Goal: Task Accomplishment & Management: Use online tool/utility

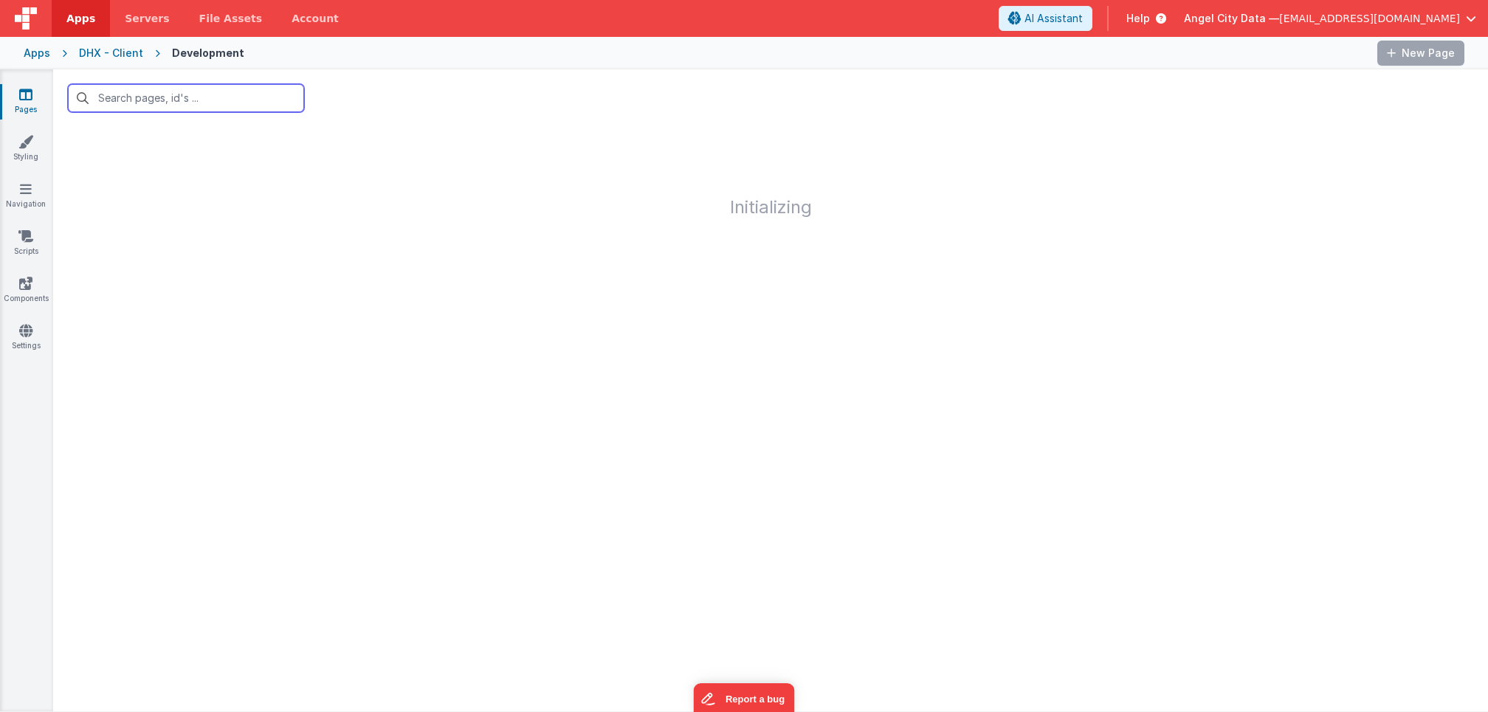
click at [139, 110] on input "text" at bounding box center [186, 98] width 236 height 28
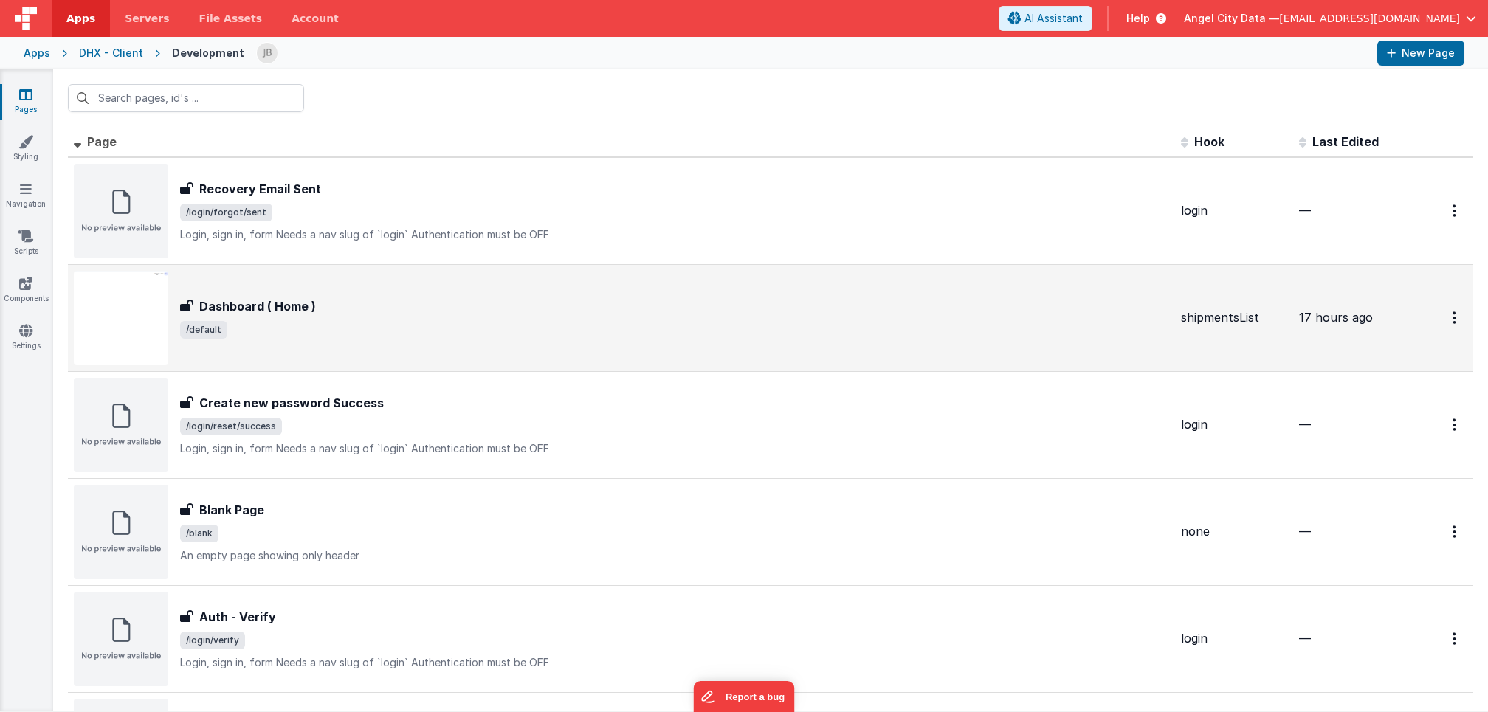
click at [217, 301] on h3 "Dashboard ( Home )" at bounding box center [257, 307] width 117 height 18
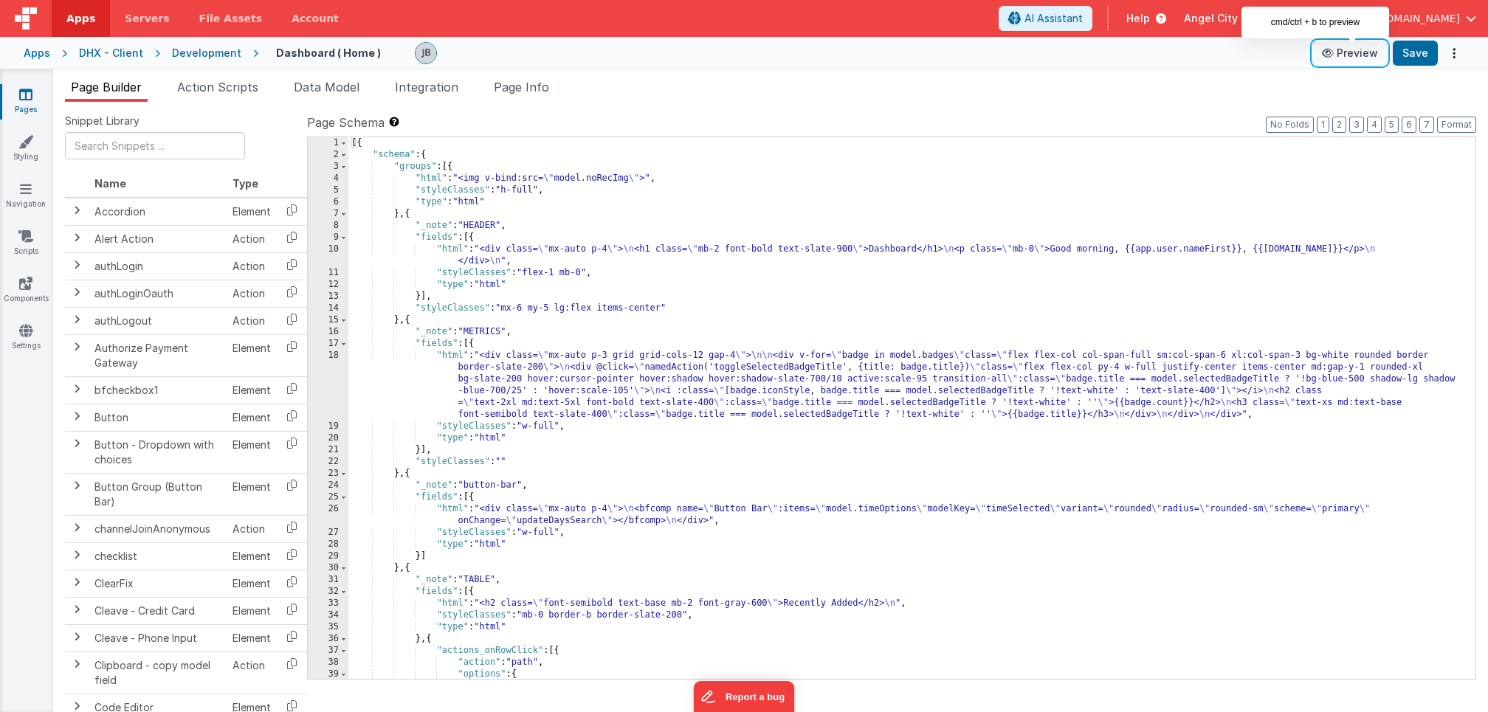
click at [1348, 56] on button "Preview" at bounding box center [1350, 53] width 74 height 24
click at [481, 457] on div "[{ "schema" : { "groups" : [{ "html" : "<img v-bind:src= \" model.noRecImg \" >…" at bounding box center [911, 420] width 1127 height 566
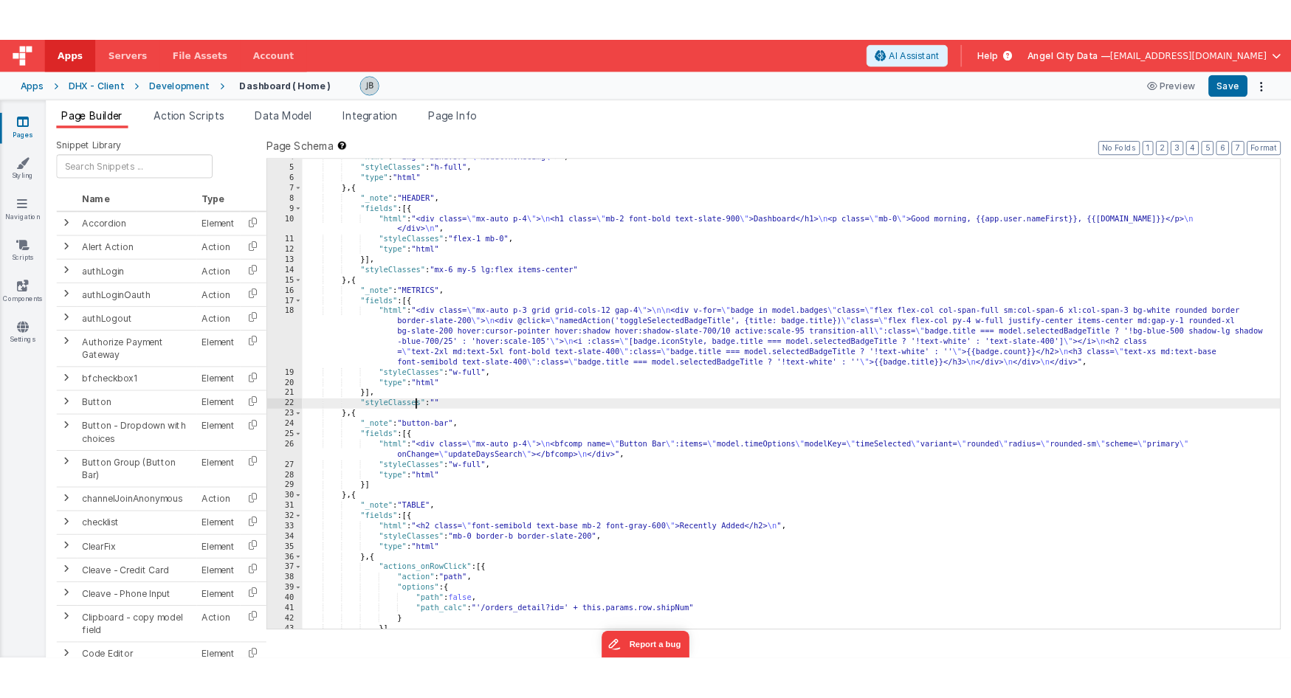
scroll to position [0, 0]
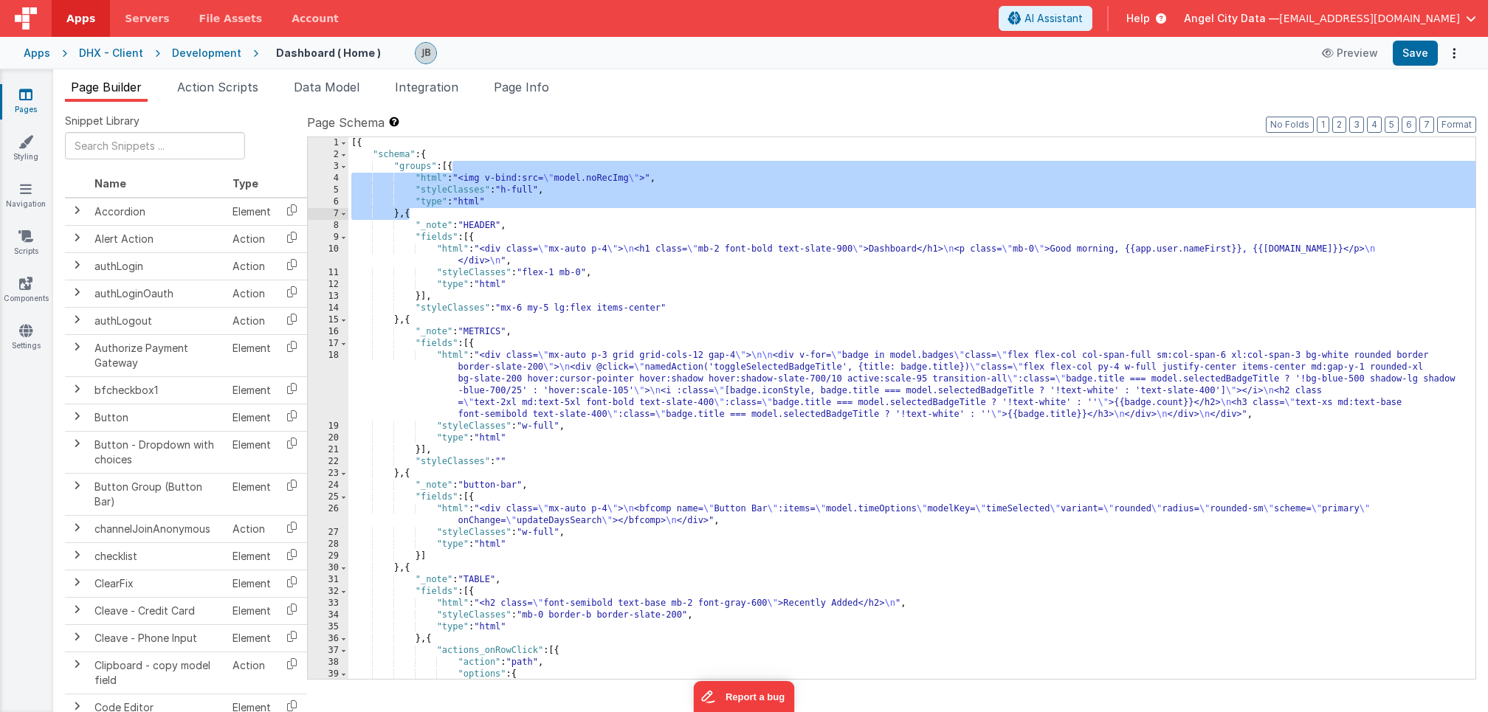
drag, startPoint x: 453, startPoint y: 165, endPoint x: 408, endPoint y: 214, distance: 66.4
click at [408, 214] on div "[{ "schema" : { "groups" : [{ "html" : "<img v-bind:src= \" model.noRecImg \" >…" at bounding box center [911, 420] width 1127 height 566
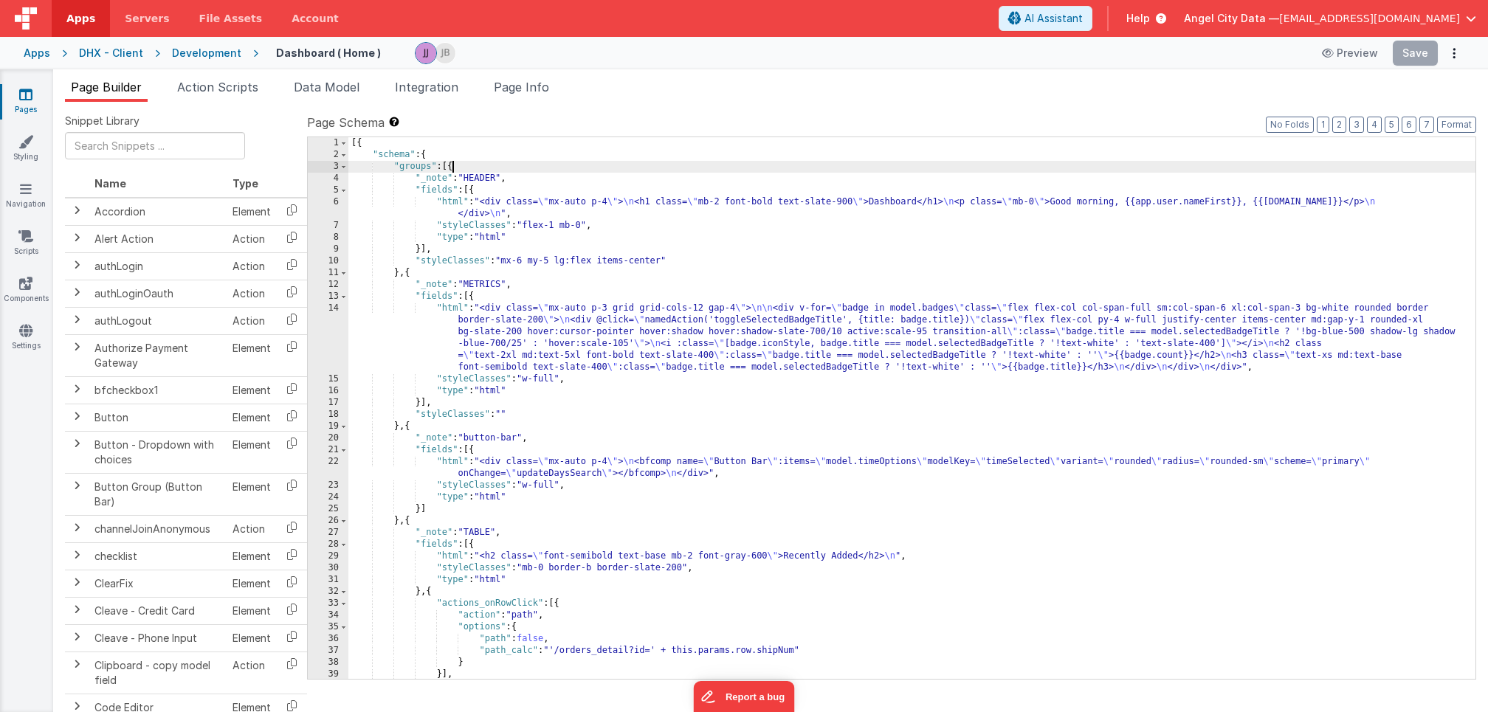
click at [946, 62] on div at bounding box center [858, 53] width 887 height 22
click at [549, 80] on span "Page Info" at bounding box center [521, 87] width 55 height 15
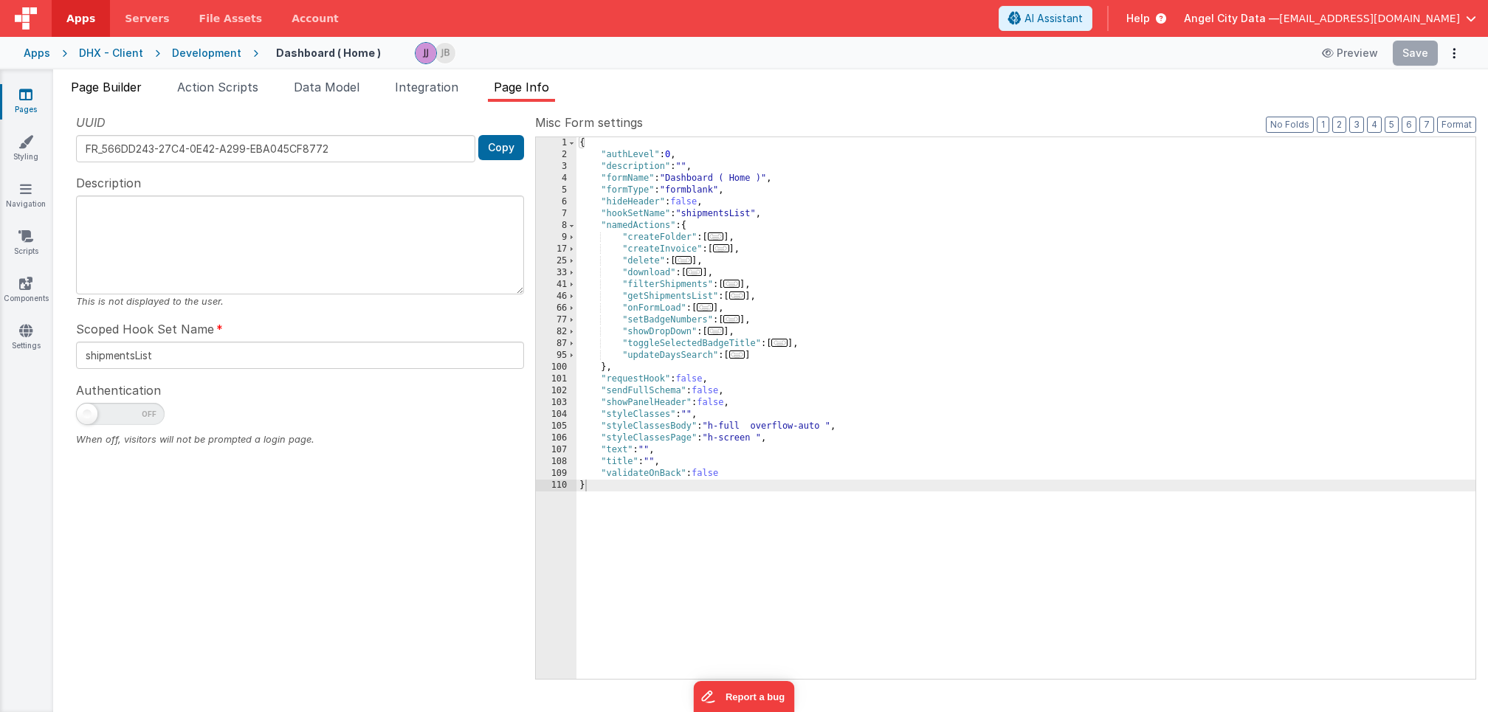
click at [84, 89] on span "Page Builder" at bounding box center [106, 87] width 71 height 15
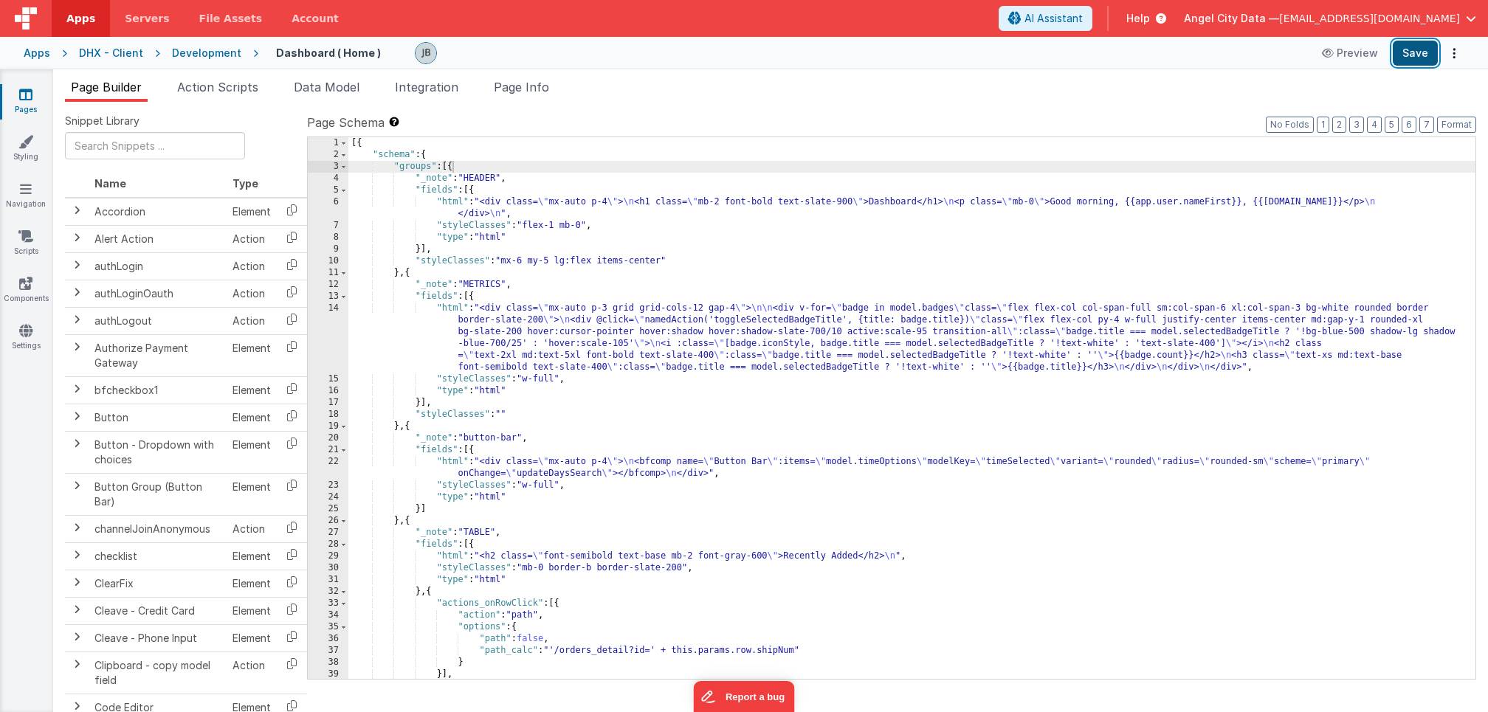
click at [1427, 54] on button "Save" at bounding box center [1415, 53] width 45 height 25
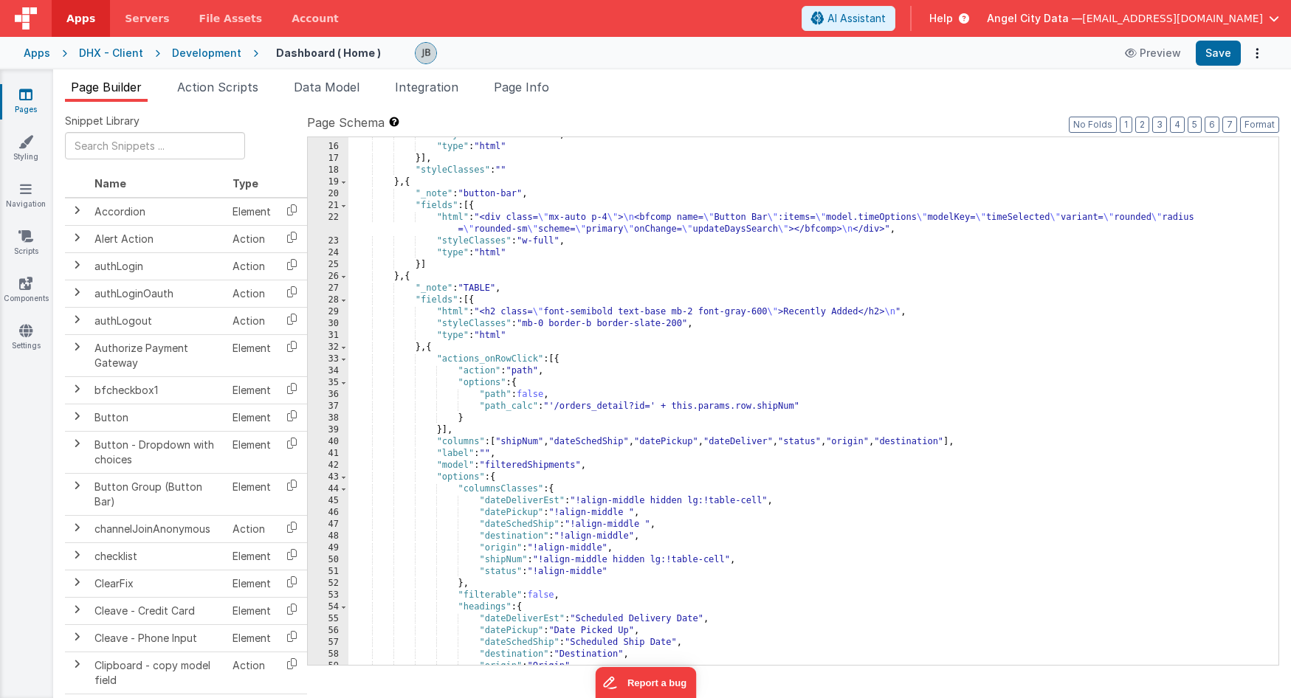
scroll to position [268, 0]
click at [578, 312] on div ""styleClasses" : "w-full" , "type" : "html" }] , "styleClasses" : "" } , { "_no…" at bounding box center [813, 405] width 930 height 552
click at [544, 312] on div ""styleClasses" : "w-full" , "type" : "html" }] , "styleClasses" : "" } , { "_no…" at bounding box center [813, 405] width 930 height 552
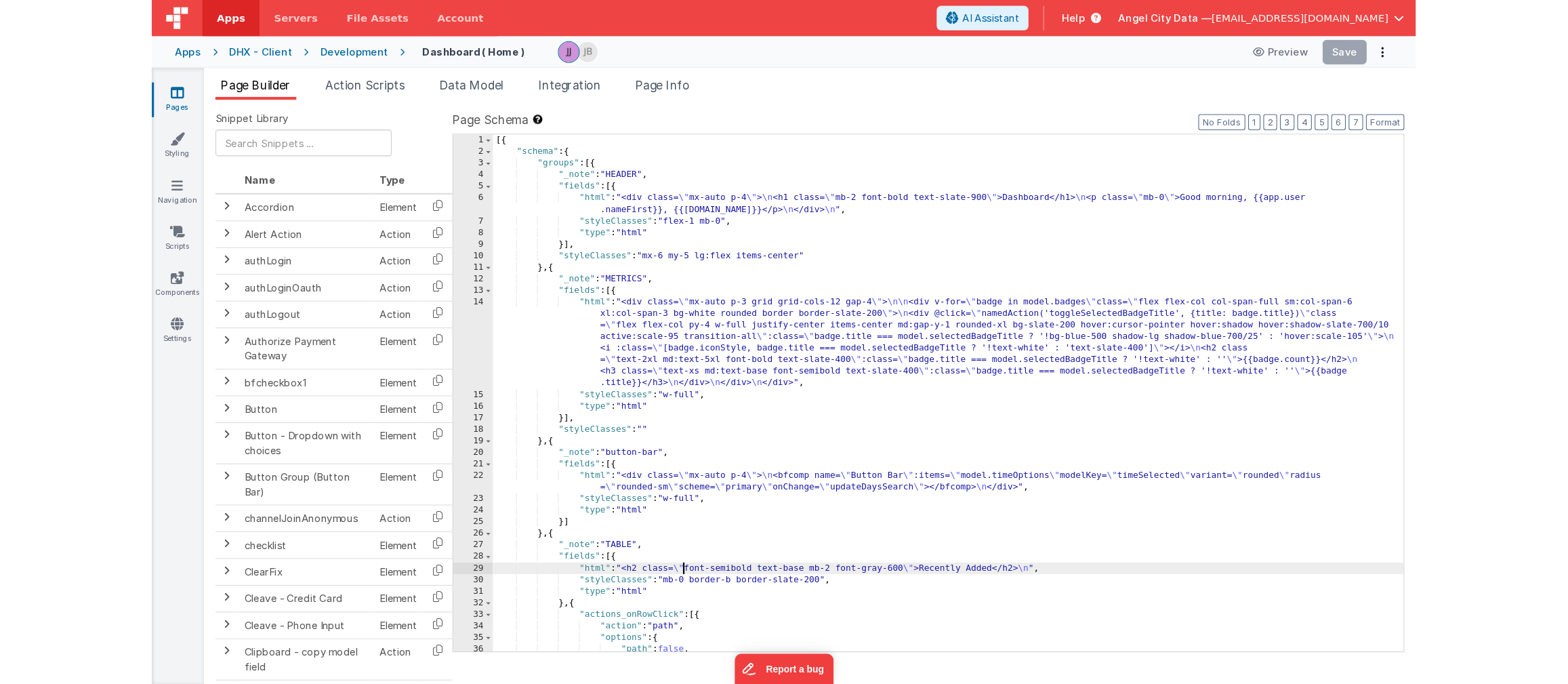
scroll to position [0, 0]
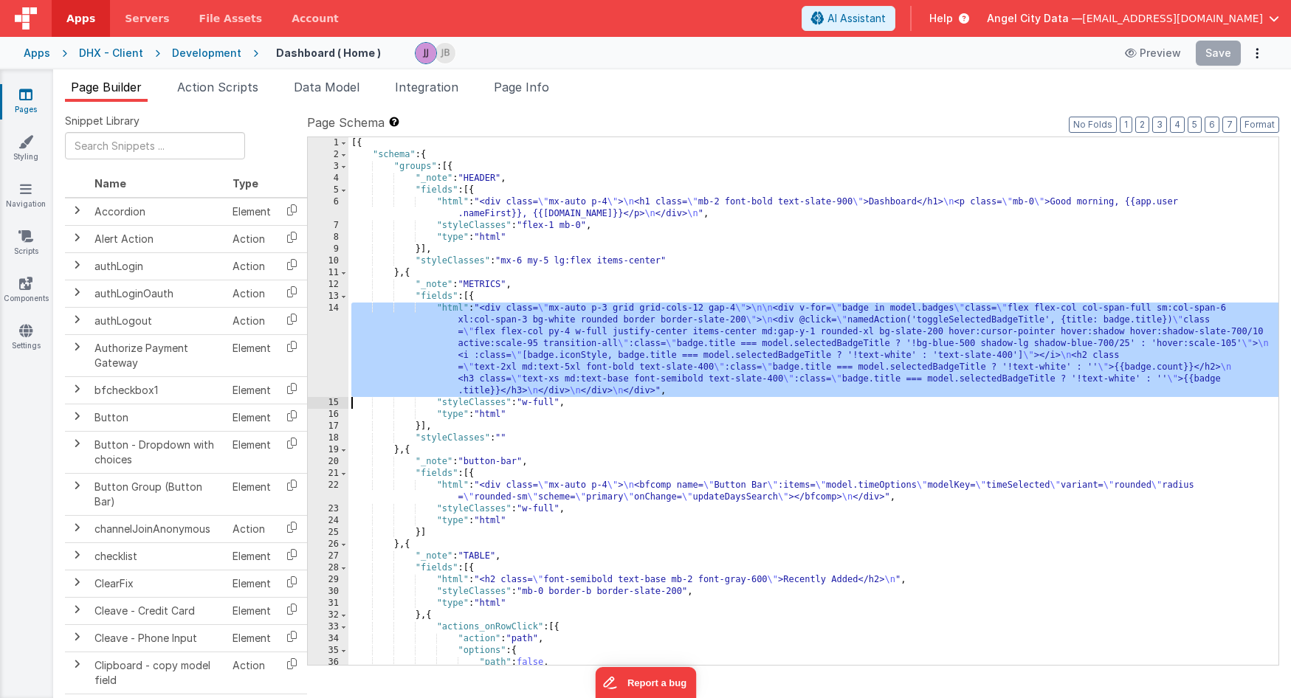
click at [334, 320] on div "14" at bounding box center [328, 350] width 41 height 95
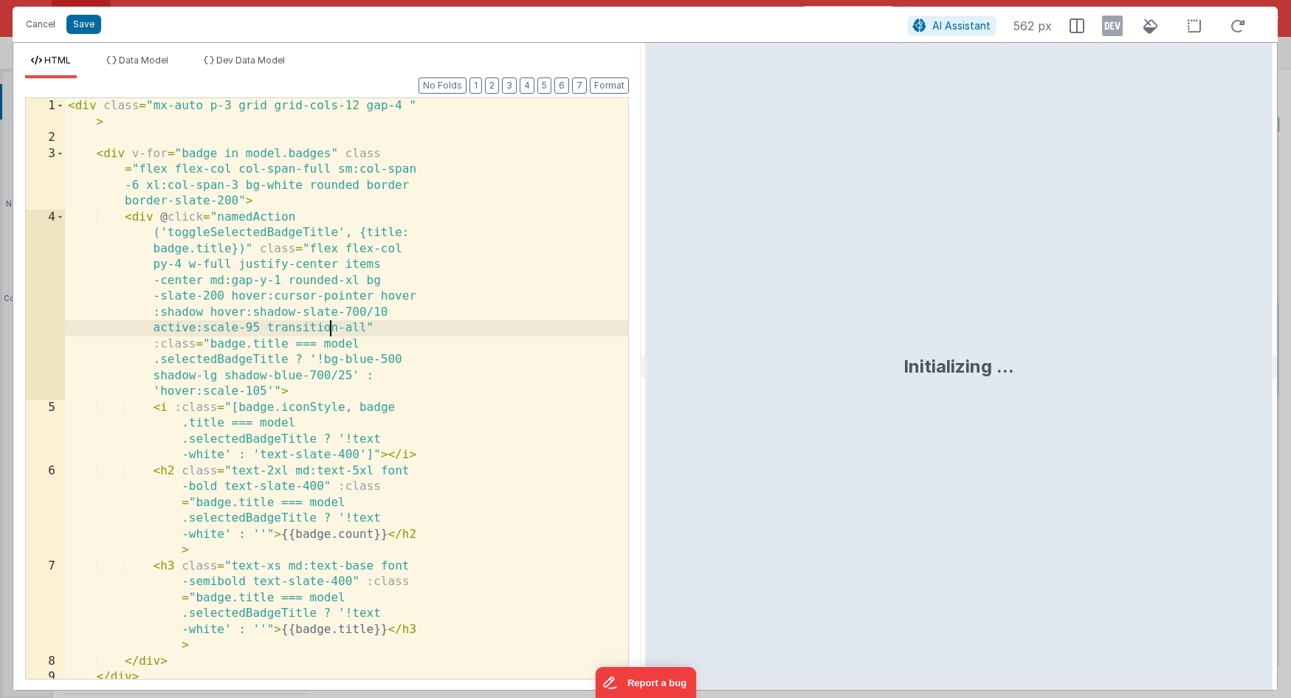
click at [334, 320] on div "< div class = "mx-auto p-3 grid grid-cols-12 gap-4 " > < div v-for = "badge in …" at bounding box center [346, 421] width 563 height 647
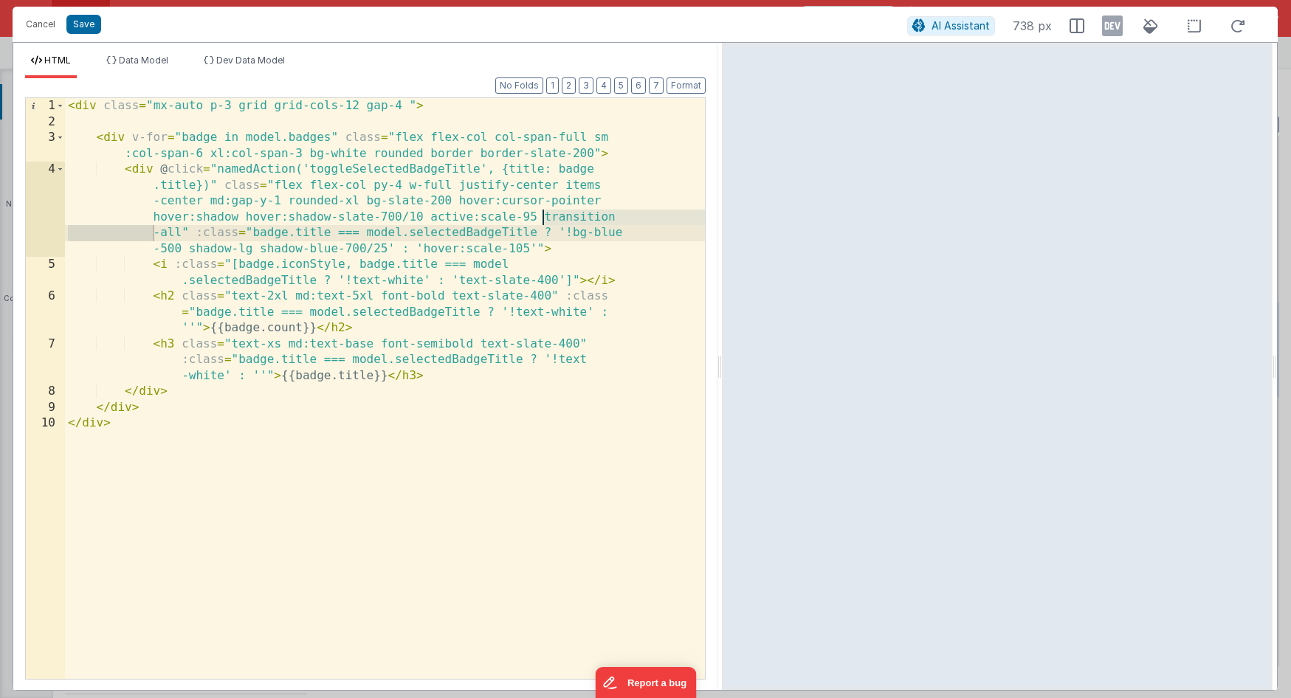
drag, startPoint x: 643, startPoint y: 221, endPoint x: 726, endPoint y: 223, distance: 83.5
click at [726, 223] on html "Cancel Save AI Assistant 738 px HTML Data Model Dev Data Model Format 7 6 5 4 3…" at bounding box center [645, 349] width 1291 height 698
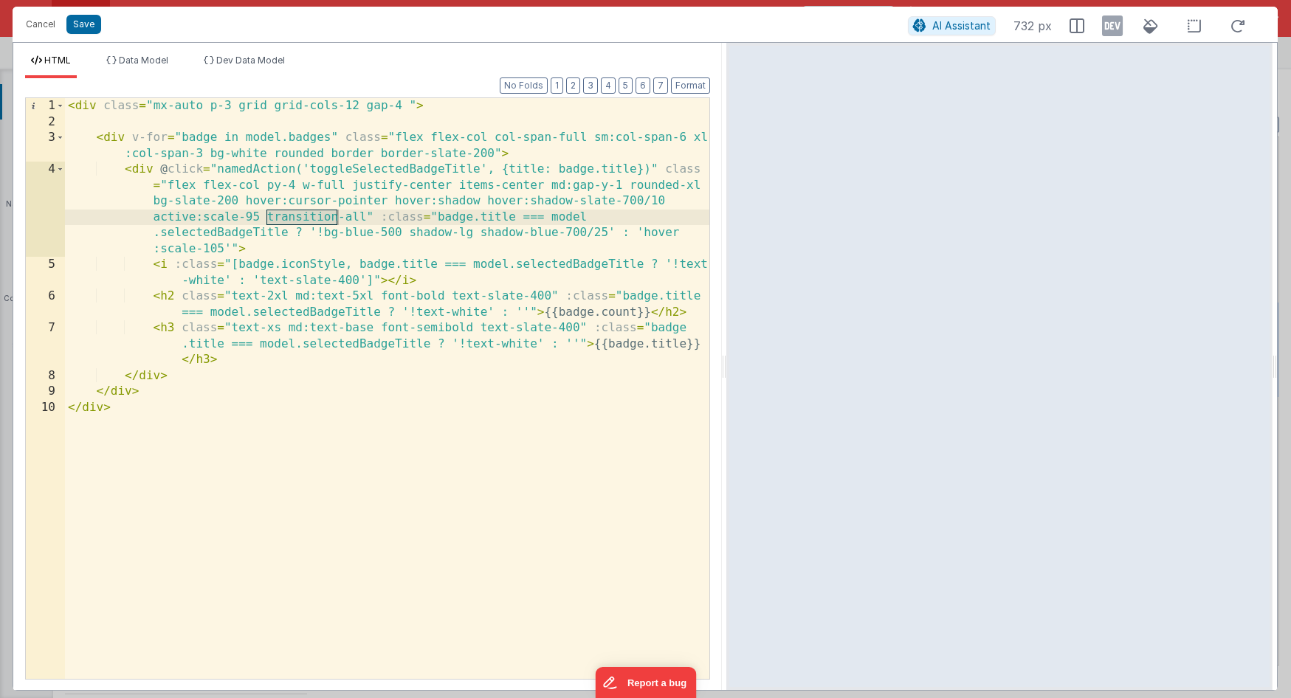
click at [354, 158] on div "< div class = "mx-auto p-3 grid grid-cols-12 gap-4 " > < div v-for = "badge in …" at bounding box center [387, 404] width 645 height 613
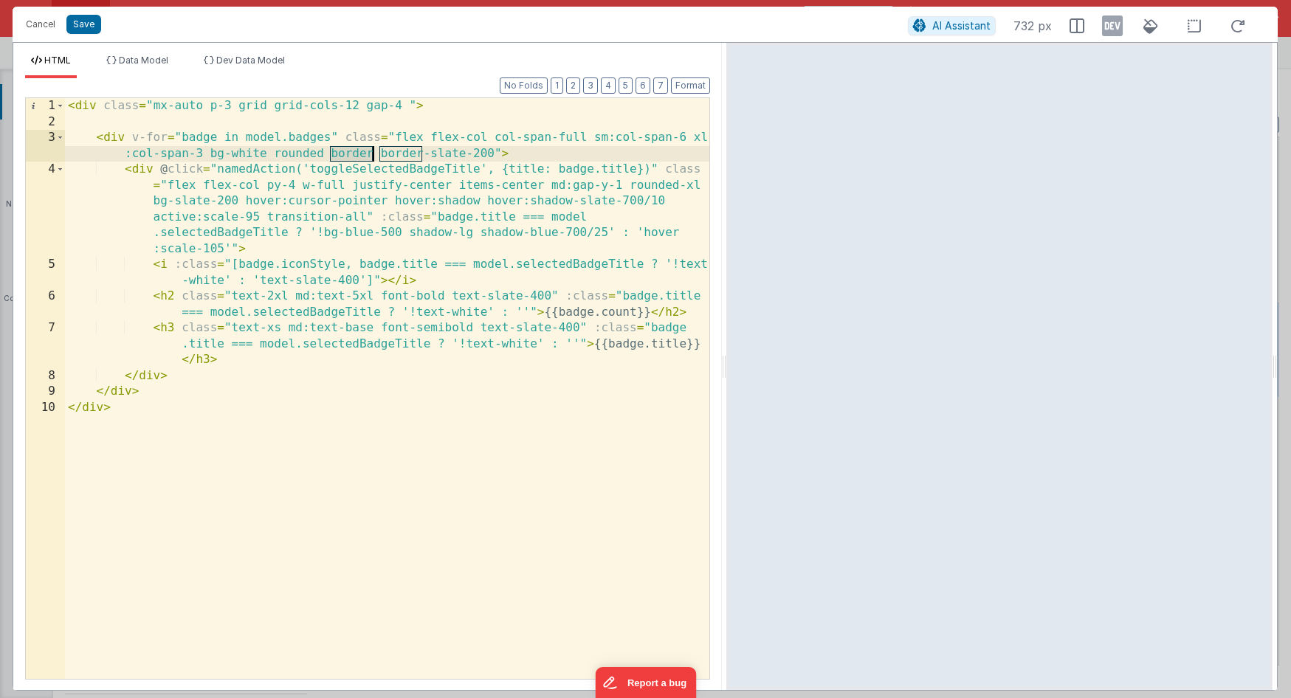
click at [354, 158] on div "< div class = "mx-auto p-3 grid grid-cols-12 gap-4 " > < div v-for = "badge in …" at bounding box center [387, 404] width 645 height 613
click at [468, 153] on div "< div class = "mx-auto p-3 grid grid-cols-12 gap-4 " > < div v-for = "badge in …" at bounding box center [387, 404] width 645 height 613
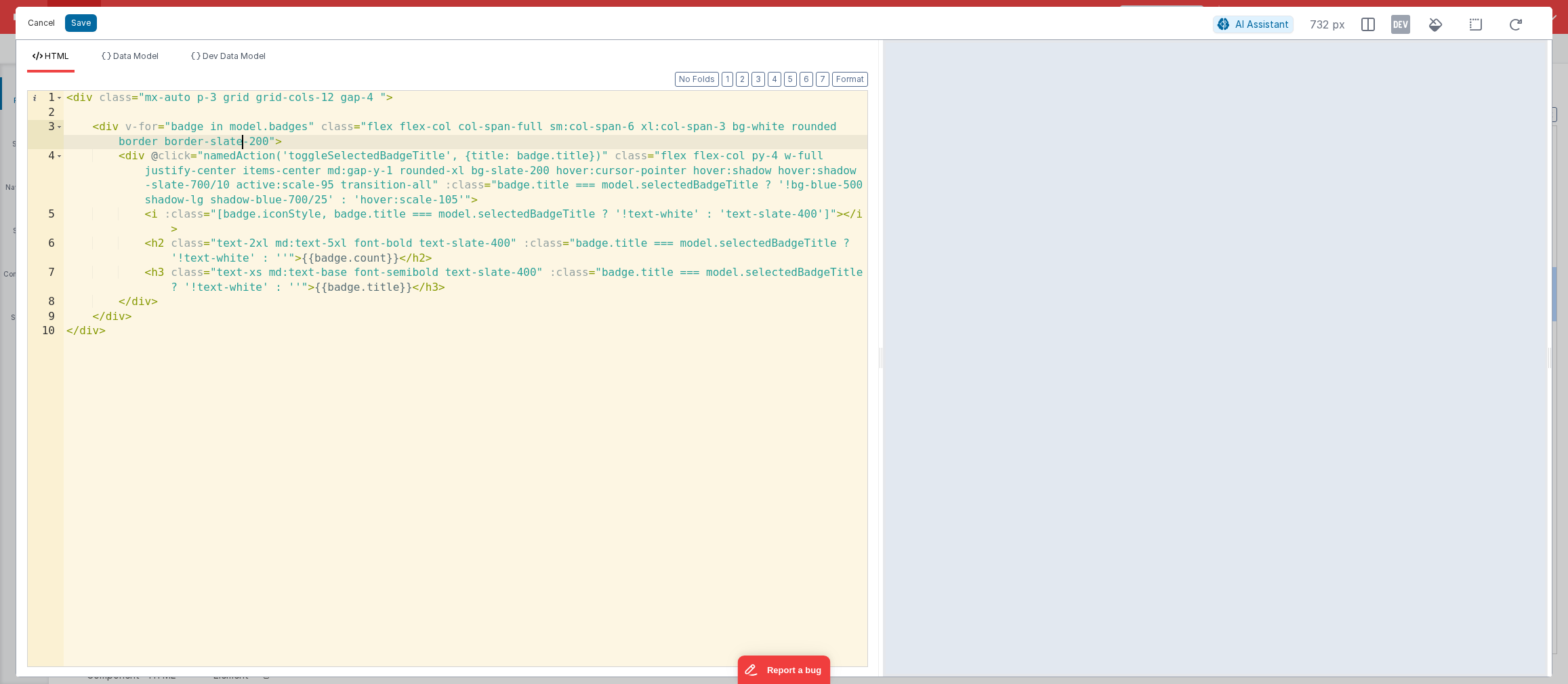
click at [42, 29] on button "Cancel" at bounding box center [41, 23] width 40 height 19
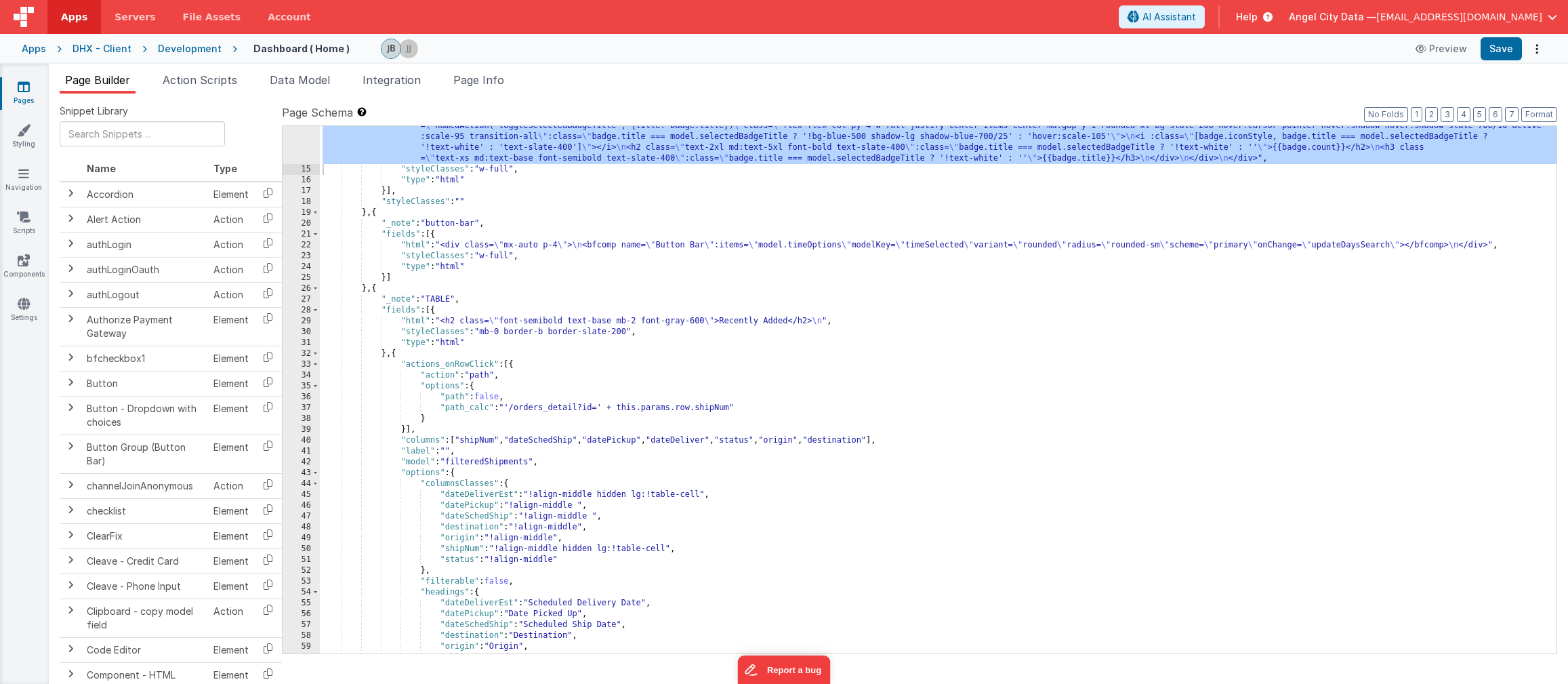
scroll to position [182, 0]
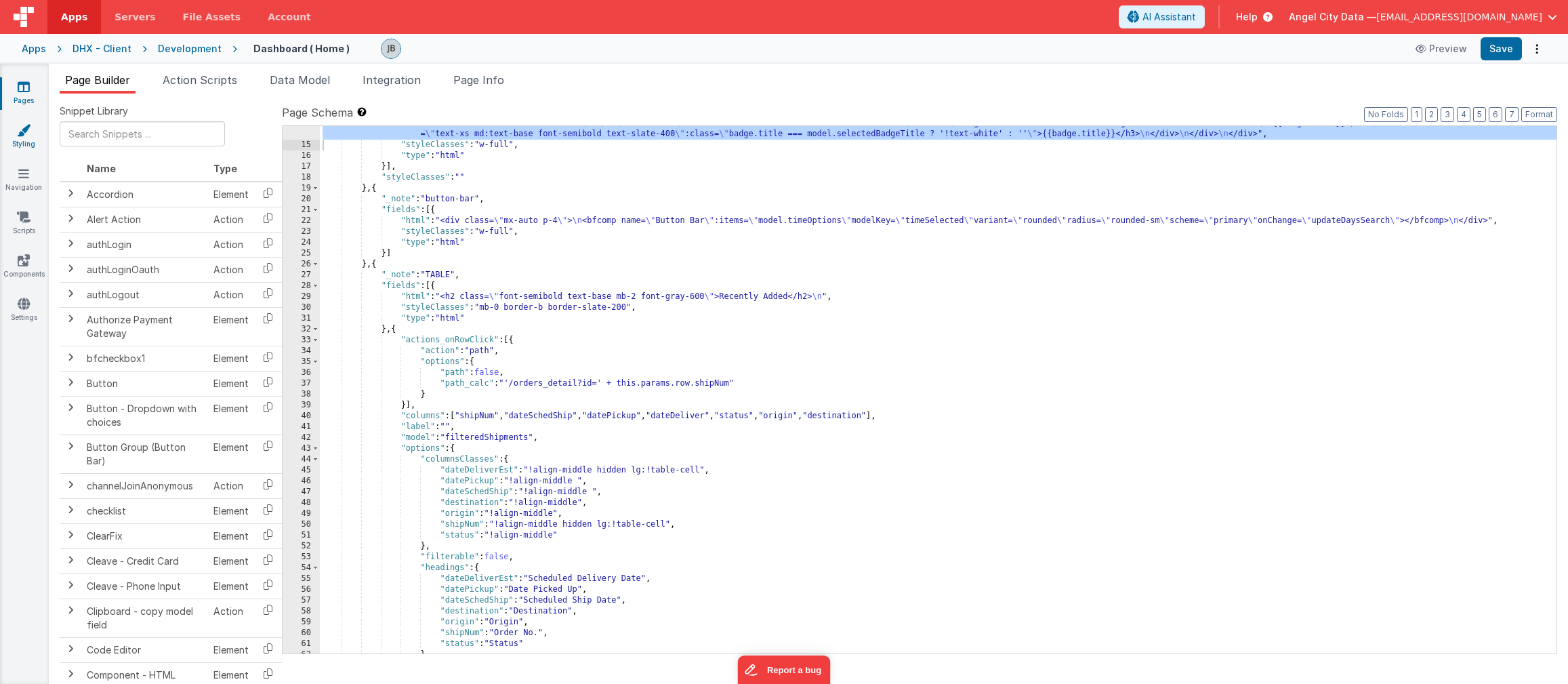
click at [17, 131] on icon at bounding box center [23, 129] width 14 height 14
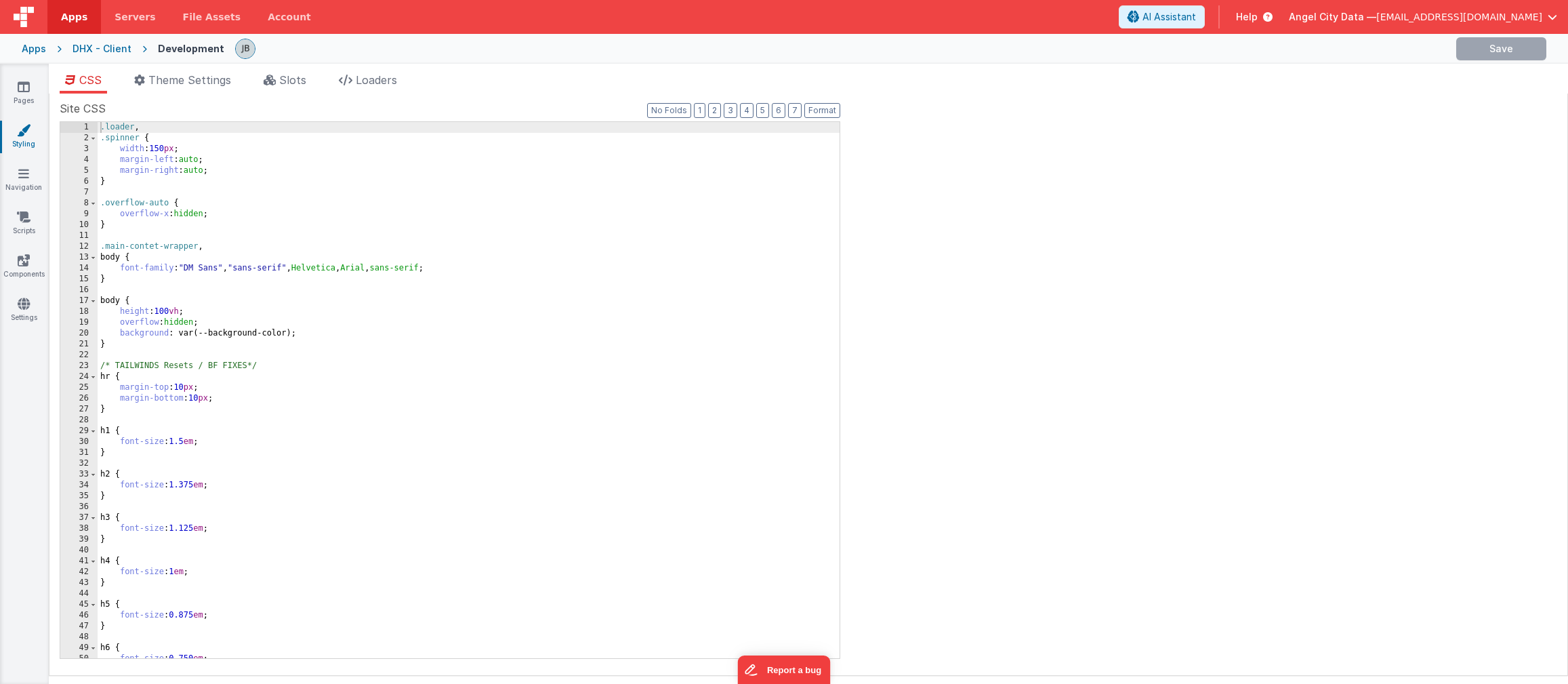
click at [17, 131] on icon at bounding box center [23, 129] width 14 height 14
click at [29, 258] on link "Components" at bounding box center [23, 267] width 49 height 28
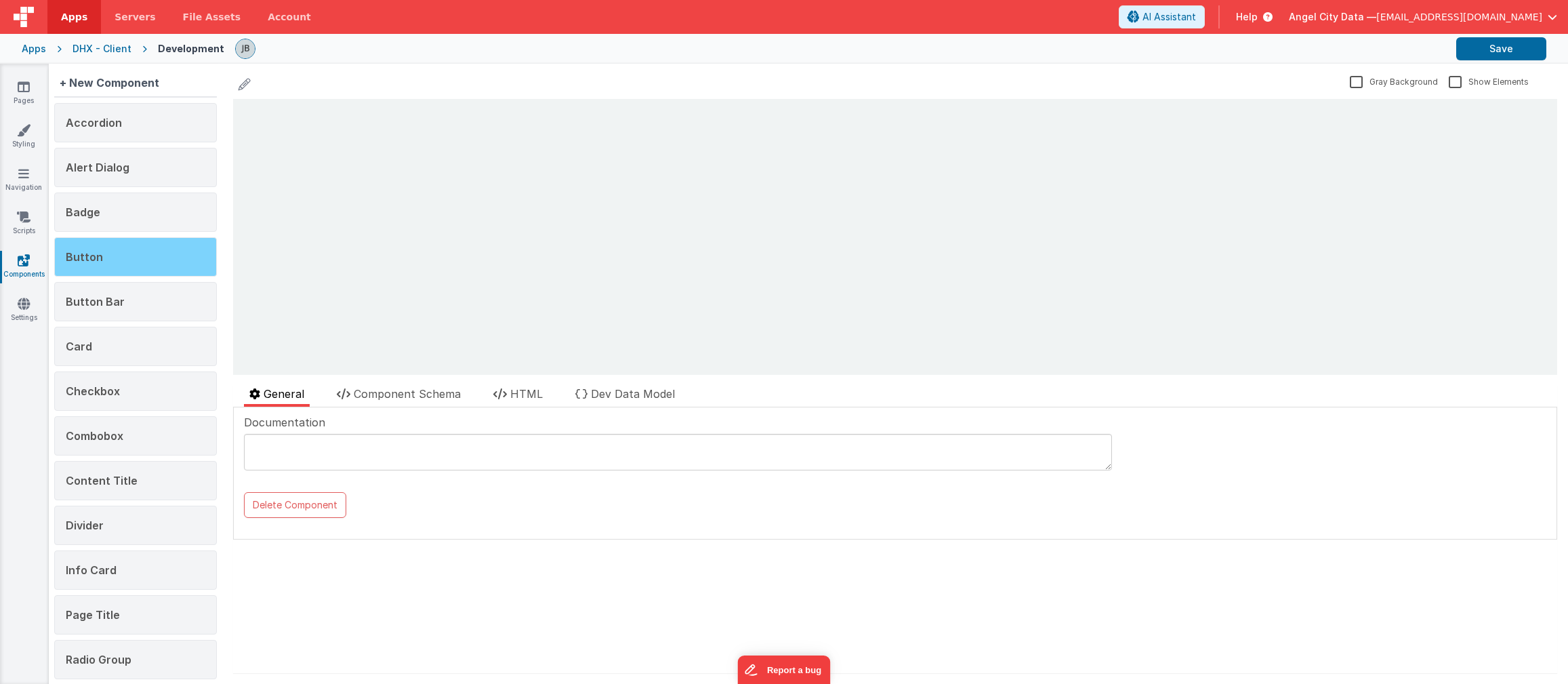
click at [100, 258] on div "Button" at bounding box center [135, 256] width 162 height 39
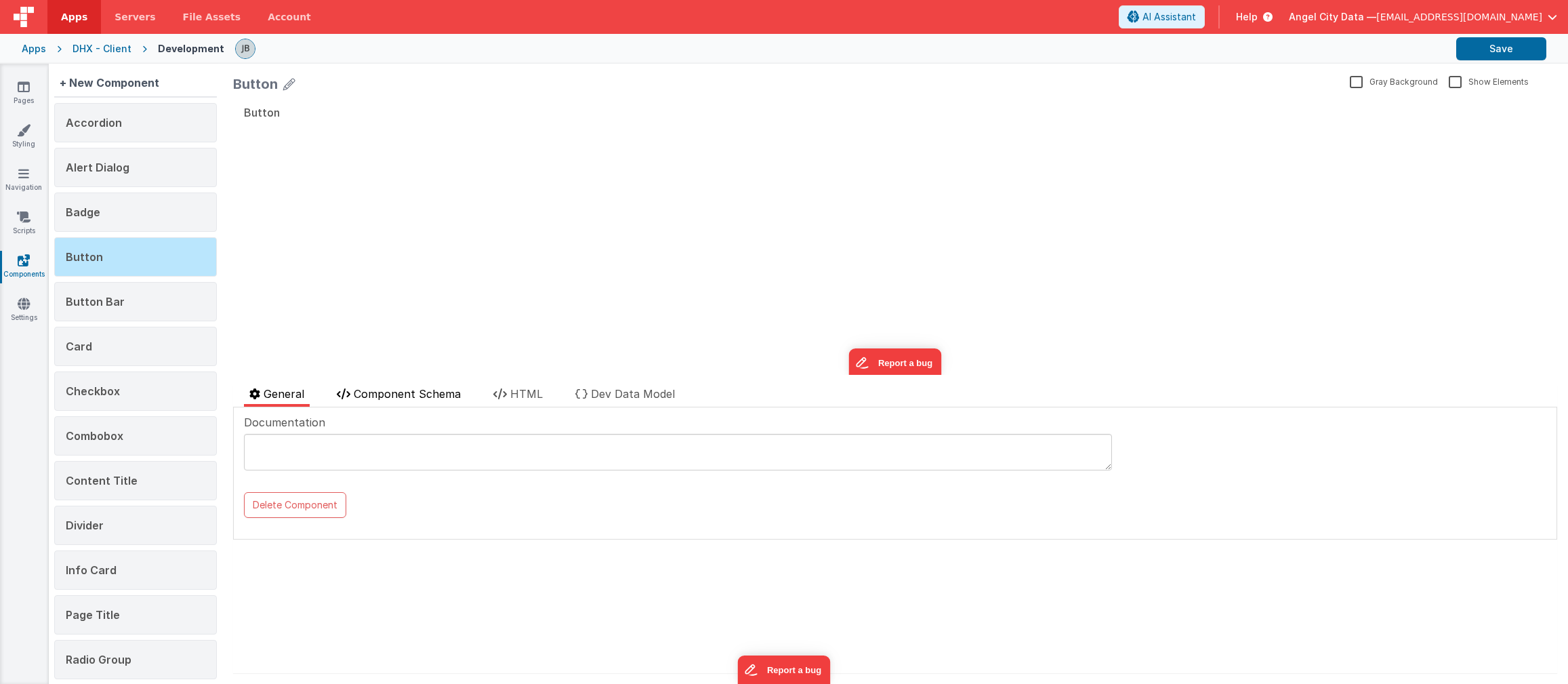
click at [412, 389] on span "Component Schema" at bounding box center [407, 394] width 107 height 14
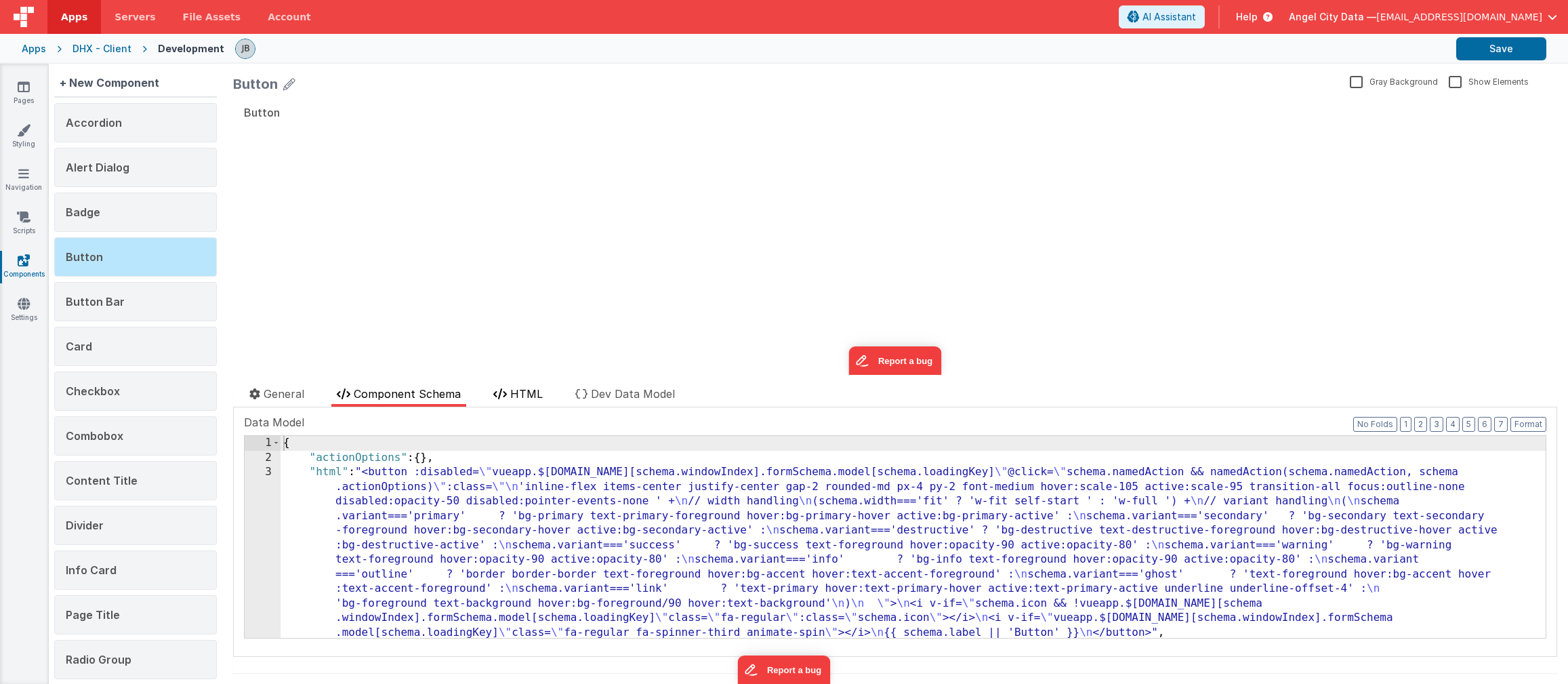
click at [522, 396] on span "HTML" at bounding box center [526, 394] width 32 height 14
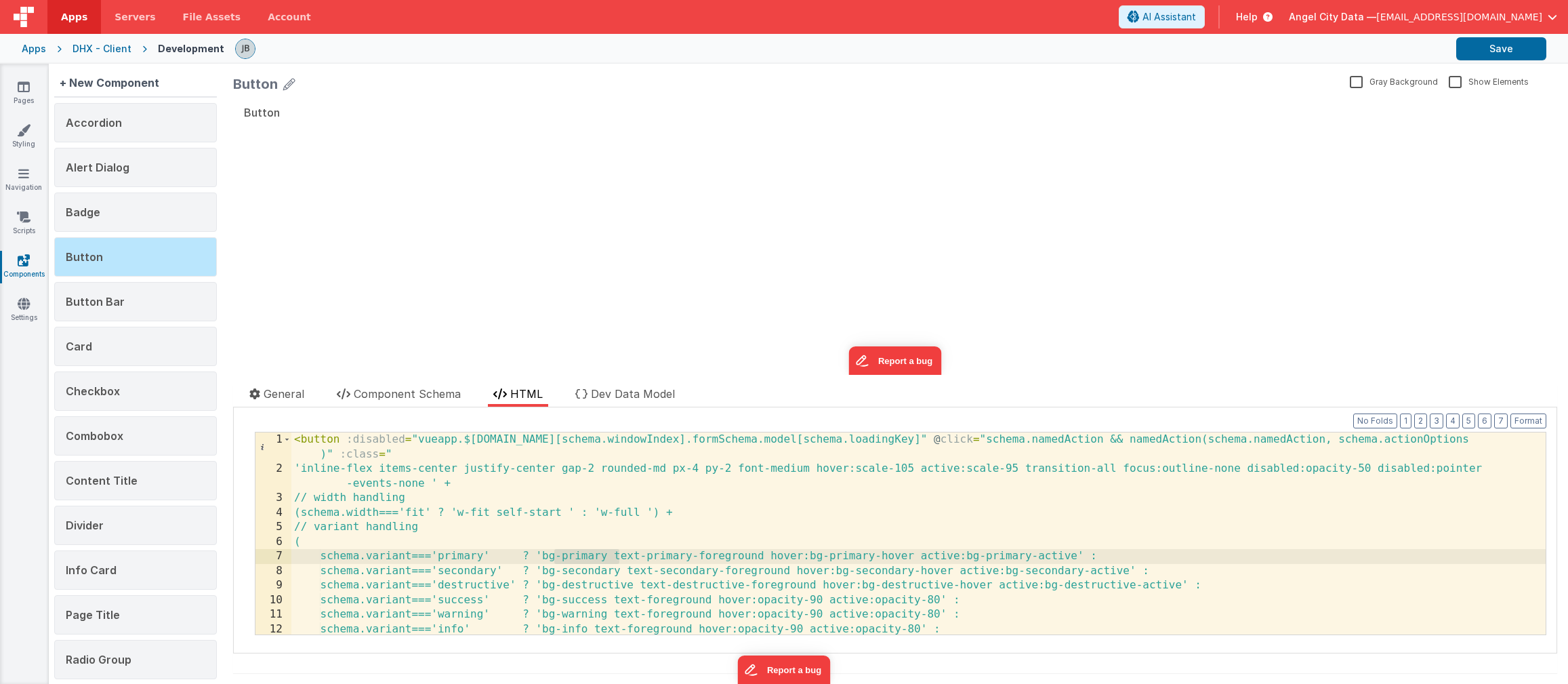
drag, startPoint x: 618, startPoint y: 558, endPoint x: 553, endPoint y: 558, distance: 65.0
click at [553, 558] on div "< button :disabled = "vueapp.$store.state.wndw.windows[schema.windowIndex].form…" at bounding box center [918, 555] width 1255 height 246
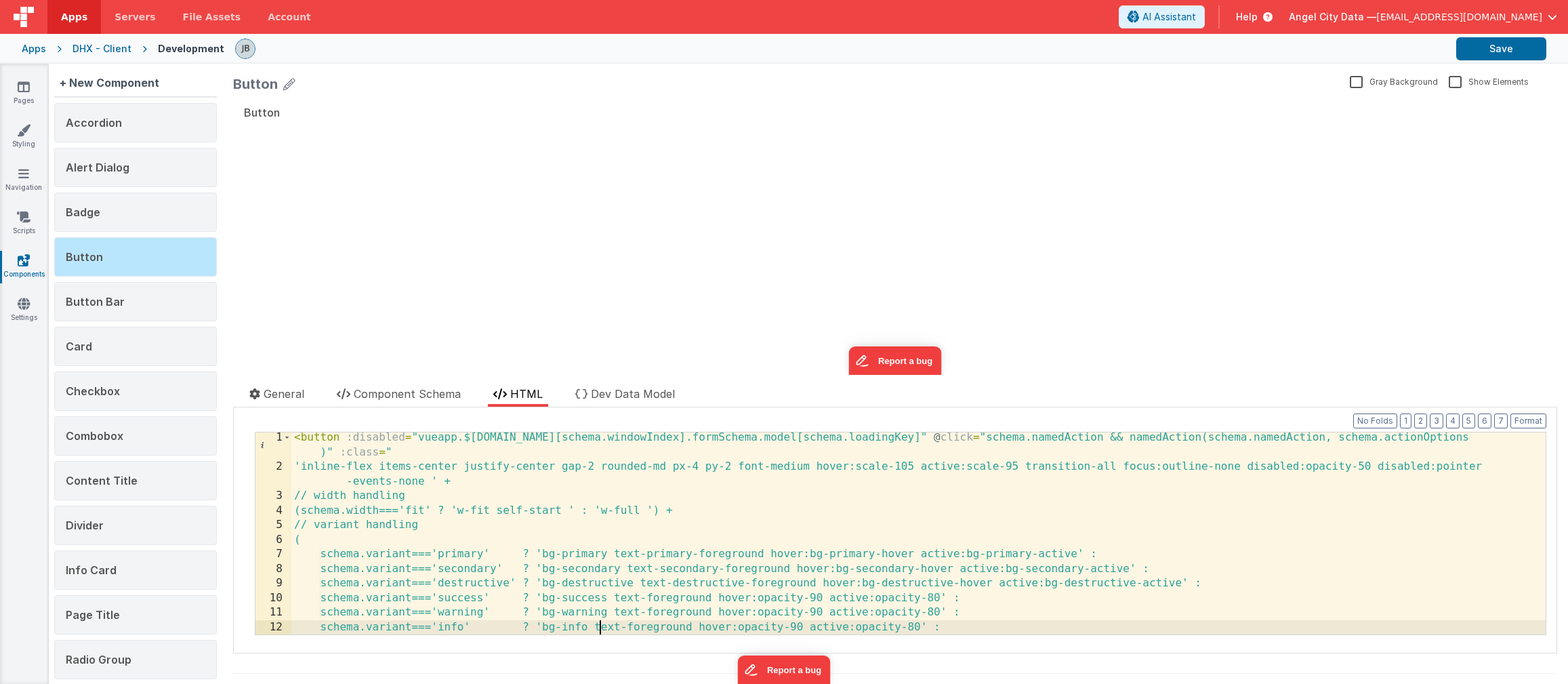
scroll to position [2, 0]
drag, startPoint x: 599, startPoint y: 629, endPoint x: 555, endPoint y: 629, distance: 44.0
click at [555, 629] on div "< button :disabled = "vueapp.$store.state.wndw.windows[schema.windowIndex].form…" at bounding box center [918, 554] width 1255 height 246
click at [28, 90] on icon at bounding box center [23, 86] width 12 height 14
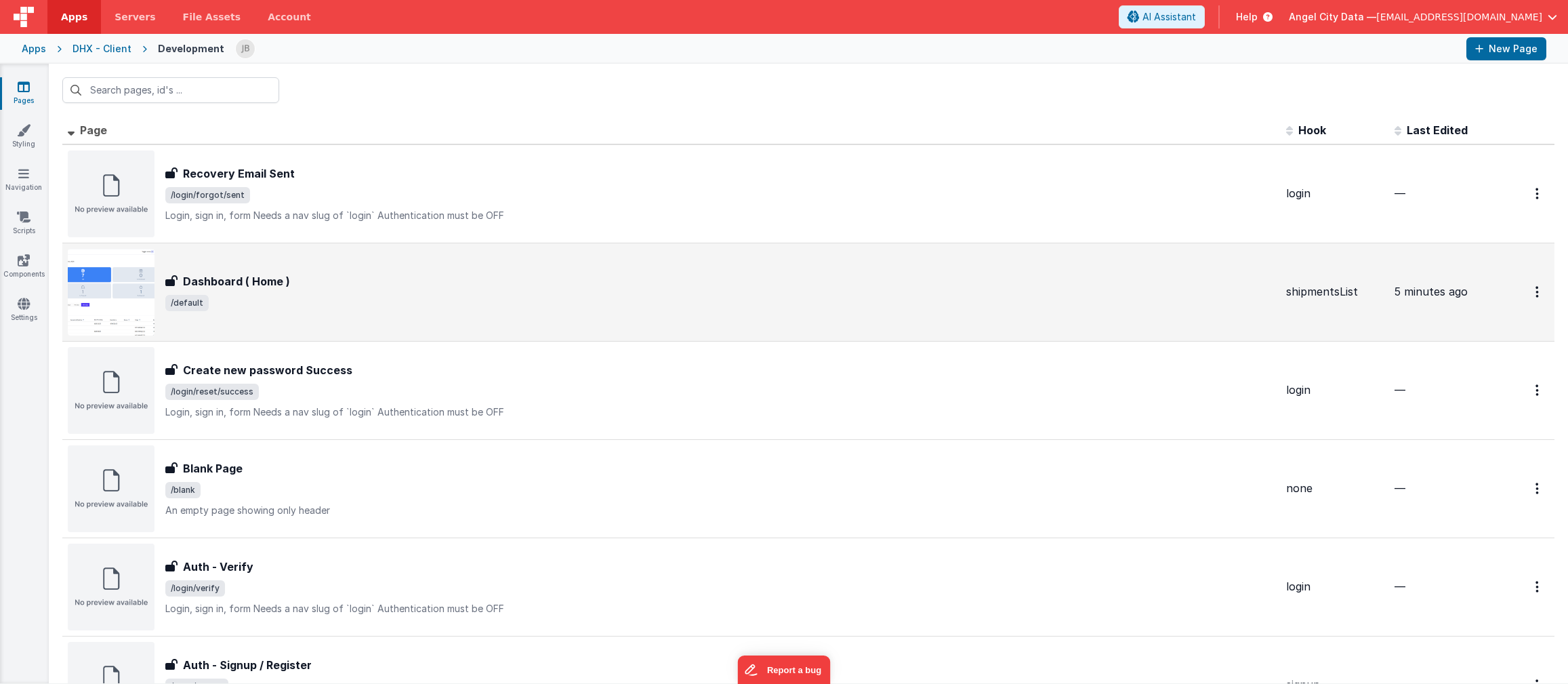
click at [256, 284] on h3 "Dashboard ( Home )" at bounding box center [236, 282] width 107 height 17
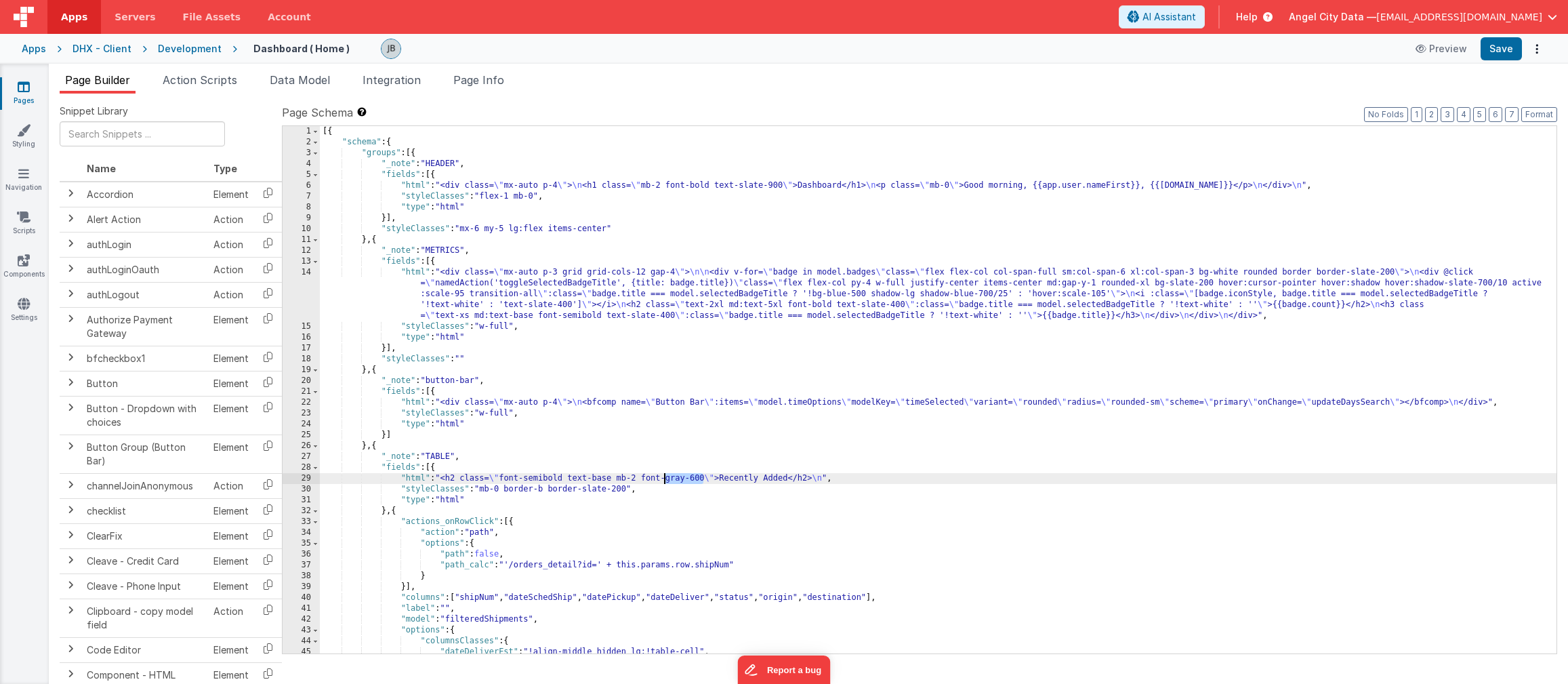
drag, startPoint x: 706, startPoint y: 479, endPoint x: 659, endPoint y: 482, distance: 47.1
click at [659, 482] on div "[{ "schema" : { "groups" : [{ "_note" : "HEADER" , "fields" : [{ "html" : "<div…" at bounding box center [937, 400] width 1237 height 549
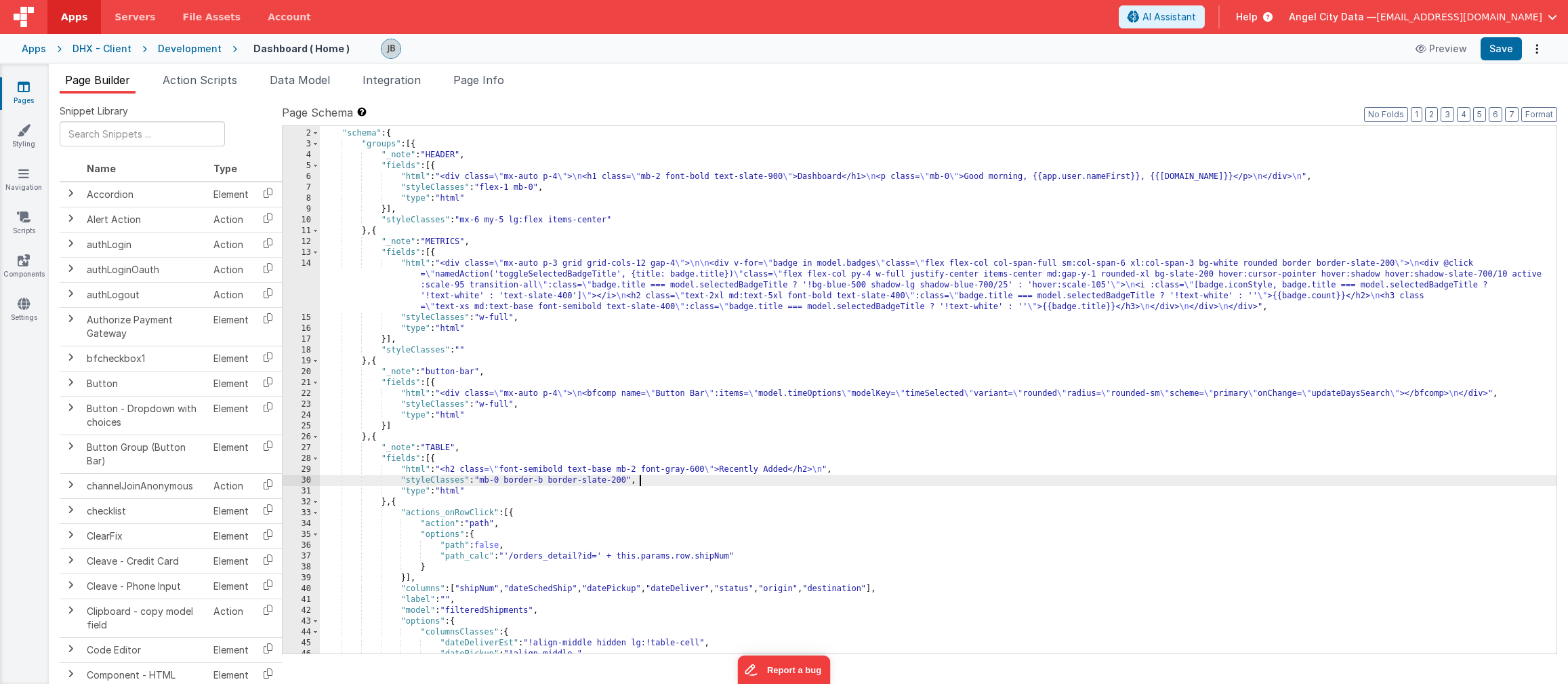
click at [659, 486] on div "[{ "schema" : { "groups" : [{ "_note" : "HEADER" , "fields" : [{ "html" : "<div…" at bounding box center [937, 392] width 1237 height 549
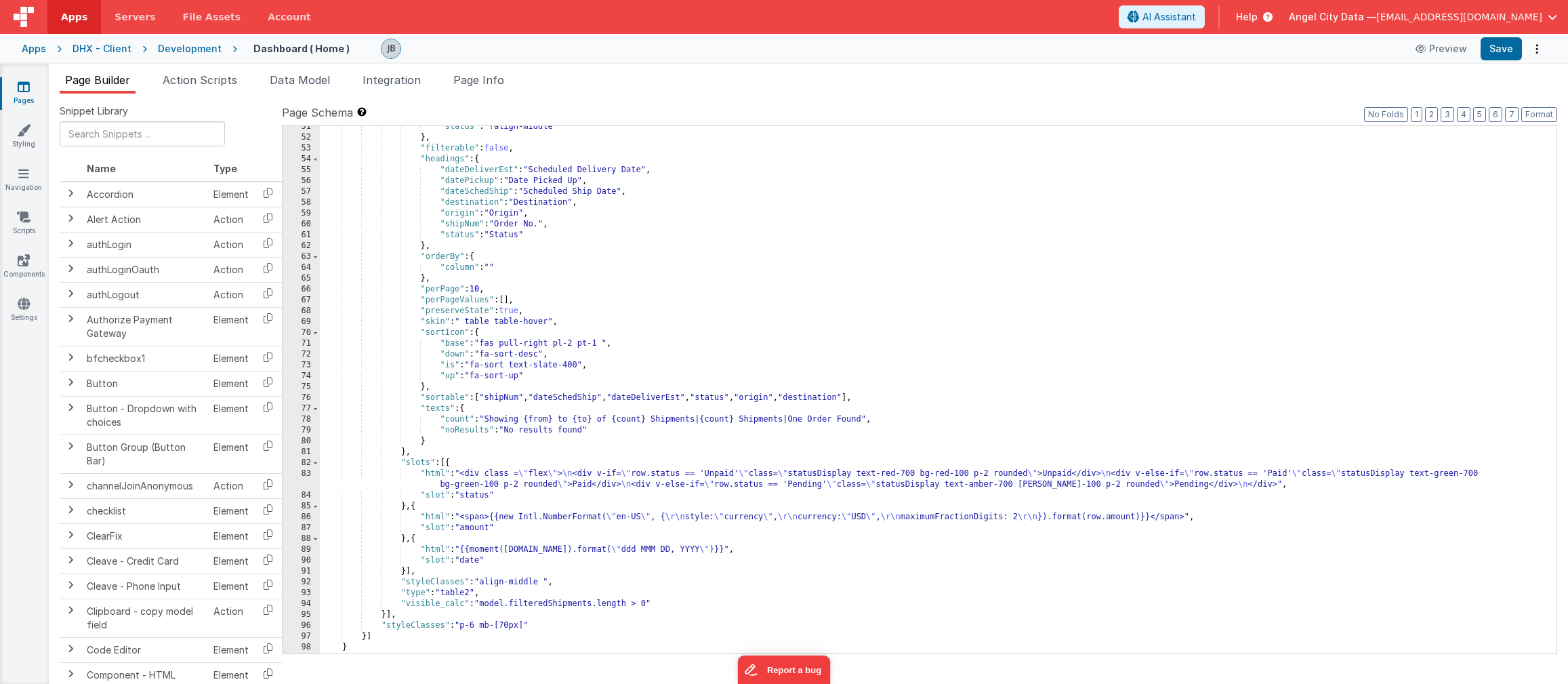
scroll to position [600, 0]
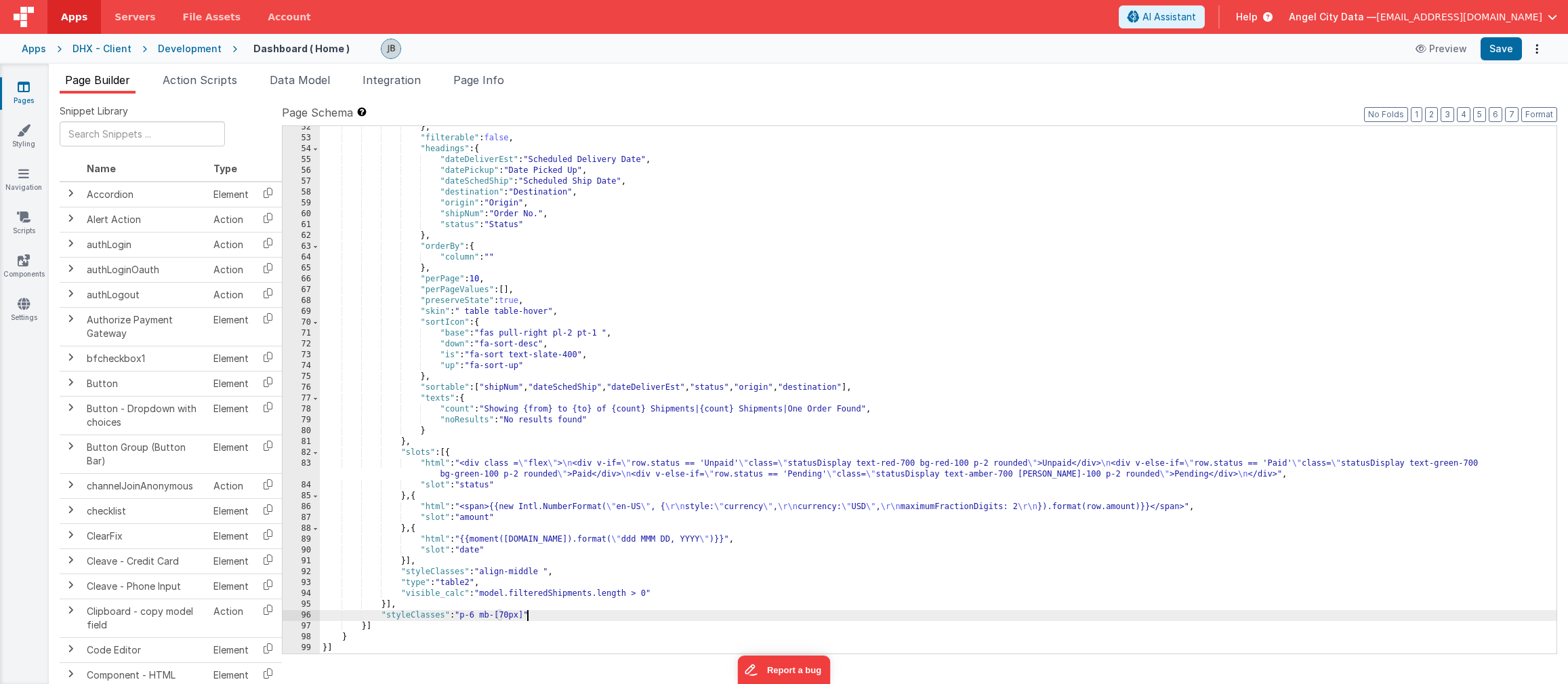
click at [526, 618] on div "} , "filterable" : false , "headings" : { "dateDeliverEst" : "Scheduled Deliver…" at bounding box center [937, 397] width 1237 height 549
click at [562, 615] on div "} , "filterable" : false , "headings" : { "dateDeliverEst" : "Scheduled Deliver…" at bounding box center [937, 397] width 1237 height 549
click at [537, 616] on div "} , "filterable" : false , "headings" : { "dateDeliverEst" : "Scheduled Deliver…" at bounding box center [937, 397] width 1237 height 549
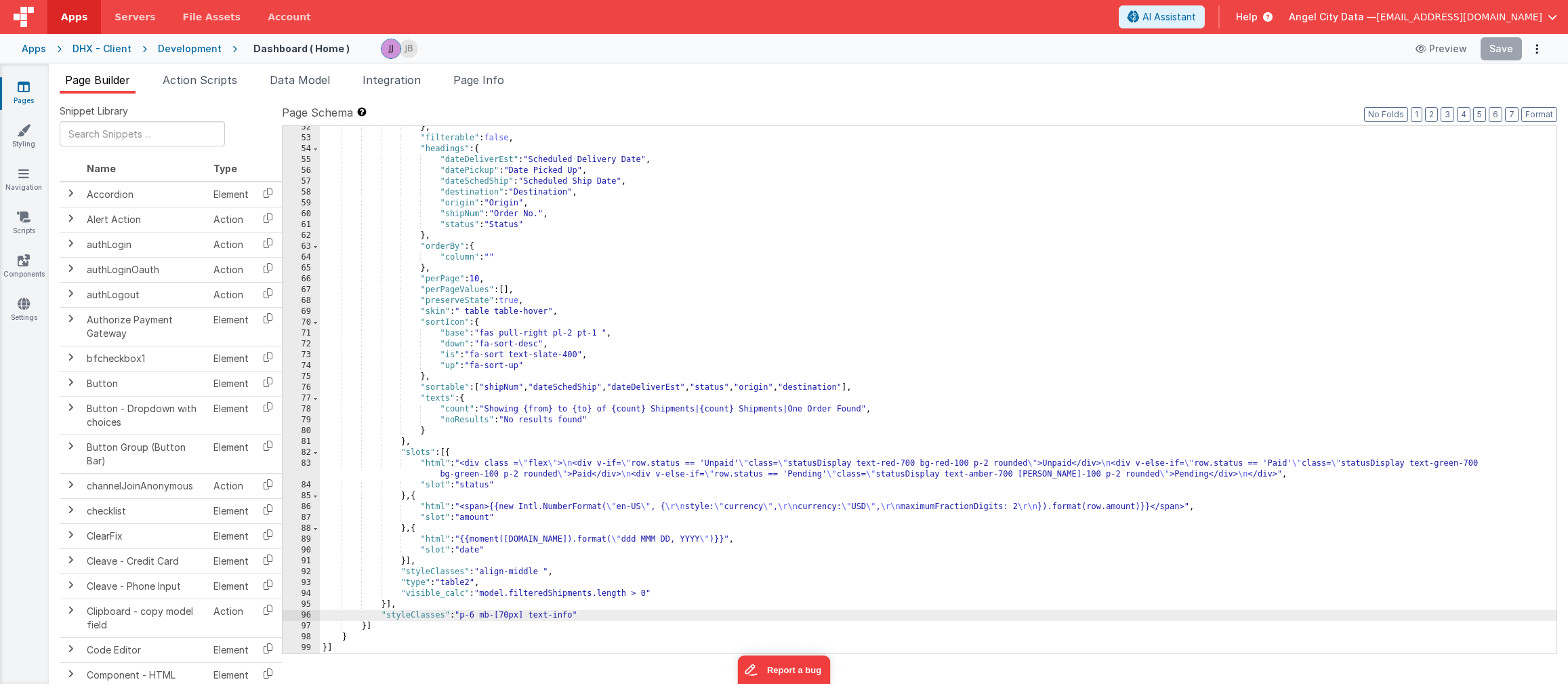
click at [548, 612] on div "} , "filterable" : false , "headings" : { "dateDeliverEst" : "Scheduled Deliver…" at bounding box center [937, 397] width 1237 height 549
click at [539, 611] on div "} , "filterable" : false , "headings" : { "dateDeliverEst" : "Scheduled Deliver…" at bounding box center [937, 397] width 1237 height 549
click at [540, 614] on div "} , "filterable" : false , "headings" : { "dateDeliverEst" : "Scheduled Deliver…" at bounding box center [937, 397] width 1237 height 549
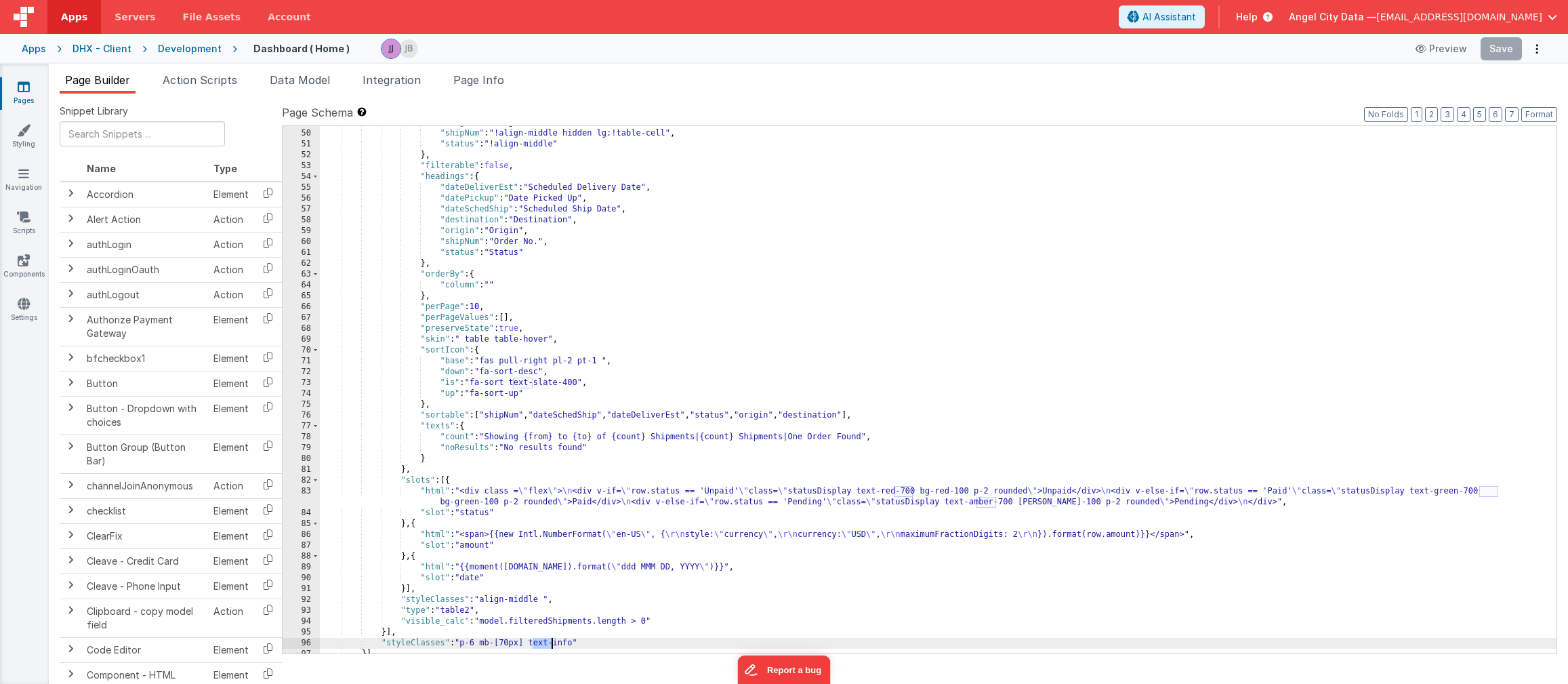
scroll to position [573, 0]
click at [805, 367] on div ""origin" : "!align-middle" , "shipNum" : "!align-middle hidden lg:!table-cell" …" at bounding box center [937, 392] width 1237 height 549
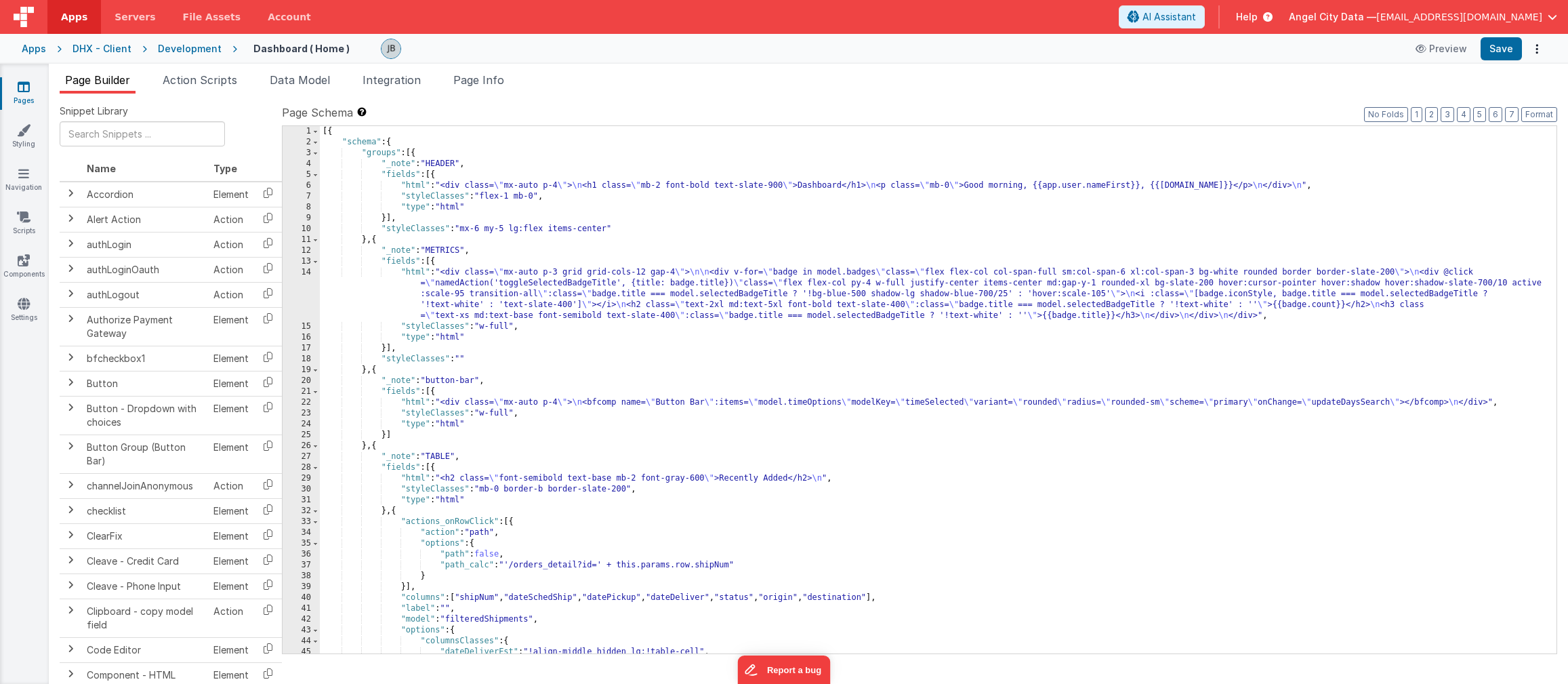
scroll to position [0, 0]
click at [532, 289] on div "[{ "schema" : { "groups" : [{ "_note" : "HEADER" , "fields" : [{ "html" : "<div…" at bounding box center [937, 400] width 1237 height 549
click at [607, 286] on div "[{ "schema" : { "groups" : [{ "_note" : "HEADER" , "fields" : [{ "html" : "<div…" at bounding box center [937, 400] width 1237 height 549
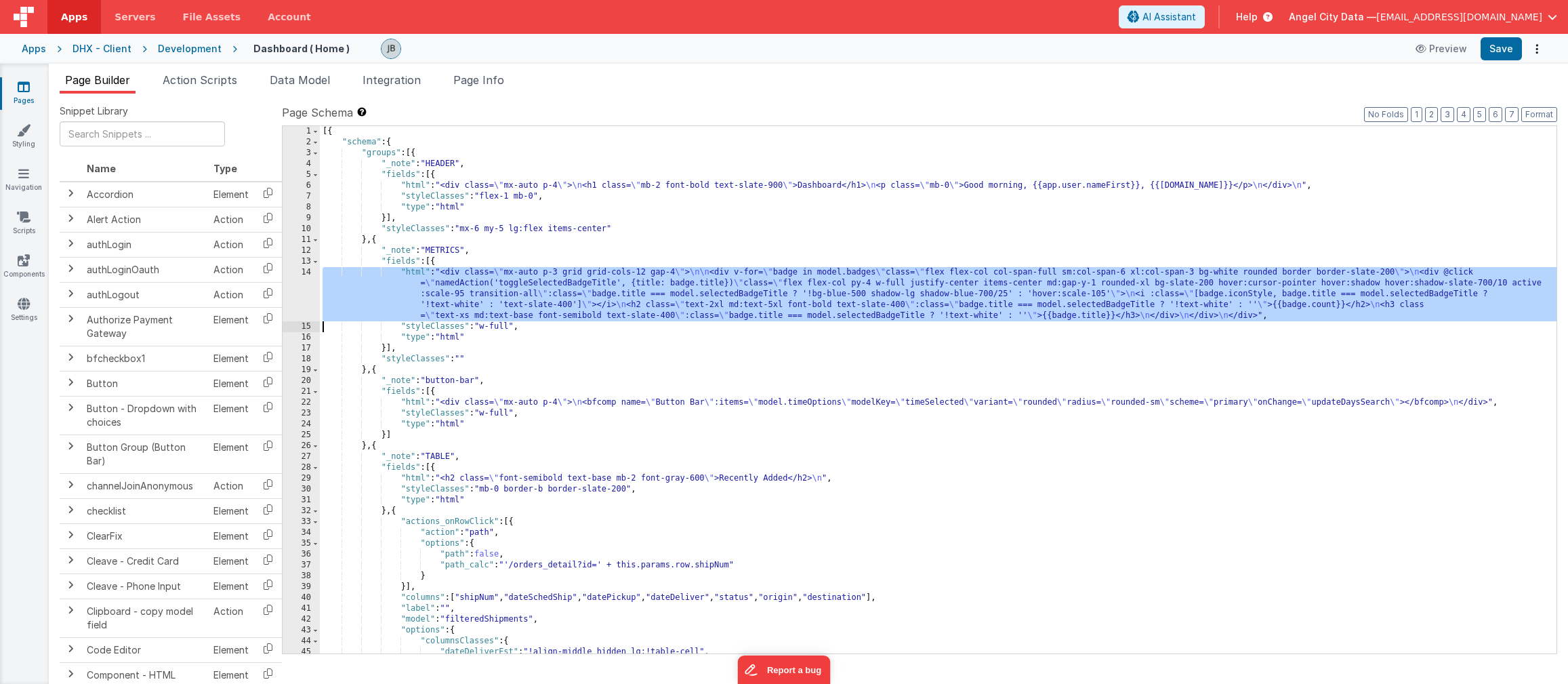
click at [607, 286] on div "[{ "schema" : { "groups" : [{ "_note" : "HEADER" , "fields" : [{ "html" : "<div…" at bounding box center [937, 400] width 1237 height 549
click at [581, 299] on div "[{ "schema" : { "groups" : [{ "_note" : "HEADER" , "fields" : [{ "html" : "<div…" at bounding box center [937, 400] width 1237 height 549
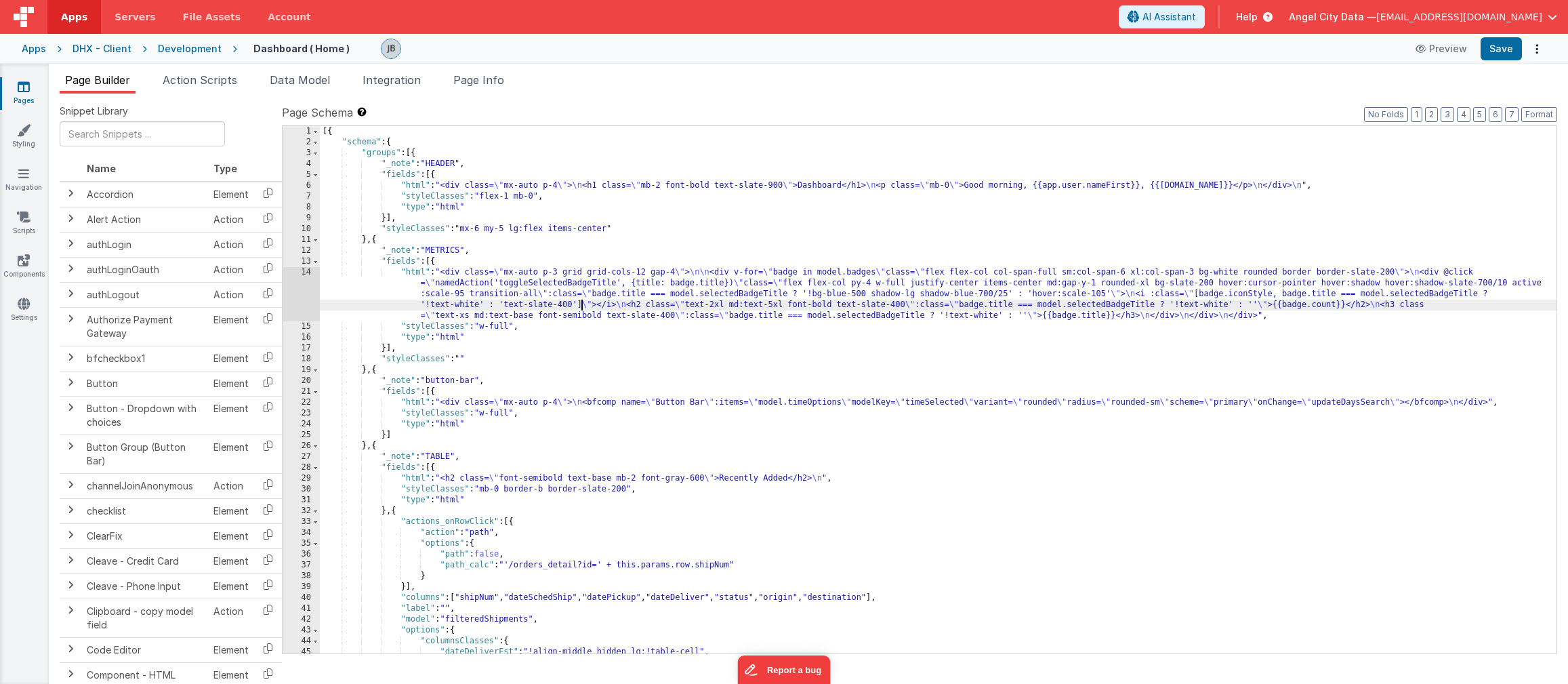
click at [581, 299] on div "[{ "schema" : { "groups" : [{ "_note" : "HEADER" , "fields" : [{ "html" : "<div…" at bounding box center [937, 400] width 1237 height 549
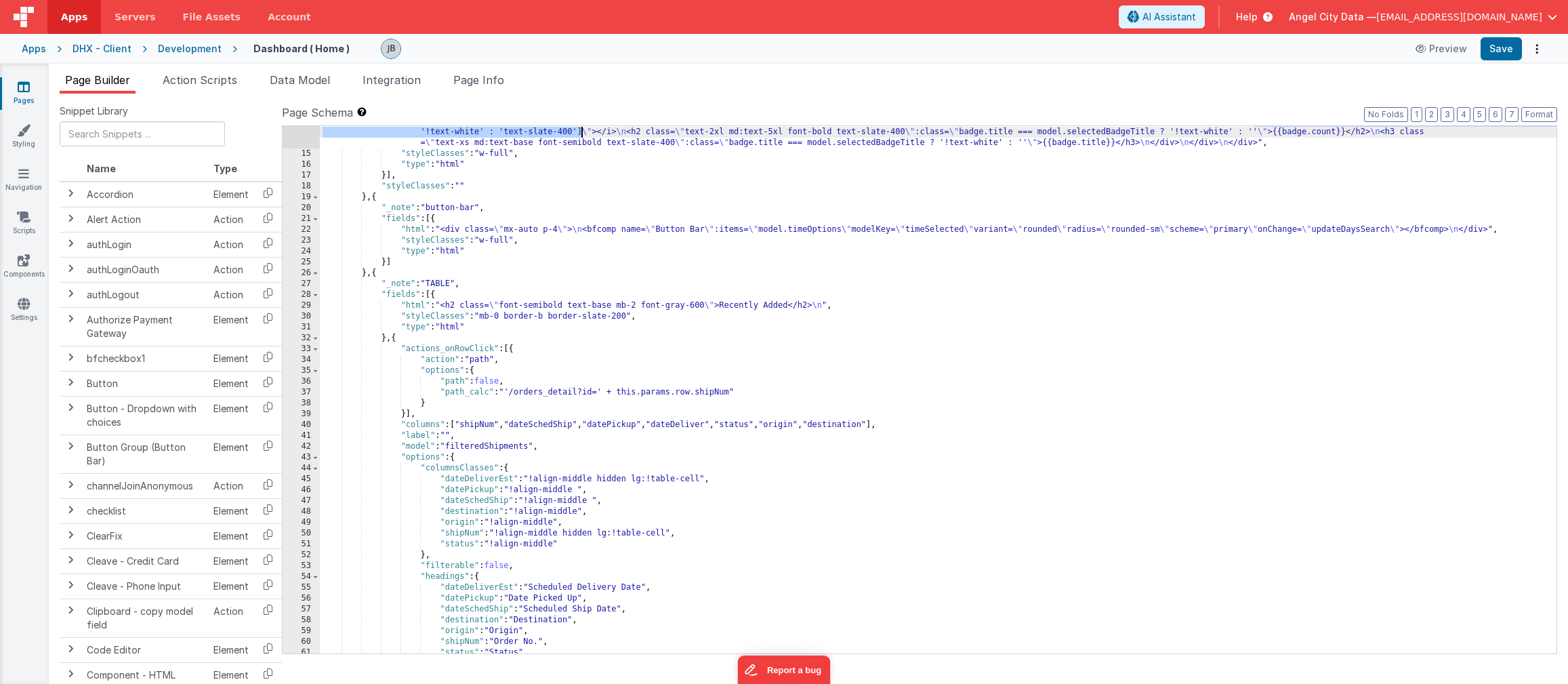
scroll to position [174, 0]
click at [636, 499] on div ""html" : "<div class= \" mx-auto p-3 grid grid-cols-12 gap-4 \" > \n\n <div v-f…" at bounding box center [937, 387] width 1237 height 592
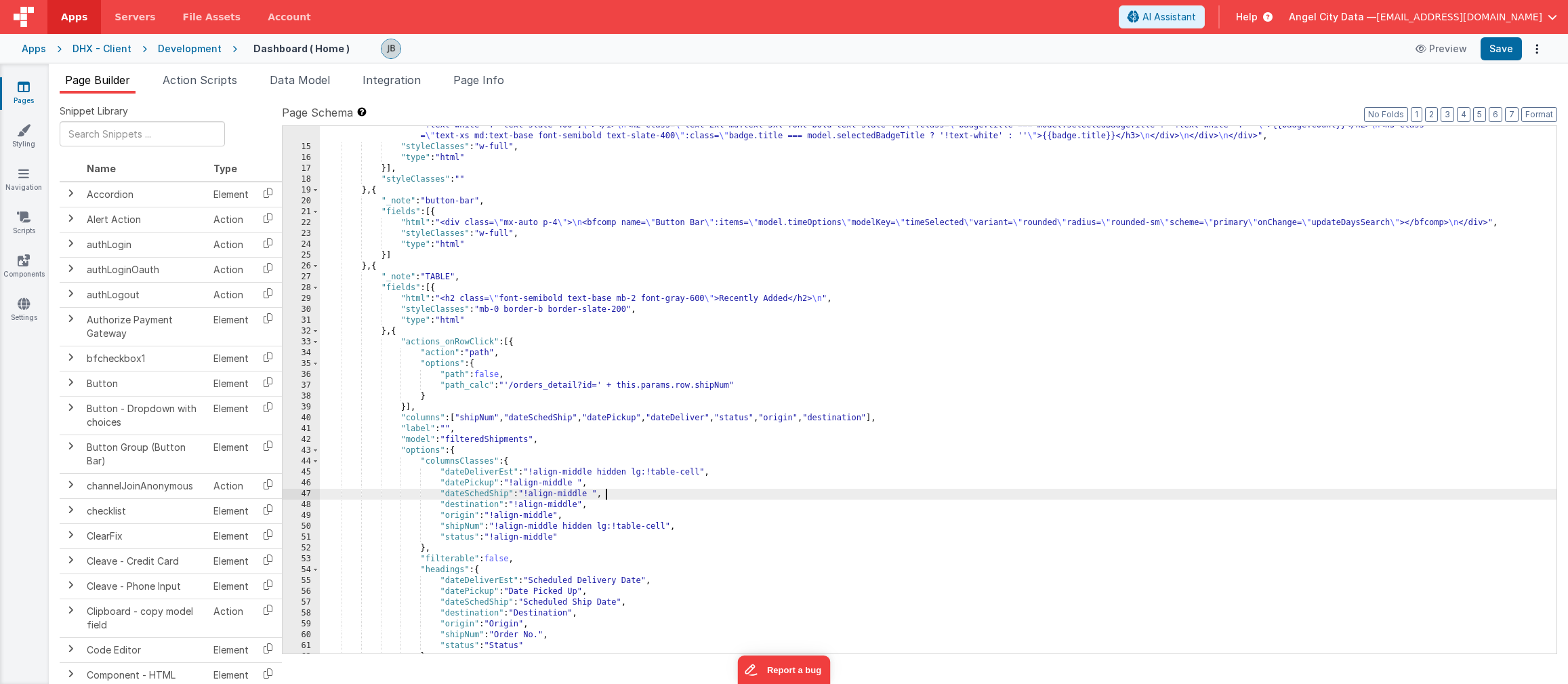
scroll to position [600, 0]
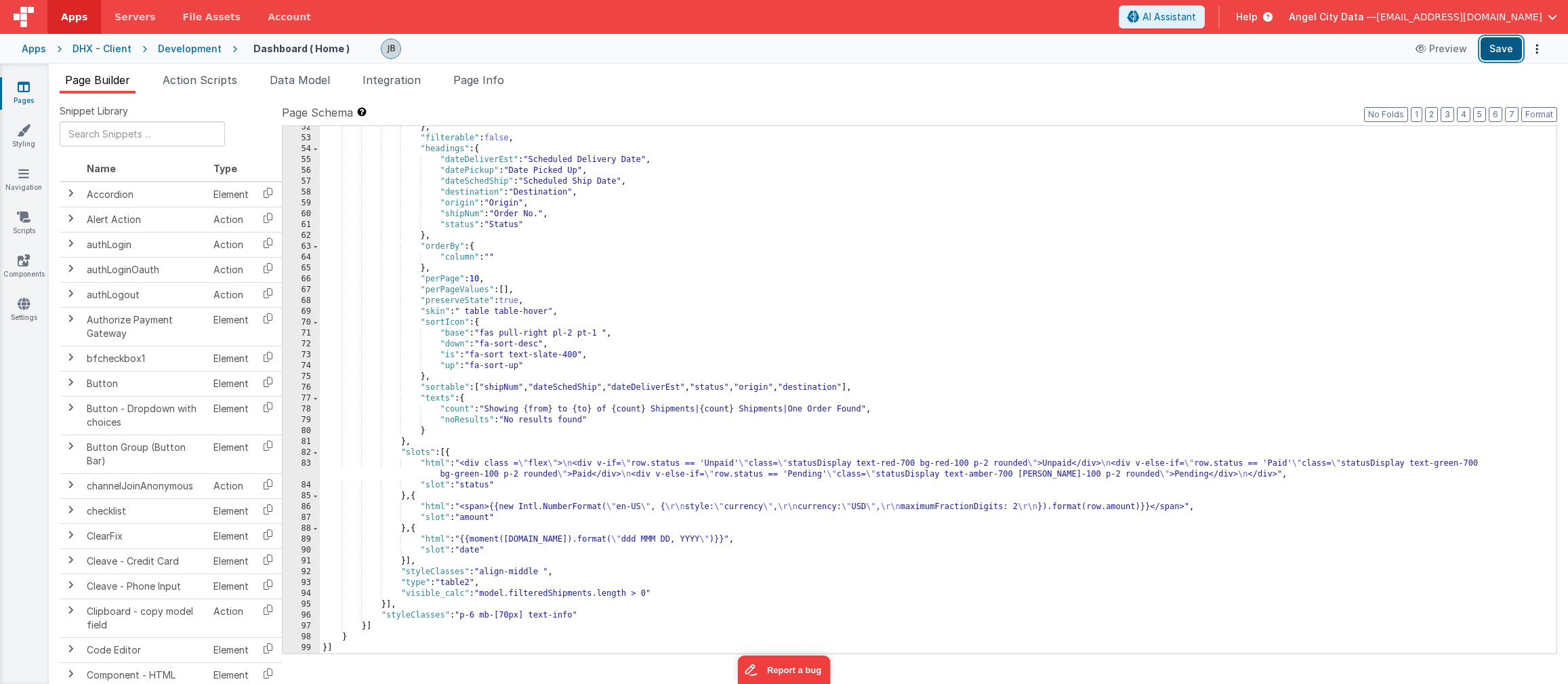
click at [1366, 50] on button "Save" at bounding box center [1501, 49] width 41 height 23
click at [432, 454] on div "} , "filterable" : false , "headings" : { "dateDeliverEst" : "Scheduled Deliver…" at bounding box center [937, 397] width 1237 height 549
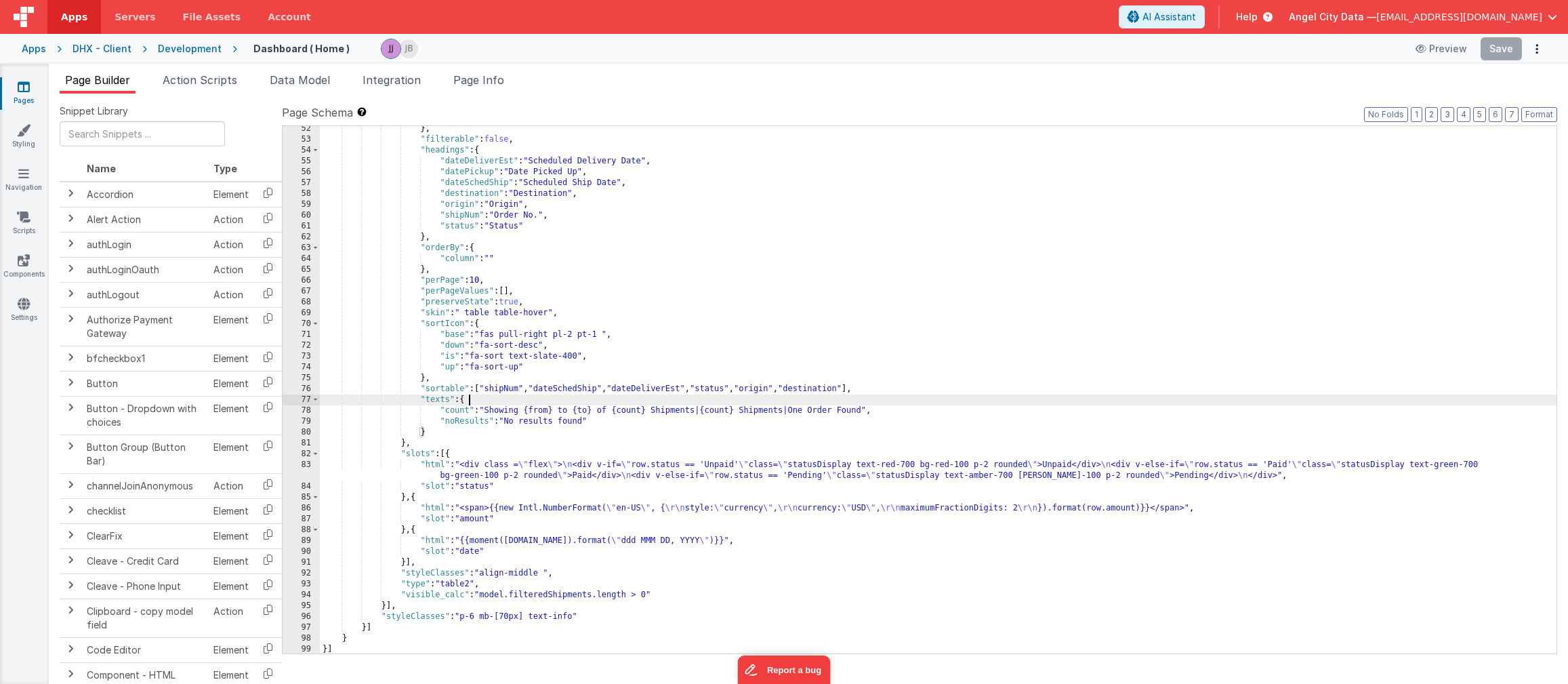
click at [486, 403] on div "} , "filterable" : false , "headings" : { "dateDeliverEst" : "Scheduled Deliver…" at bounding box center [937, 398] width 1237 height 549
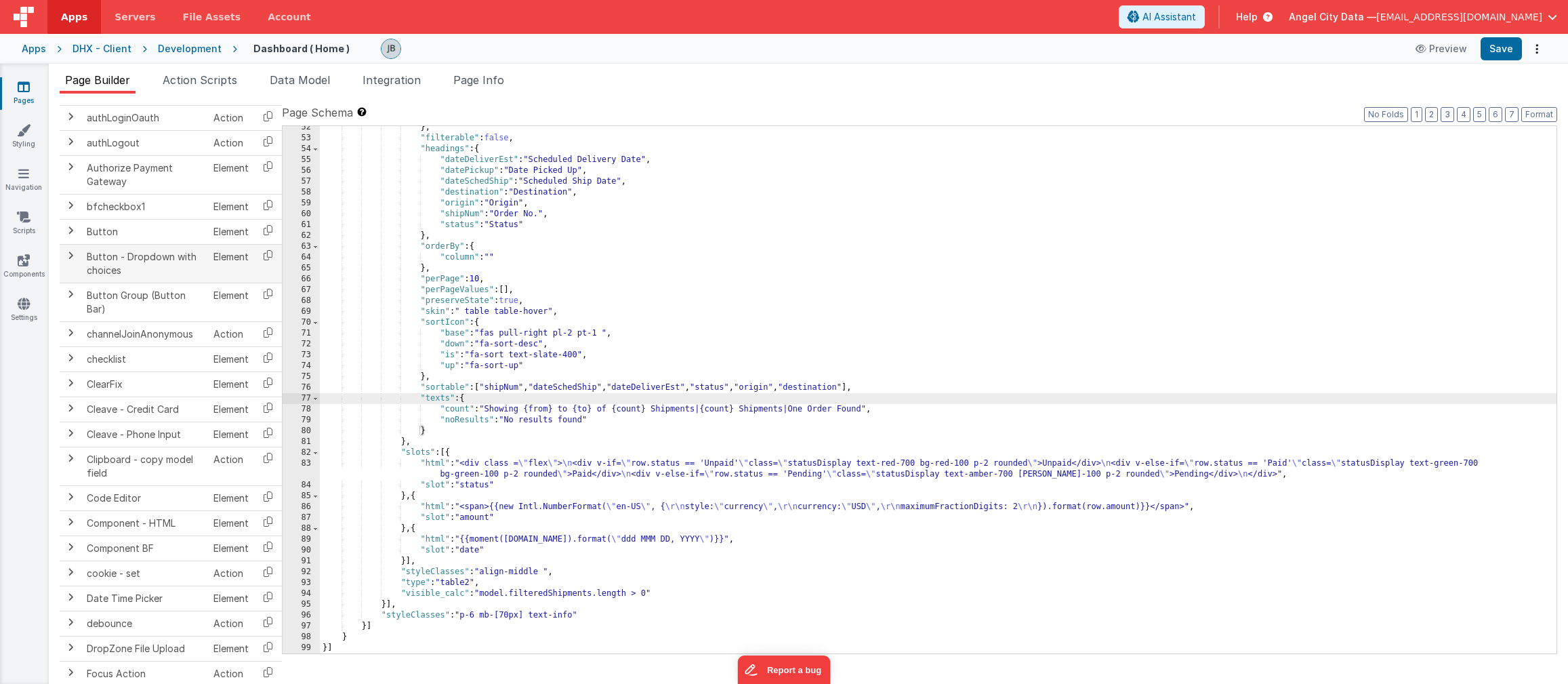
scroll to position [255, 0]
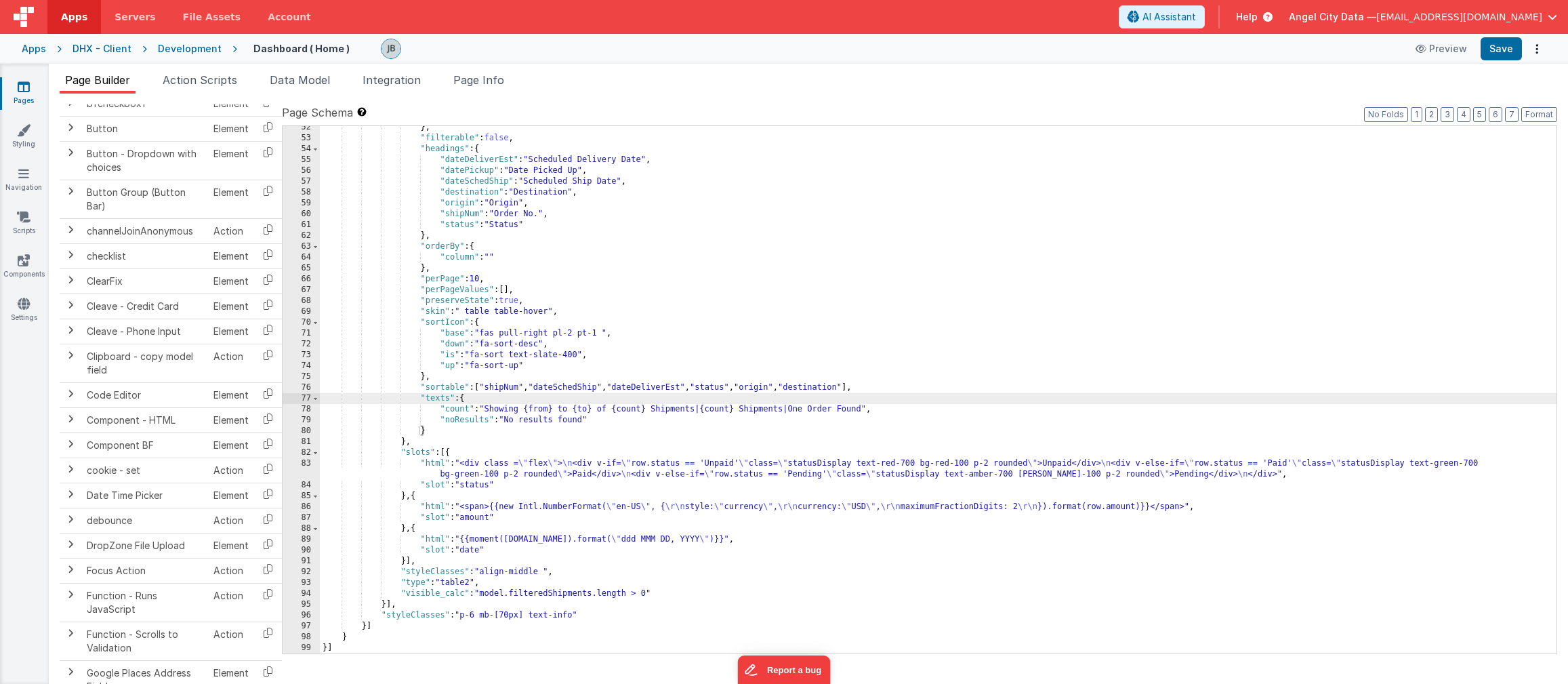
click at [22, 90] on icon at bounding box center [23, 86] width 12 height 14
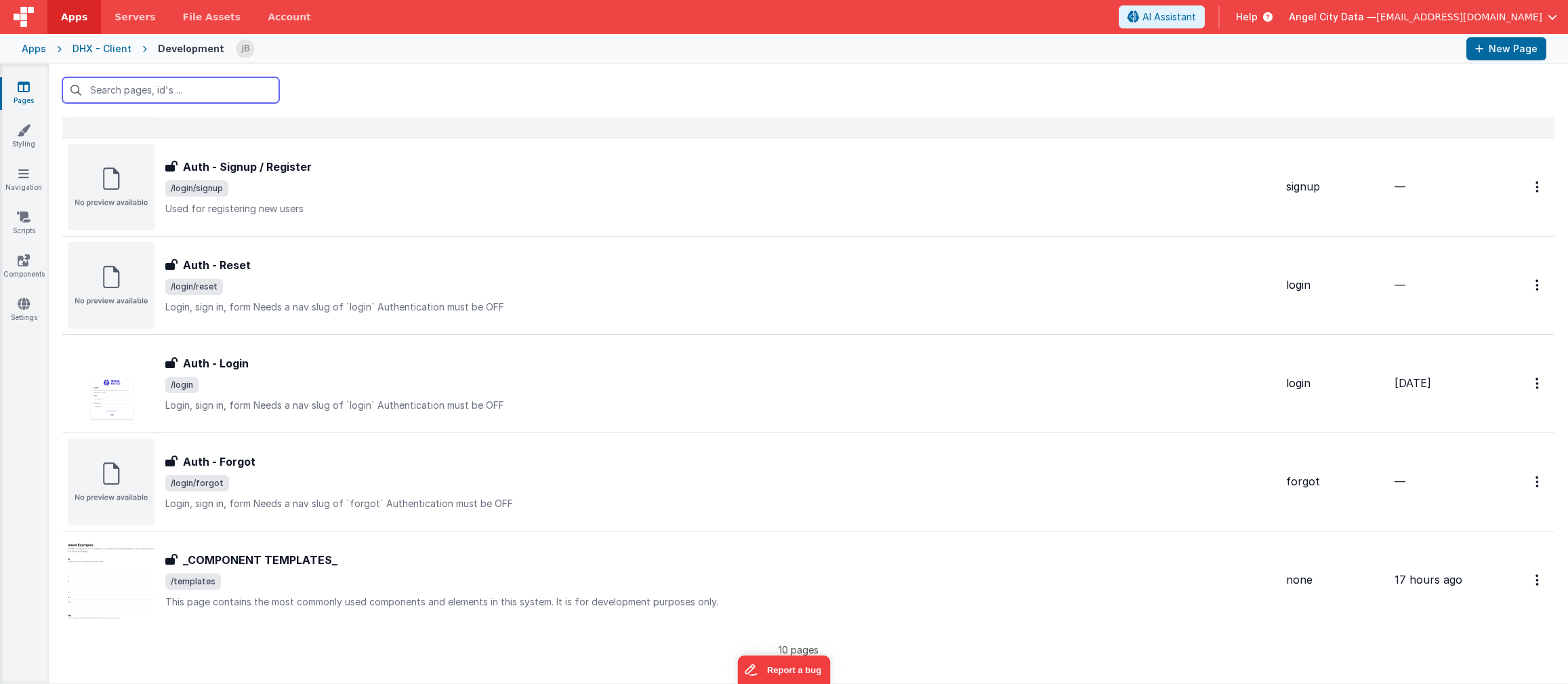
scroll to position [510, 0]
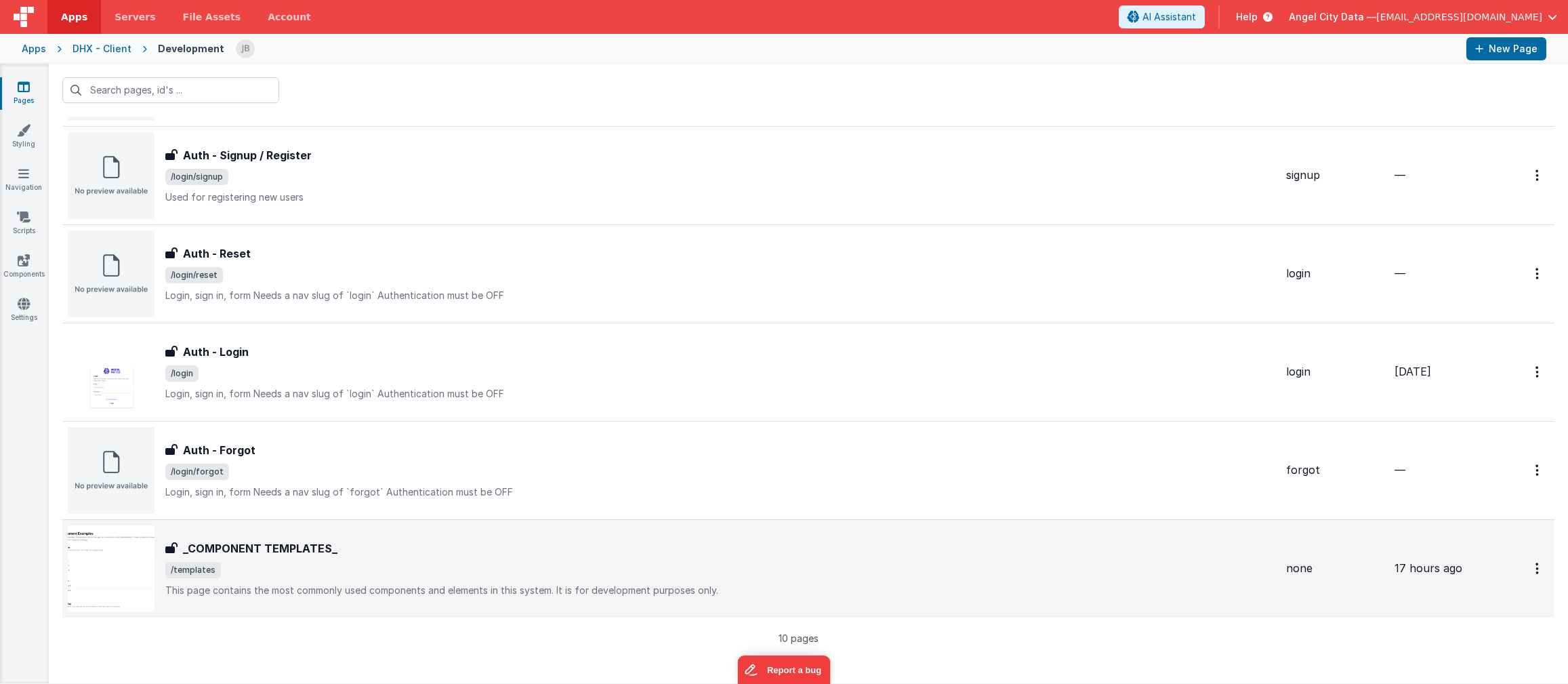
click at [261, 549] on h3 "_COMPONENT TEMPLATES_" at bounding box center [260, 548] width 154 height 17
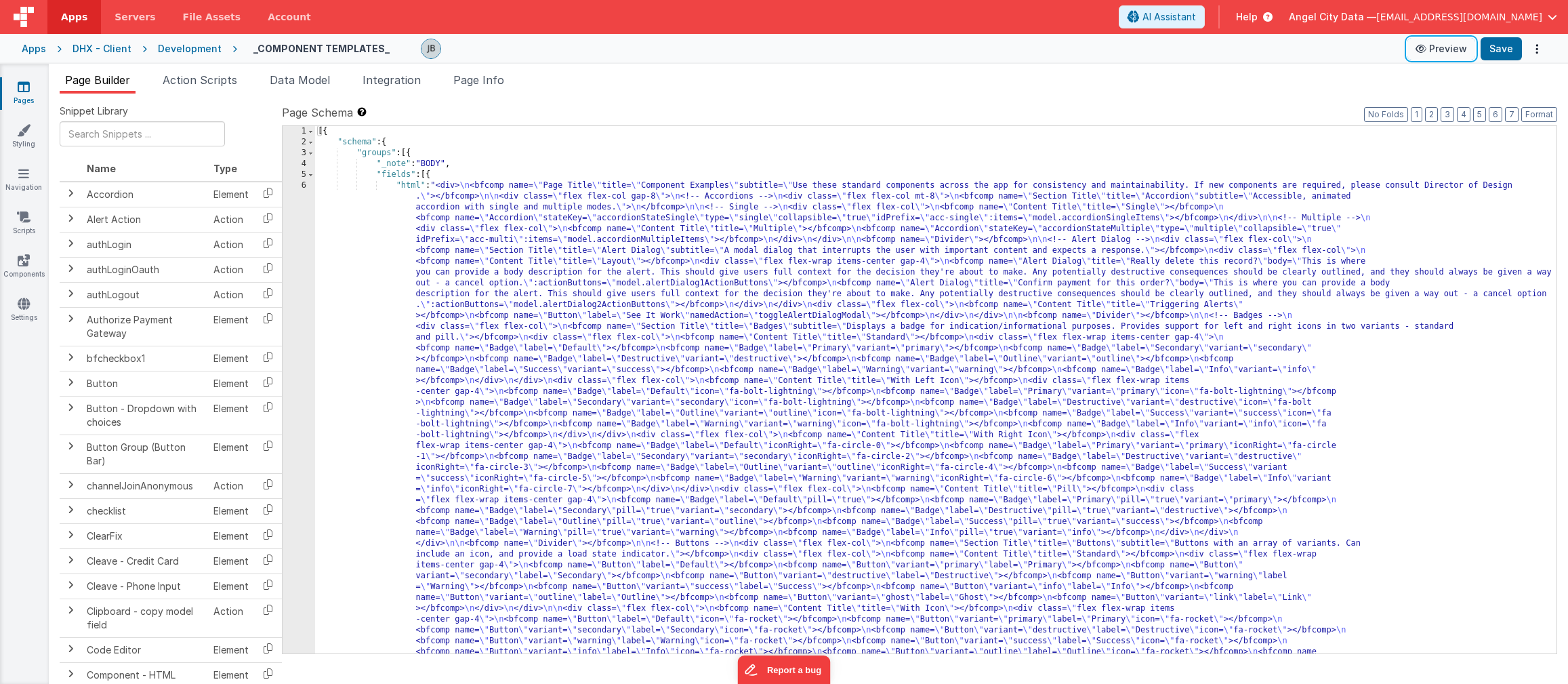
click at [1366, 53] on button "Preview" at bounding box center [1441, 49] width 68 height 22
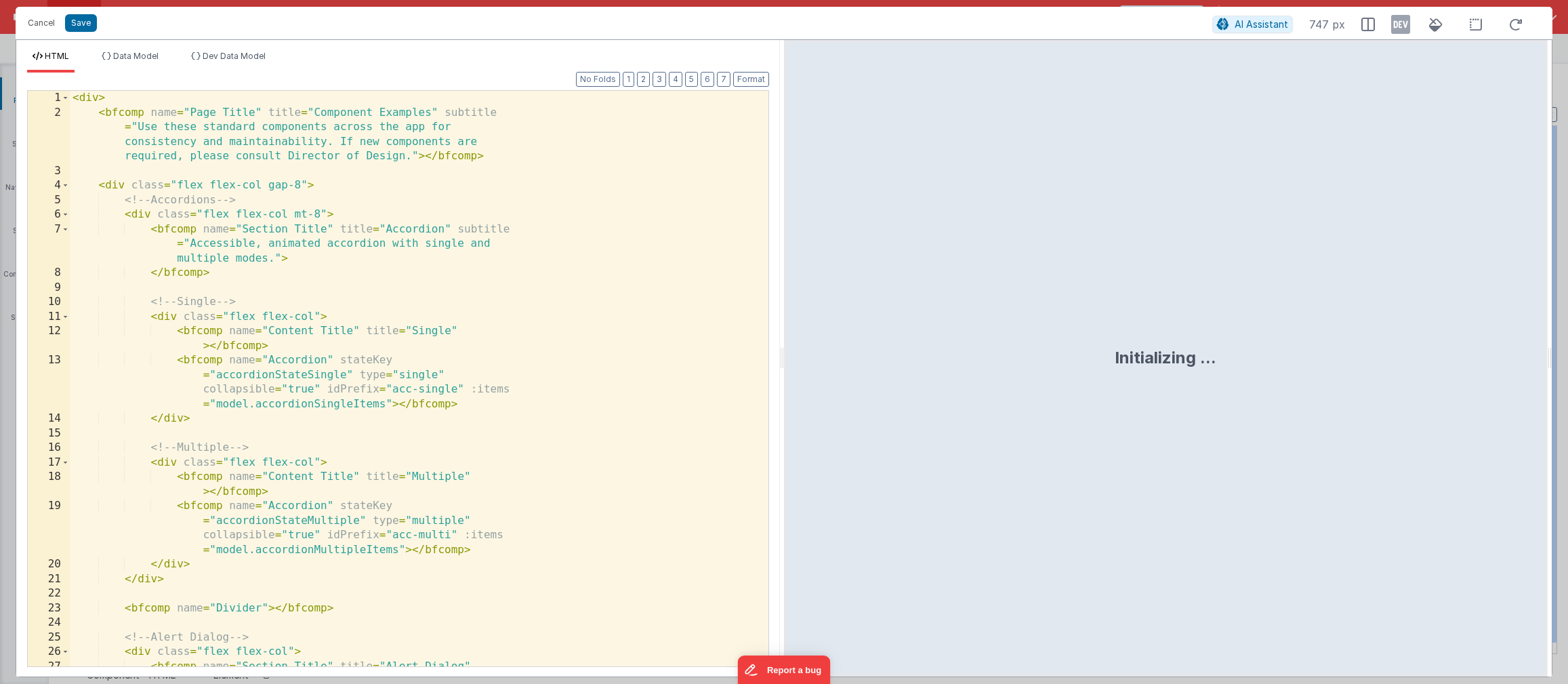
scroll to position [688, 0]
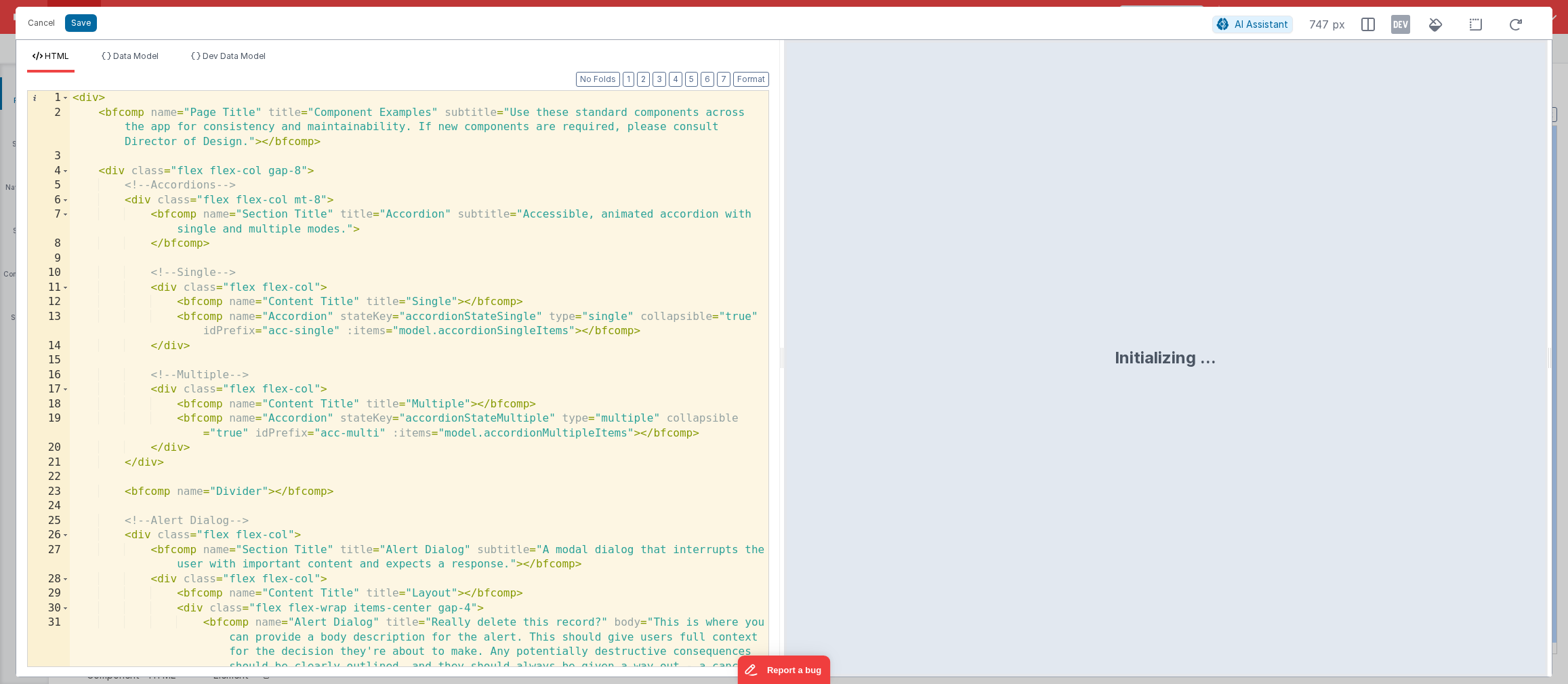
click at [324, 197] on div "< div > < bfcomp name = "Page Title" title = "Component Examples" subtitle = "U…" at bounding box center [419, 422] width 699 height 663
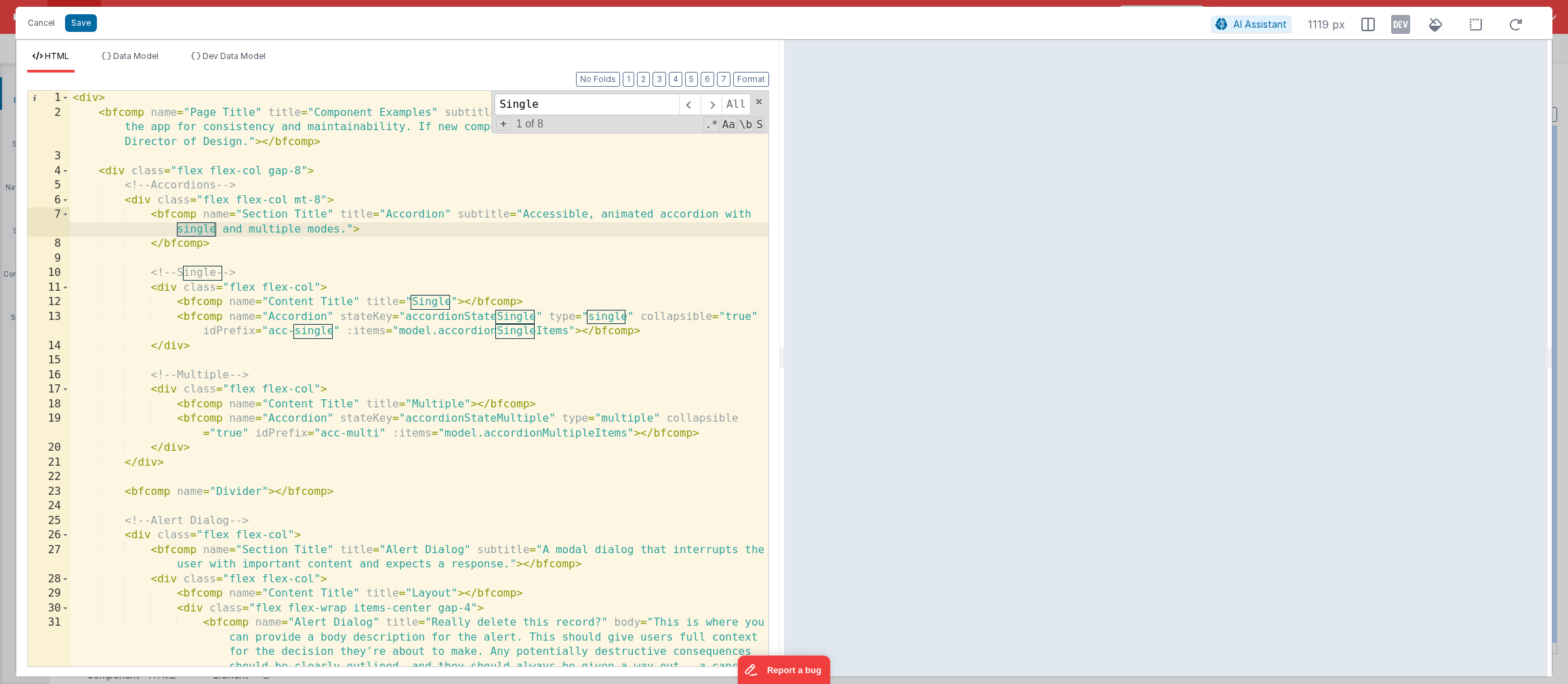
type input "Single"
click at [318, 323] on div "< div > < bfcomp name = "Page Title" title = "Component Examples" subtitle = "U…" at bounding box center [419, 422] width 699 height 663
click at [227, 268] on div "< div > < bfcomp name = "Page Title" title = "Component Examples" subtitle = "U…" at bounding box center [419, 422] width 699 height 663
click at [283, 377] on div "< div > < bfcomp name = "Page Title" title = "Component Examples" subtitle = "U…" at bounding box center [419, 422] width 699 height 663
click at [194, 309] on div "< div > < bfcomp name = "Page Title" title = "Component Examples" subtitle = "U…" at bounding box center [419, 422] width 699 height 663
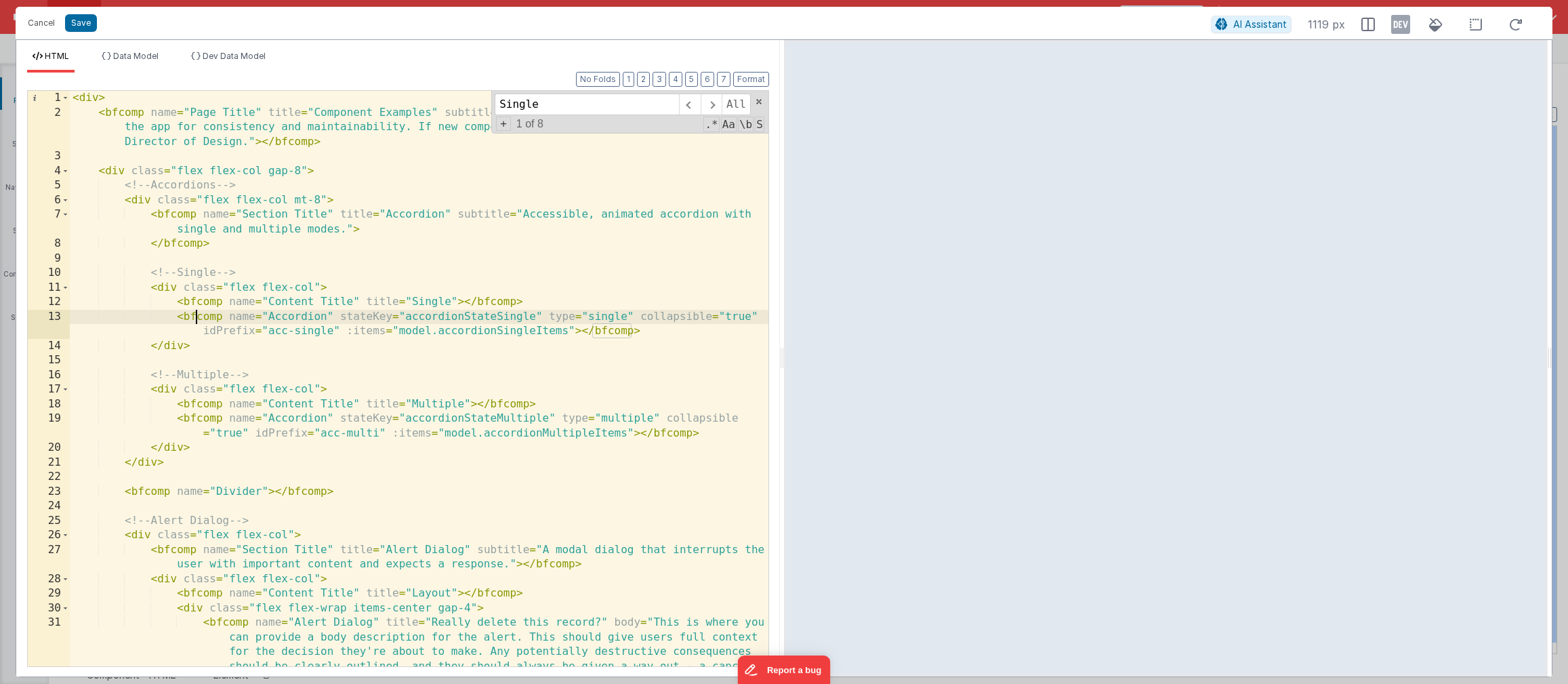
click at [194, 309] on div "< div > < bfcomp name = "Page Title" title = "Component Examples" subtitle = "U…" at bounding box center [419, 422] width 699 height 663
click at [268, 302] on div "< div > < bfcomp name = "Page Title" title = "Component Examples" subtitle = "U…" at bounding box center [419, 422] width 699 height 663
click at [285, 320] on div "< div > < bfcomp name = "Page Title" title = "Component Examples" subtitle = "U…" at bounding box center [419, 422] width 699 height 663
click at [38, 23] on button "Cancel" at bounding box center [41, 23] width 40 height 19
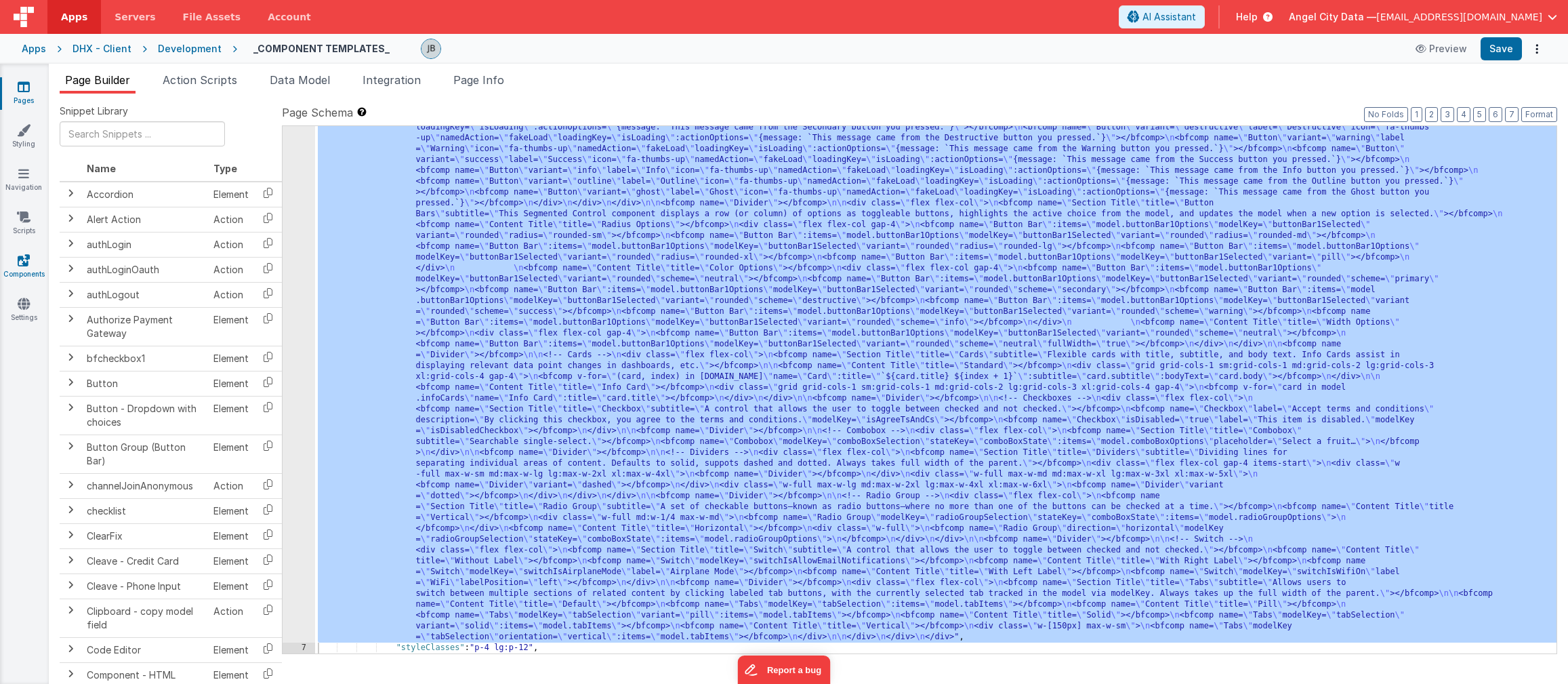
click at [21, 257] on icon at bounding box center [23, 260] width 12 height 14
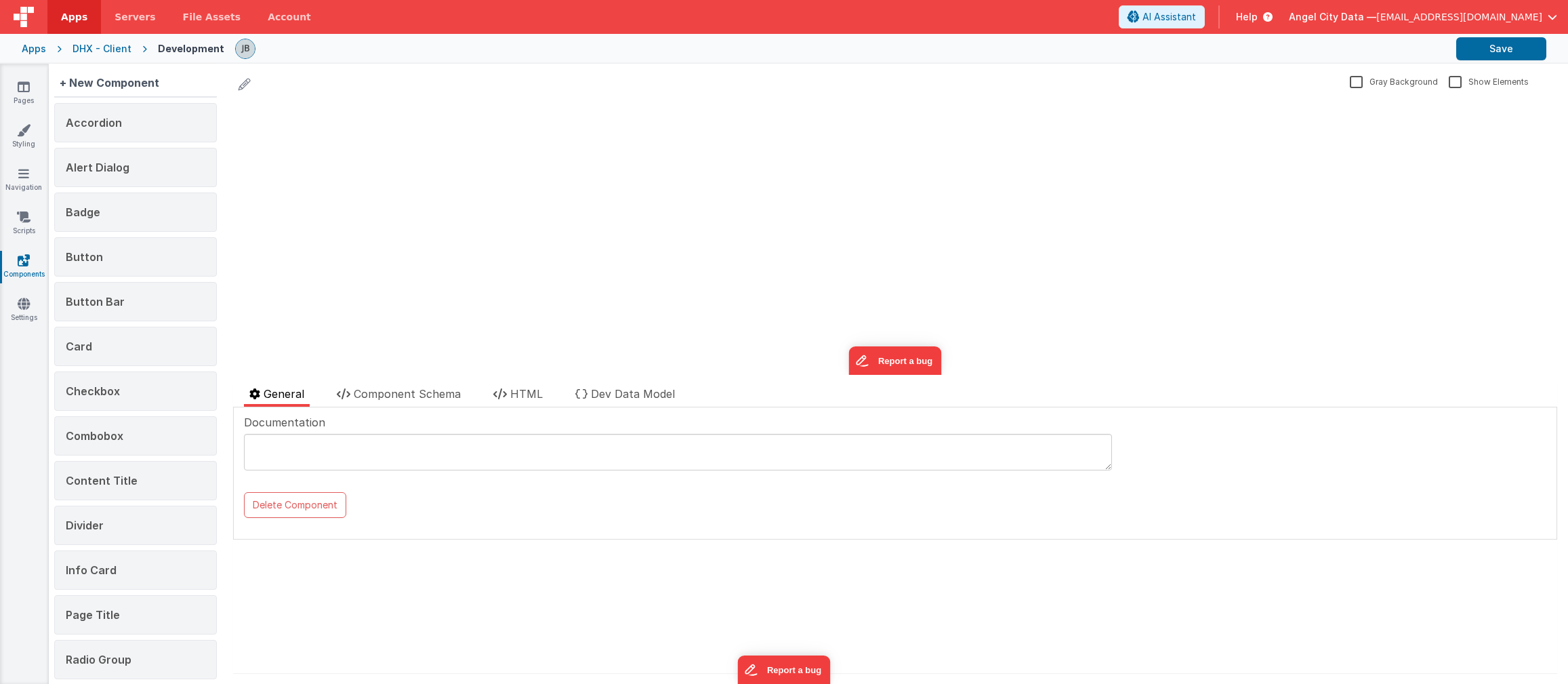
click at [130, 146] on div "Accordion Alert Dialog Badge Button Button Bar Card Checkbox Combobox Content T…" at bounding box center [135, 461] width 162 height 716
click at [132, 129] on div "Accordion" at bounding box center [135, 122] width 162 height 39
click at [420, 395] on span "Component Schema" at bounding box center [407, 394] width 107 height 14
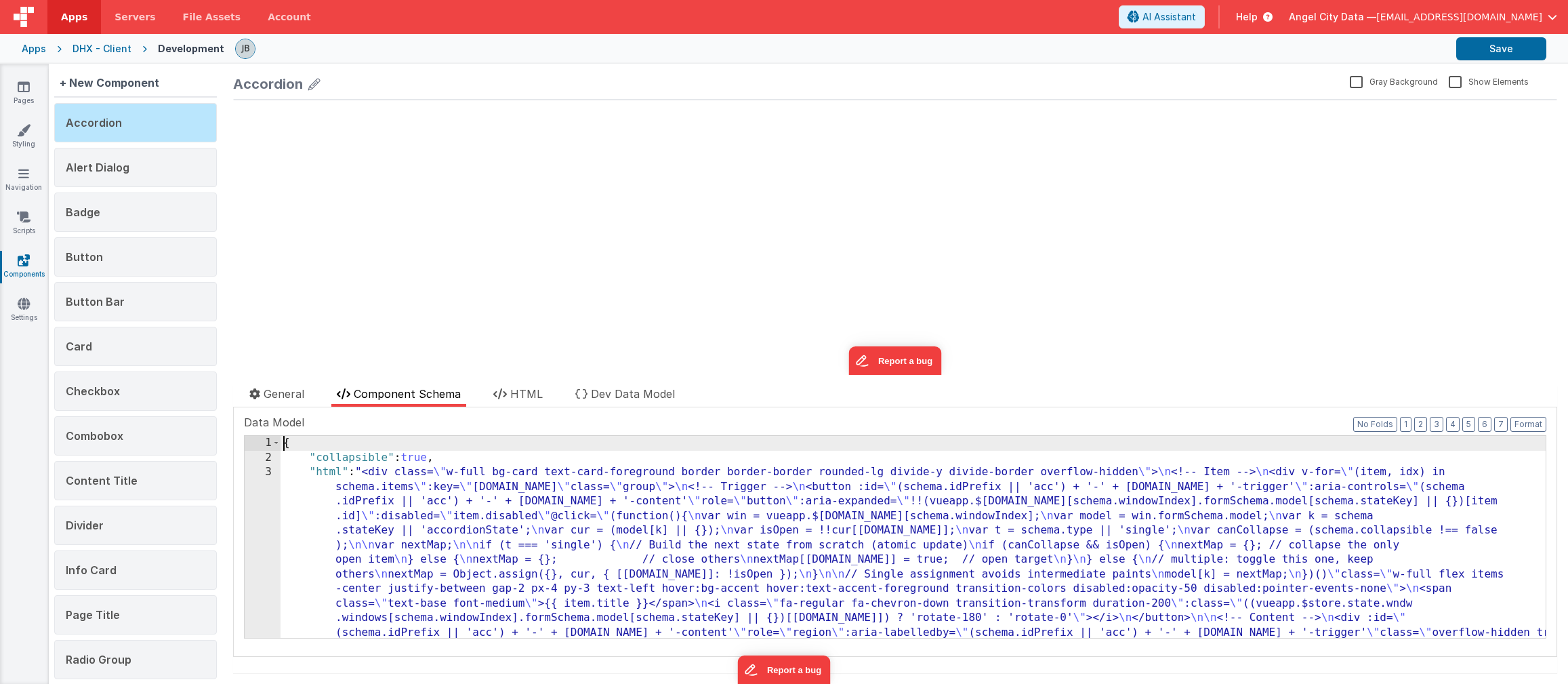
click at [261, 509] on div "3" at bounding box center [263, 574] width 36 height 219
click at [398, 505] on div "{ "collapsible" : true , "html" : "<div class= \" w-full bg-card text-card-fore…" at bounding box center [913, 654] width 1265 height 435
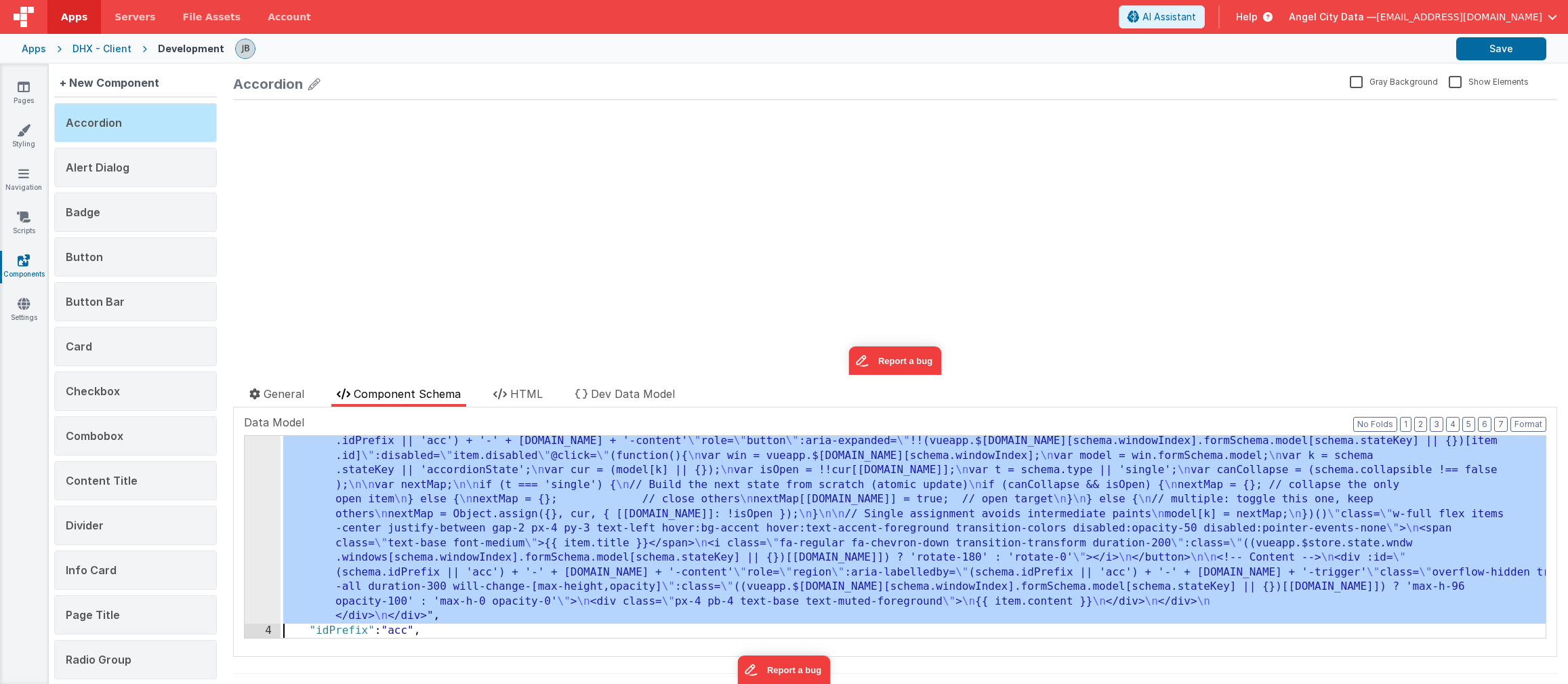
click at [271, 507] on div "3 4 5 6 7 8" at bounding box center [263, 622] width 36 height 435
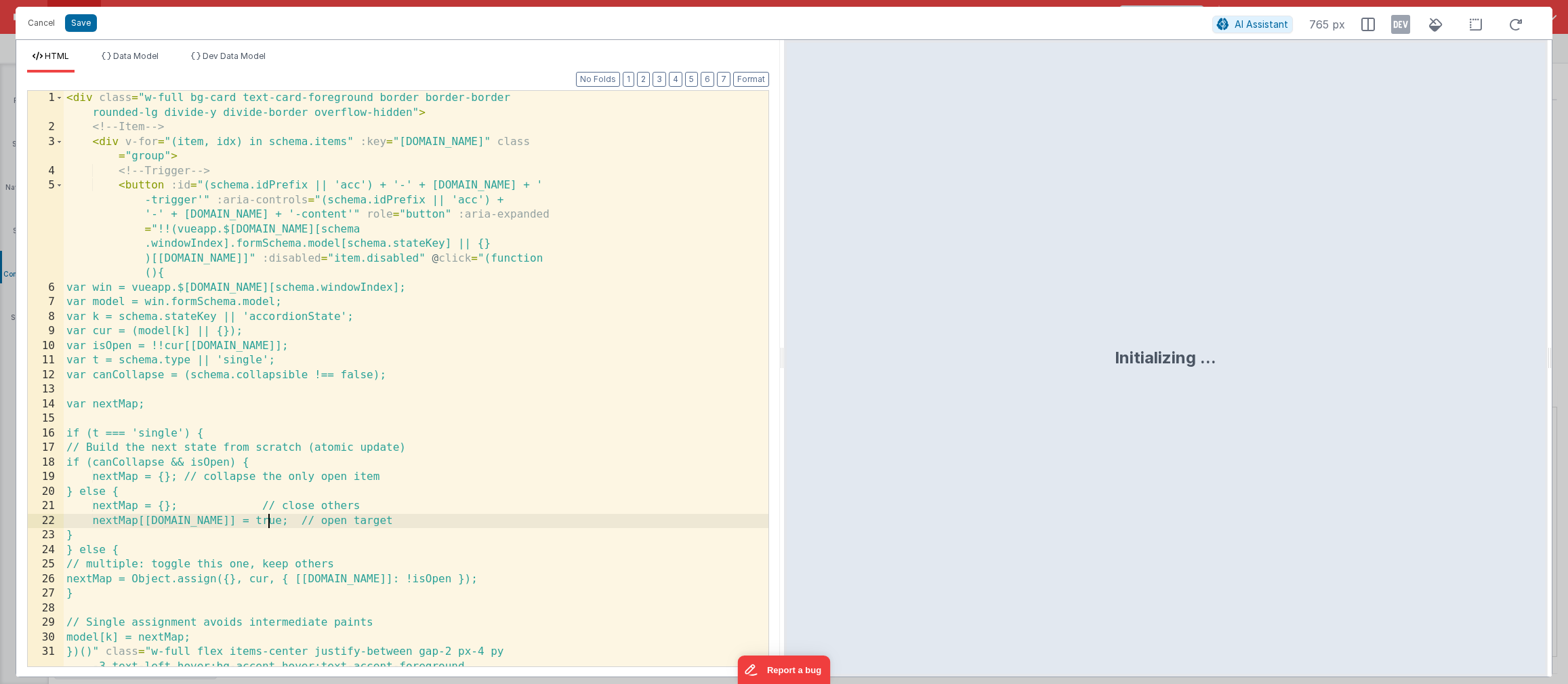
scroll to position [61, 0]
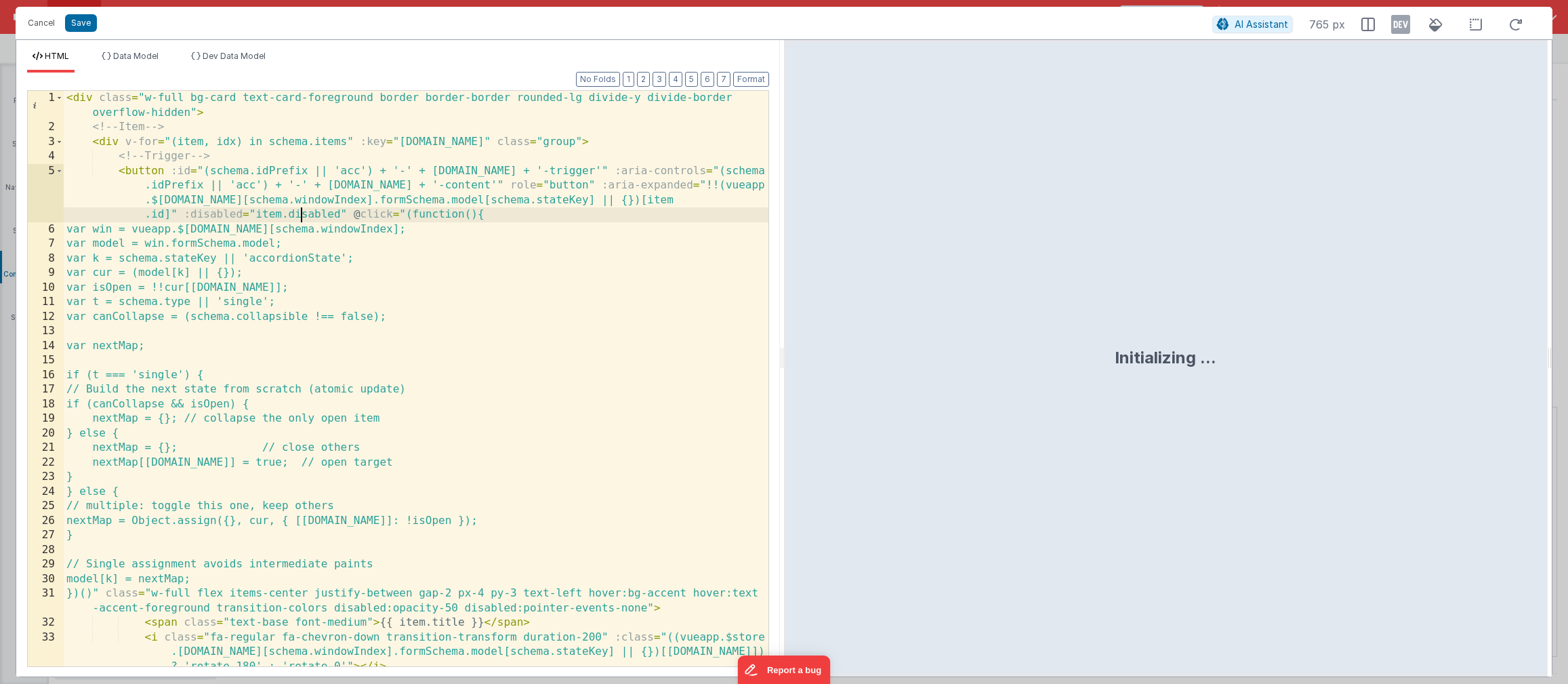
click at [302, 219] on div "< div class = "w-full bg-card text-card-foreground border border-border rounded…" at bounding box center [416, 400] width 705 height 620
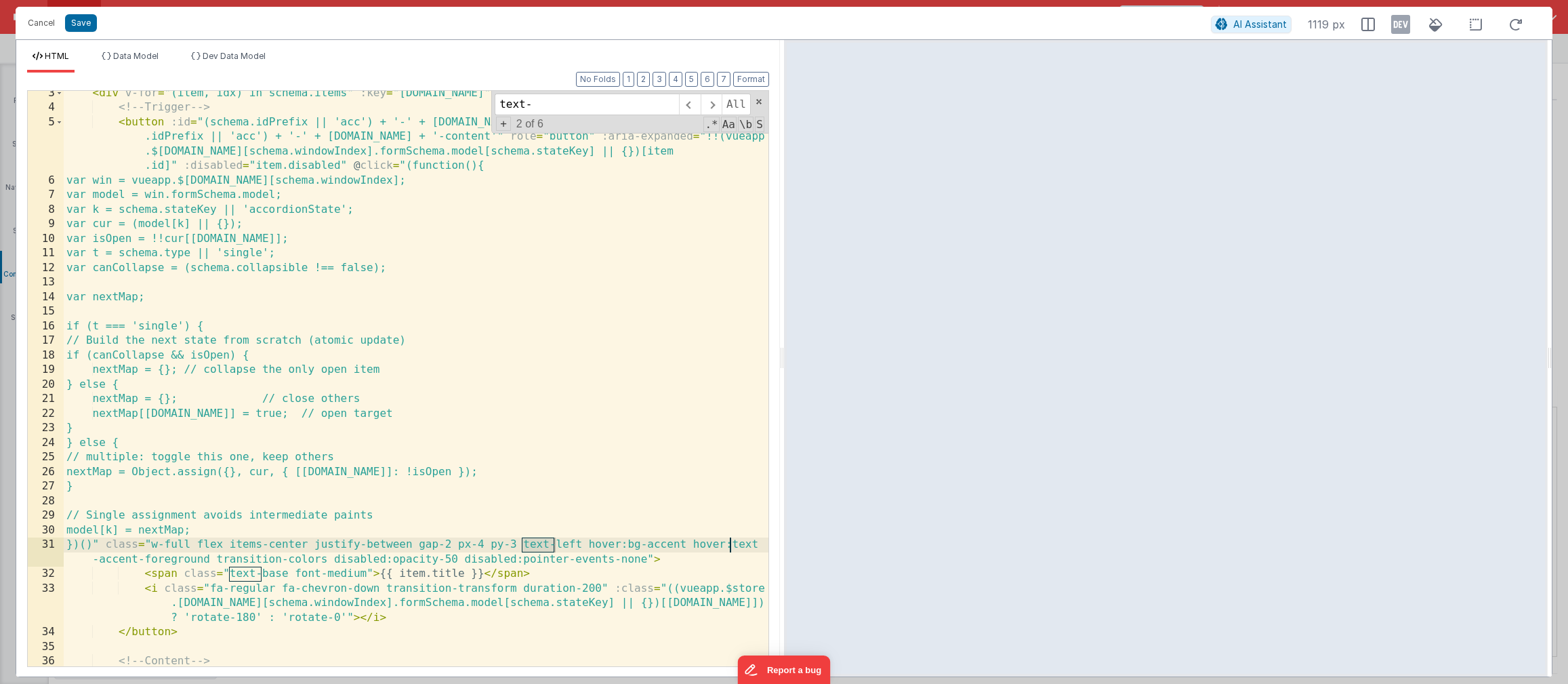
scroll to position [49, 0]
type input "text-"
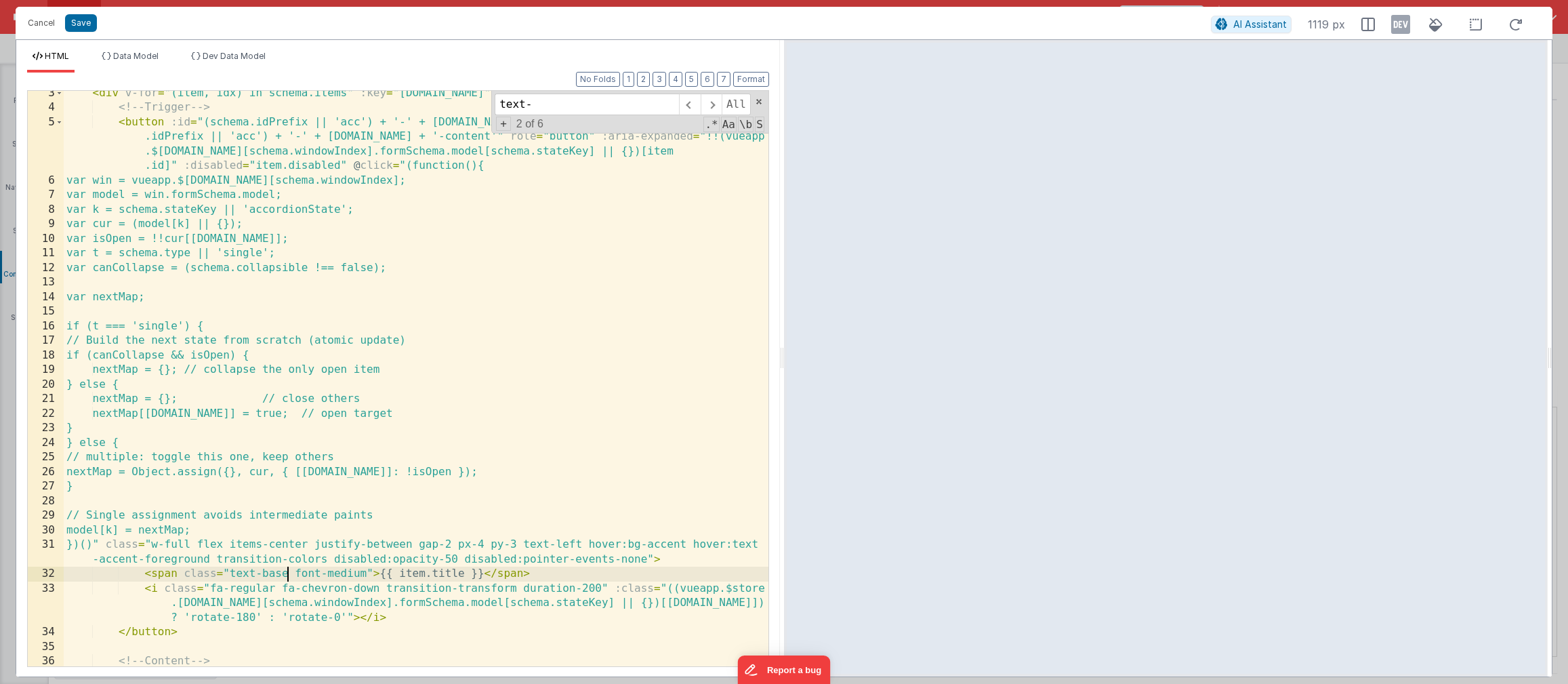
click at [286, 577] on div "< div v-for = "(item, idx) in schema.items" :key = "item.id" class = "group" > …" at bounding box center [416, 418] width 705 height 663
drag, startPoint x: 286, startPoint y: 577, endPoint x: 231, endPoint y: 578, distance: 55.0
click at [231, 578] on div "< div v-for = "(item, idx) in schema.items" :key = "item.id" class = "group" > …" at bounding box center [416, 418] width 705 height 663
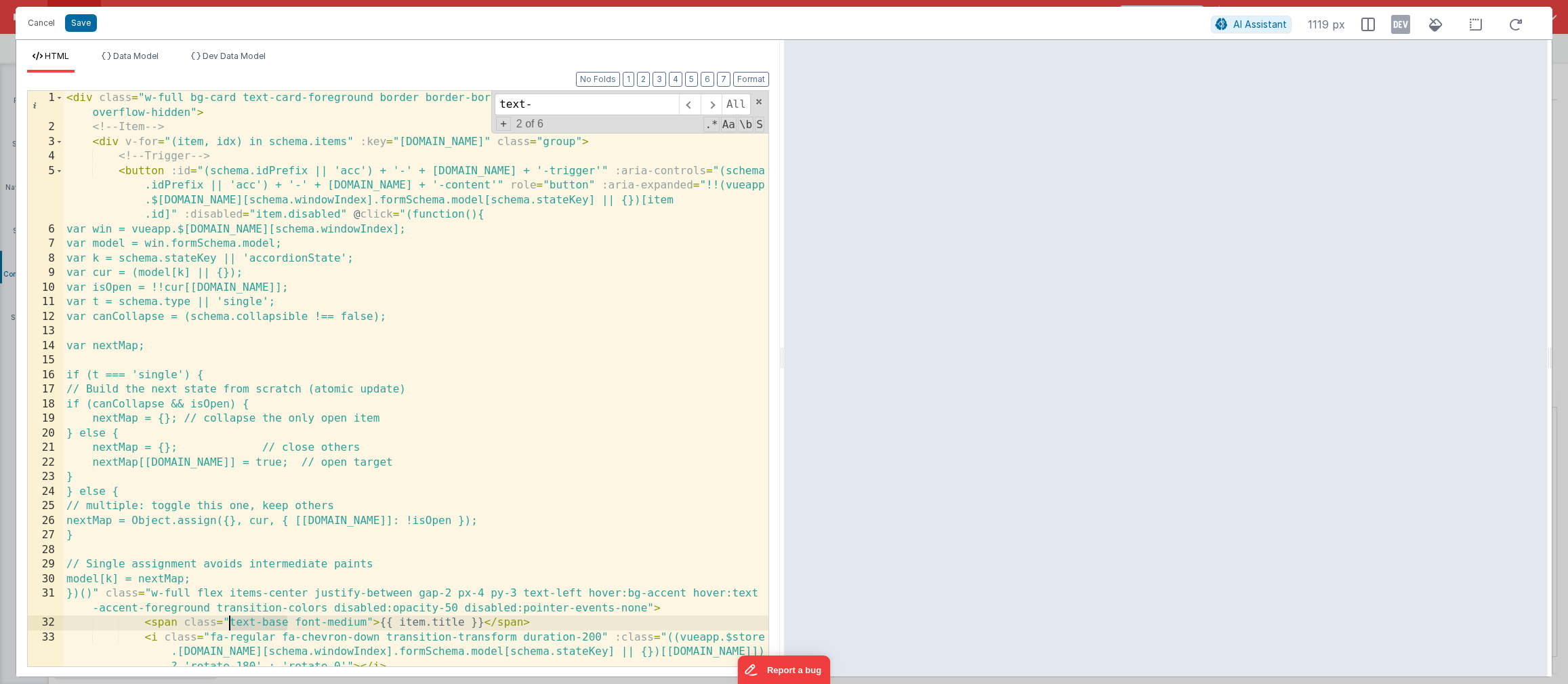
scroll to position [0, 0]
drag, startPoint x: 187, startPoint y: 99, endPoint x: 244, endPoint y: 100, distance: 57.0
click at [244, 100] on div "< div class = "w-full bg-card text-card-foreground border border-border rounded…" at bounding box center [416, 400] width 705 height 620
click at [264, 99] on div "< div class = "w-full bg-card text-card-foreground border border-border rounded…" at bounding box center [416, 400] width 705 height 620
click at [755, 102] on span at bounding box center [759, 102] width 9 height 9
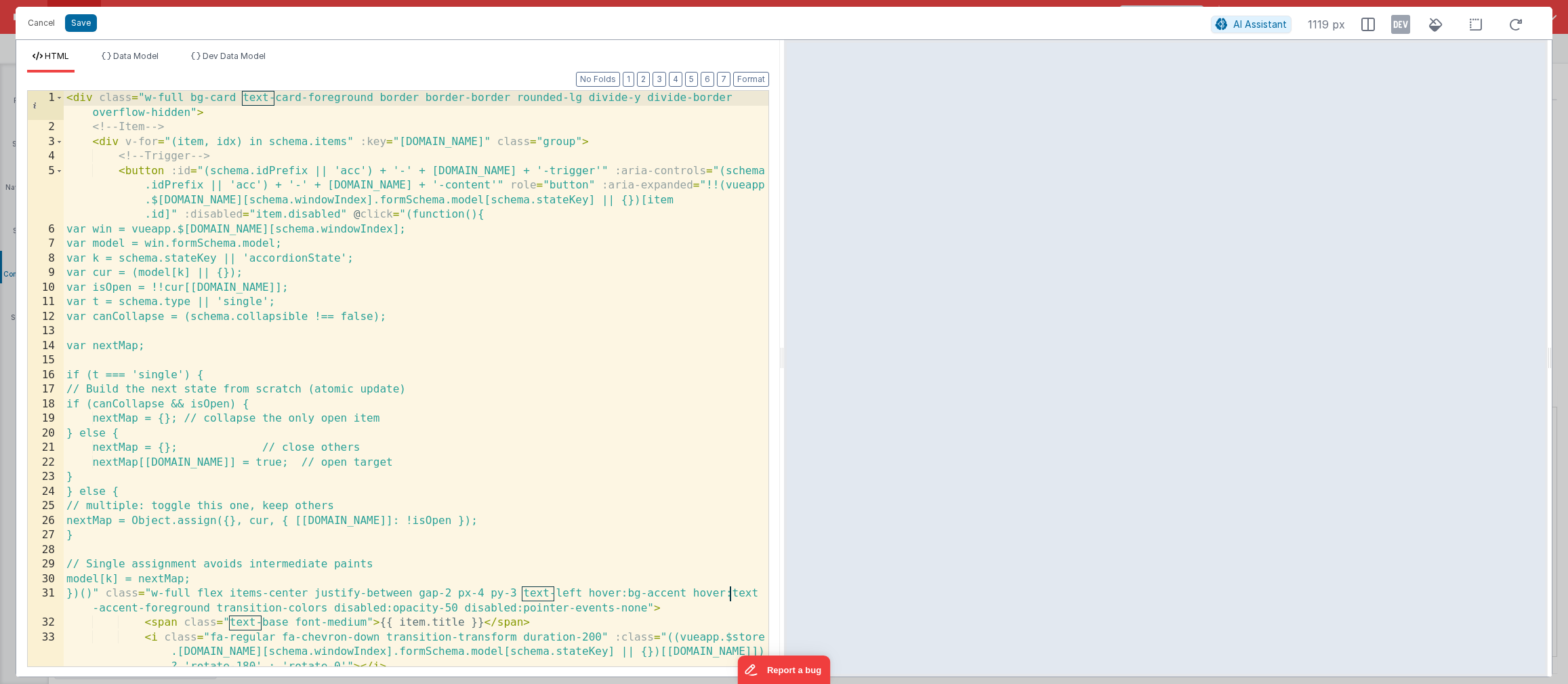
click at [336, 108] on div "< div class = "w-full bg-card text-card-foreground border border-border rounded…" at bounding box center [416, 400] width 705 height 620
drag, startPoint x: 242, startPoint y: 100, endPoint x: 372, endPoint y: 100, distance: 130.0
click at [372, 100] on div "< div class = "w-full bg-card text-card-foreground border border-border rounded…" at bounding box center [416, 400] width 705 height 620
click at [56, 32] on button "Cancel" at bounding box center [41, 23] width 40 height 19
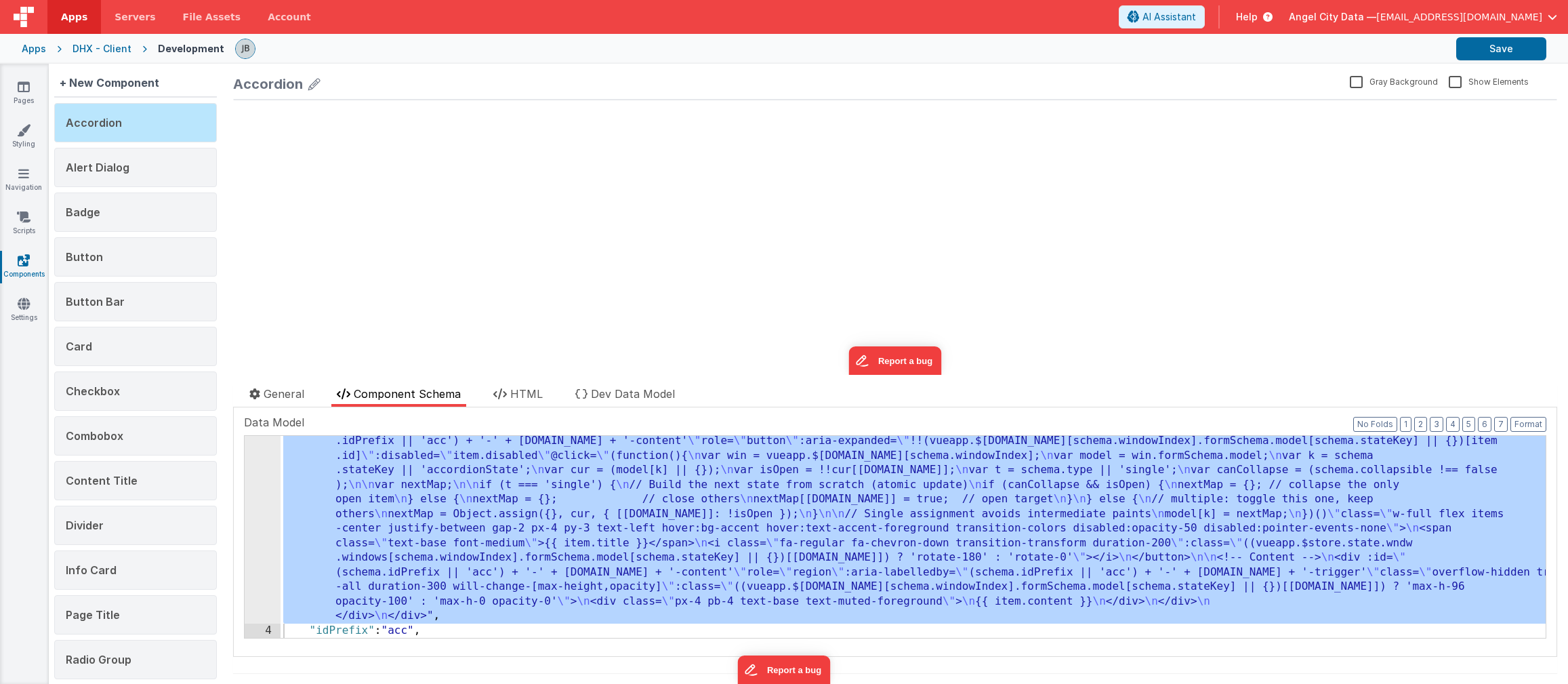
click at [43, 50] on div "Apps" at bounding box center [34, 49] width 25 height 14
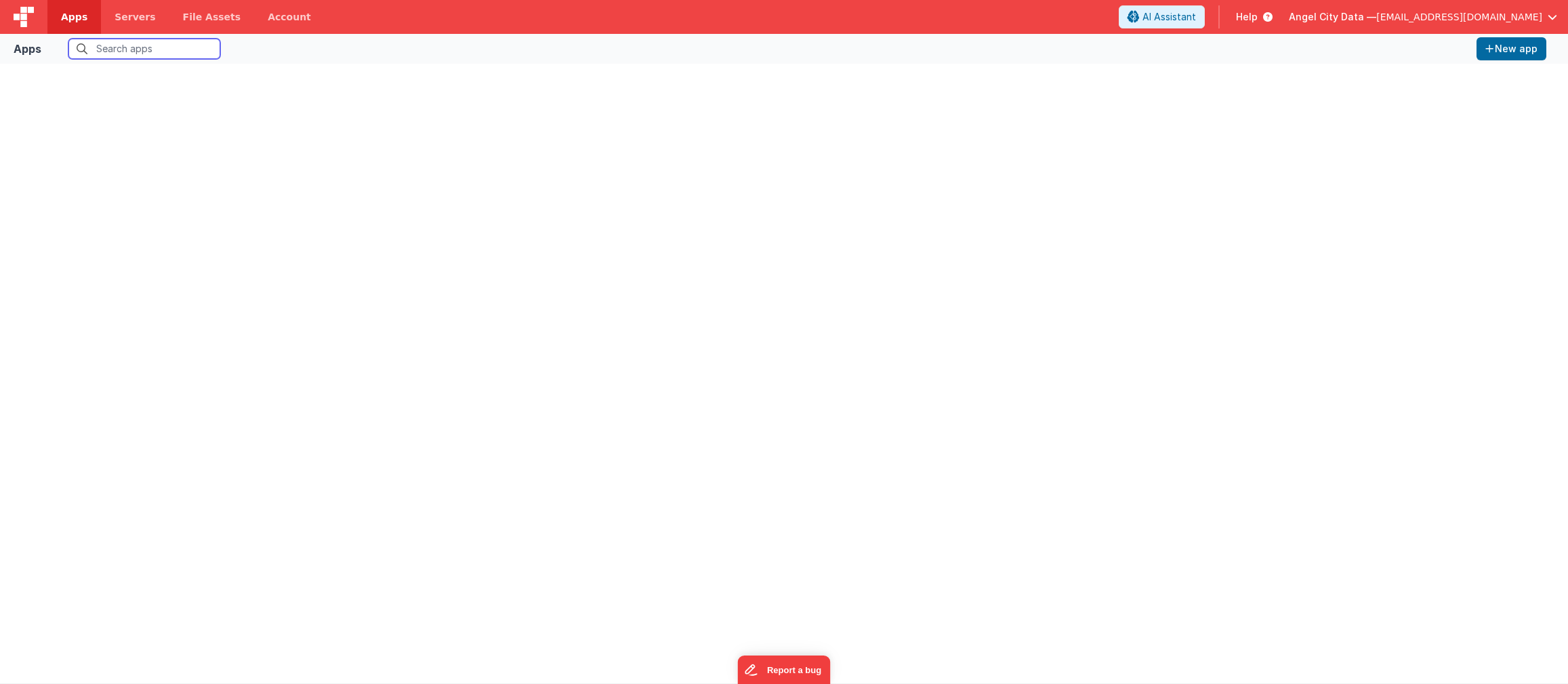
click at [120, 52] on input "text" at bounding box center [144, 49] width 151 height 20
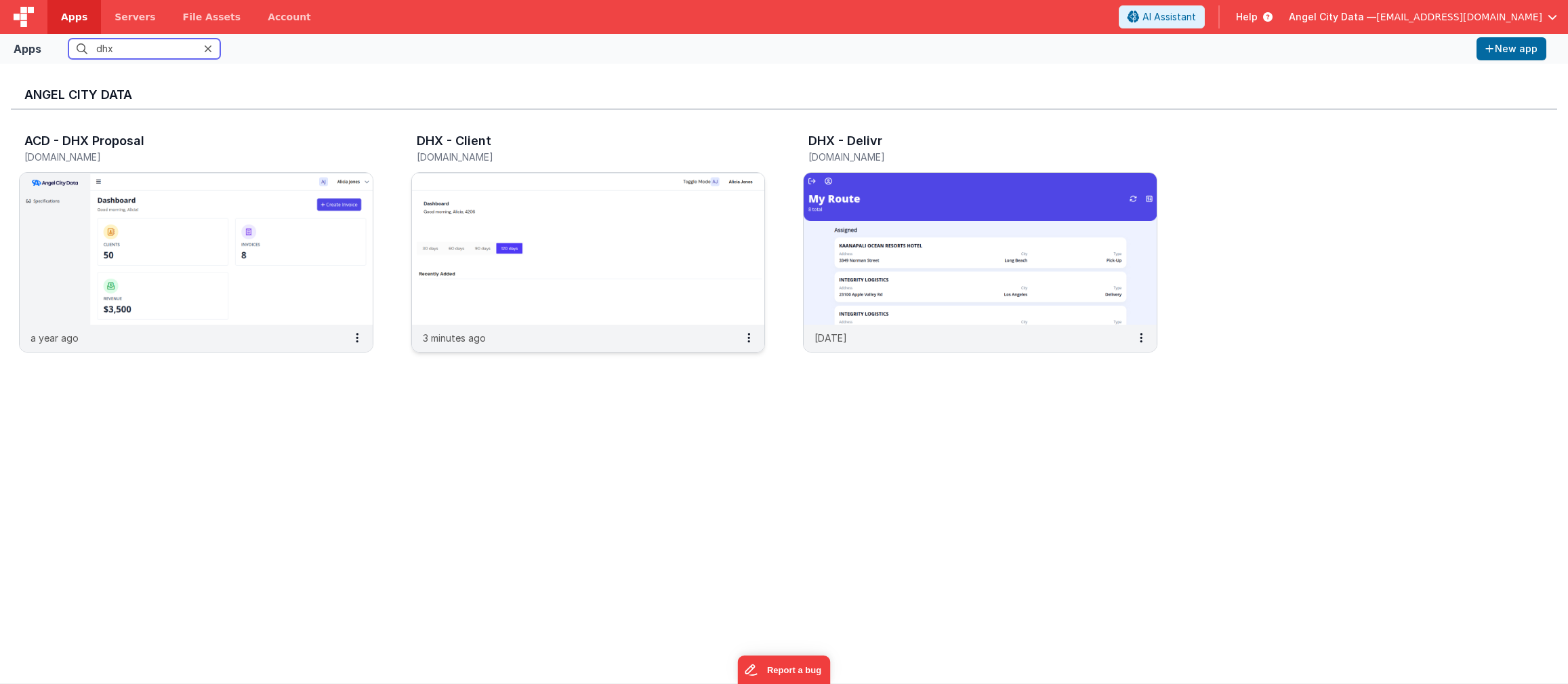
type input "dhx"
click at [498, 204] on img at bounding box center [588, 248] width 353 height 151
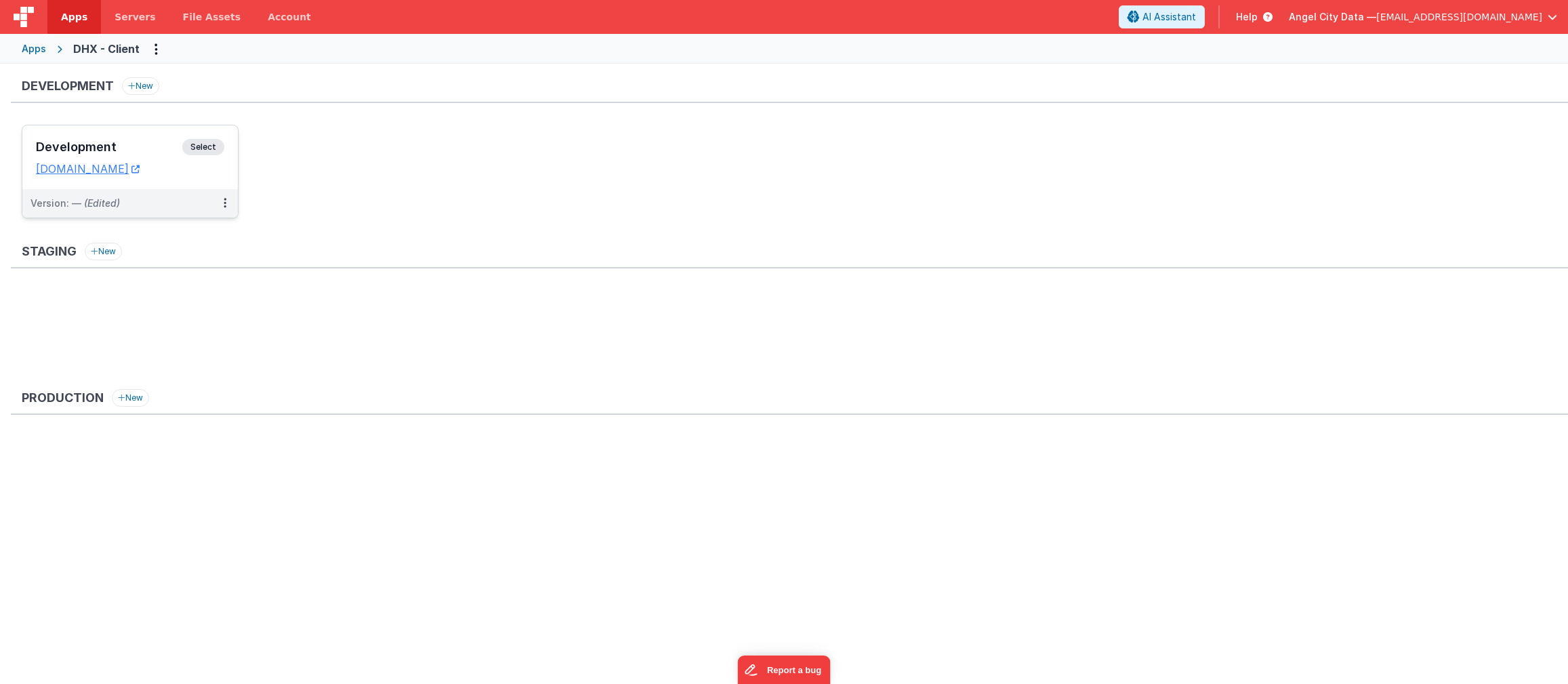
click at [105, 153] on h3 "Development" at bounding box center [108, 147] width 146 height 14
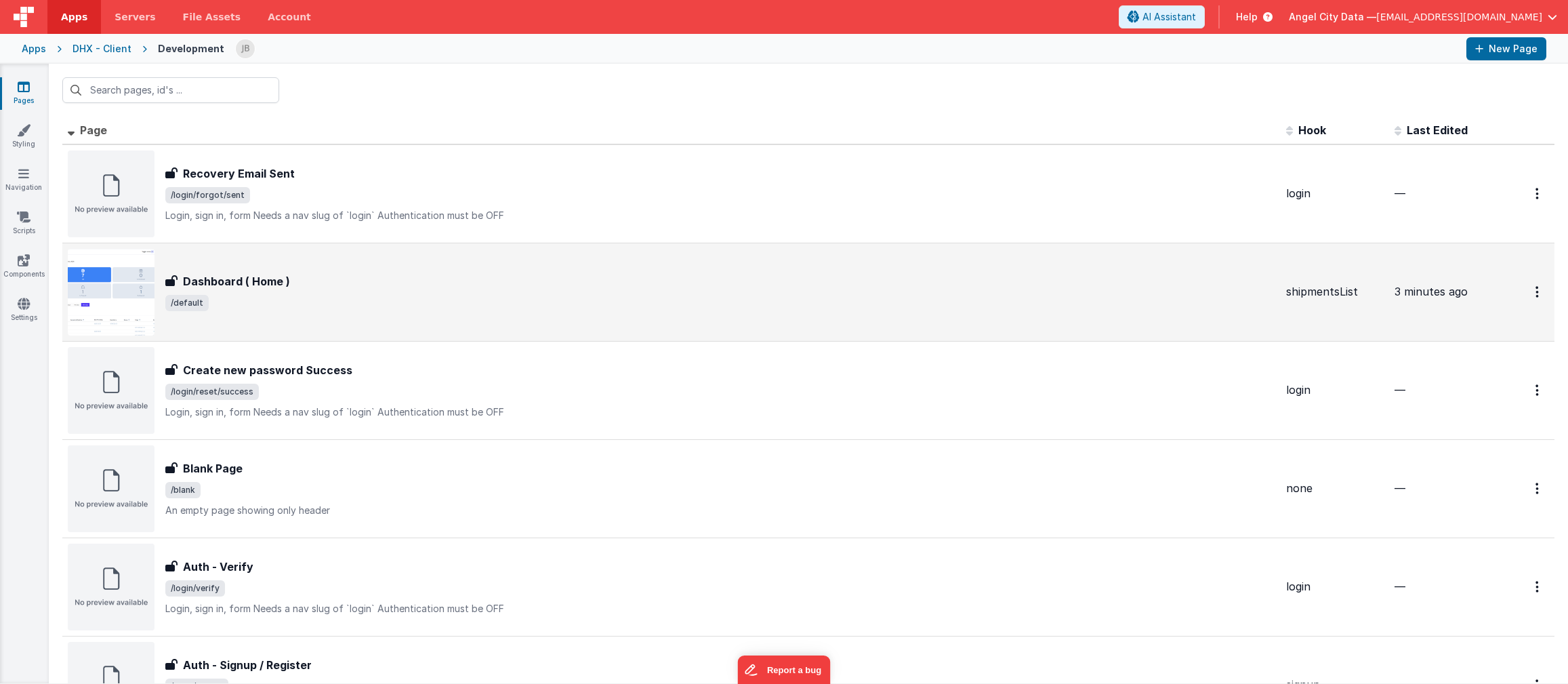
click at [206, 282] on h3 "Dashboard ( Home )" at bounding box center [236, 282] width 107 height 17
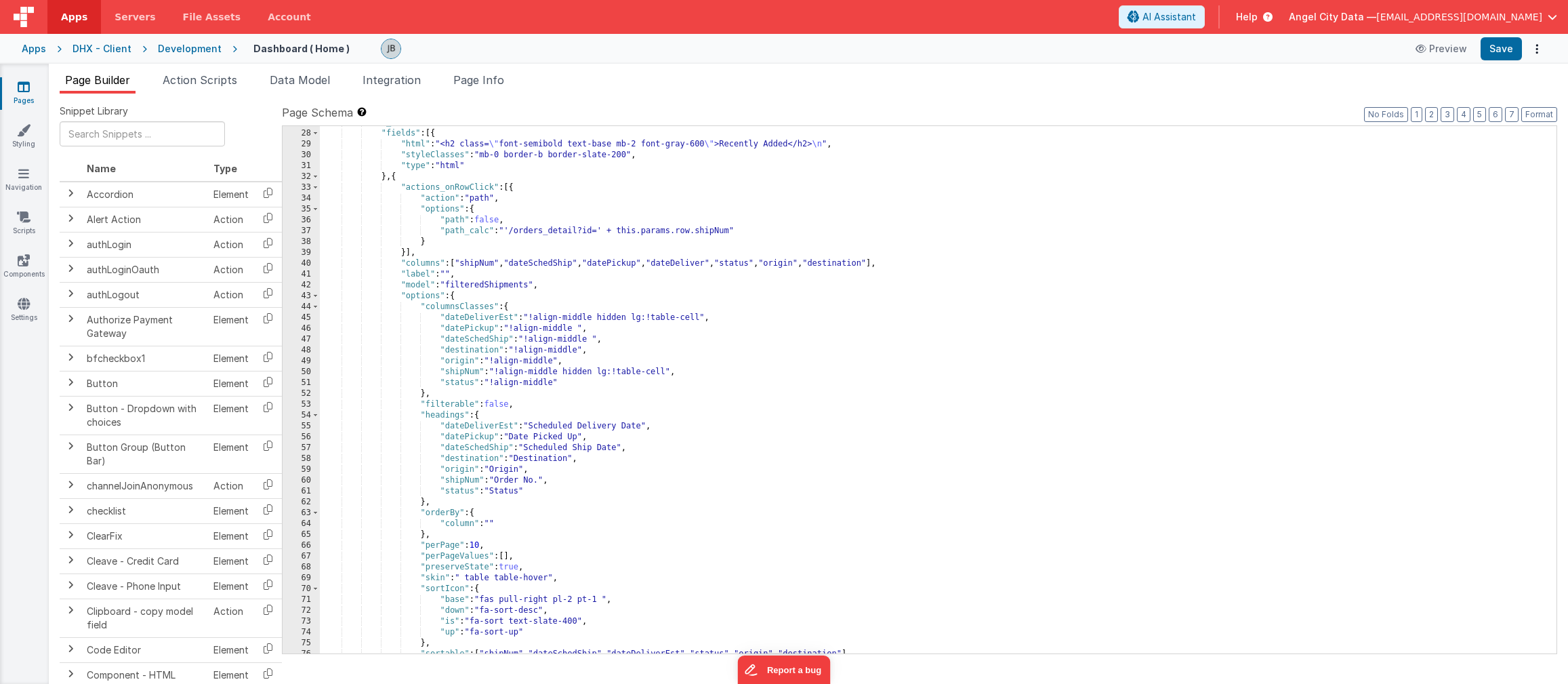
scroll to position [275, 0]
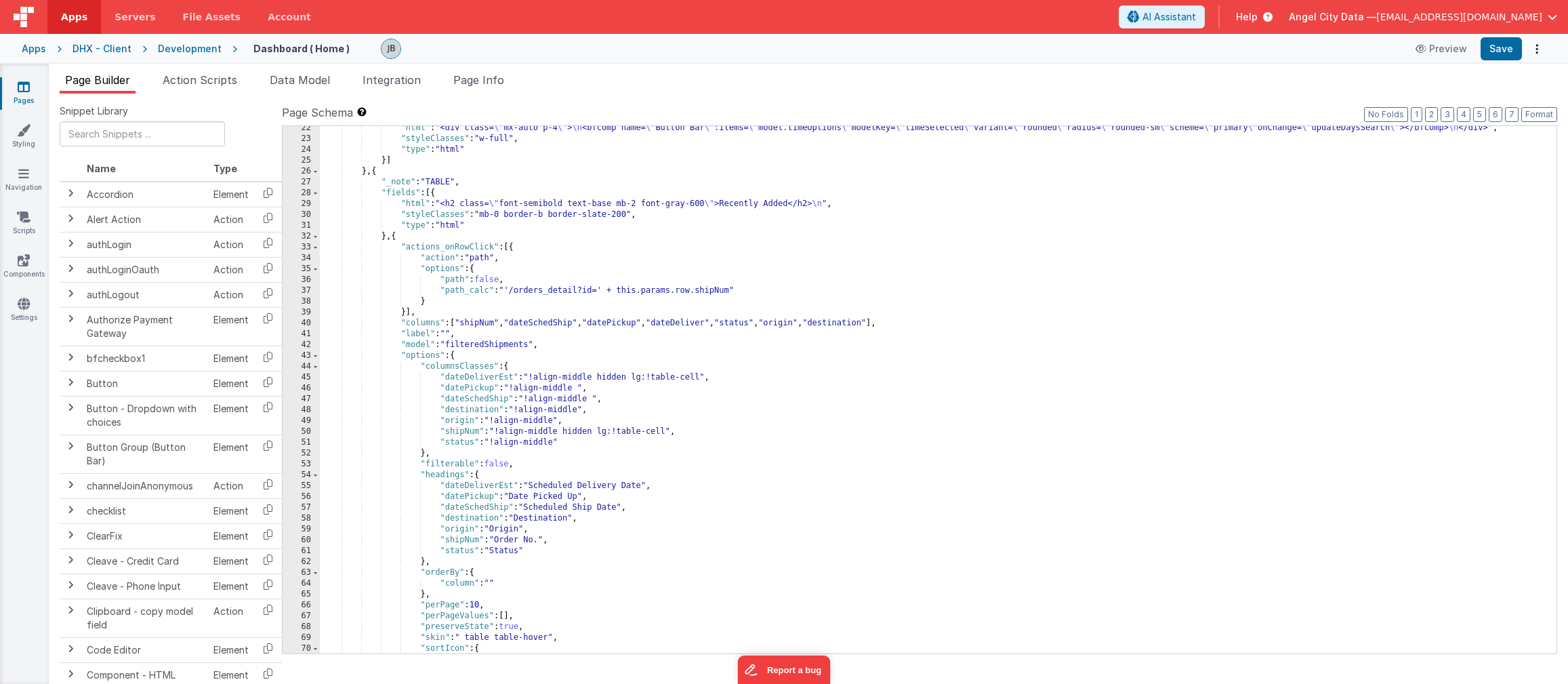
click at [304, 203] on div "29" at bounding box center [301, 204] width 38 height 11
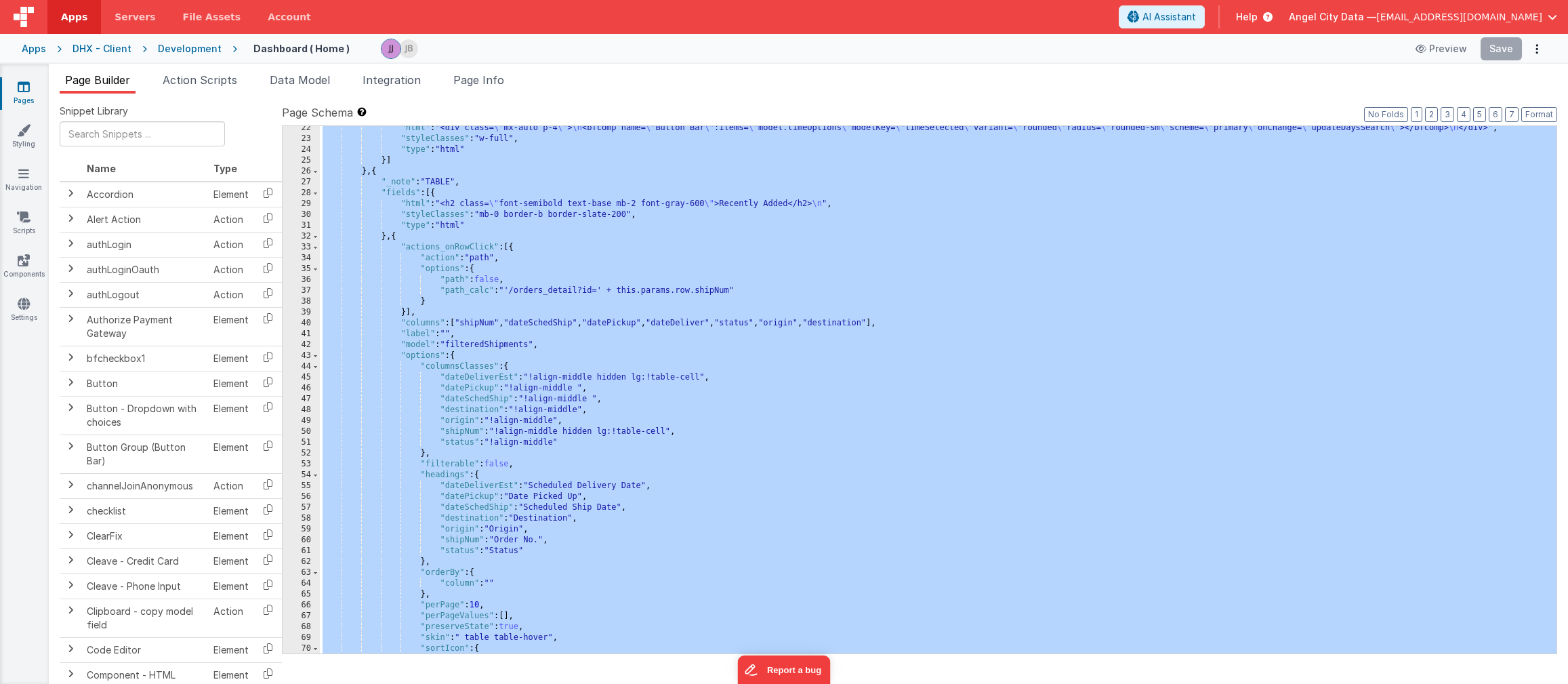
click at [312, 203] on div "29" at bounding box center [301, 204] width 38 height 11
click at [492, 209] on div ""html" : "<div class= \" mx-auto p-4 \" > \n <bfcomp name= \" Button Bar \" :it…" at bounding box center [937, 398] width 1237 height 549
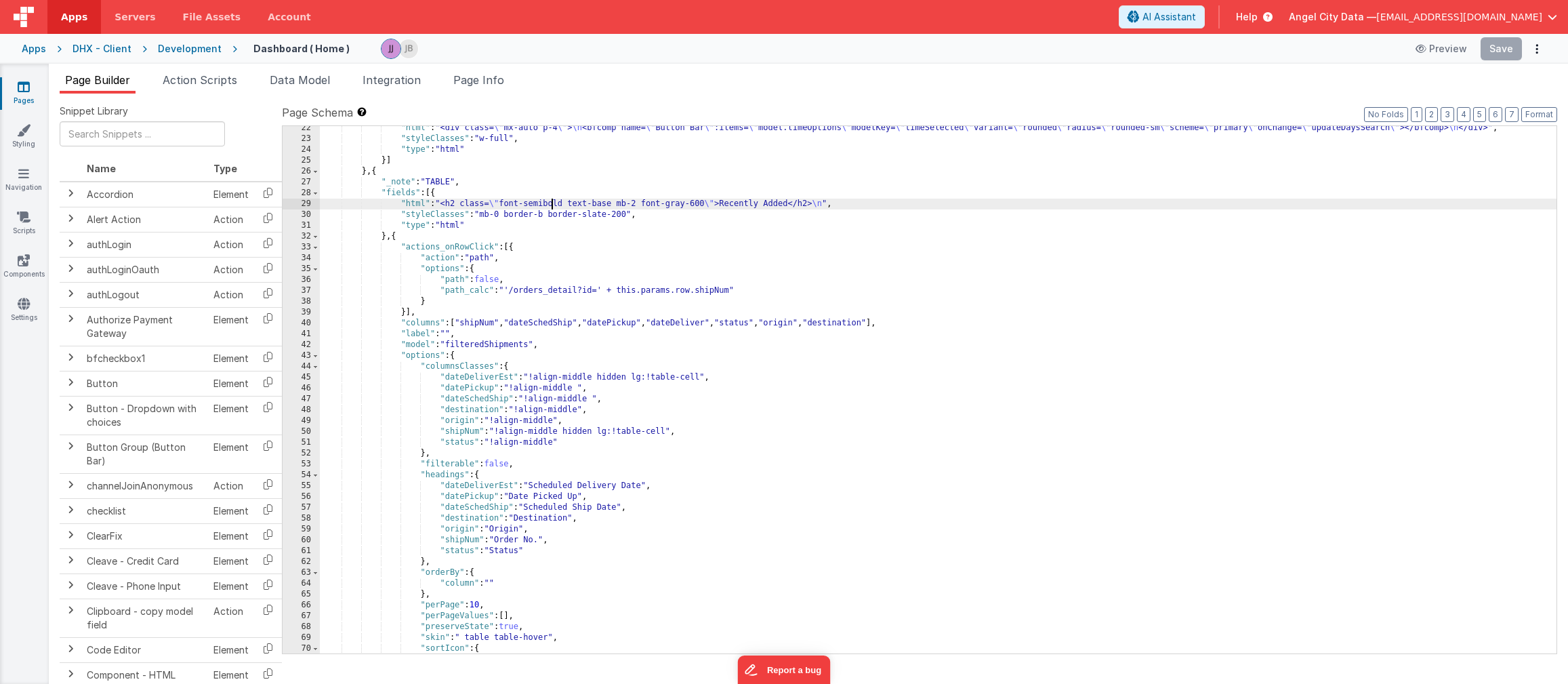
click at [551, 204] on div ""html" : "<div class= \" mx-auto p-4 \" > \n <bfcomp name= \" Button Bar \" :it…" at bounding box center [937, 398] width 1237 height 549
click at [570, 206] on div ""html" : "<div class= \" mx-auto p-4 \" > \n <bfcomp name= \" Button Bar \" :it…" at bounding box center [937, 398] width 1237 height 549
drag, startPoint x: 617, startPoint y: 206, endPoint x: 572, endPoint y: 207, distance: 45.0
click at [572, 207] on div ""html" : "<div class= \" mx-auto p-4 \" > \n <bfcomp name= \" Button Bar \" :it…" at bounding box center [937, 398] width 1237 height 549
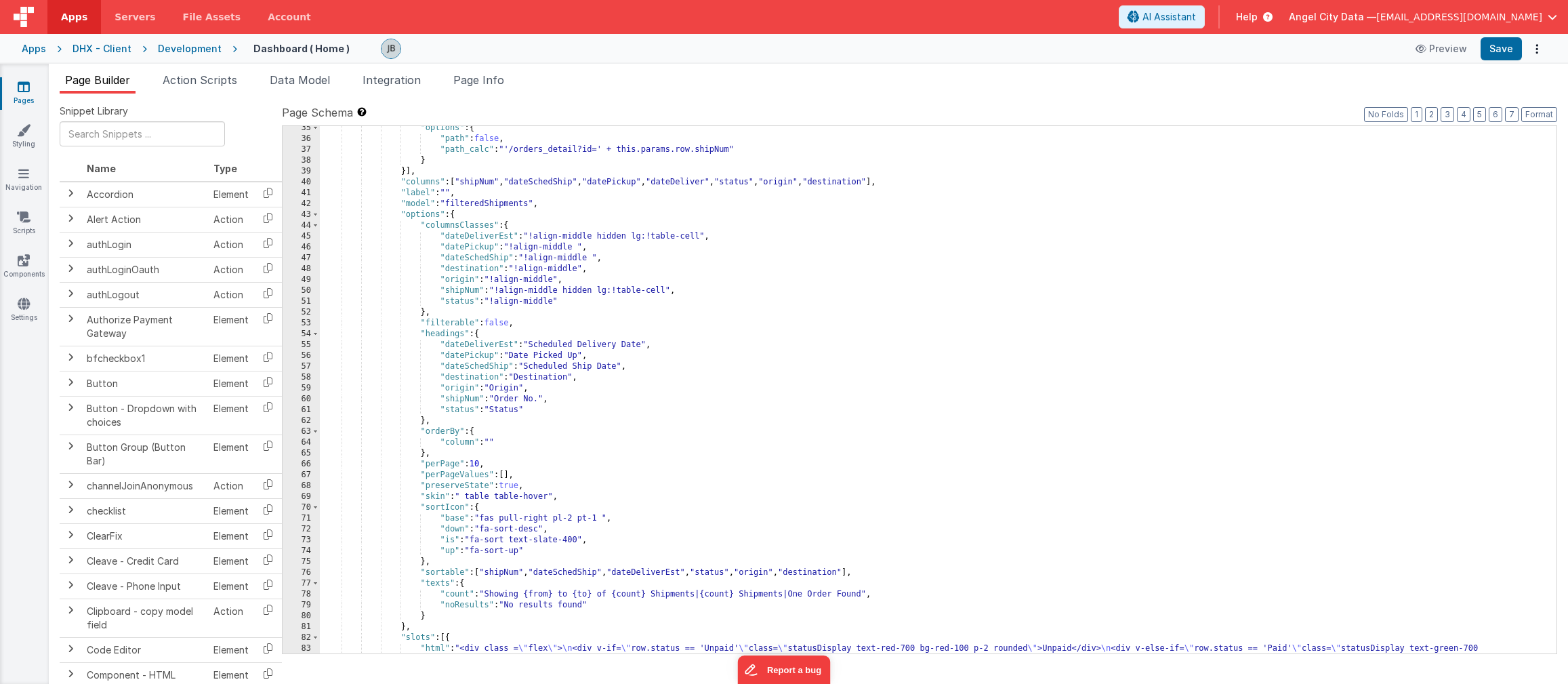
scroll to position [416, 0]
click at [507, 420] on div ""options" : { "path" : false , "path_calc" : "'/orders_detail?id=' + this.param…" at bounding box center [937, 403] width 1237 height 560
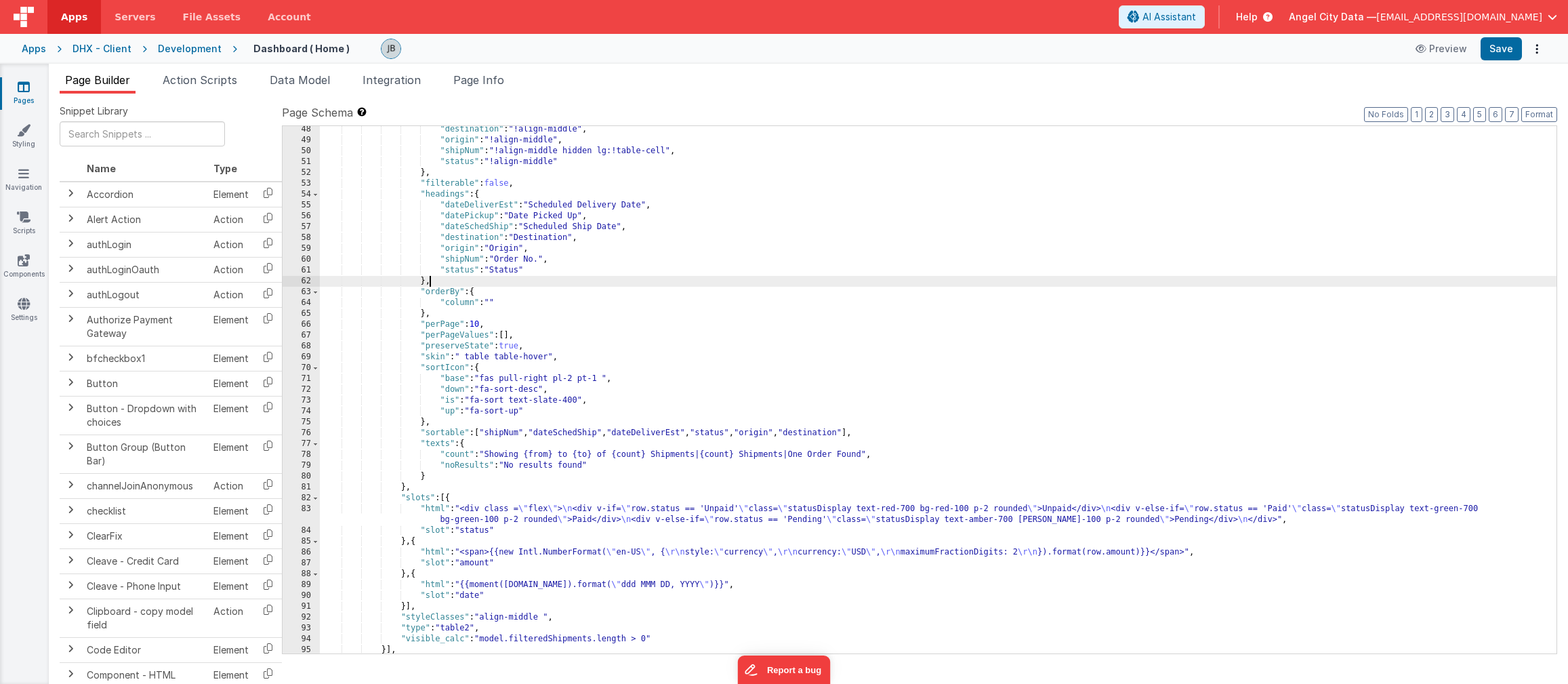
scroll to position [564, 0]
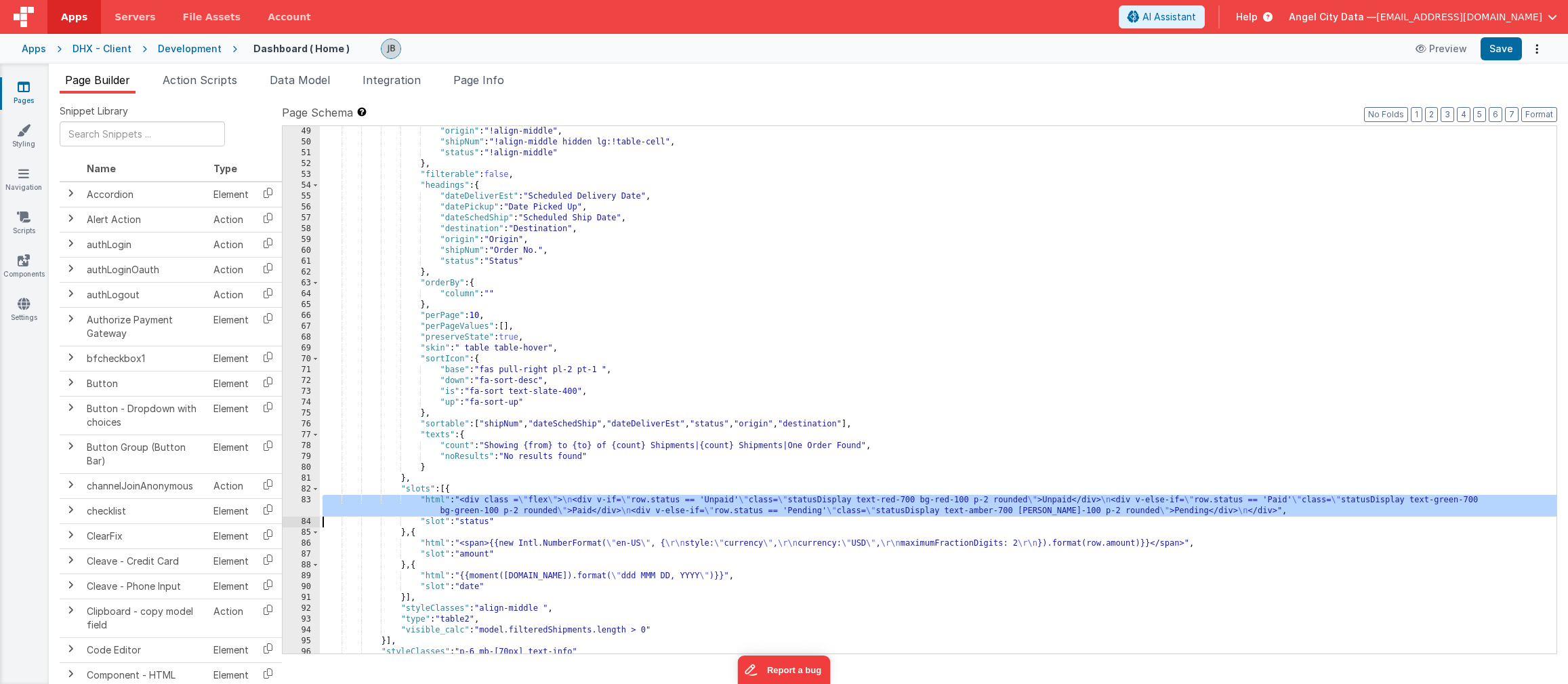
click at [306, 507] on div "83" at bounding box center [301, 506] width 38 height 22
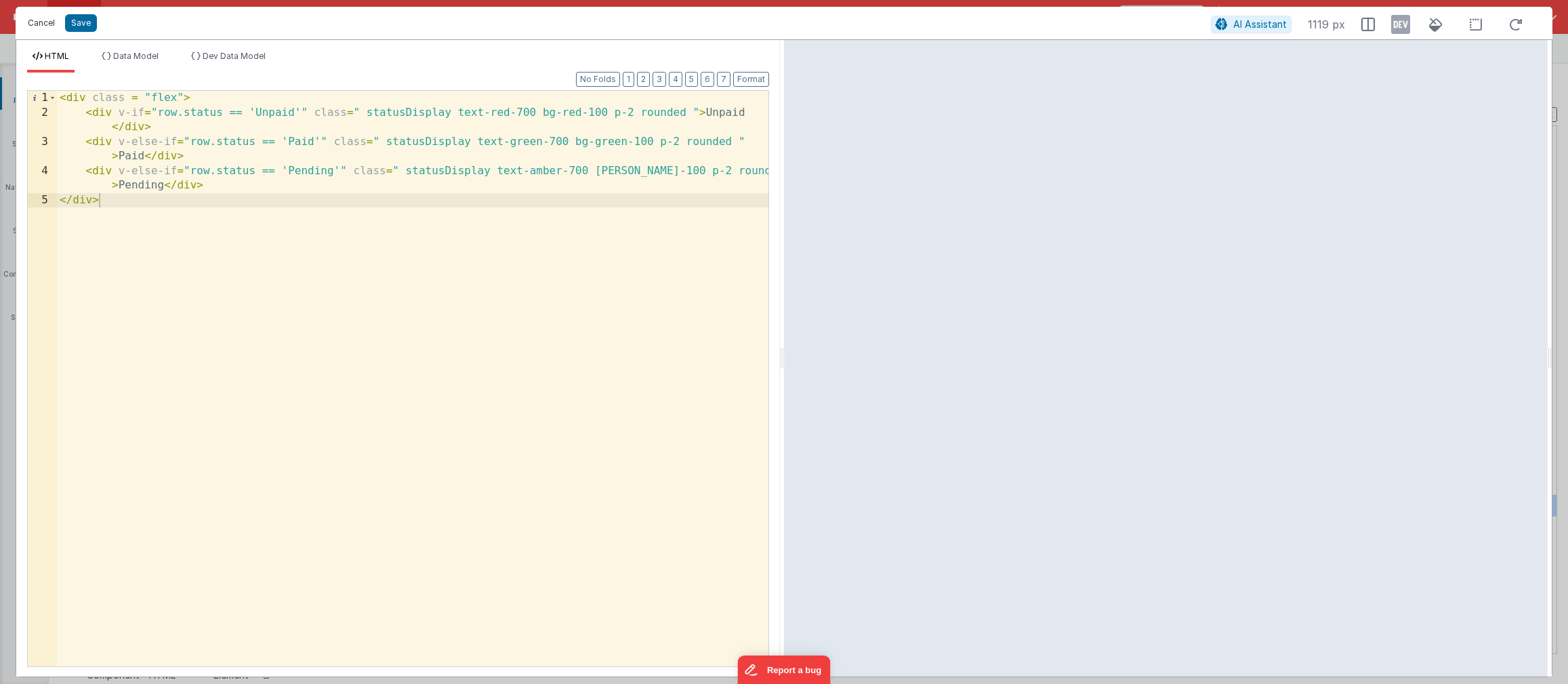
click at [29, 19] on button "Cancel" at bounding box center [41, 23] width 40 height 19
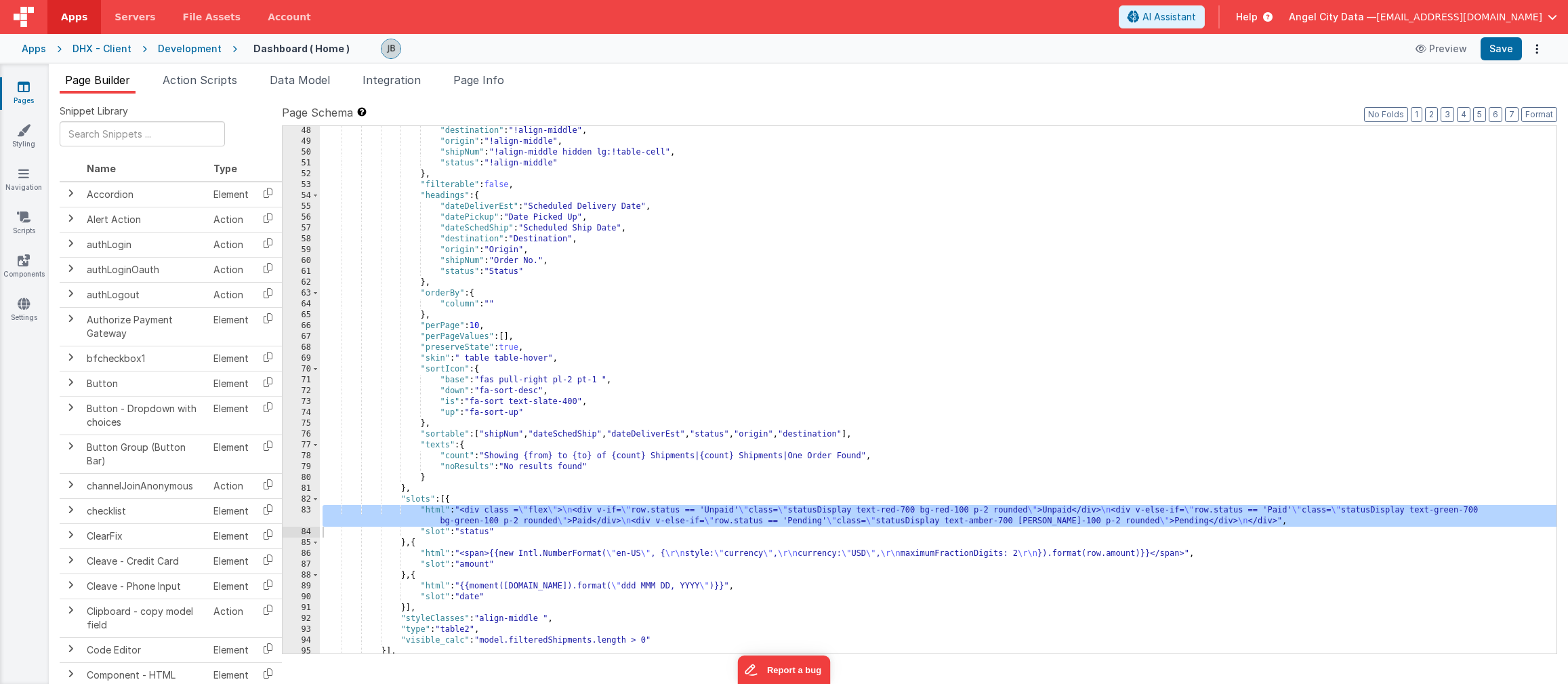
scroll to position [588, 0]
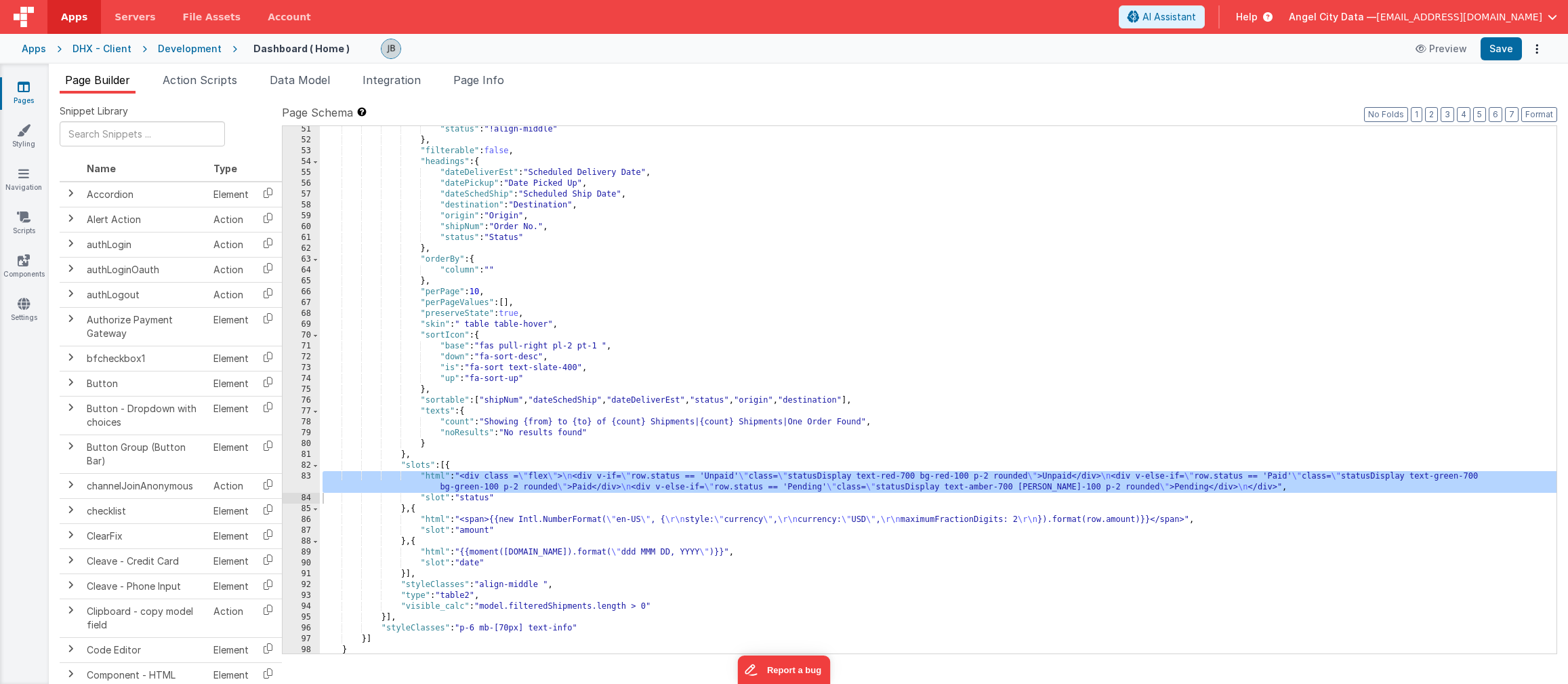
click at [921, 476] on div ""status" : "!align-middle" } , "filterable" : false , "headings" : { "dateDeliv…" at bounding box center [937, 398] width 1237 height 549
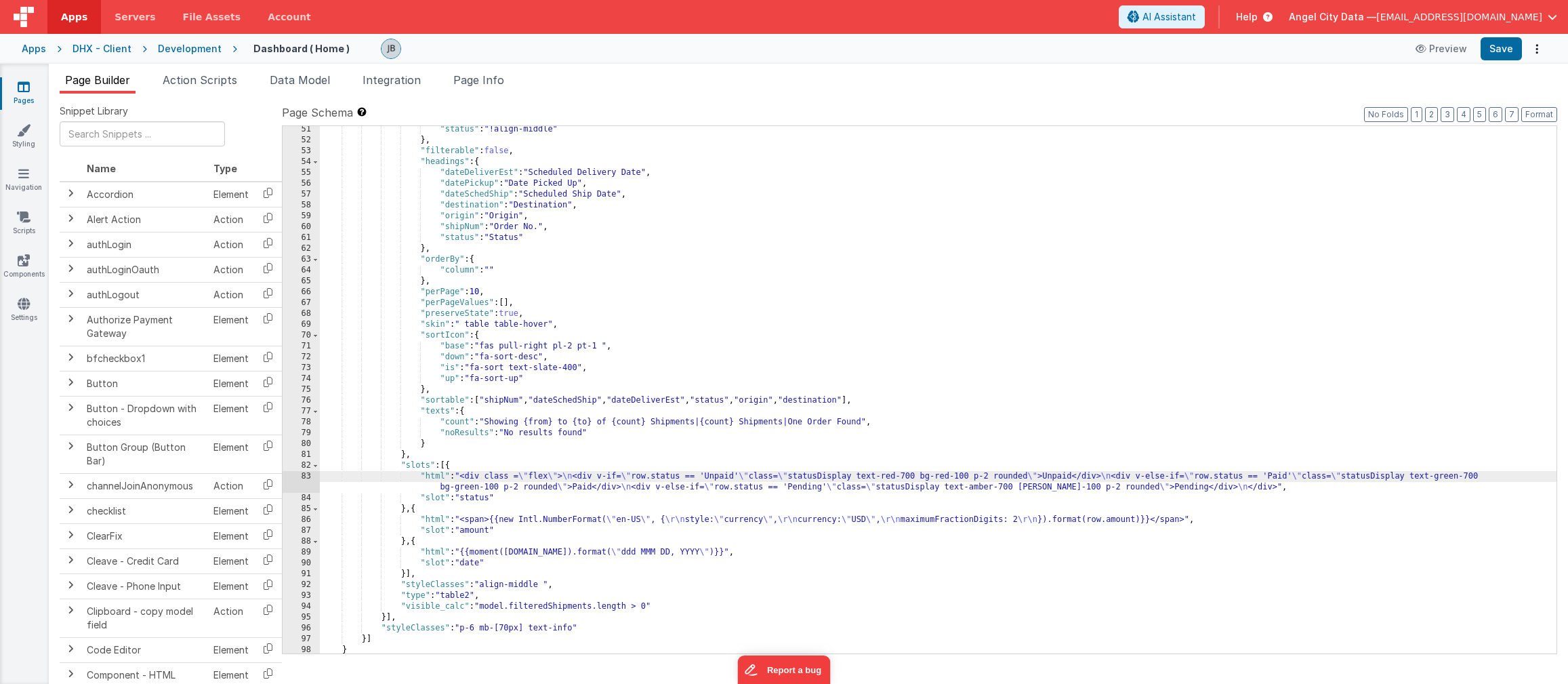
click at [528, 629] on div ""status" : "!align-middle" } , "filterable" : false , "headings" : { "dateDeliv…" at bounding box center [937, 398] width 1237 height 549
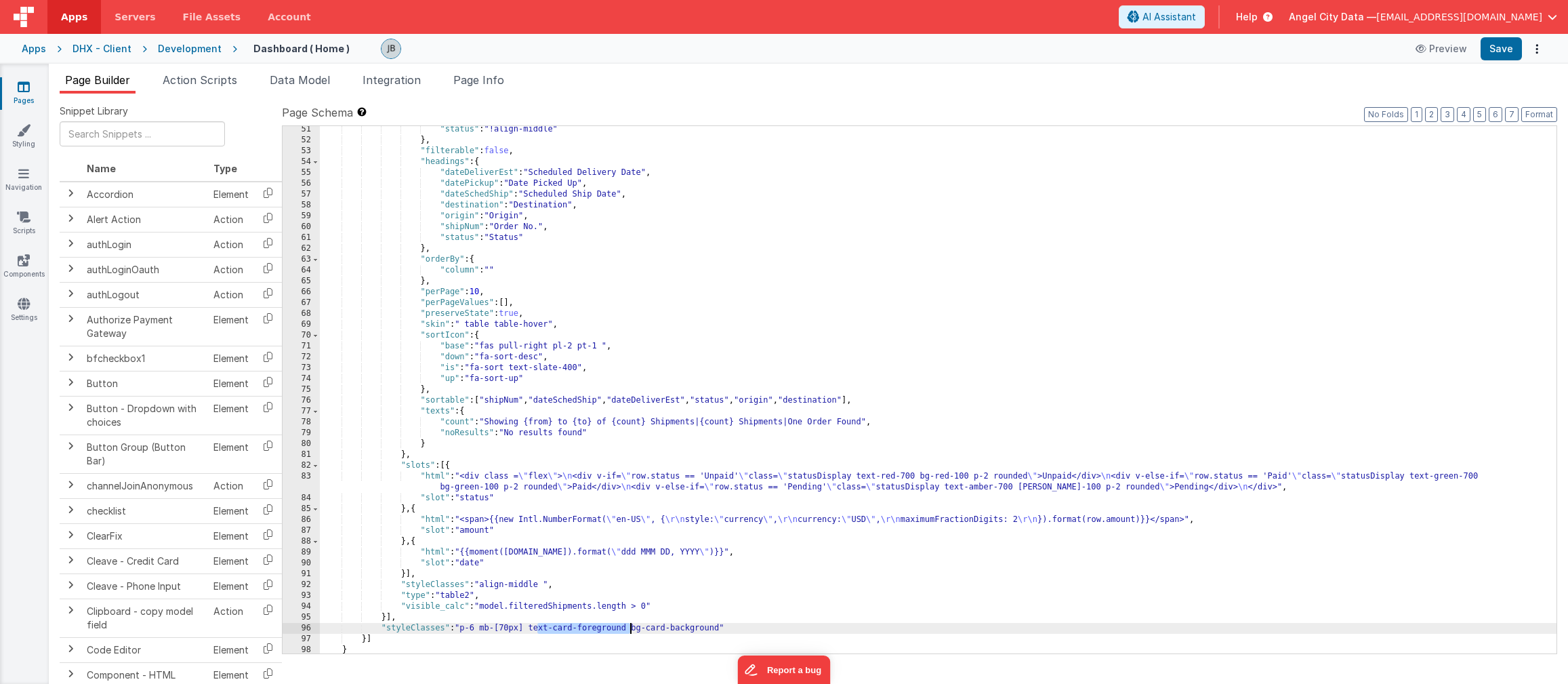
drag, startPoint x: 535, startPoint y: 632, endPoint x: 629, endPoint y: 630, distance: 94.0
click at [629, 630] on div ""status" : "!align-middle" } , "filterable" : false , "headings" : { "dateDeliv…" at bounding box center [937, 398] width 1237 height 549
click at [1366, 45] on button "Save" at bounding box center [1501, 49] width 41 height 23
click at [1366, 50] on button "Save" at bounding box center [1501, 49] width 41 height 23
click at [1366, 53] on button "Preview" at bounding box center [1441, 49] width 68 height 22
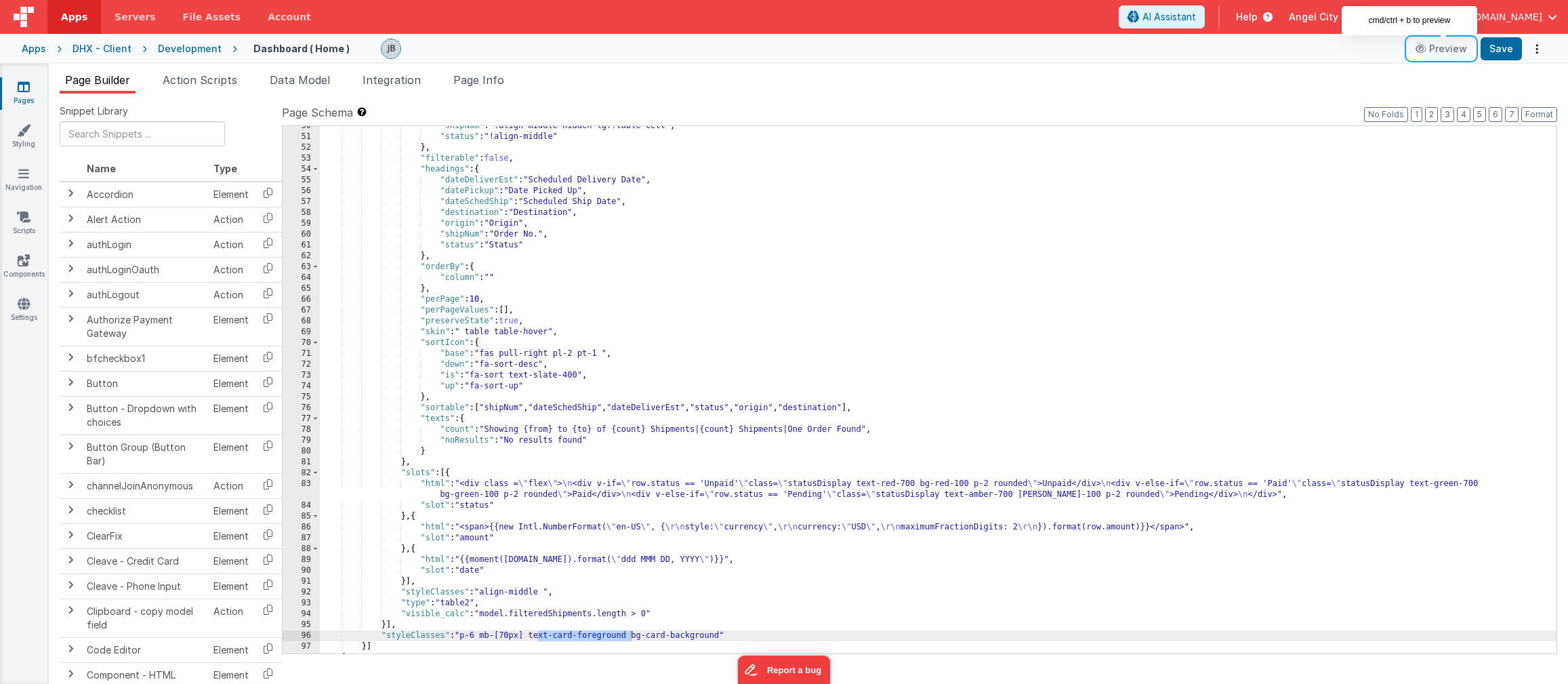
scroll to position [0, 0]
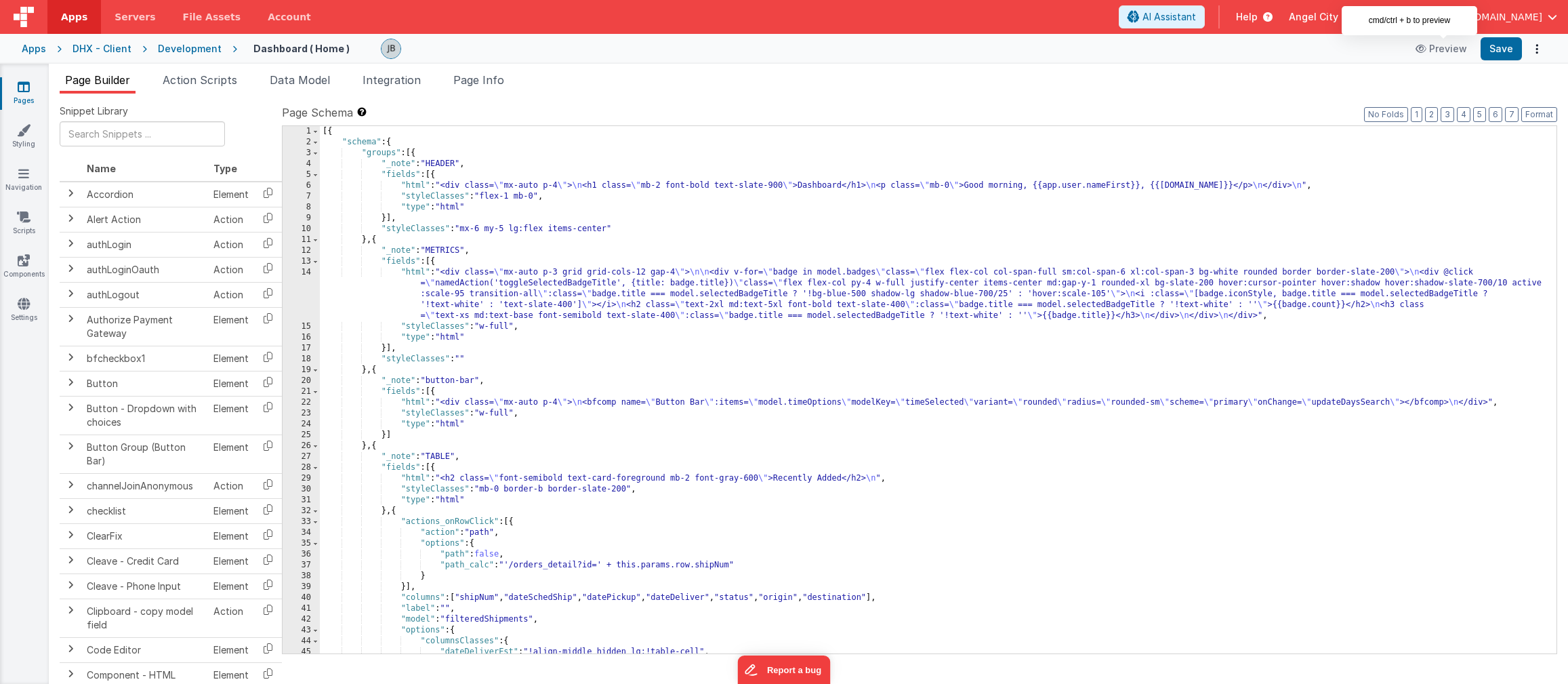
click at [313, 291] on div "14" at bounding box center [301, 294] width 38 height 54
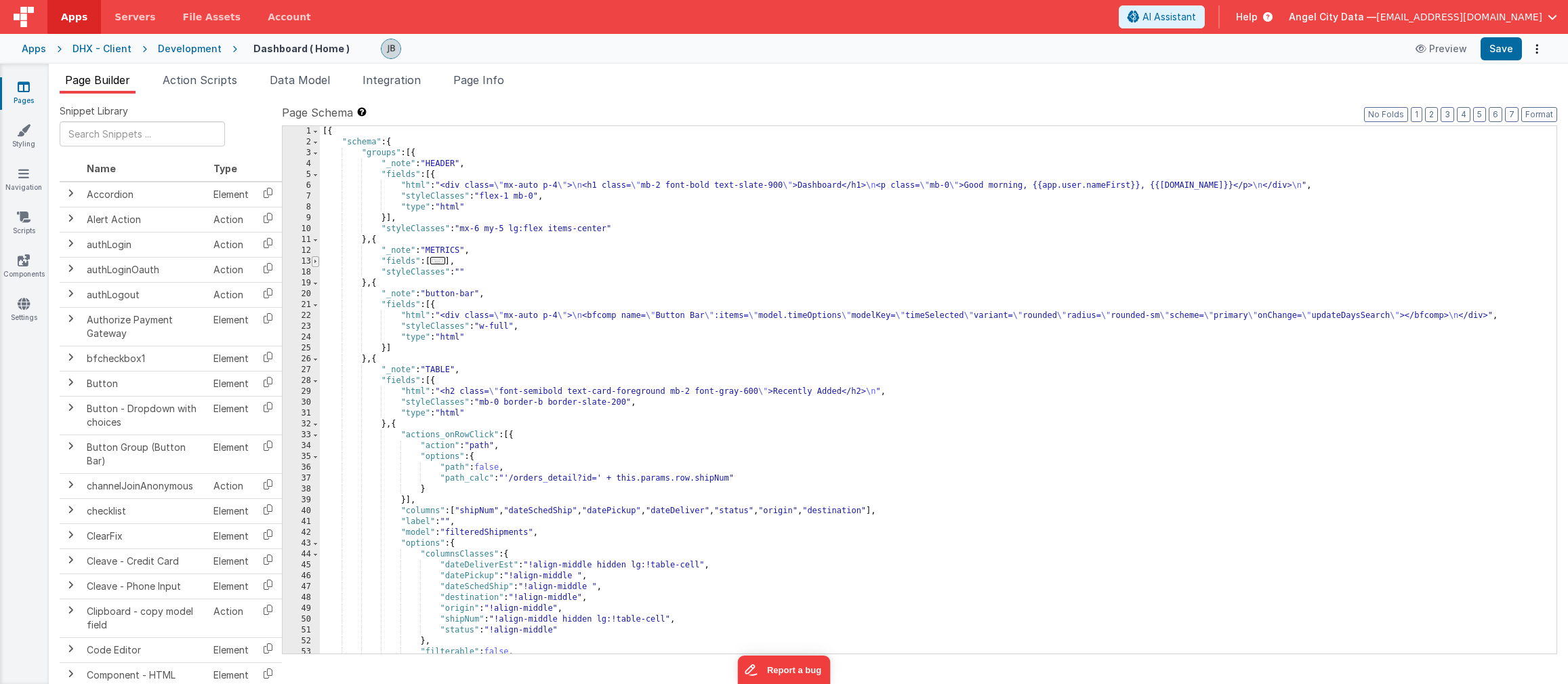
click at [313, 263] on span at bounding box center [316, 262] width 7 height 11
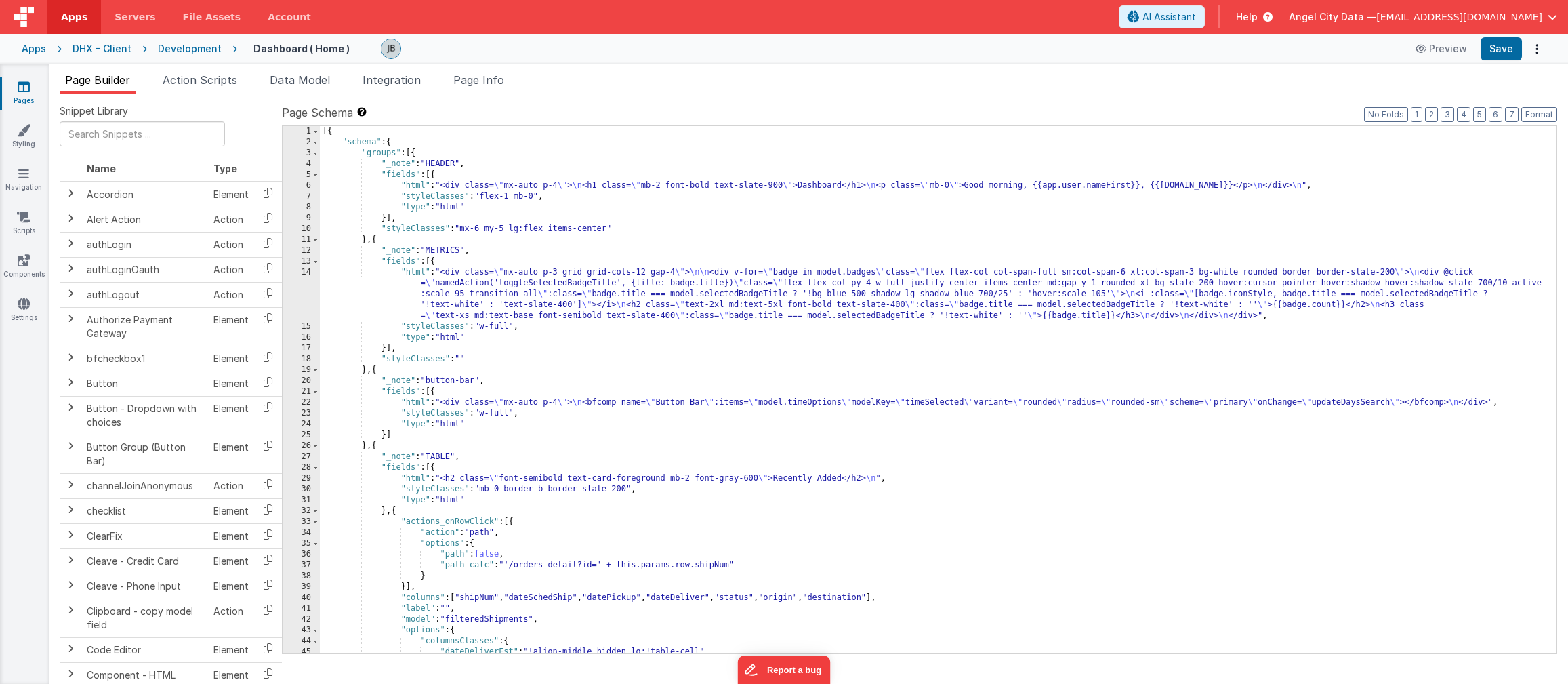
click at [304, 281] on div "14" at bounding box center [301, 294] width 38 height 54
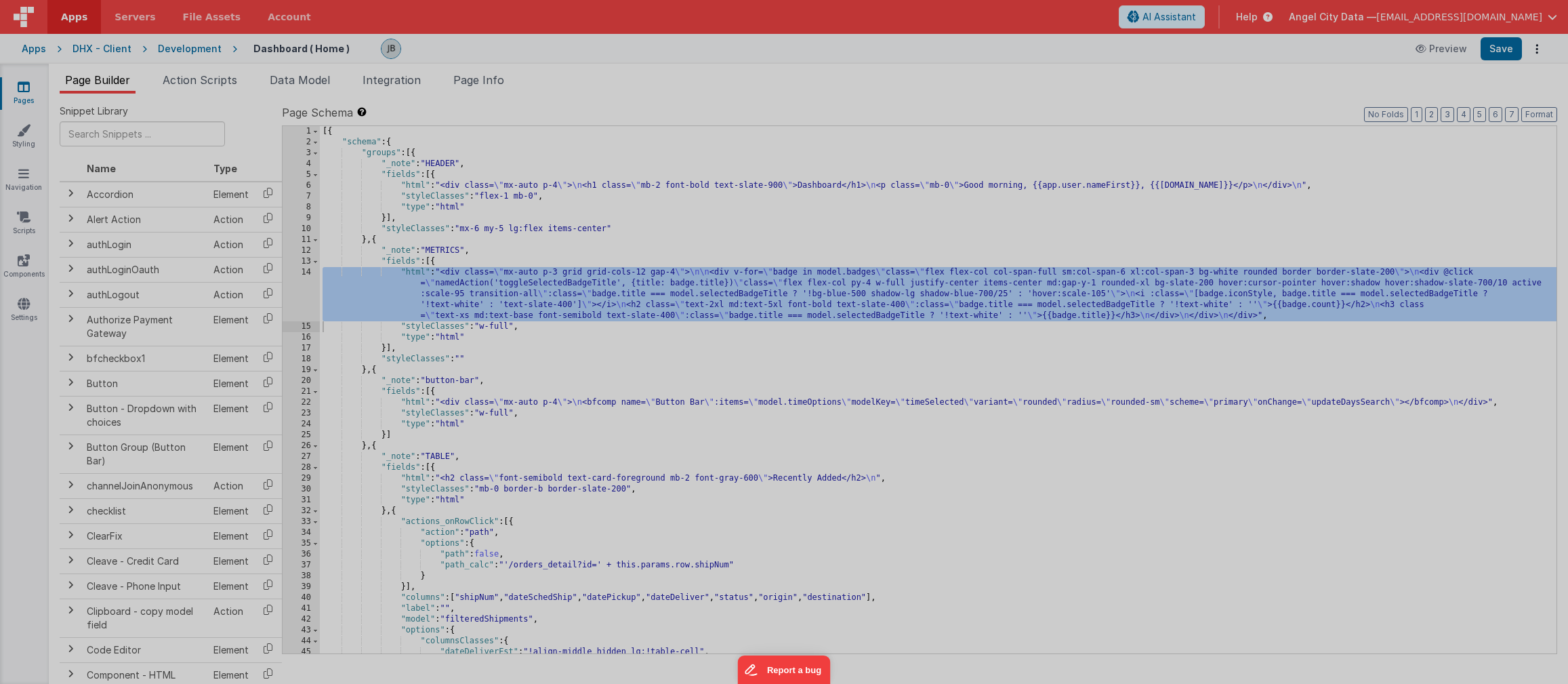
click at [304, 281] on div at bounding box center [784, 342] width 1568 height 684
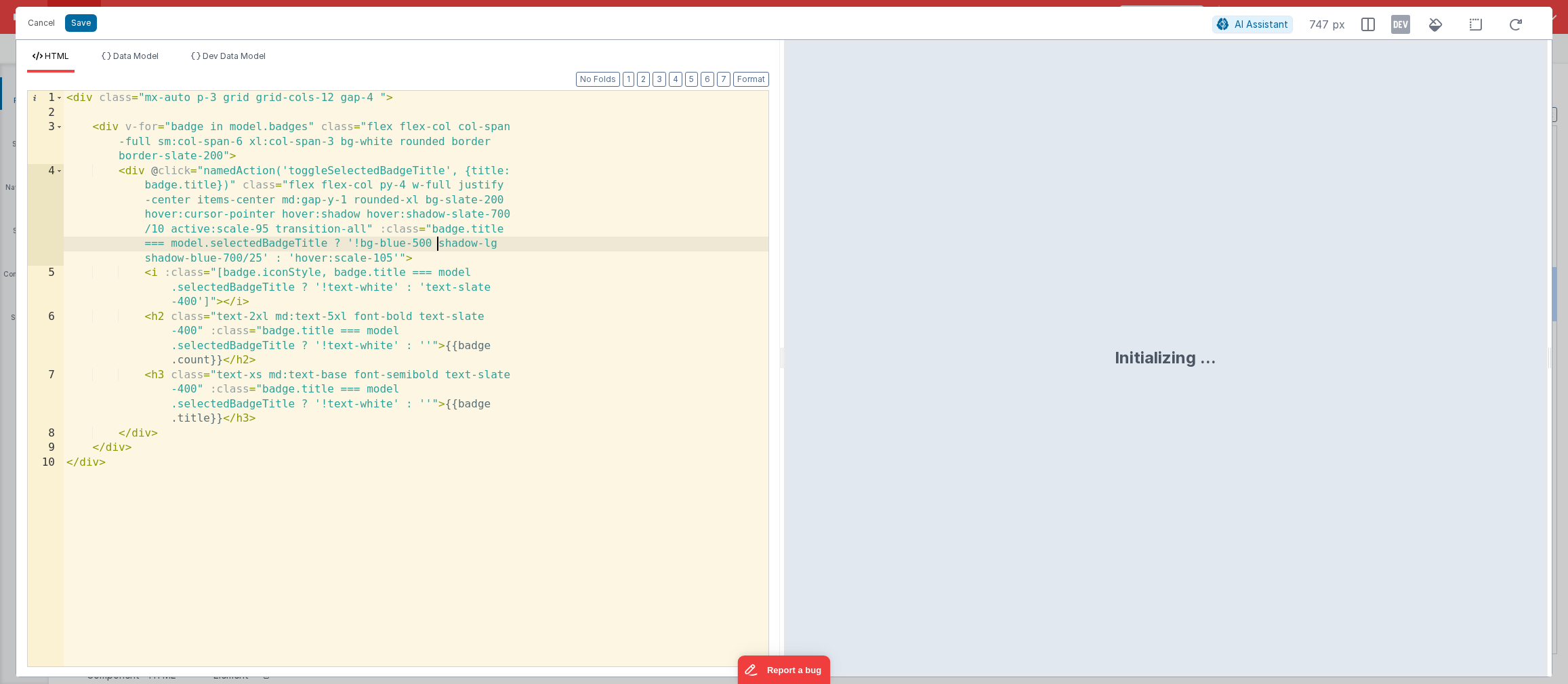
click at [438, 242] on div "< div class = "mx-auto p-3 grid grid-cols-12 gap-4 " > < div v-for = "badge in …" at bounding box center [416, 393] width 705 height 605
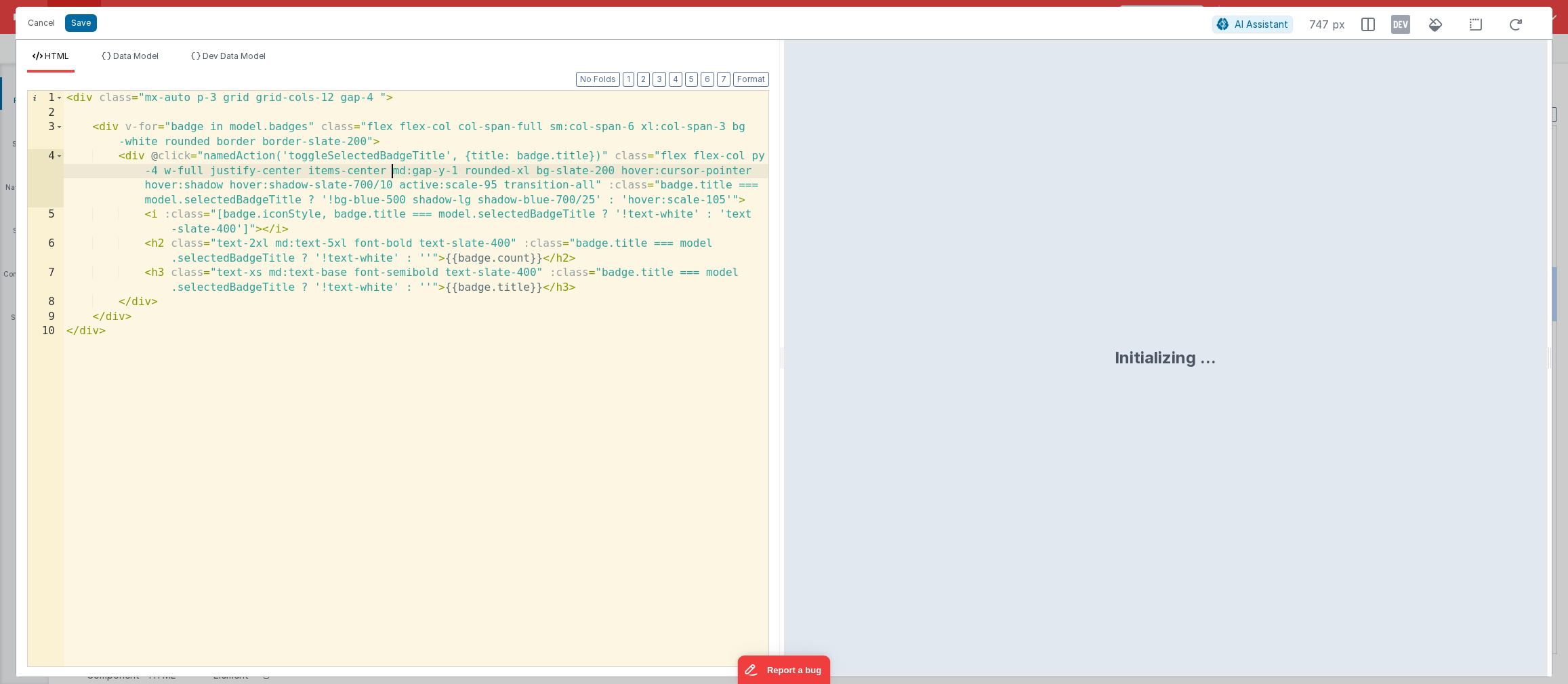
click at [390, 166] on div "< div class = "mx-auto p-3 grid grid-cols-12 gap-4 " > < div v-for = "badge in …" at bounding box center [416, 393] width 705 height 605
type input "bg-"
click at [537, 103] on input "bg--" at bounding box center [587, 105] width 185 height 22
click at [537, 103] on input "bg--bl" at bounding box center [587, 105] width 185 height 22
click at [528, 103] on input "bg--bl" at bounding box center [587, 105] width 185 height 22
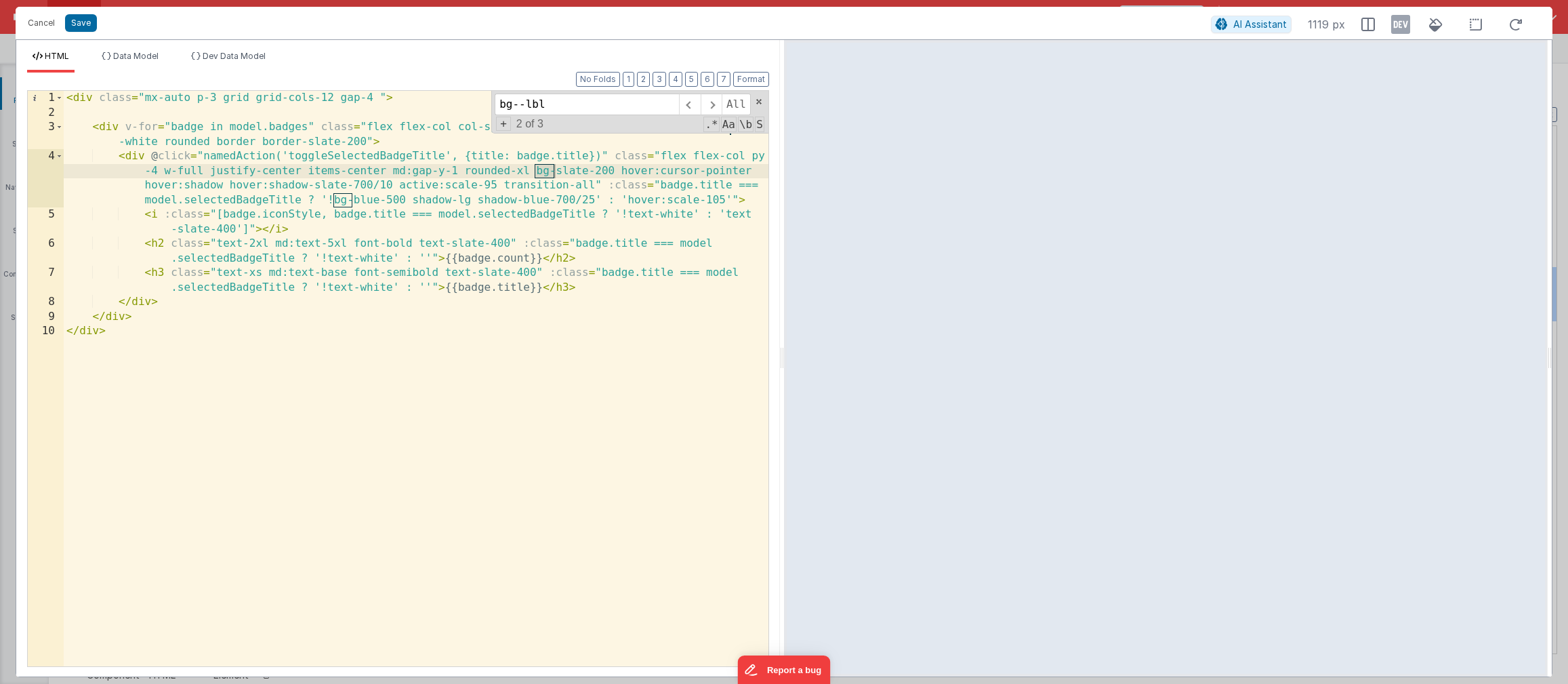
click at [528, 103] on input "bg--lbl" at bounding box center [587, 105] width 185 height 22
click at [76, 25] on button "Save" at bounding box center [81, 23] width 32 height 17
click at [691, 196] on div "Format 7 6 5 4 3 2 1 No Folds 1 2 3 4 5 6 7 8 9 10 < div class = "mx-auto p-3 g…" at bounding box center [398, 377] width 742 height 577
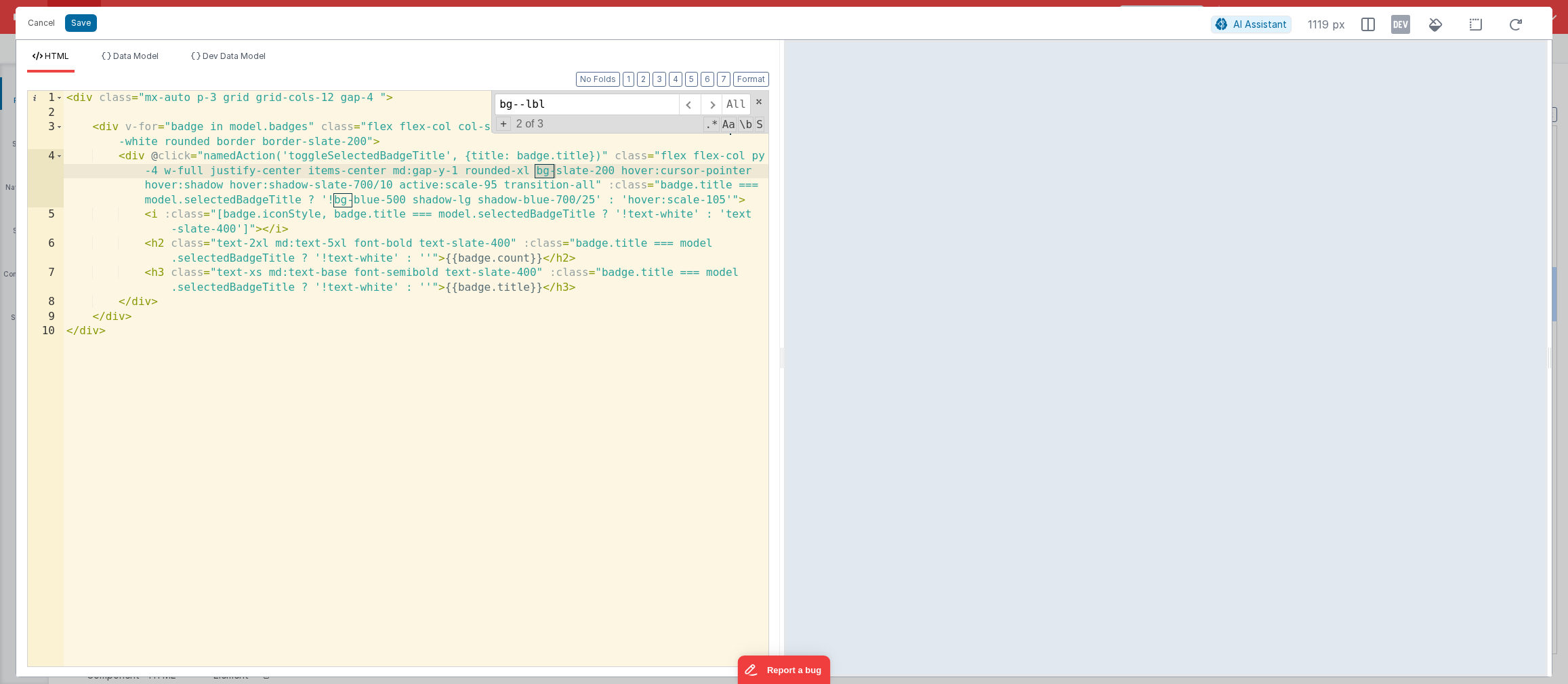
click at [599, 430] on div "Format 7 6 5 4 3 2 1 No Folds 1 2 3 4 5 6 7 8 9 10 < div class = "mx-auto p-3 g…" at bounding box center [398, 377] width 742 height 577
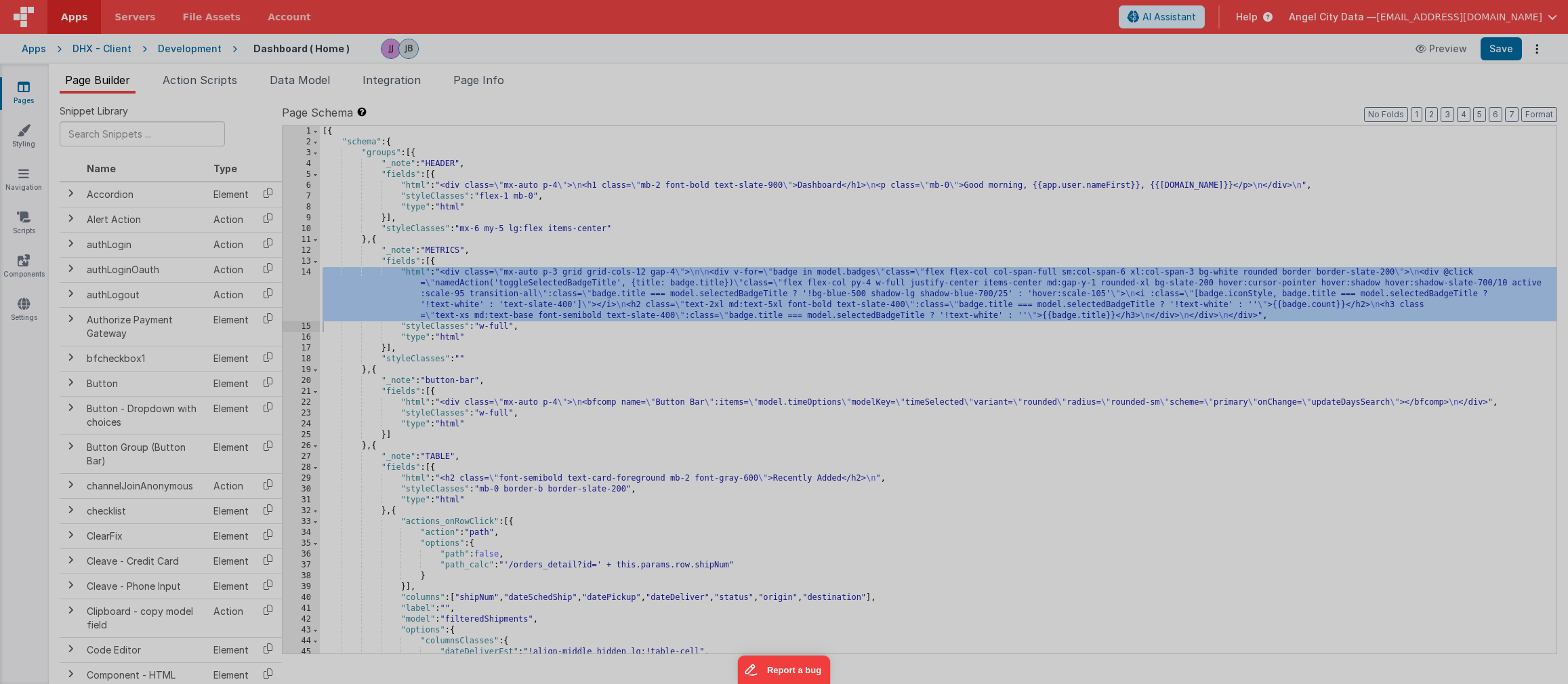
click at [79, 19] on div "Cancel Save" at bounding box center [616, 9] width 1190 height 19
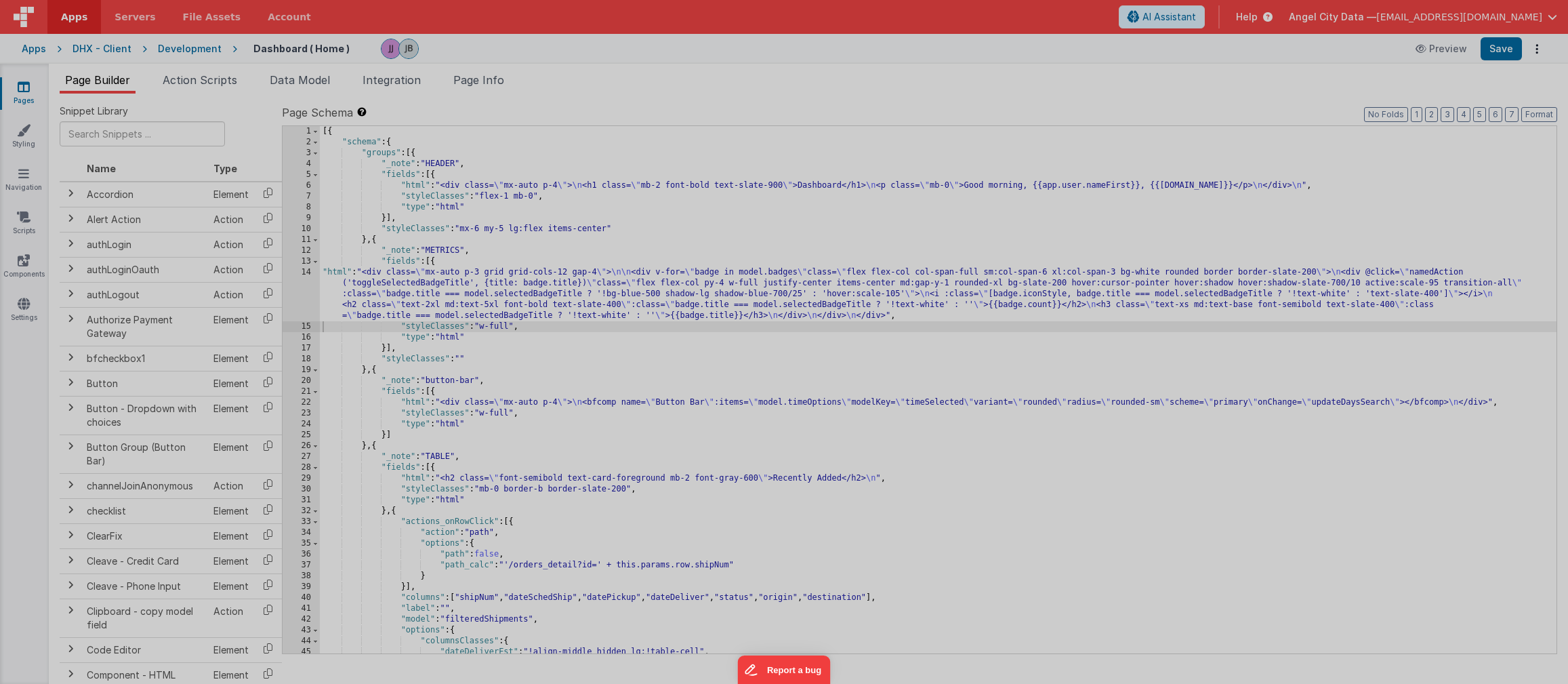
click at [79, 32] on div "Cancel Save AI Assistant 1119 px HTML Data Model Dev Data Model Format 7 6 5 4 …" at bounding box center [784, 329] width 1537 height 670
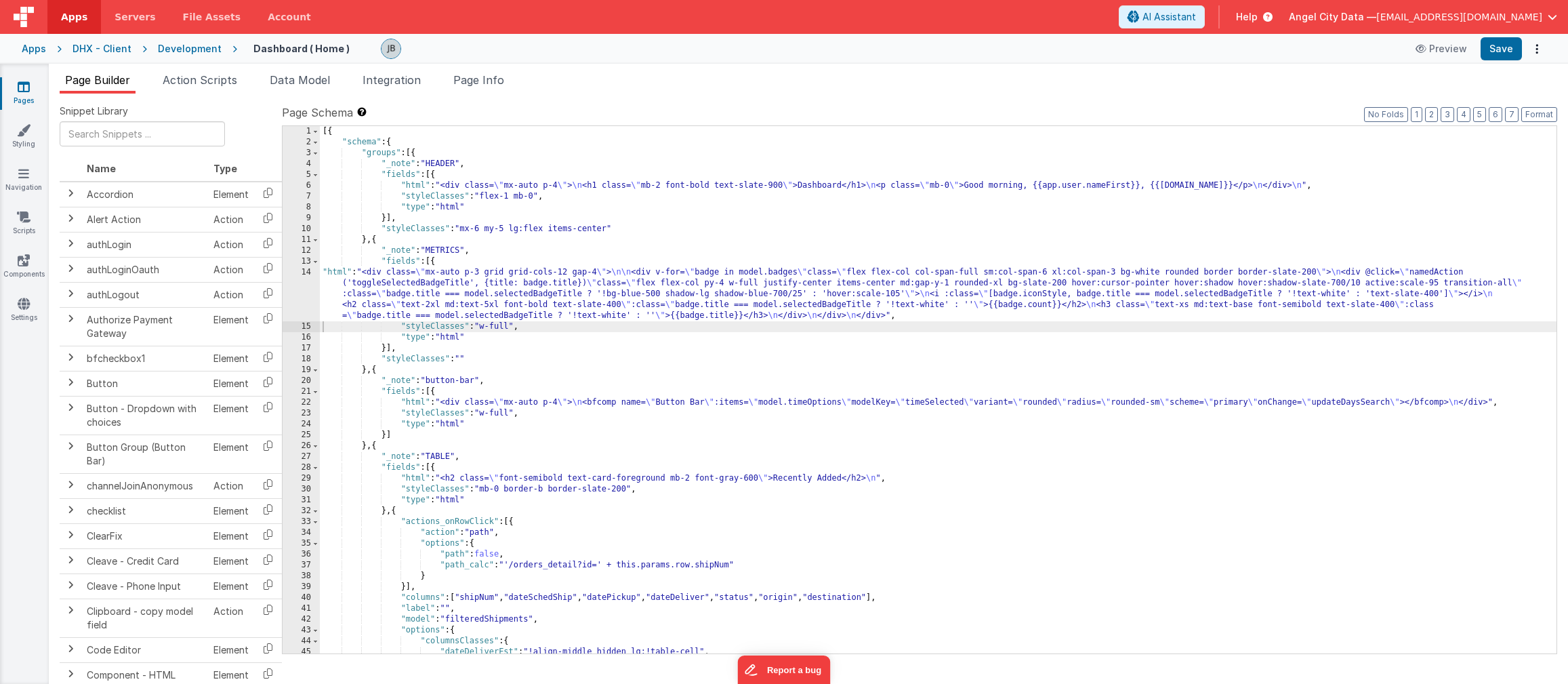
click at [302, 291] on div "14" at bounding box center [301, 294] width 38 height 54
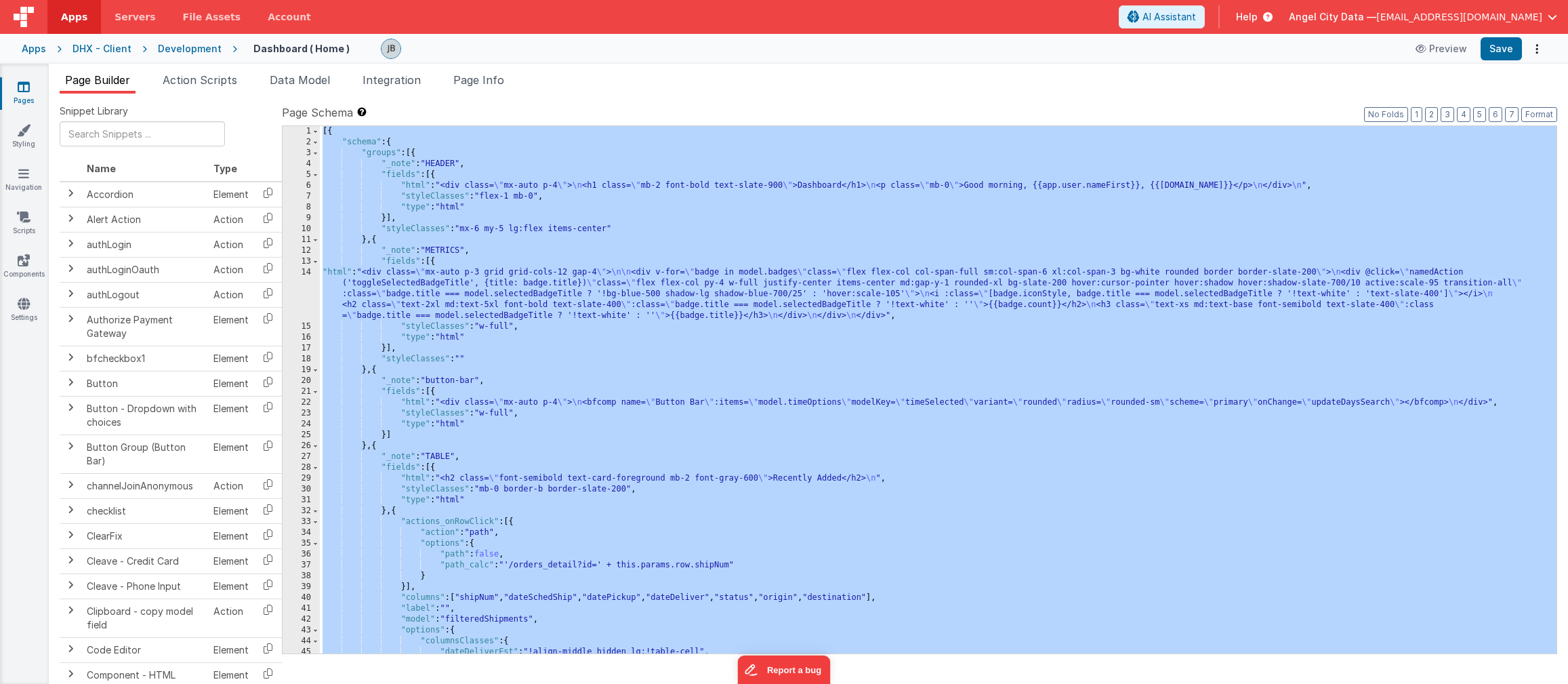
click at [302, 291] on div "14" at bounding box center [301, 294] width 38 height 54
click at [305, 286] on div "14" at bounding box center [301, 294] width 38 height 54
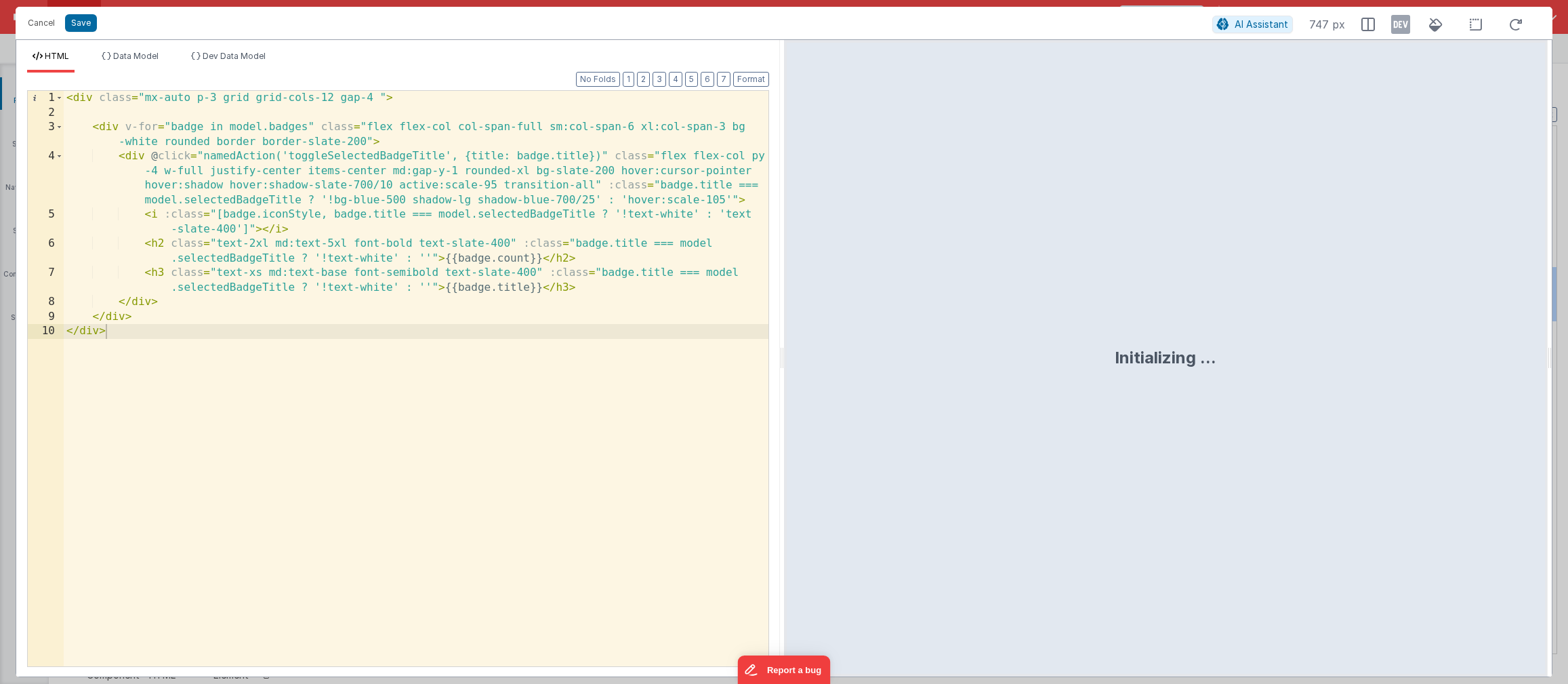
click at [473, 173] on div "< div class = "mx-auto p-3 grid grid-cols-12 gap-4 " > < div v-for = "badge in …" at bounding box center [416, 393] width 705 height 605
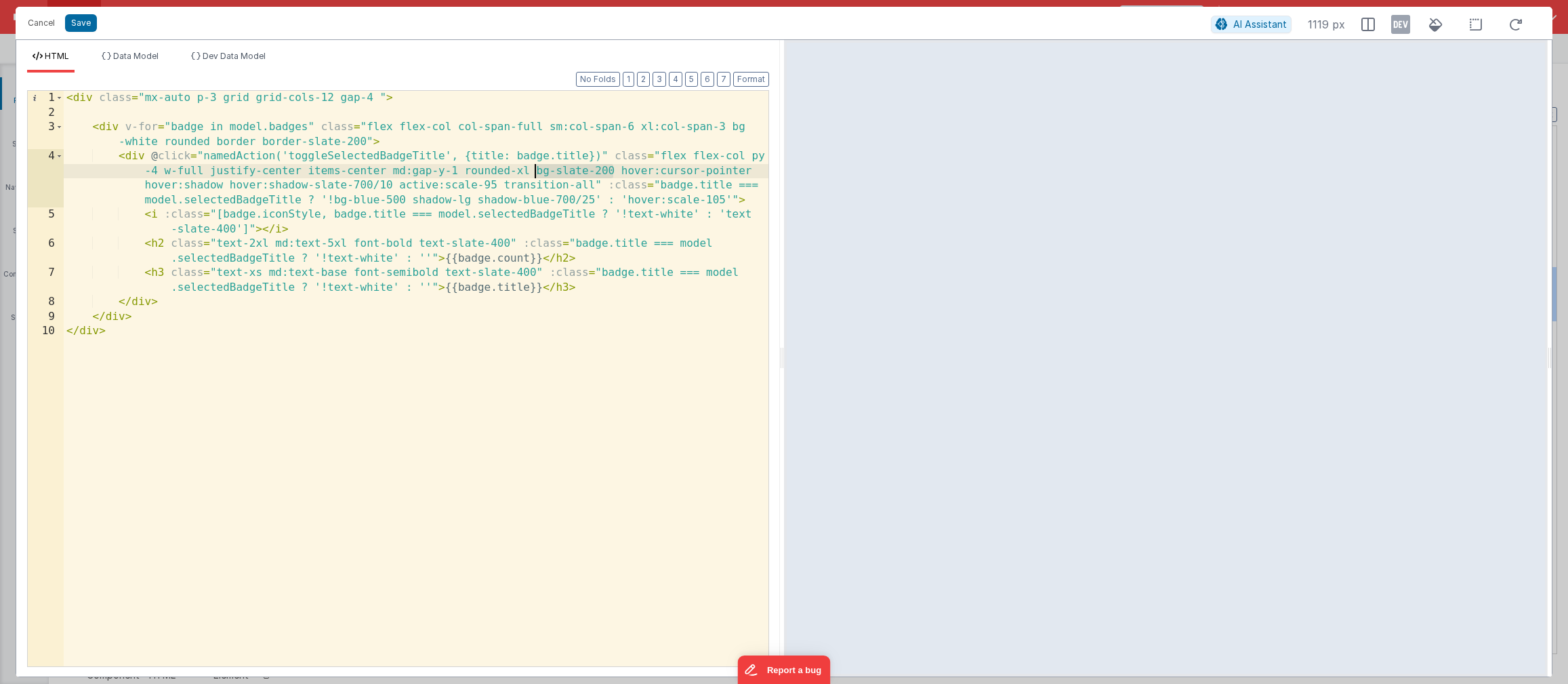
drag, startPoint x: 615, startPoint y: 172, endPoint x: 533, endPoint y: 170, distance: 82.0
click at [533, 170] on div "< div class = "mx-auto p-3 grid grid-cols-12 gap-4 " > < div v-for = "badge in …" at bounding box center [416, 393] width 705 height 605
click at [84, 24] on button "Save" at bounding box center [81, 23] width 32 height 17
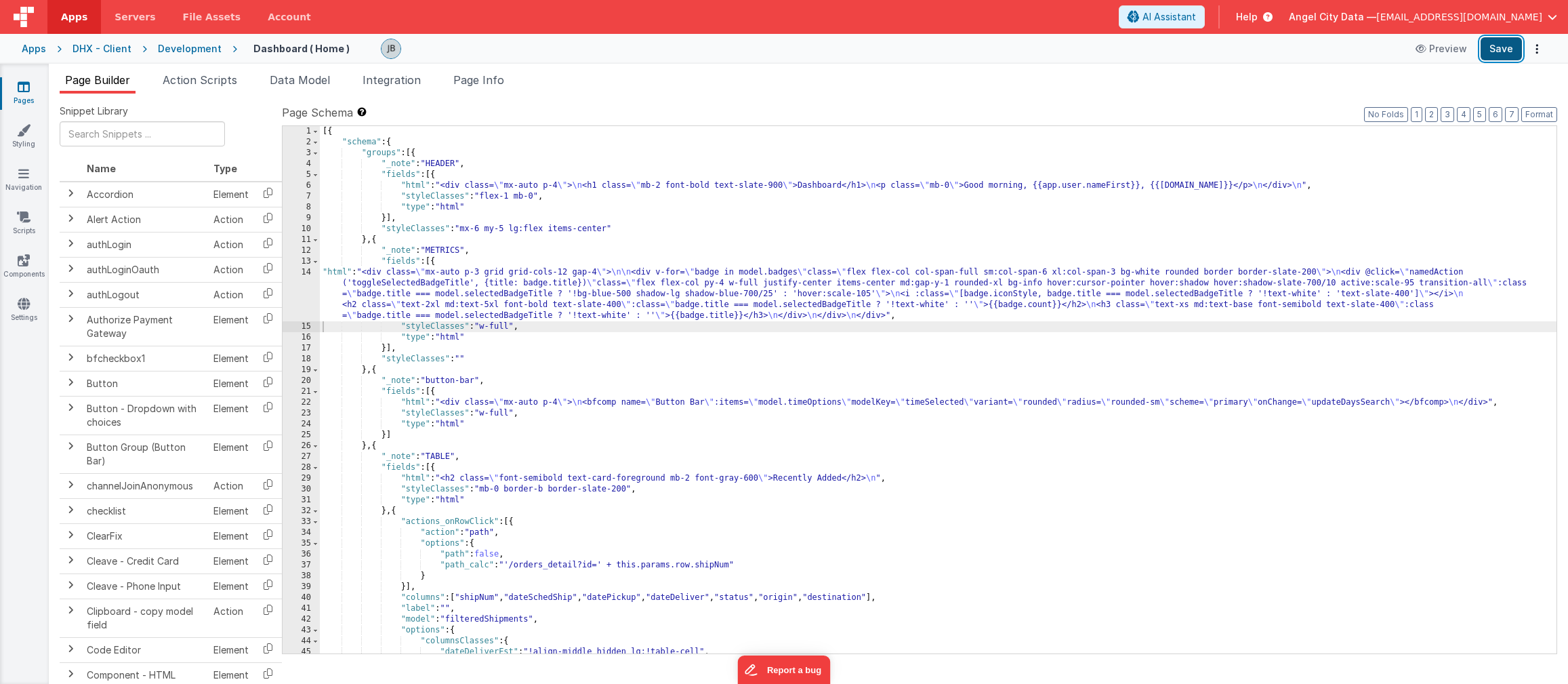
click at [1366, 50] on button "Save" at bounding box center [1501, 49] width 41 height 23
click at [294, 291] on div "14" at bounding box center [301, 294] width 38 height 54
click at [295, 297] on div "14" at bounding box center [301, 294] width 38 height 54
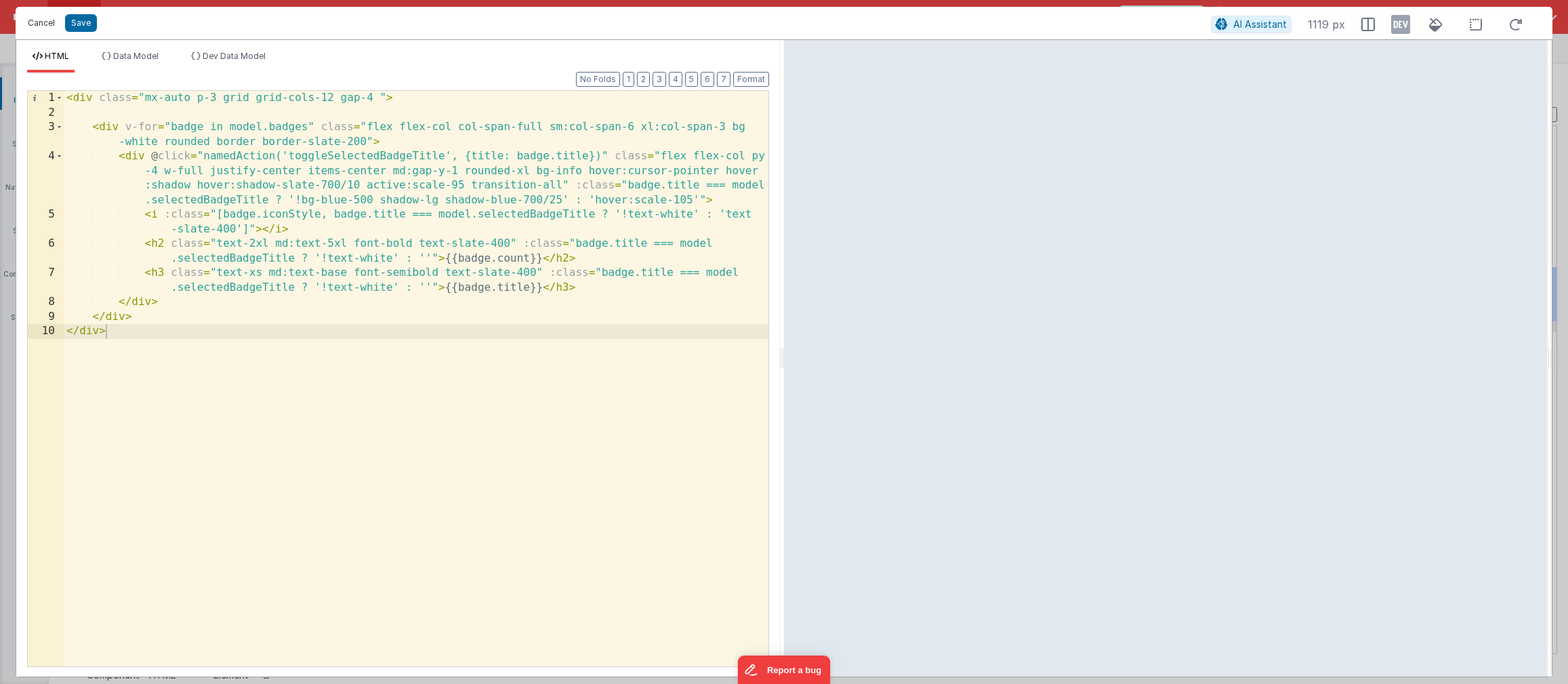
click at [32, 27] on button "Cancel" at bounding box center [41, 23] width 40 height 19
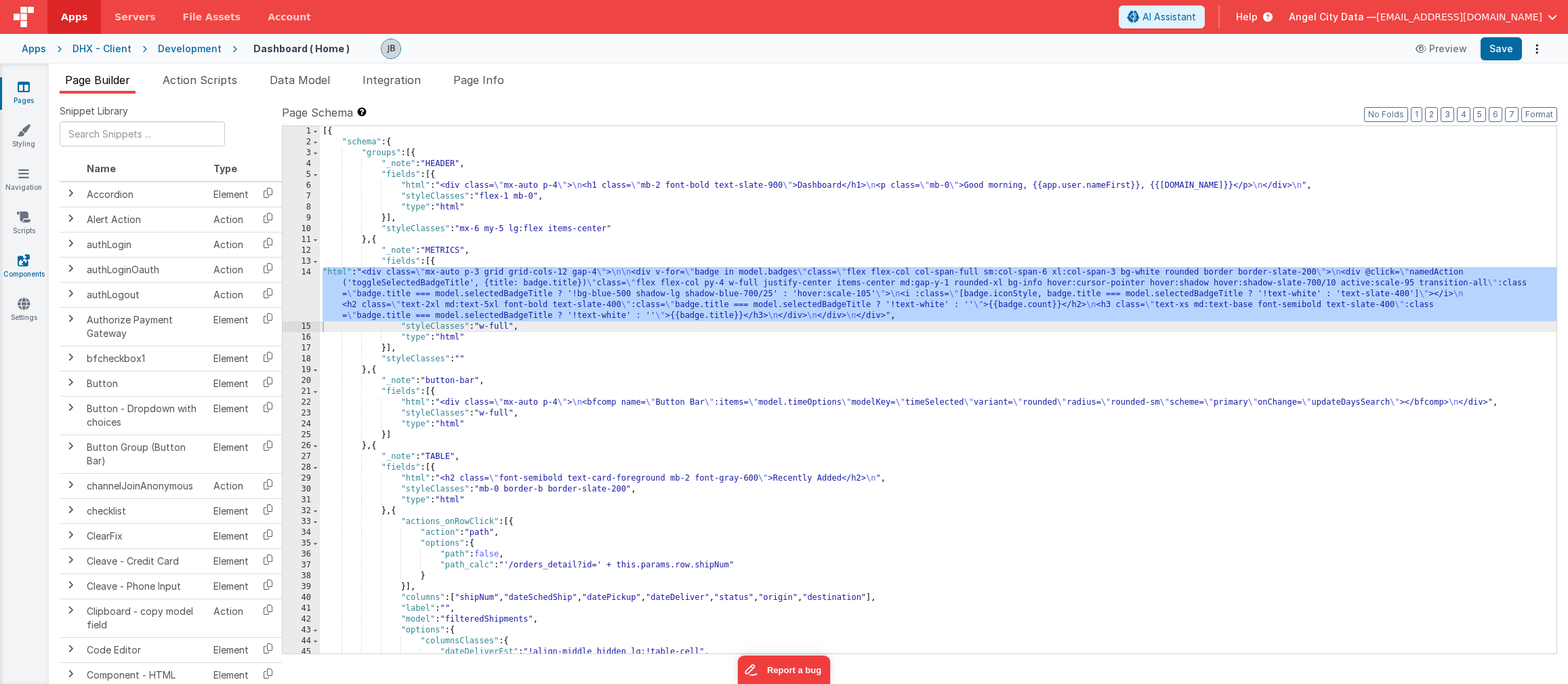
click at [19, 263] on icon at bounding box center [23, 260] width 12 height 14
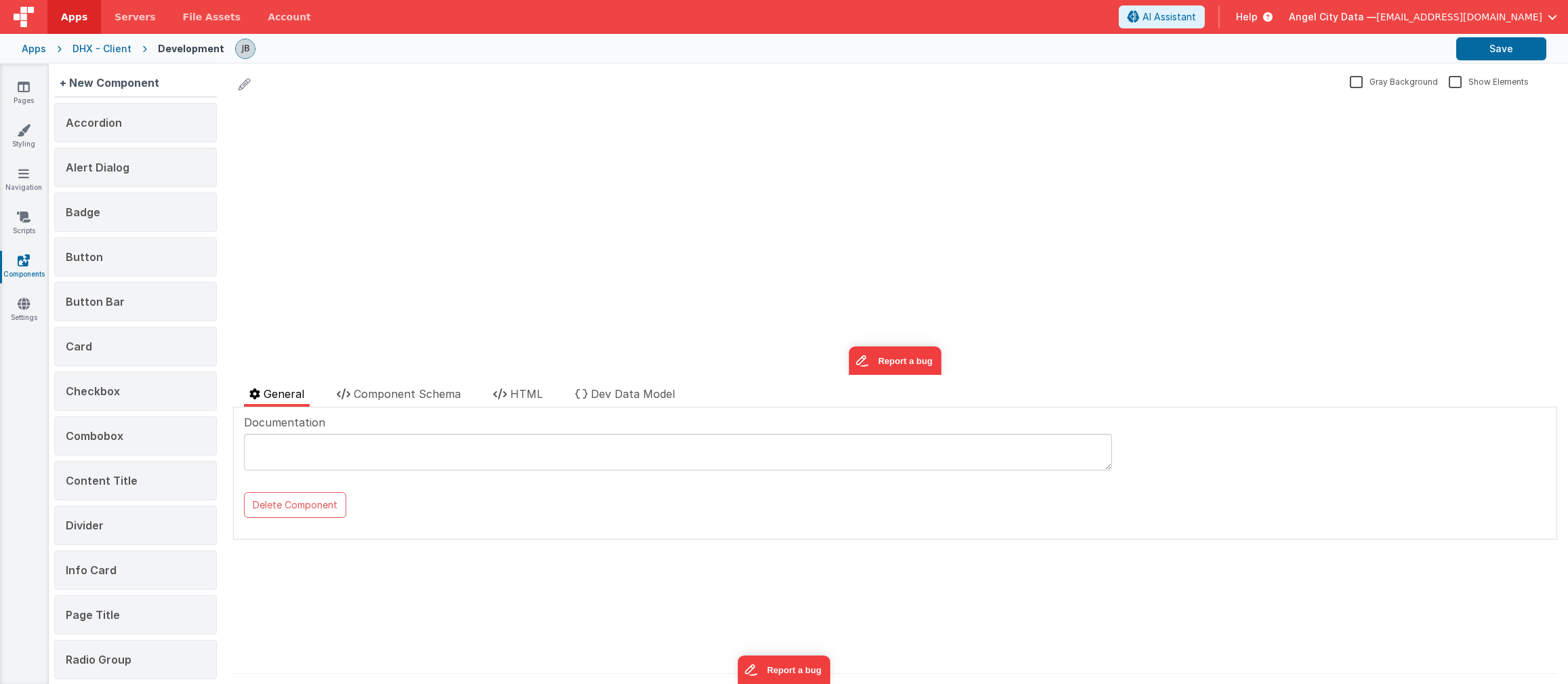
click at [97, 53] on div "DHX - Client" at bounding box center [102, 49] width 59 height 14
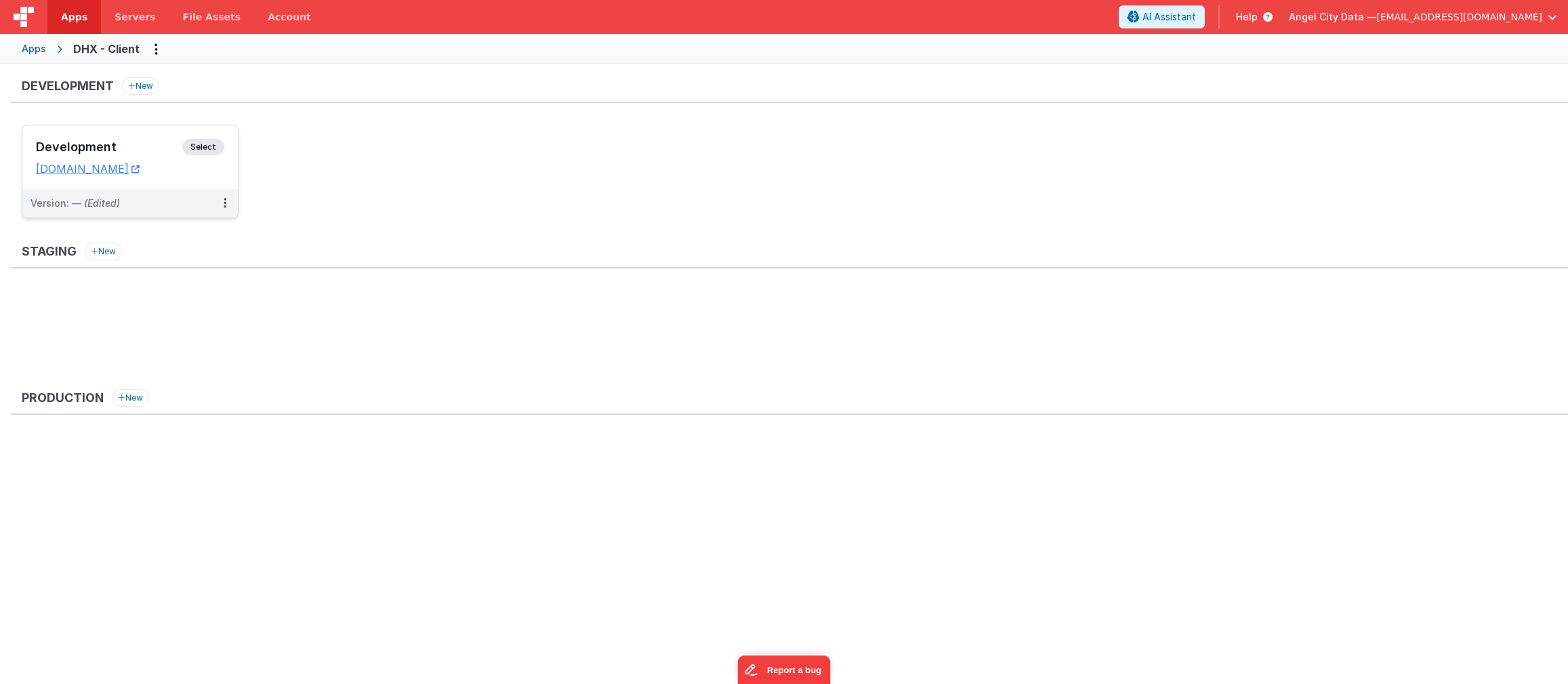
click at [129, 144] on h3 "Development" at bounding box center [108, 147] width 146 height 14
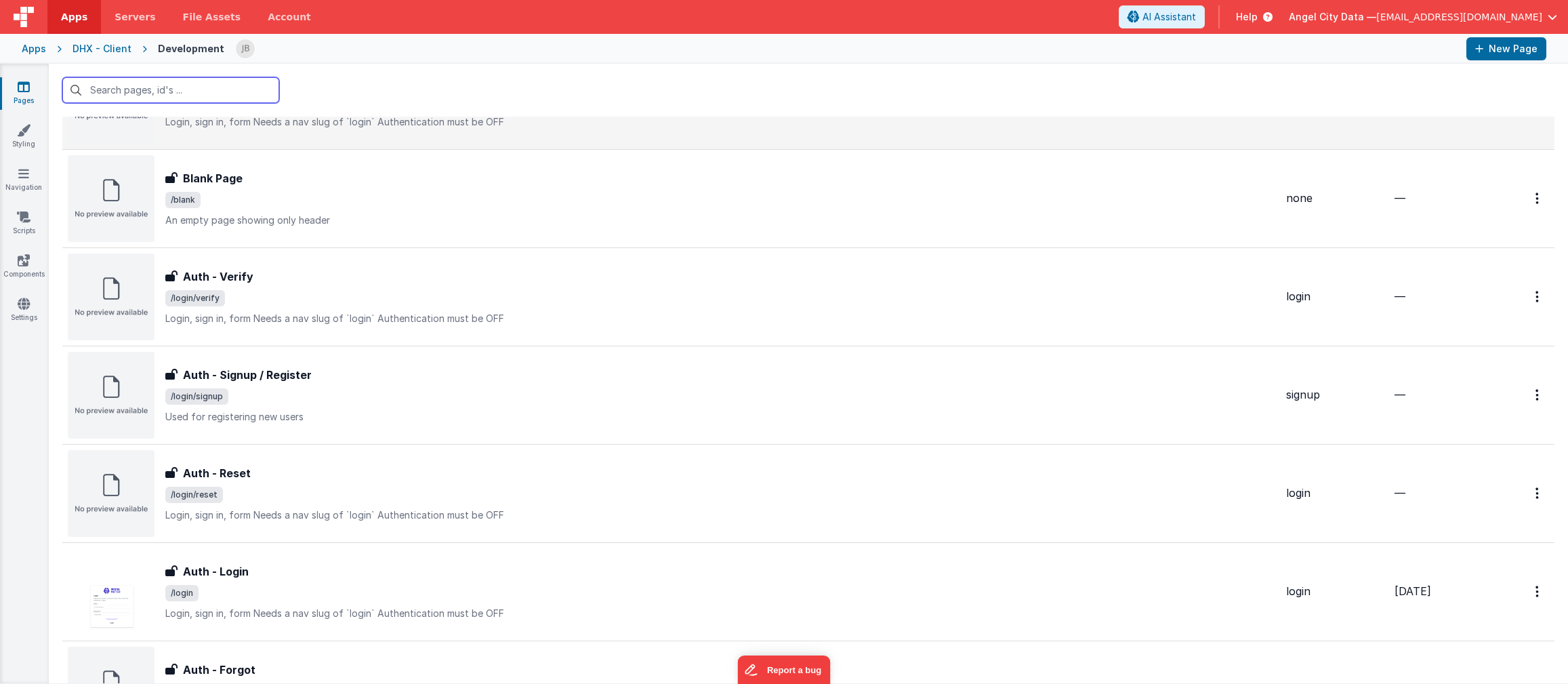
scroll to position [510, 0]
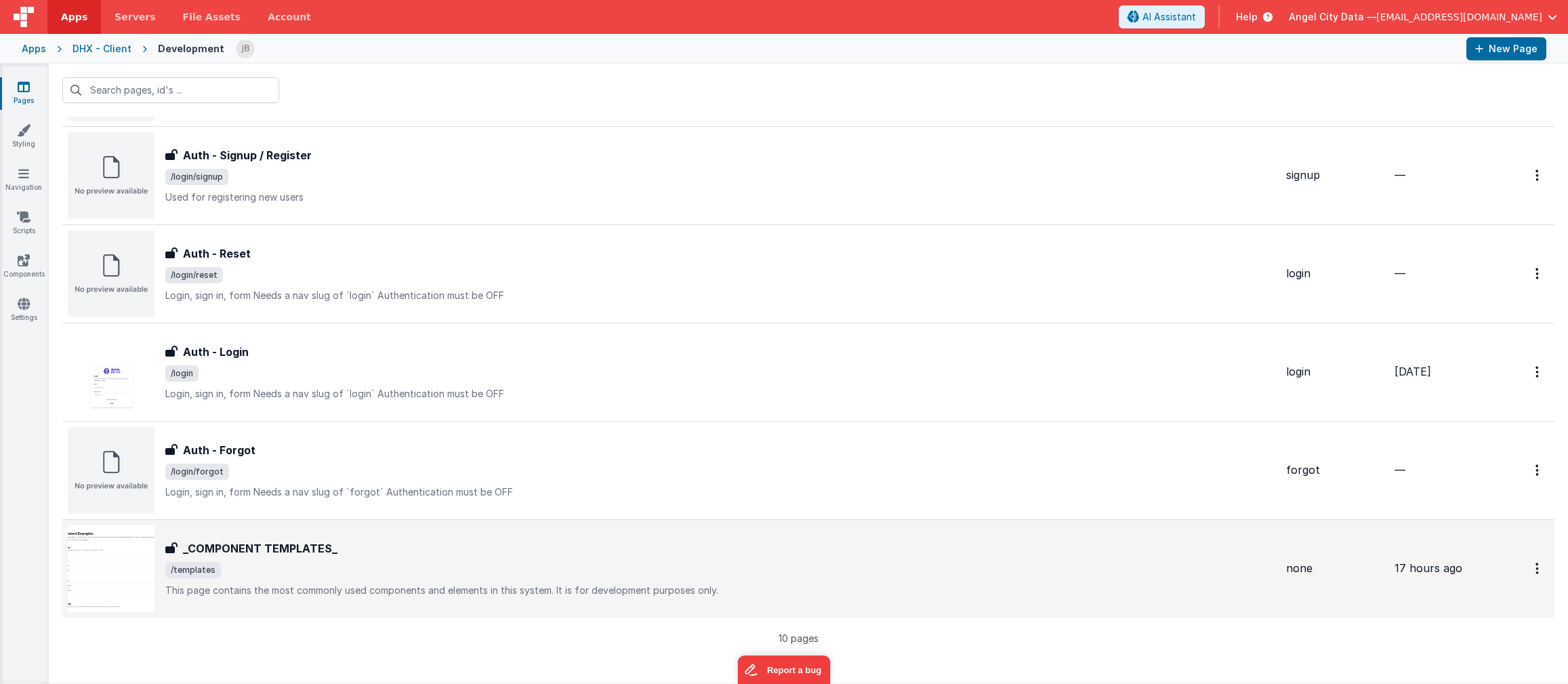
click at [221, 536] on div "_COMPONENT TEMPLATES_ _COMPONENT TEMPLATES_ /templates This page contains the m…" at bounding box center [672, 568] width 1208 height 87
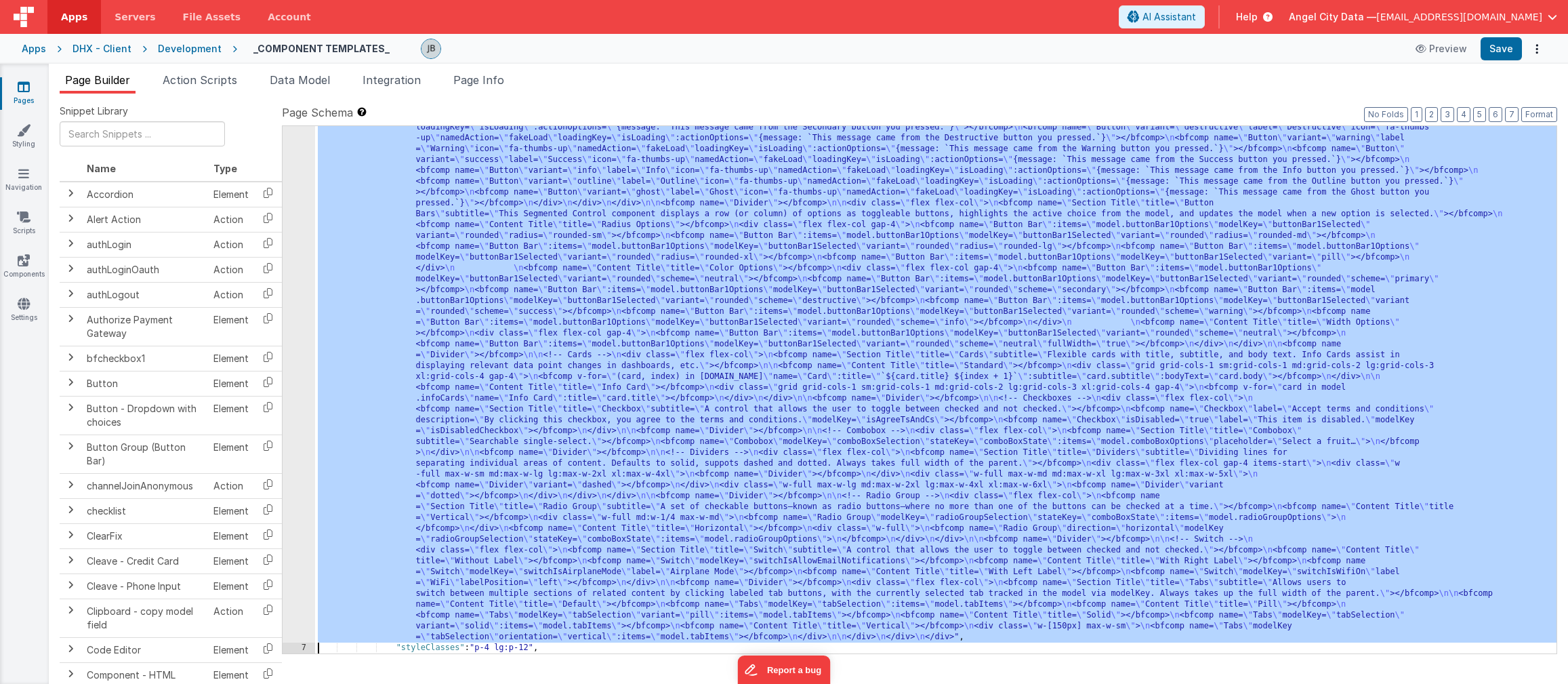
click at [303, 221] on div "6 7 8 9 10 11 12 13 14 15 16 17 18 19 20 21" at bounding box center [298, 337] width 32 height 1688
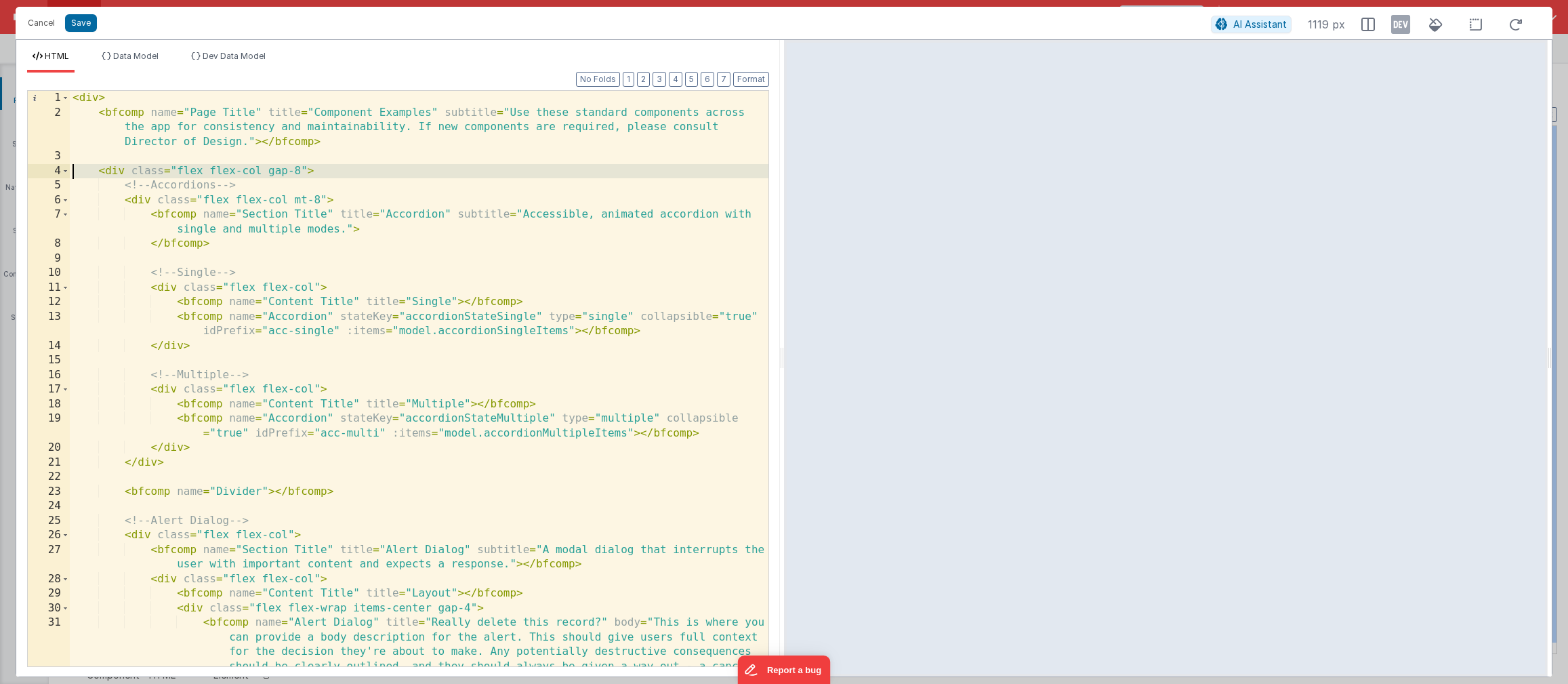
click at [56, 171] on div "4" at bounding box center [49, 172] width 42 height 15
click at [73, 172] on div "< div > < bfcomp name = "Page Title" title = "Component Examples" subtitle = "U…" at bounding box center [419, 422] width 699 height 663
click at [66, 173] on span at bounding box center [65, 172] width 7 height 15
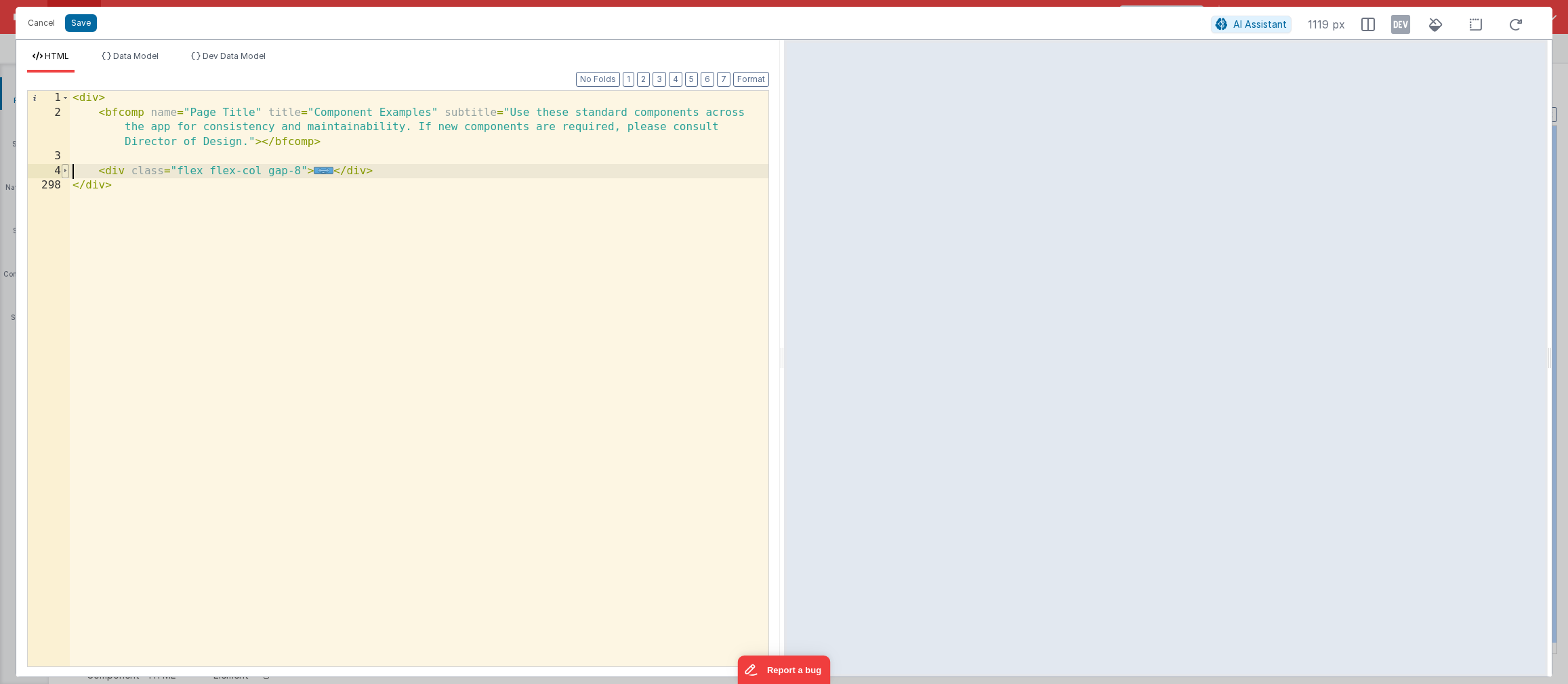
click at [66, 173] on span at bounding box center [65, 172] width 7 height 15
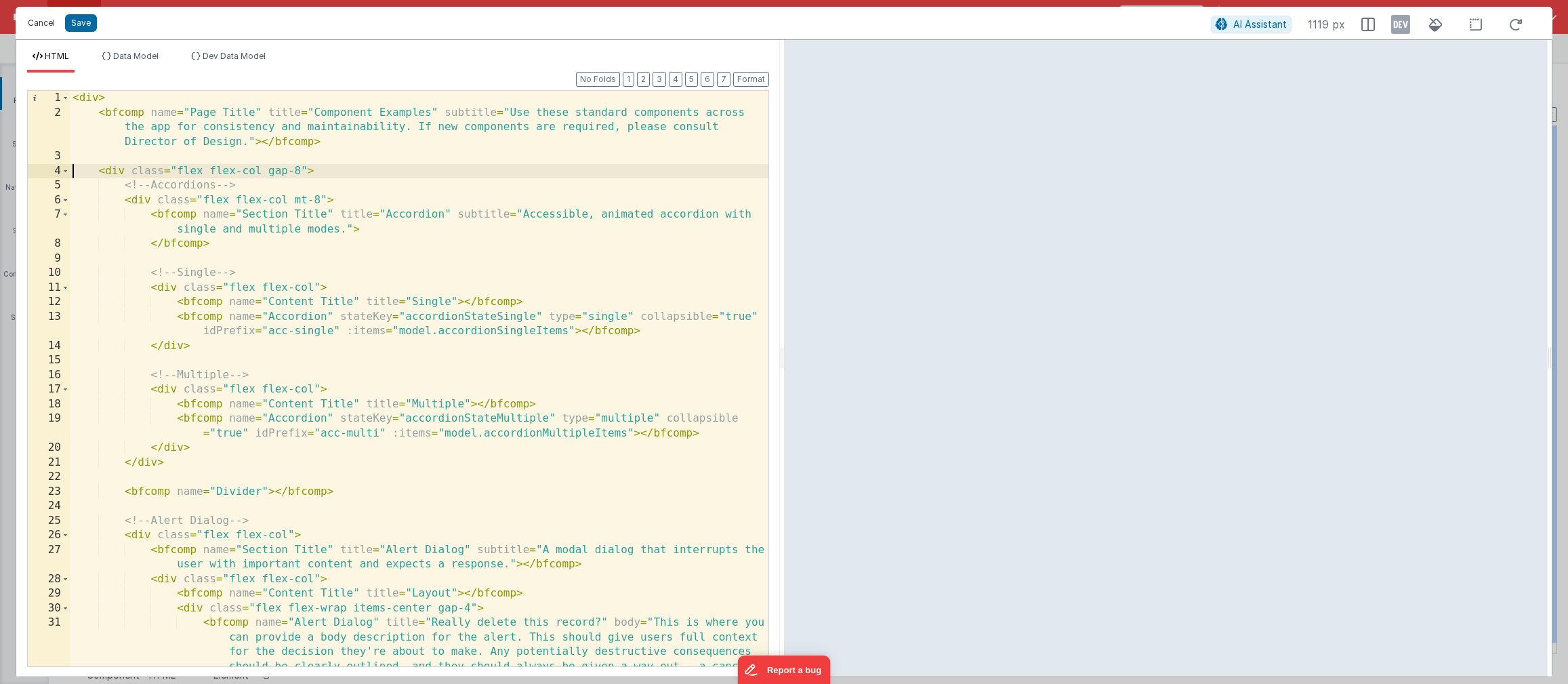
click at [34, 15] on button "Cancel" at bounding box center [41, 23] width 40 height 19
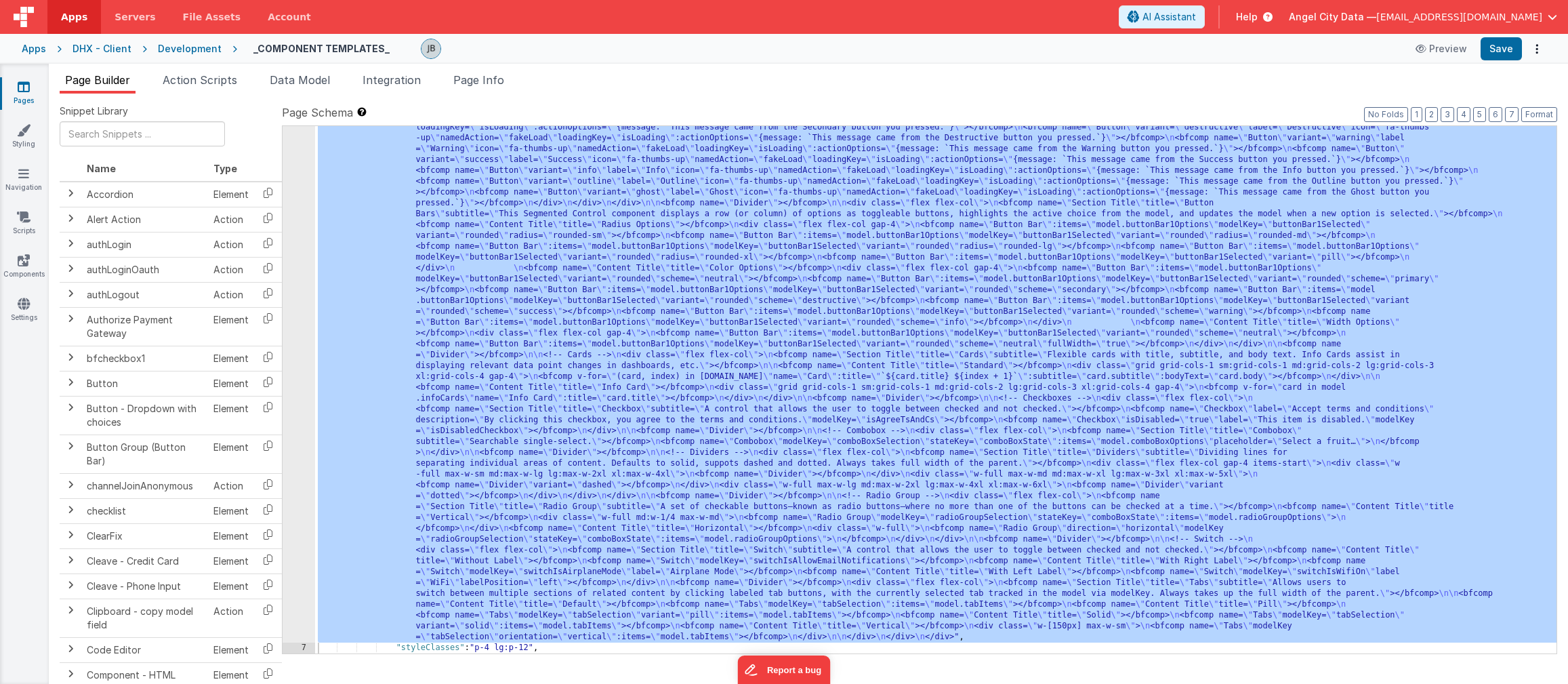
click at [29, 93] on link "Pages" at bounding box center [23, 94] width 49 height 28
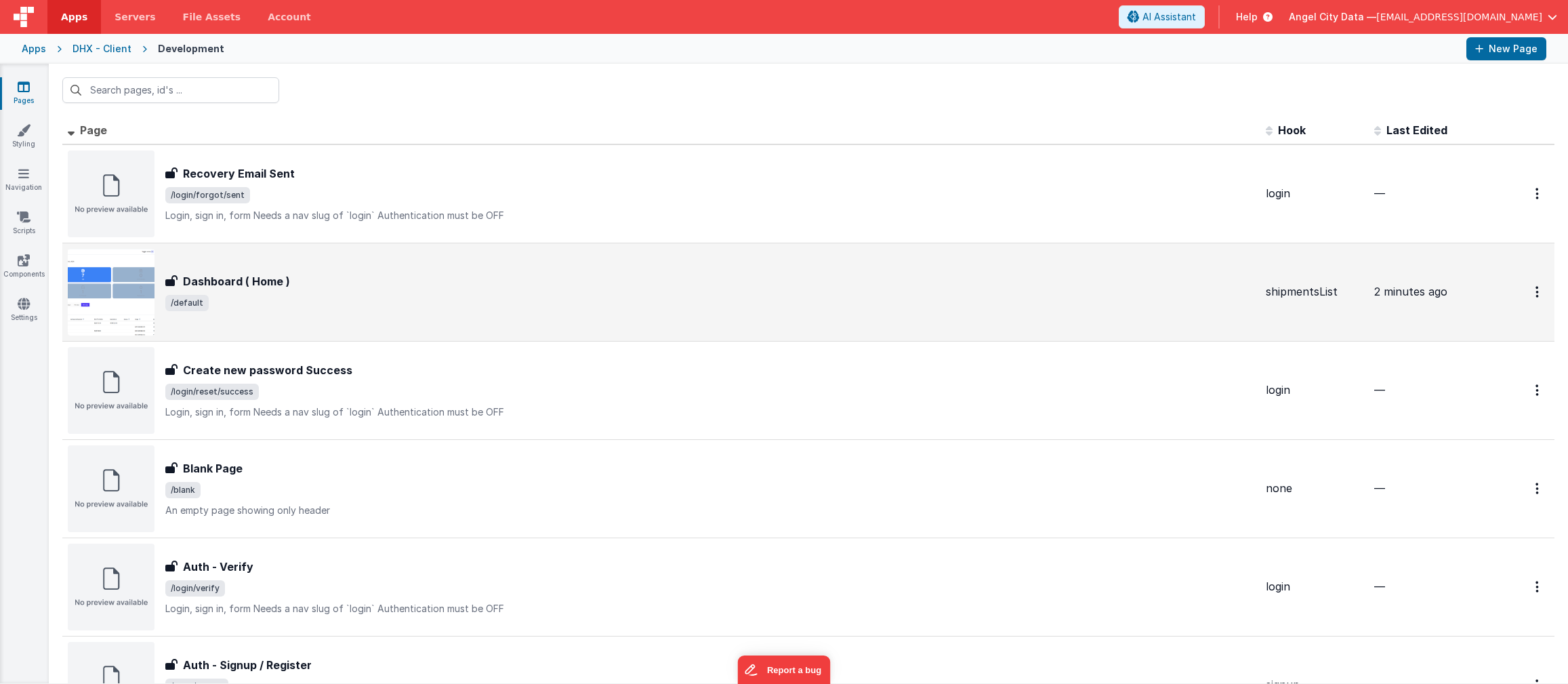
click at [205, 287] on h3 "Dashboard ( Home )" at bounding box center [236, 282] width 107 height 17
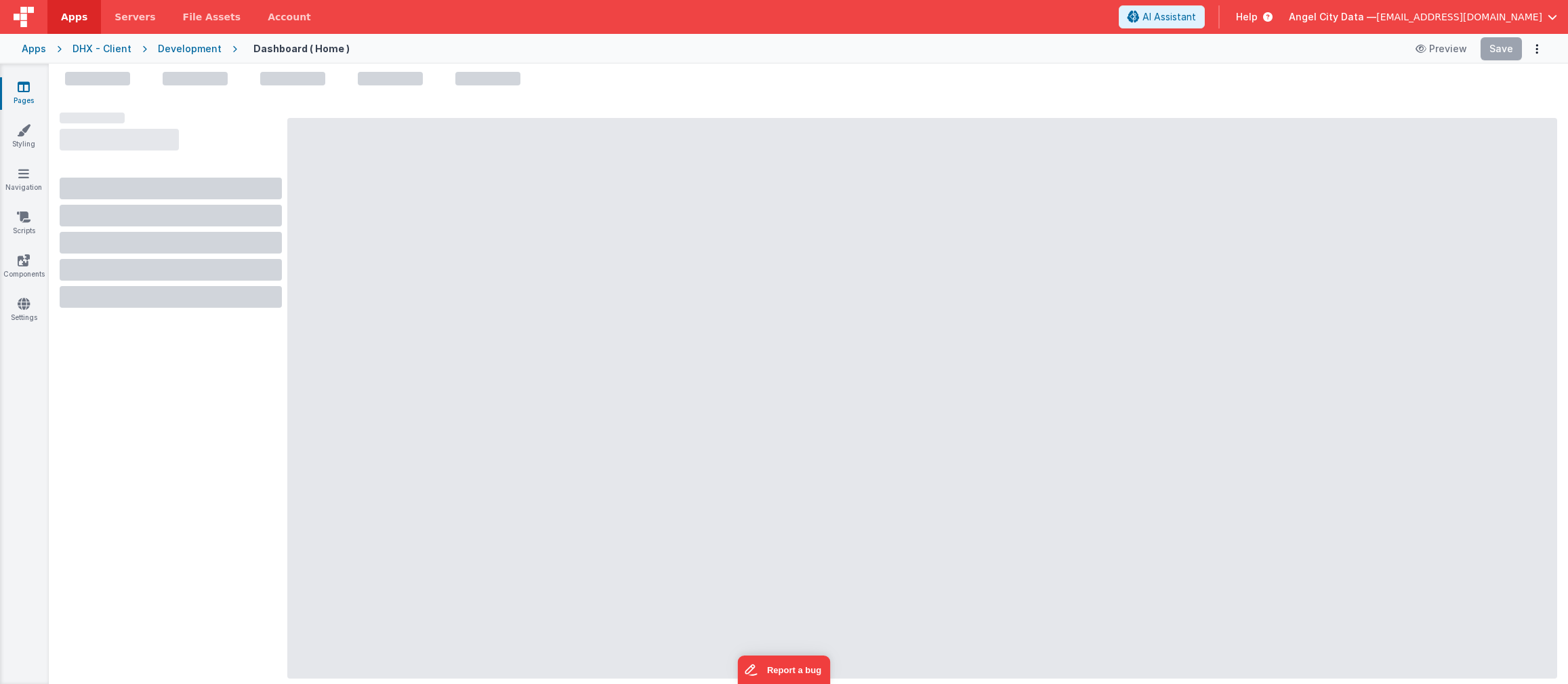
click at [374, 299] on div at bounding box center [923, 398] width 1271 height 561
click at [184, 50] on div "Development" at bounding box center [189, 49] width 63 height 14
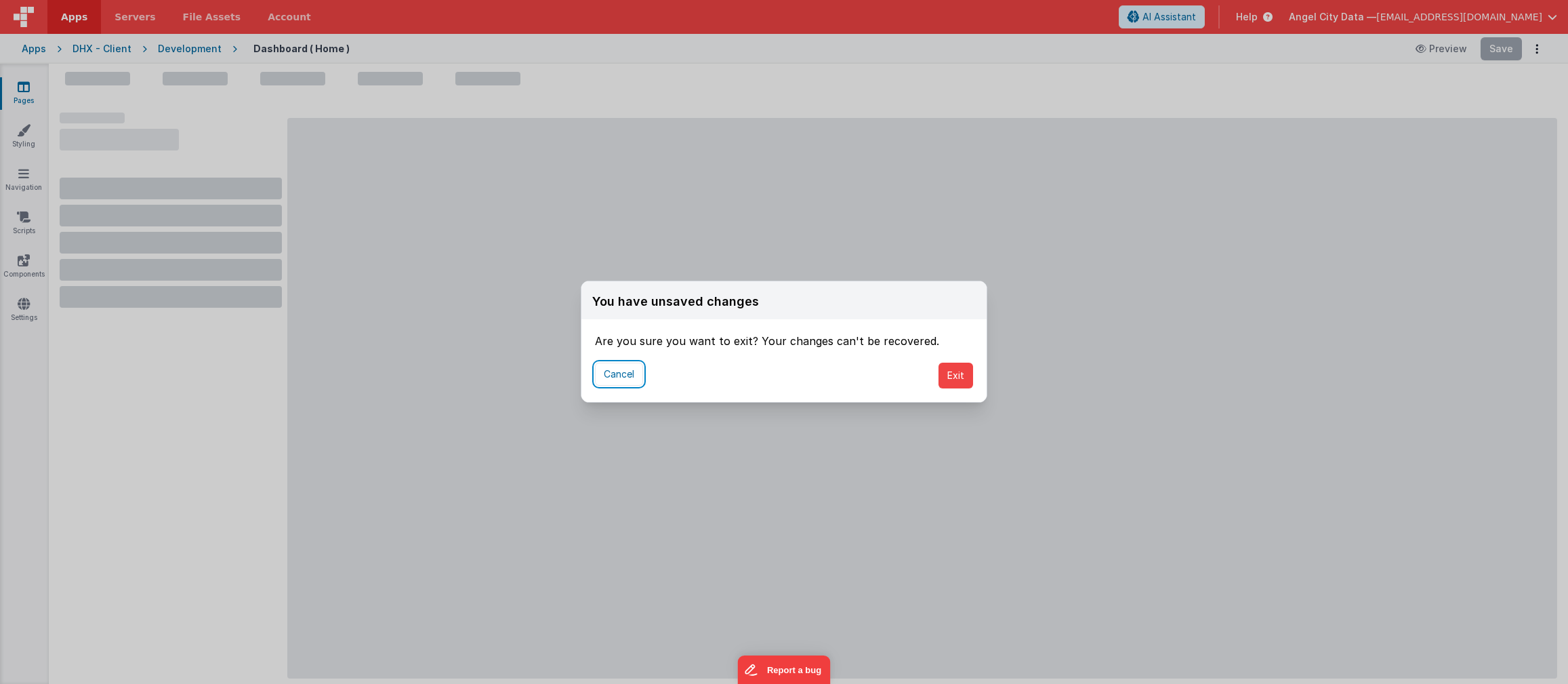
drag, startPoint x: 619, startPoint y: 379, endPoint x: 832, endPoint y: 386, distance: 213.1
click at [832, 386] on div "Cancel Exit" at bounding box center [784, 376] width 406 height 53
click at [605, 379] on button "Cancel" at bounding box center [619, 374] width 48 height 23
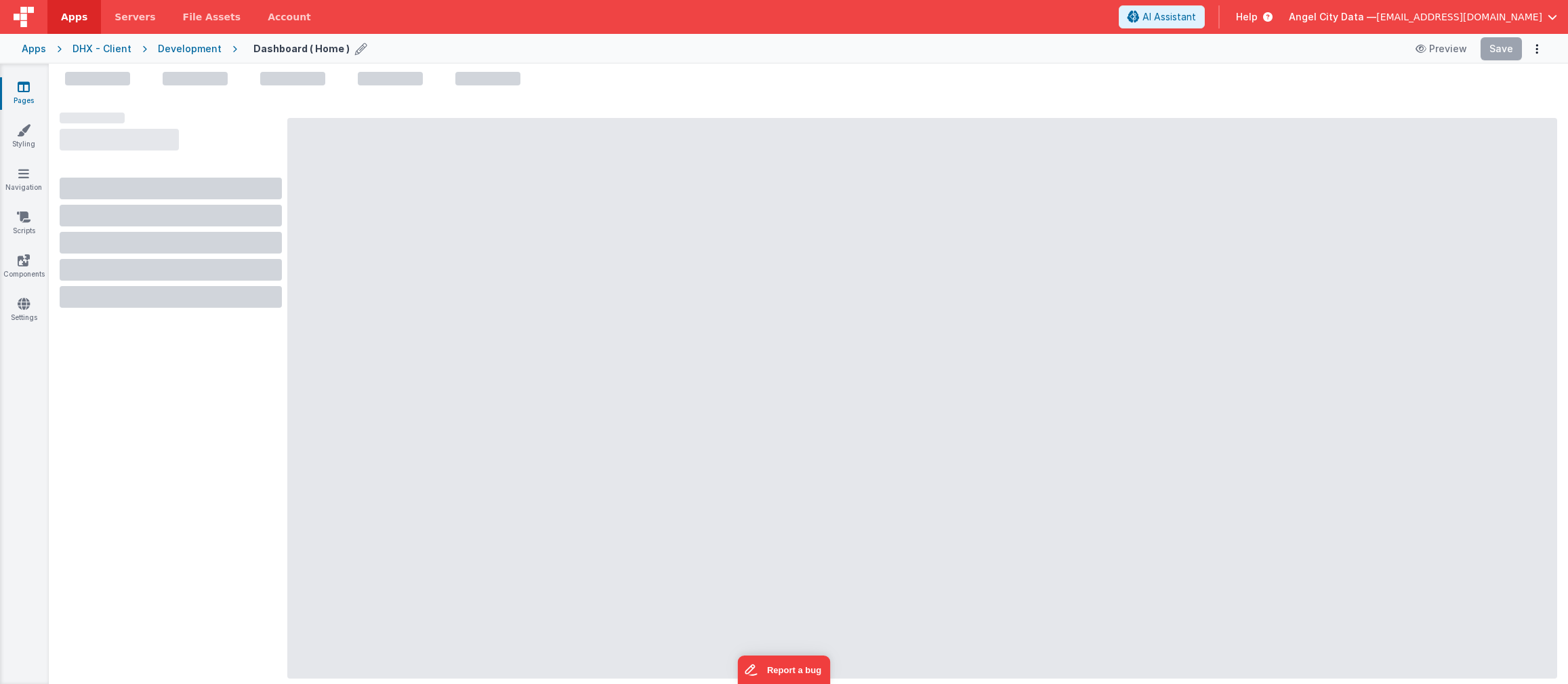
click at [274, 40] on div "Dashboard ( Home )" at bounding box center [311, 49] width 117 height 19
click at [166, 48] on div "Development" at bounding box center [189, 49] width 63 height 14
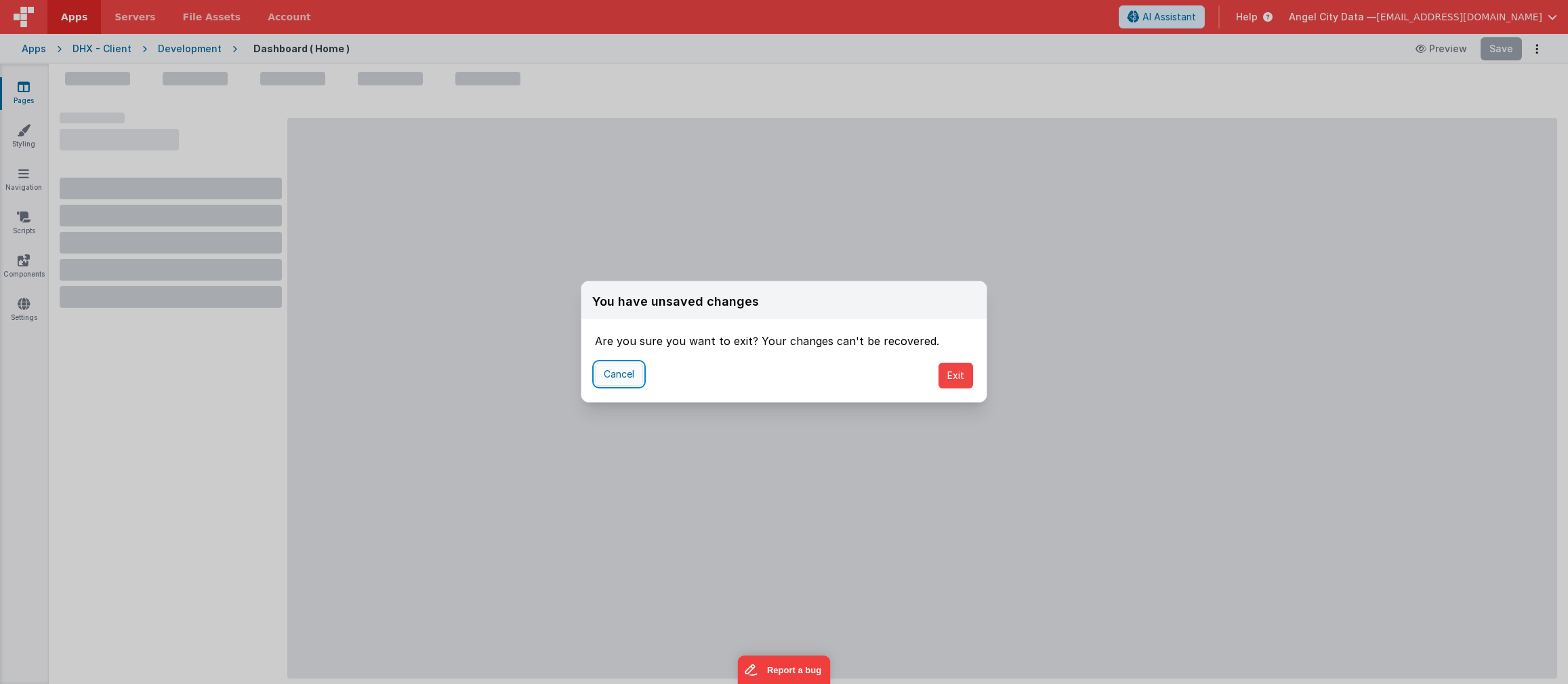
click at [610, 366] on button "Cancel" at bounding box center [619, 374] width 48 height 23
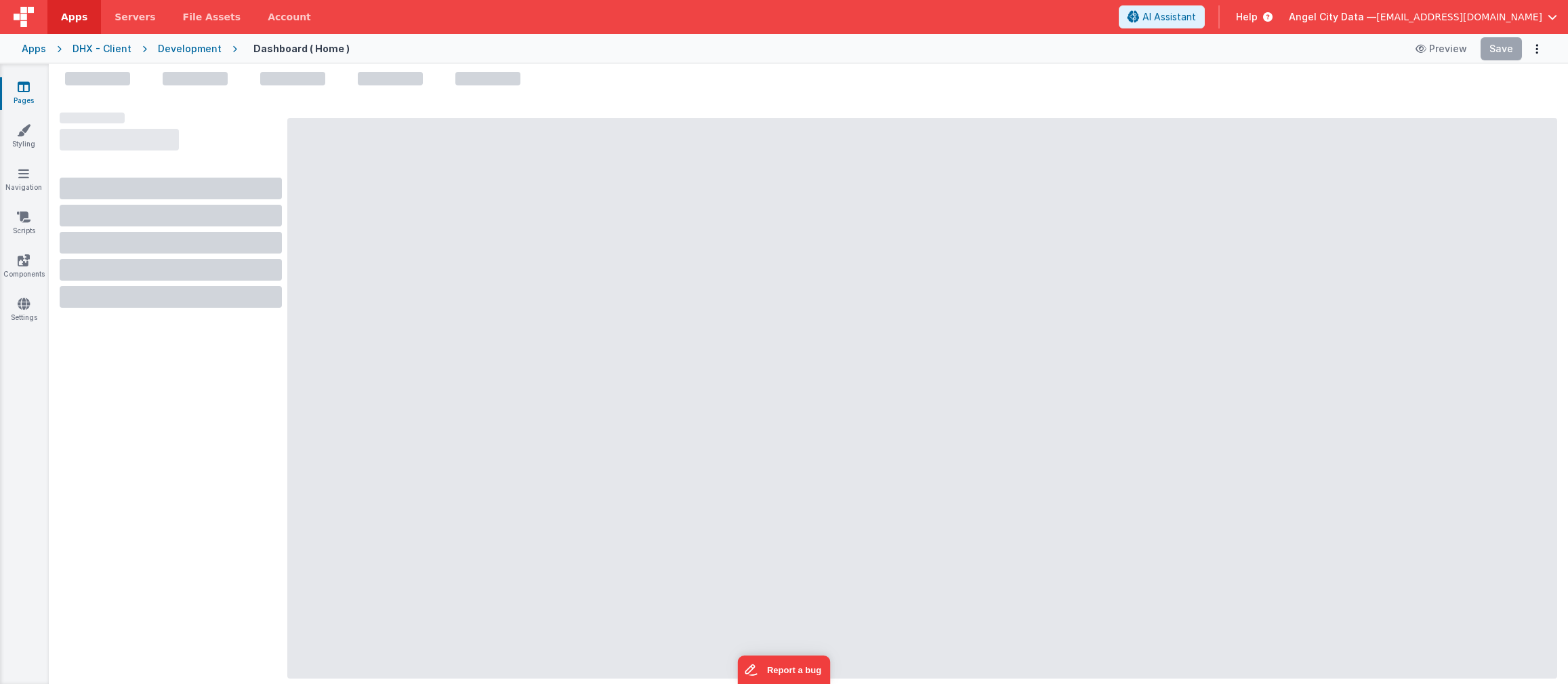
click at [487, 291] on div at bounding box center [923, 398] width 1271 height 561
click at [180, 50] on div "Development" at bounding box center [189, 49] width 63 height 14
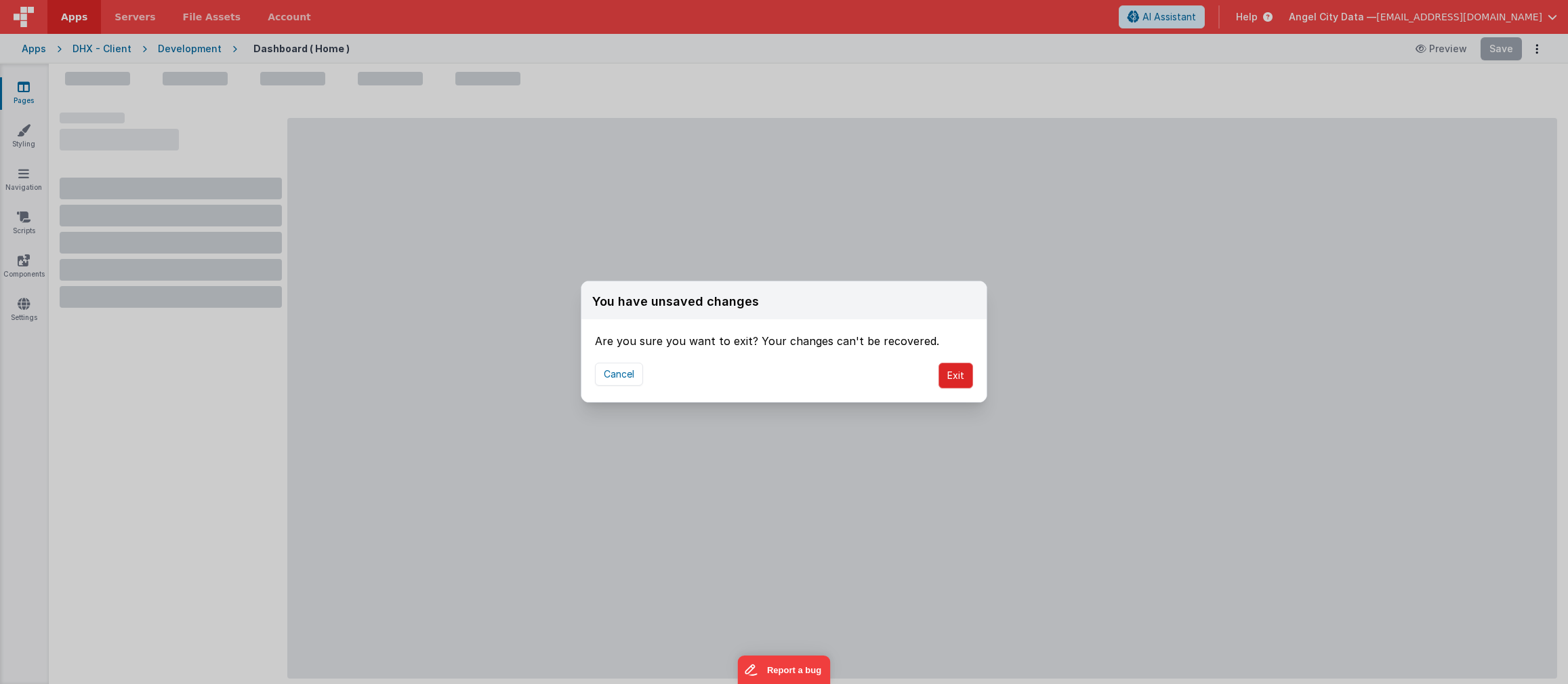
click at [968, 385] on button "Exit" at bounding box center [957, 376] width 35 height 26
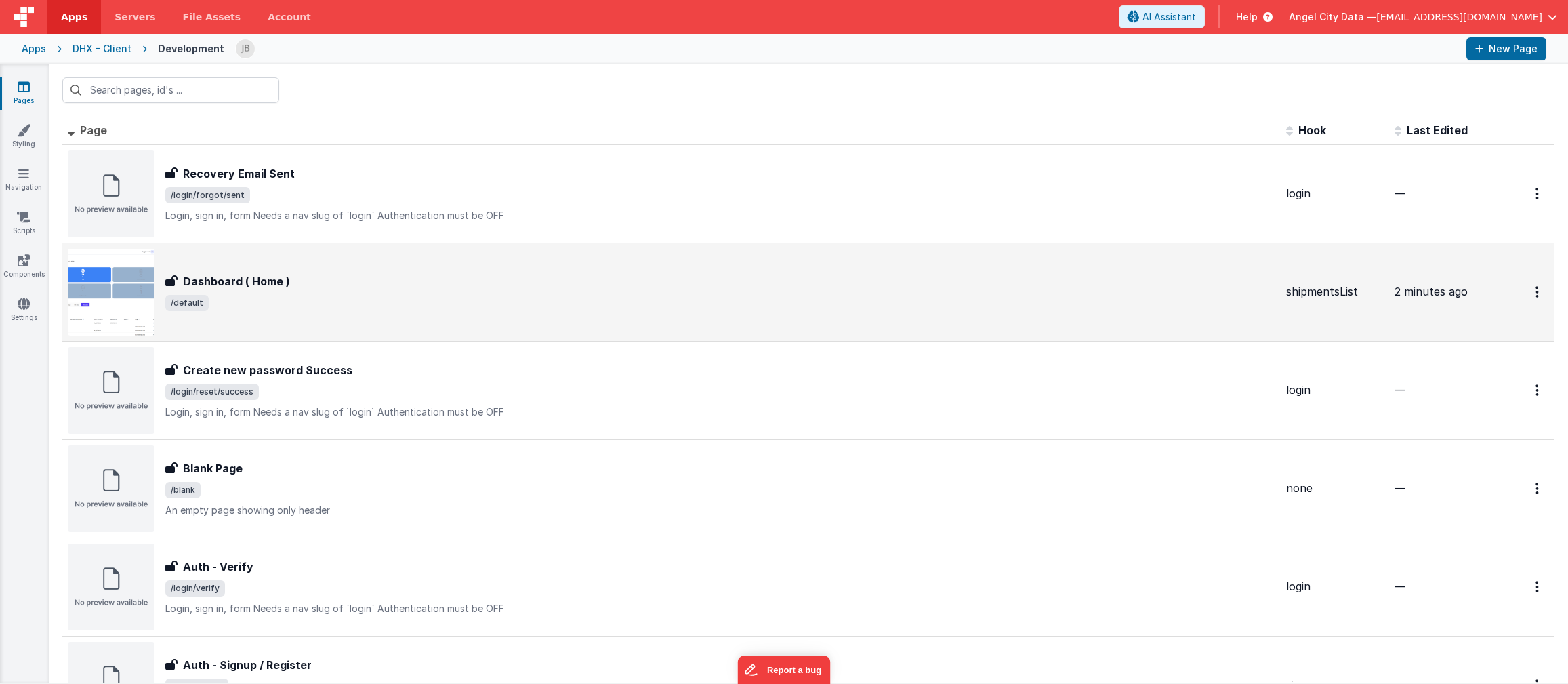
click at [274, 281] on h3 "Dashboard ( Home )" at bounding box center [236, 282] width 107 height 17
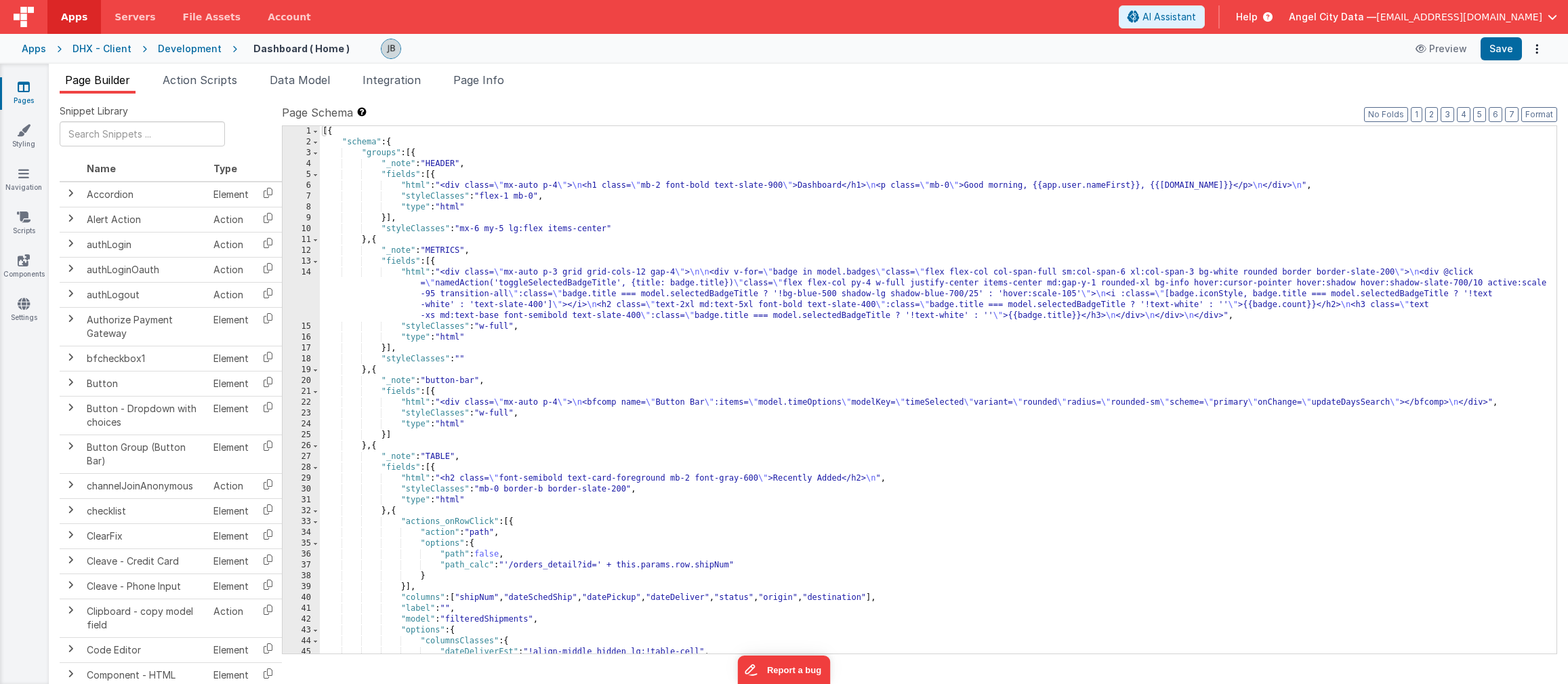
click at [304, 287] on div "14" at bounding box center [301, 294] width 38 height 54
click at [294, 283] on div "14" at bounding box center [301, 294] width 38 height 54
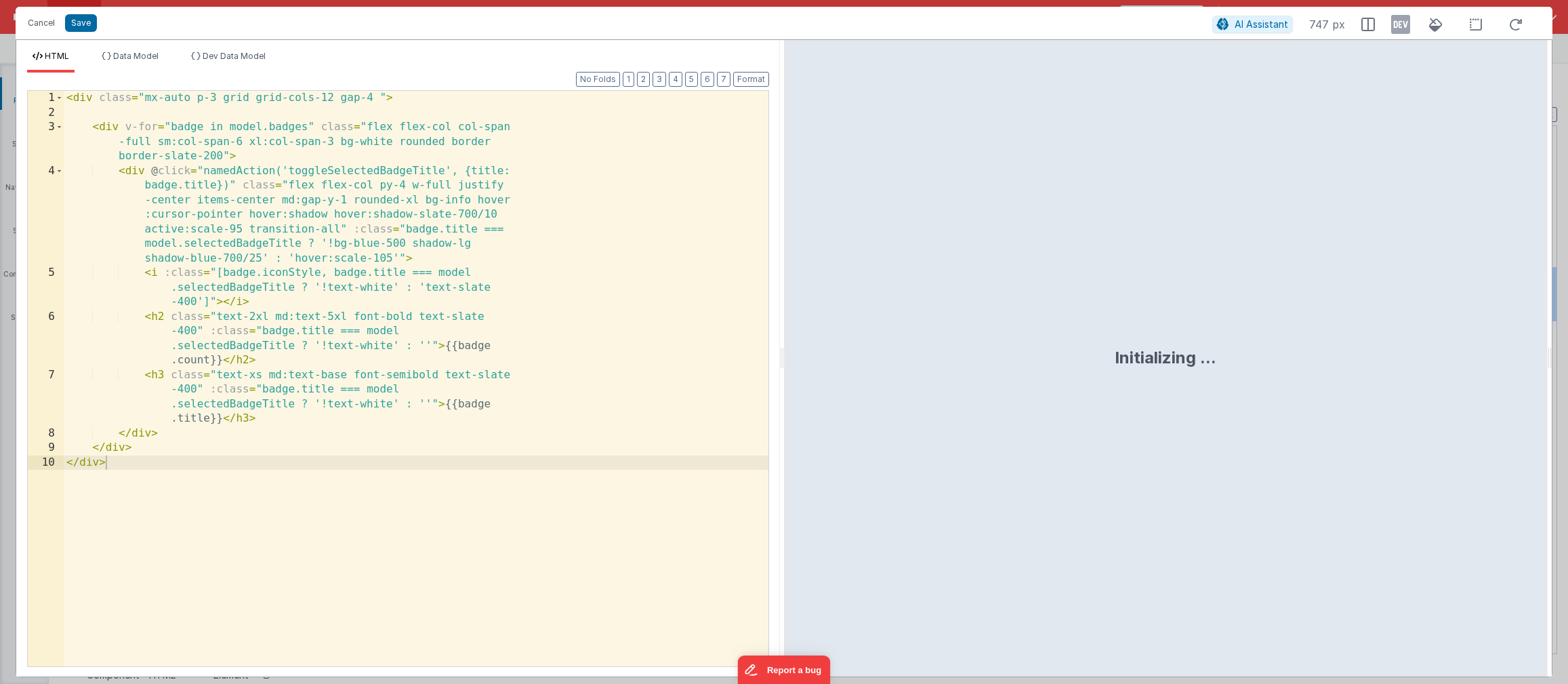
click at [413, 226] on div "< div class = "mx-auto p-3 grid grid-cols-12 gap-4 " > < div v-for = "badge in …" at bounding box center [416, 393] width 705 height 605
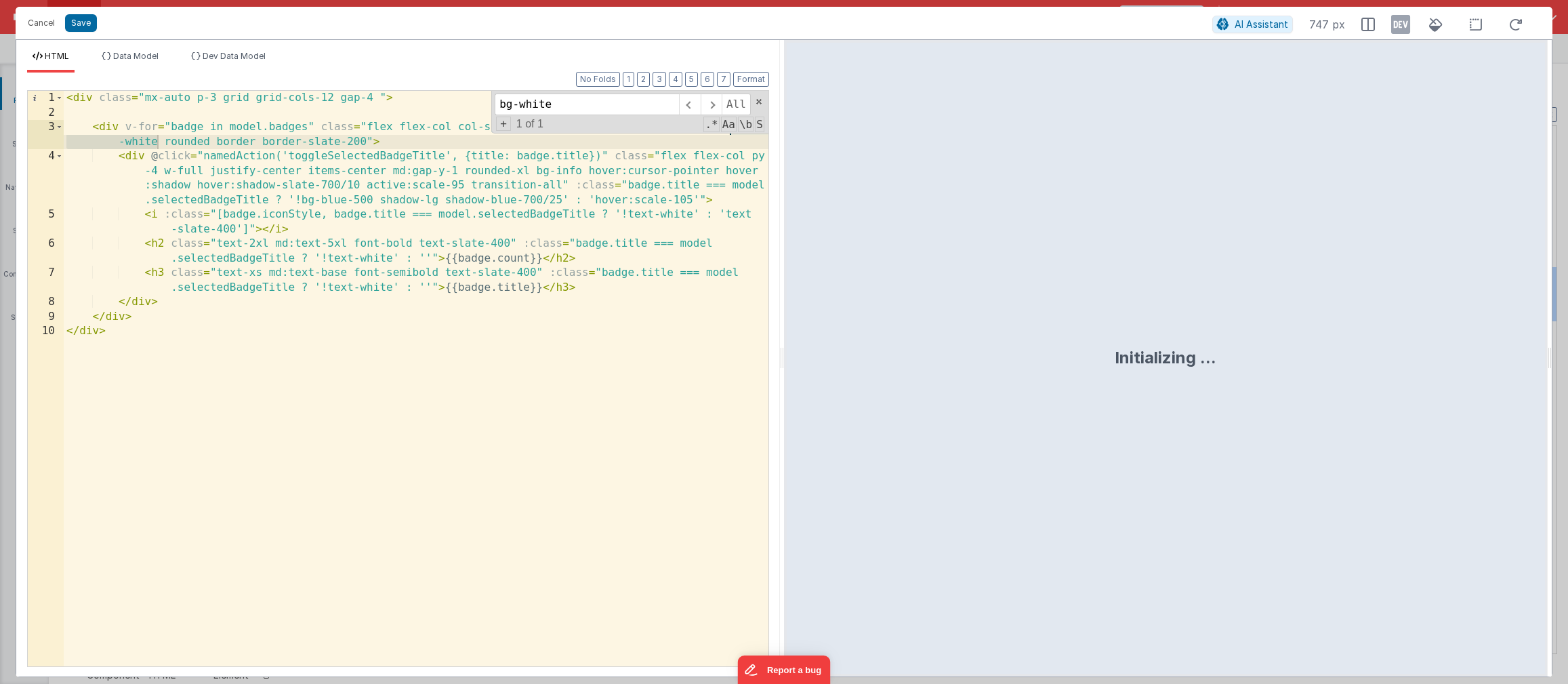
type input "bg-white"
click at [157, 158] on div "< div class = "mx-auto p-3 grid grid-cols-12 gap-4 " > < div v-for = "badge in …" at bounding box center [416, 393] width 705 height 605
drag, startPoint x: 156, startPoint y: 138, endPoint x: 120, endPoint y: 143, distance: 36.3
click at [120, 143] on div "< div class = "mx-auto p-3 grid grid-cols-12 gap-4 " > < div v-for = "badge in …" at bounding box center [416, 393] width 705 height 605
click at [752, 100] on div "bg-white All Replace All + 1 of 1 .* Aa \b S" at bounding box center [630, 112] width 277 height 43
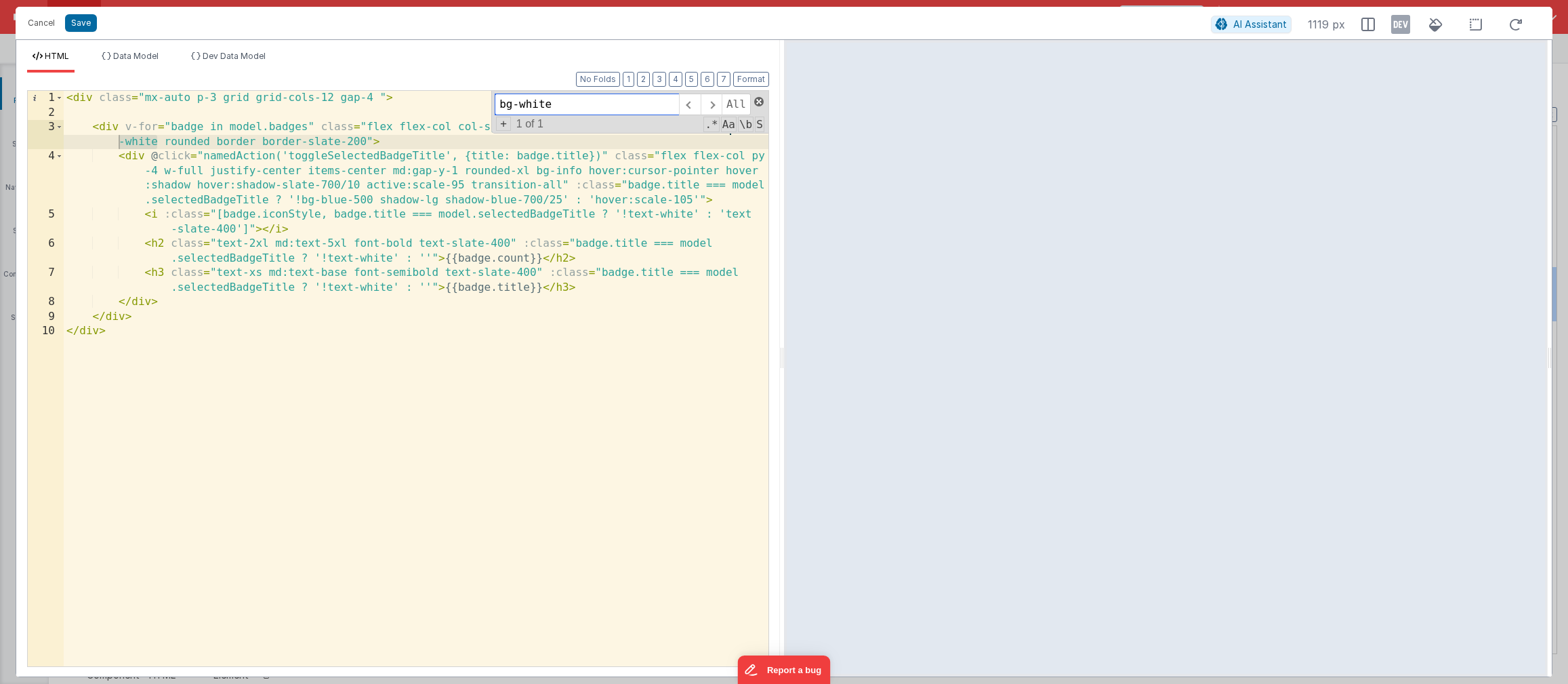
click at [756, 100] on span at bounding box center [759, 102] width 9 height 9
drag, startPoint x: 732, startPoint y: 128, endPoint x: 157, endPoint y: 141, distance: 575.1
click at [157, 141] on div "< div class = "mx-auto p-3 grid grid-cols-12 gap-4 " > < div v-for = "badge in …" at bounding box center [416, 393] width 705 height 605
click at [301, 146] on div "< div class = "mx-auto p-3 grid grid-cols-12 gap-4 " > < div v-for = "badge in …" at bounding box center [416, 393] width 705 height 605
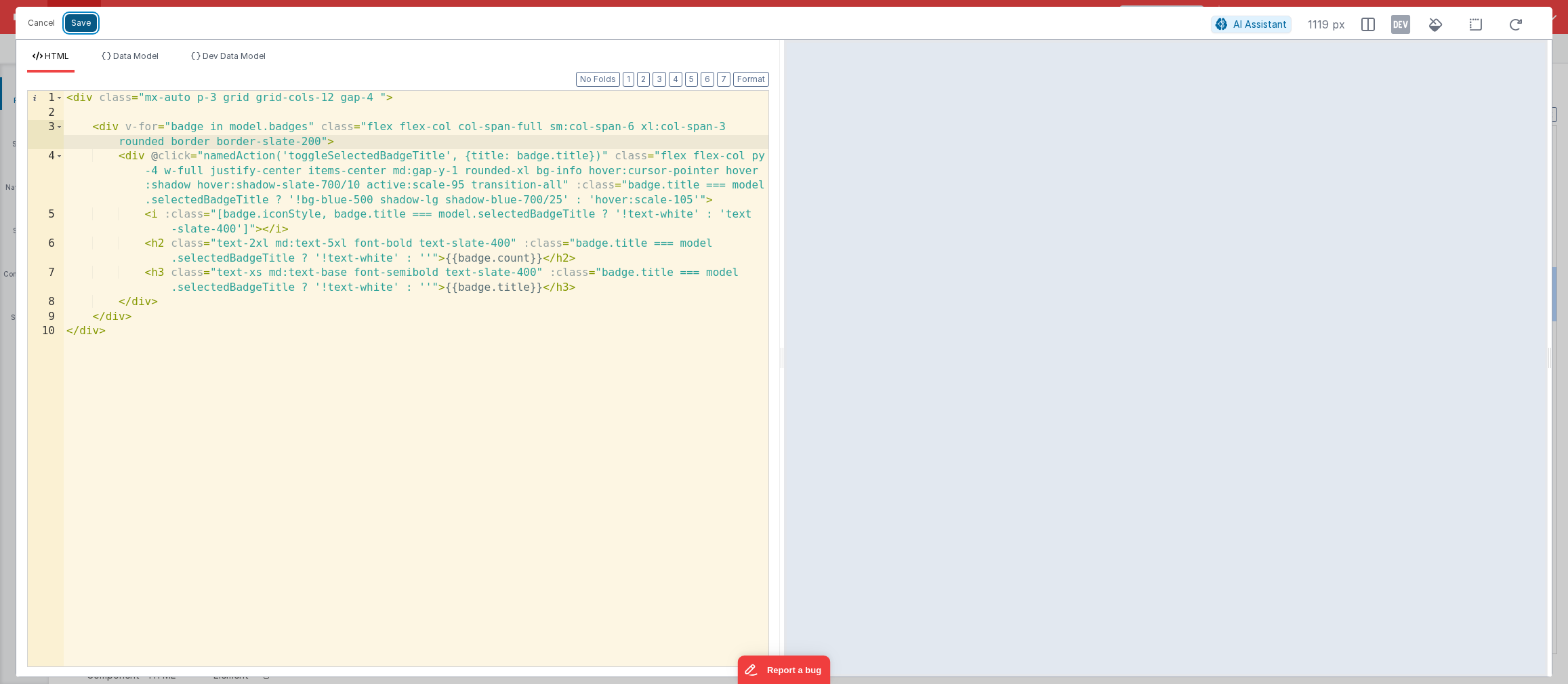
click at [73, 28] on button "Save" at bounding box center [81, 23] width 32 height 17
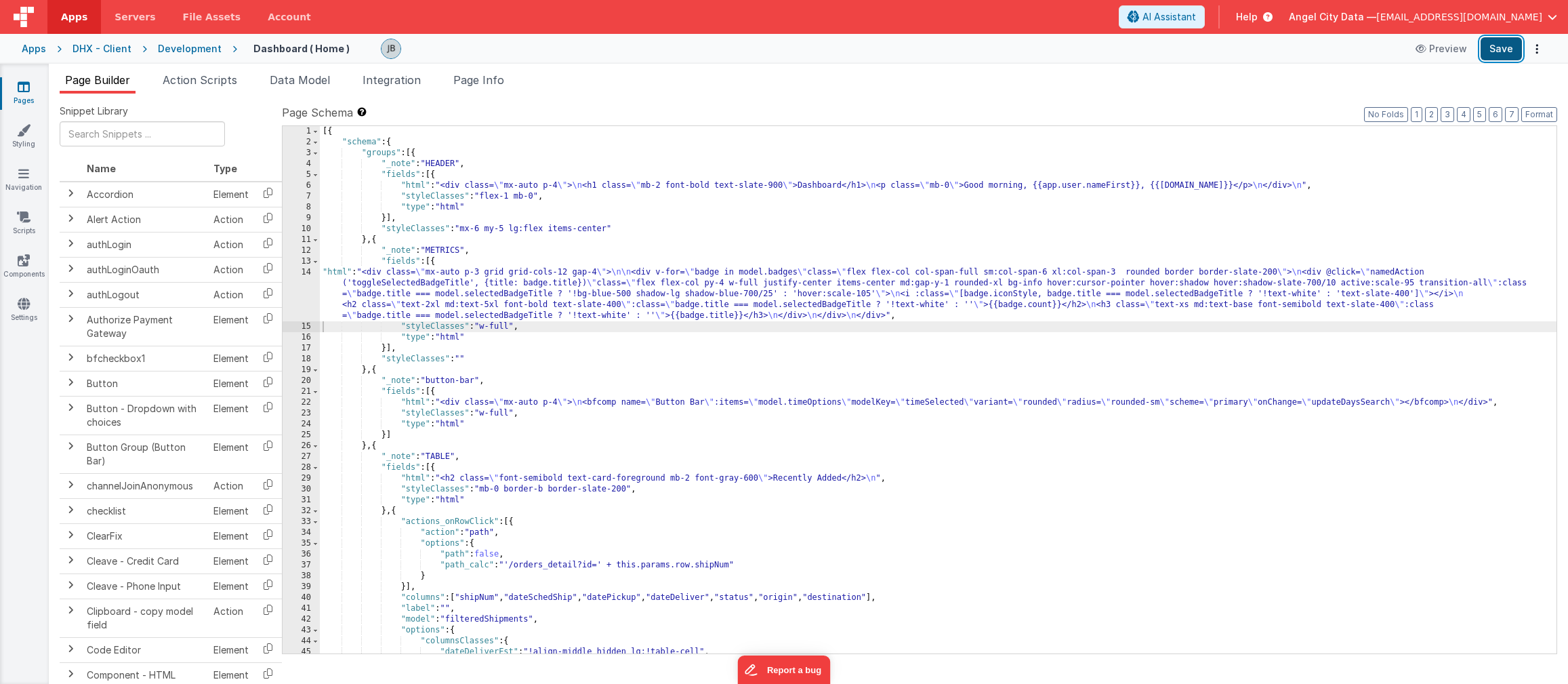
click at [1366, 50] on button "Save" at bounding box center [1501, 49] width 41 height 23
click at [1366, 55] on button "Preview" at bounding box center [1441, 49] width 68 height 22
click at [291, 78] on span "Data Model" at bounding box center [300, 80] width 61 height 14
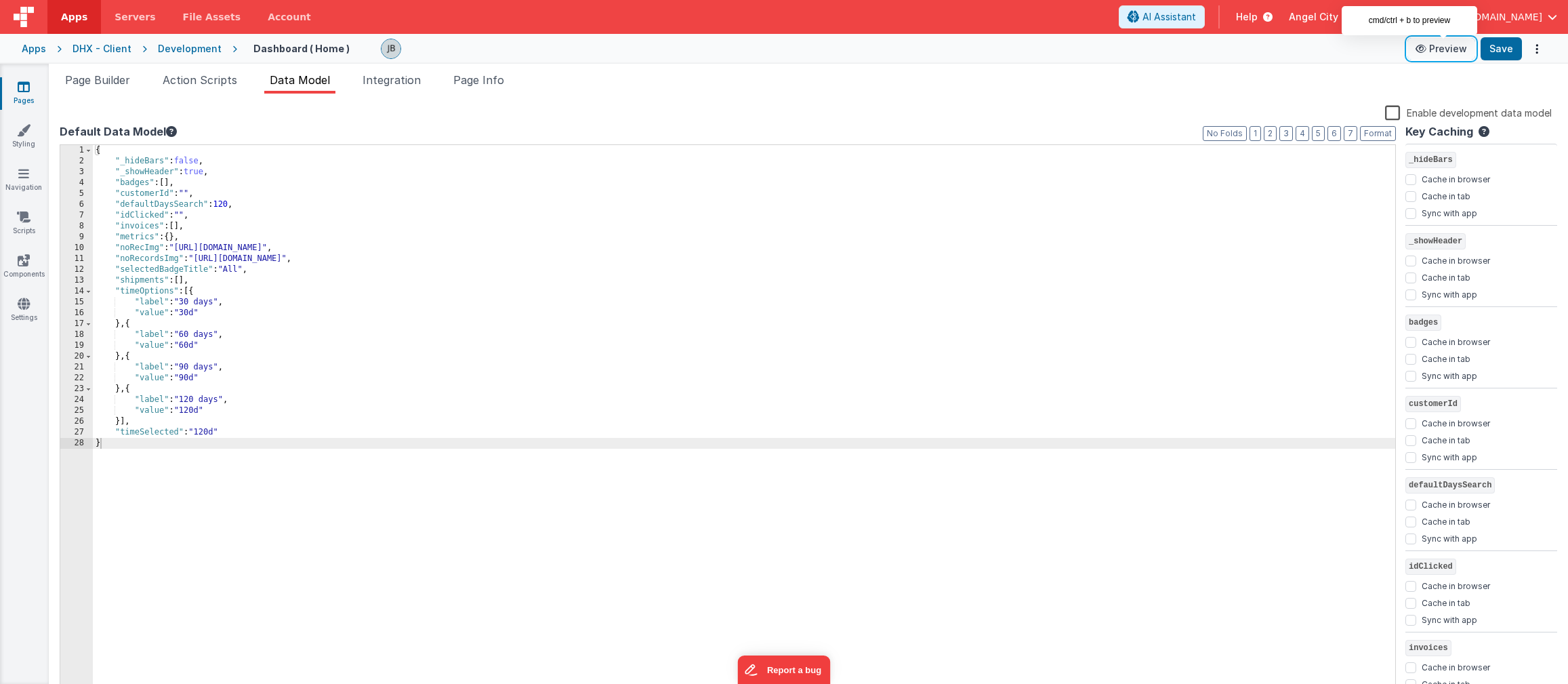
click at [1366, 51] on icon at bounding box center [1422, 49] width 14 height 9
click at [174, 50] on div "Development" at bounding box center [189, 49] width 63 height 14
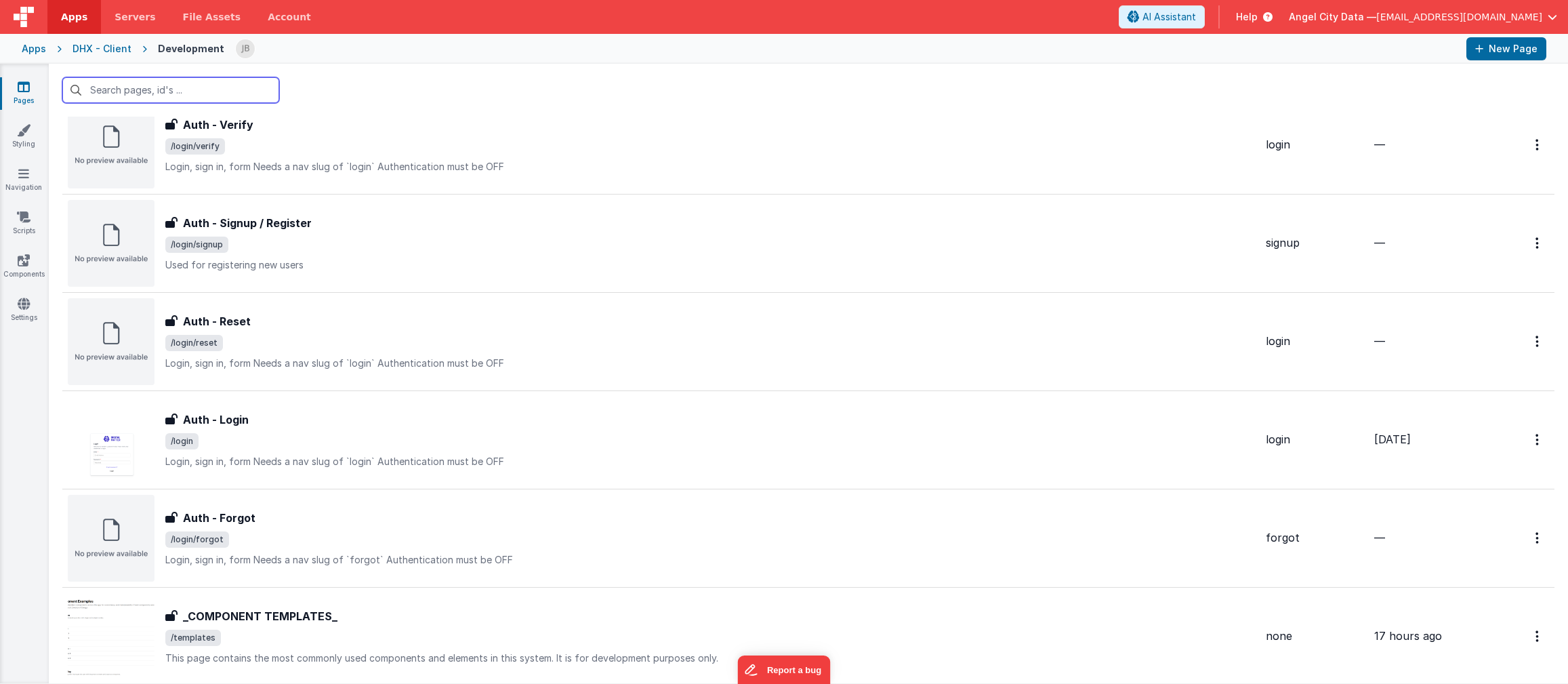
scroll to position [510, 0]
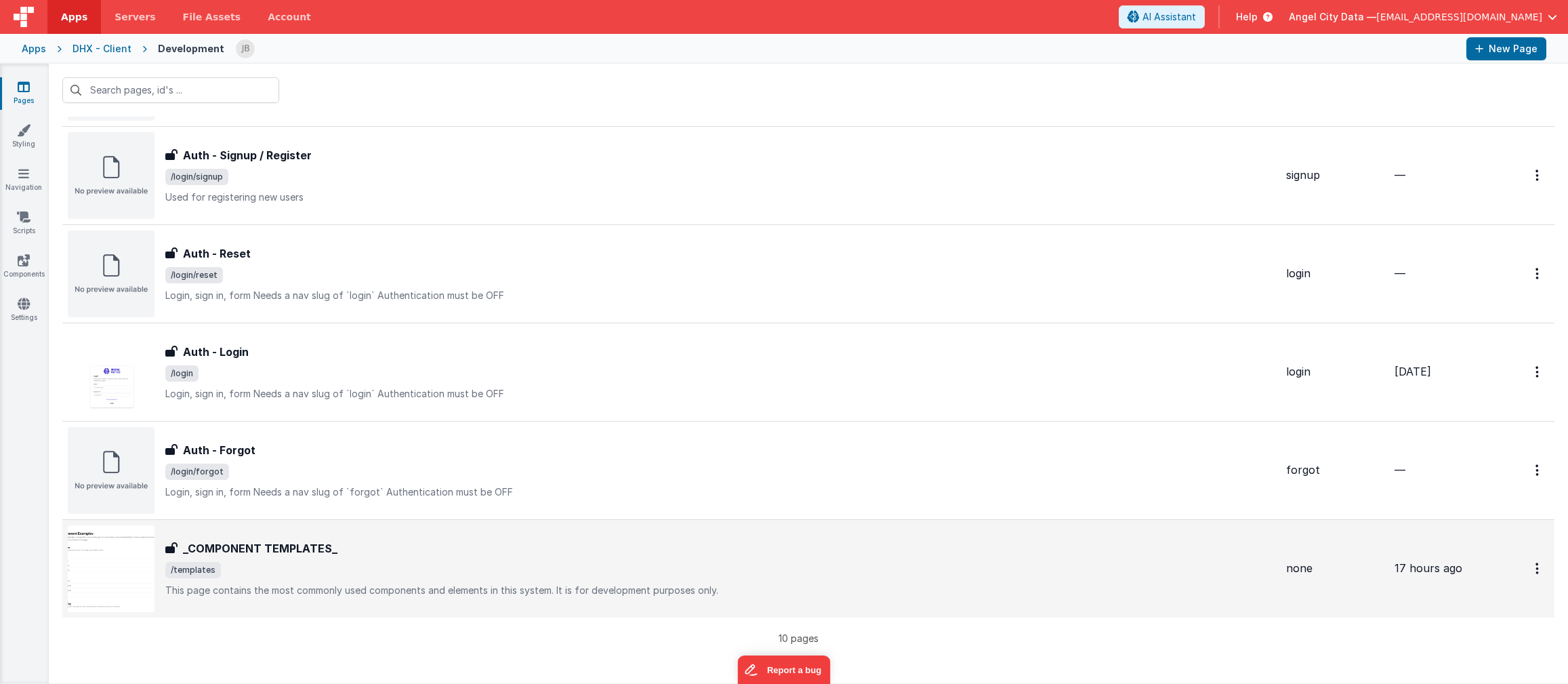
click at [230, 538] on div "_COMPONENT TEMPLATES_ _COMPONENT TEMPLATES_ /templates This page contains the m…" at bounding box center [672, 568] width 1208 height 87
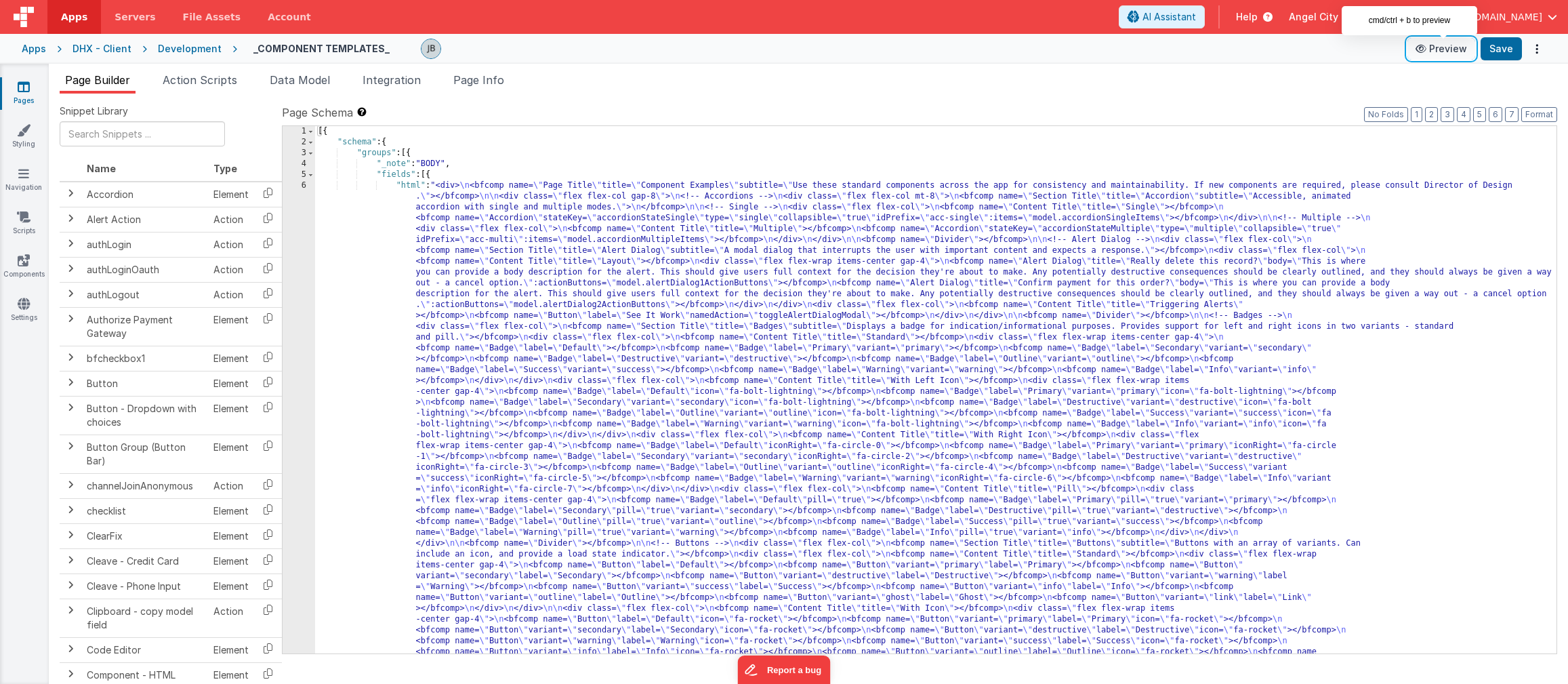
click at [1366, 50] on button "Preview" at bounding box center [1441, 49] width 68 height 22
click at [176, 47] on div "Development" at bounding box center [189, 49] width 63 height 14
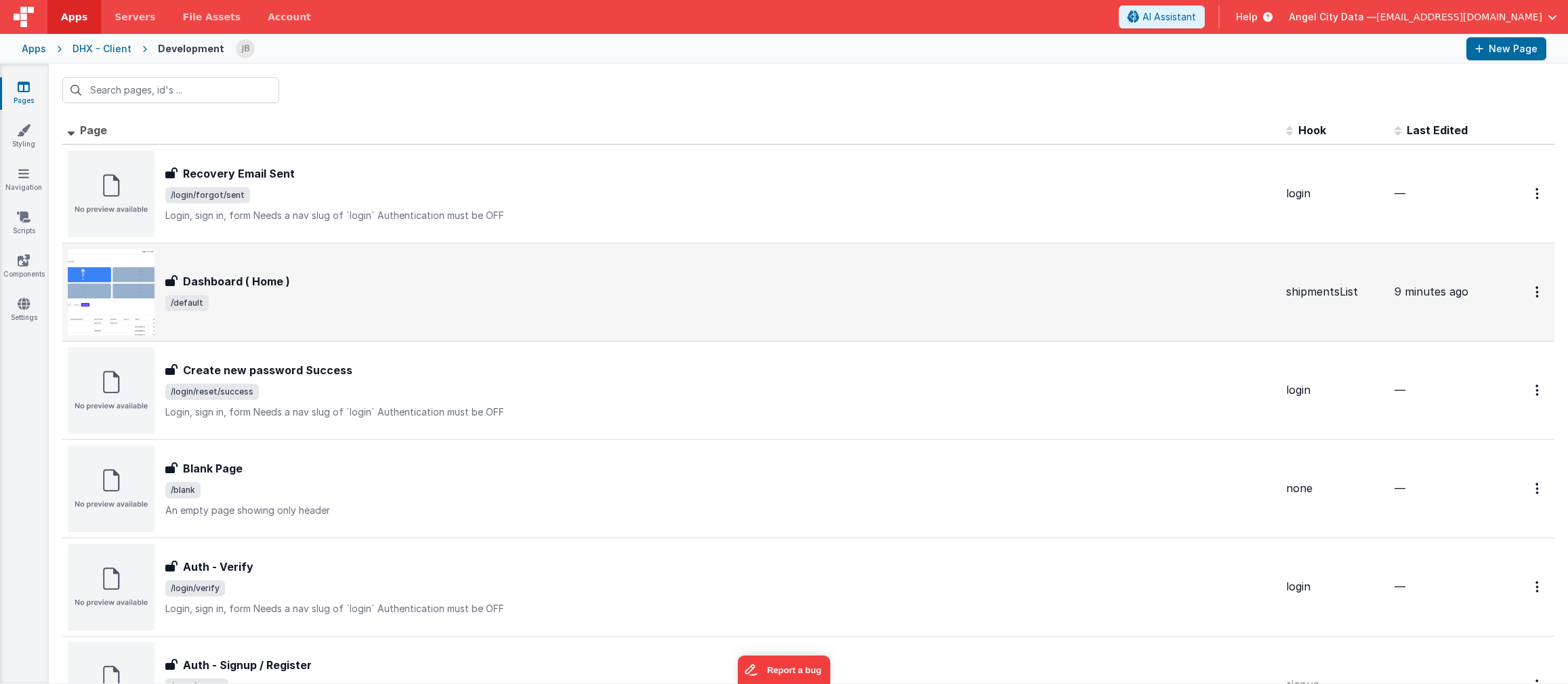
click at [217, 275] on h3 "Dashboard ( Home )" at bounding box center [236, 282] width 107 height 17
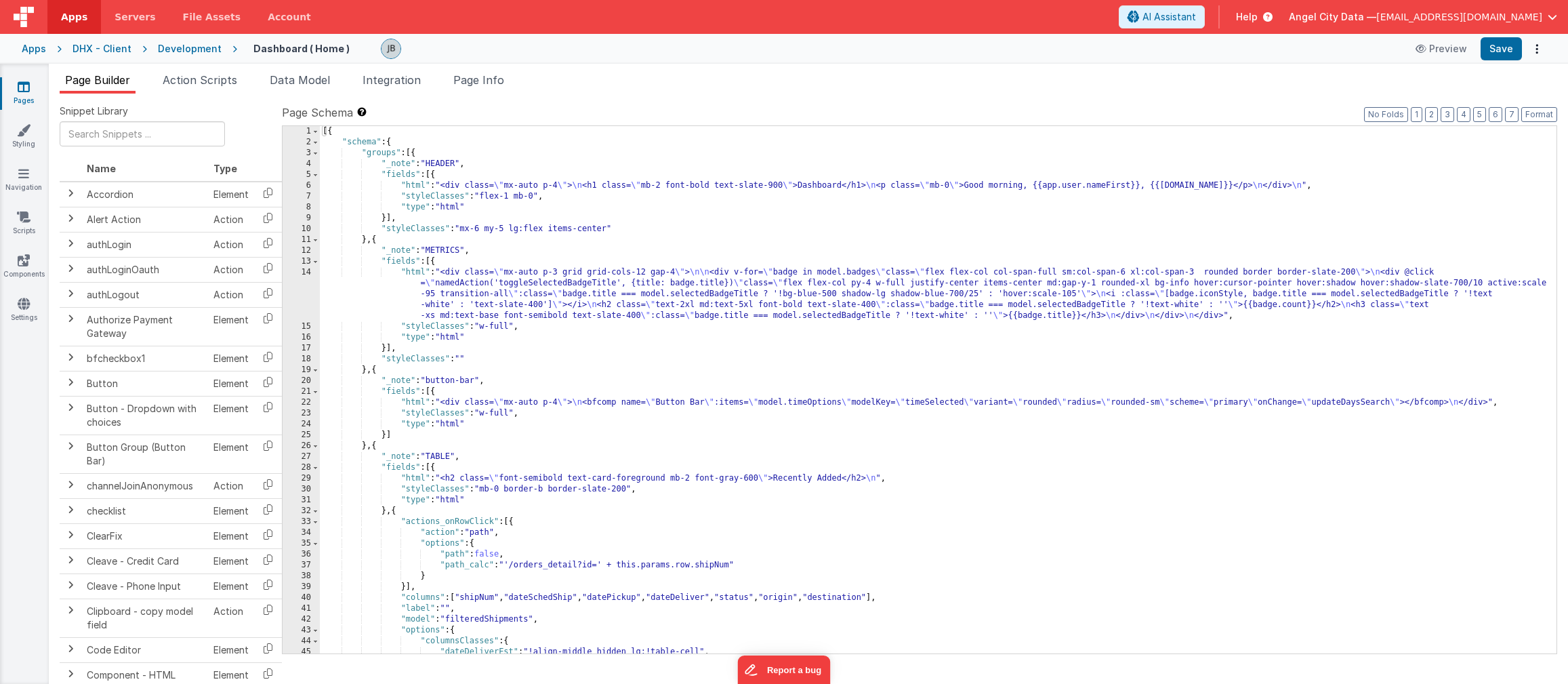
click at [302, 284] on div "14" at bounding box center [301, 294] width 38 height 54
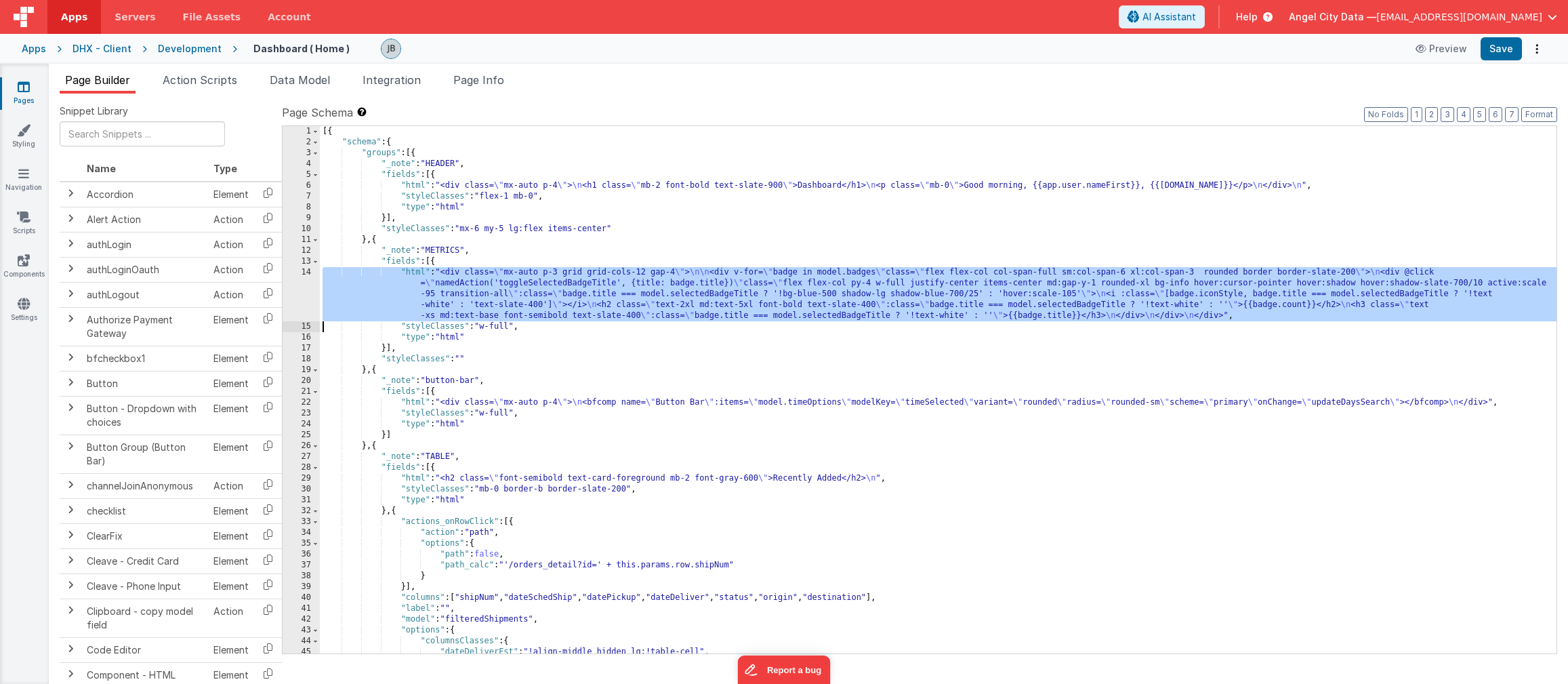
click at [308, 284] on div "14" at bounding box center [301, 294] width 38 height 54
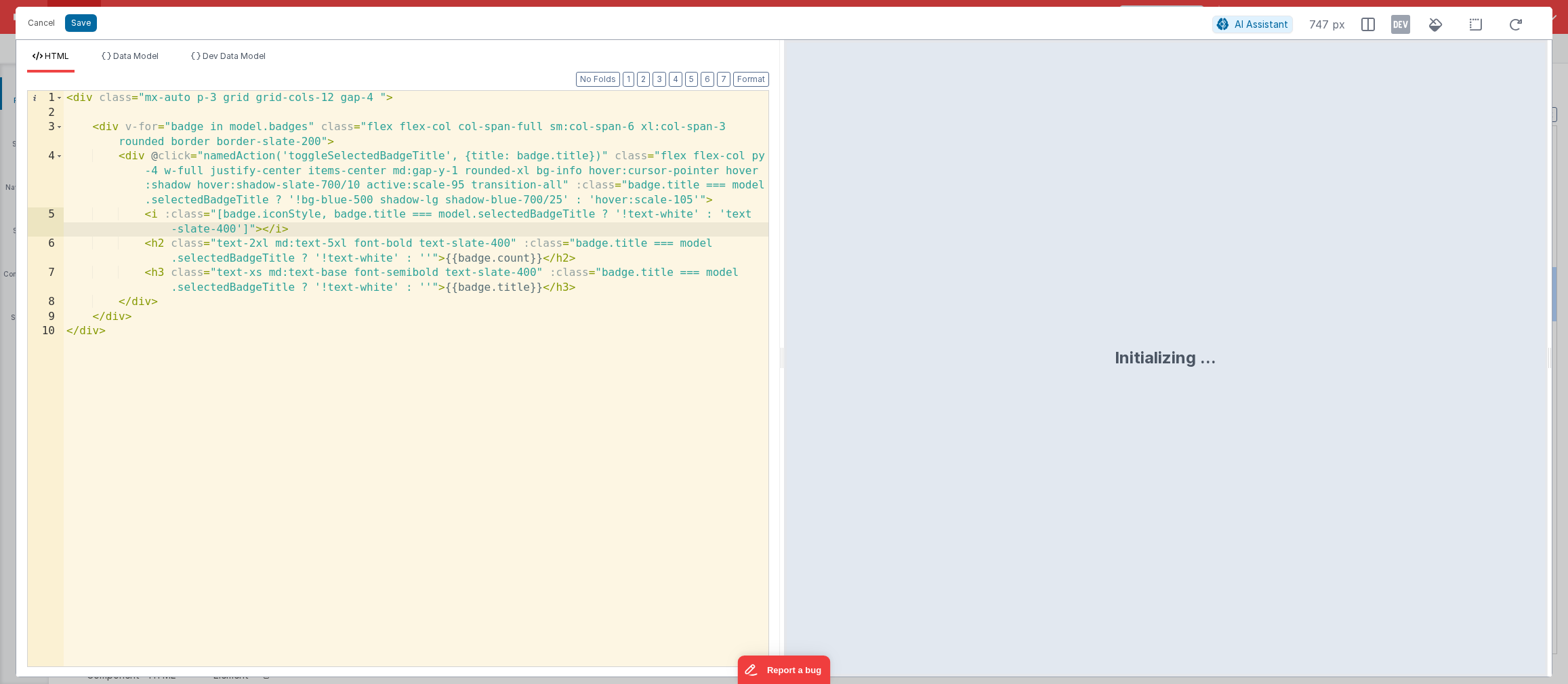
click at [431, 190] on div "< div class = "mx-auto p-3 grid grid-cols-12 gap-4 " > < div v-for = "badge in …" at bounding box center [416, 393] width 705 height 605
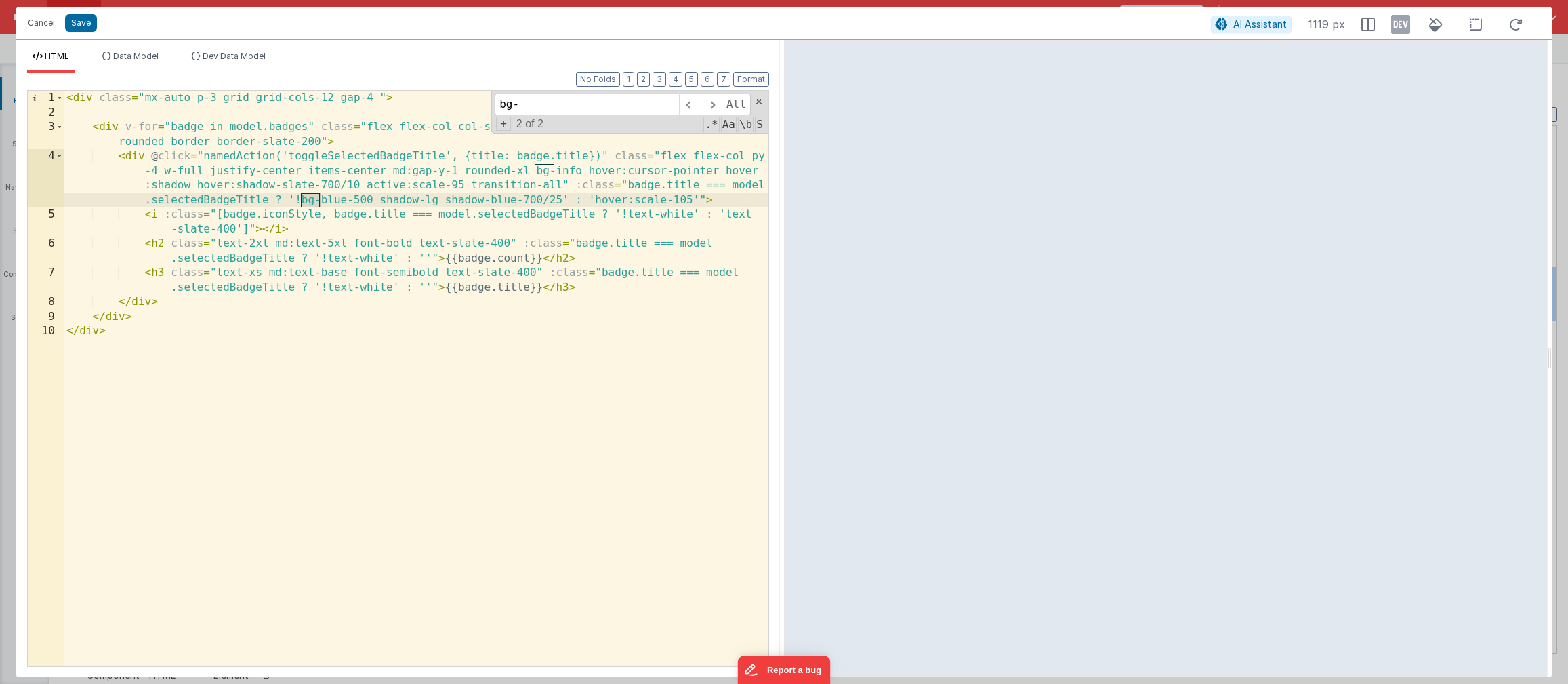
type input "bg-"
click at [337, 207] on div "< div class = "mx-auto p-3 grid grid-cols-12 gap-4 " > < div v-for = "badge in …" at bounding box center [416, 393] width 705 height 605
drag, startPoint x: 369, startPoint y: 201, endPoint x: 302, endPoint y: 201, distance: 67.0
click at [302, 201] on div "< div class = "mx-auto p-3 grid grid-cols-12 gap-4 " > < div v-for = "badge in …" at bounding box center [416, 393] width 705 height 605
drag, startPoint x: 438, startPoint y: 199, endPoint x: 555, endPoint y: 201, distance: 117.0
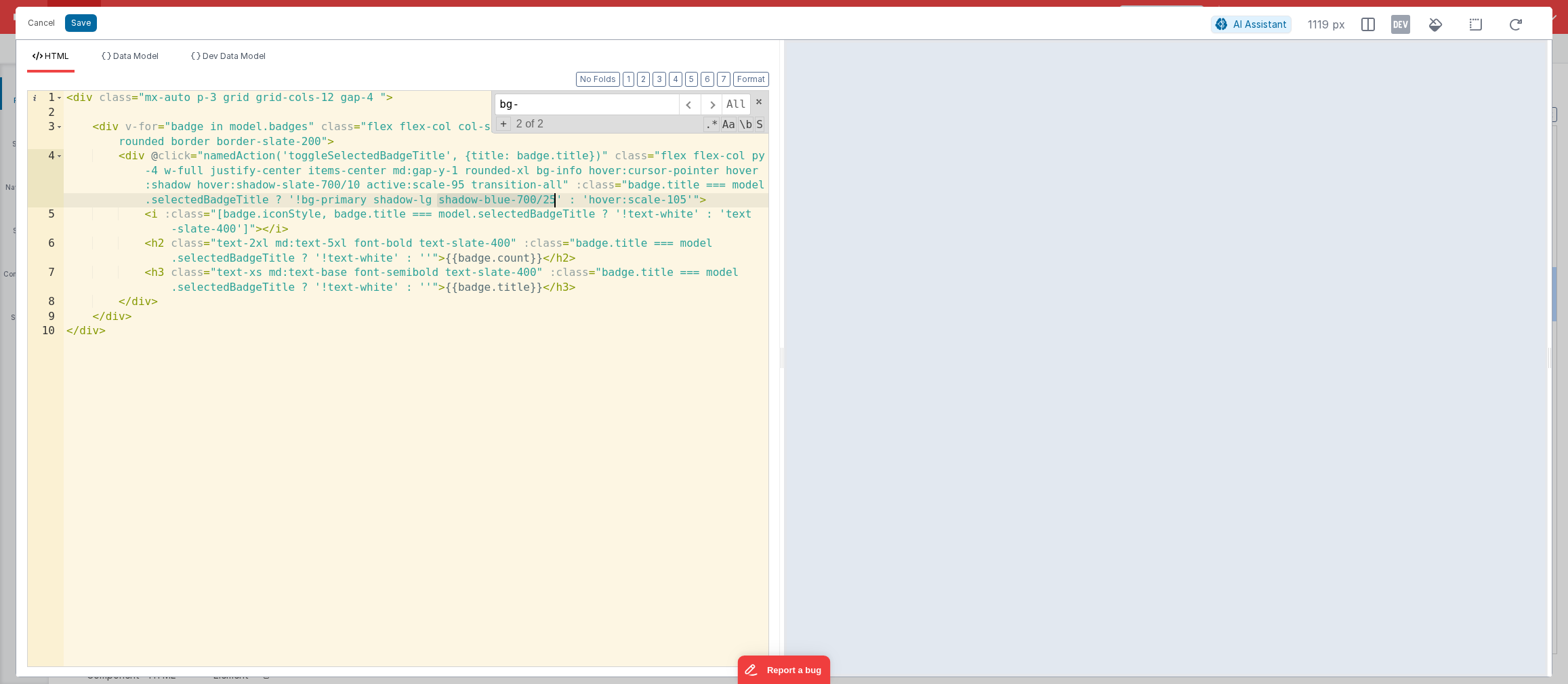
click at [555, 201] on div "< div class = "mx-auto p-3 grid grid-cols-12 gap-4 " > < div v-for = "badge in …" at bounding box center [416, 393] width 705 height 605
click at [438, 200] on div "< div class = "mx-auto p-3 grid grid-cols-12 gap-4 " > < div v-for = "badge in …" at bounding box center [416, 393] width 705 height 605
click at [443, 200] on div "< div class = "mx-auto p-3 grid grid-cols-12 gap-4 " > < div v-for = "badge in …" at bounding box center [416, 393] width 705 height 605
click at [425, 202] on div "< div class = "mx-auto p-3 grid grid-cols-12 gap-4 " > < div v-for = "badge in …" at bounding box center [416, 393] width 705 height 605
click at [450, 200] on div "< div class = "mx-auto p-3 grid grid-cols-12 gap-4 " > < div v-for = "badge in …" at bounding box center [416, 393] width 705 height 605
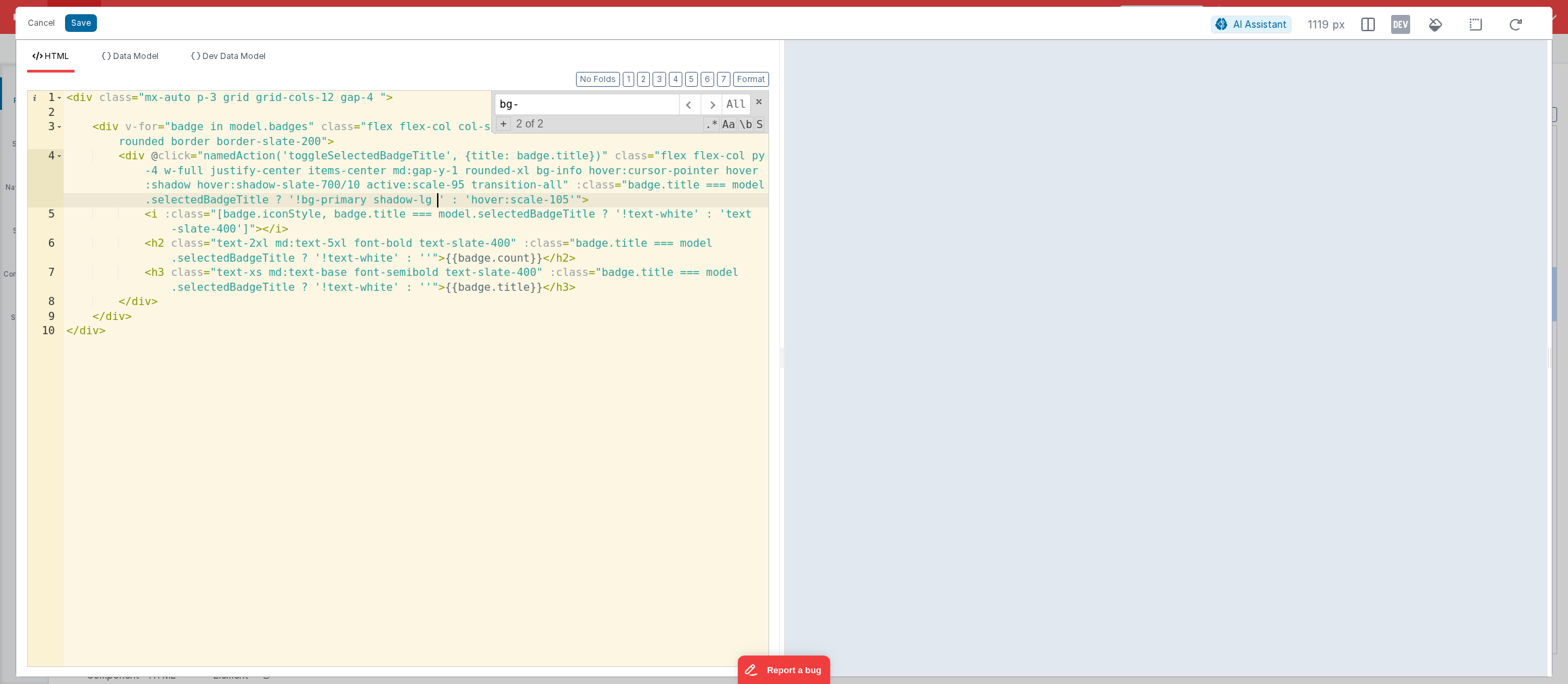
click at [597, 185] on div "< div class = "mx-auto p-3 grid grid-cols-12 gap-4 " > < div v-for = "badge in …" at bounding box center [416, 393] width 705 height 605
click at [444, 194] on div "< div class = "mx-auto p-3 grid grid-cols-12 gap-4 " > < div v-for = "badge in …" at bounding box center [416, 393] width 705 height 605
click at [442, 209] on div "< div class = "mx-auto p-3 grid grid-cols-12 gap-4 " > < div v-for = "badge in …" at bounding box center [416, 393] width 705 height 605
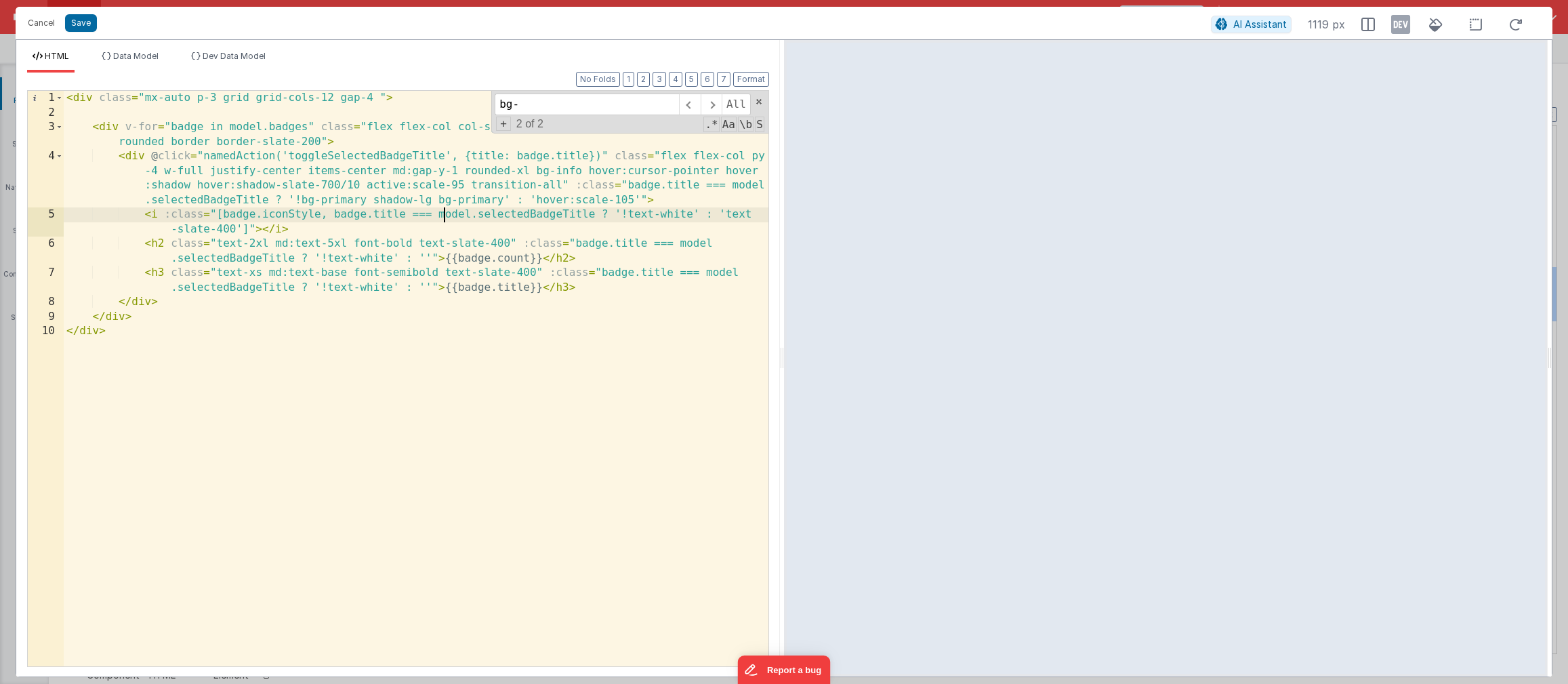
click at [460, 203] on div "< div class = "mx-auto p-3 grid grid-cols-12 gap-4 " > < div v-for = "badge in …" at bounding box center [416, 393] width 705 height 605
click at [712, 107] on span at bounding box center [711, 105] width 21 height 22
click at [500, 162] on div "< div class = "mx-auto p-3 grid grid-cols-12 gap-4 " > < div v-for = "badge in …" at bounding box center [416, 393] width 705 height 605
click at [86, 26] on button "Save" at bounding box center [81, 23] width 32 height 17
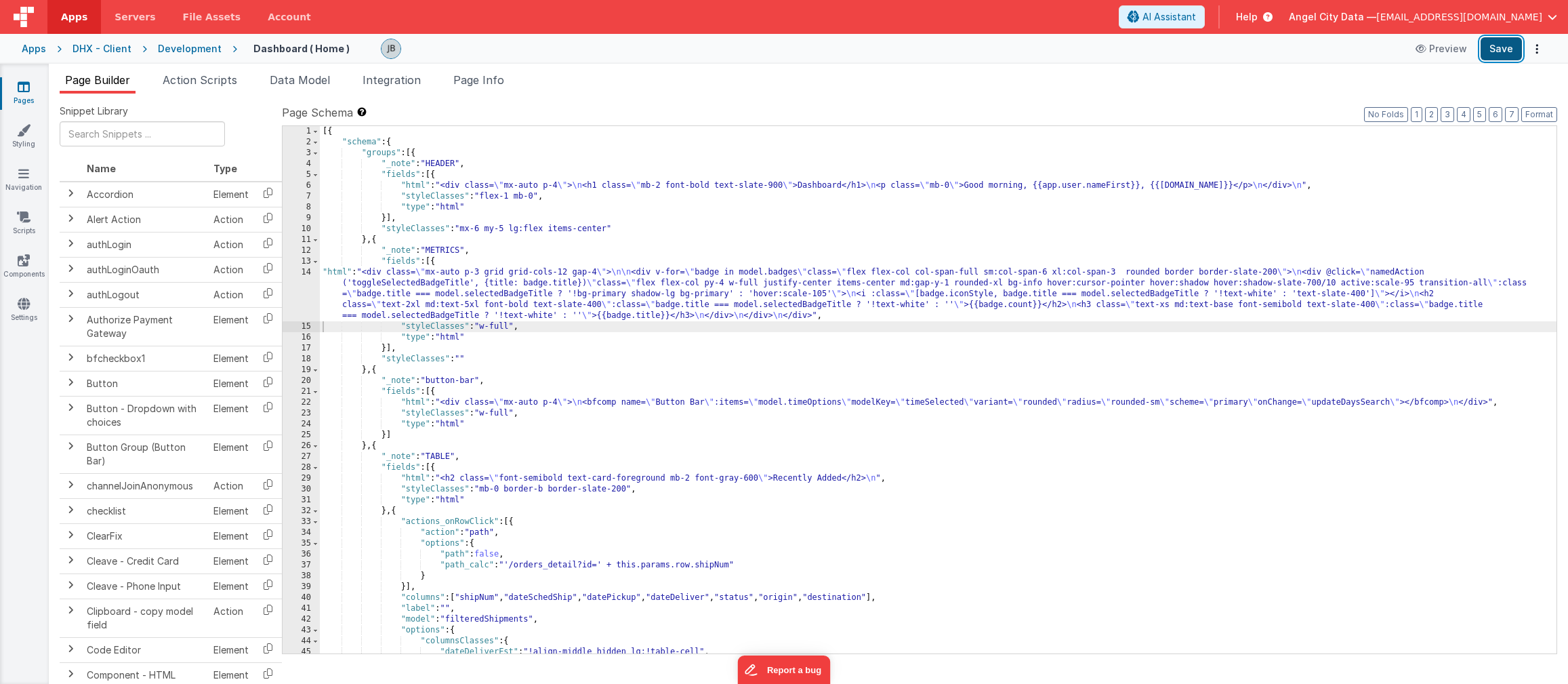
click at [1366, 50] on button "Save" at bounding box center [1501, 49] width 41 height 23
click at [1366, 53] on button "Preview" at bounding box center [1441, 49] width 68 height 22
click at [480, 432] on div "[{ "schema" : { "groups" : [{ "_note" : "HEADER" , "fields" : [{ "html" : "<div…" at bounding box center [937, 400] width 1237 height 549
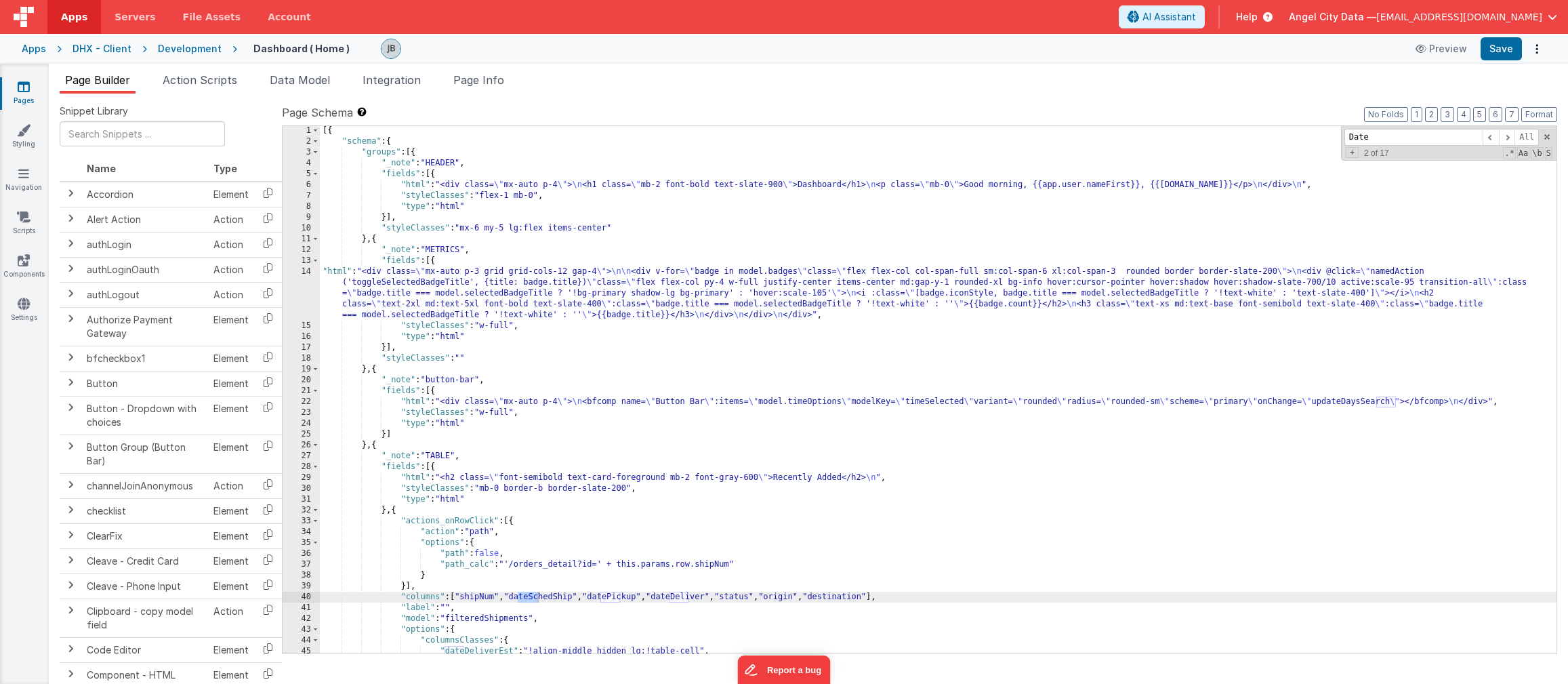
scroll to position [387, 0]
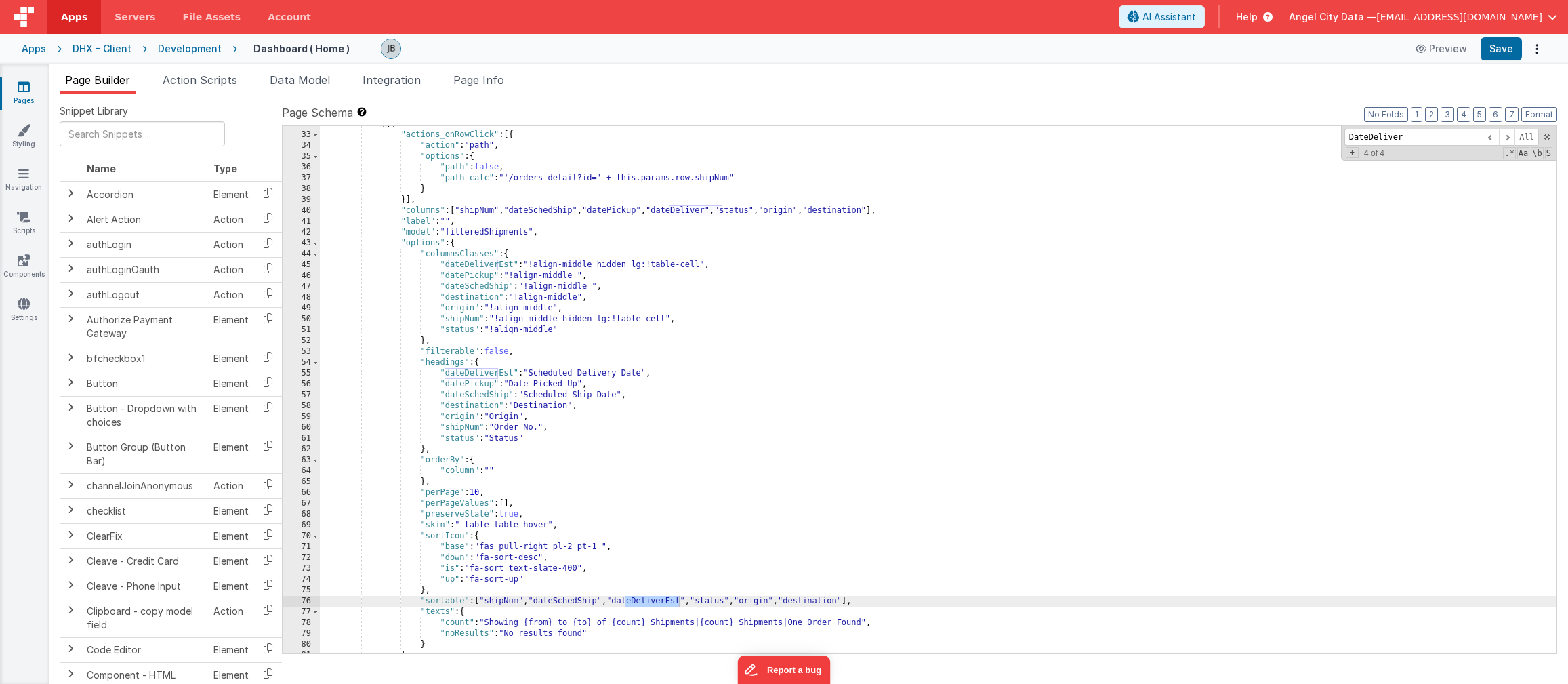
type input "DateDeliver"
click at [659, 603] on div "} , { "actions_onRowClick" : [{ "action" : "path" , "options" : { "path" : fals…" at bounding box center [937, 393] width 1237 height 549
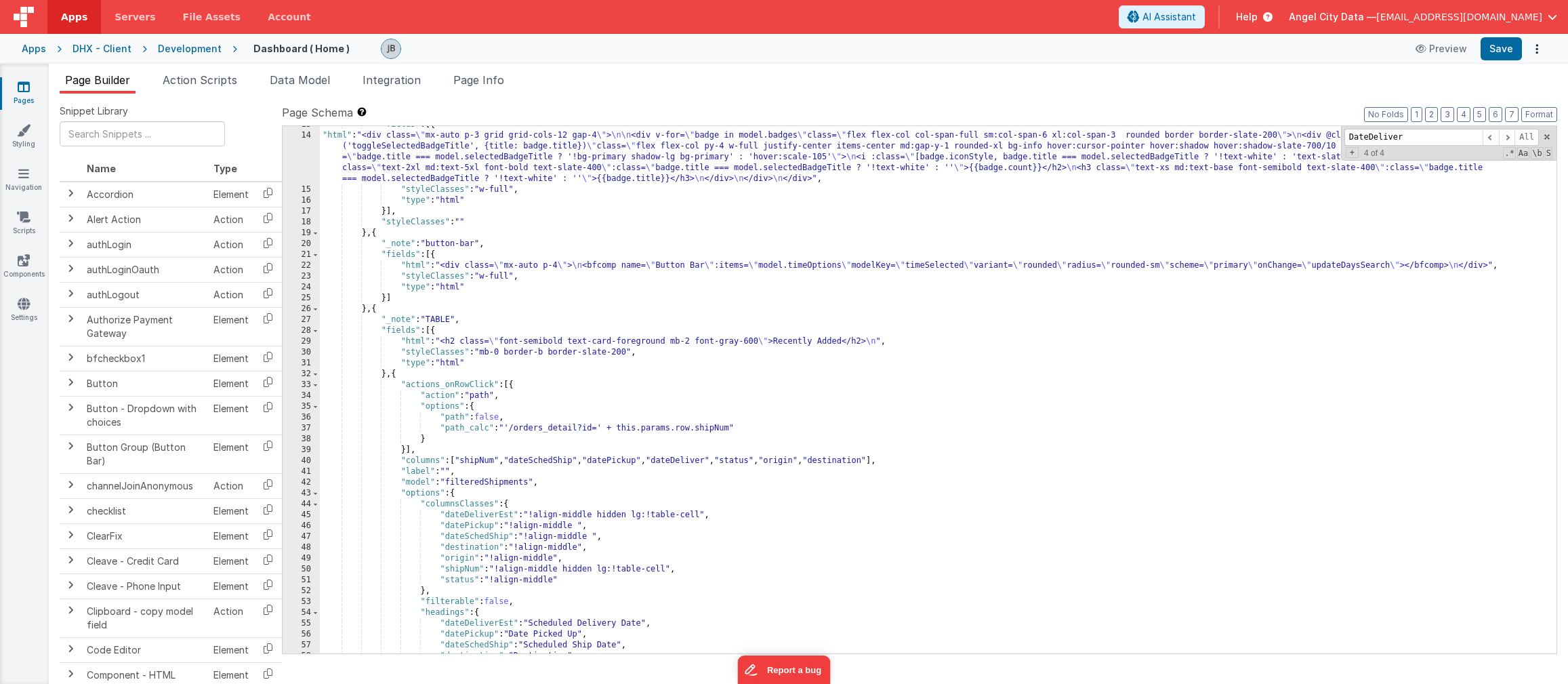
scroll to position [137, 0]
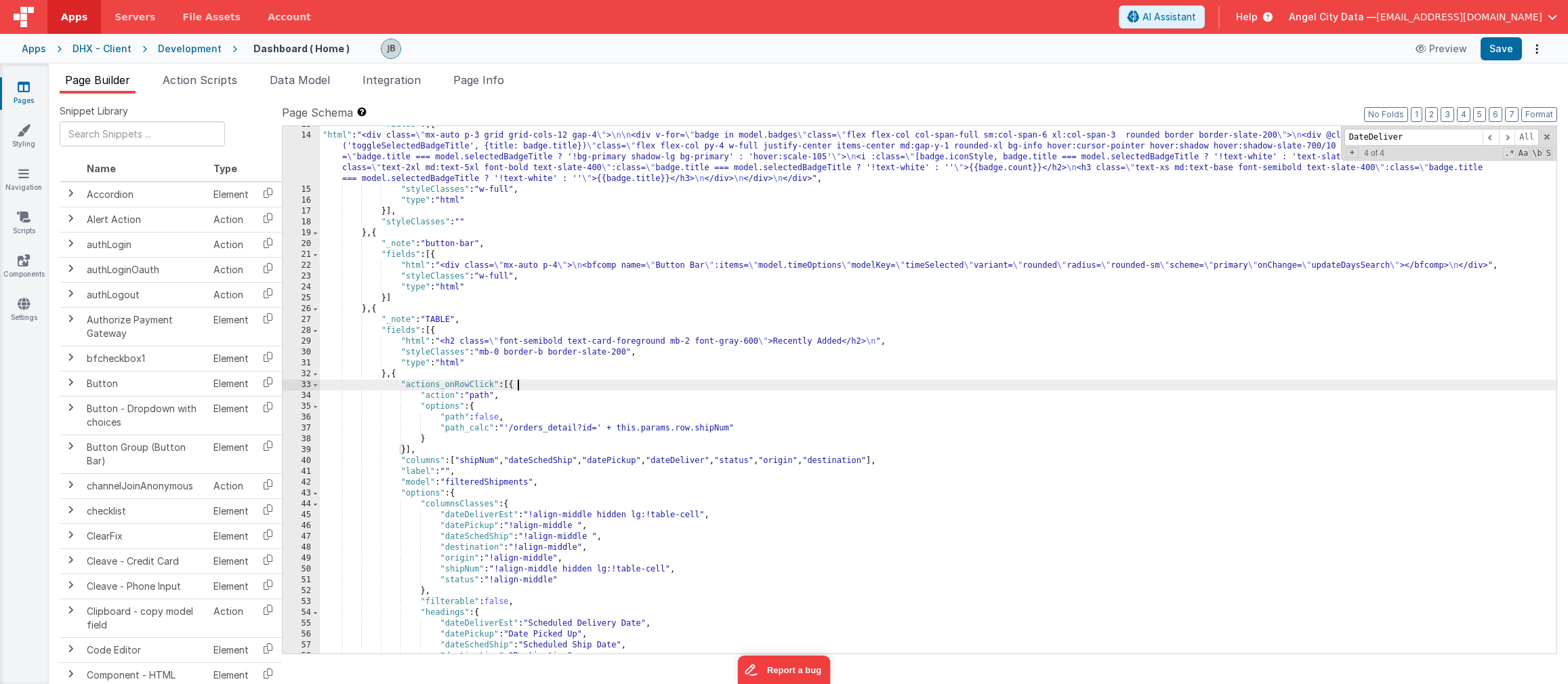
click at [672, 387] on div ""fields" : [{ "html" : "<div class= \" mx-auto p-3 grid grid-cols-12 gap-4 \" >…" at bounding box center [937, 394] width 1237 height 549
click at [637, 442] on div ""fields" : [{ "html" : "<div class= \" mx-auto p-3 grid grid-cols-12 gap-4 \" >…" at bounding box center [937, 394] width 1237 height 549
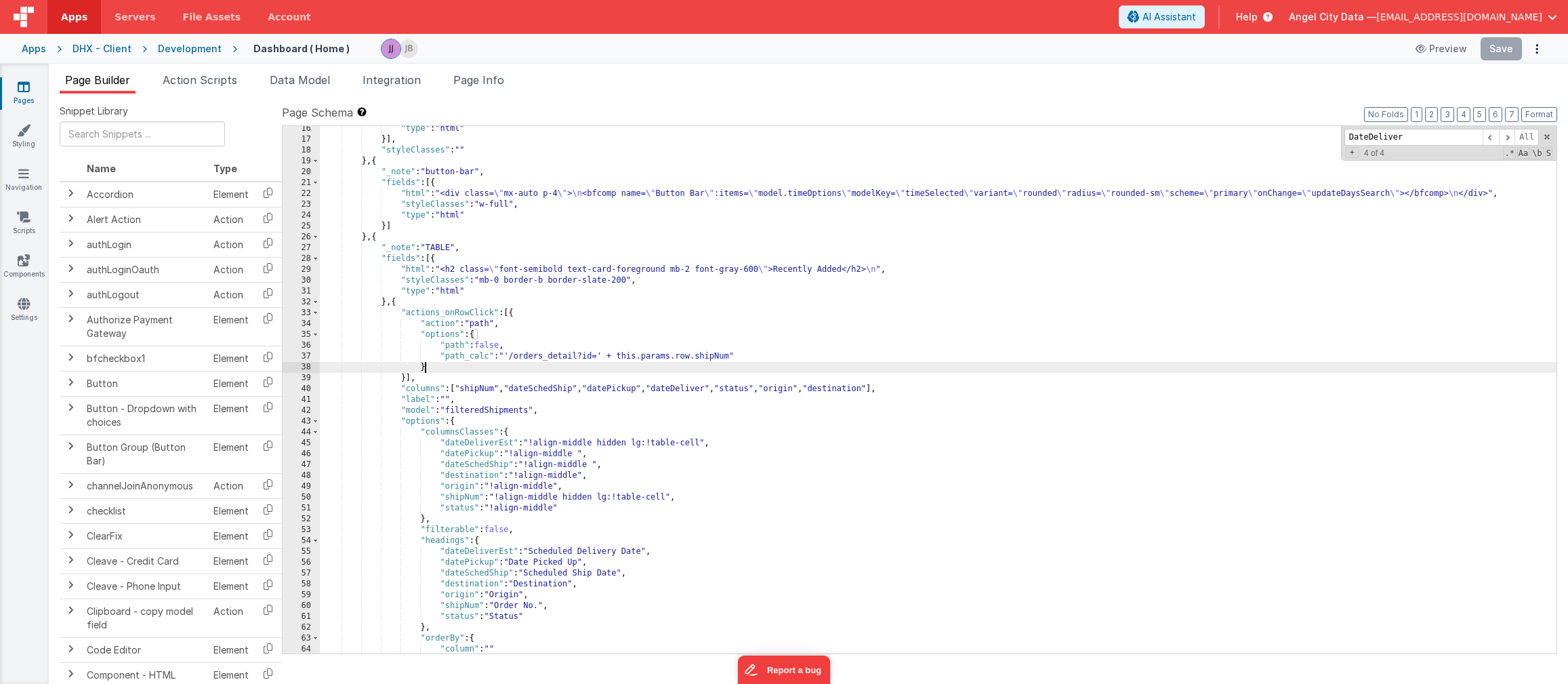
scroll to position [210, 0]
click at [546, 568] on div ""type" : "html" }] , "styleClasses" : "" } , { "_note" : "button-bar" , "fields…" at bounding box center [937, 397] width 1237 height 549
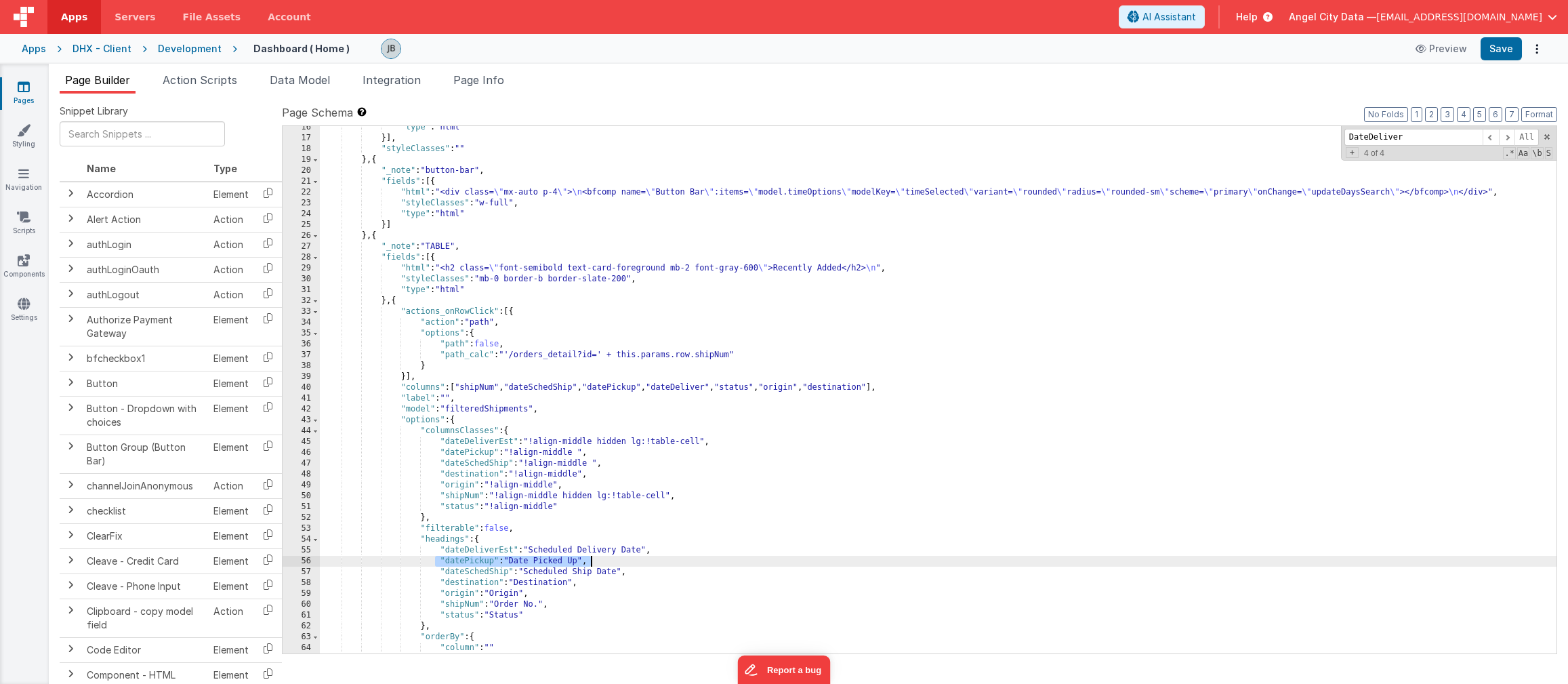
drag, startPoint x: 434, startPoint y: 566, endPoint x: 597, endPoint y: 566, distance: 163.0
click at [597, 566] on div ""type" : "html" }] , "styleClasses" : "" } , { "_note" : "button-bar" , "fields…" at bounding box center [937, 397] width 1237 height 549
paste textarea
click at [469, 575] on div ""type" : "html" }] , "styleClasses" : "" } , { "_note" : "button-bar" , "fields…" at bounding box center [937, 397] width 1237 height 549
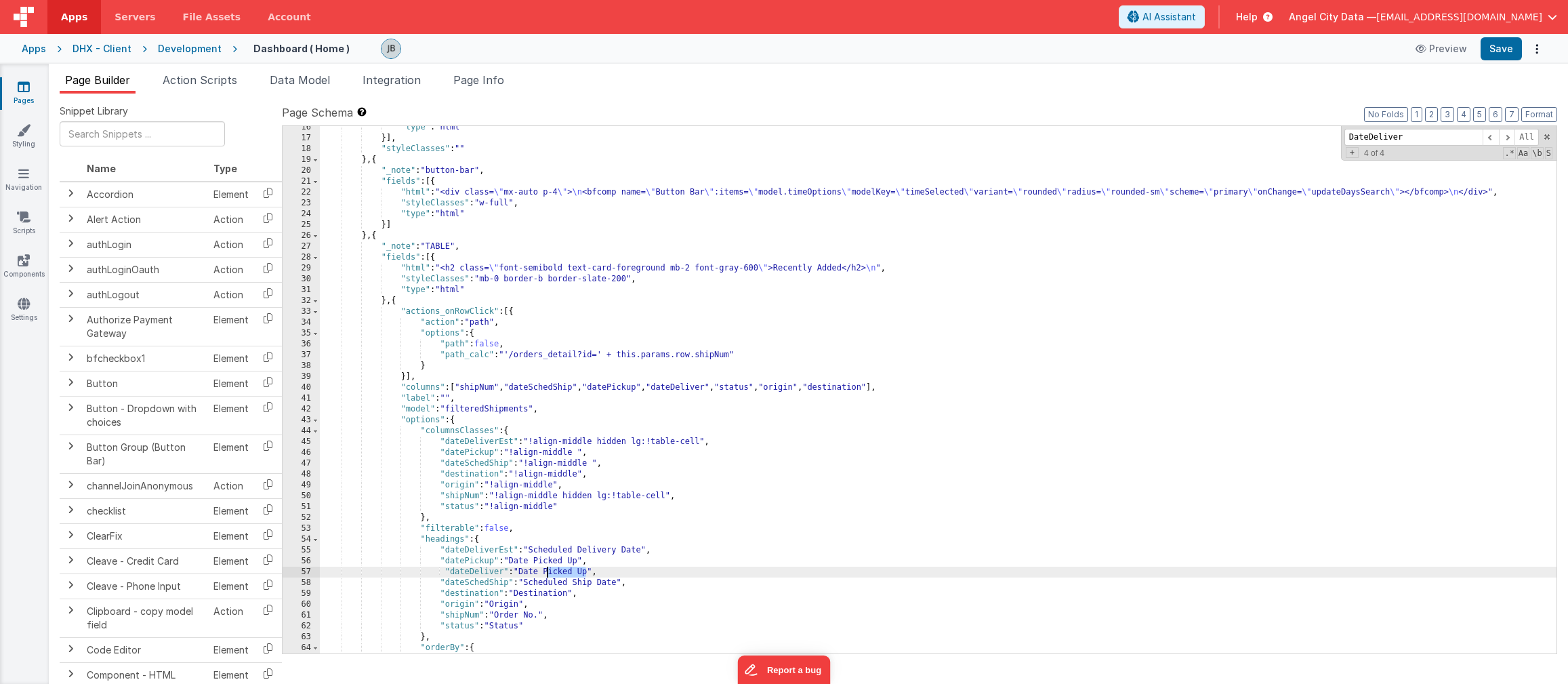
drag, startPoint x: 588, startPoint y: 572, endPoint x: 548, endPoint y: 576, distance: 40.2
click at [548, 576] on div ""type" : "html" }] , "styleClasses" : "" } , { "_note" : "button-bar" , "fields…" at bounding box center [937, 397] width 1237 height 549
click at [1366, 46] on button "Save" at bounding box center [1501, 49] width 41 height 23
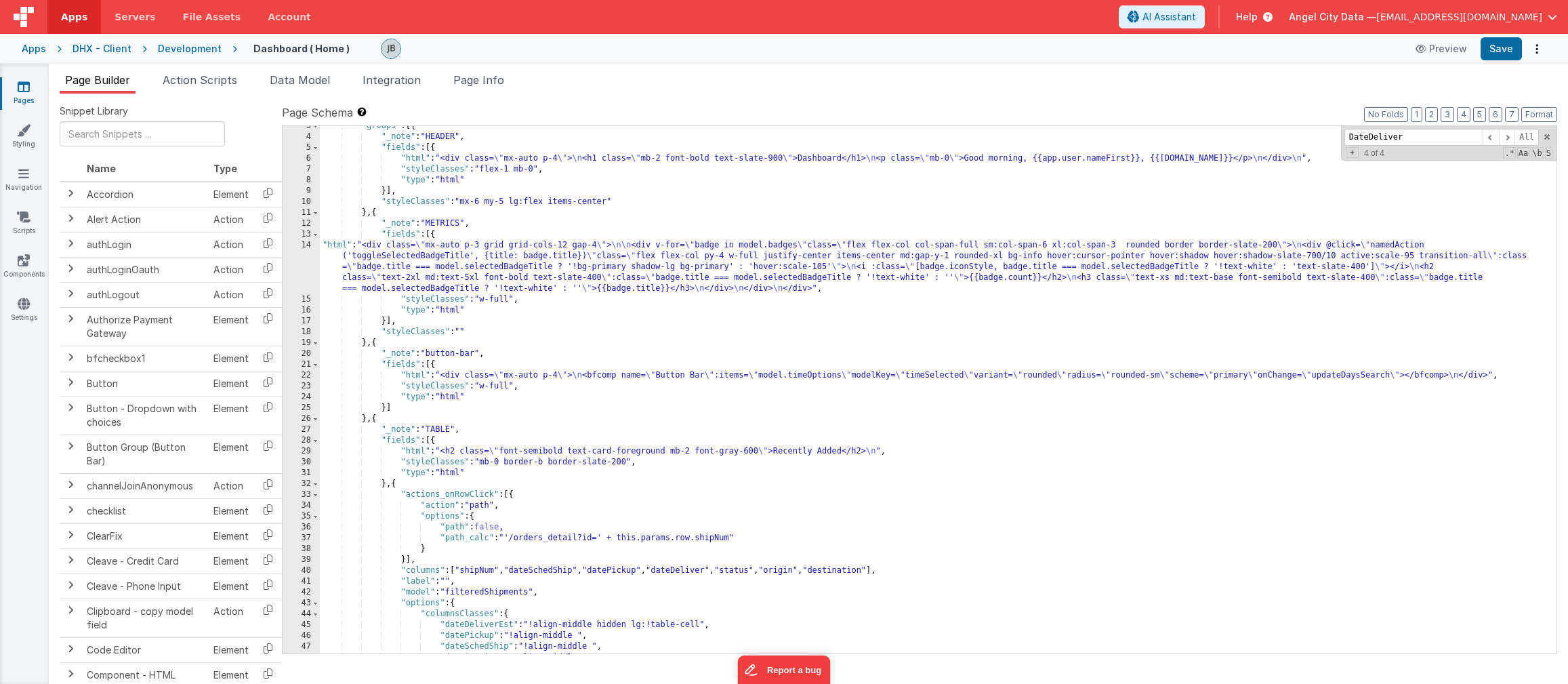
scroll to position [0, 0]
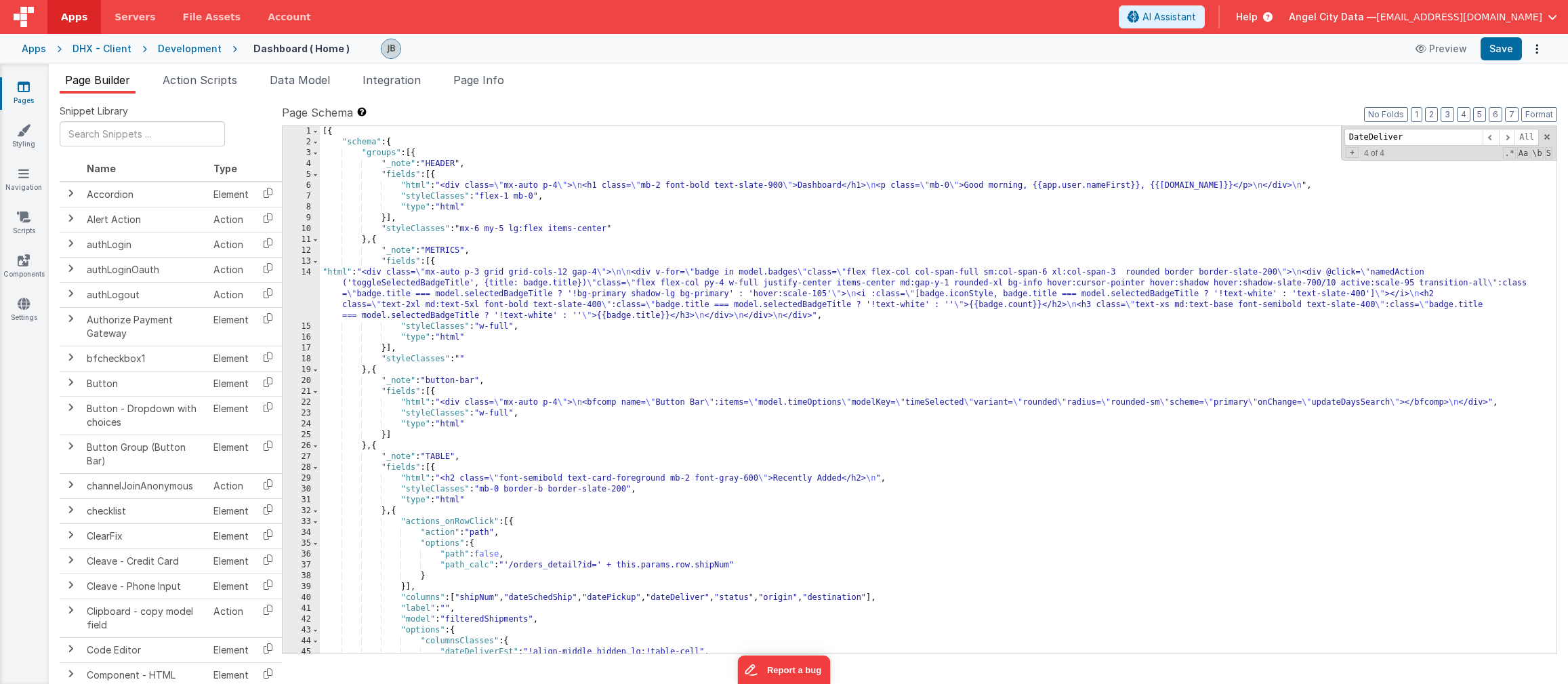
click at [315, 286] on div "14" at bounding box center [301, 294] width 38 height 54
click at [300, 291] on div "14" at bounding box center [301, 294] width 38 height 54
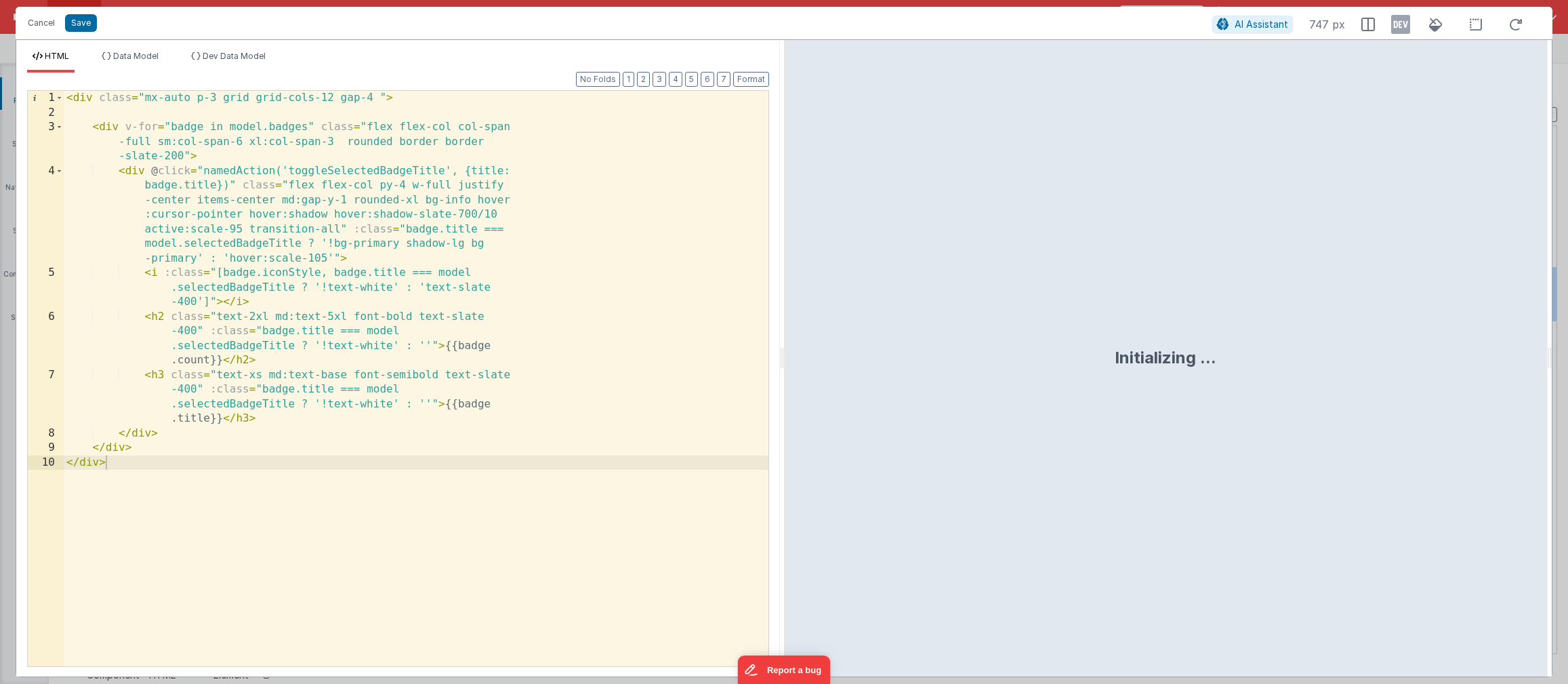
click at [351, 258] on div "< div class = "mx-auto p-3 grid grid-cols-12 gap-4 " > < div v-for = "badge in …" at bounding box center [416, 393] width 705 height 605
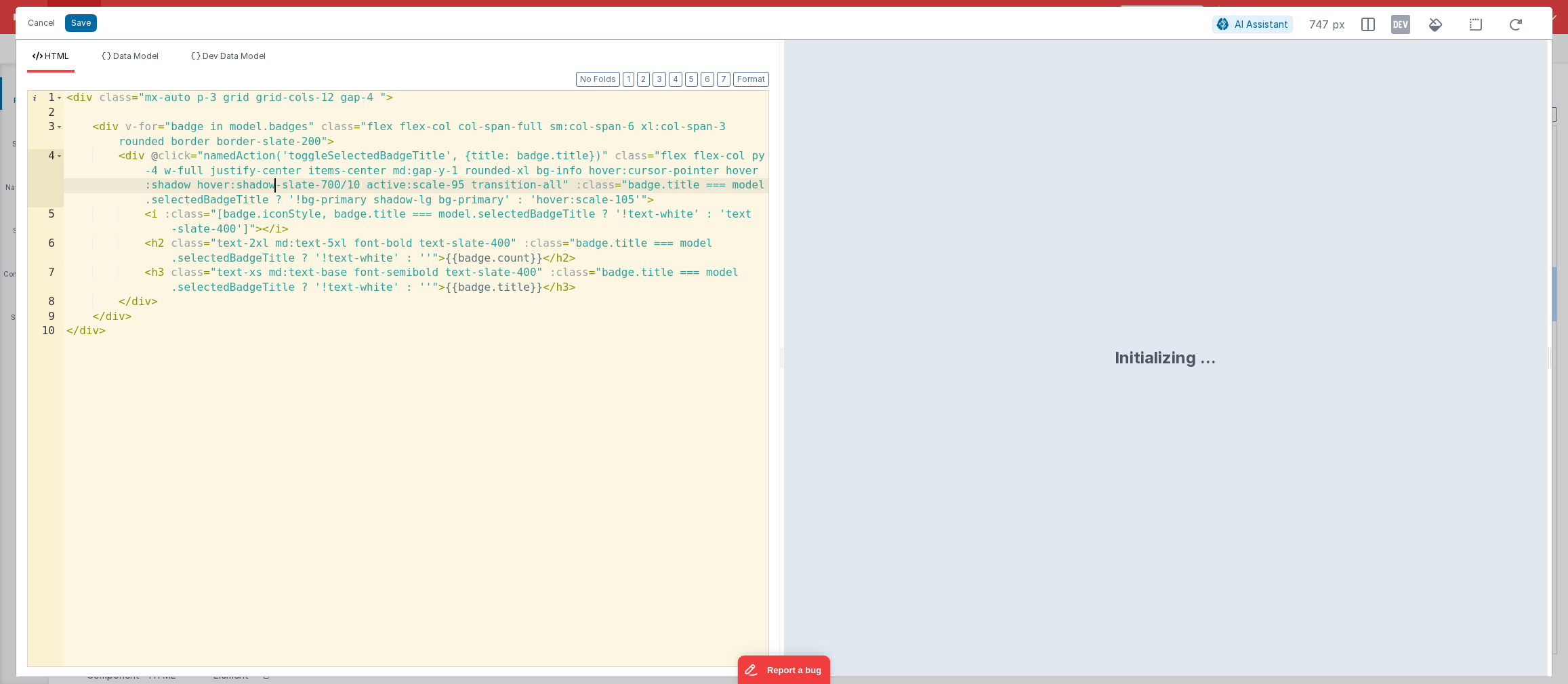
click at [274, 181] on div "< div class = "mx-auto p-3 grid grid-cols-12 gap-4 " > < div v-for = "badge in …" at bounding box center [416, 393] width 705 height 605
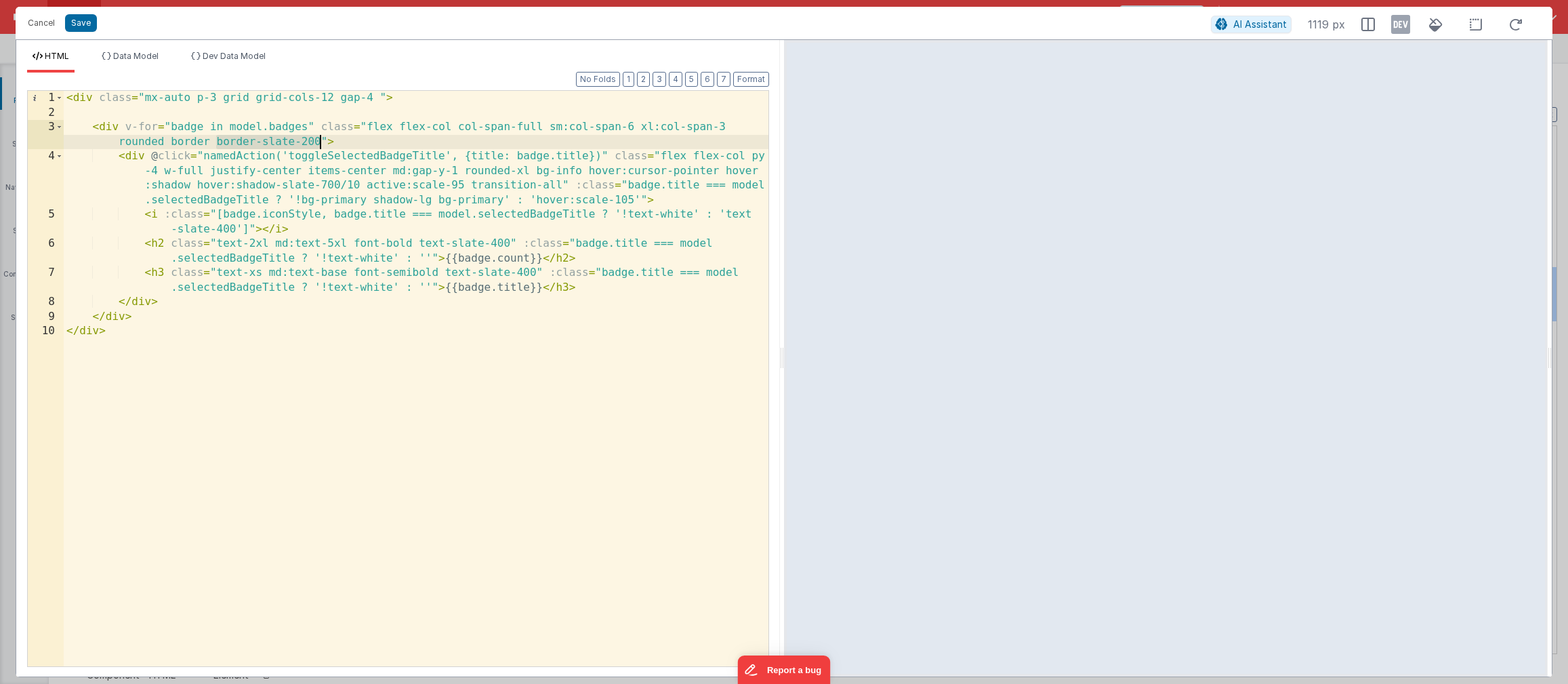
drag, startPoint x: 216, startPoint y: 141, endPoint x: 319, endPoint y: 143, distance: 103.0
click at [319, 143] on div "< div class = "mx-auto p-3 grid grid-cols-12 gap-4 " > < div v-for = "badge in …" at bounding box center [416, 393] width 705 height 605
click at [307, 167] on div "< div class = "mx-auto p-3 grid grid-cols-12 gap-4 " > < div v-for = "badge in …" at bounding box center [416, 393] width 705 height 605
click at [275, 174] on div "< div class = "mx-auto p-3 grid grid-cols-12 gap-4 " > < div v-for = "badge in …" at bounding box center [416, 393] width 705 height 605
click at [87, 28] on button "Save" at bounding box center [81, 23] width 32 height 17
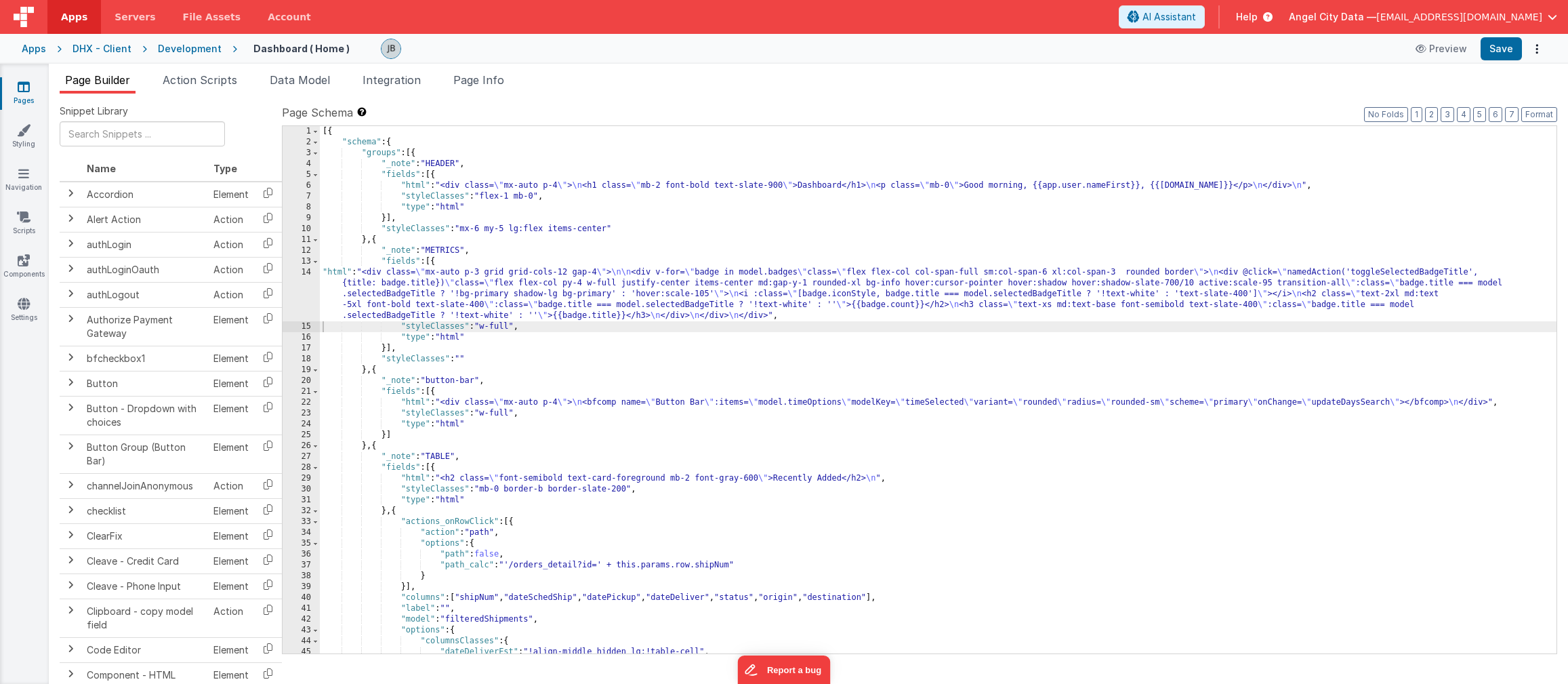
click at [295, 283] on div "14" at bounding box center [301, 294] width 38 height 54
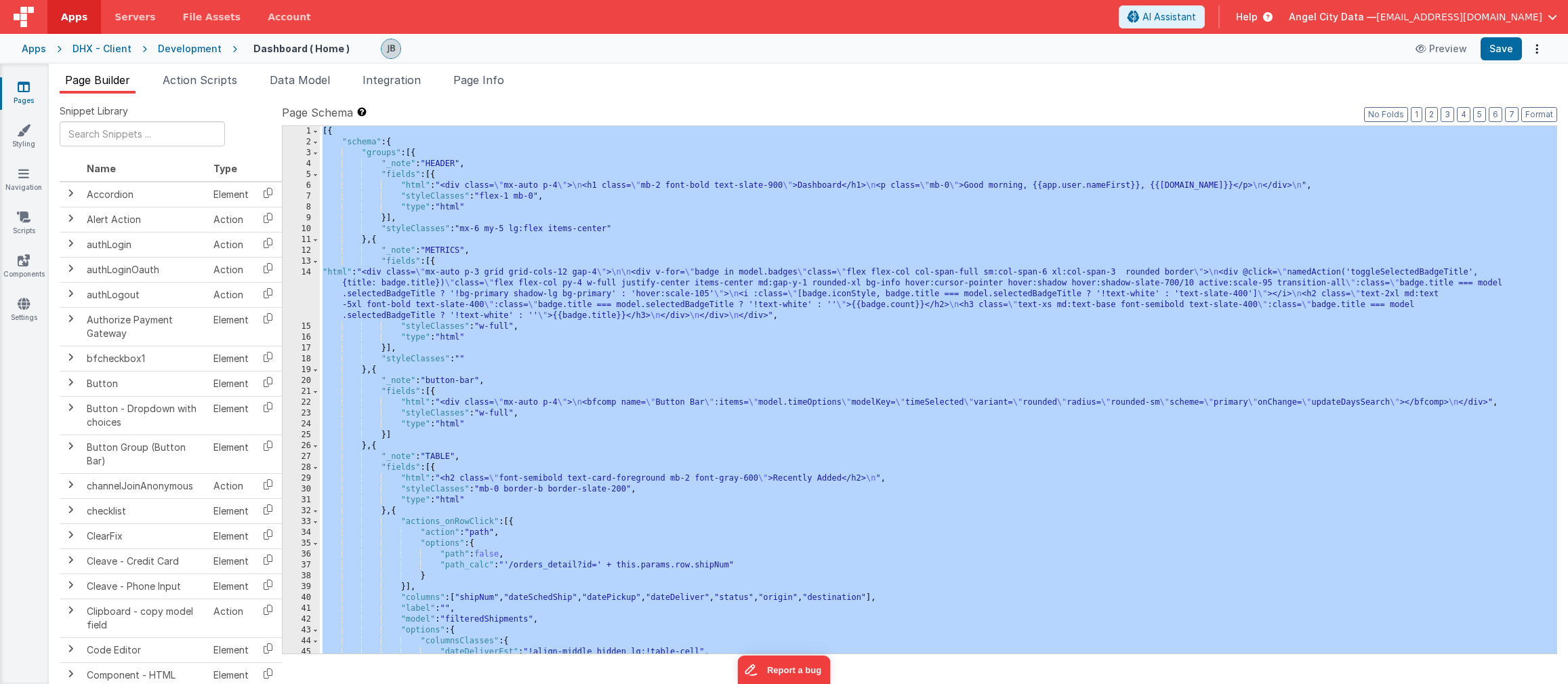
click at [295, 283] on div "14" at bounding box center [301, 294] width 38 height 54
click at [308, 283] on div "14" at bounding box center [301, 294] width 38 height 54
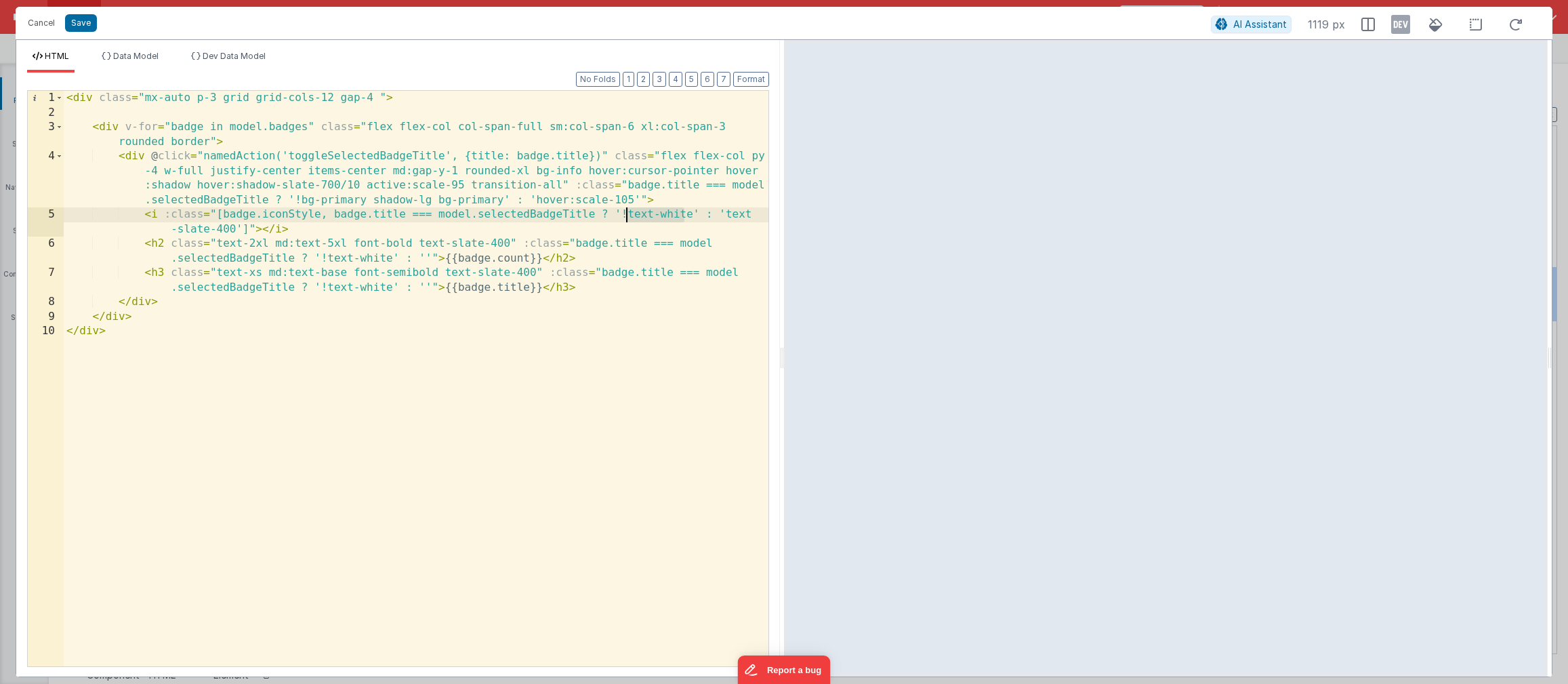
drag, startPoint x: 688, startPoint y: 217, endPoint x: 629, endPoint y: 219, distance: 59.0
click at [629, 219] on div "< div class = "mx-auto p-3 grid grid-cols-12 gap-4 " > < div v-for = "badge in …" at bounding box center [416, 393] width 705 height 605
click at [668, 219] on div "< div class = "mx-auto p-3 grid grid-cols-12 gap-4 " > < div v-for = "badge in …" at bounding box center [416, 393] width 705 height 605
drag, startPoint x: 236, startPoint y: 230, endPoint x: 738, endPoint y: 216, distance: 502.2
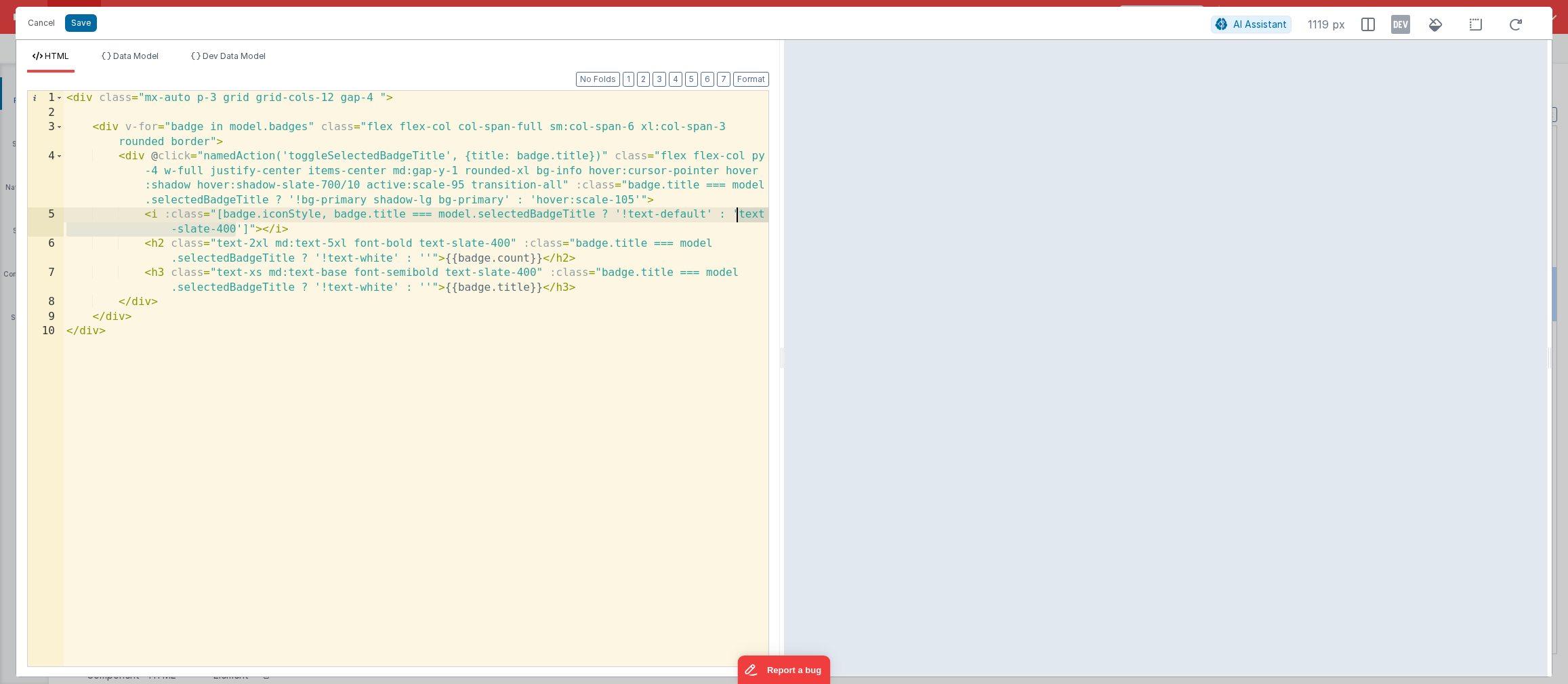
click at [738, 216] on div "< div class = "mx-auto p-3 grid grid-cols-12 gap-4 " > < div v-for = "badge in …" at bounding box center [416, 393] width 705 height 605
click at [688, 216] on div "< div class = "mx-auto p-3 grid grid-cols-12 gap-4 " > < div v-for = "badge in …" at bounding box center [416, 393] width 705 height 605
drag, startPoint x: 510, startPoint y: 242, endPoint x: 419, endPoint y: 242, distance: 91.0
click at [419, 242] on div "< div class = "mx-auto p-3 grid grid-cols-12 gap-4 " > < div v-for = "badge in …" at bounding box center [416, 393] width 705 height 605
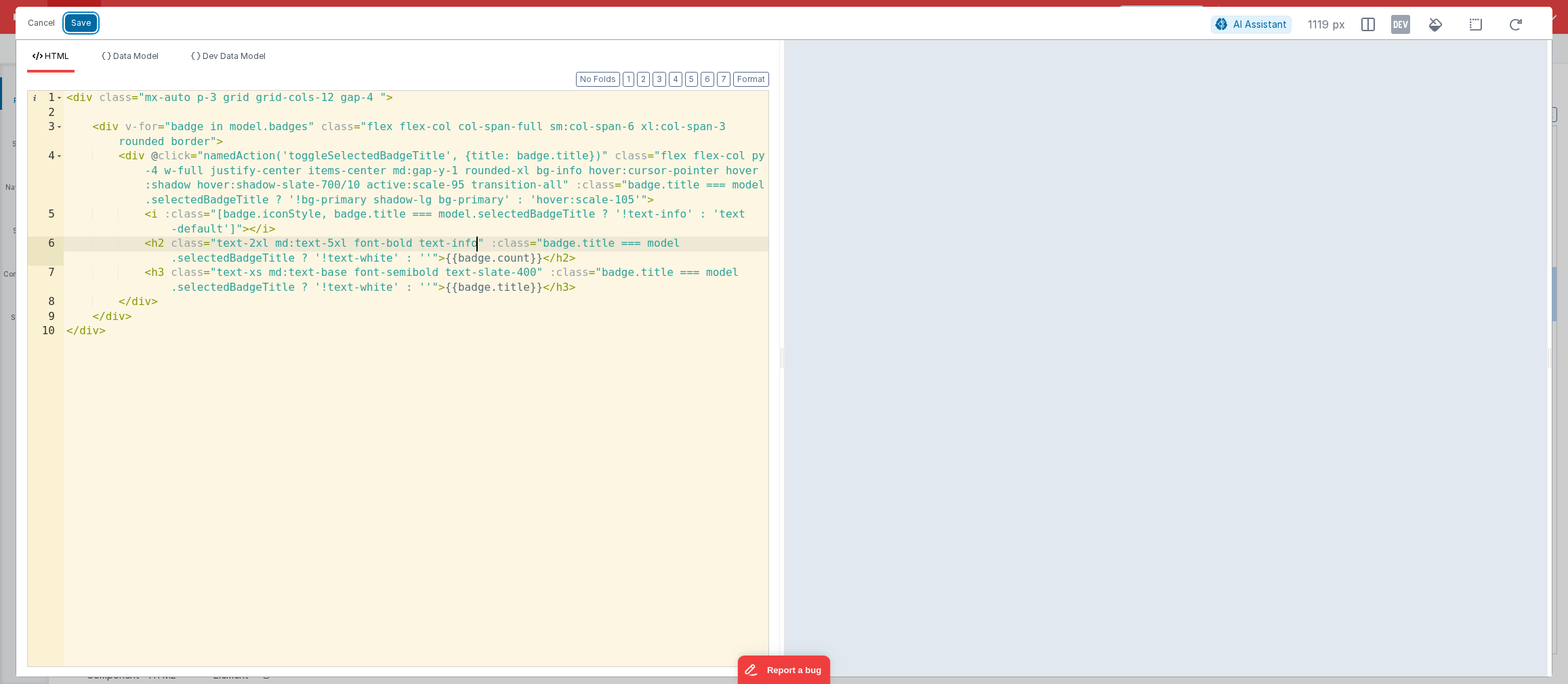
click at [89, 28] on button "Save" at bounding box center [81, 23] width 32 height 17
click at [278, 204] on div "Format 7 6 5 4 3 2 1 No Folds 1 2 3 4 5 6 7 8 9 10 < div class = "mx-auto p-3 g…" at bounding box center [398, 377] width 742 height 577
click at [89, 25] on button "Save" at bounding box center [81, 23] width 32 height 17
click at [434, 190] on div "Format 7 6 5 4 3 2 1 No Folds 1 2 3 4 5 6 7 8 9 10 < div class = "mx-auto p-3 g…" at bounding box center [398, 377] width 742 height 577
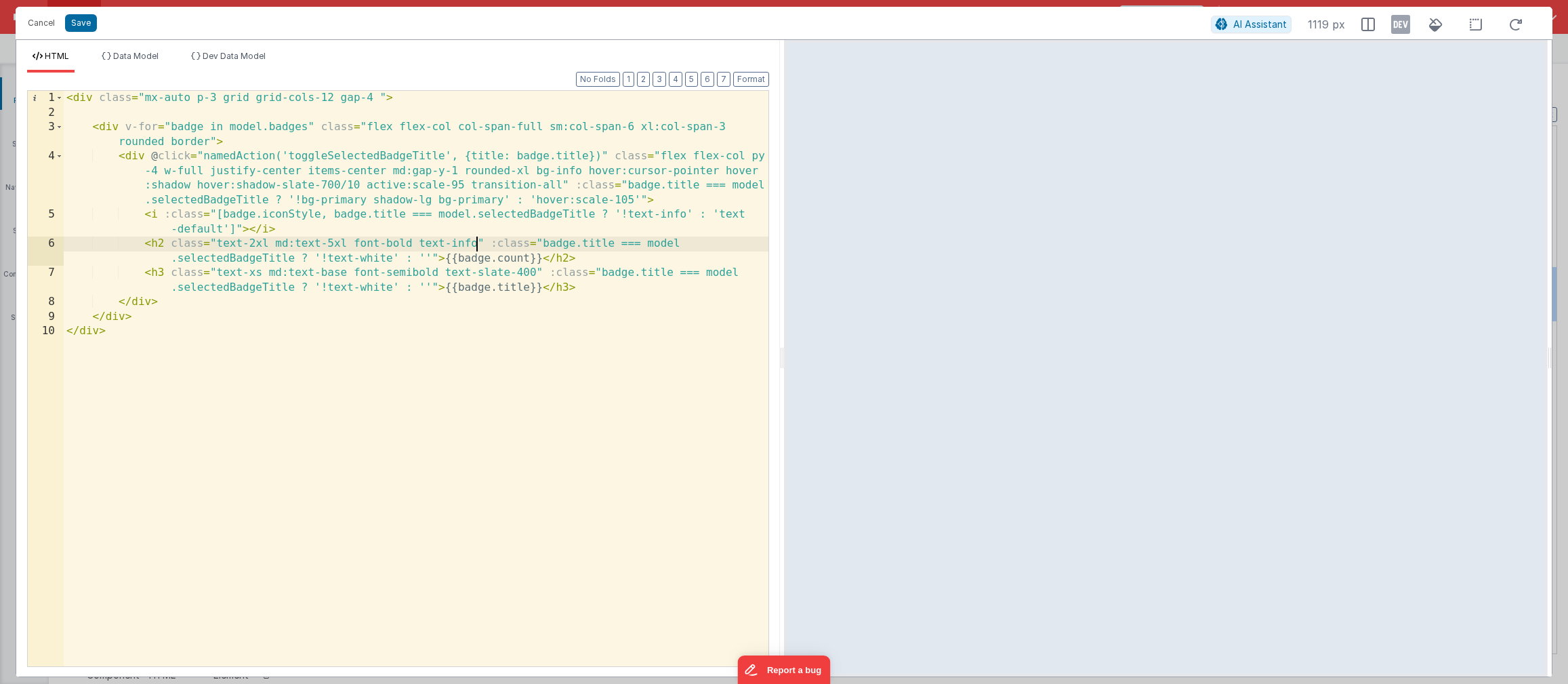
click at [448, 214] on div "Format 7 6 5 4 3 2 1 No Folds 1 2 3 4 5 6 7 8 9 10 < div class = "mx-auto p-3 g…" at bounding box center [398, 377] width 742 height 577
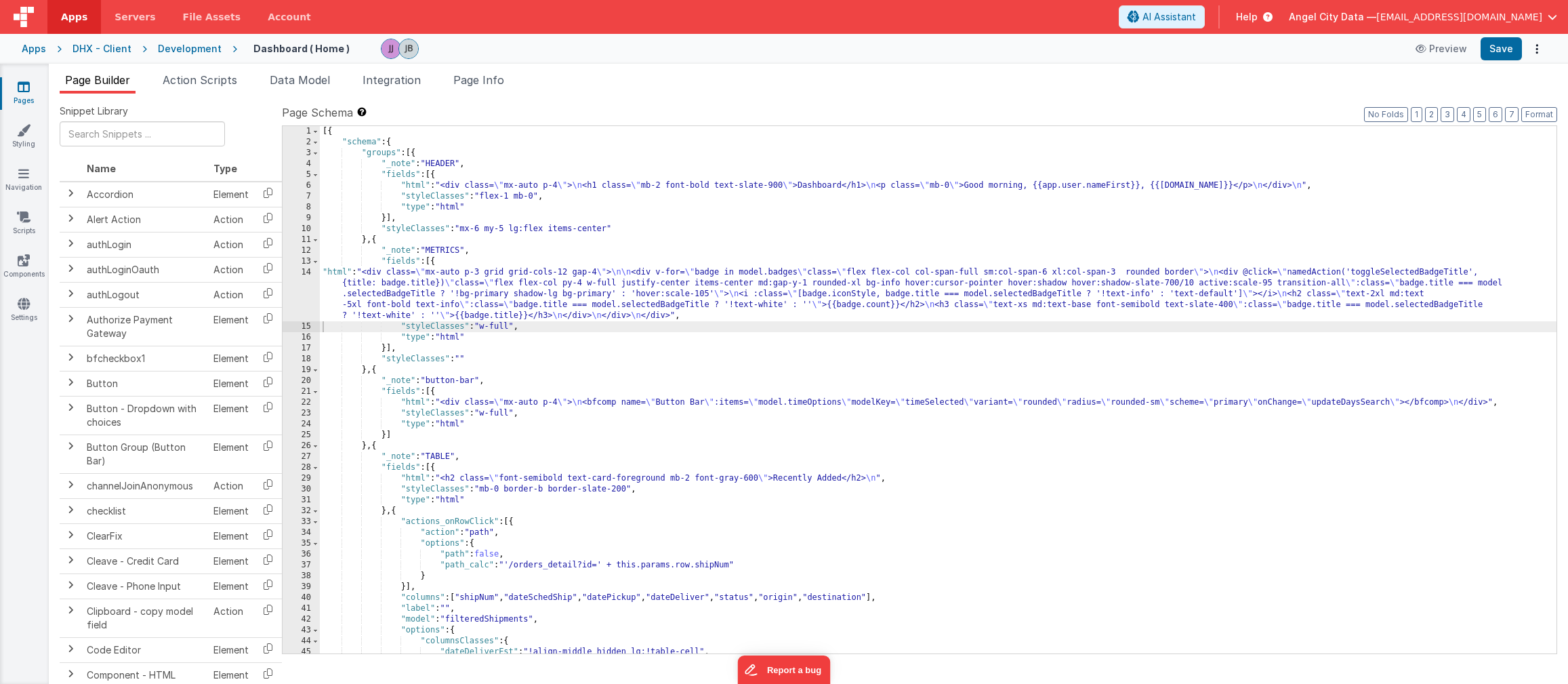
click at [75, 19] on span "Apps" at bounding box center [73, 17] width 27 height 14
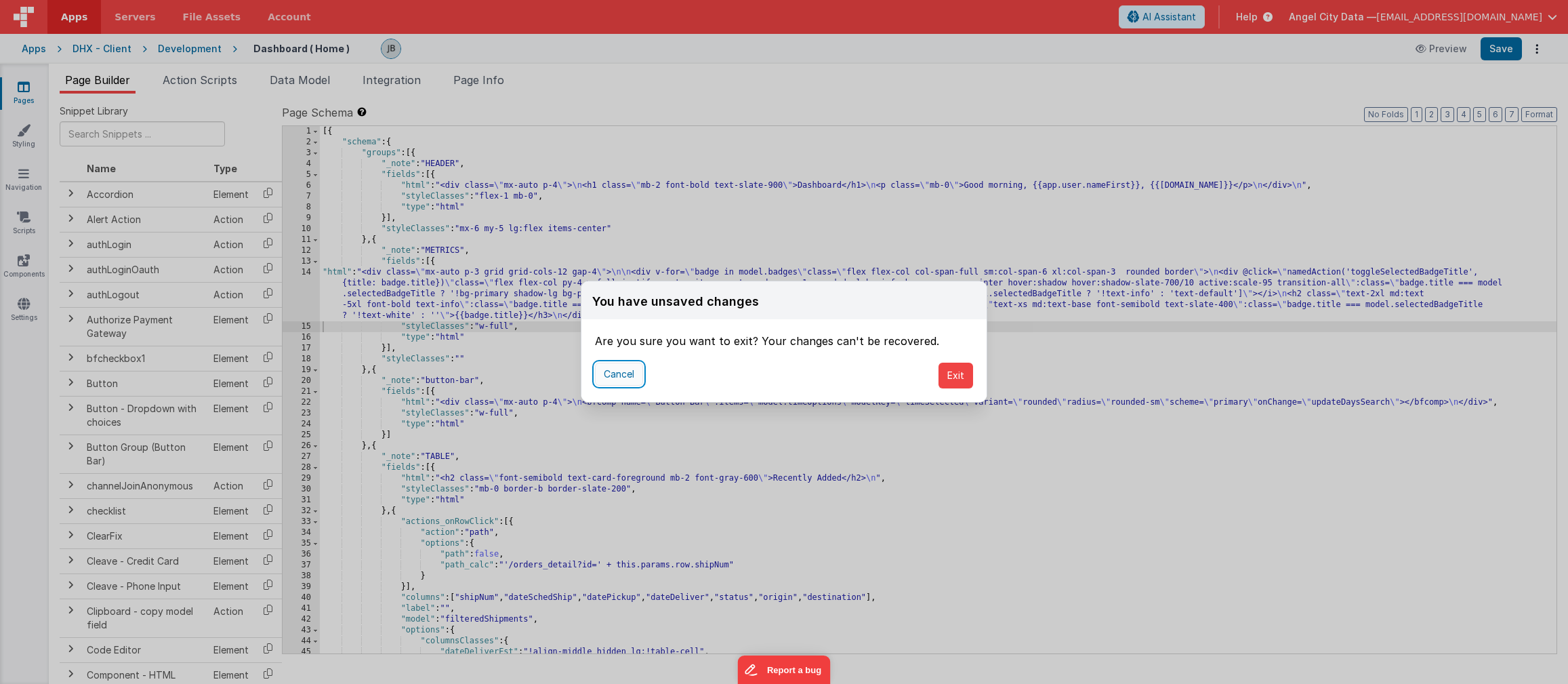
click at [628, 369] on button "Cancel" at bounding box center [619, 374] width 48 height 23
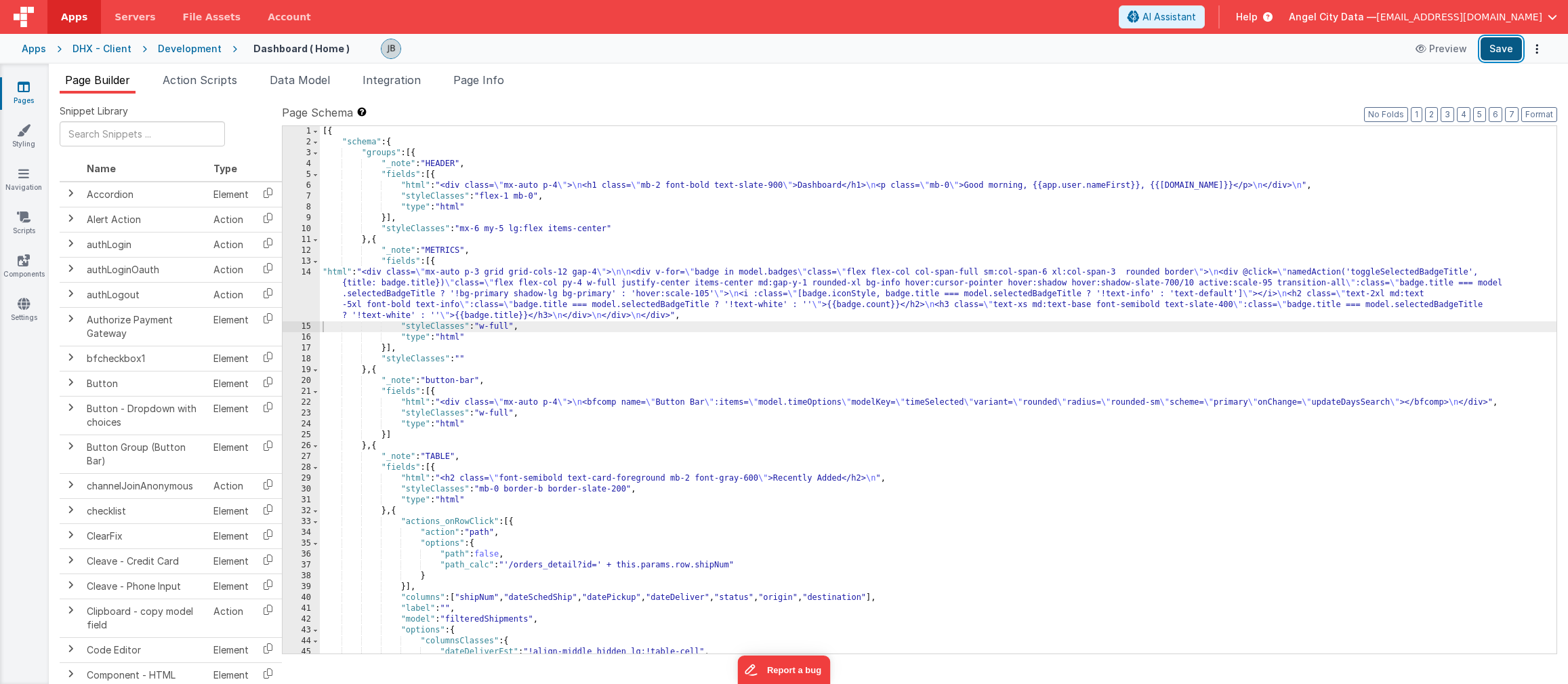
click at [1366, 52] on button "Save" at bounding box center [1501, 49] width 41 height 23
click at [27, 268] on link "Components" at bounding box center [23, 267] width 49 height 28
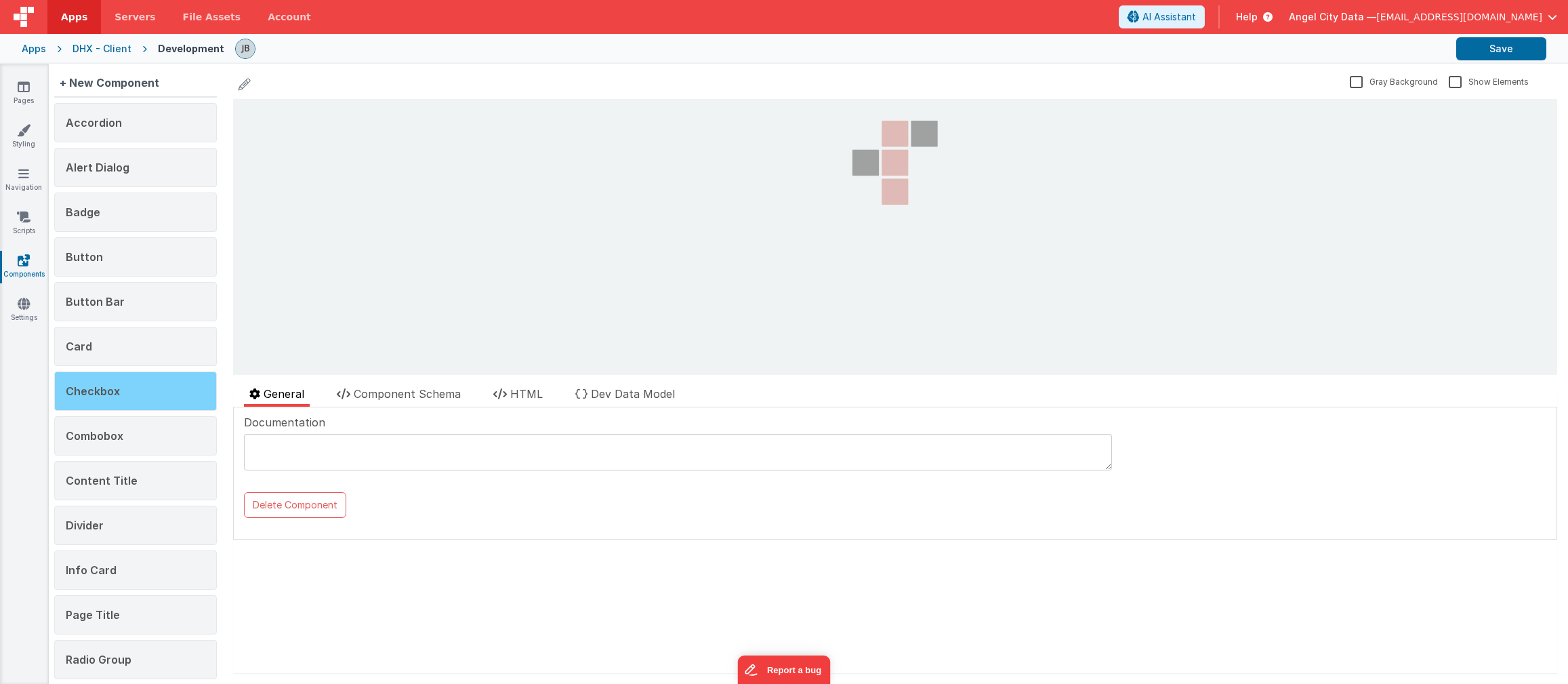
click at [145, 402] on div "Checkbox" at bounding box center [135, 391] width 162 height 39
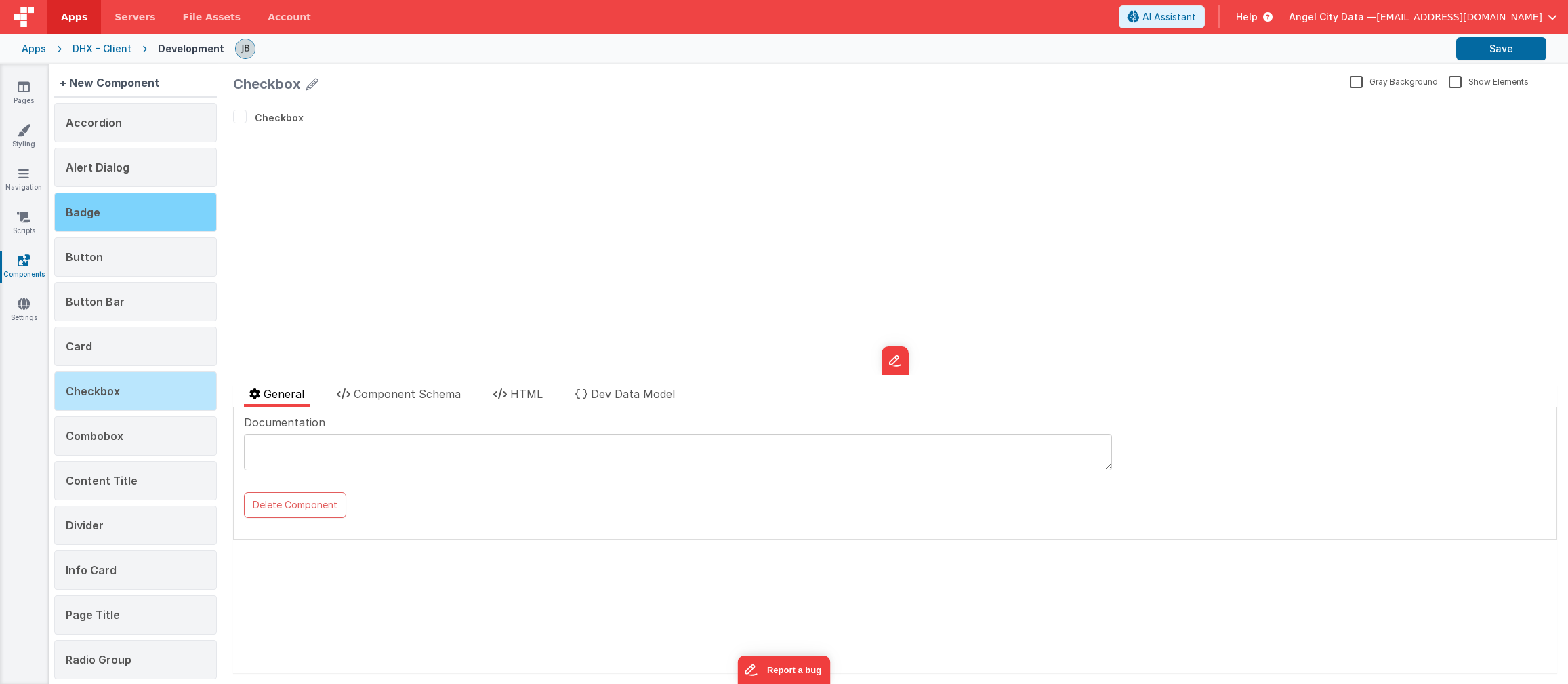
click at [146, 203] on div "Badge" at bounding box center [135, 212] width 162 height 39
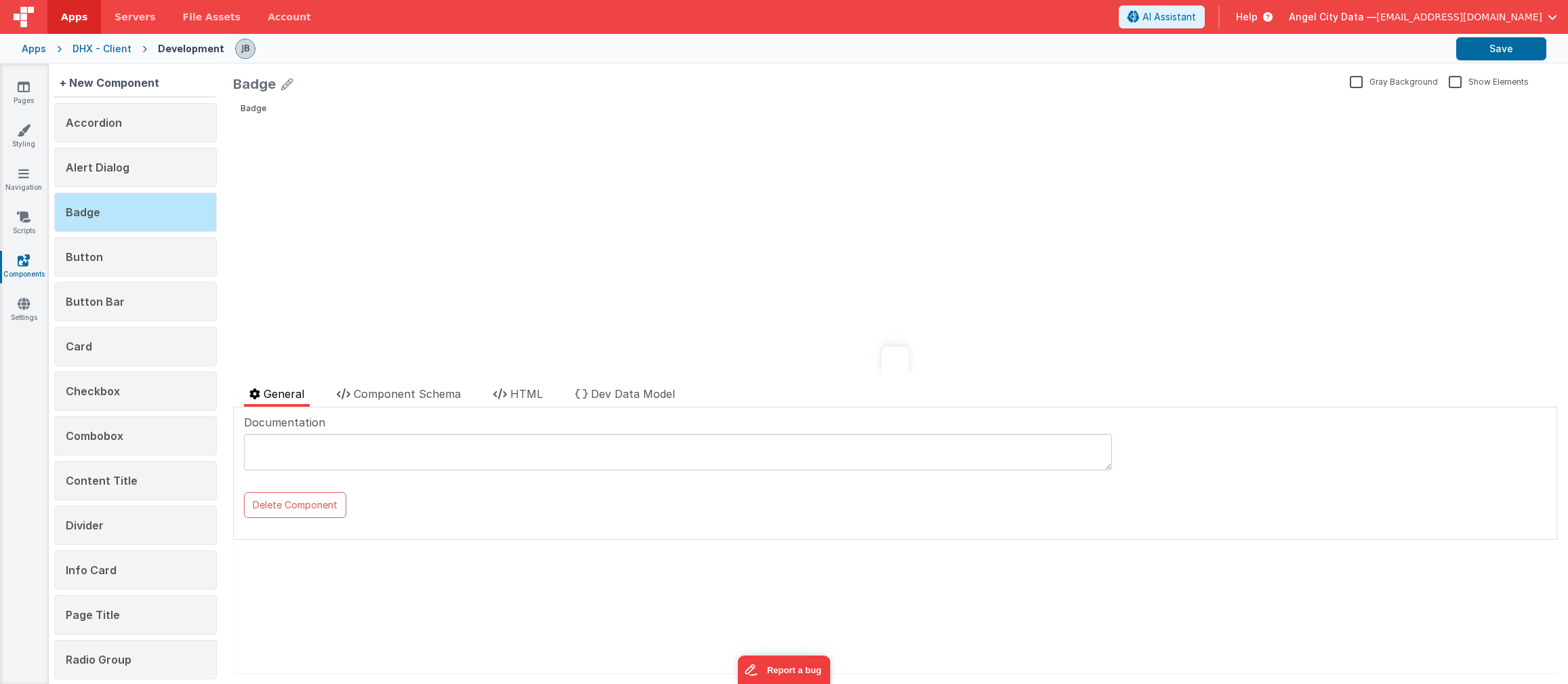
click at [375, 386] on li "Component Schema" at bounding box center [398, 396] width 135 height 21
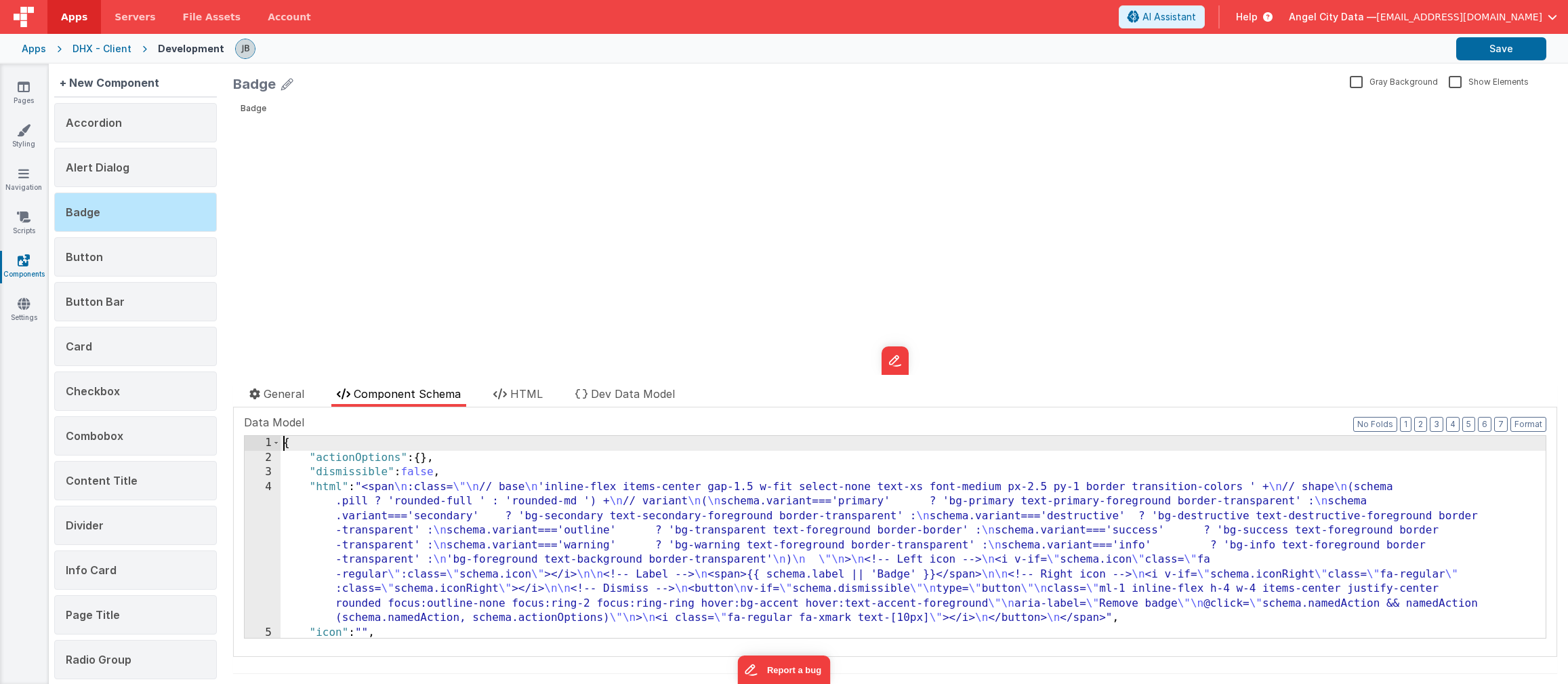
click at [265, 520] on div "4" at bounding box center [263, 553] width 36 height 146
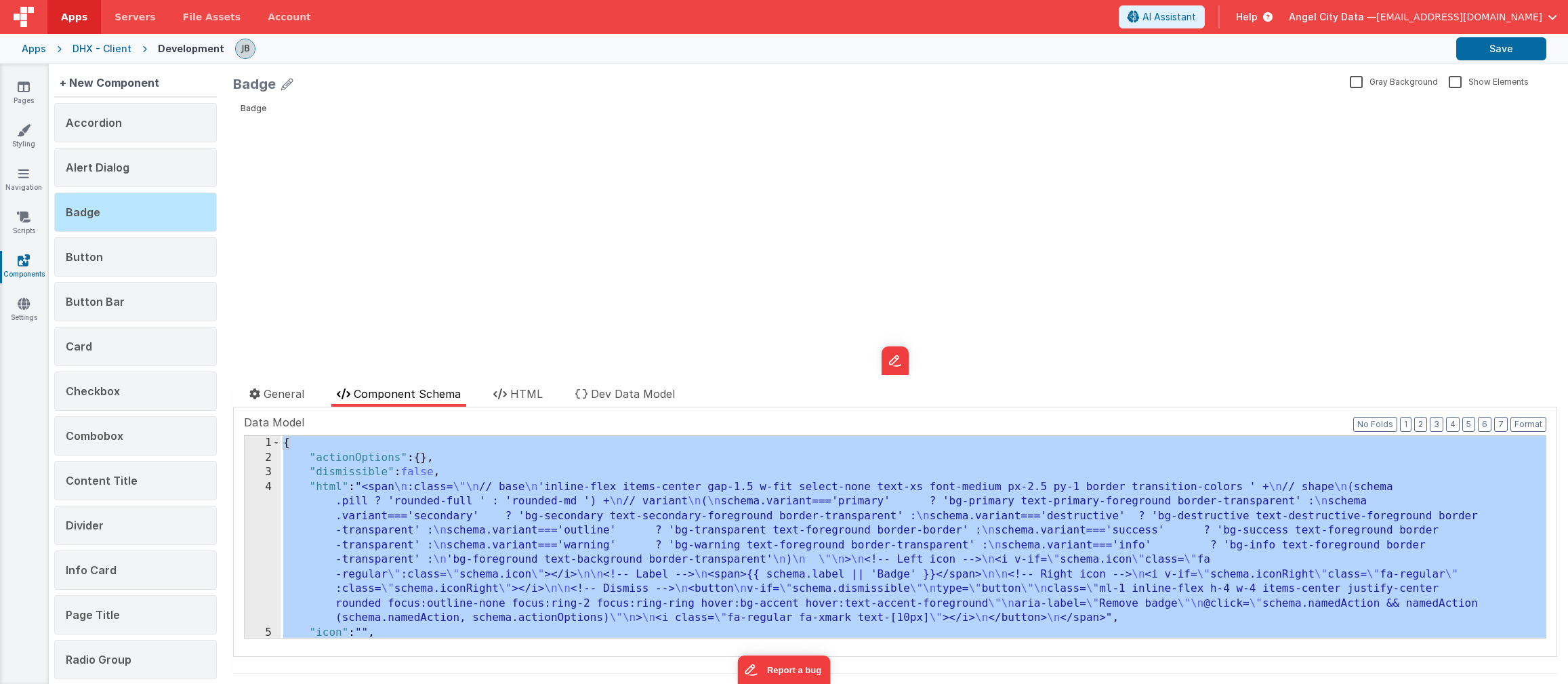
click at [261, 516] on div "4" at bounding box center [263, 553] width 36 height 146
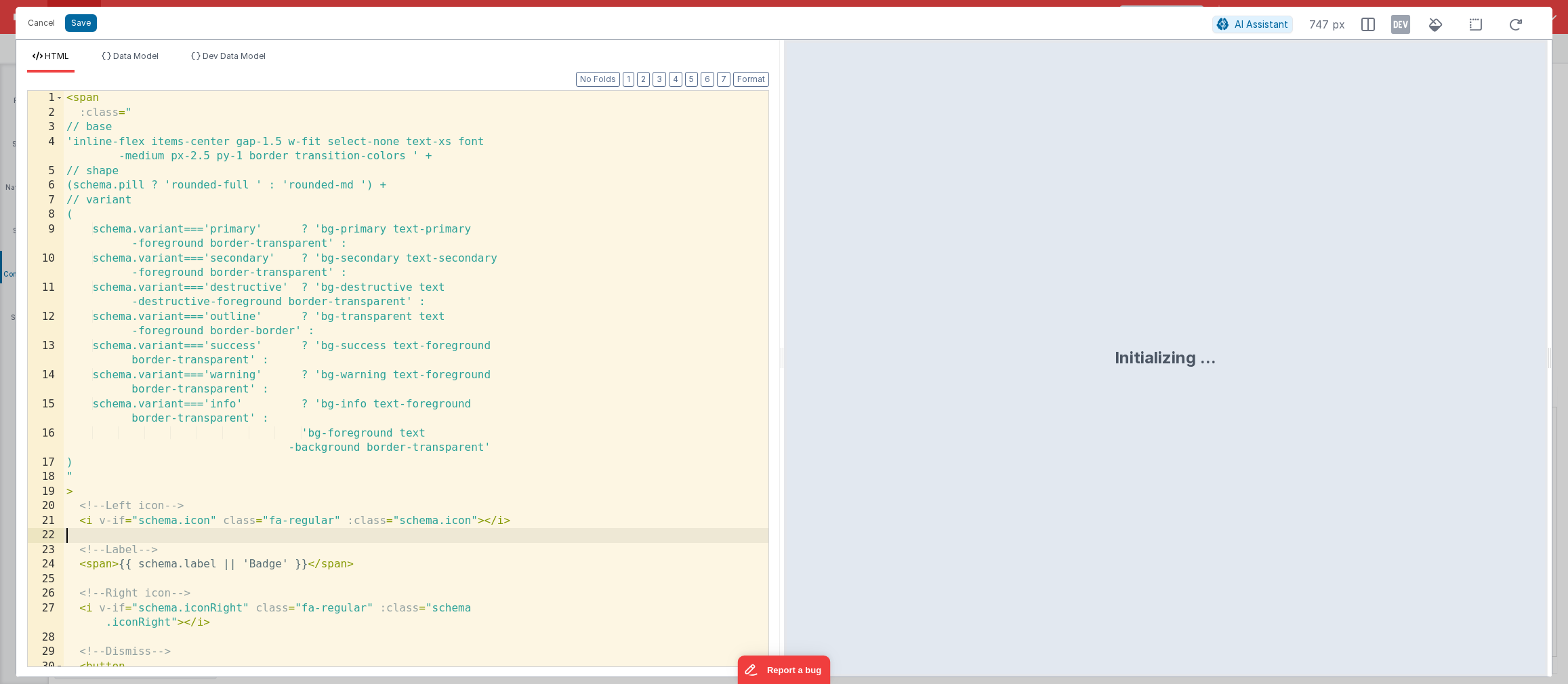
click at [261, 516] on div "< span :class = " // base 'inline-flex items-center gap-1.5 w-fit select-none t…" at bounding box center [416, 393] width 705 height 605
click at [267, 348] on div "< span :class = " // base 'inline-flex items-center gap-1.5 w-fit select-none t…" at bounding box center [416, 393] width 705 height 605
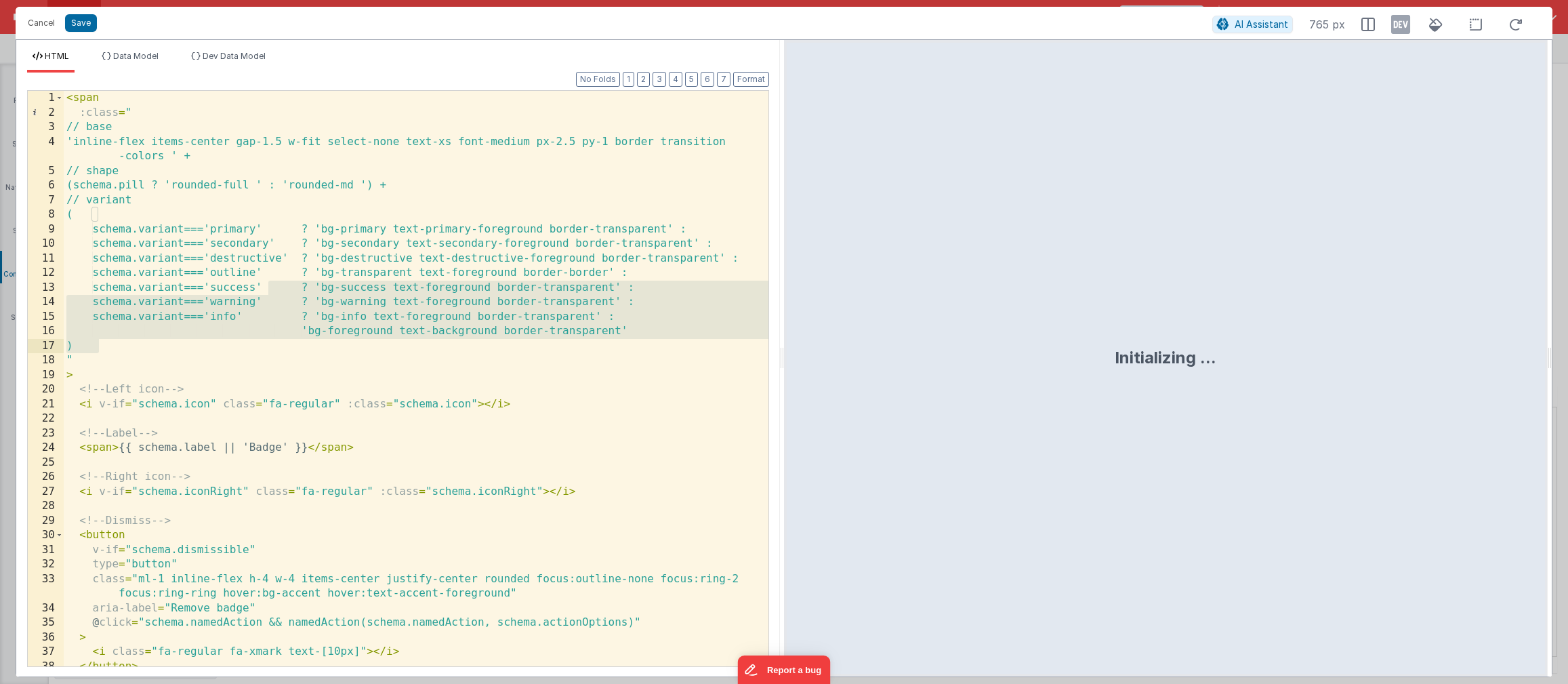
click at [281, 408] on div "< span :class = " // base 'inline-flex items-center gap-1.5 w-fit select-none t…" at bounding box center [416, 393] width 705 height 605
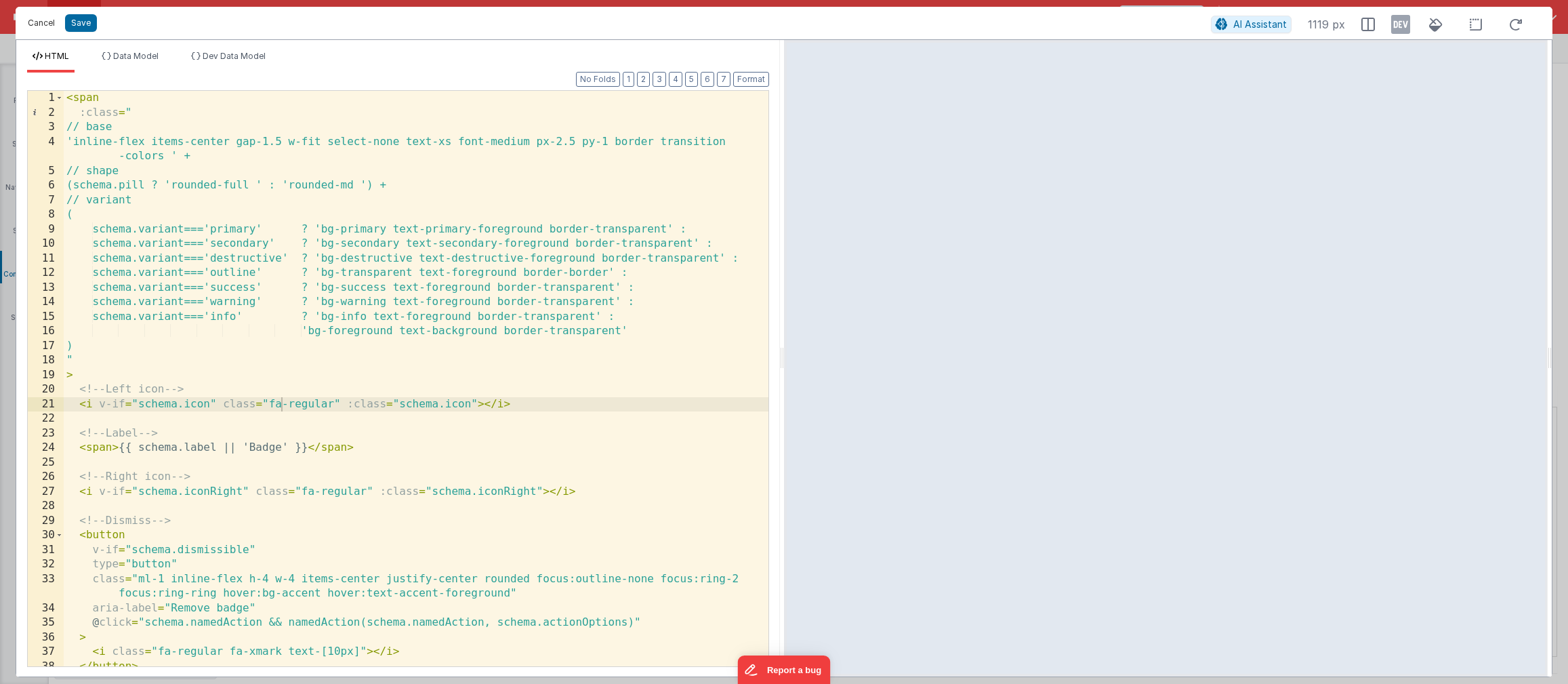
click at [50, 19] on button "Cancel" at bounding box center [41, 23] width 40 height 19
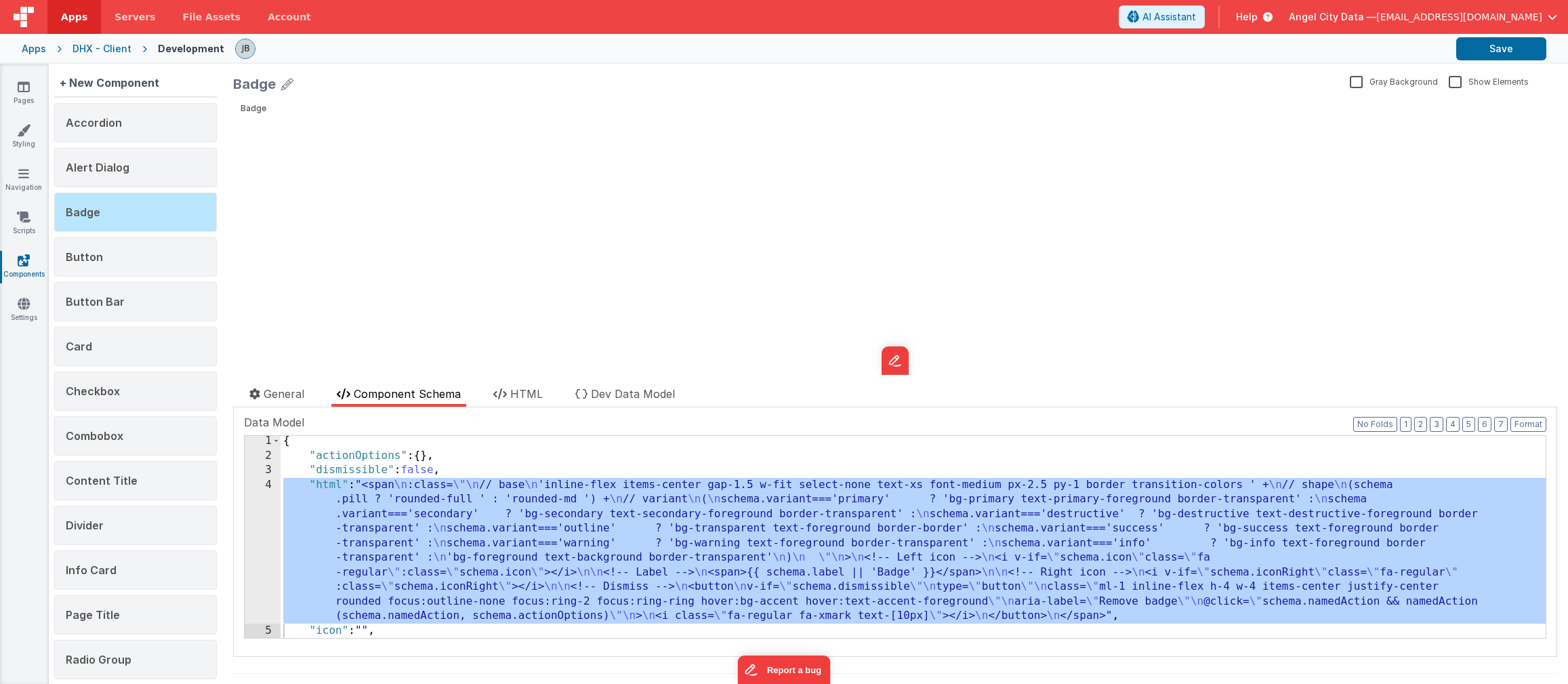
click at [107, 50] on div "DHX - Client" at bounding box center [102, 49] width 59 height 14
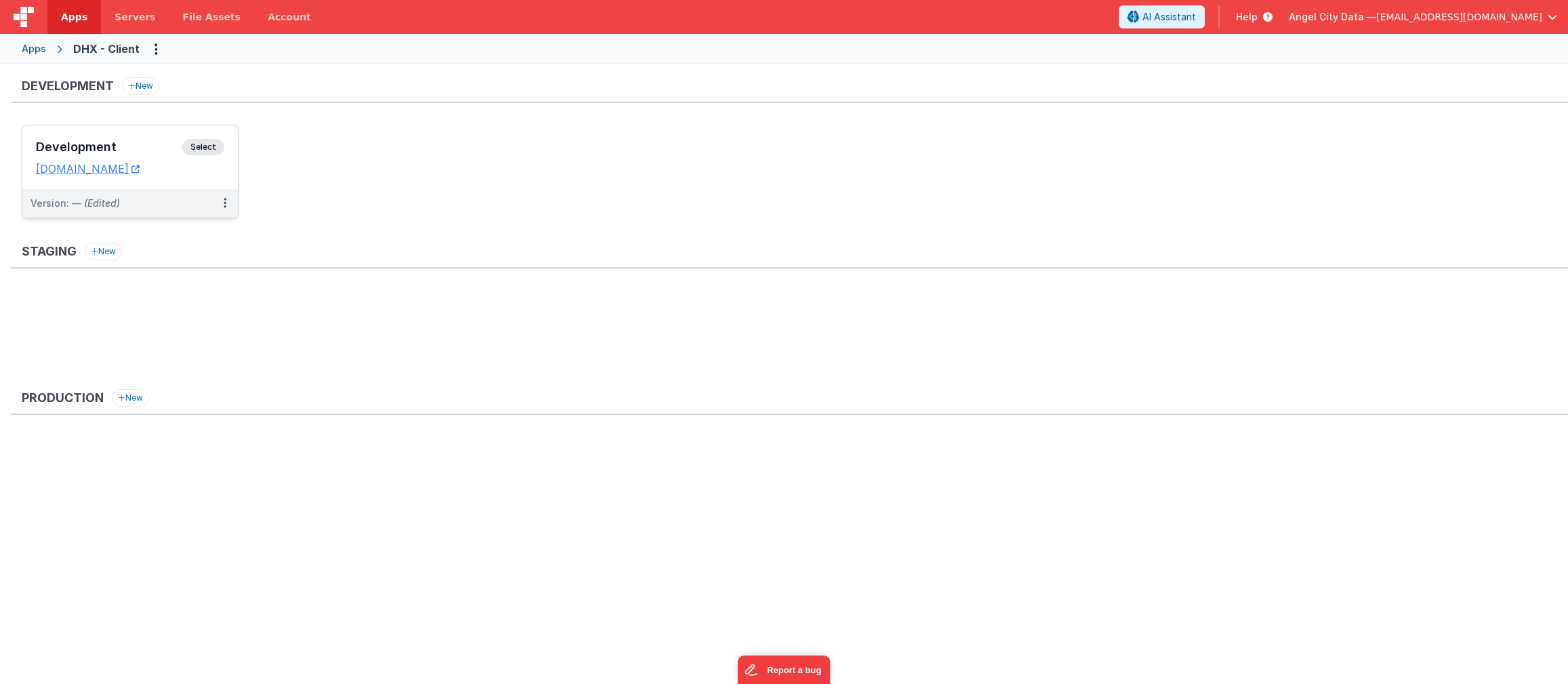
click at [108, 146] on h3 "Development" at bounding box center [108, 147] width 146 height 14
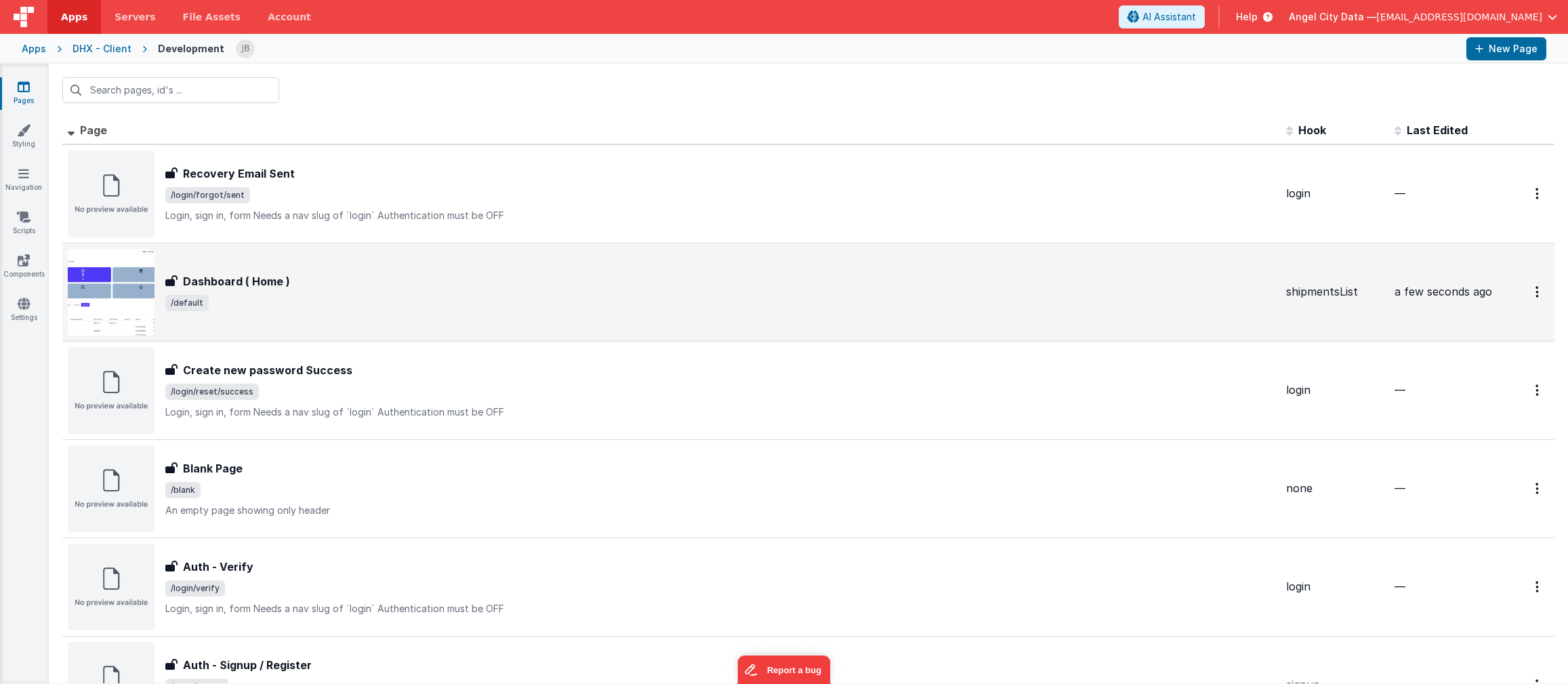
click at [197, 275] on h3 "Dashboard ( Home )" at bounding box center [236, 282] width 107 height 17
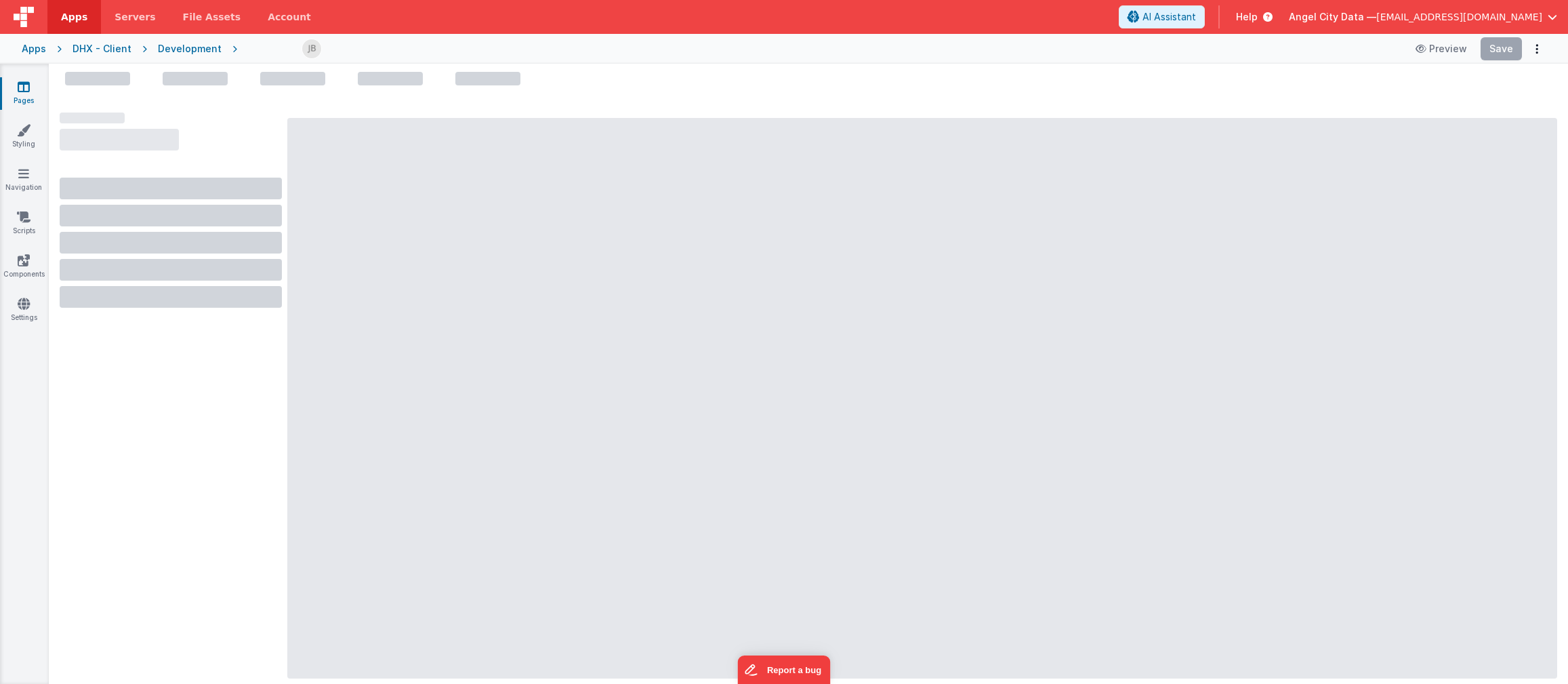
click at [197, 275] on div at bounding box center [171, 270] width 222 height 22
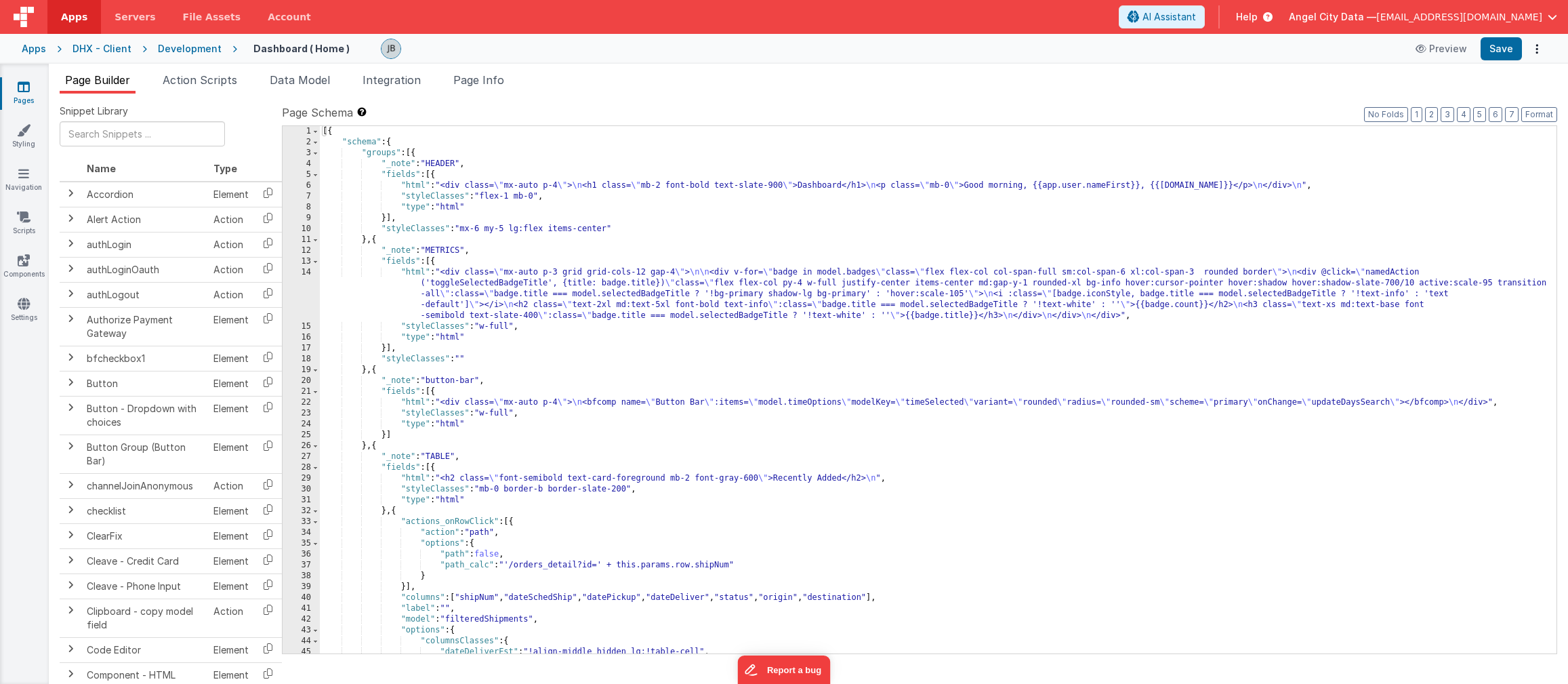
click at [306, 292] on div "14" at bounding box center [301, 294] width 38 height 54
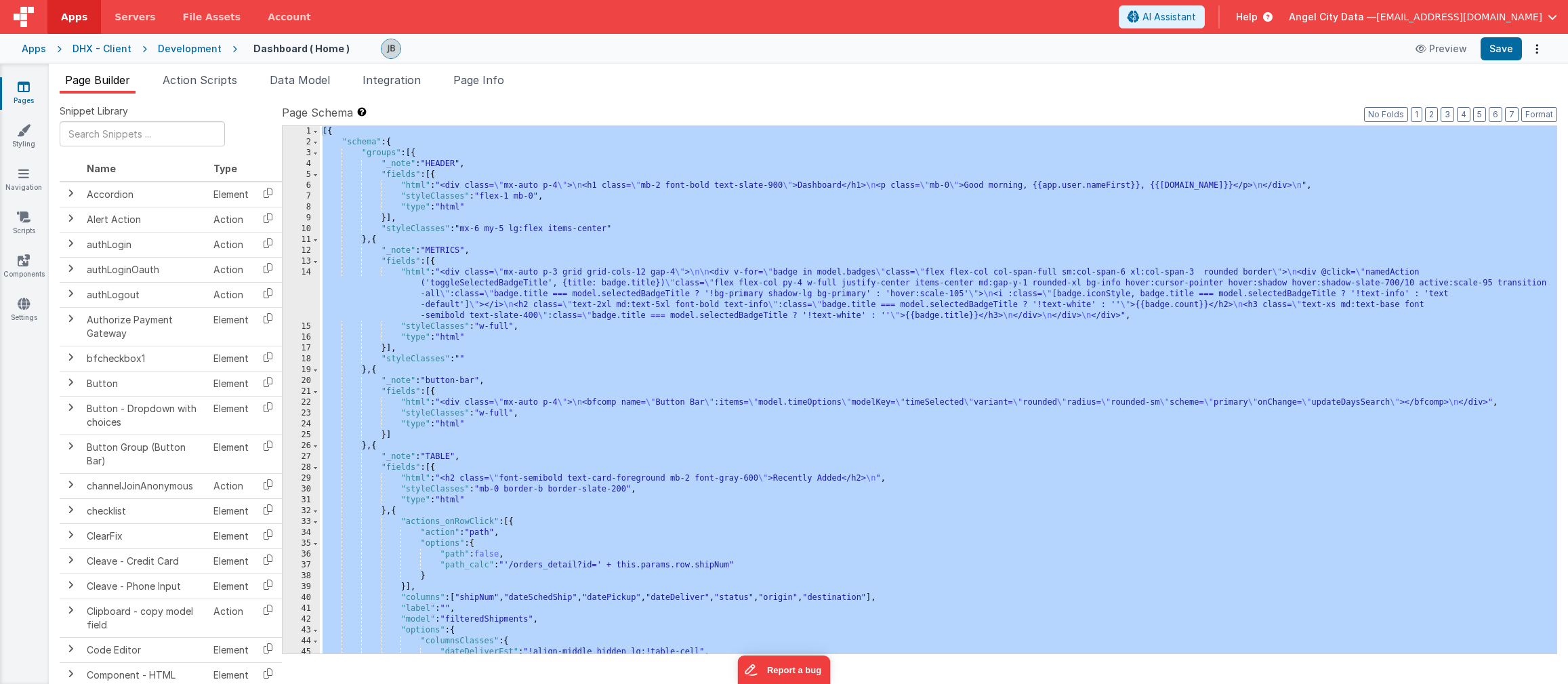
click at [310, 289] on div "14" at bounding box center [301, 294] width 38 height 54
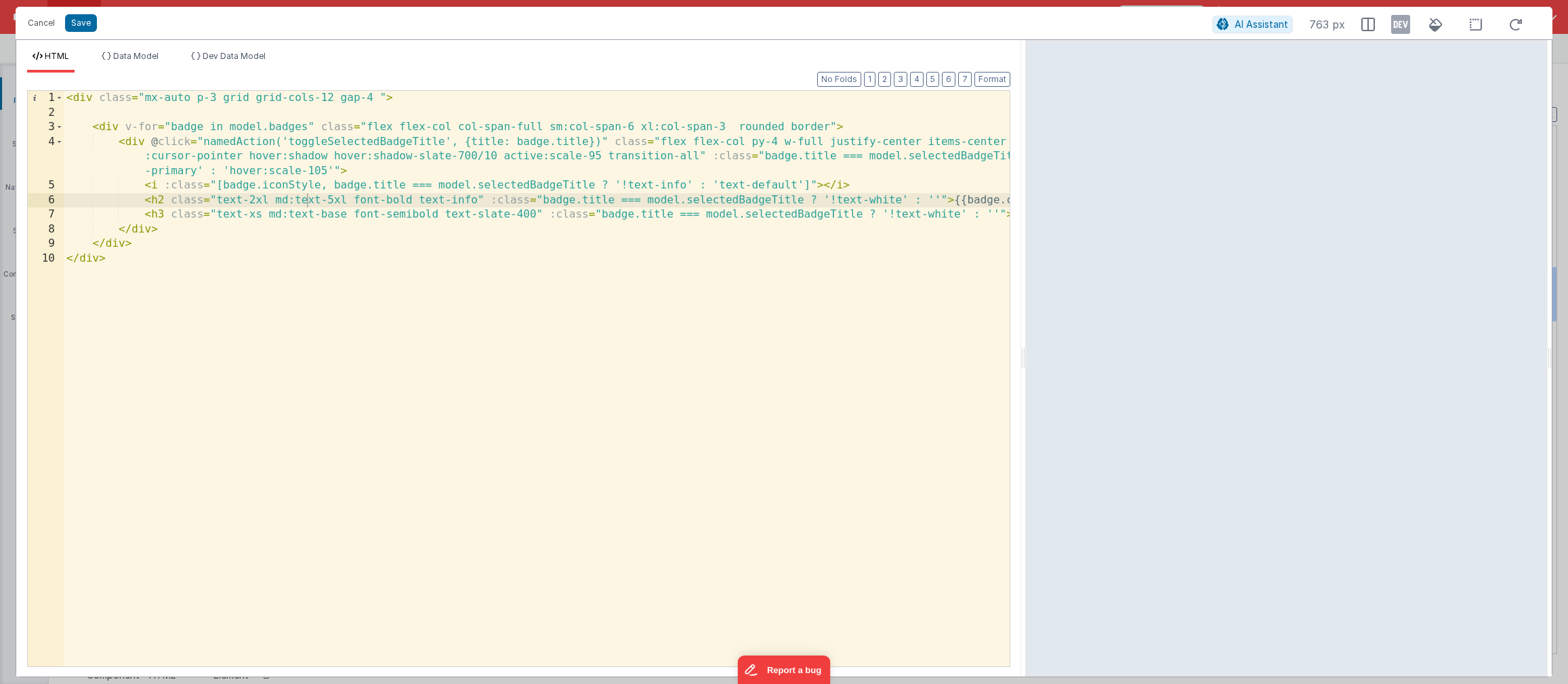
drag, startPoint x: 779, startPoint y: 362, endPoint x: 1012, endPoint y: 321, distance: 236.6
click at [1012, 321] on html "Cancel Save AI Assistant 763 px HTML Data Model Dev Data Model Format 7 6 5 4 3…" at bounding box center [784, 342] width 1568 height 684
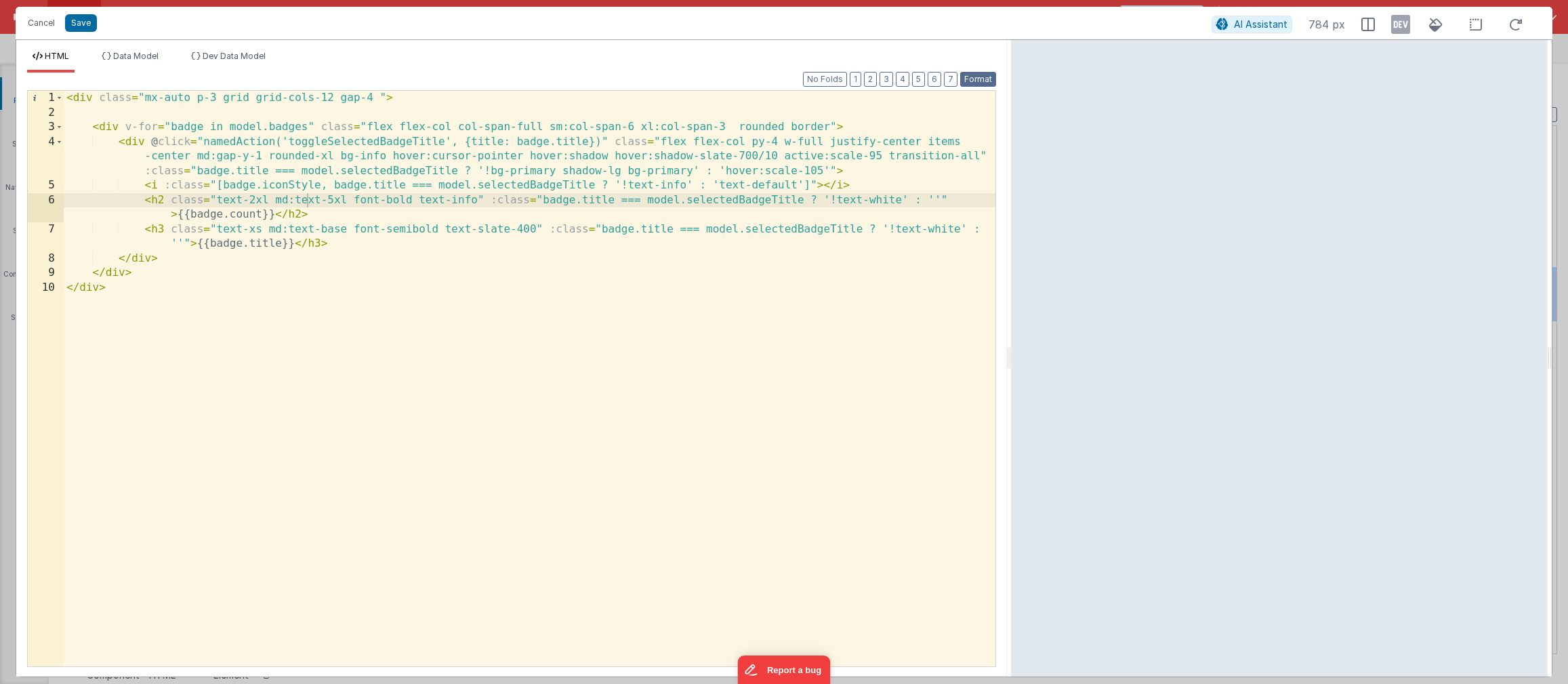
click at [976, 78] on button "Format" at bounding box center [978, 79] width 36 height 15
click at [377, 98] on div "< div class = "mx-auto p-3 grid grid-cols-12 gap-4 " > < div v-for = "badge in …" at bounding box center [529, 393] width 932 height 605
click at [570, 112] on div "< div class = "mx-auto p-3 grid grid-cols-12 gap-4 text-t" > < div v-for = "bad…" at bounding box center [529, 393] width 932 height 605
click at [419, 97] on div "< div class = "mx-auto p-3 grid grid-cols-12 gap-4 text-t" > < div v-for = "bad…" at bounding box center [529, 393] width 932 height 605
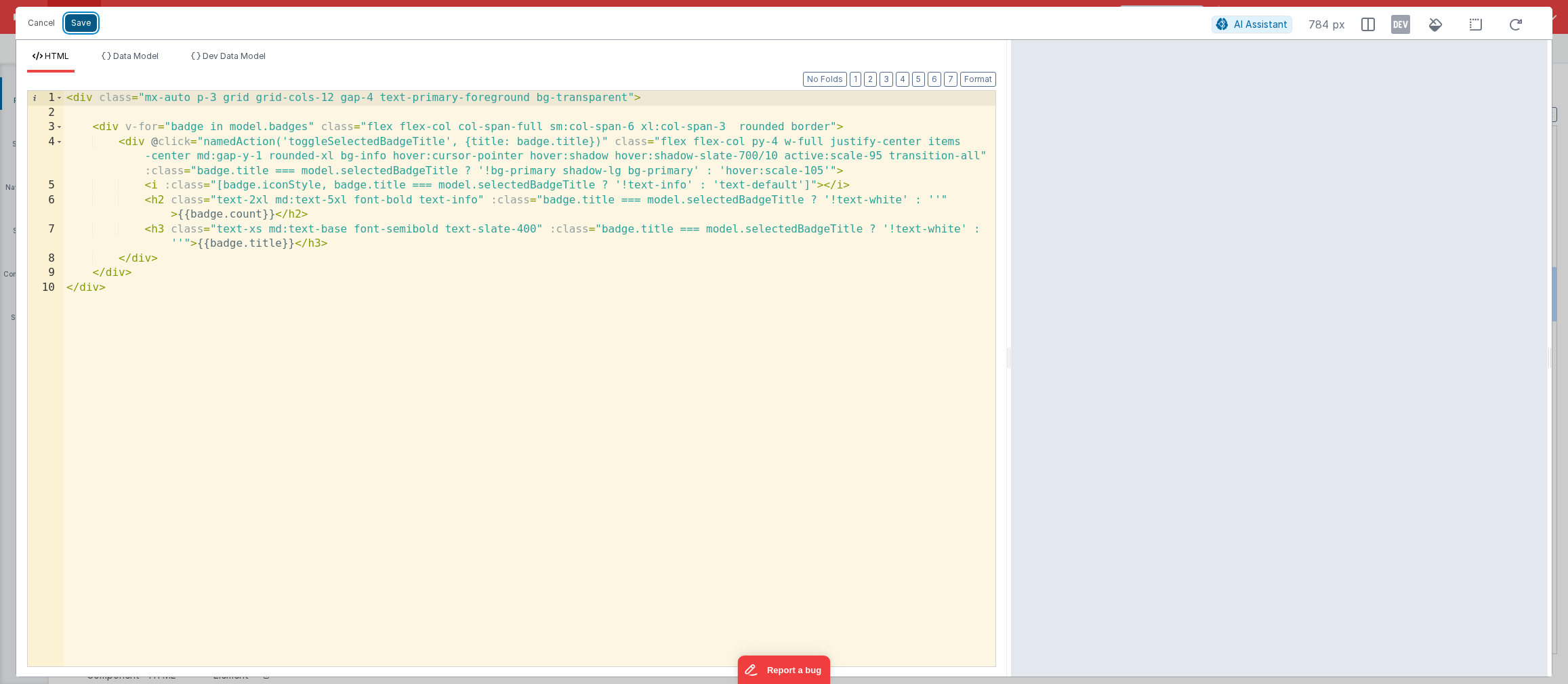
click at [95, 23] on button "Save" at bounding box center [81, 23] width 32 height 17
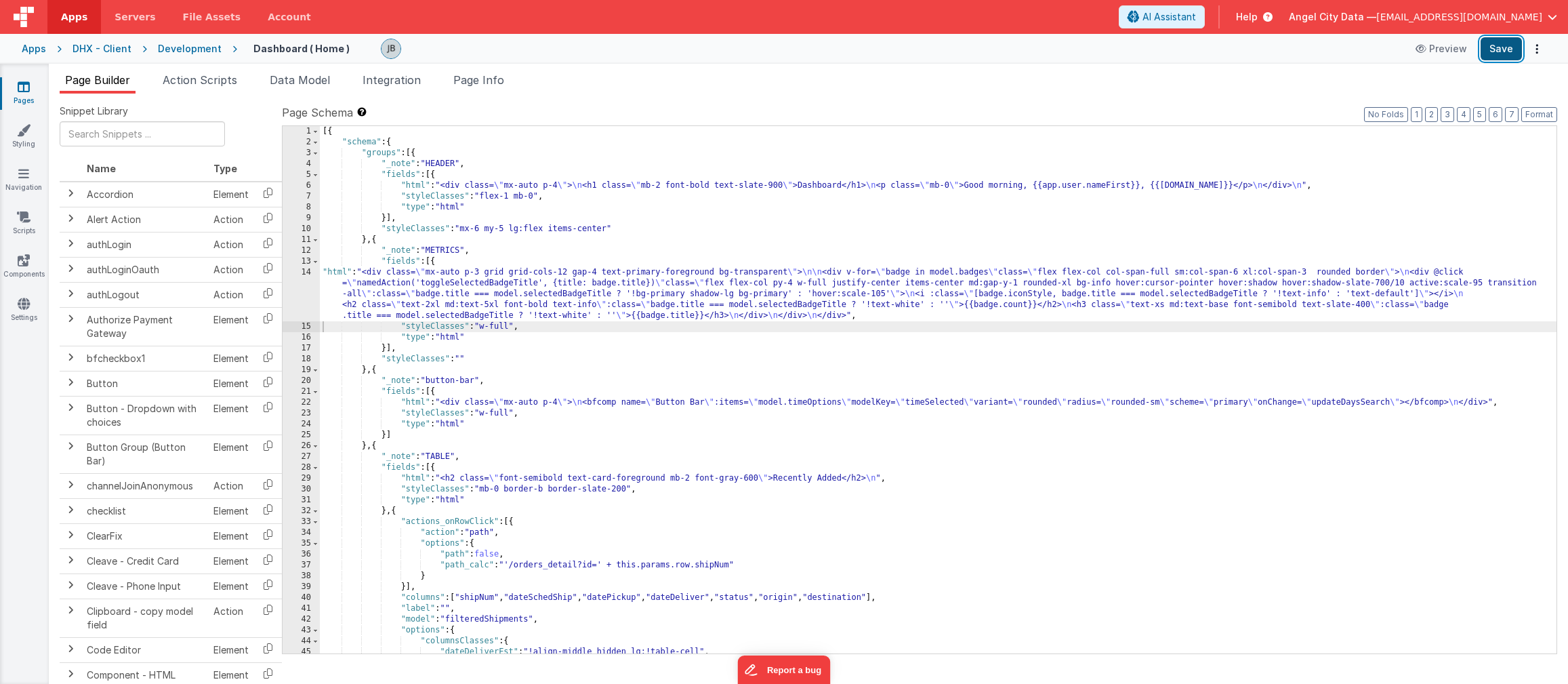
click at [1497, 50] on button "Save" at bounding box center [1501, 49] width 41 height 23
click at [302, 288] on div "14" at bounding box center [301, 294] width 38 height 54
click at [304, 287] on div "14" at bounding box center [301, 294] width 38 height 54
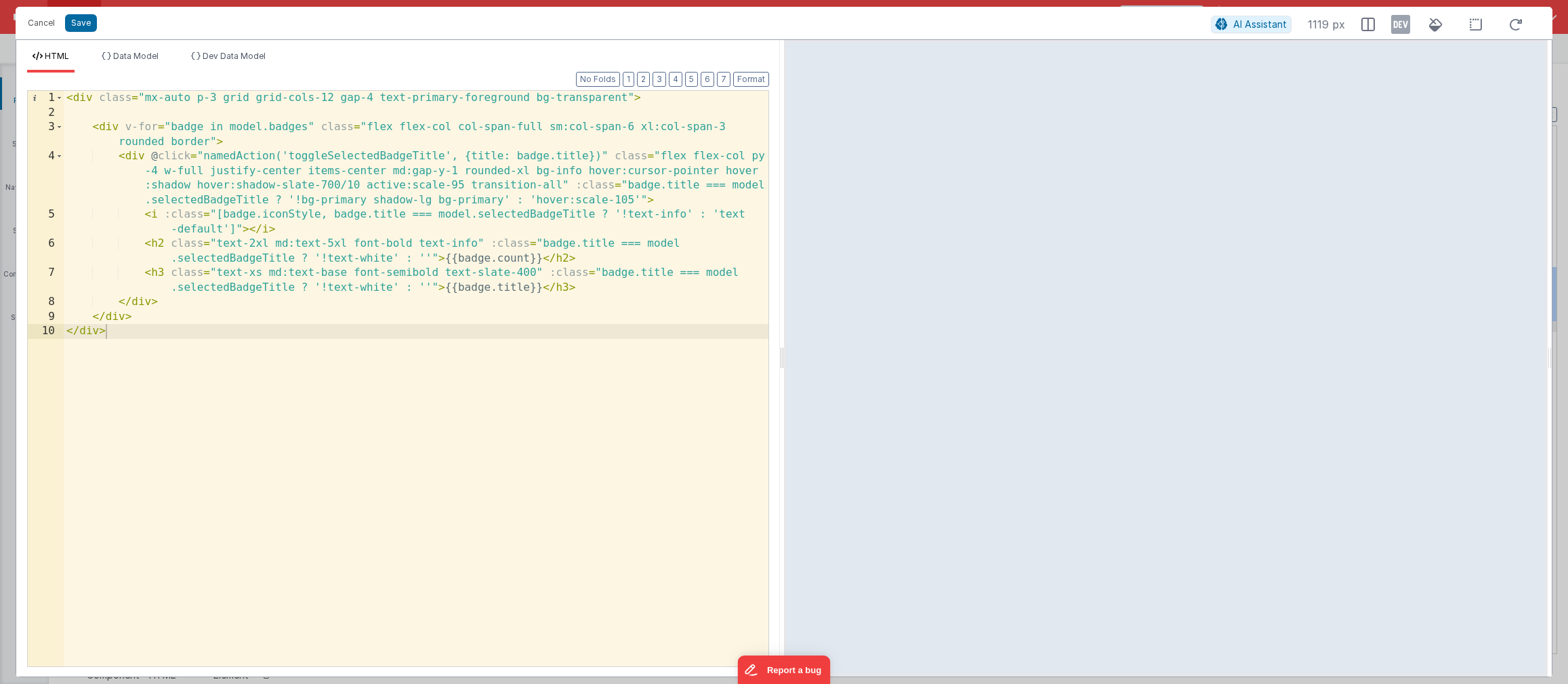
click at [783, 284] on div at bounding box center [781, 358] width 5 height 636
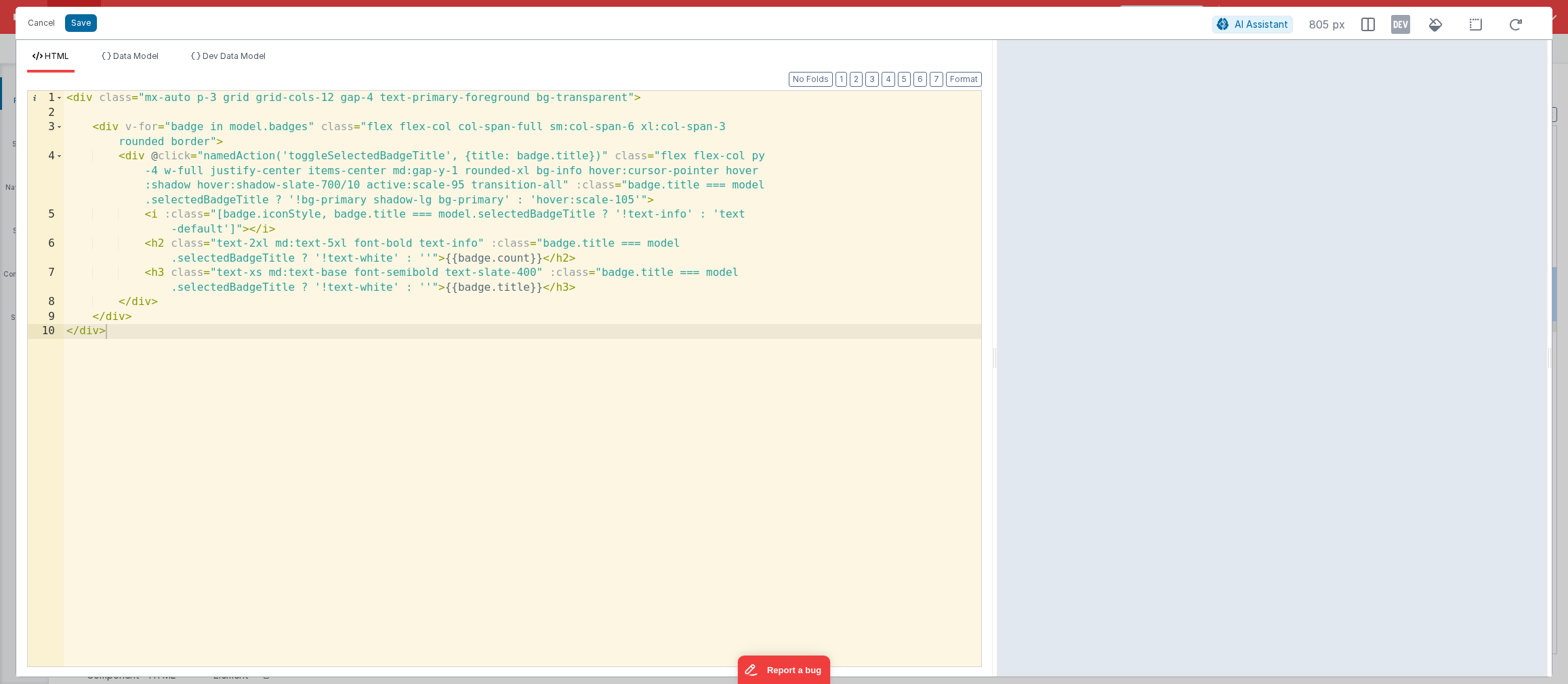
drag, startPoint x: 783, startPoint y: 284, endPoint x: 1012, endPoint y: 284, distance: 229.0
click at [1012, 284] on html "Cancel Save AI Assistant 805 px HTML Data Model Dev Data Model Format 7 6 5 4 3…" at bounding box center [784, 342] width 1568 height 684
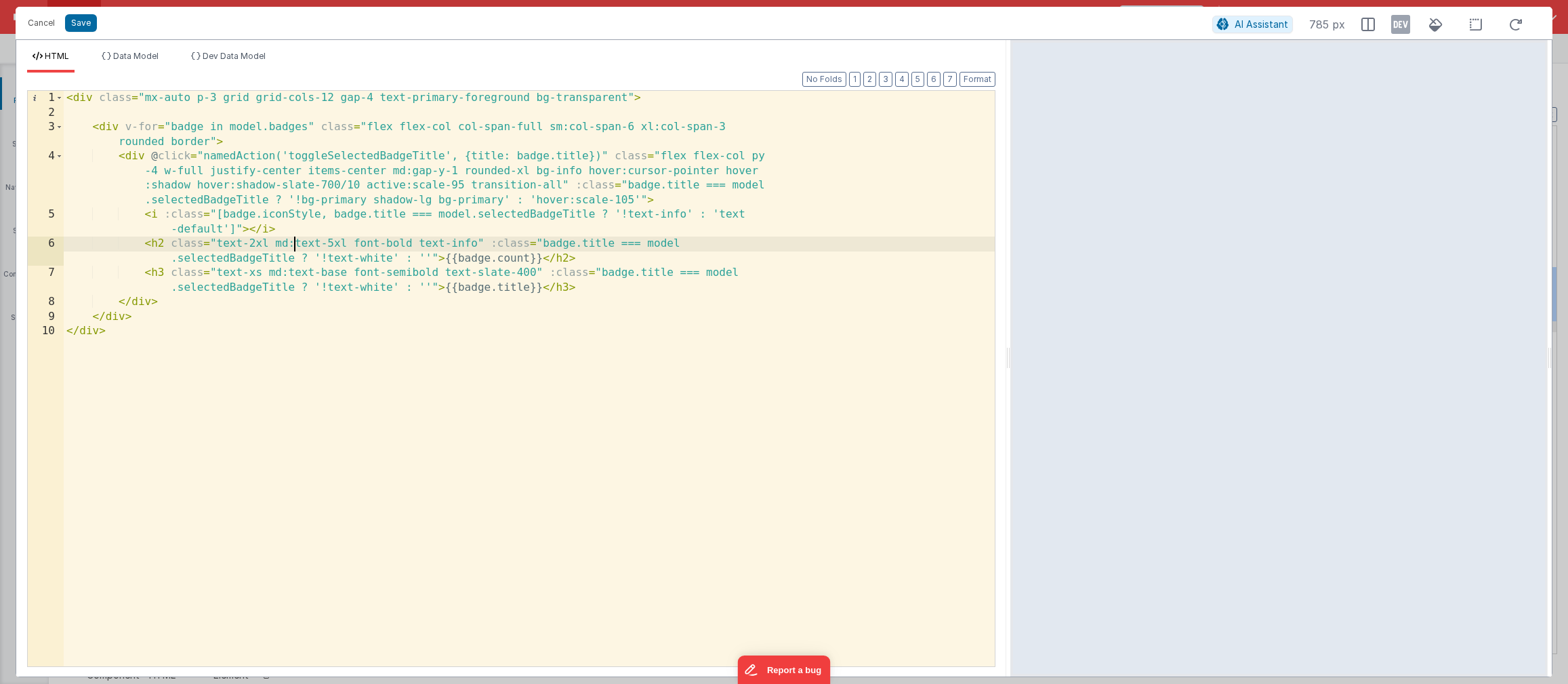
click at [293, 242] on div "< div class = "mx-auto p-3 grid grid-cols-12 gap-4 text-primary-foreground bg-t…" at bounding box center [529, 393] width 931 height 605
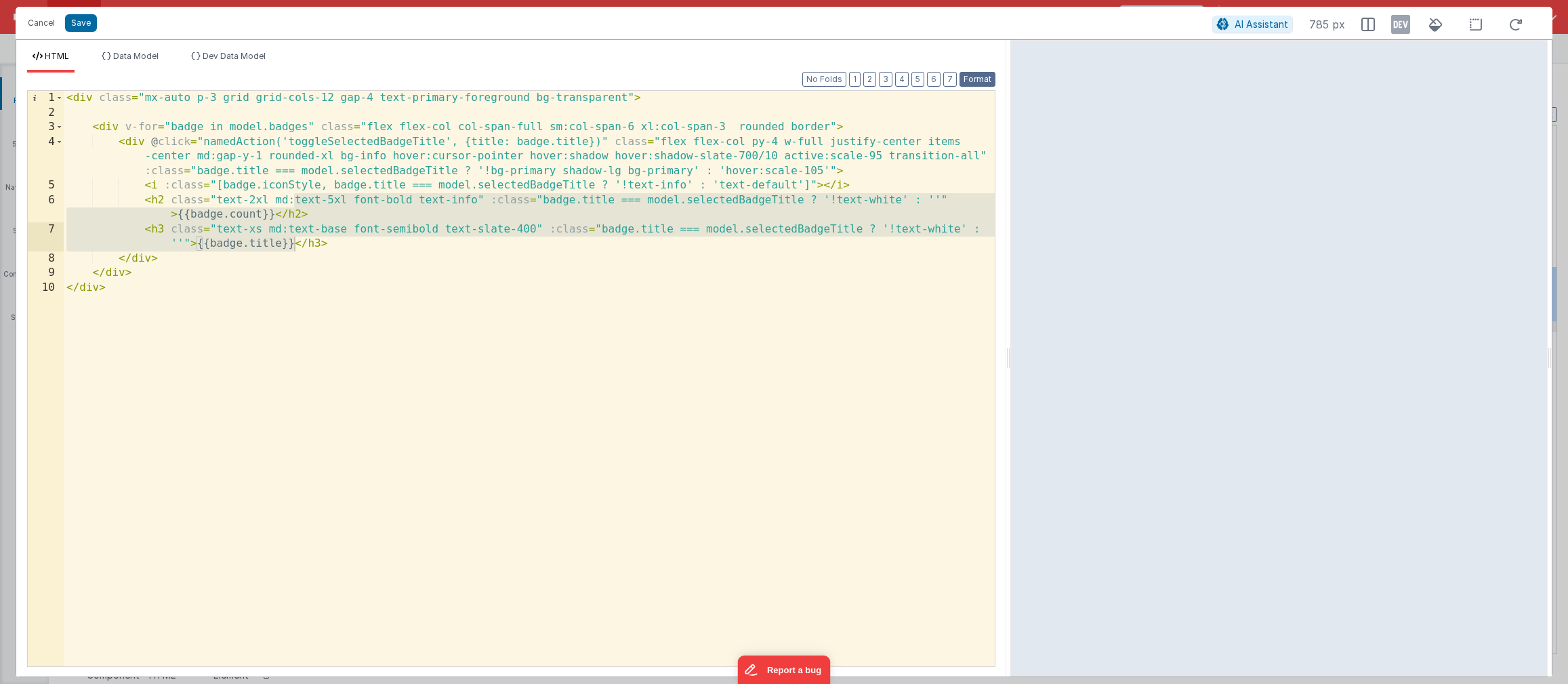
click at [965, 76] on button "Format" at bounding box center [977, 79] width 36 height 15
click at [442, 221] on div "< div class = "mx-auto p-3 grid grid-cols-12 gap-4 text-primary-foreground bg-t…" at bounding box center [529, 393] width 931 height 605
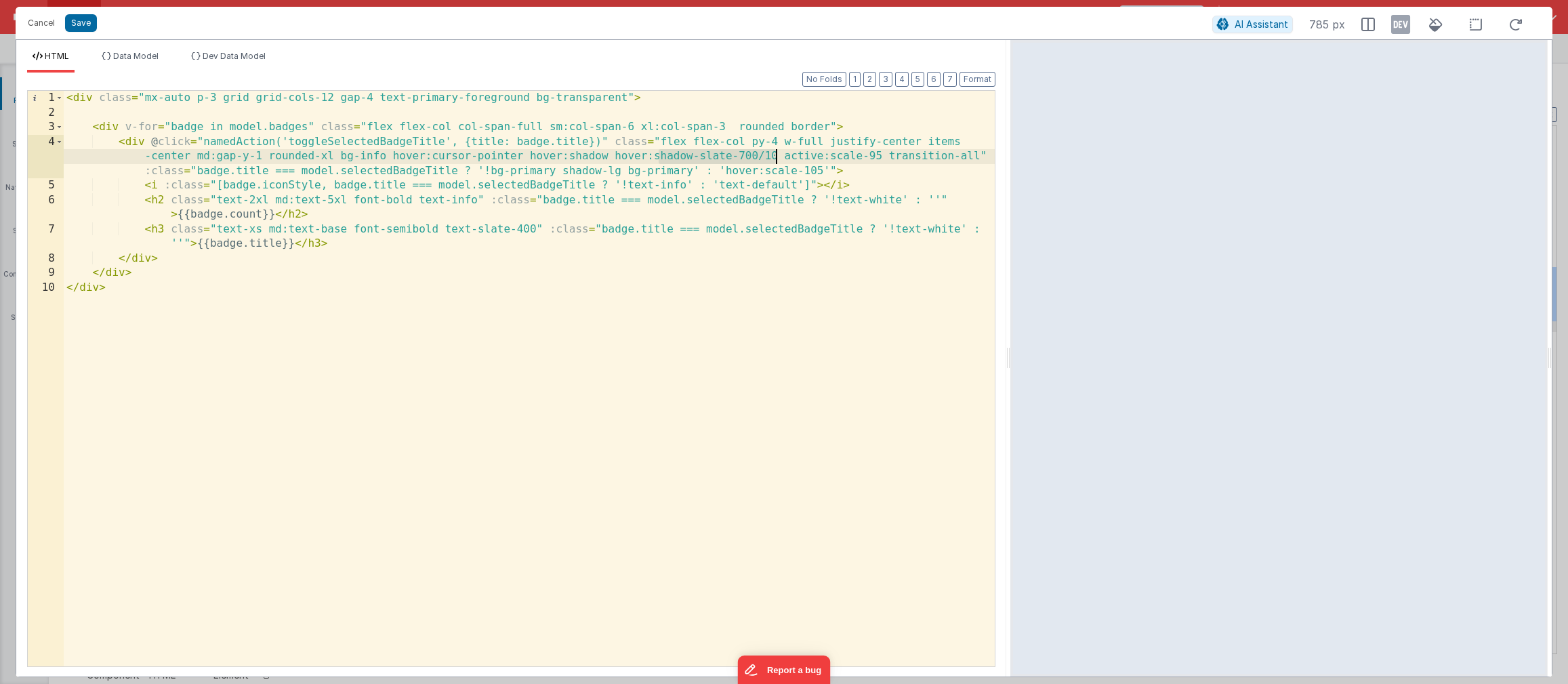
drag, startPoint x: 656, startPoint y: 157, endPoint x: 776, endPoint y: 155, distance: 120.0
click at [776, 155] on div "< div class = "mx-auto p-3 grid grid-cols-12 gap-4 text-primary-foreground bg-t…" at bounding box center [529, 393] width 931 height 605
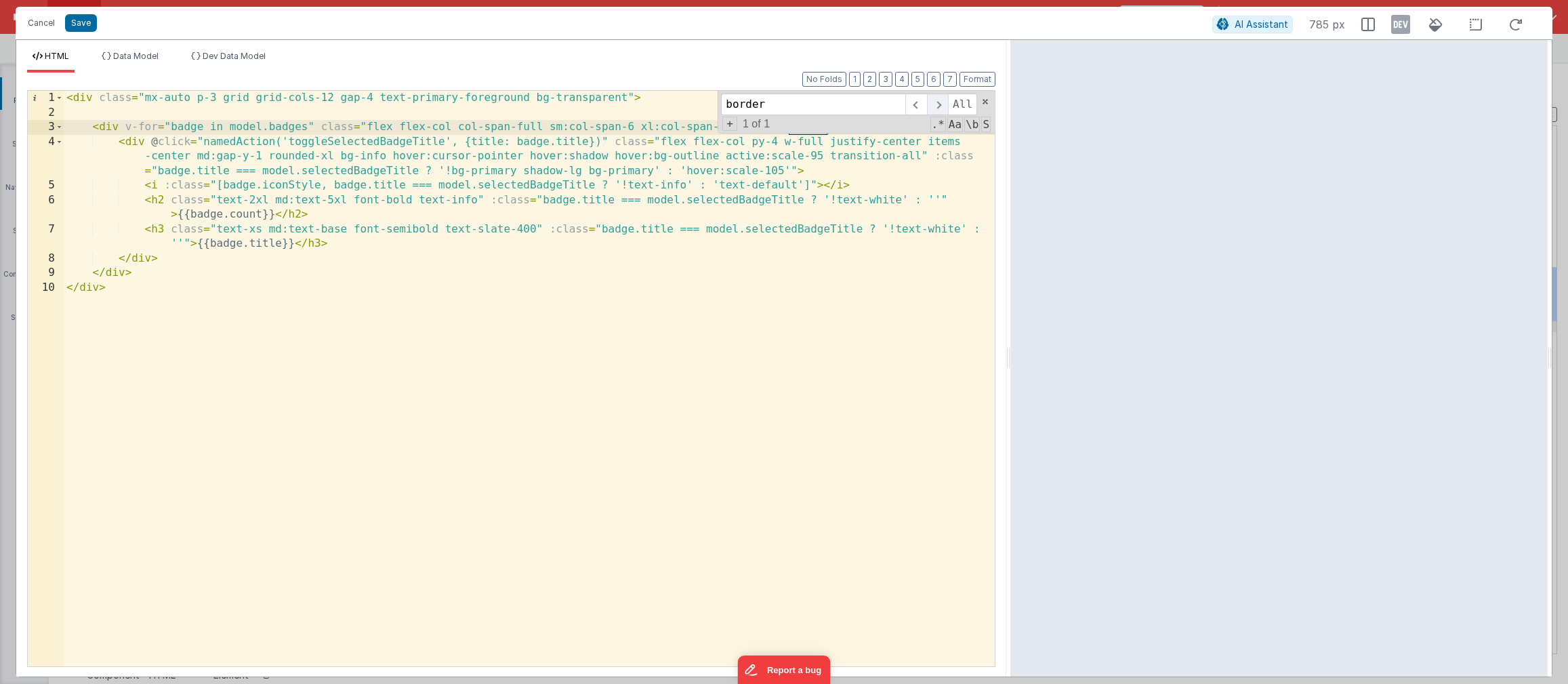
type input "border"
click at [936, 98] on span at bounding box center [937, 105] width 21 height 22
click at [920, 107] on span at bounding box center [915, 105] width 21 height 22
click at [817, 187] on div "< div class = "mx-auto p-3 grid grid-cols-12 gap-4 text-primary-foreground bg-t…" at bounding box center [529, 393] width 931 height 605
click at [986, 102] on span at bounding box center [985, 102] width 9 height 9
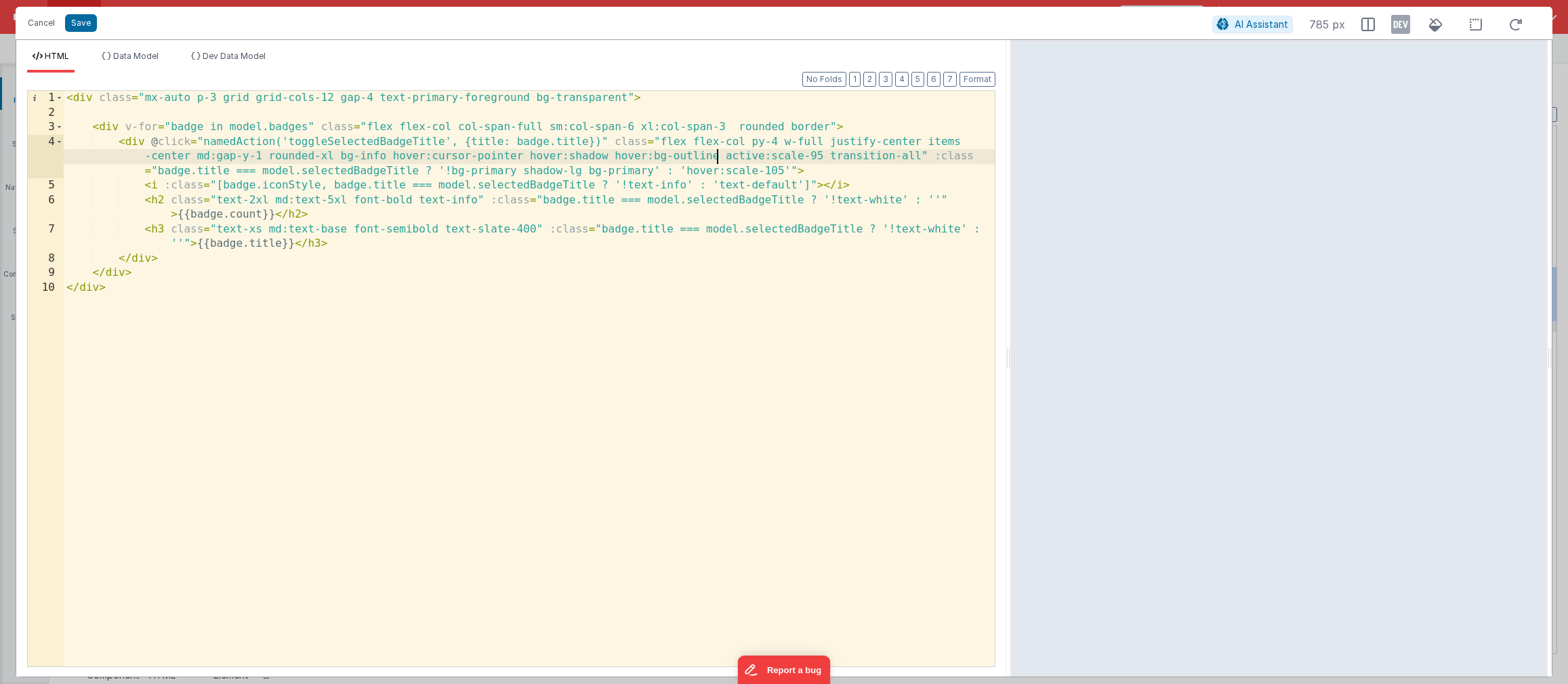
click at [716, 153] on div "< div class = "mx-auto p-3 grid grid-cols-12 gap-4 text-primary-foreground bg-t…" at bounding box center [529, 393] width 931 height 605
click at [799, 127] on div "< div class = "mx-auto p-3 grid grid-cols-12 gap-4 text-primary-foreground bg-t…" at bounding box center [529, 393] width 931 height 605
click at [753, 126] on div "< div class = "mx-auto p-3 grid grid-cols-12 gap-4 text-primary-foreground bg-t…" at bounding box center [529, 393] width 931 height 605
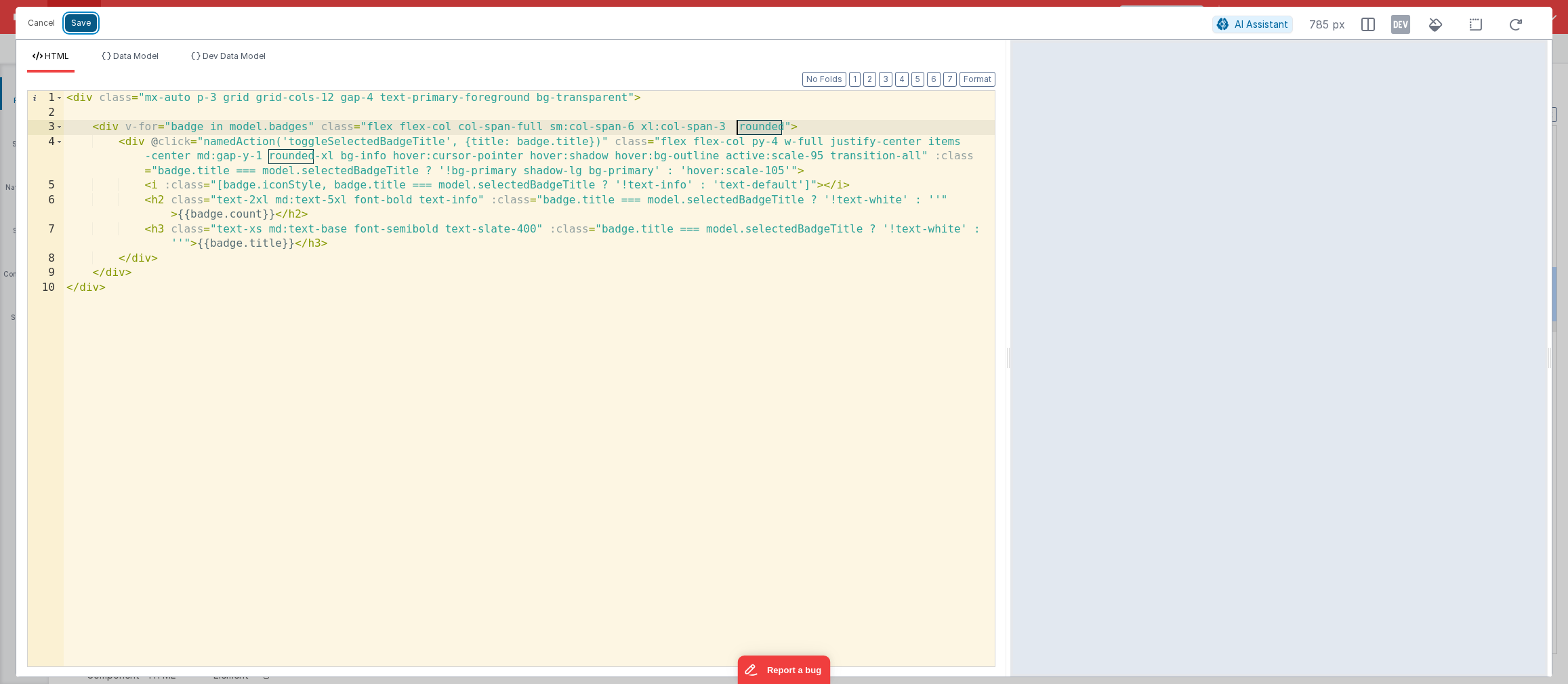
click at [84, 26] on button "Save" at bounding box center [81, 23] width 32 height 17
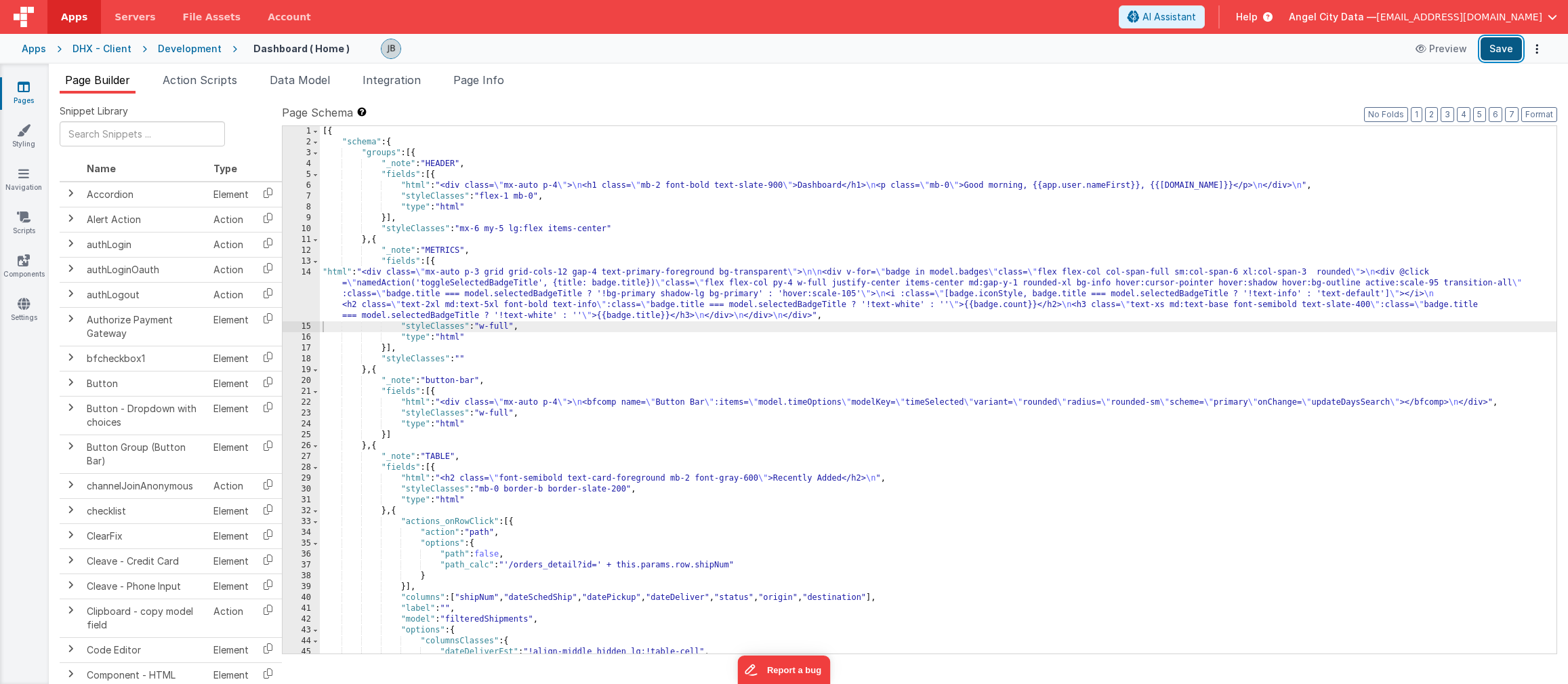
click at [1506, 56] on button "Save" at bounding box center [1501, 49] width 41 height 23
click at [312, 289] on div "14" at bounding box center [301, 294] width 38 height 54
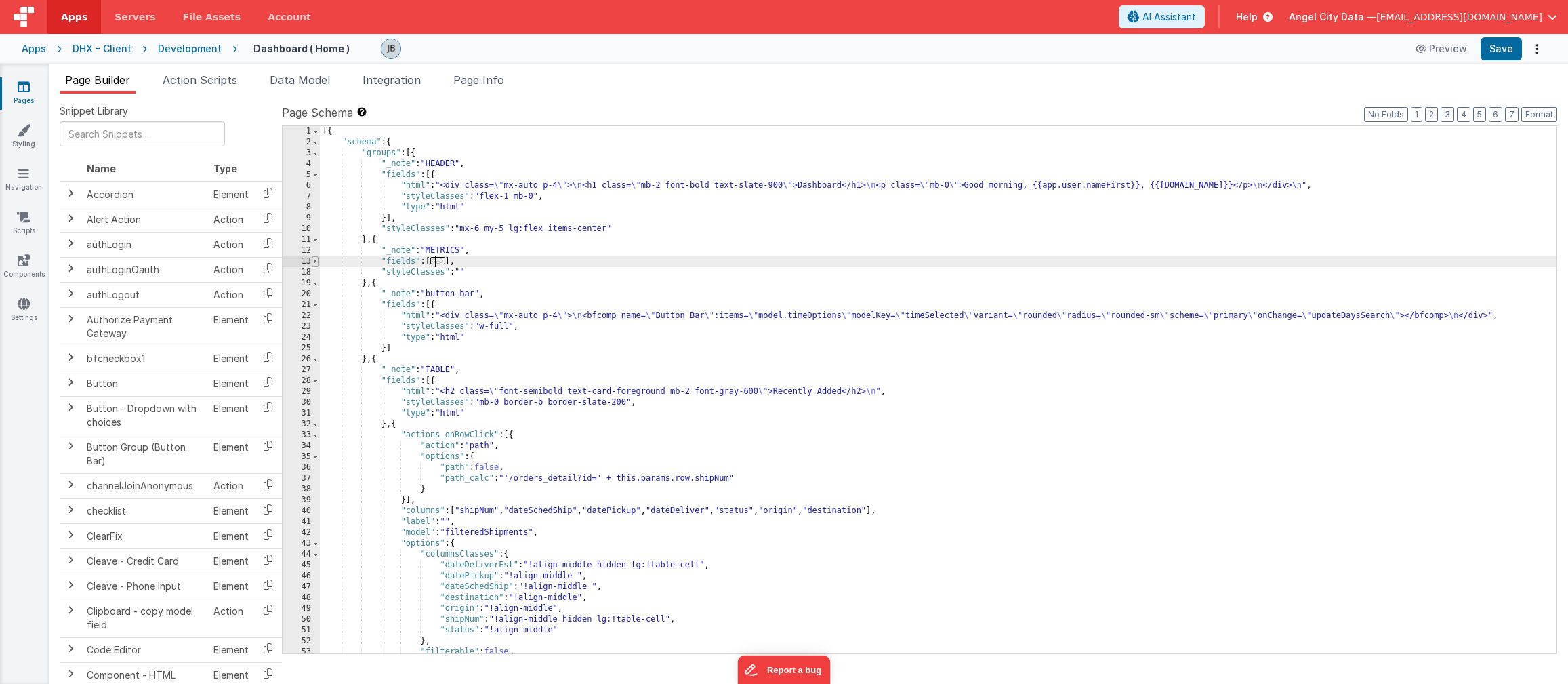
click at [314, 264] on span at bounding box center [316, 262] width 7 height 11
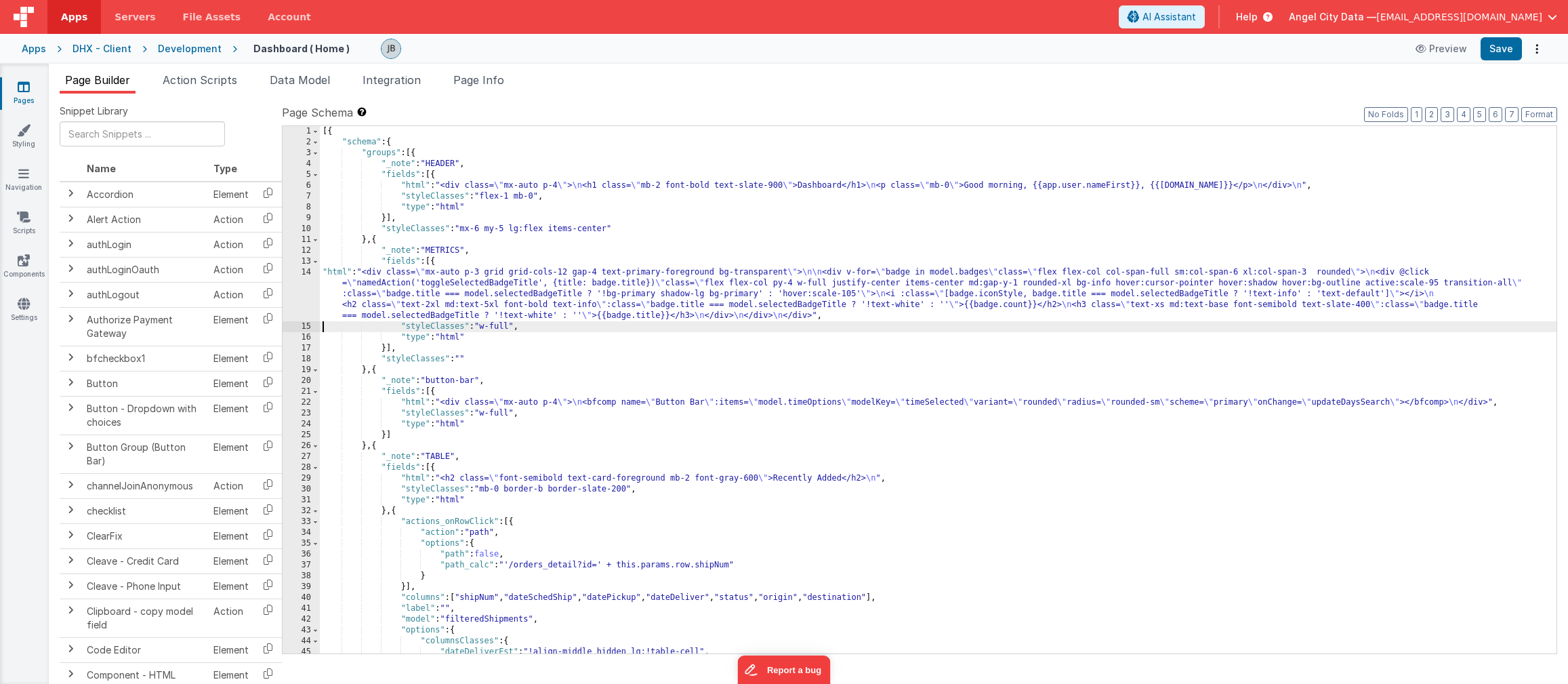
click at [307, 280] on div "14" at bounding box center [301, 294] width 38 height 54
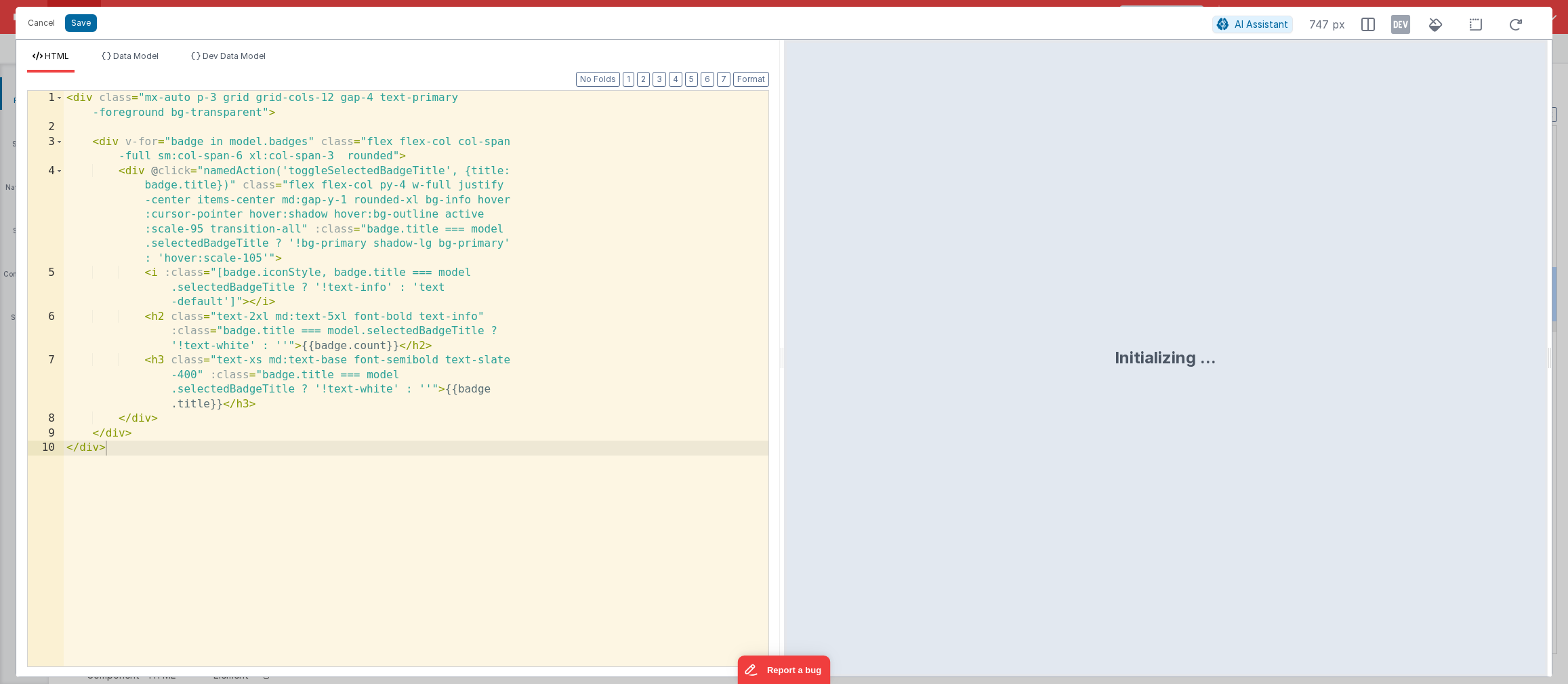
click at [307, 283] on div "< div class = "mx-auto p-3 grid grid-cols-12 gap-4 text-primary -foreground bg-…" at bounding box center [416, 400] width 705 height 620
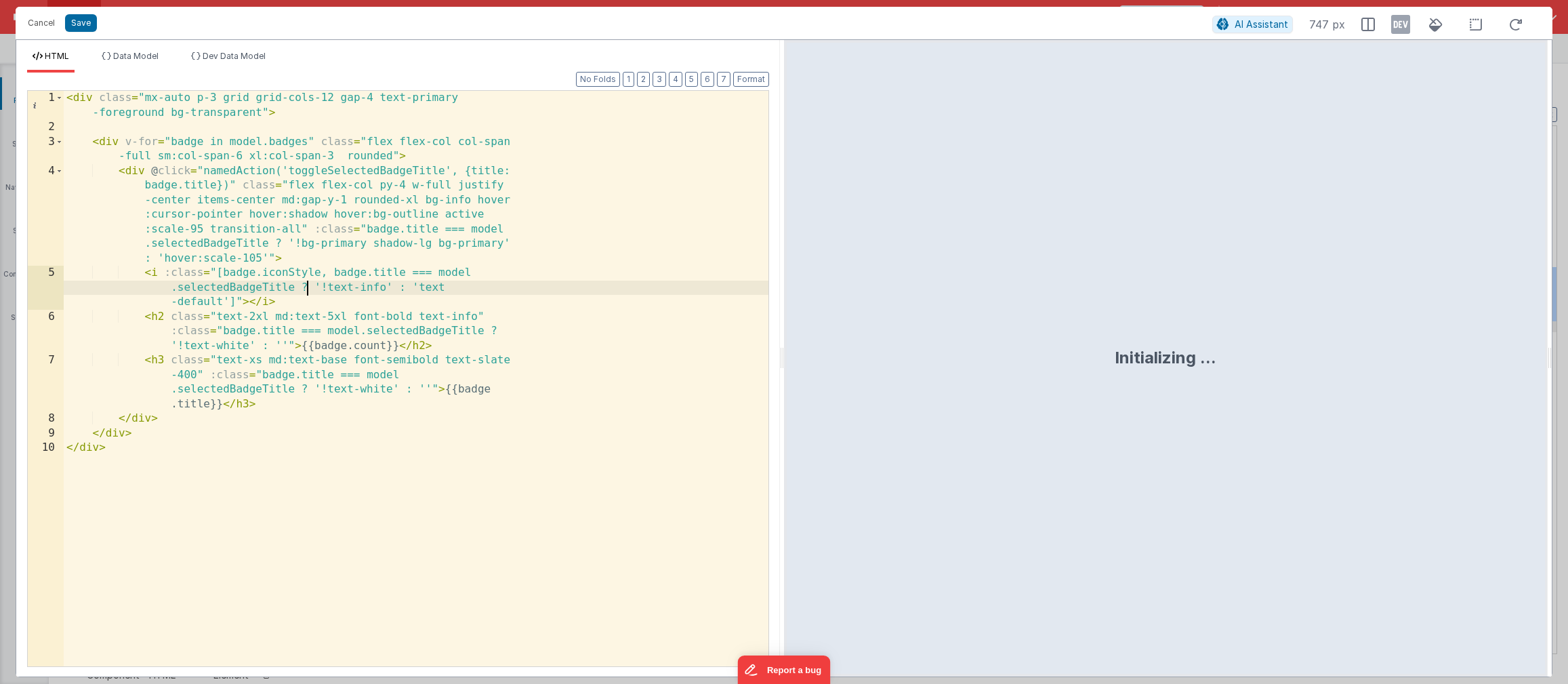
click at [313, 274] on div "< div class = "mx-auto p-3 grid grid-cols-12 gap-4 text-primary -foreground bg-…" at bounding box center [416, 400] width 705 height 620
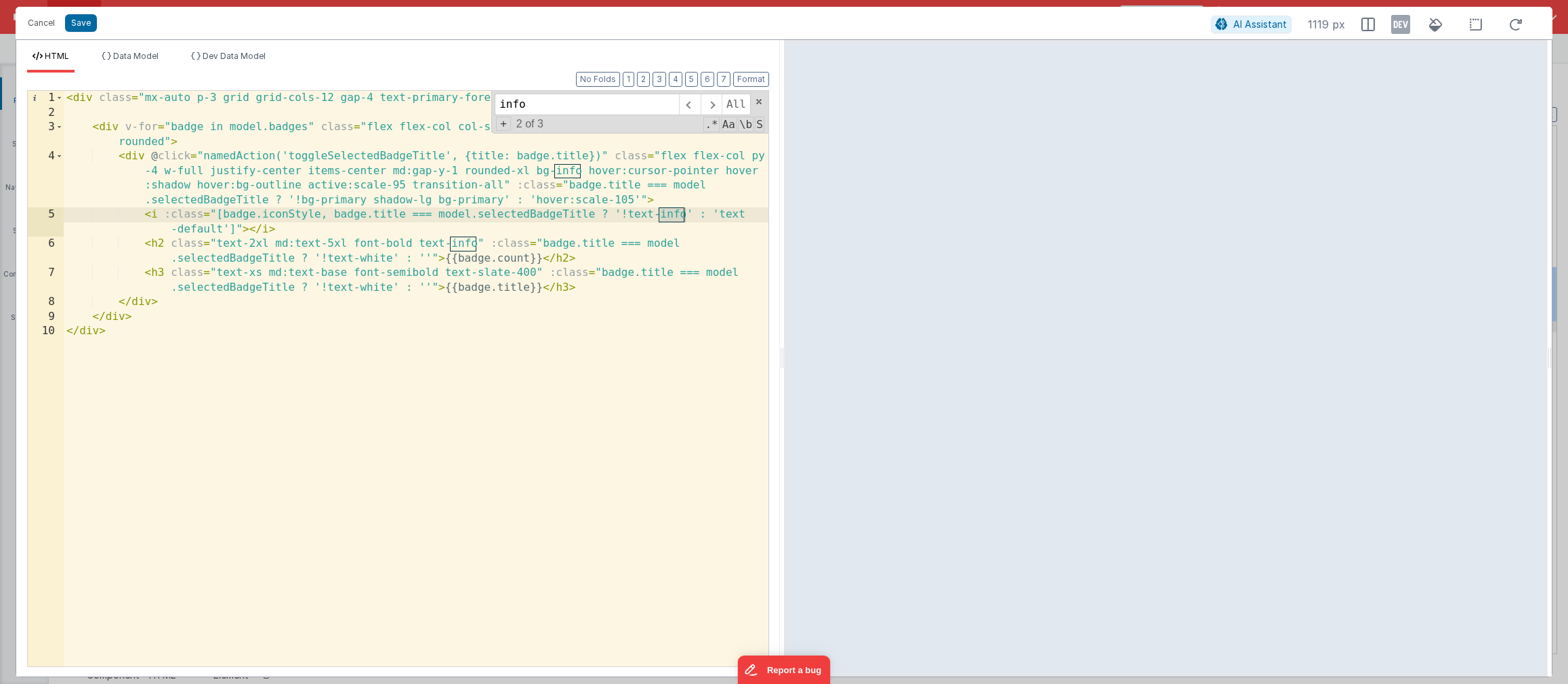
type input "info"
click at [571, 169] on div "< div class = "mx-auto p-3 grid grid-cols-12 gap-4 text-primary-foreground bg-t…" at bounding box center [416, 393] width 705 height 605
click at [464, 245] on div "< div class = "mx-auto p-3 grid grid-cols-12 gap-4 text-primary-foreground bg-t…" at bounding box center [416, 393] width 705 height 605
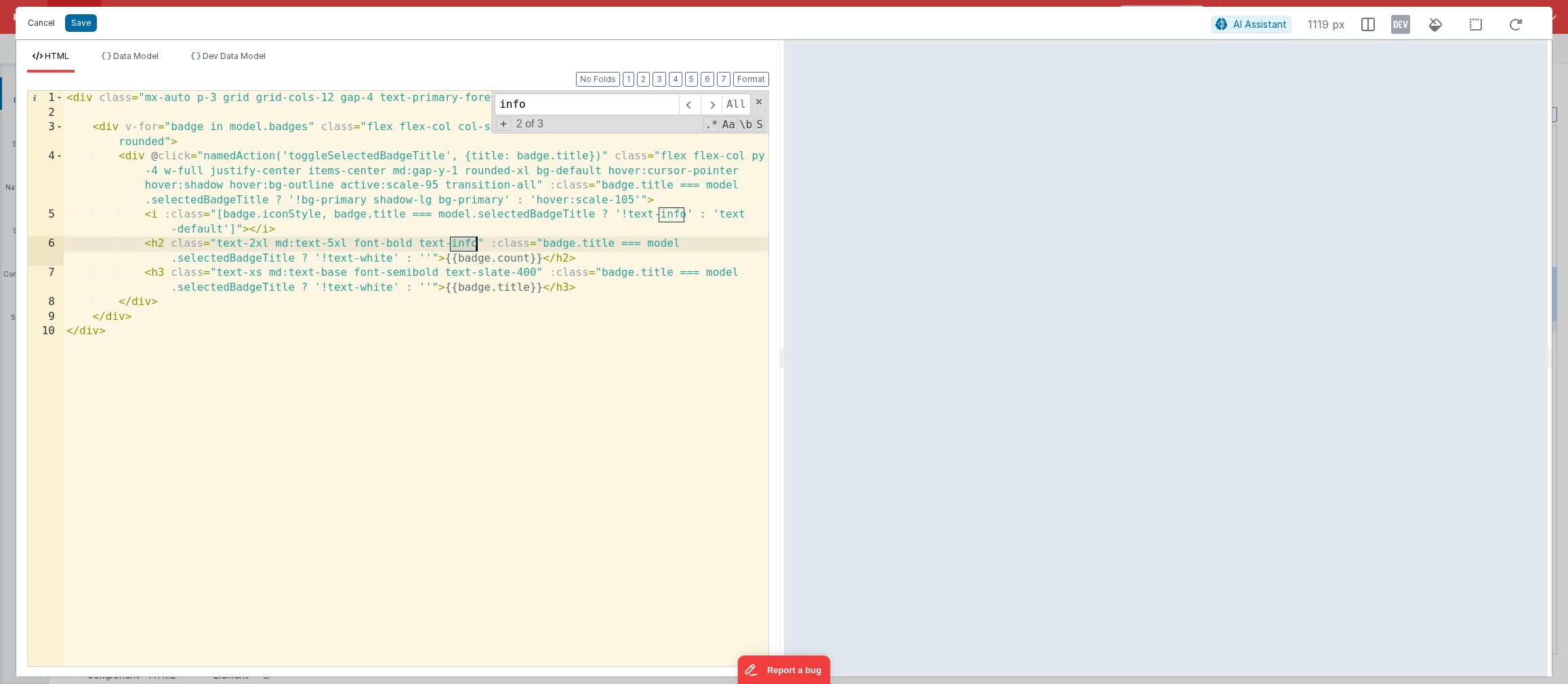
click at [56, 28] on button "Cancel" at bounding box center [41, 23] width 40 height 19
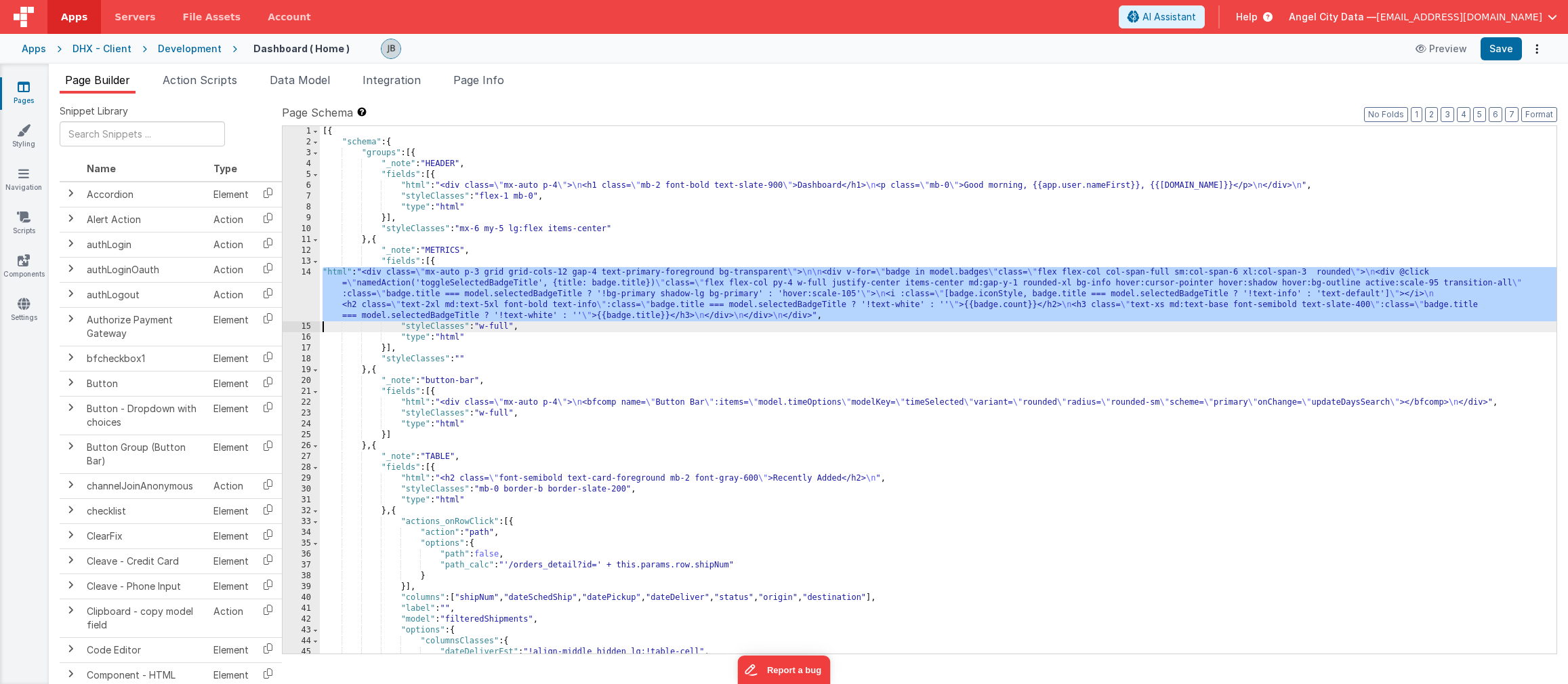
click at [298, 291] on div "14" at bounding box center [301, 294] width 38 height 54
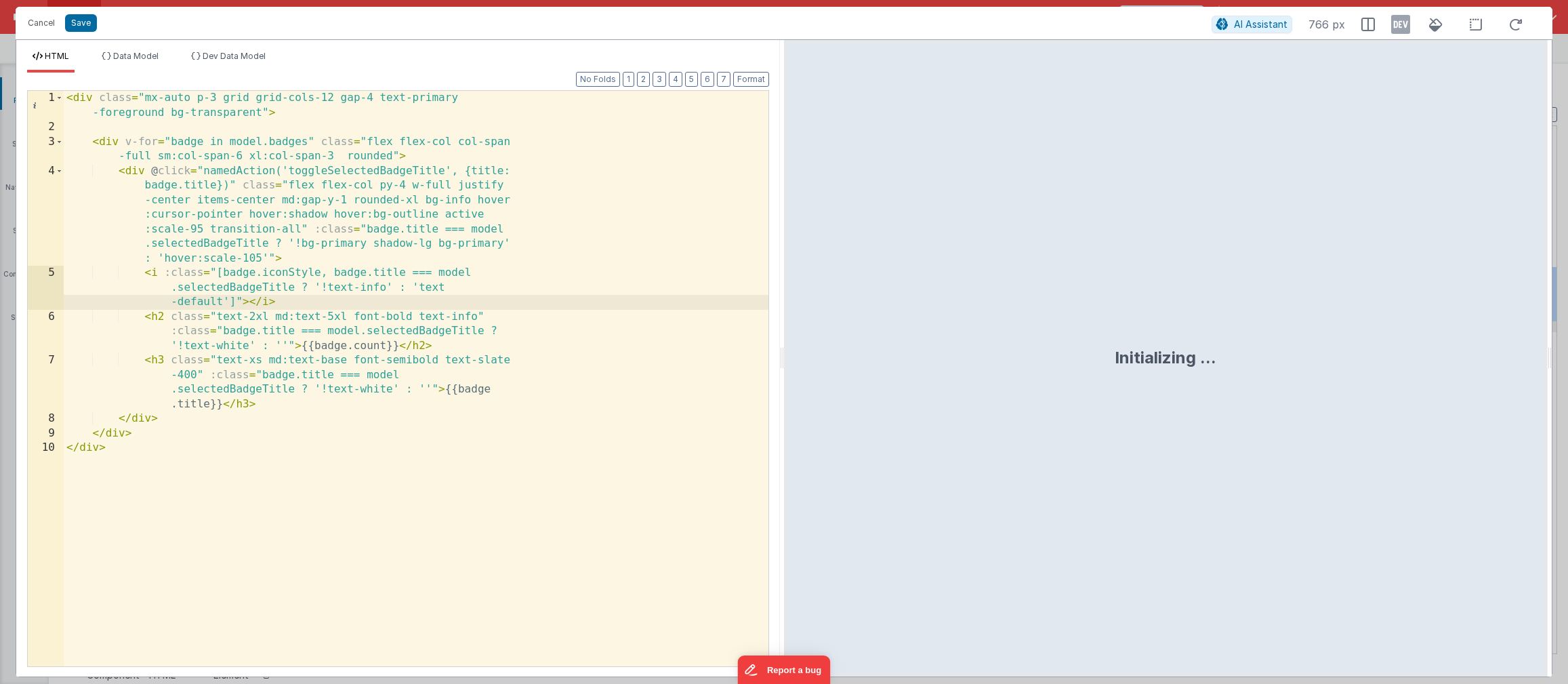
click at [397, 264] on div "< div class = "mx-auto p-3 grid grid-cols-12 gap-4 text-primary -foreground bg-…" at bounding box center [416, 400] width 705 height 620
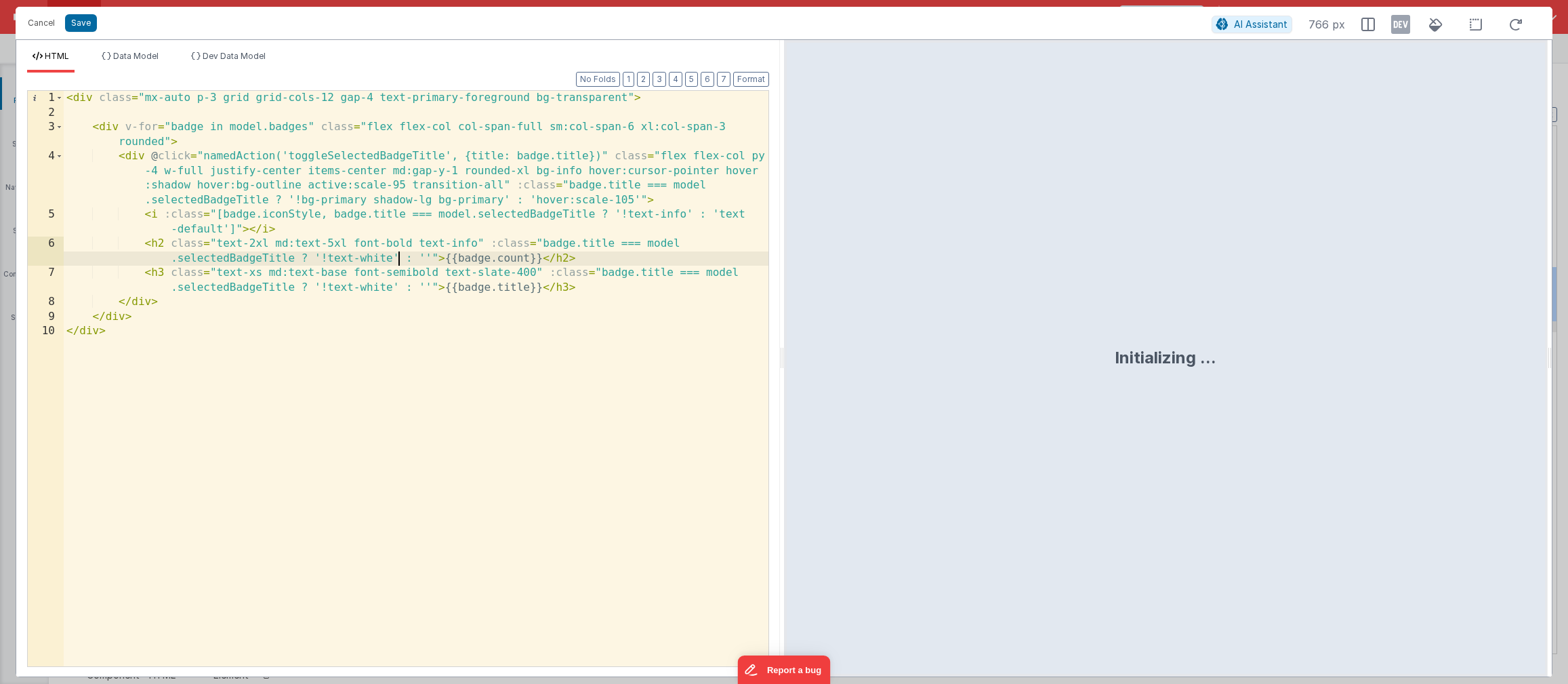
click at [497, 211] on div "< div class = "mx-auto p-3 grid grid-cols-12 gap-4 text-primary-foreground bg-t…" at bounding box center [416, 393] width 705 height 605
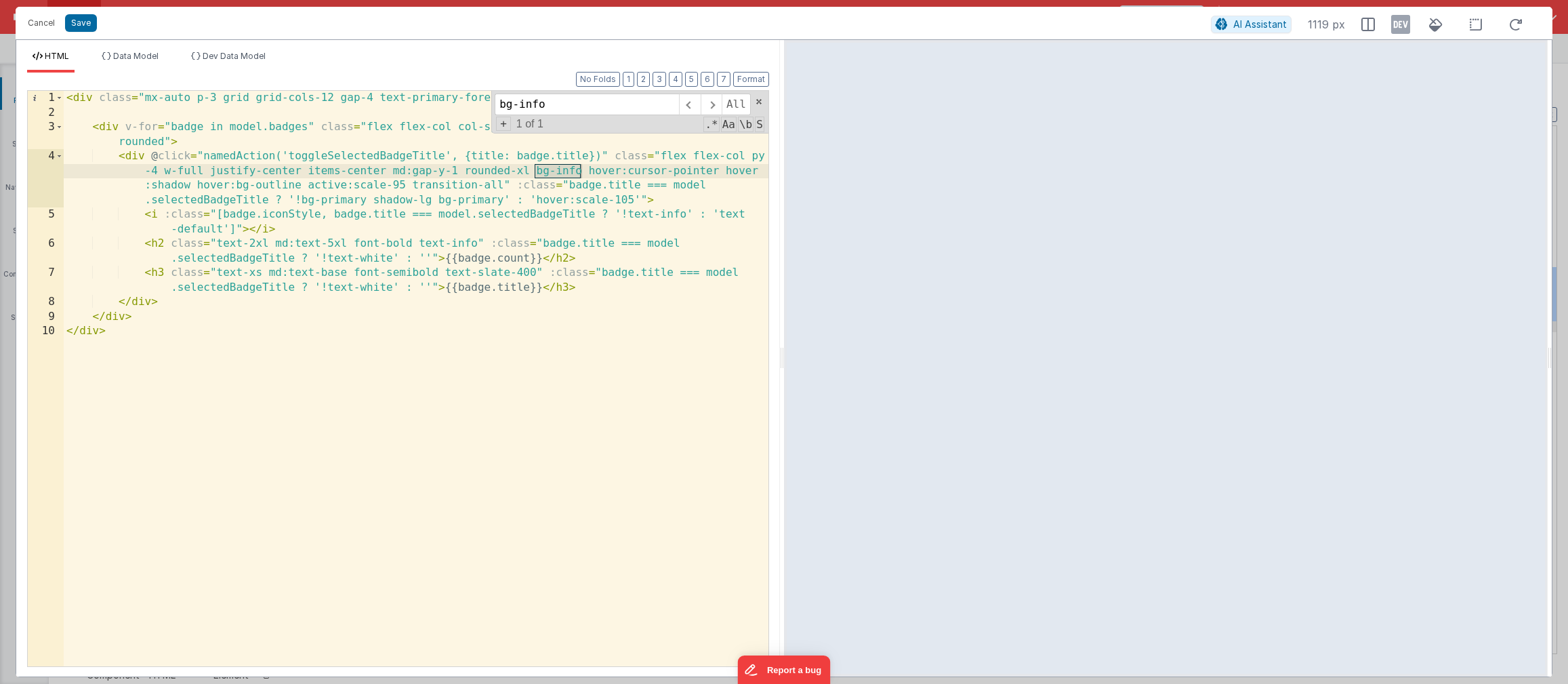
type input "bg-info"
click at [472, 198] on div "< div class = "mx-auto p-3 grid grid-cols-12 gap-4 text-primary-foreground bg-t…" at bounding box center [416, 393] width 705 height 605
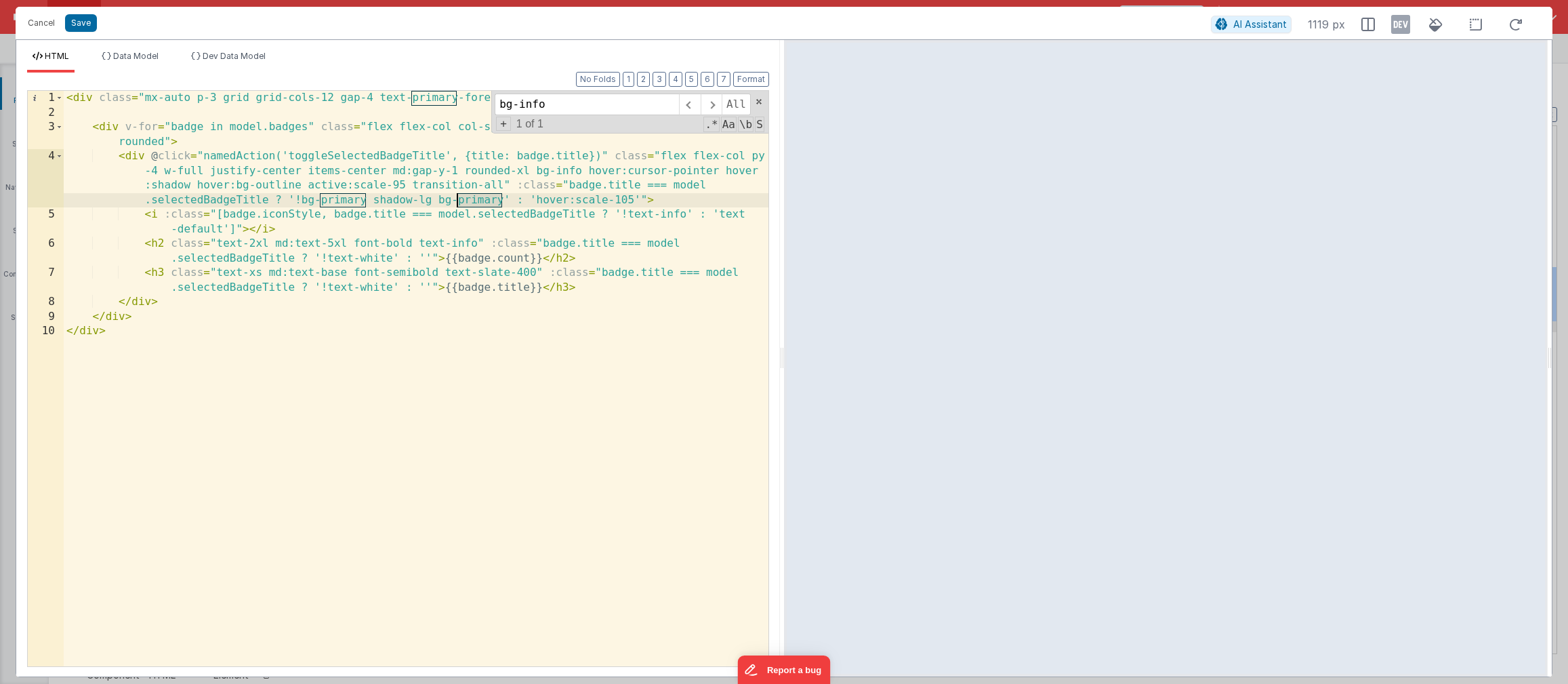
click at [472, 198] on div "< div class = "mx-auto p-3 grid grid-cols-12 gap-4 text-primary-foreground bg-t…" at bounding box center [416, 393] width 705 height 605
click at [333, 201] on div "< div class = "mx-auto p-3 grid grid-cols-12 gap-4 text-primary-foreground bg-t…" at bounding box center [416, 393] width 705 height 605
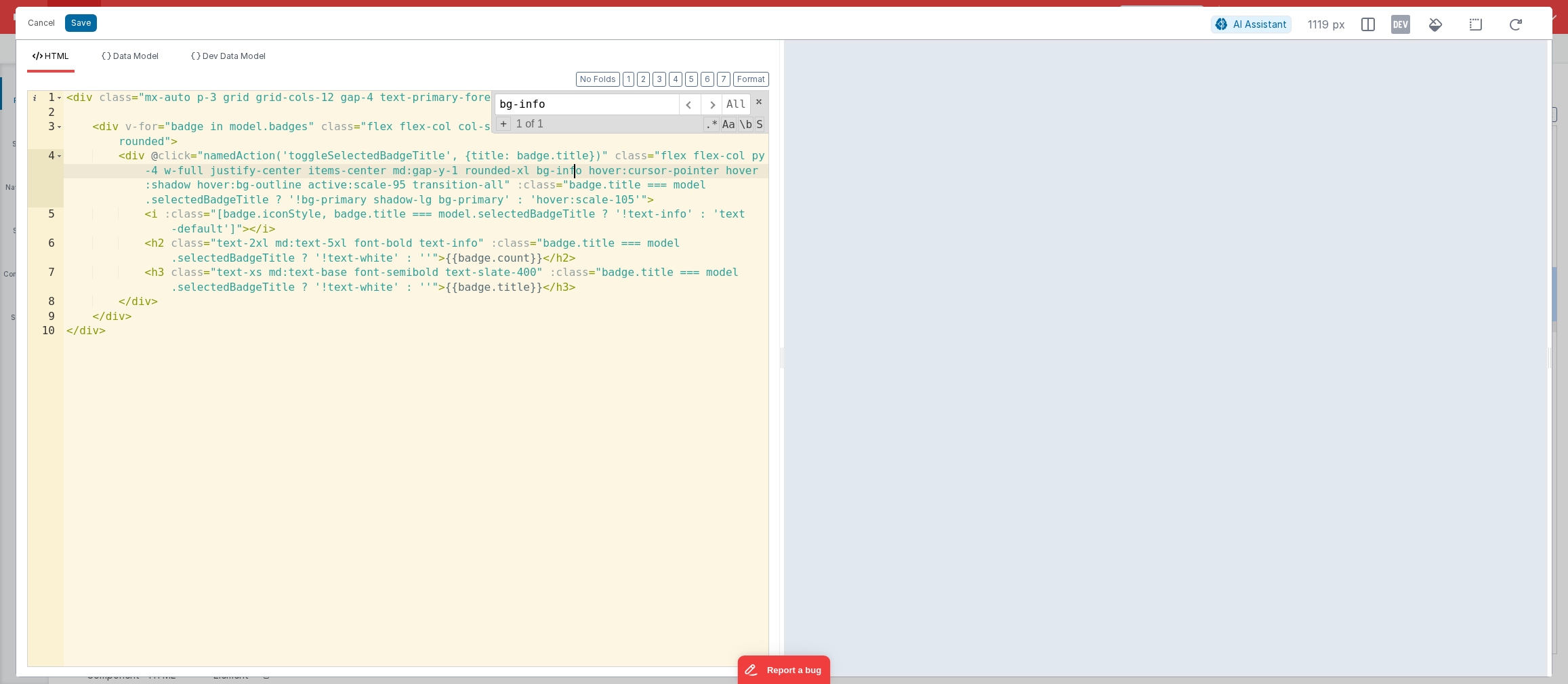
click at [574, 170] on div "< div class = "mx-auto p-3 grid grid-cols-12 gap-4 text-primary-foreground bg-t…" at bounding box center [416, 393] width 705 height 605
click at [566, 174] on div "< div class = "mx-auto p-3 grid grid-cols-12 gap-4 text-primary-foreground bg-t…" at bounding box center [416, 393] width 705 height 605
click at [81, 26] on button "Save" at bounding box center [81, 23] width 32 height 17
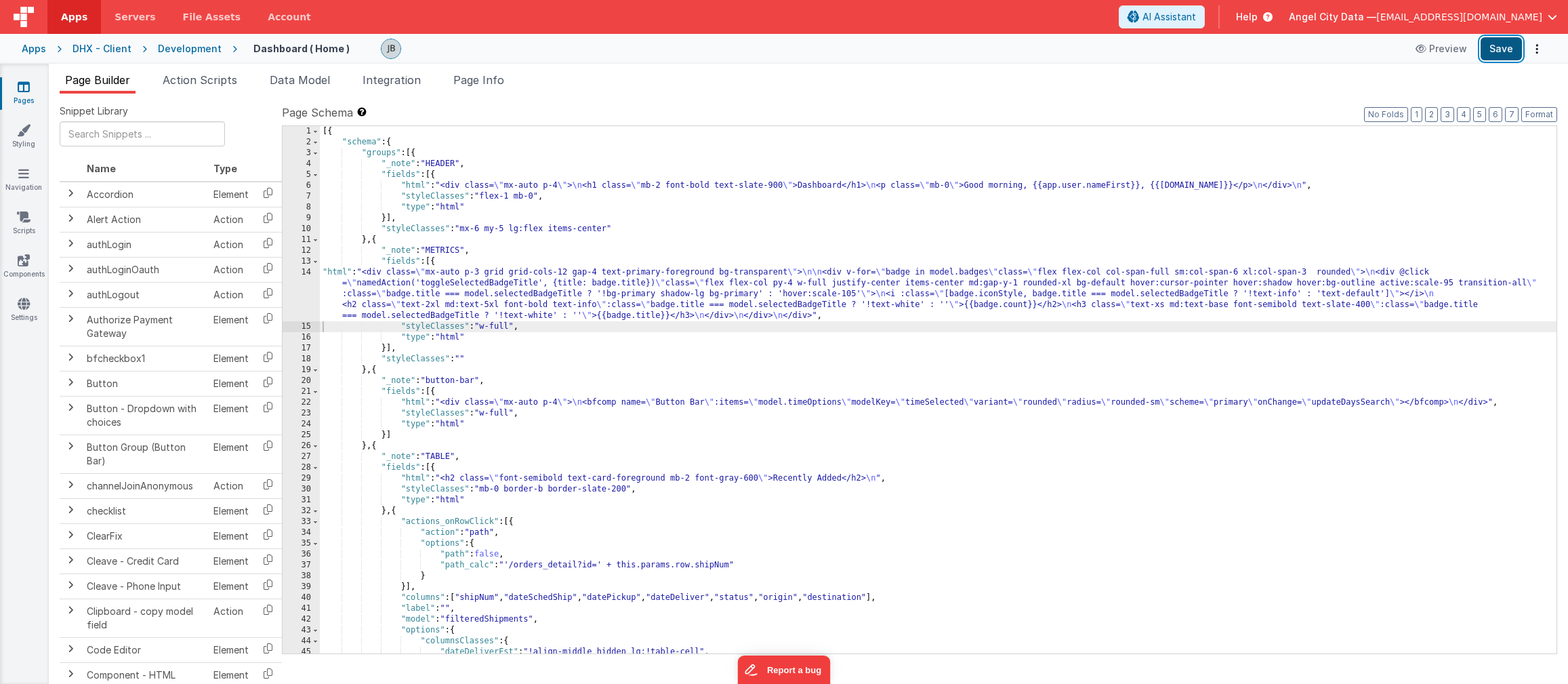
click at [1500, 50] on button "Save" at bounding box center [1501, 49] width 41 height 23
click at [312, 405] on div "22" at bounding box center [301, 403] width 38 height 11
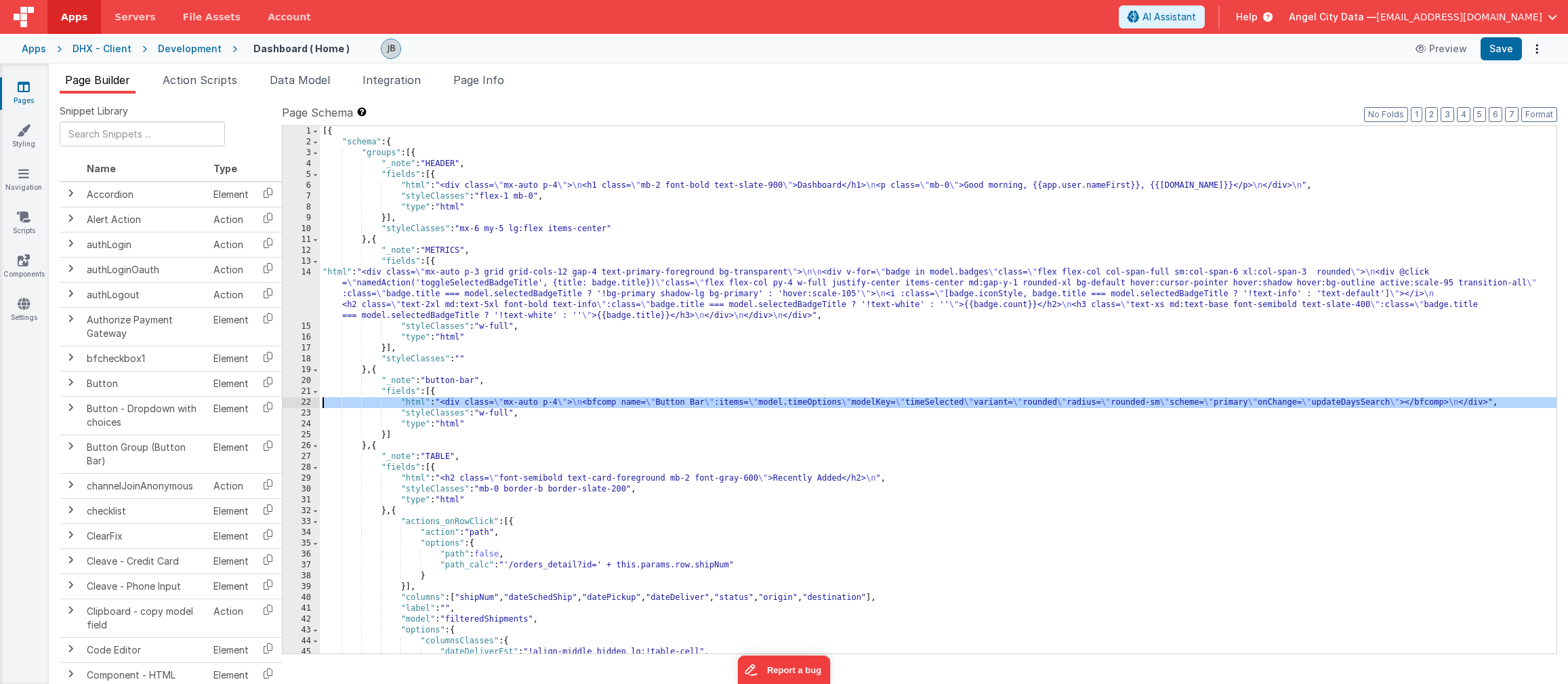
click at [309, 401] on div "22" at bounding box center [301, 403] width 38 height 11
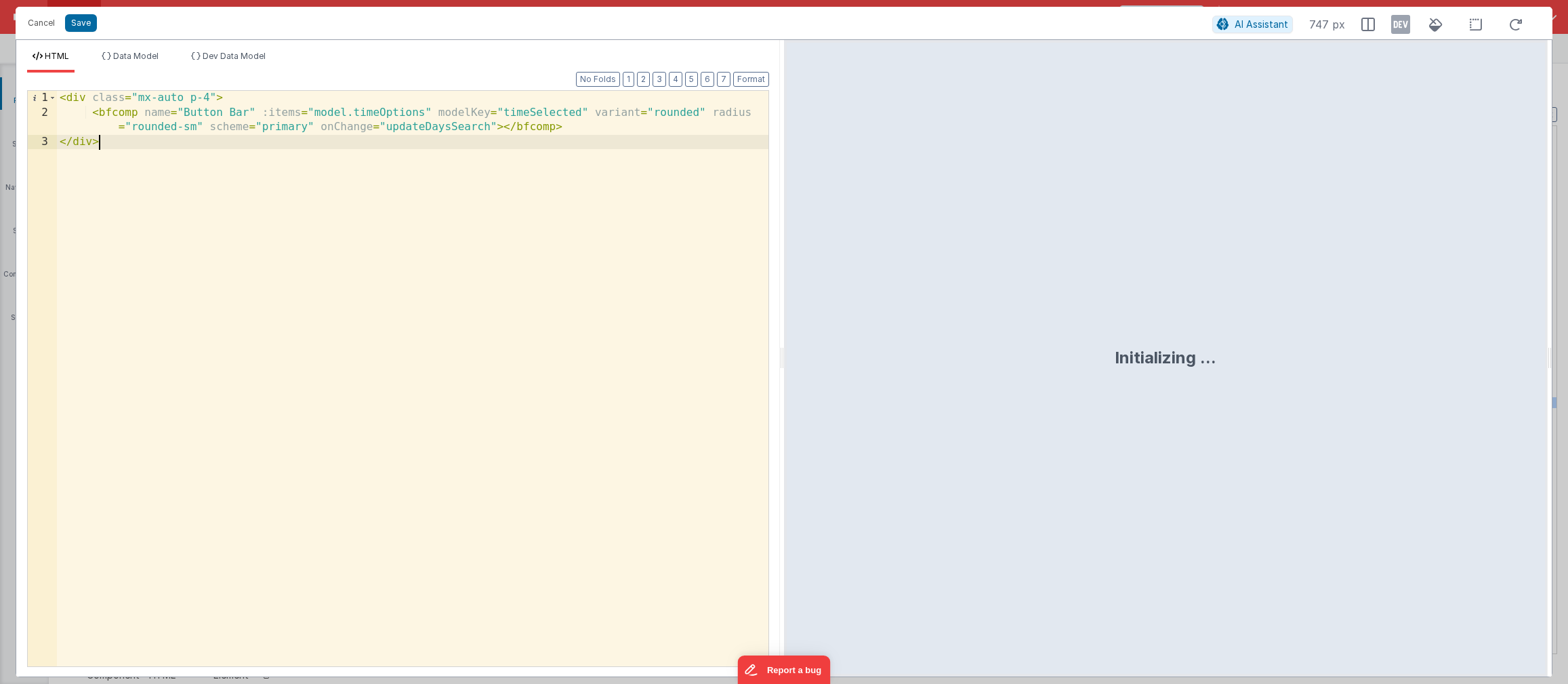
click at [258, 299] on div "< div class = "mx-auto p-4" > < bfcomp name = "Button Bar" :items = "model.time…" at bounding box center [412, 393] width 711 height 605
click at [38, 21] on button "Cancel" at bounding box center [41, 23] width 40 height 19
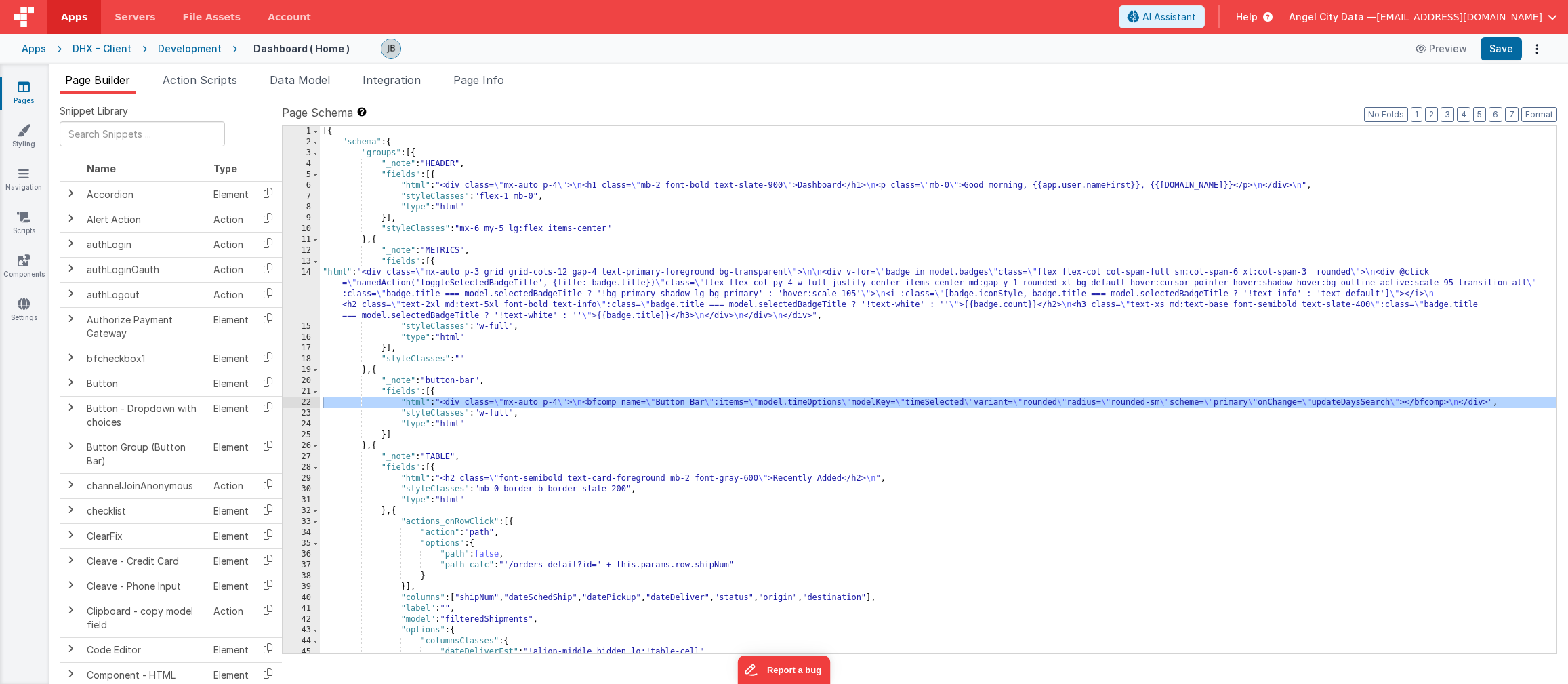
click at [308, 286] on div "14" at bounding box center [301, 294] width 38 height 54
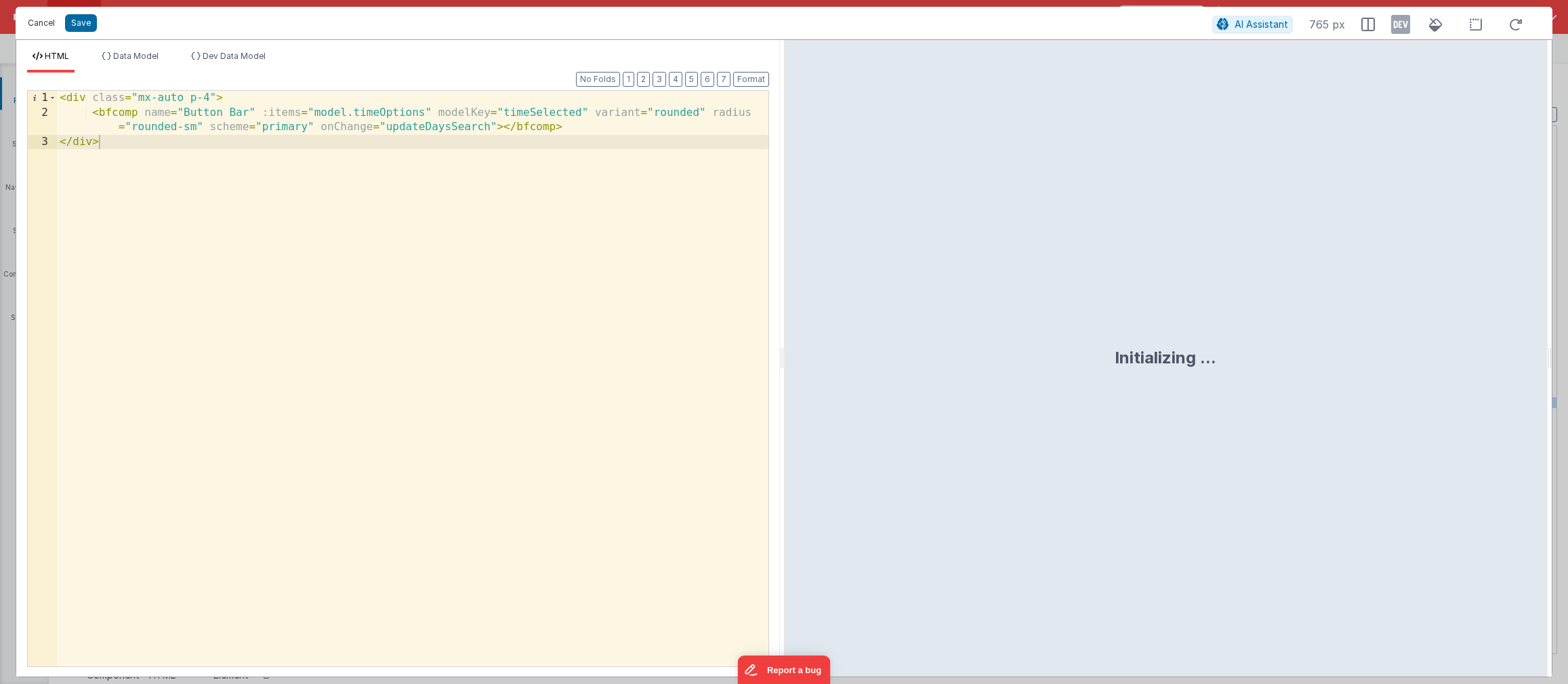
click at [35, 27] on button "Cancel" at bounding box center [41, 23] width 40 height 19
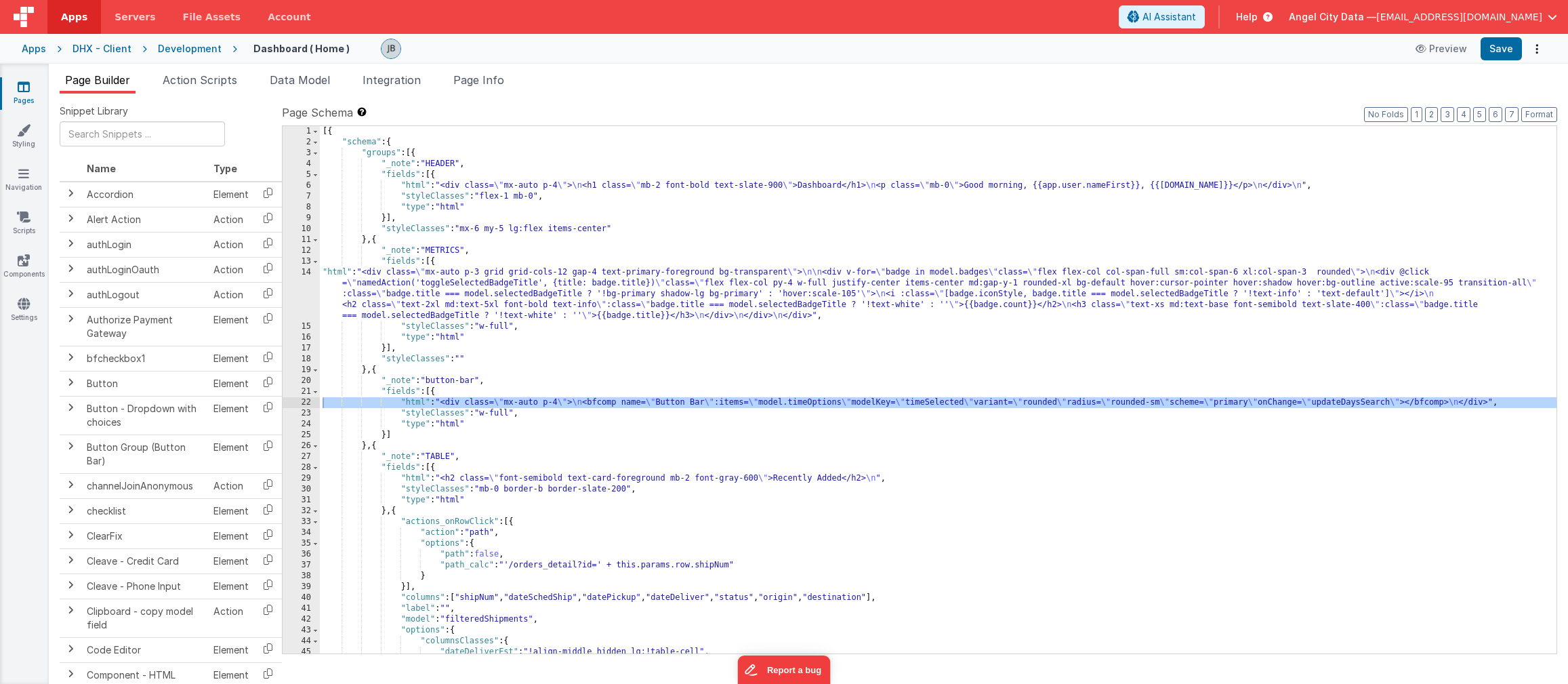
click at [294, 284] on div "14" at bounding box center [301, 294] width 38 height 54
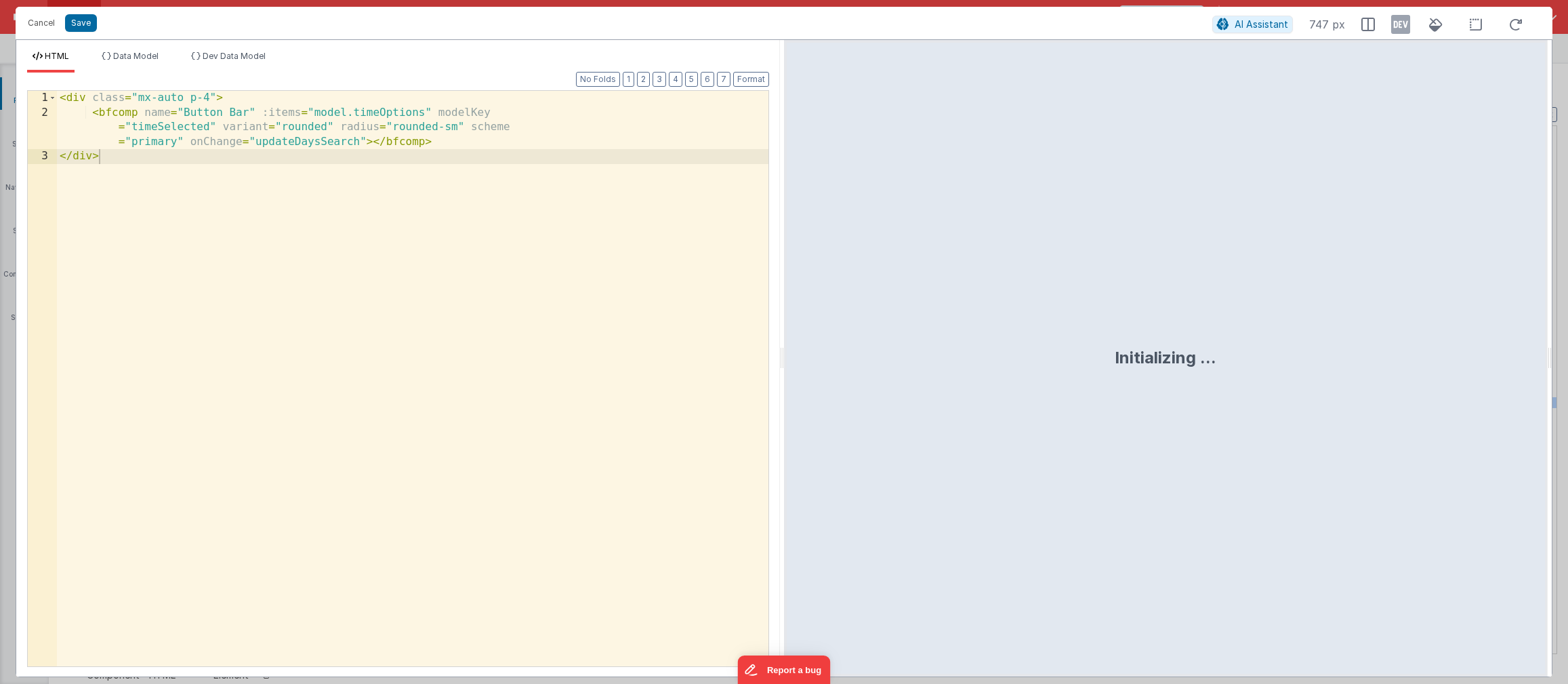
click at [299, 276] on div "< div class = "mx-auto p-4" > < bfcomp name = "Button Bar" :items = "model.time…" at bounding box center [412, 393] width 711 height 605
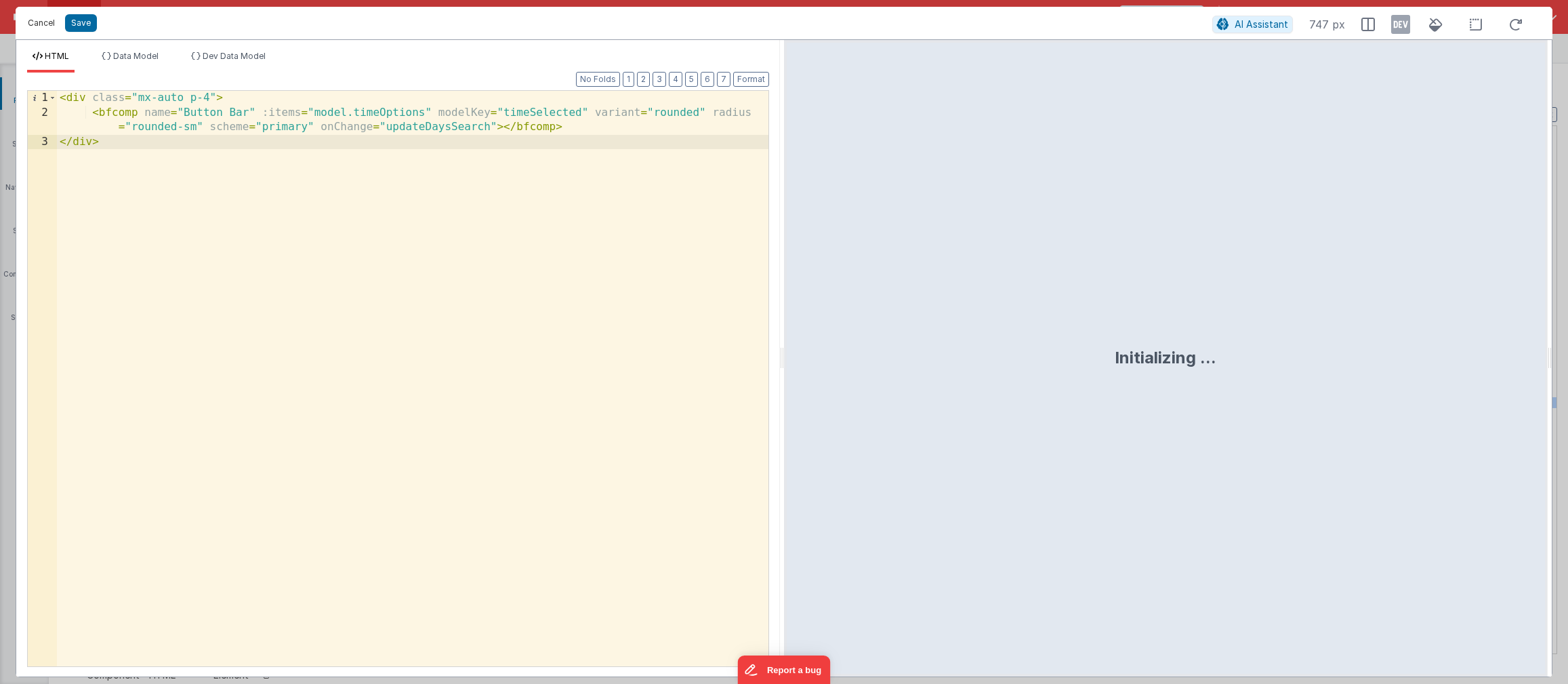
click at [31, 24] on button "Cancel" at bounding box center [41, 23] width 40 height 19
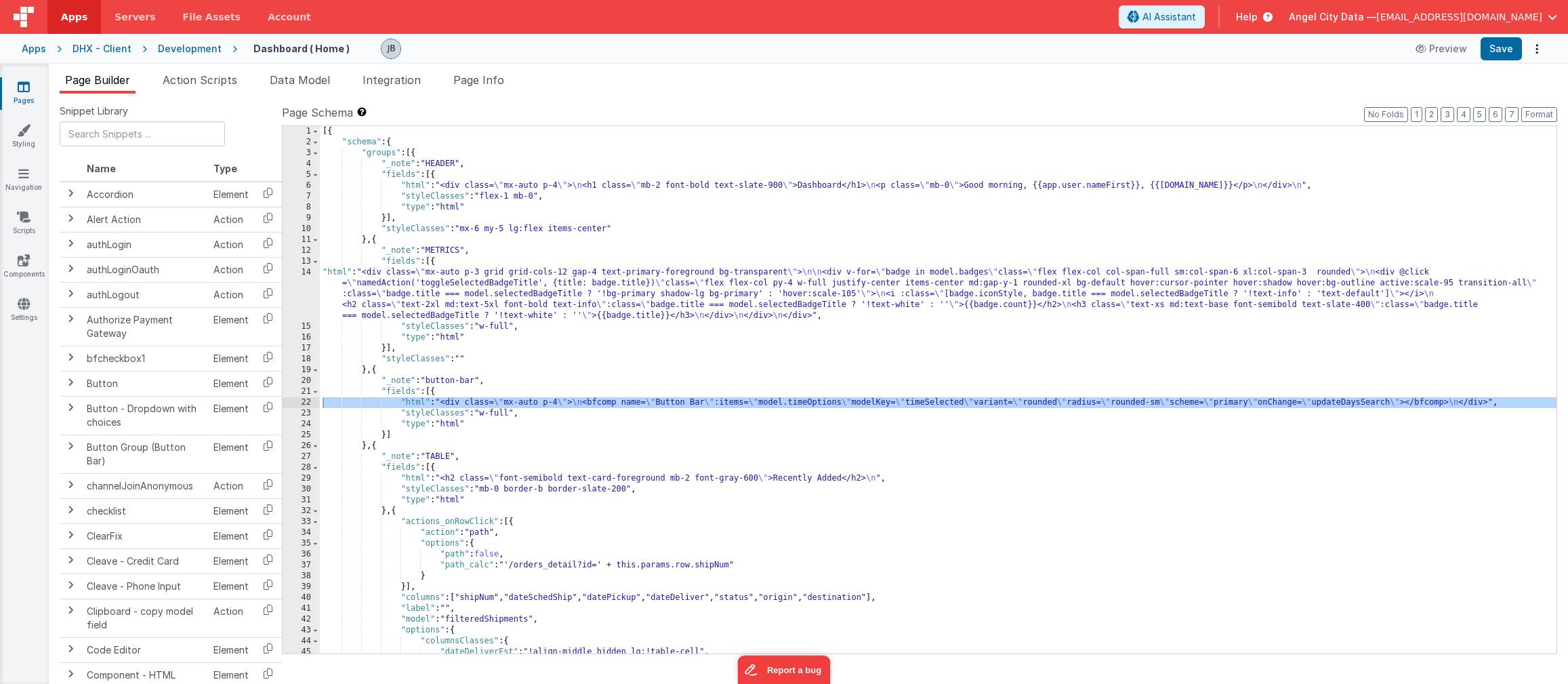
click at [349, 279] on div "[{ "schema" : { "groups" : [{ "_note" : "HEADER" , "fields" : [{ "html" : "<div…" at bounding box center [937, 400] width 1237 height 549
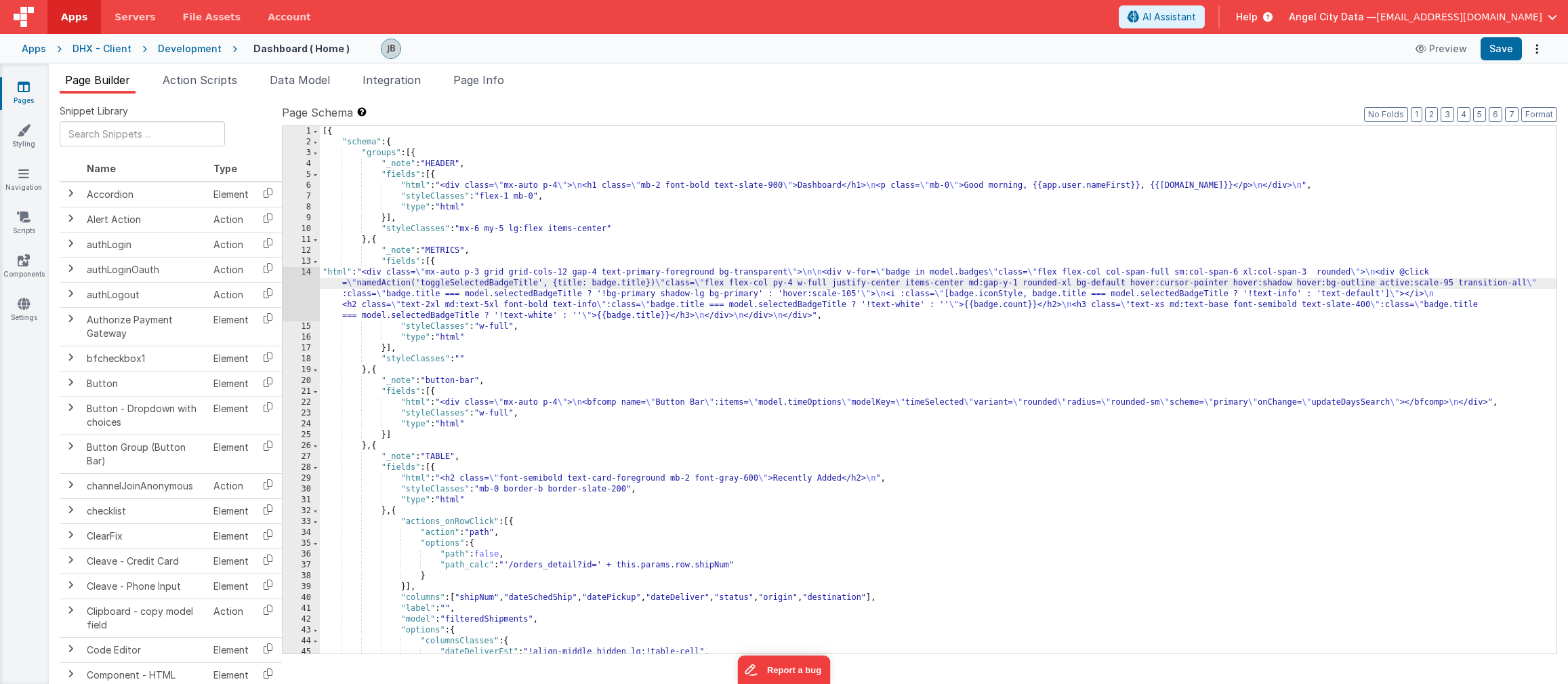
click at [304, 274] on div "14" at bounding box center [301, 294] width 38 height 54
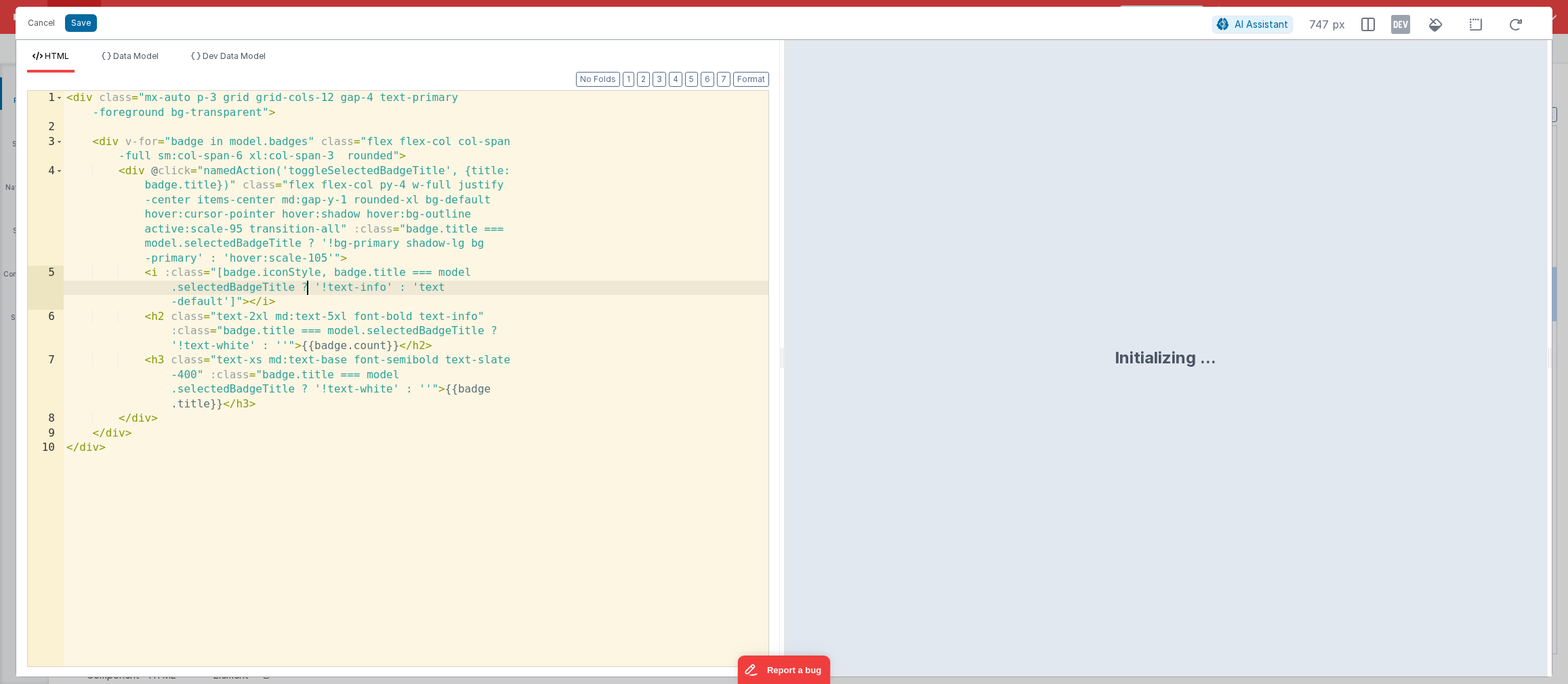
click at [304, 274] on div "< div class = "mx-auto p-3 grid grid-cols-12 gap-4 text-primary -foreground bg-…" at bounding box center [416, 400] width 705 height 620
click at [301, 247] on div "< div class = "mx-auto p-3 grid grid-cols-12 gap-4 text-primary -foreground bg-…" at bounding box center [416, 400] width 705 height 620
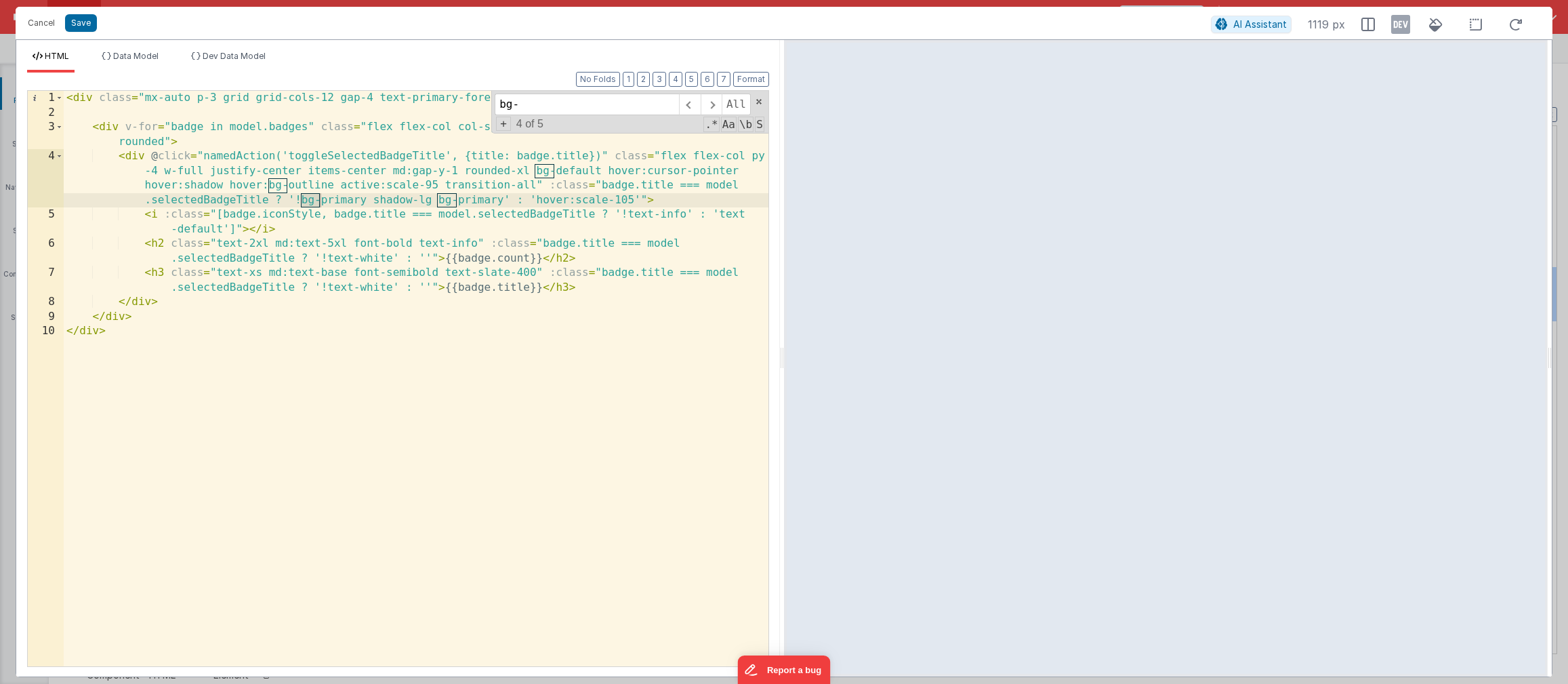
type input "bg-"
click at [303, 185] on div "< div class = "mx-auto p-3 grid grid-cols-12 gap-4 text-primary-foreground bg-t…" at bounding box center [416, 393] width 705 height 605
click at [341, 198] on div "< div class = "mx-auto p-3 grid grid-cols-12 gap-4 text-primary-foreground bg-t…" at bounding box center [416, 393] width 705 height 605
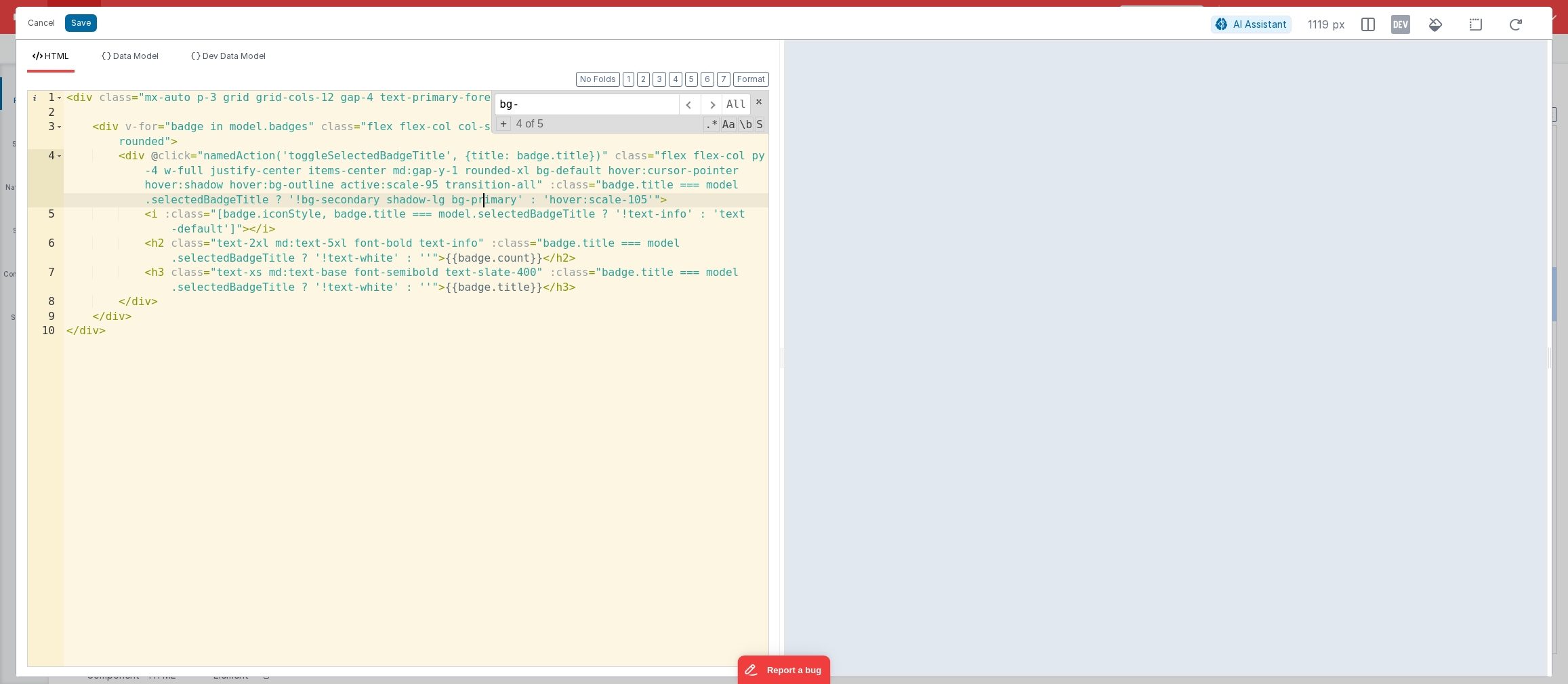
click at [486, 203] on div "< div class = "mx-auto p-3 grid grid-cols-12 gap-4 text-primary-foreground bg-t…" at bounding box center [416, 393] width 705 height 605
click at [719, 105] on span at bounding box center [711, 105] width 21 height 22
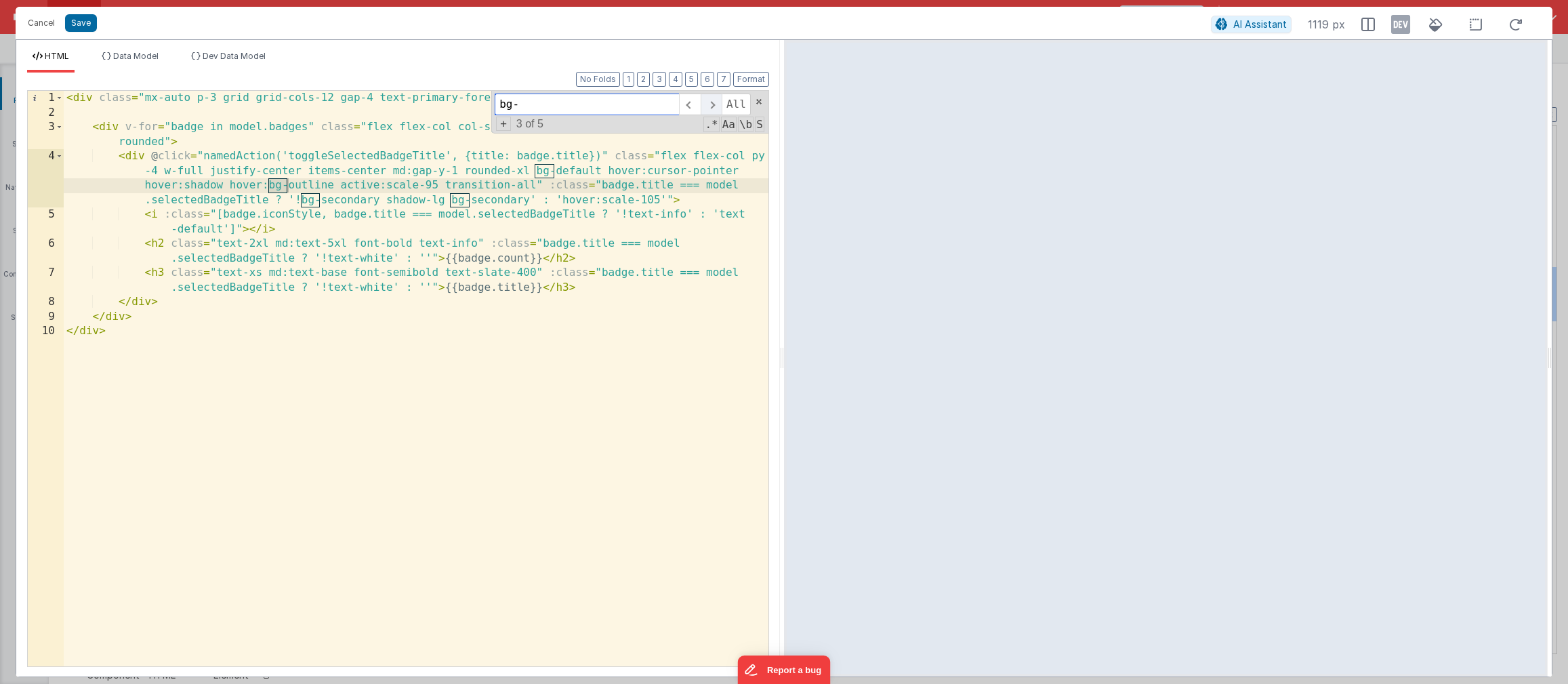
click at [719, 105] on span at bounding box center [711, 105] width 21 height 22
click at [73, 26] on button "Save" at bounding box center [81, 23] width 32 height 17
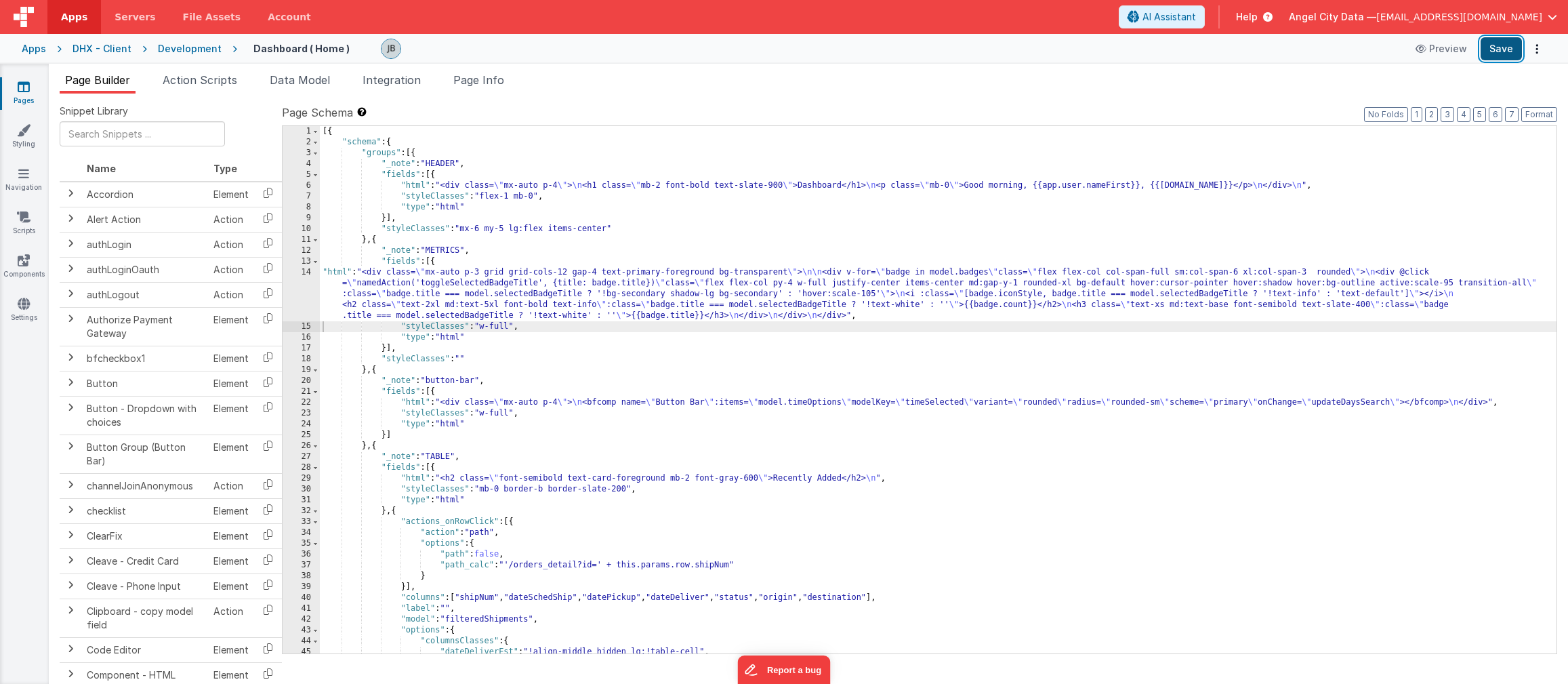
click at [1489, 51] on button "Save" at bounding box center [1501, 49] width 41 height 23
click at [196, 47] on div "Development" at bounding box center [189, 49] width 63 height 14
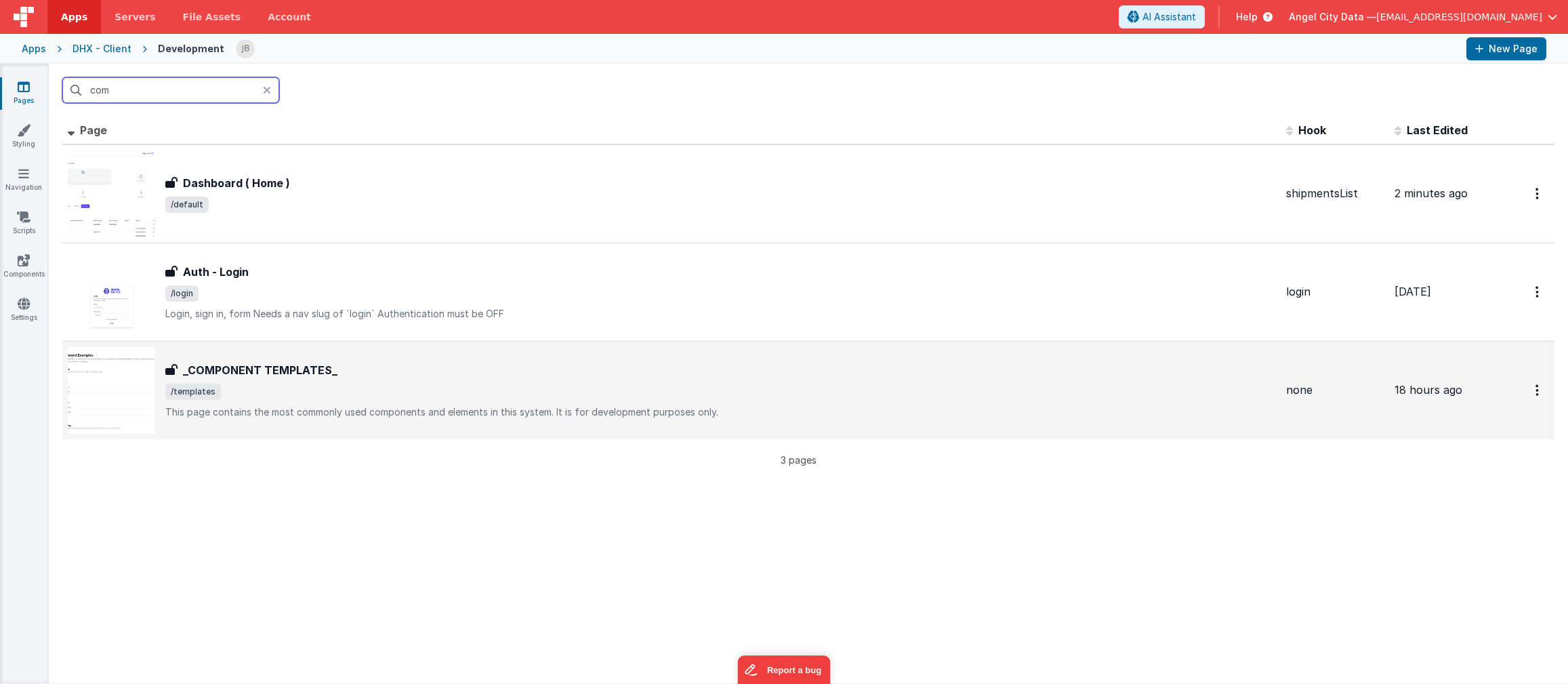
type input "com"
click at [289, 369] on h3 "_COMPONENT TEMPLATES_" at bounding box center [260, 370] width 154 height 17
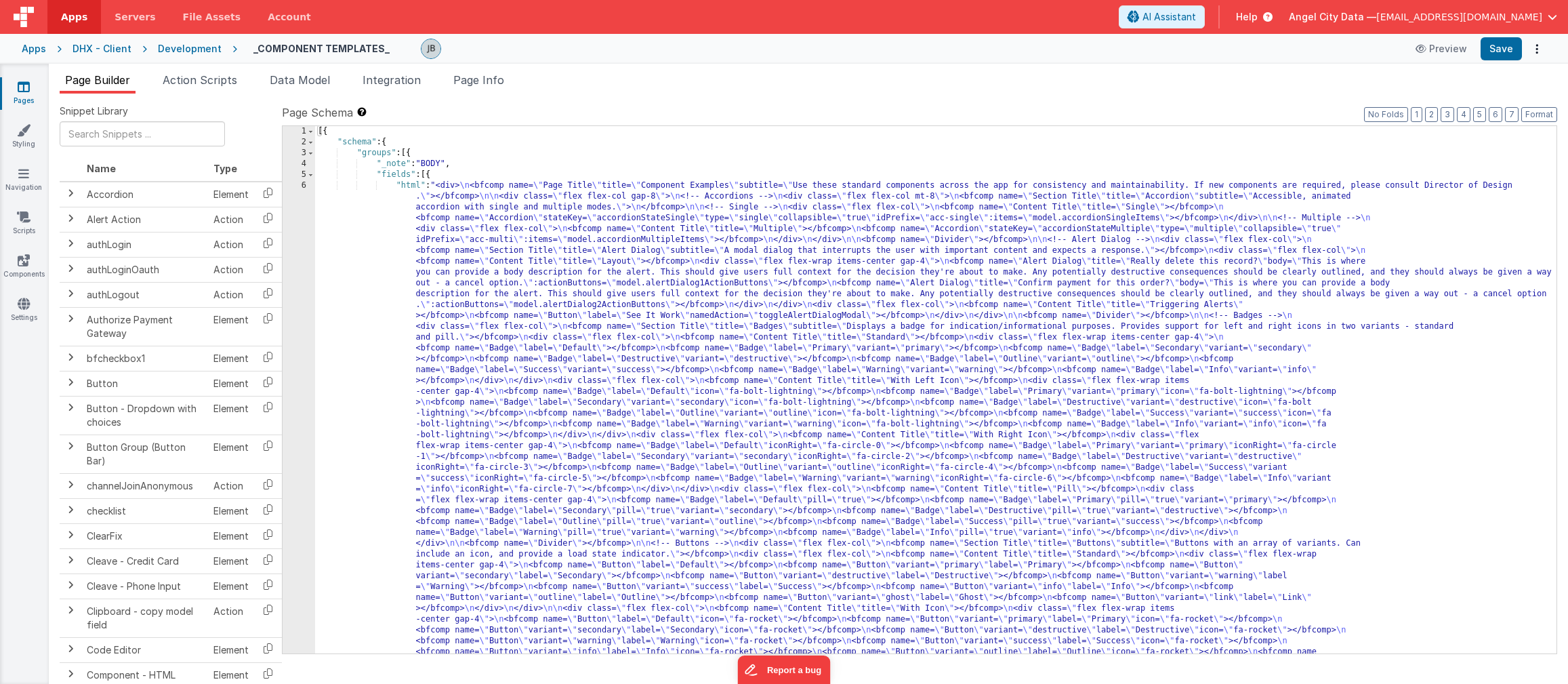
click at [90, 50] on div "DHX - Client" at bounding box center [102, 49] width 59 height 14
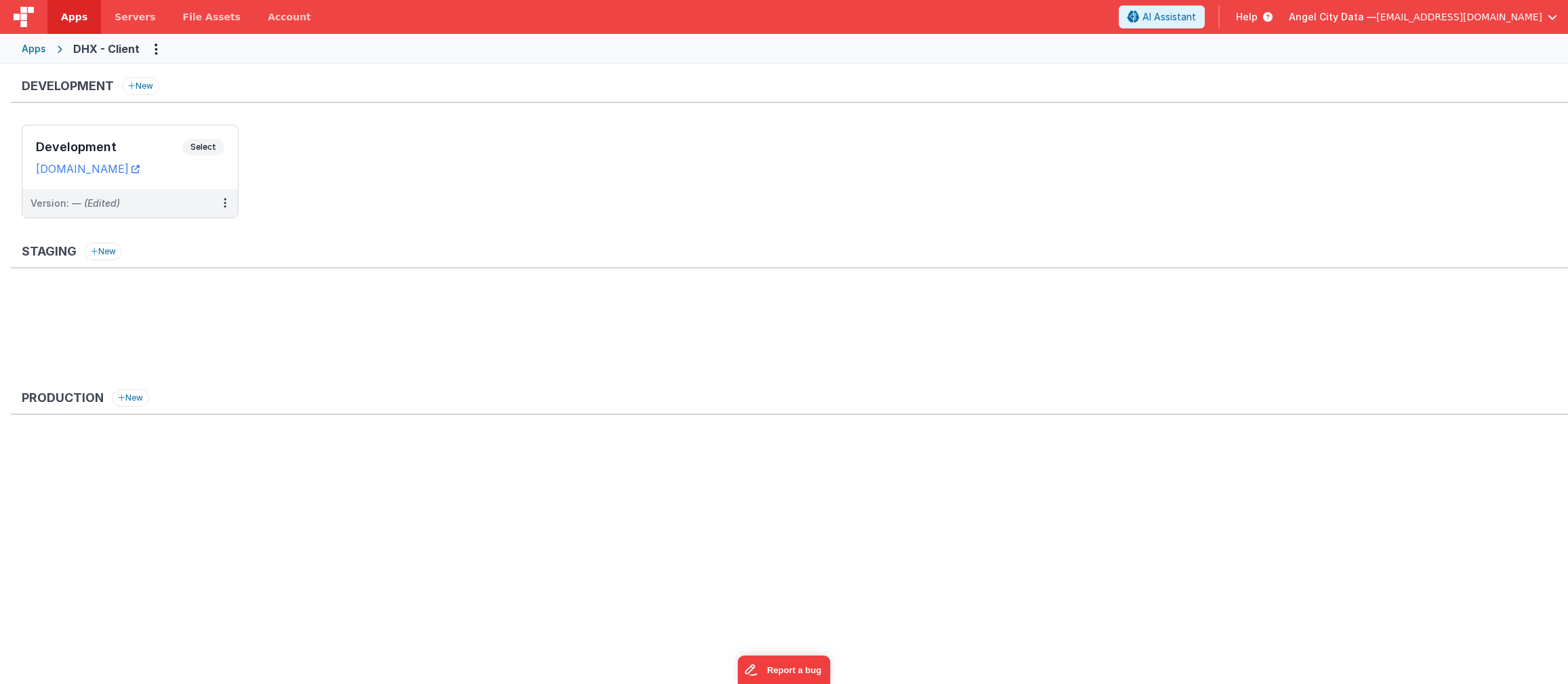
click at [50, 48] on div "Apps DHX - Client" at bounding box center [784, 49] width 1568 height 29
click at [39, 50] on div "Apps" at bounding box center [34, 49] width 25 height 14
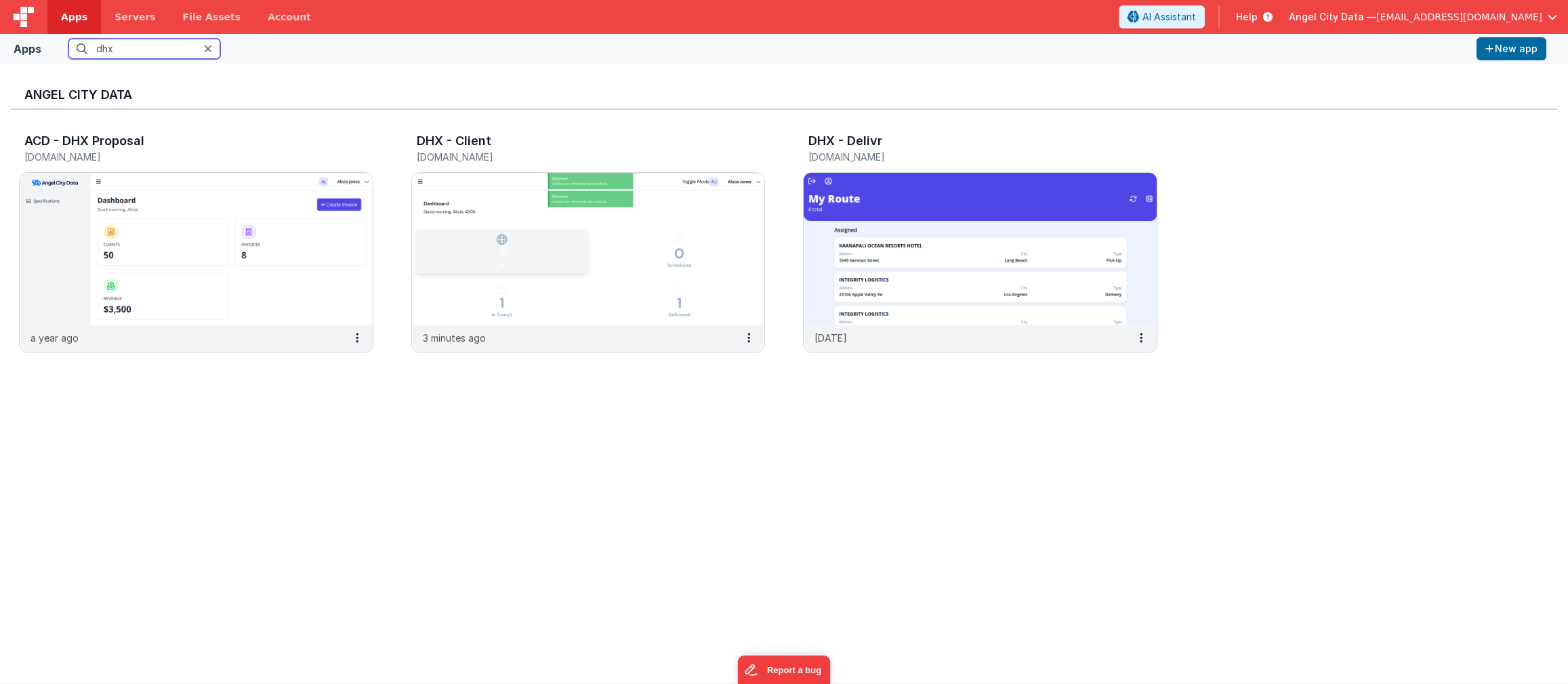
click at [130, 58] on input "dhx" at bounding box center [144, 49] width 151 height 20
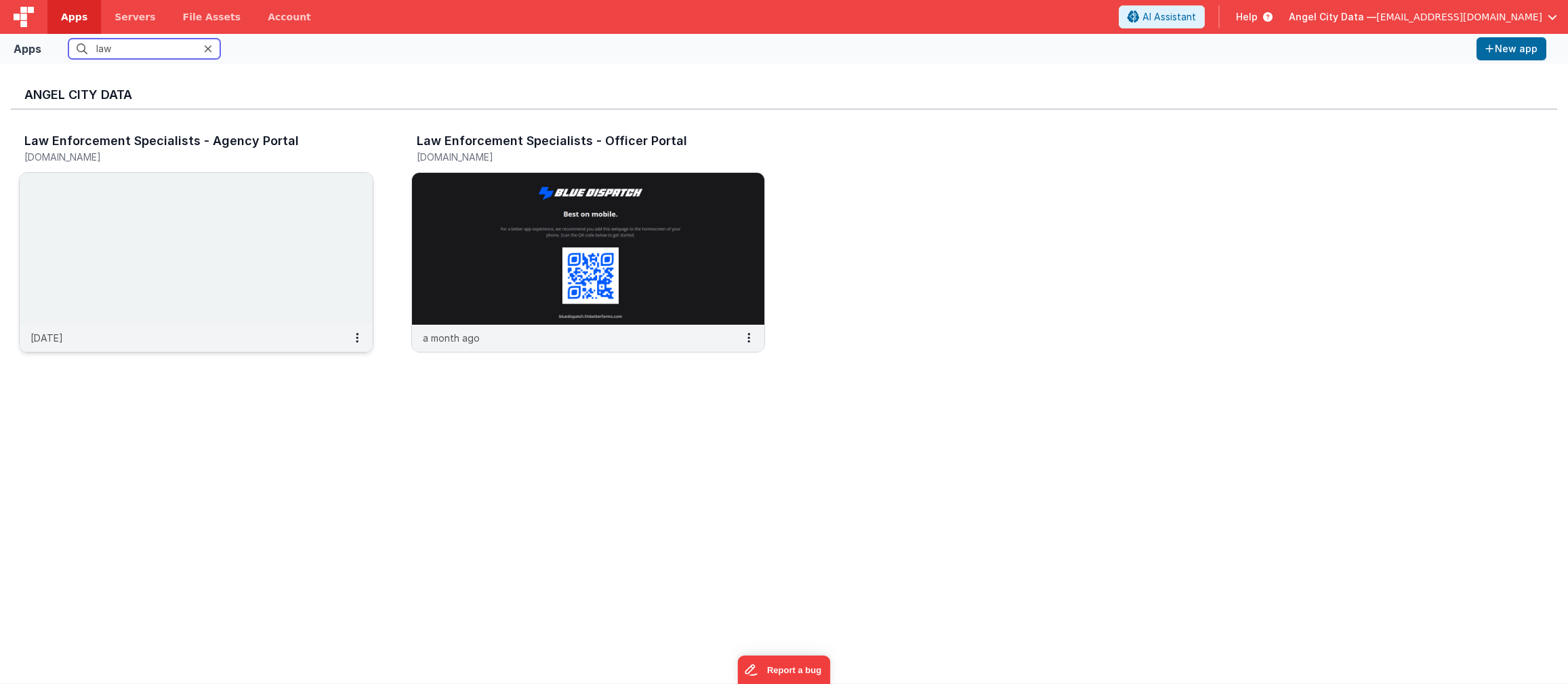
type input "law"
click at [220, 235] on img at bounding box center [196, 248] width 353 height 151
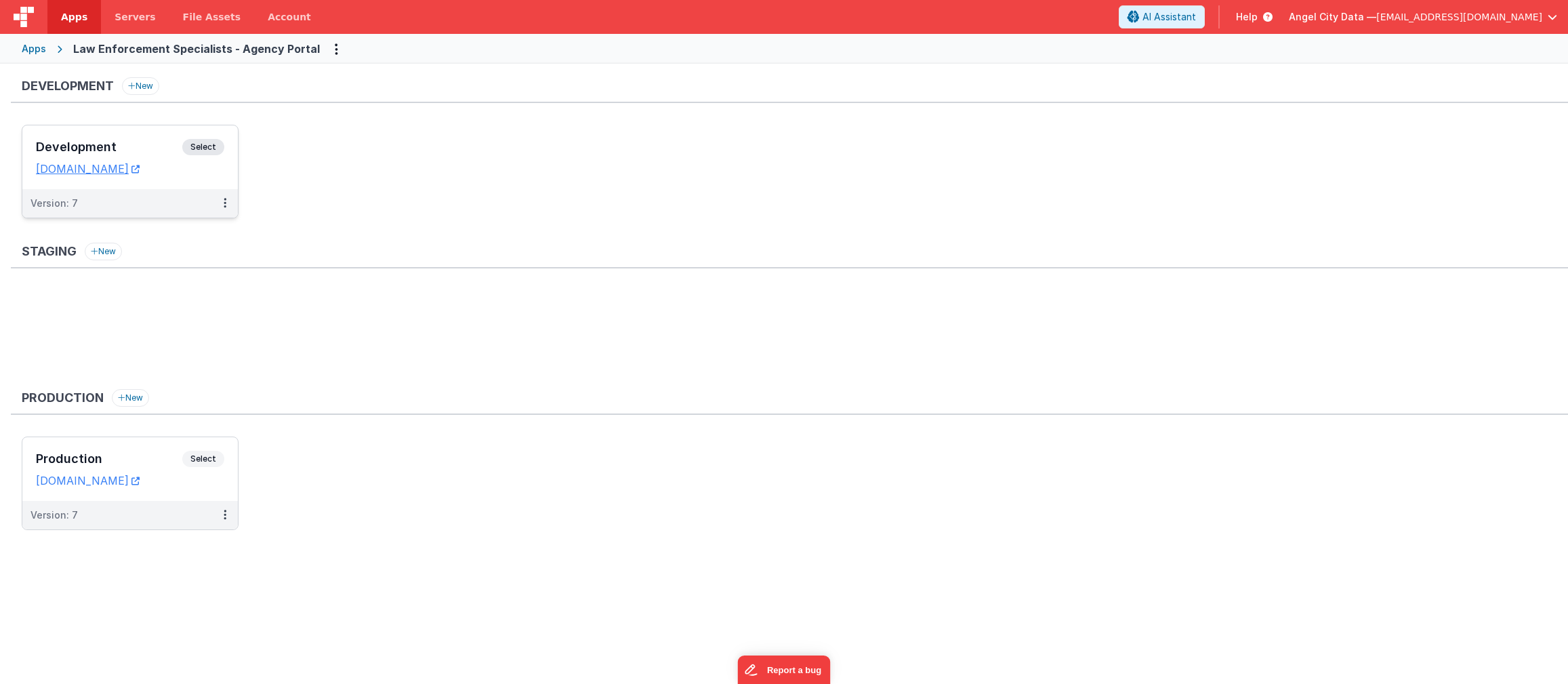
click at [154, 140] on h3 "Development" at bounding box center [108, 147] width 146 height 14
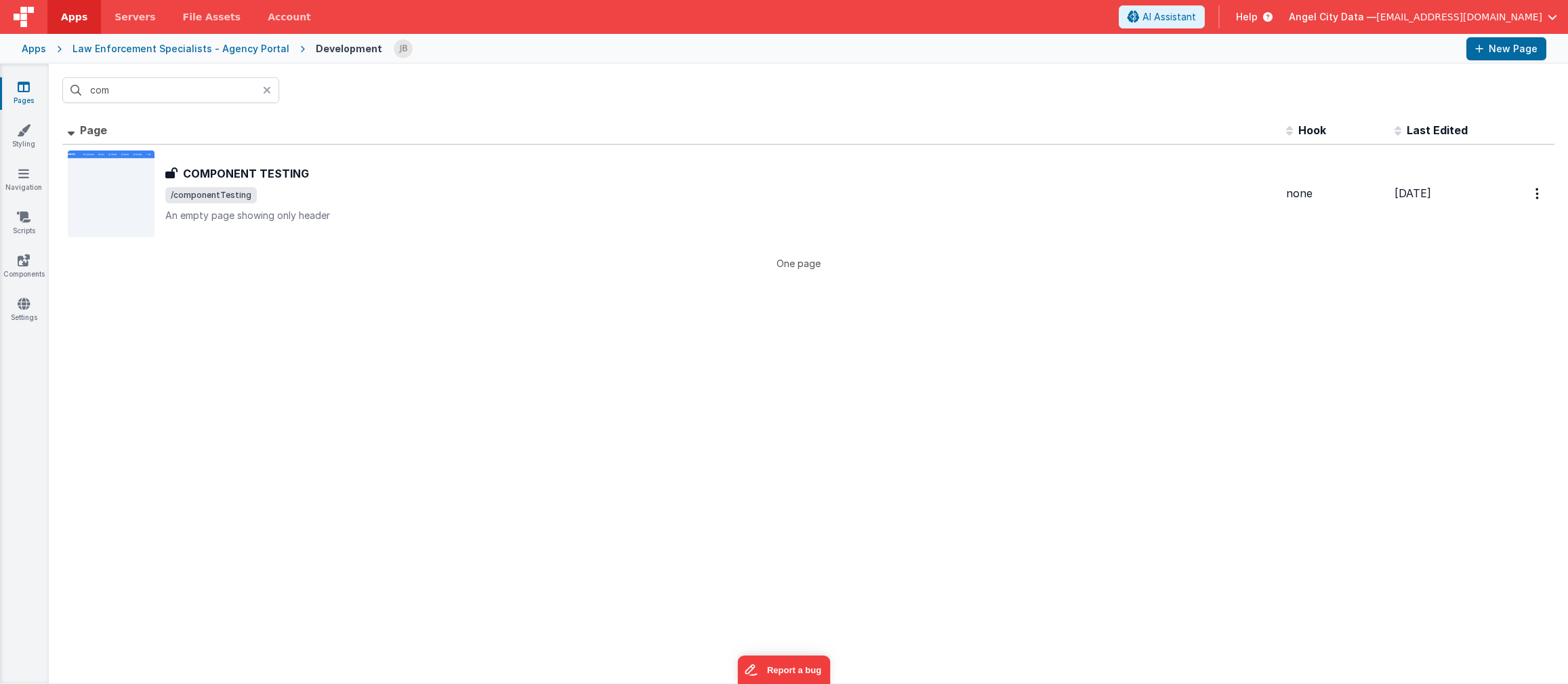
click at [267, 90] on icon at bounding box center [266, 90] width 8 height 11
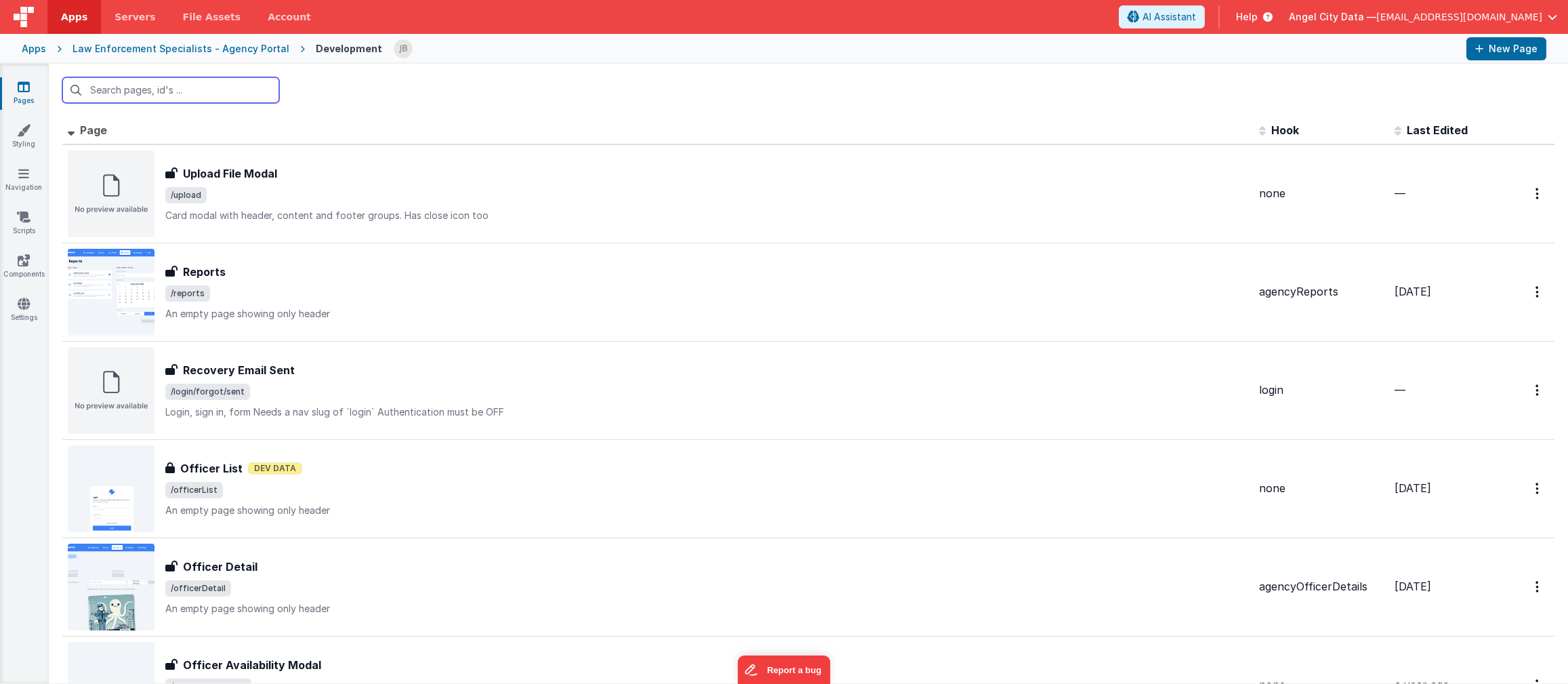
click at [207, 92] on input "text" at bounding box center [171, 90] width 217 height 26
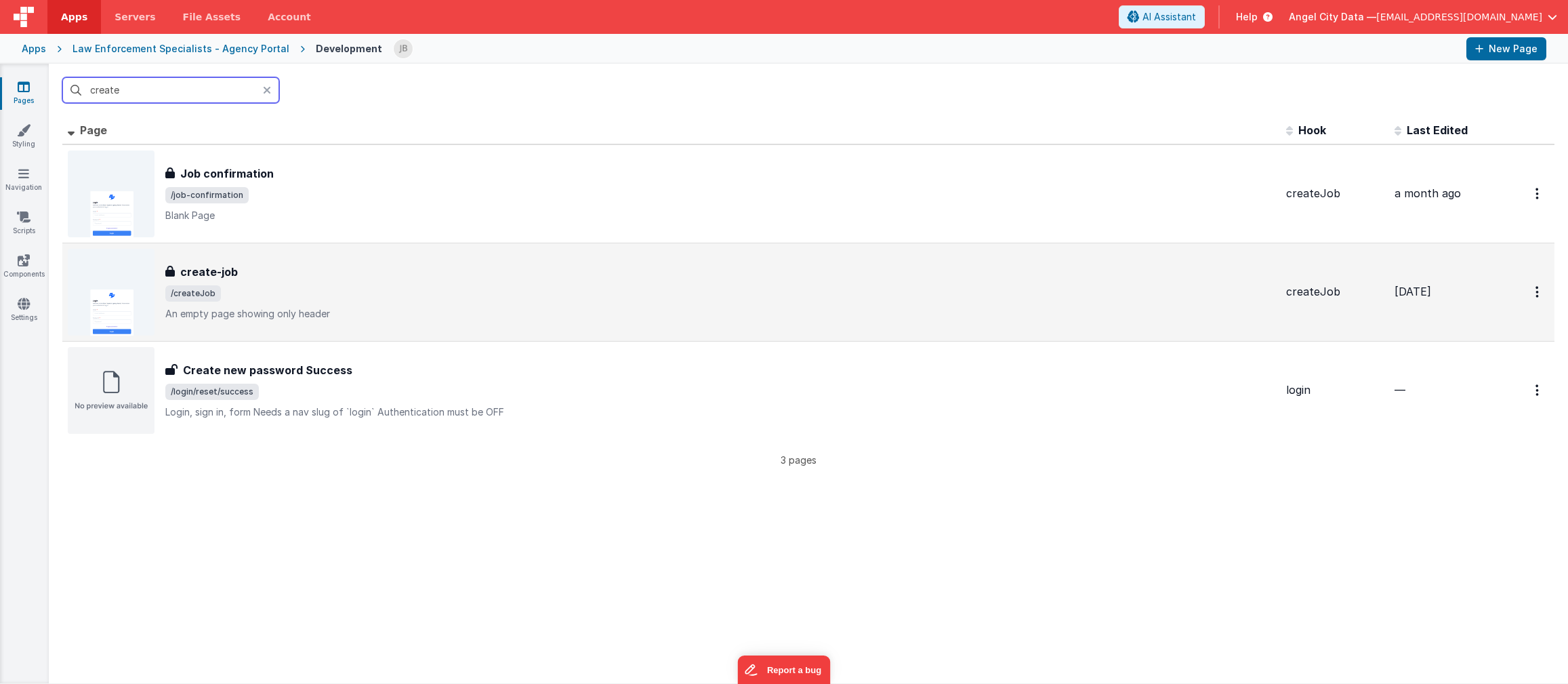
type input "create"
click at [220, 251] on div "create-job create-job /createJob An empty page showing only header" at bounding box center [672, 292] width 1208 height 87
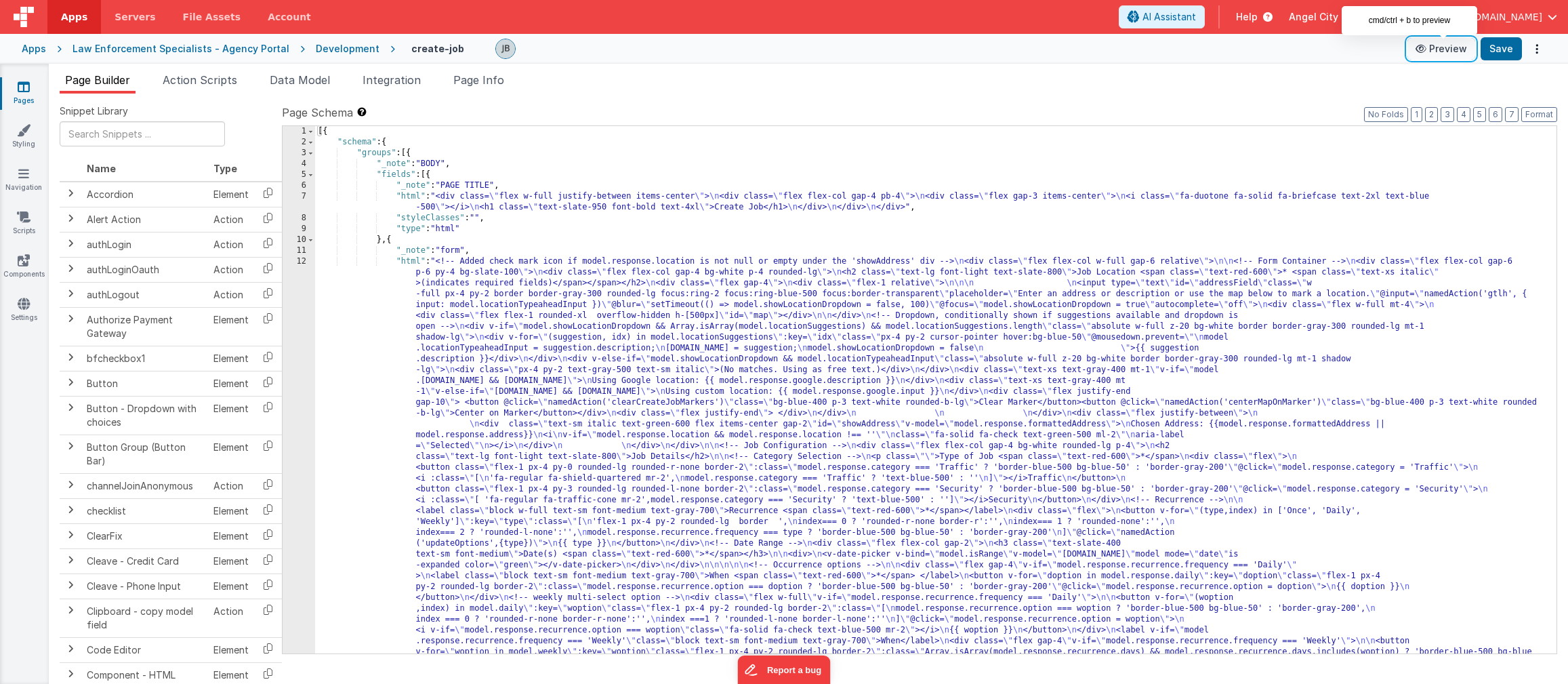
click at [1423, 53] on button "Preview" at bounding box center [1441, 49] width 68 height 22
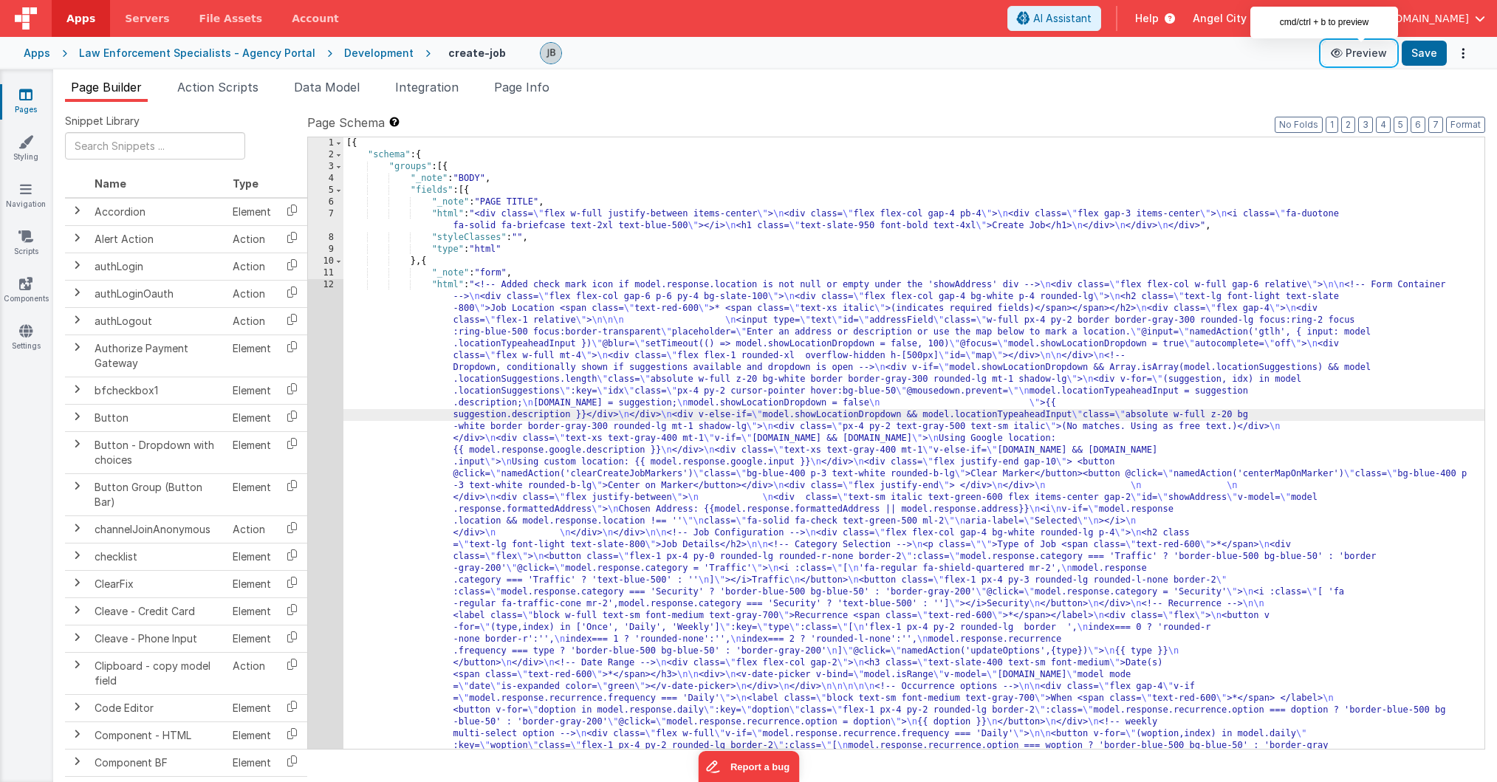
click at [1348, 55] on button "Preview" at bounding box center [1359, 53] width 74 height 24
click at [212, 85] on span "Action Scripts" at bounding box center [217, 87] width 81 height 15
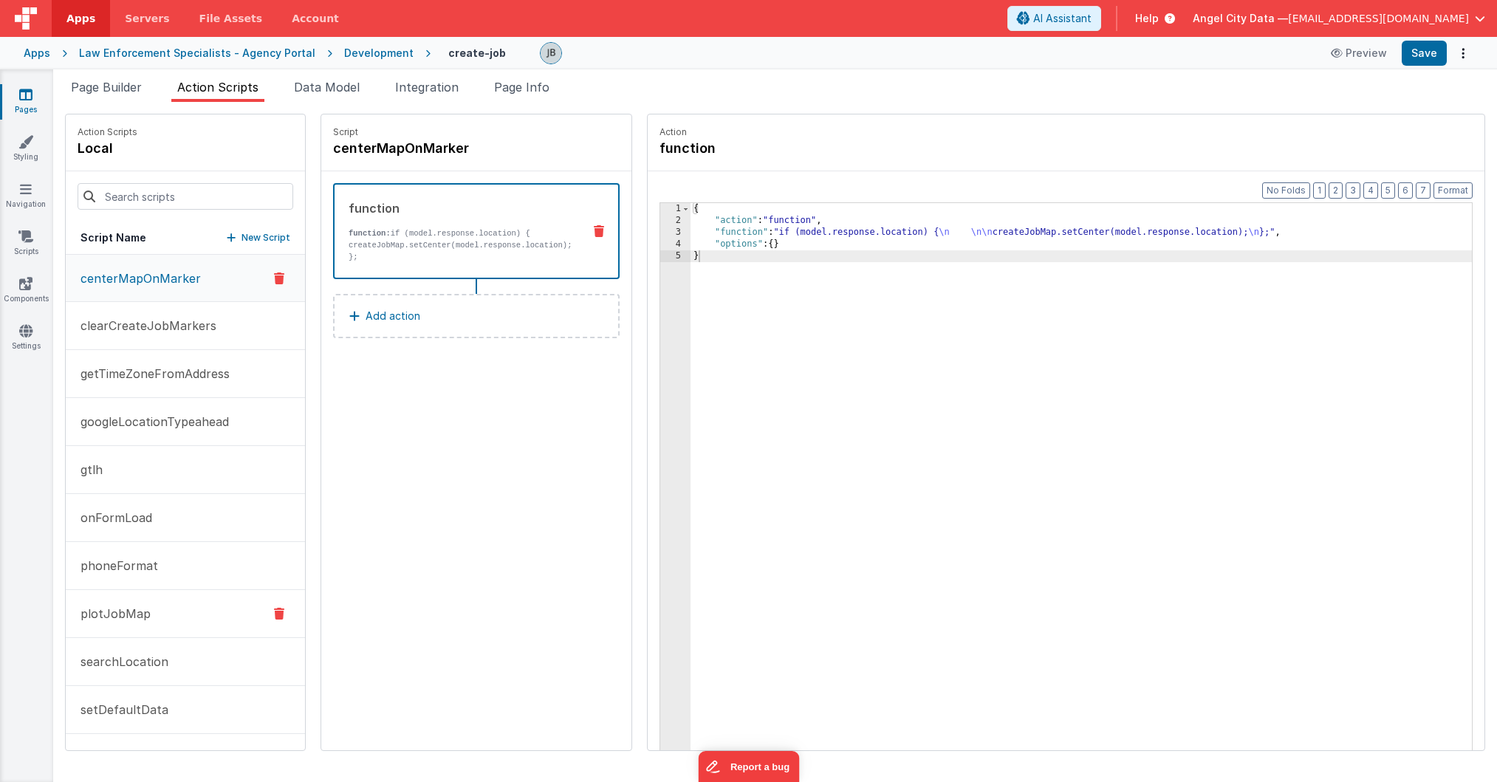
click at [161, 608] on button "plotJobMap" at bounding box center [185, 614] width 239 height 48
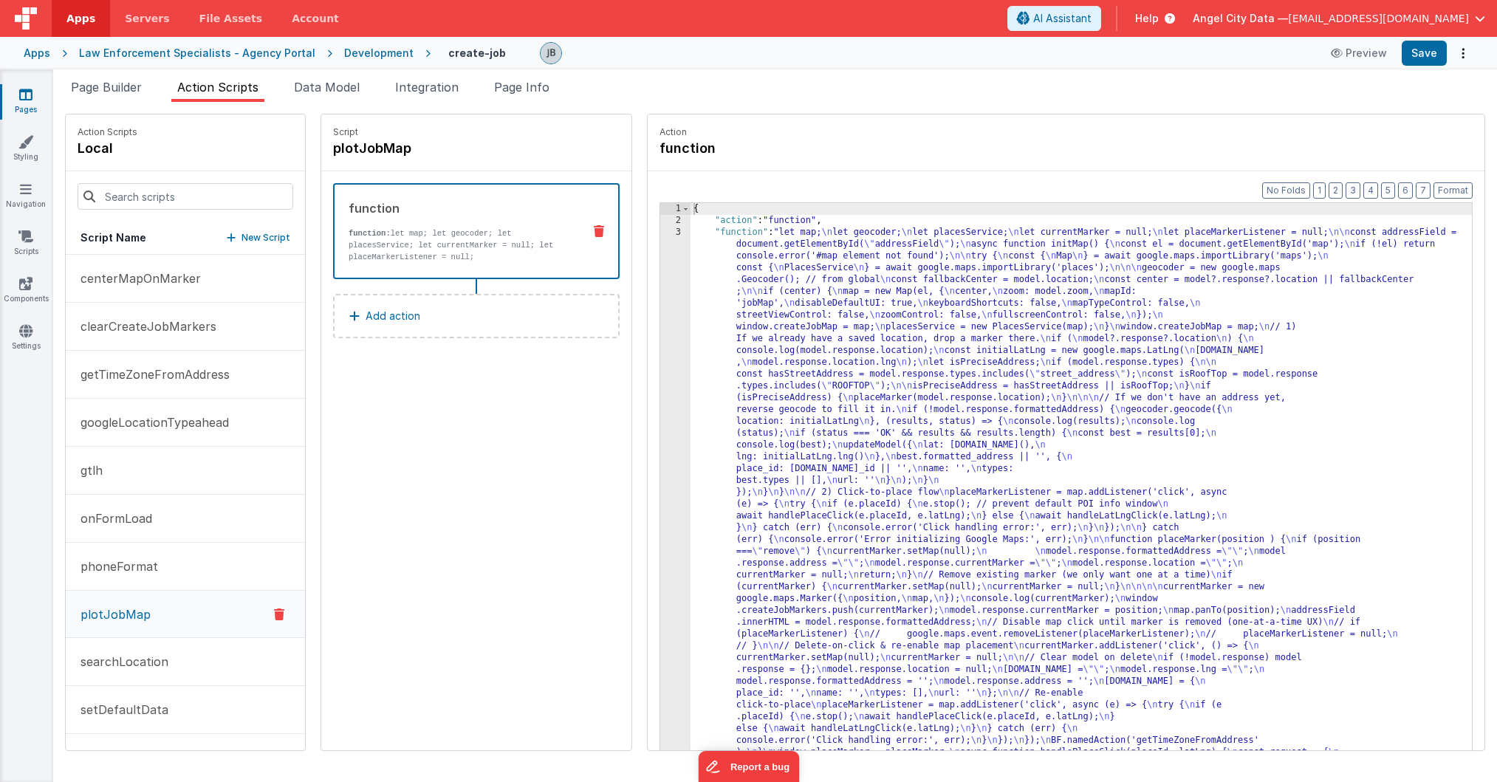
click at [660, 383] on div "3" at bounding box center [675, 622] width 30 height 791
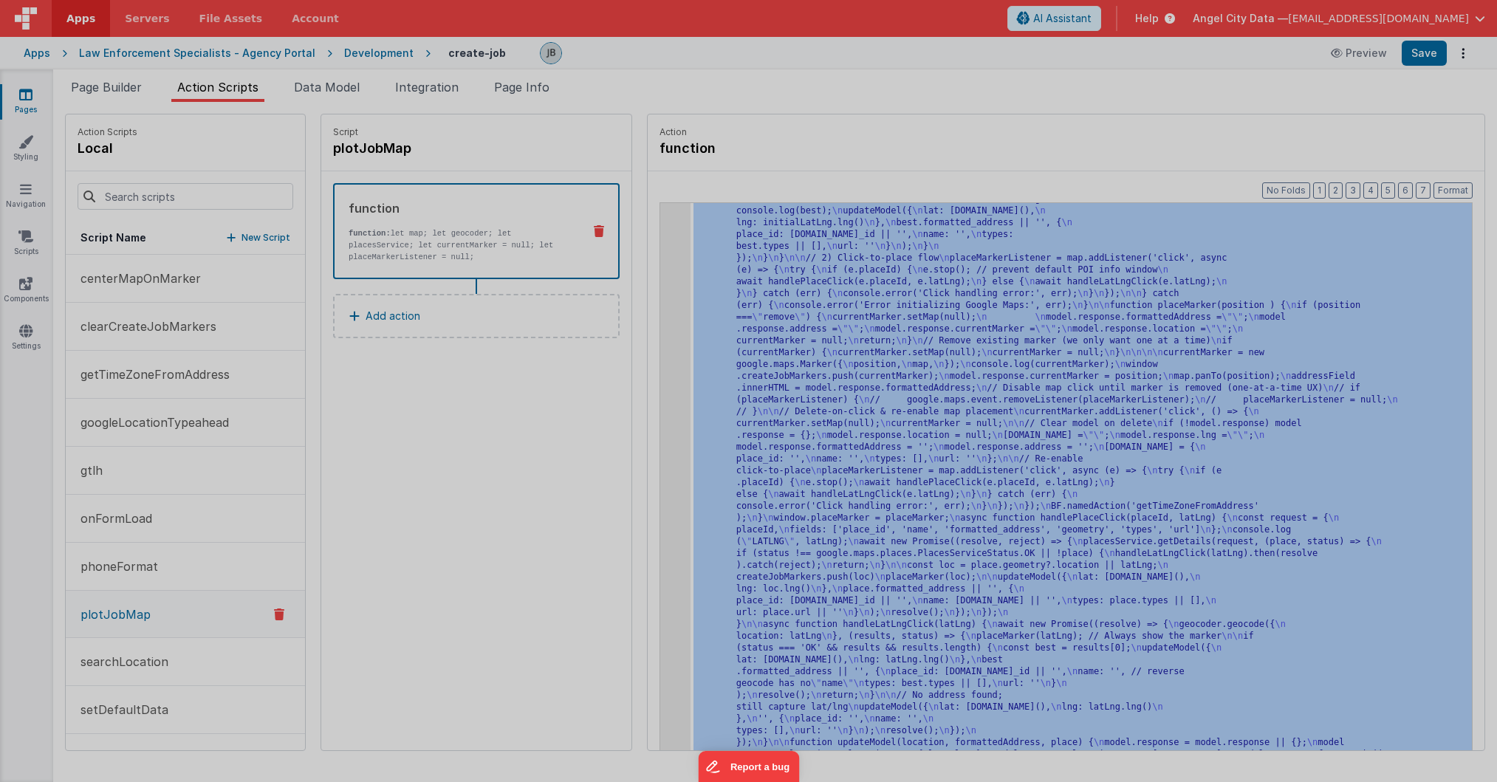
scroll to position [234, 0]
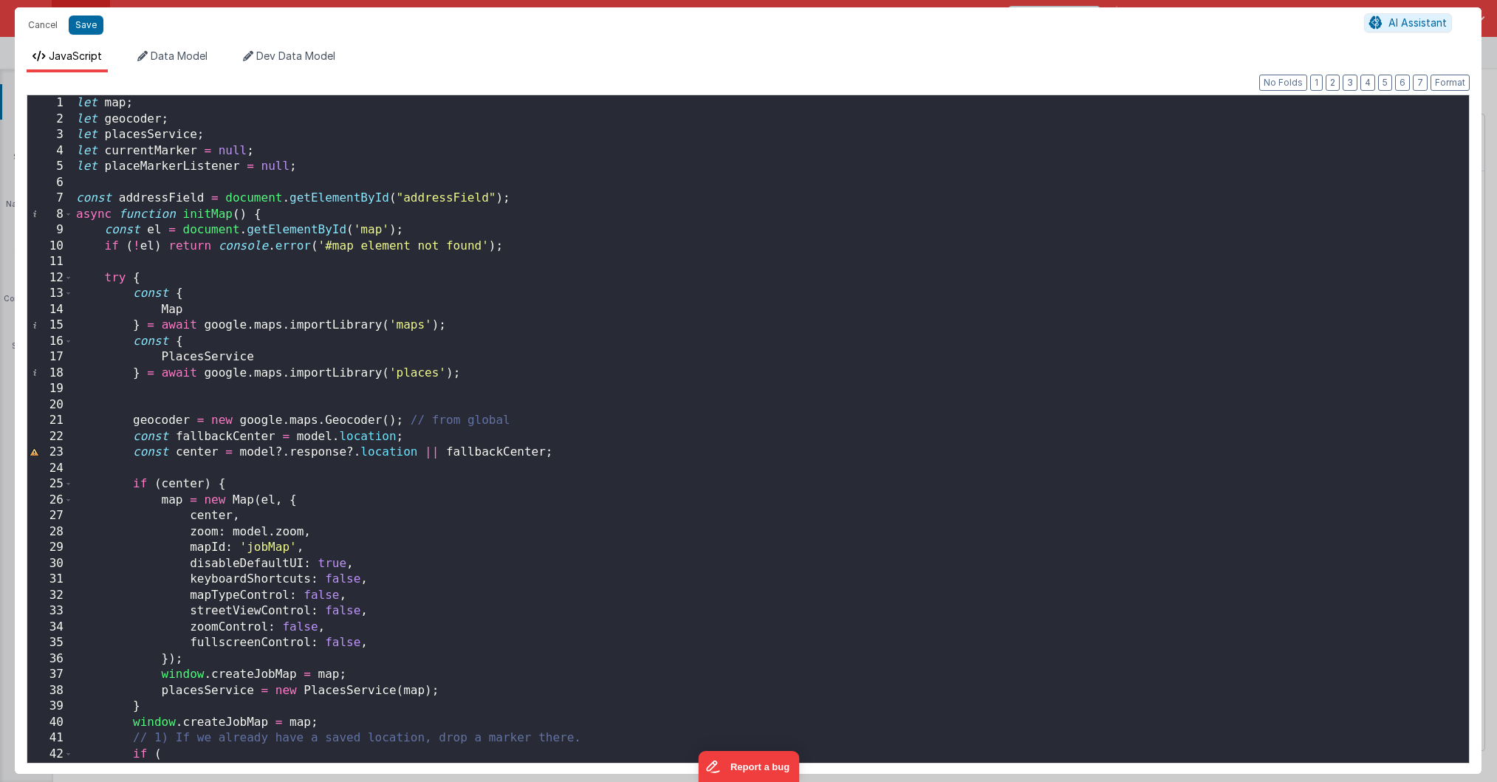
click at [464, 263] on div "let map ; let geocoder ; let placesService ; let currentMarker = null ; let pla…" at bounding box center [770, 444] width 1395 height 699
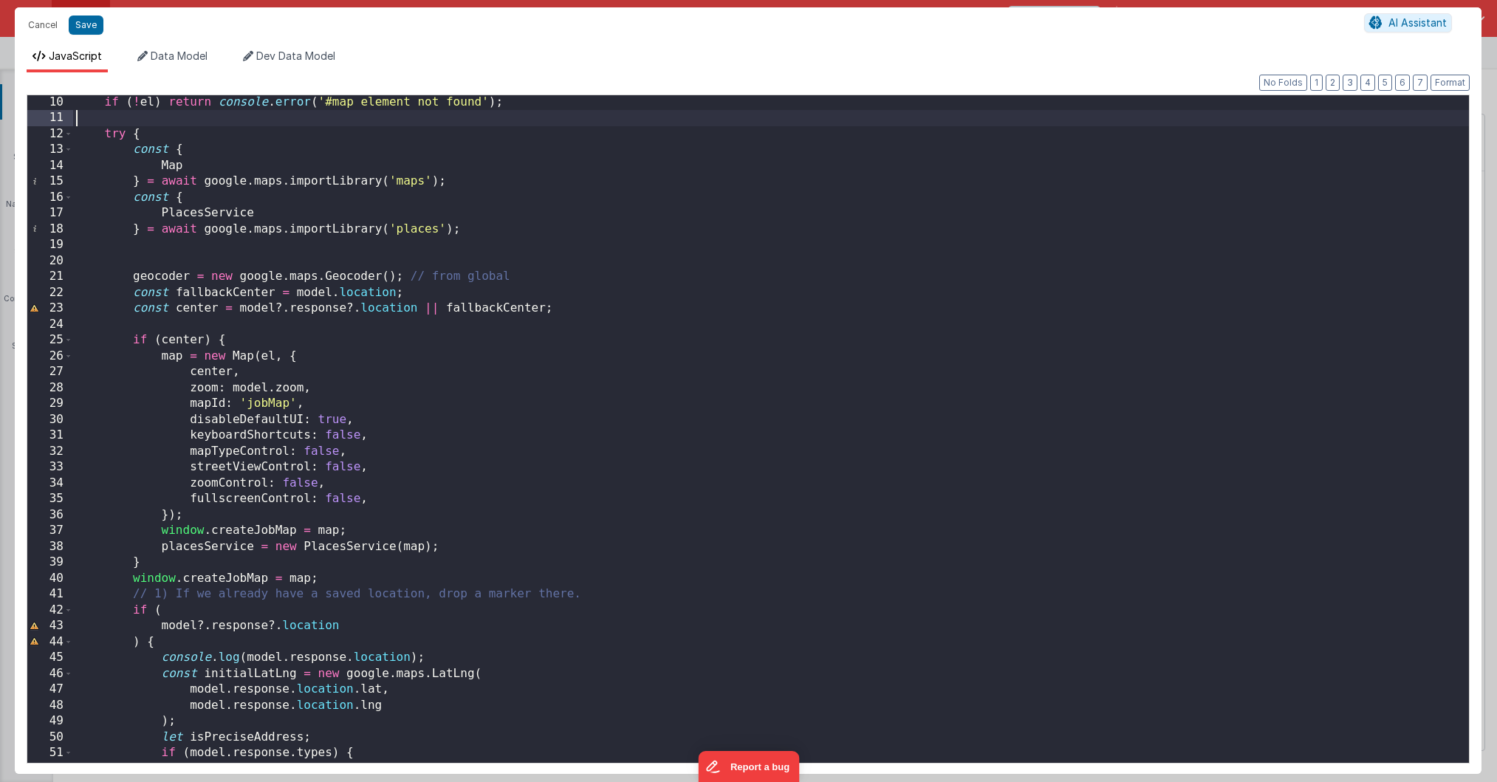
scroll to position [260, 0]
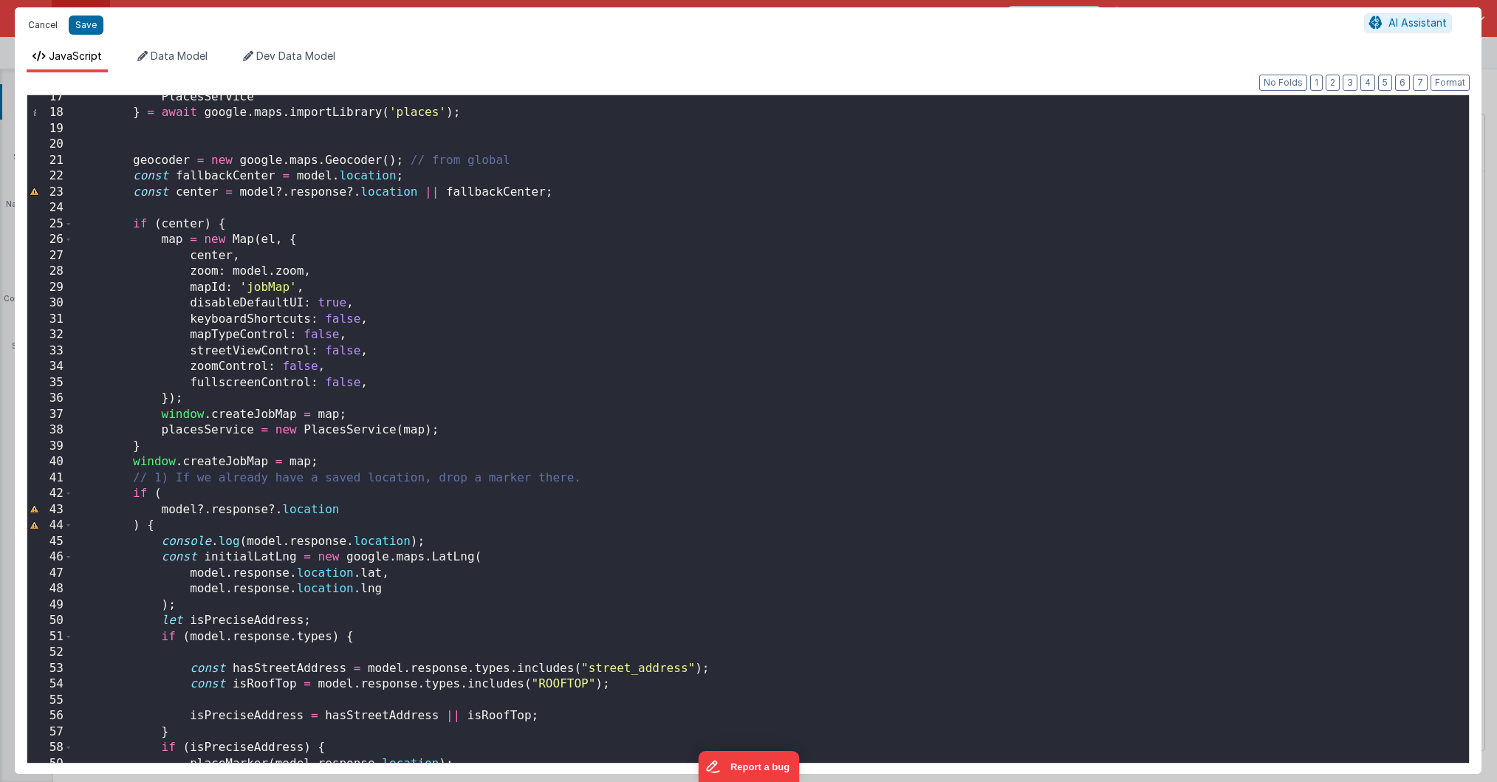
click at [35, 22] on button "Cancel" at bounding box center [43, 25] width 44 height 21
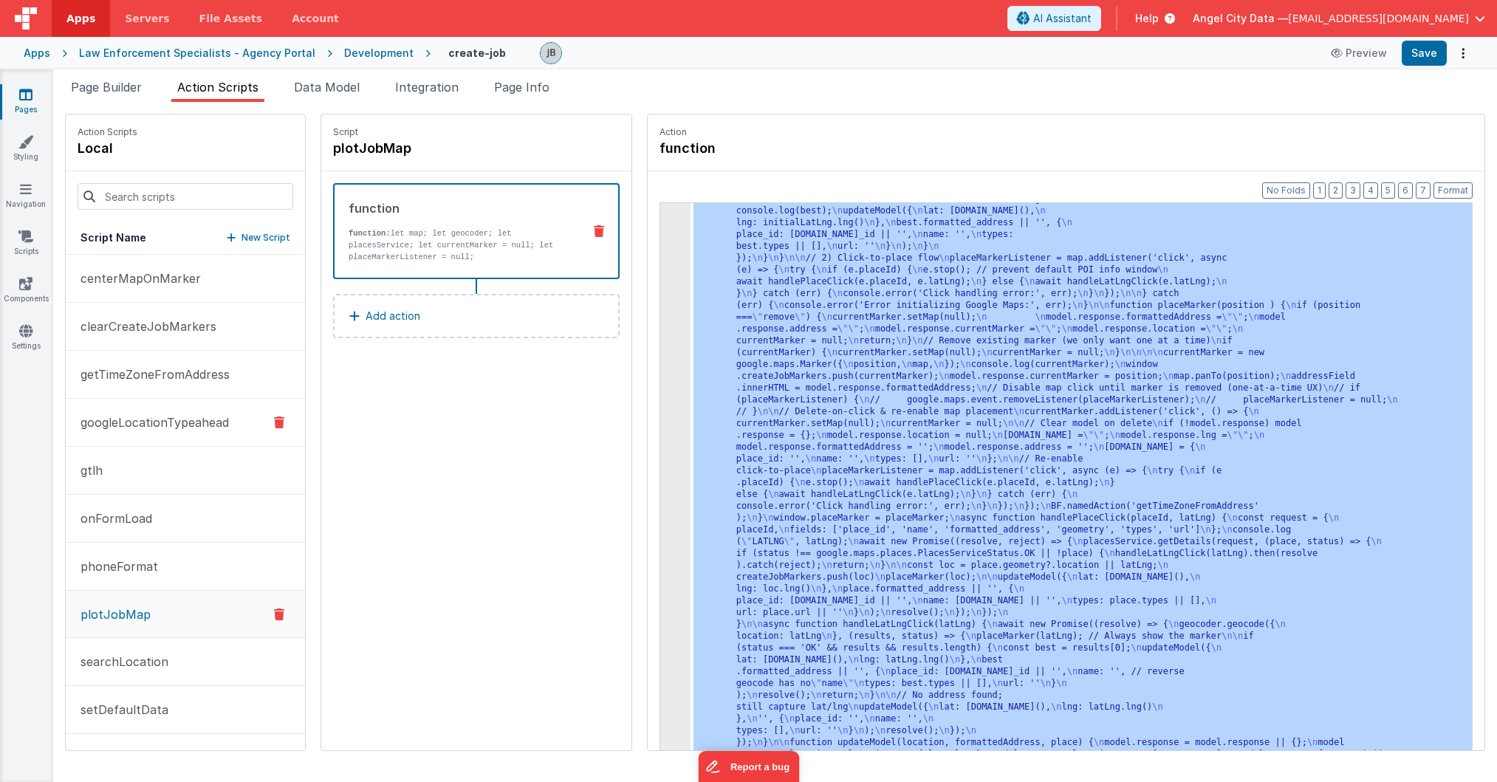
click at [173, 422] on p "googleLocationTypeahead" at bounding box center [150, 422] width 157 height 18
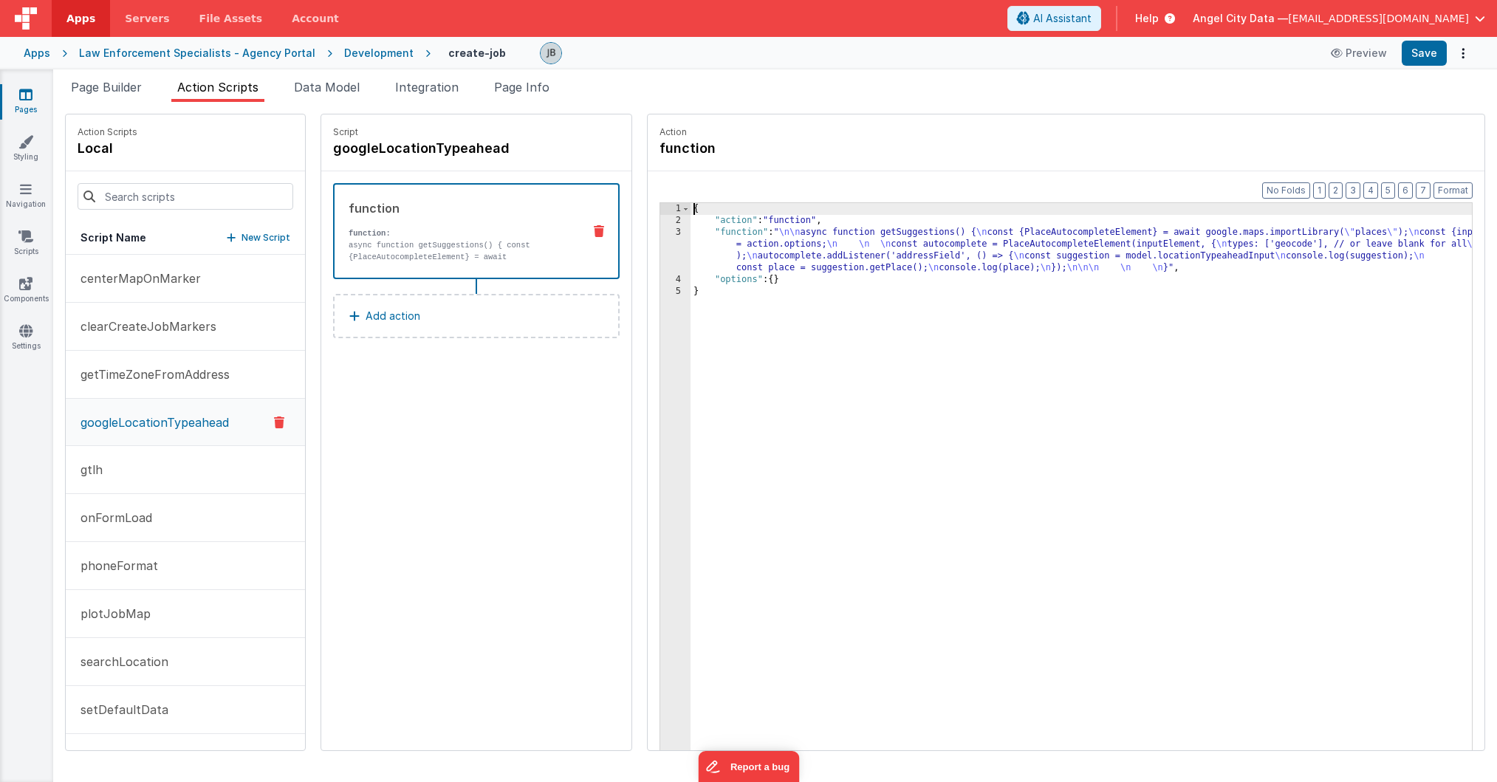
click at [660, 254] on div "3" at bounding box center [675, 250] width 30 height 47
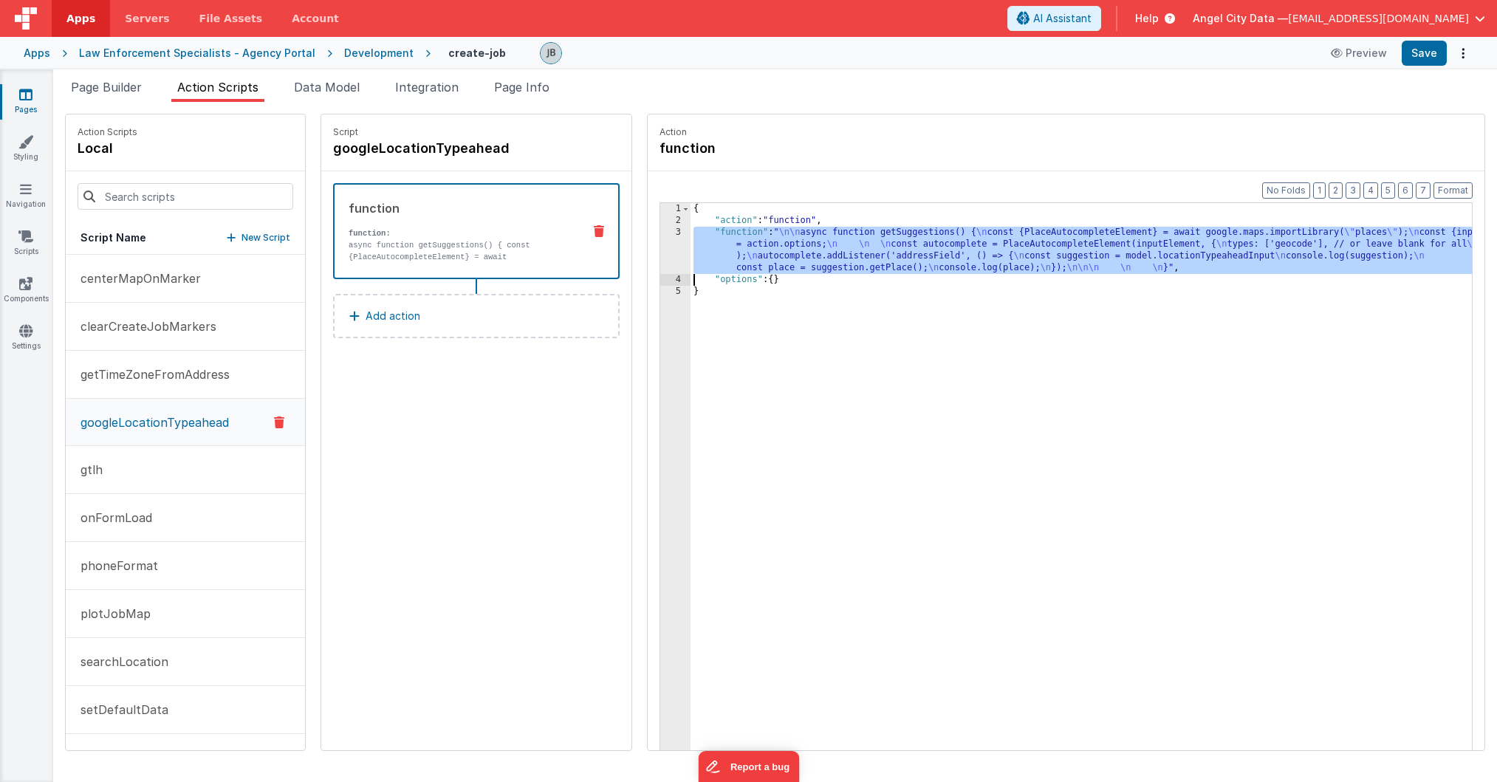
click at [660, 246] on div "3" at bounding box center [675, 250] width 30 height 47
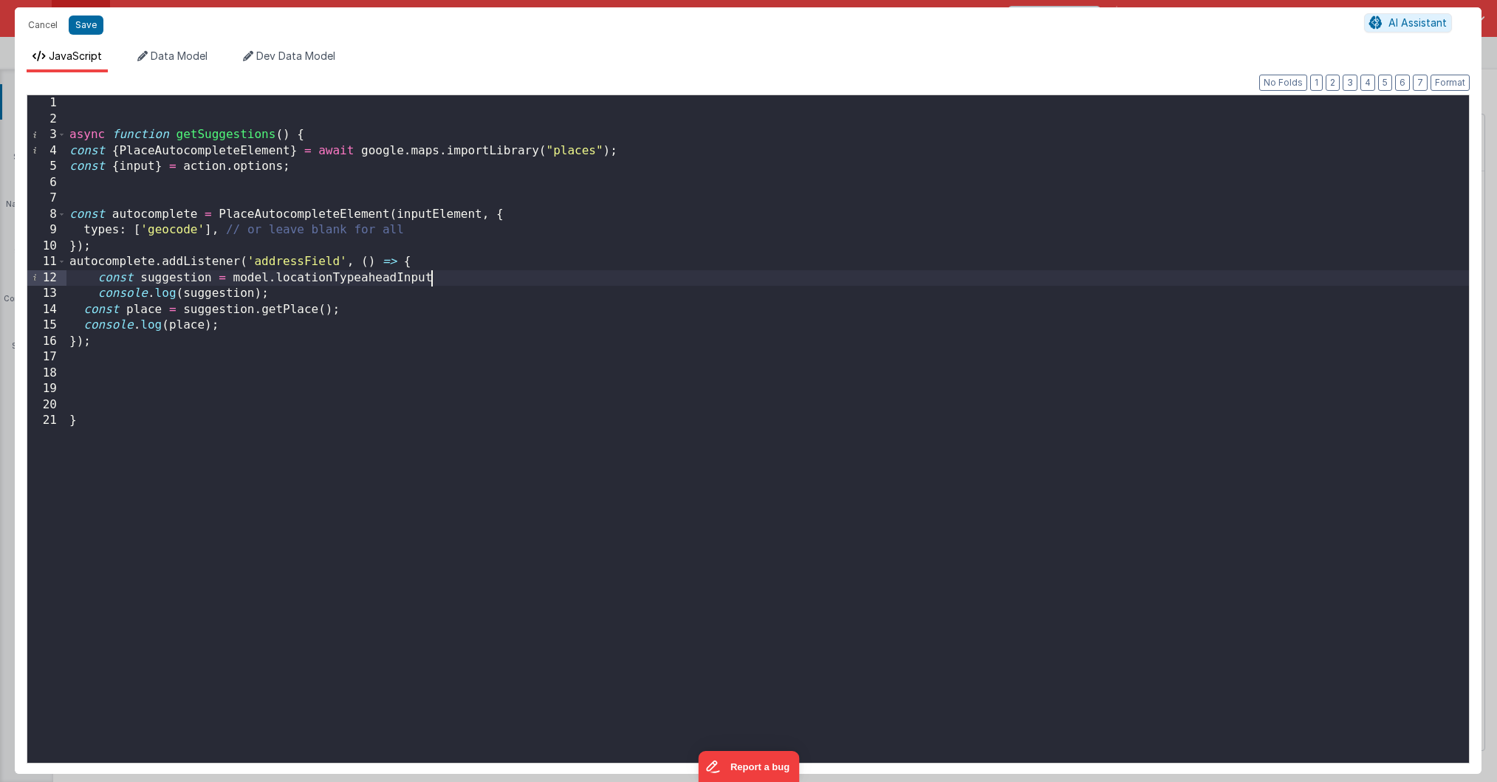
click at [439, 276] on div "async function getSuggestions ( ) { const { PlaceAutocompleteElement } = await …" at bounding box center [767, 444] width 1402 height 699
click at [34, 21] on button "Cancel" at bounding box center [43, 25] width 44 height 21
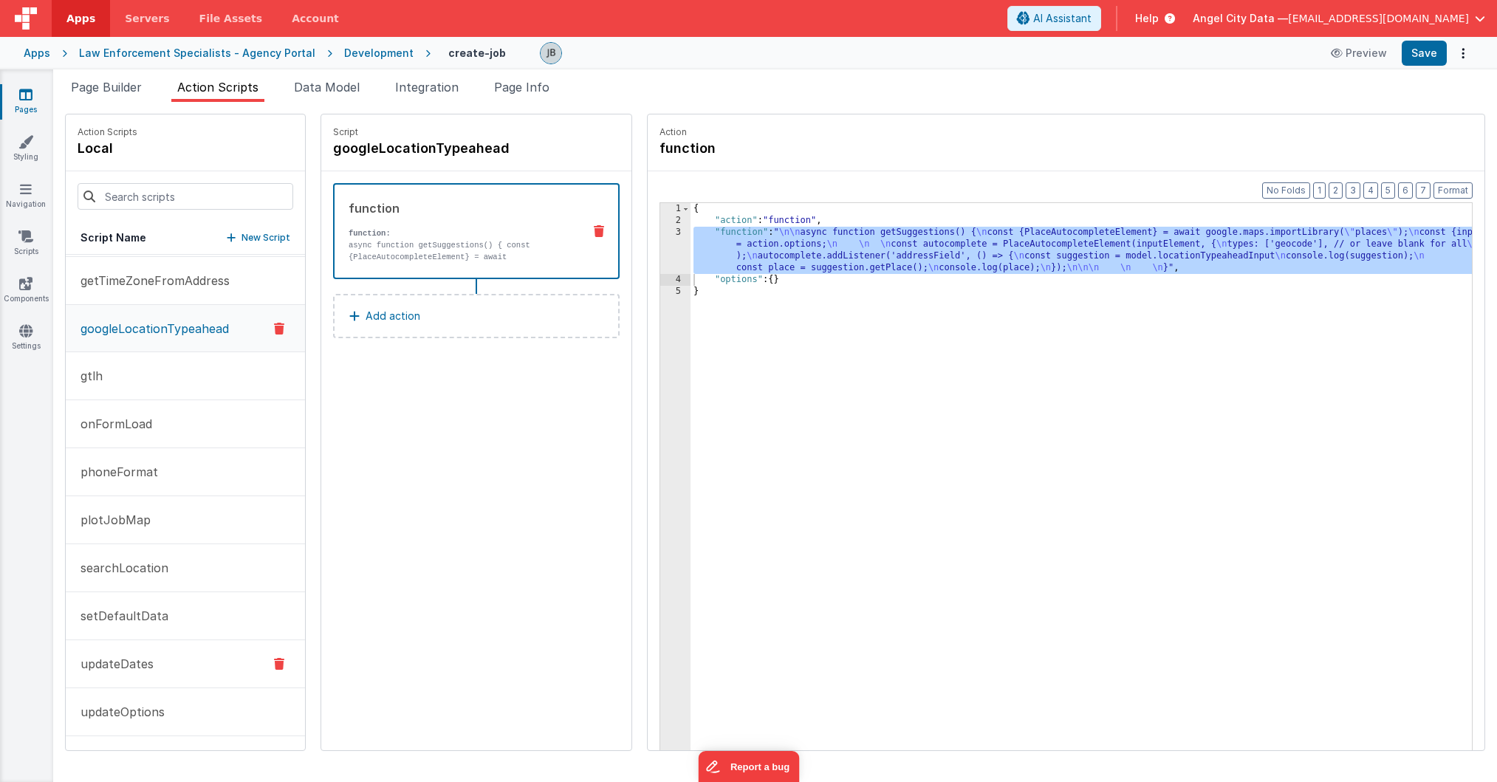
scroll to position [75, 0]
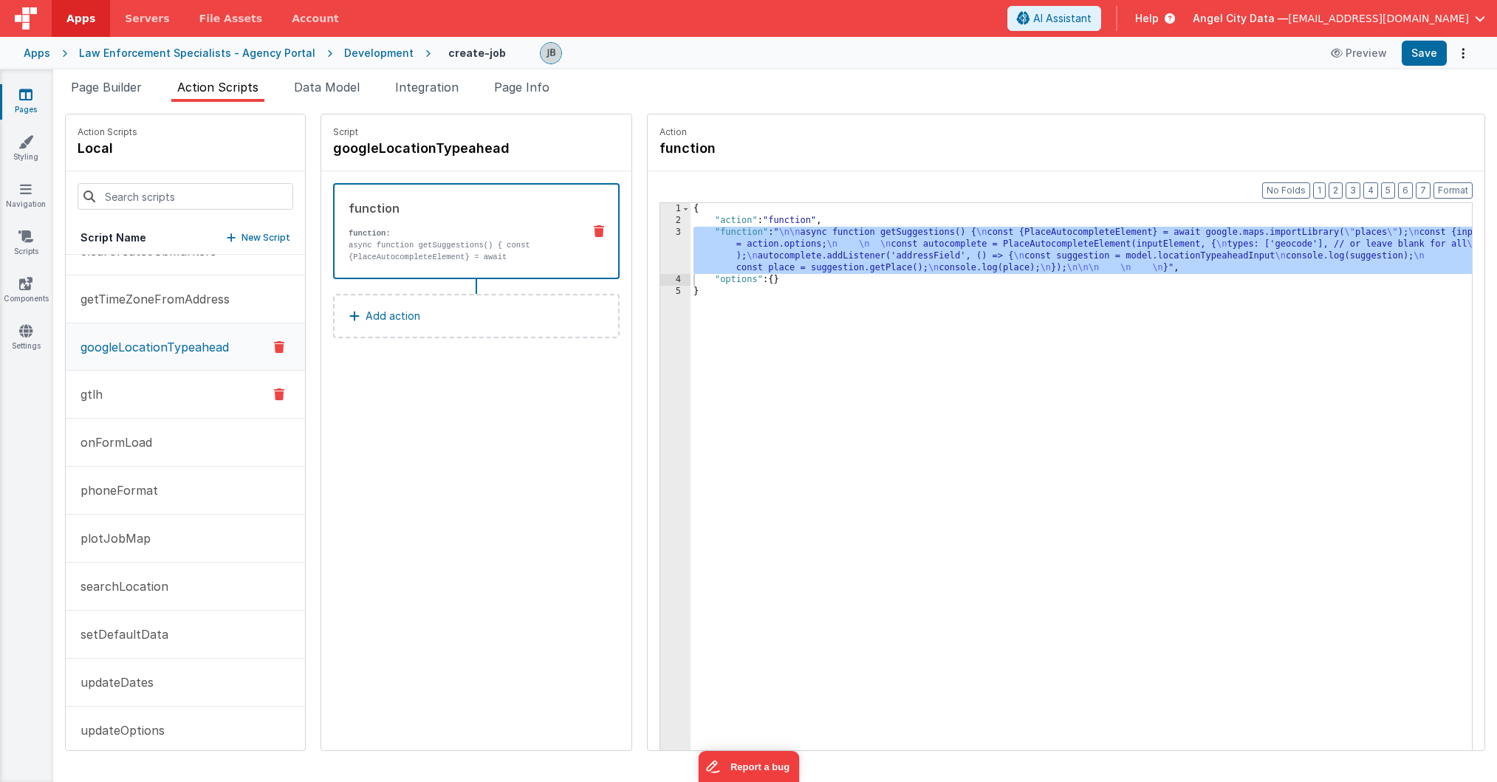
click at [166, 398] on button "gtlh" at bounding box center [185, 395] width 239 height 48
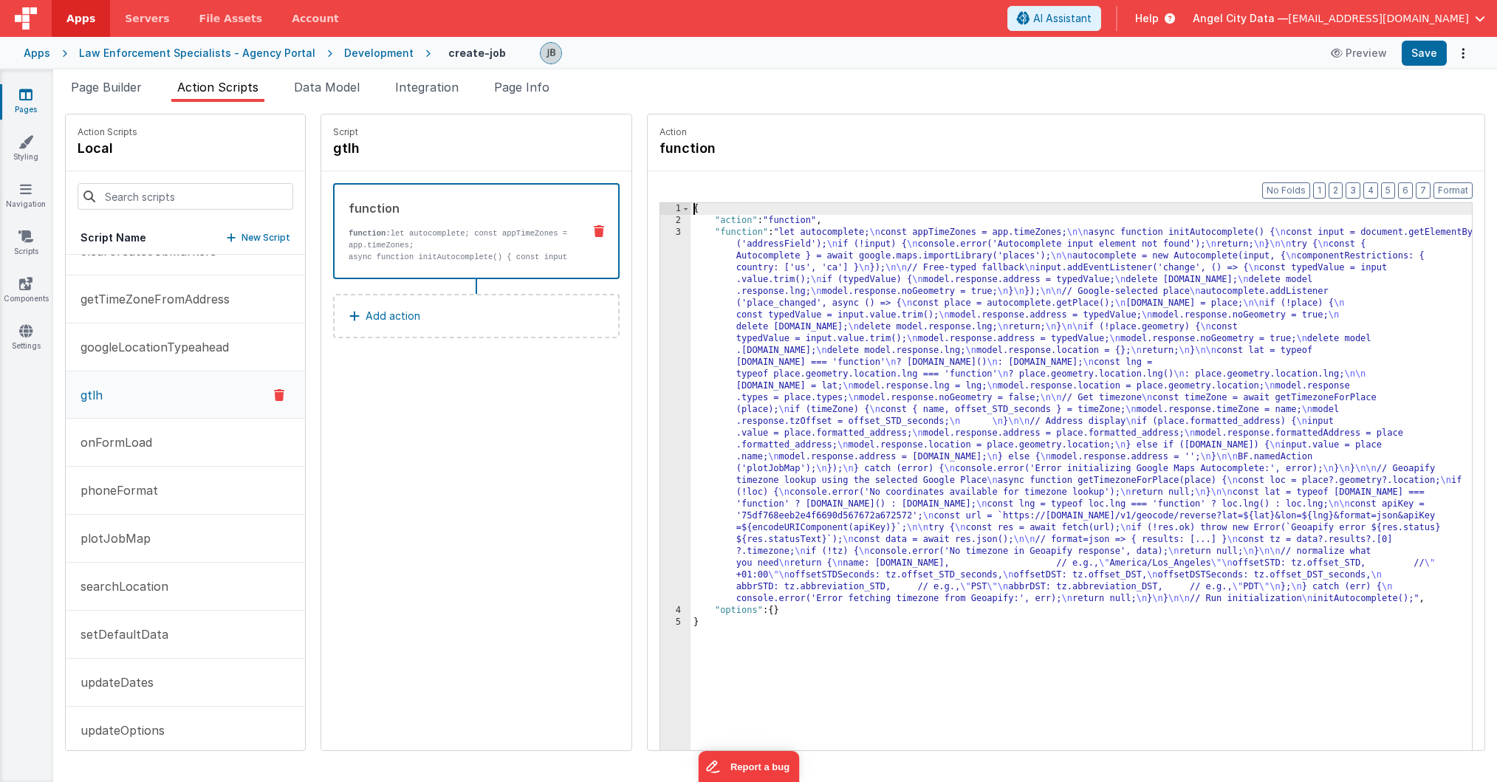
click at [660, 350] on div "3" at bounding box center [675, 416] width 30 height 378
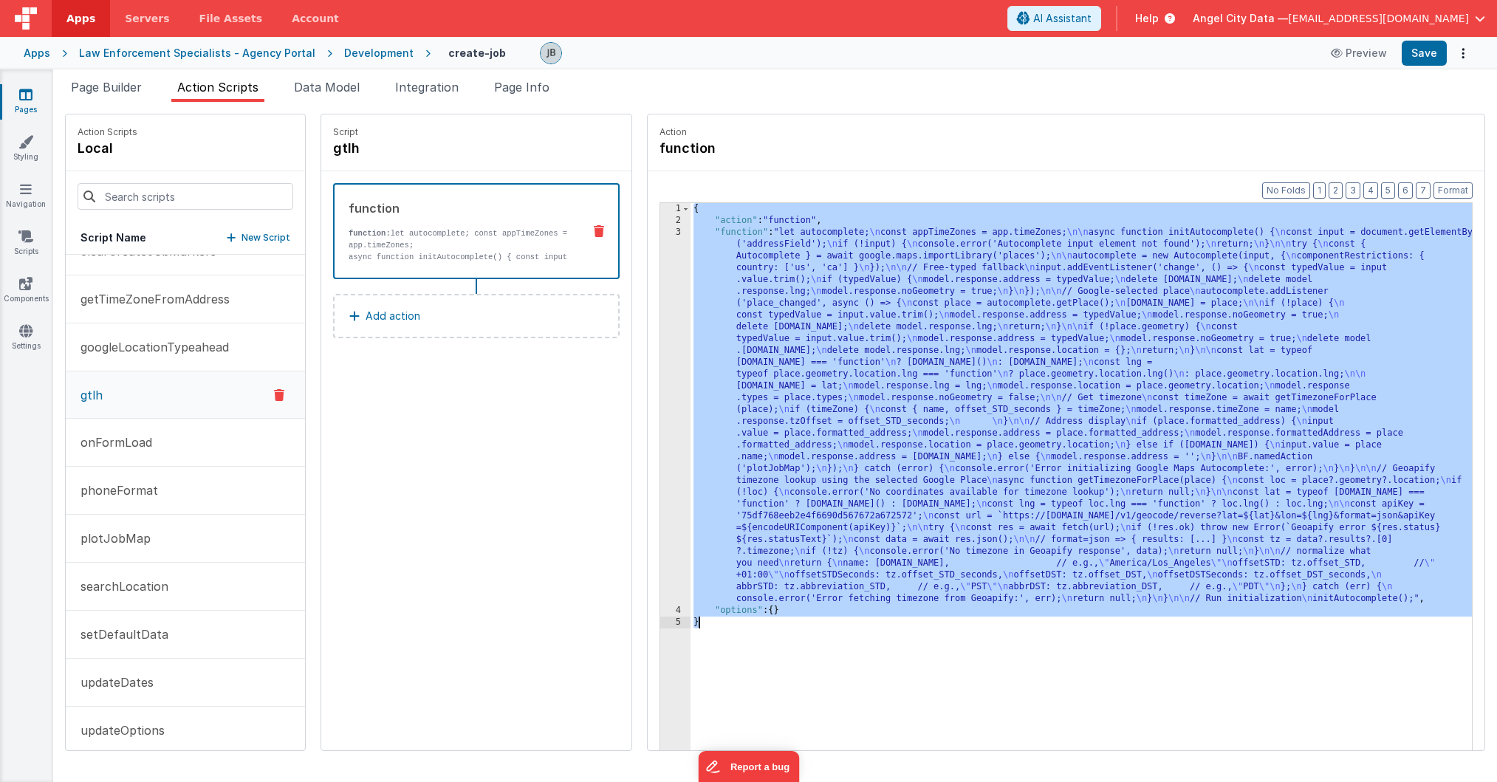
click at [660, 350] on div "3" at bounding box center [675, 416] width 30 height 378
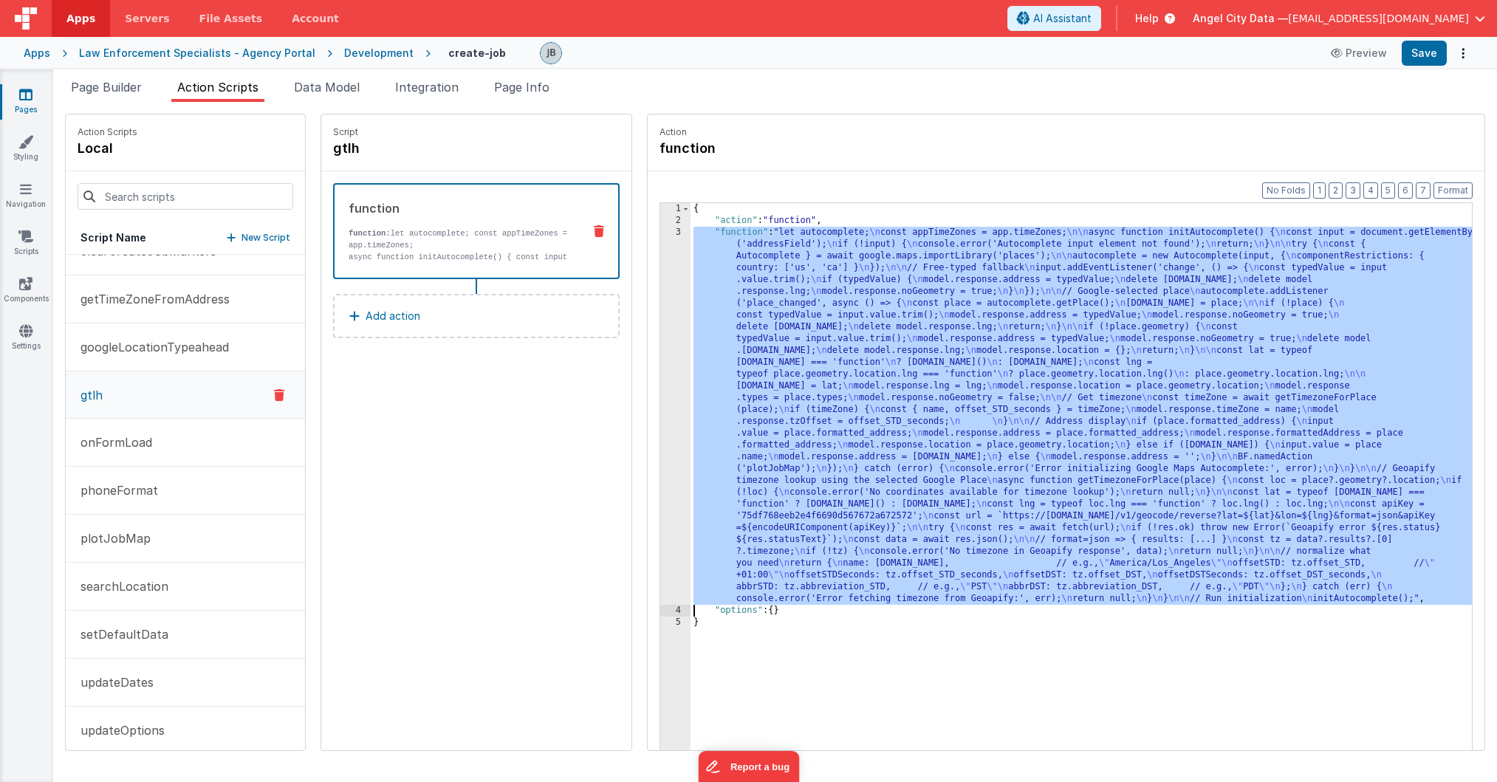
click at [660, 350] on div "3" at bounding box center [675, 416] width 30 height 378
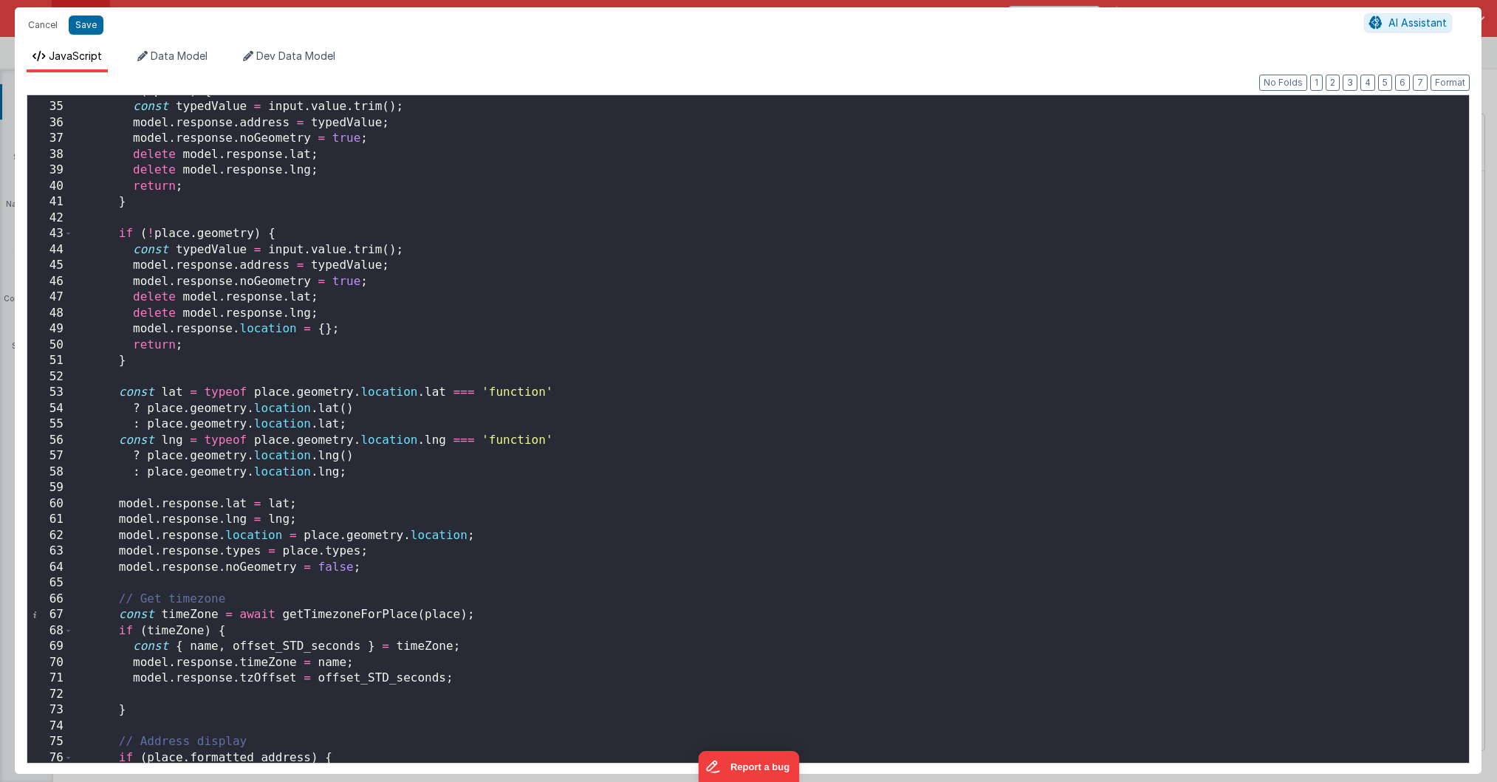
scroll to position [536, 0]
click at [409, 481] on div "if ( ! place ) { const typedValue = input . value . trim ( ) ; model . response…" at bounding box center [770, 432] width 1395 height 699
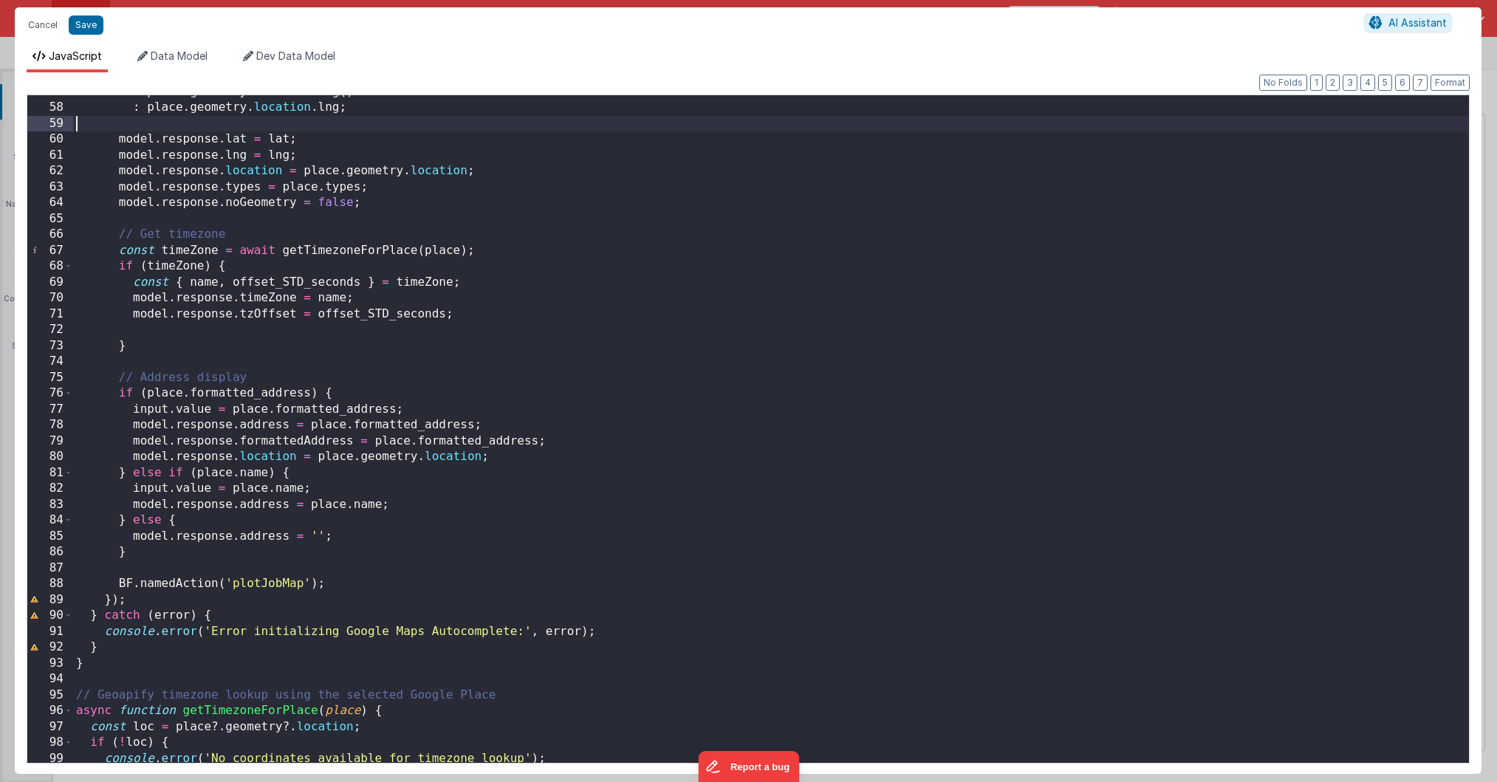
scroll to position [933, 0]
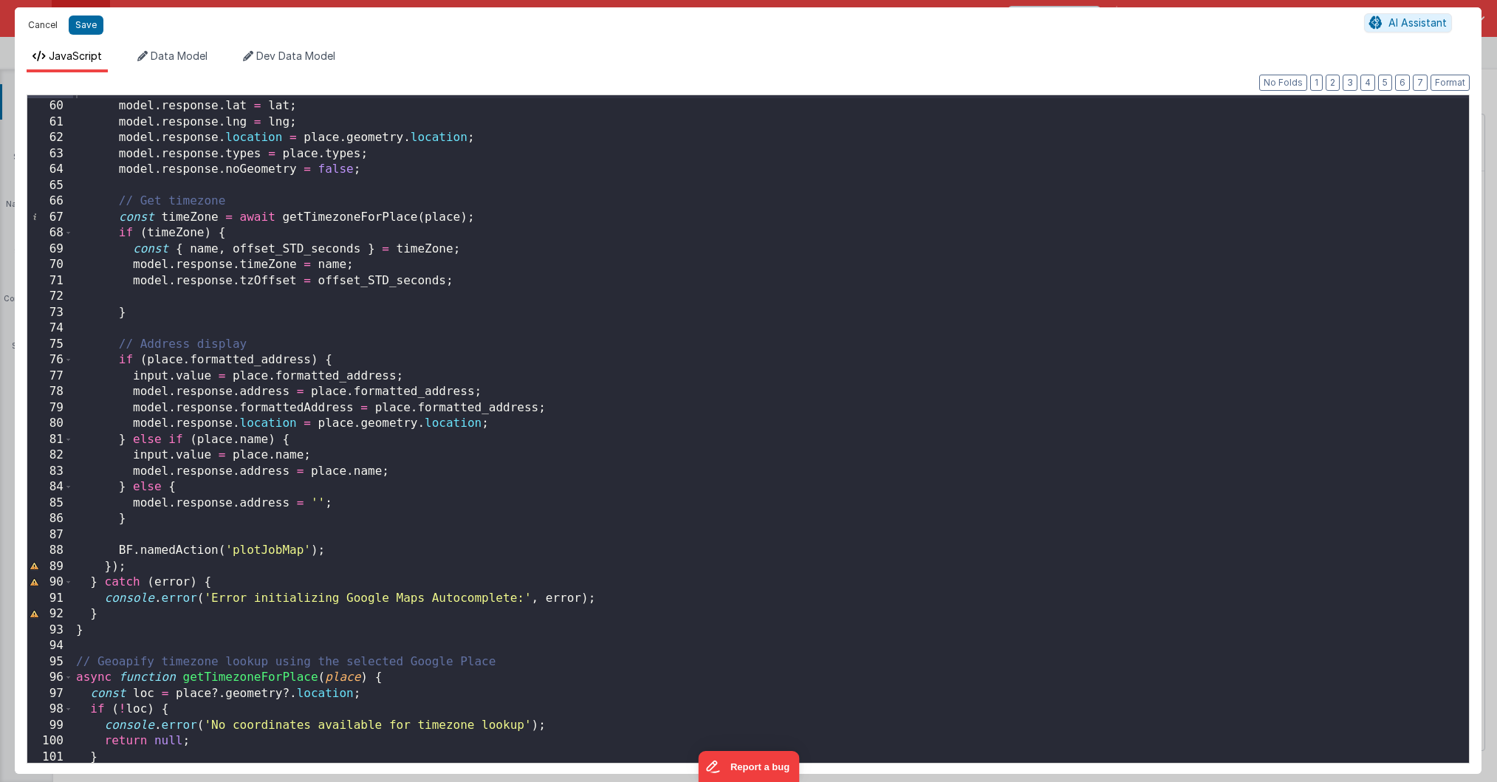
click at [47, 26] on button "Cancel" at bounding box center [43, 25] width 44 height 21
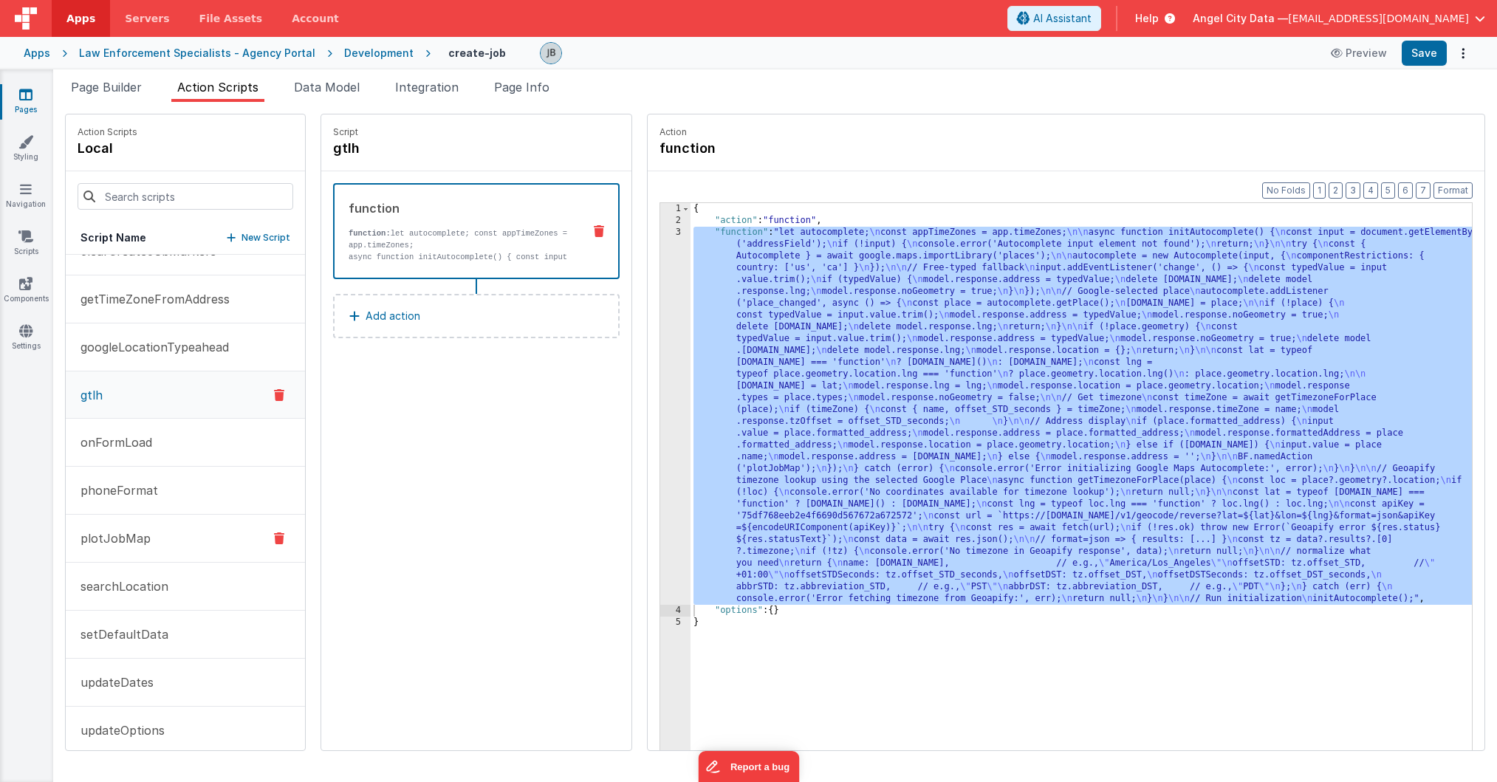
click at [131, 535] on p "plotJobMap" at bounding box center [111, 538] width 79 height 18
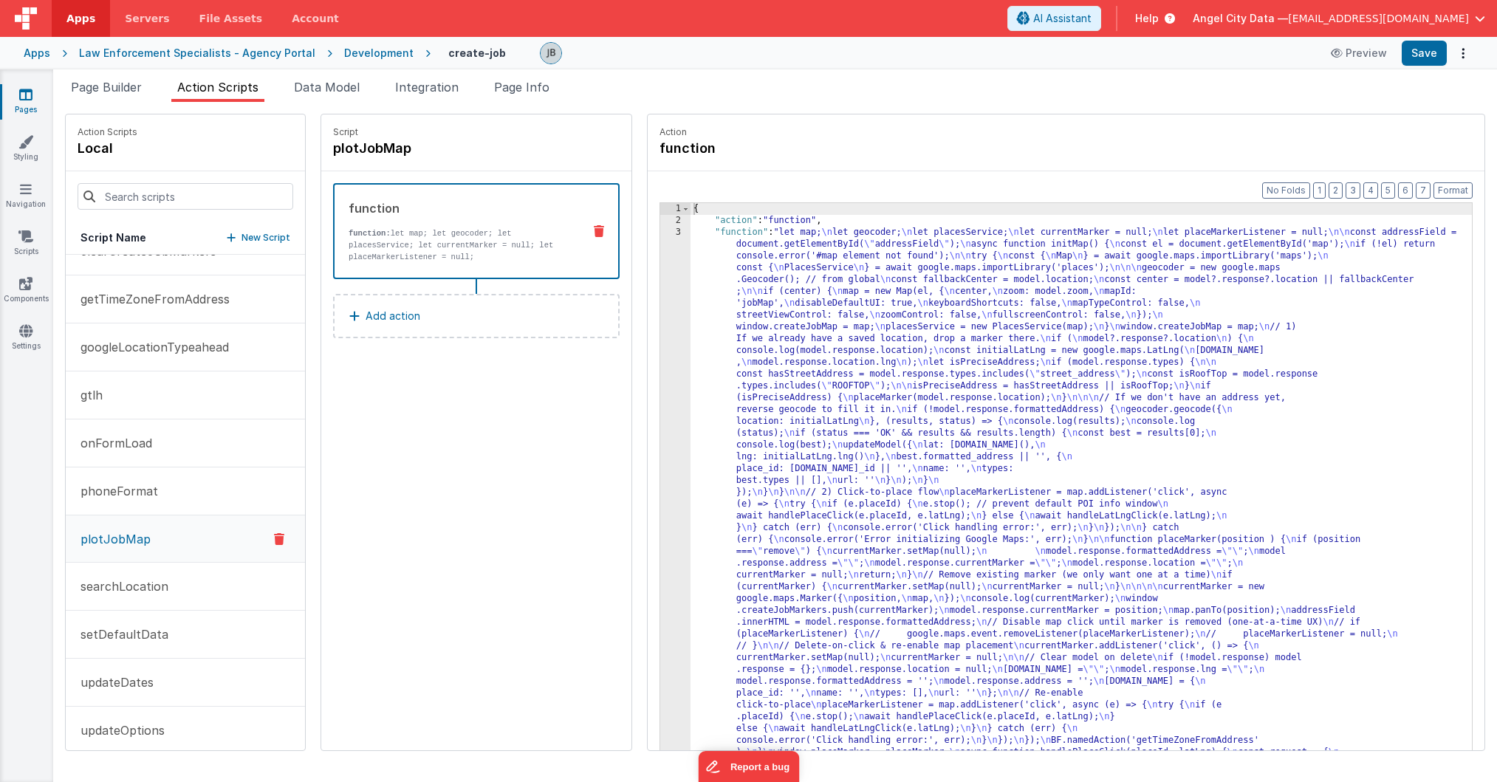
click at [348, 244] on p "function: let map; let geocoder; let placesService; let currentMarker = null; l…" at bounding box center [459, 244] width 222 height 35
click at [660, 377] on div "3" at bounding box center [675, 622] width 30 height 791
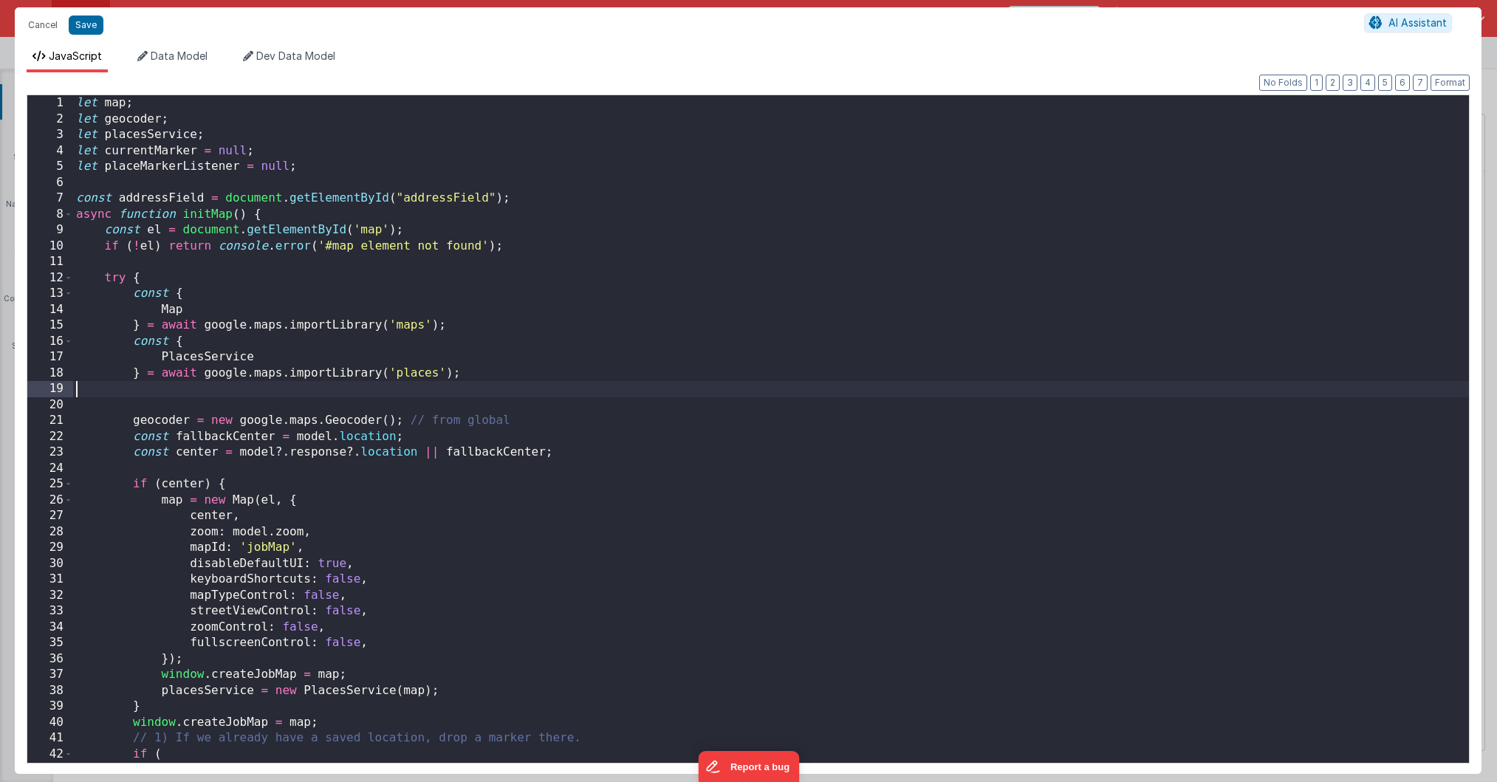
click at [641, 377] on div "let map ; let geocoder ; let placesService ; let currentMarker = null ; let pla…" at bounding box center [770, 444] width 1395 height 699
click at [421, 371] on div "let map ; let geocoder ; let placesService ; let currentMarker = null ; let pla…" at bounding box center [770, 444] width 1395 height 699
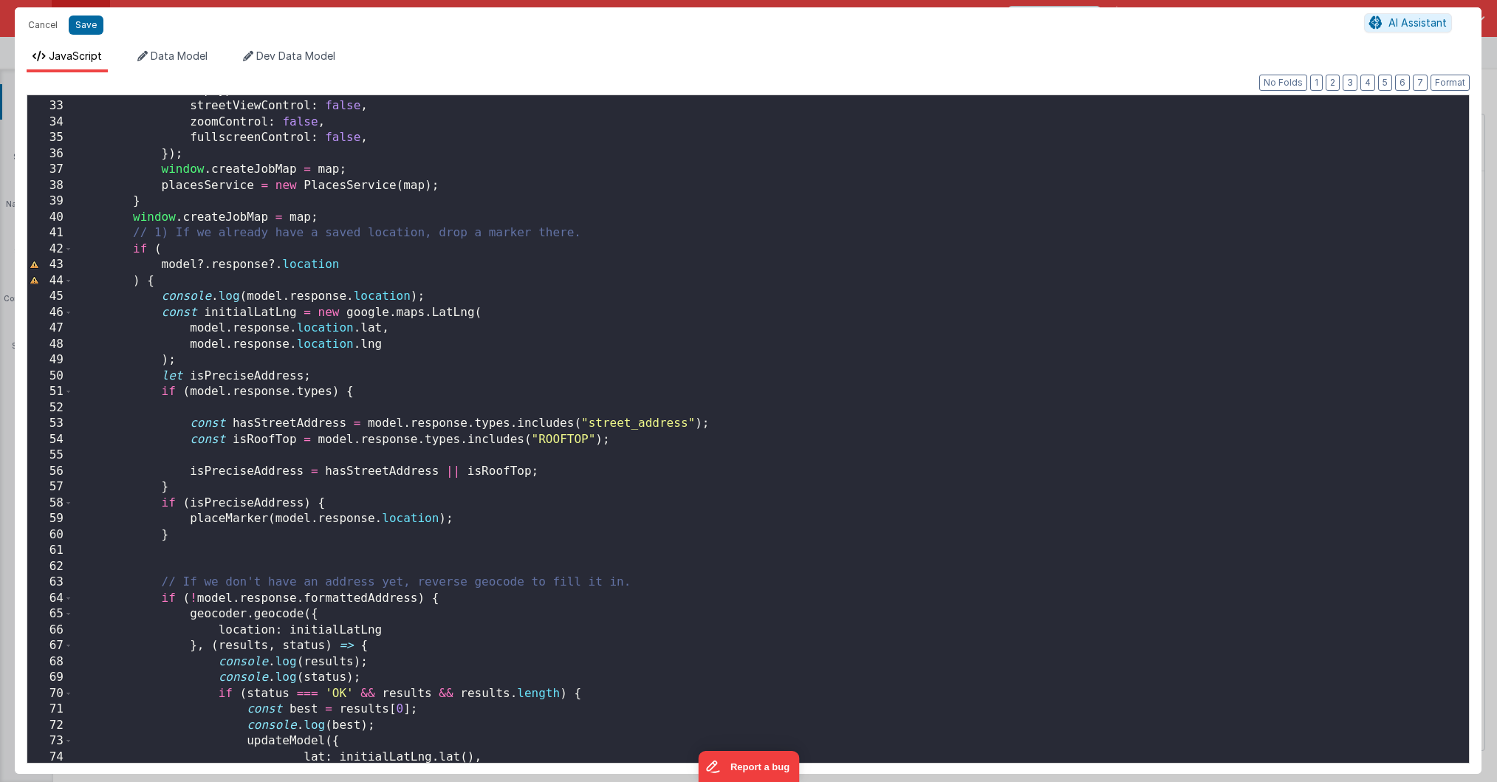
scroll to position [512, 0]
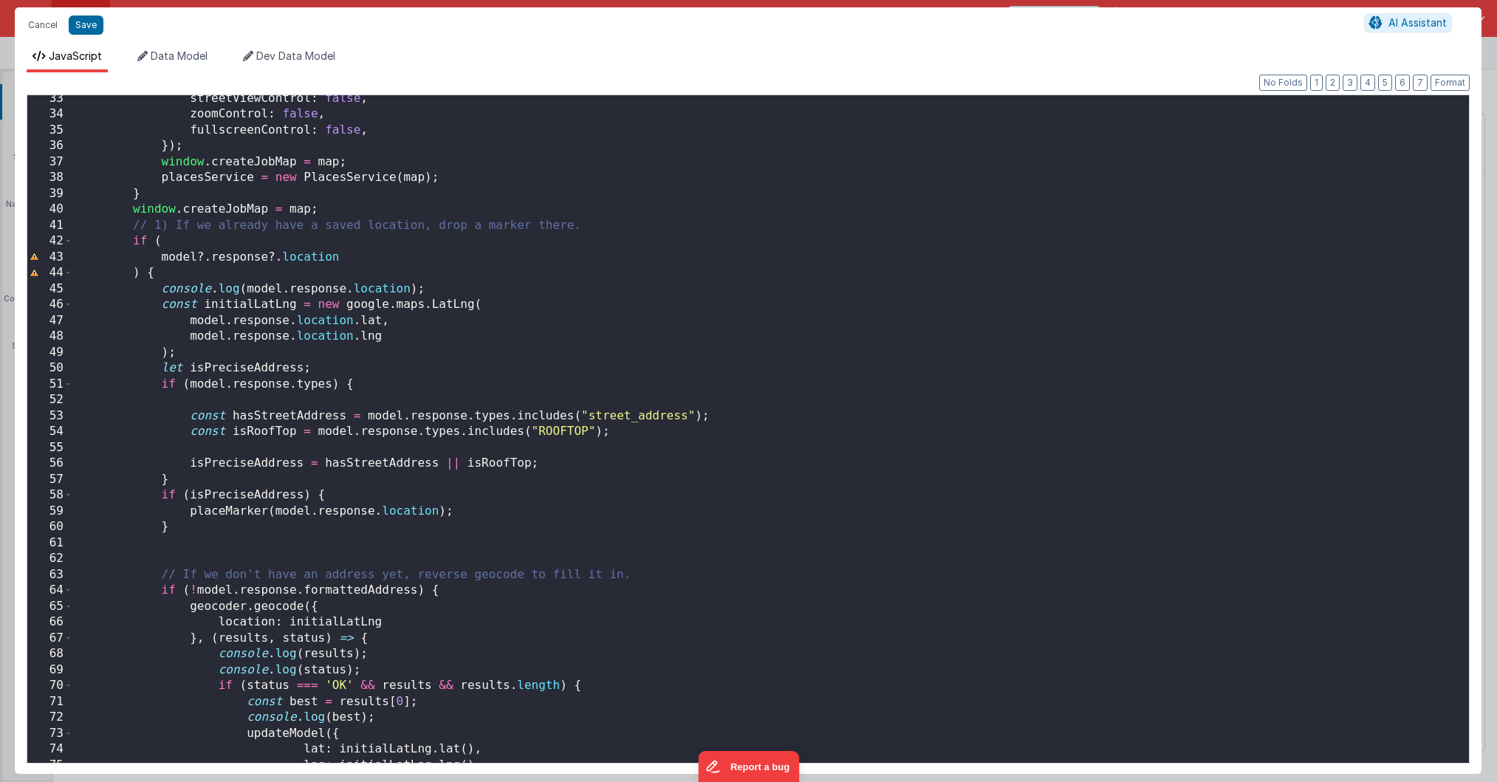
click at [280, 369] on div "streetViewControl : false , zoomControl : false , fullscreenControl : false , }…" at bounding box center [770, 440] width 1395 height 699
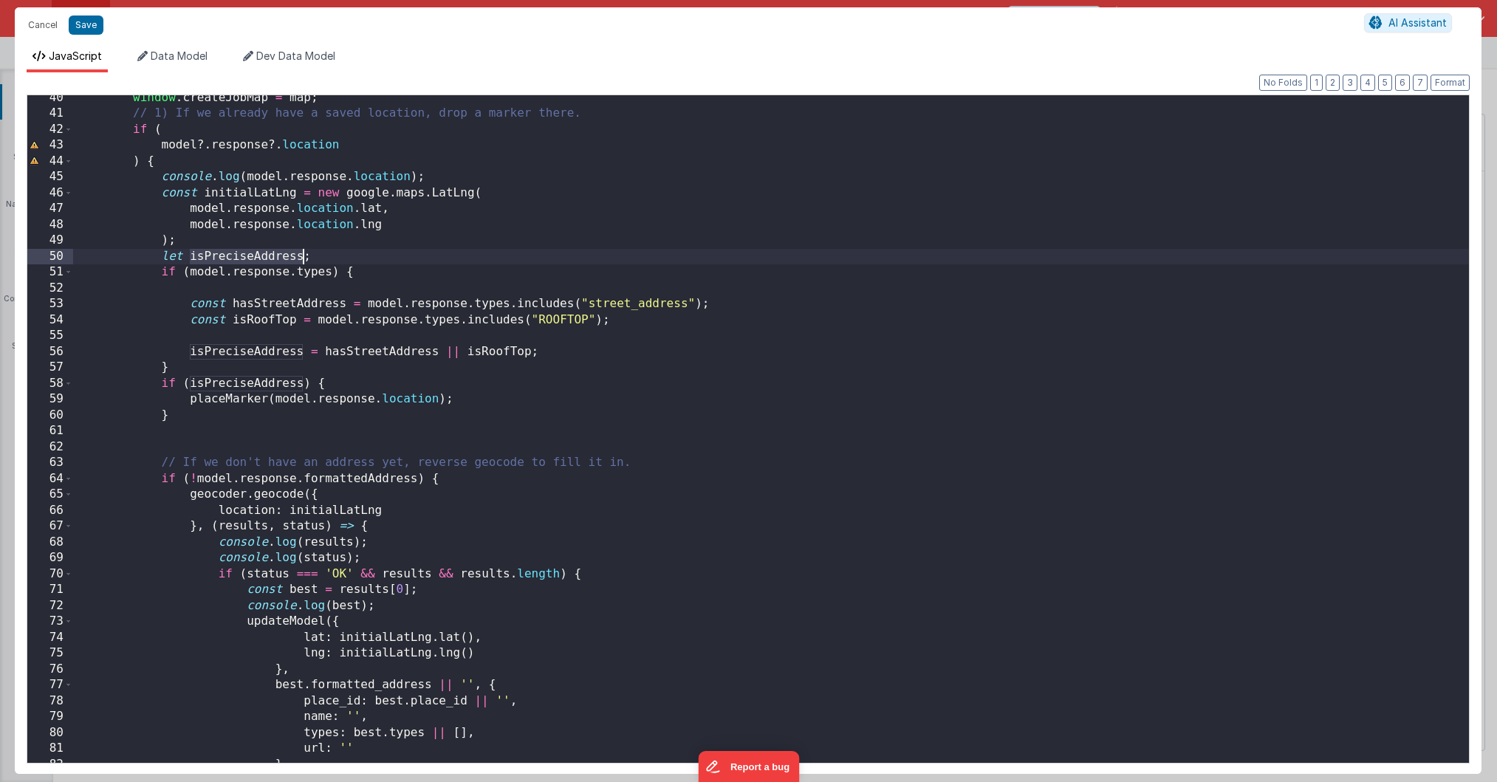
scroll to position [625, 0]
click at [207, 399] on div "window . createJobMap = map ; // 1) If we already have a saved location, drop a…" at bounding box center [770, 439] width 1395 height 699
click at [206, 416] on div "window . createJobMap = map ; // 1) If we already have a saved location, drop a…" at bounding box center [770, 439] width 1395 height 699
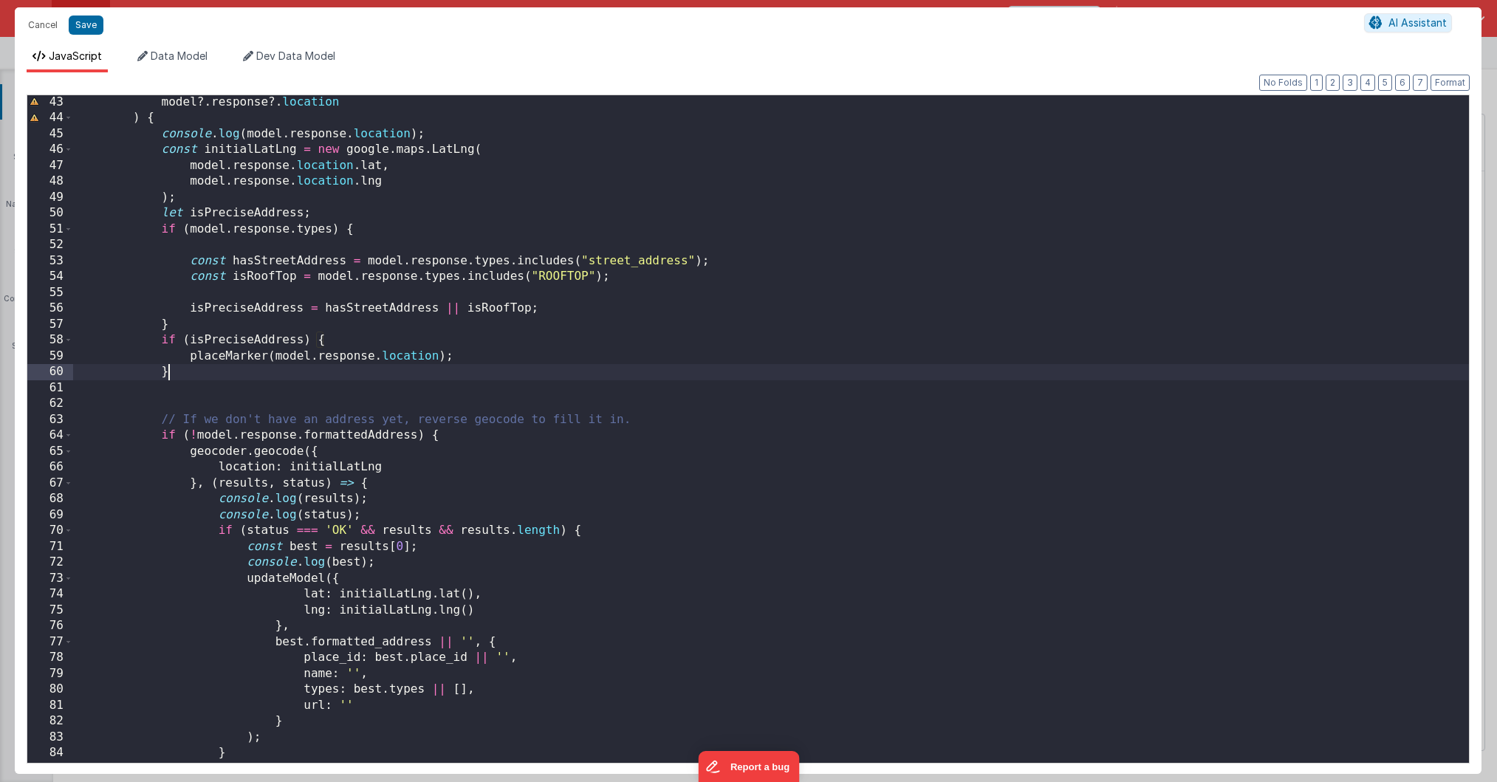
scroll to position [667, 0]
drag, startPoint x: 336, startPoint y: 337, endPoint x: 164, endPoint y: 346, distance: 172.3
click at [164, 346] on div "model ?. response ?. location ) { console . log ( model . response . location )…" at bounding box center [770, 444] width 1395 height 699
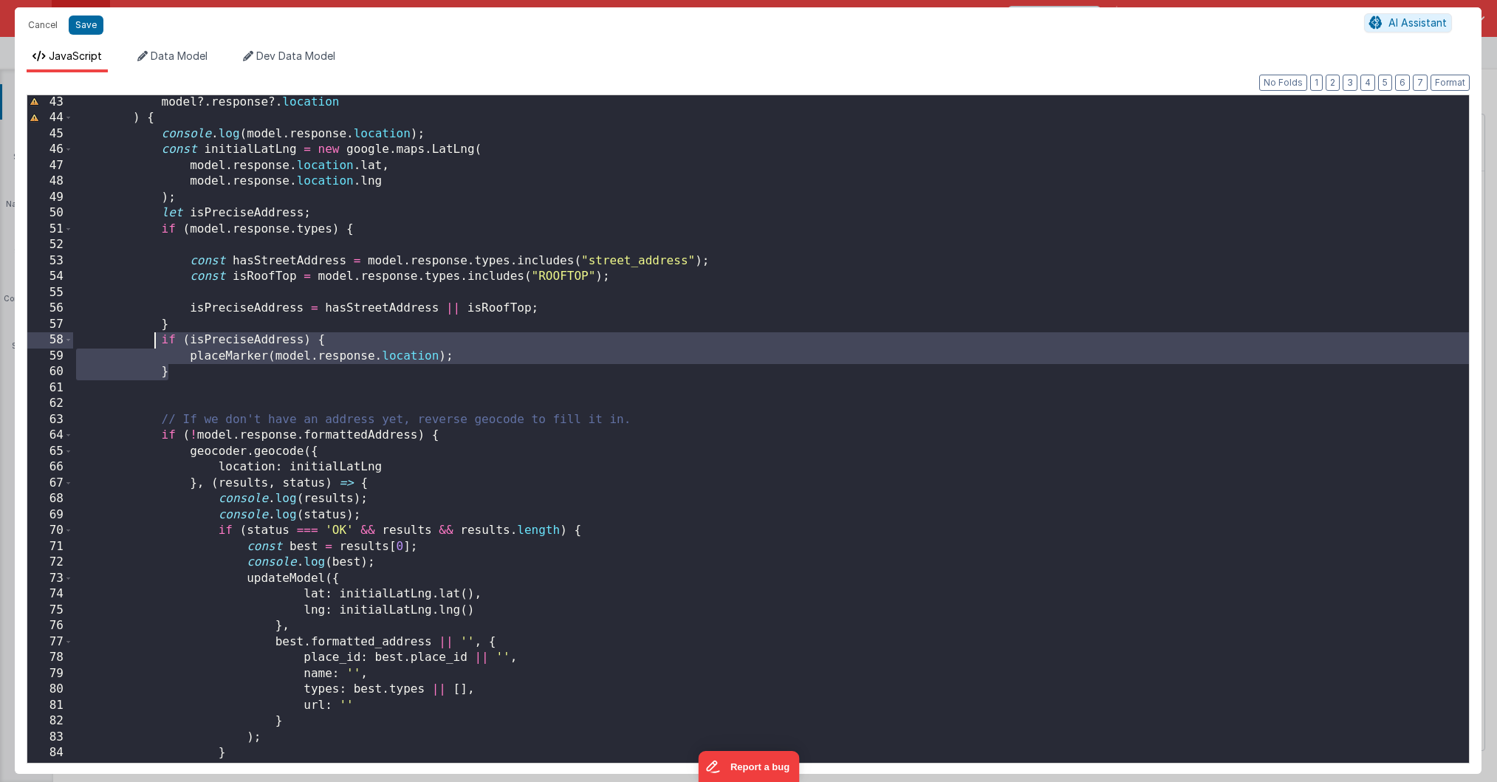
drag, startPoint x: 179, startPoint y: 368, endPoint x: 153, endPoint y: 341, distance: 37.1
click at [153, 341] on div "model ?. response ?. location ) { console . log ( model . response . location )…" at bounding box center [770, 444] width 1395 height 699
click at [186, 374] on div "model ?. response ?. location ) { console . log ( model . response . location )…" at bounding box center [770, 444] width 1395 height 699
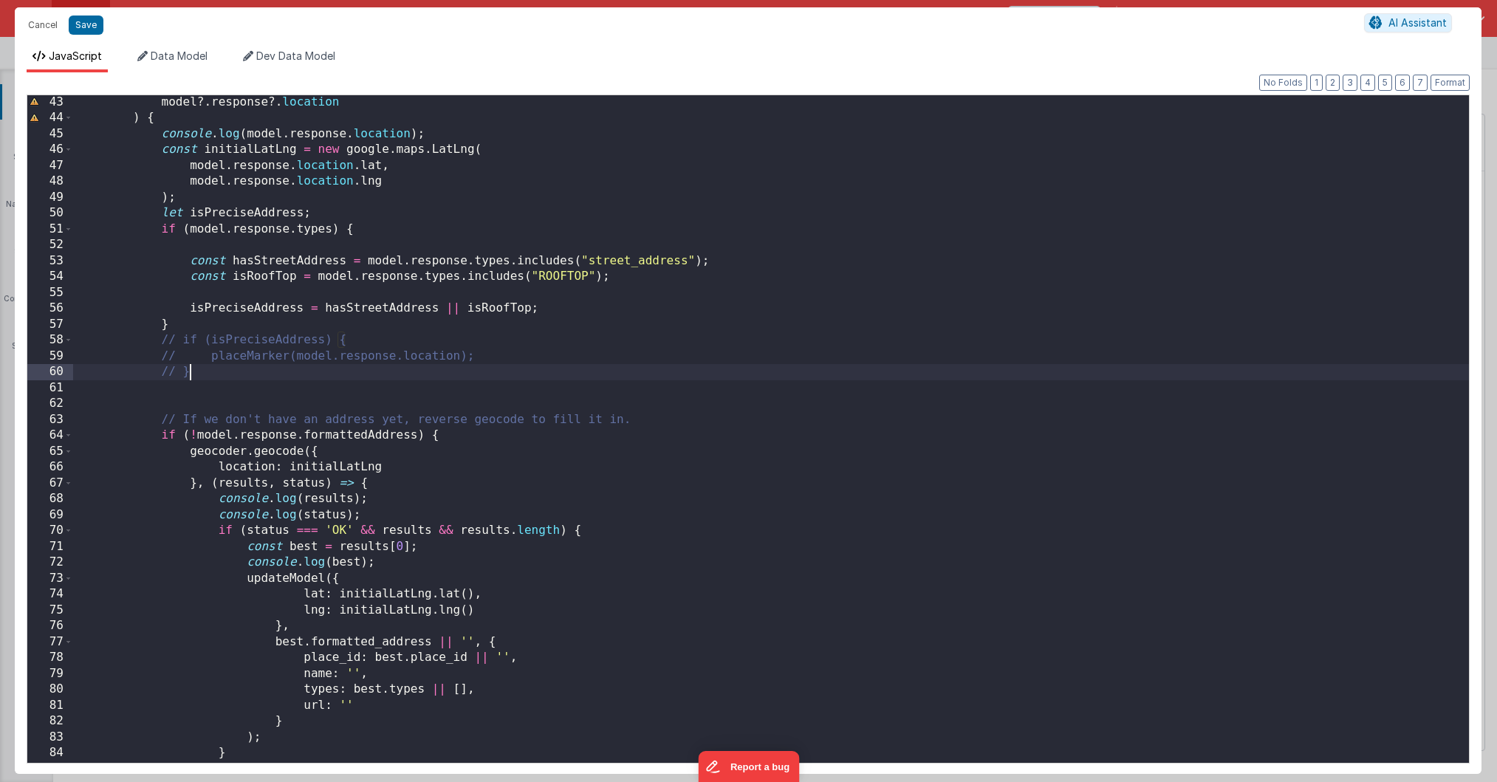
click at [189, 383] on div "model ?. response ?. location ) { console . log ( model . response . location )…" at bounding box center [770, 444] width 1395 height 699
click at [1467, 73] on div "Format 7 6 5 4 3 2 1 No Folds 43 44 45 46 47 48 49 50 51 52 53 54 55 56 57 58 5…" at bounding box center [748, 422] width 1466 height 701
click at [1451, 83] on button "Format" at bounding box center [1449, 83] width 39 height 16
click at [83, 23] on button "Save" at bounding box center [86, 25] width 35 height 19
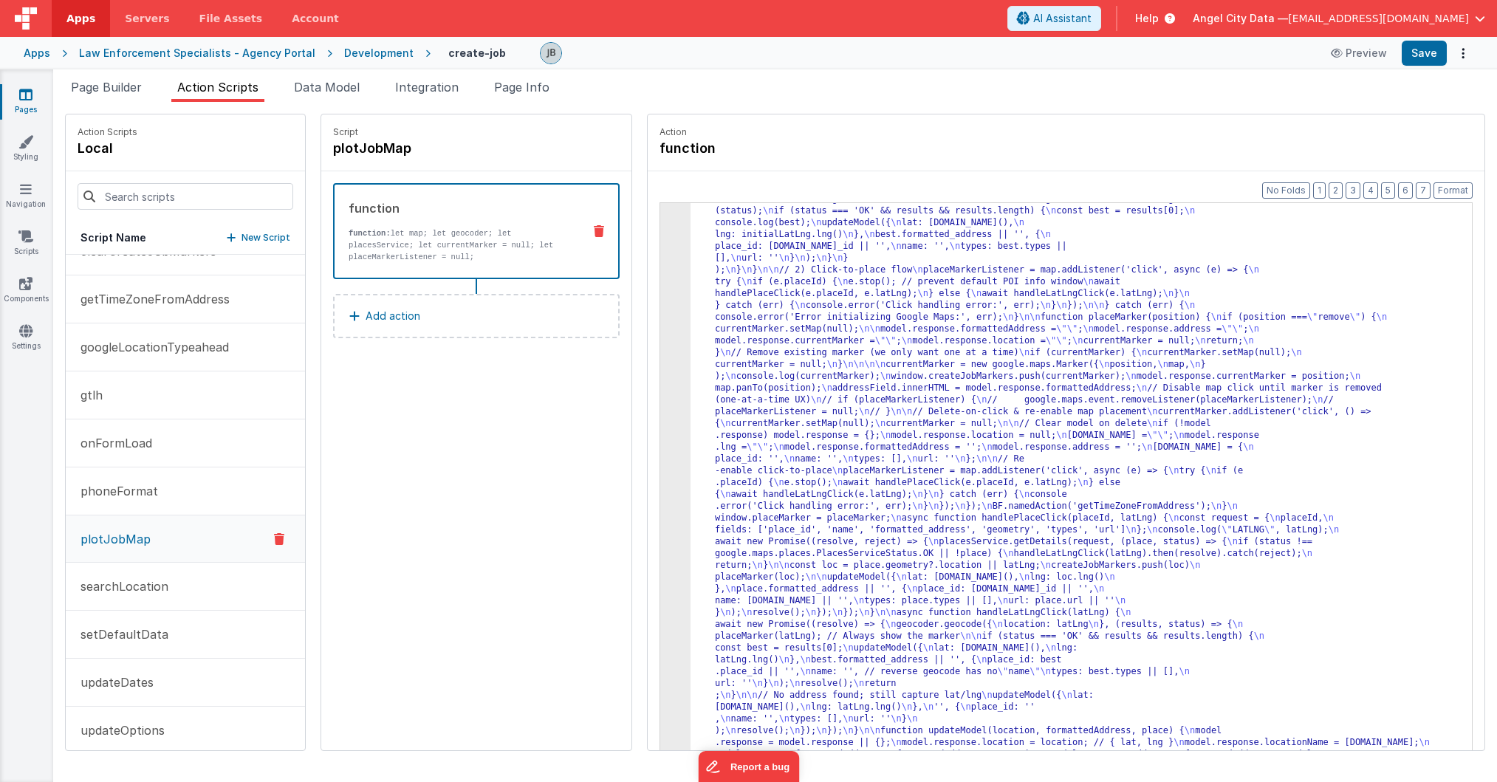
scroll to position [222, 0]
click at [1441, 52] on button "Save" at bounding box center [1423, 53] width 45 height 25
click at [363, 52] on div "Development" at bounding box center [378, 53] width 69 height 15
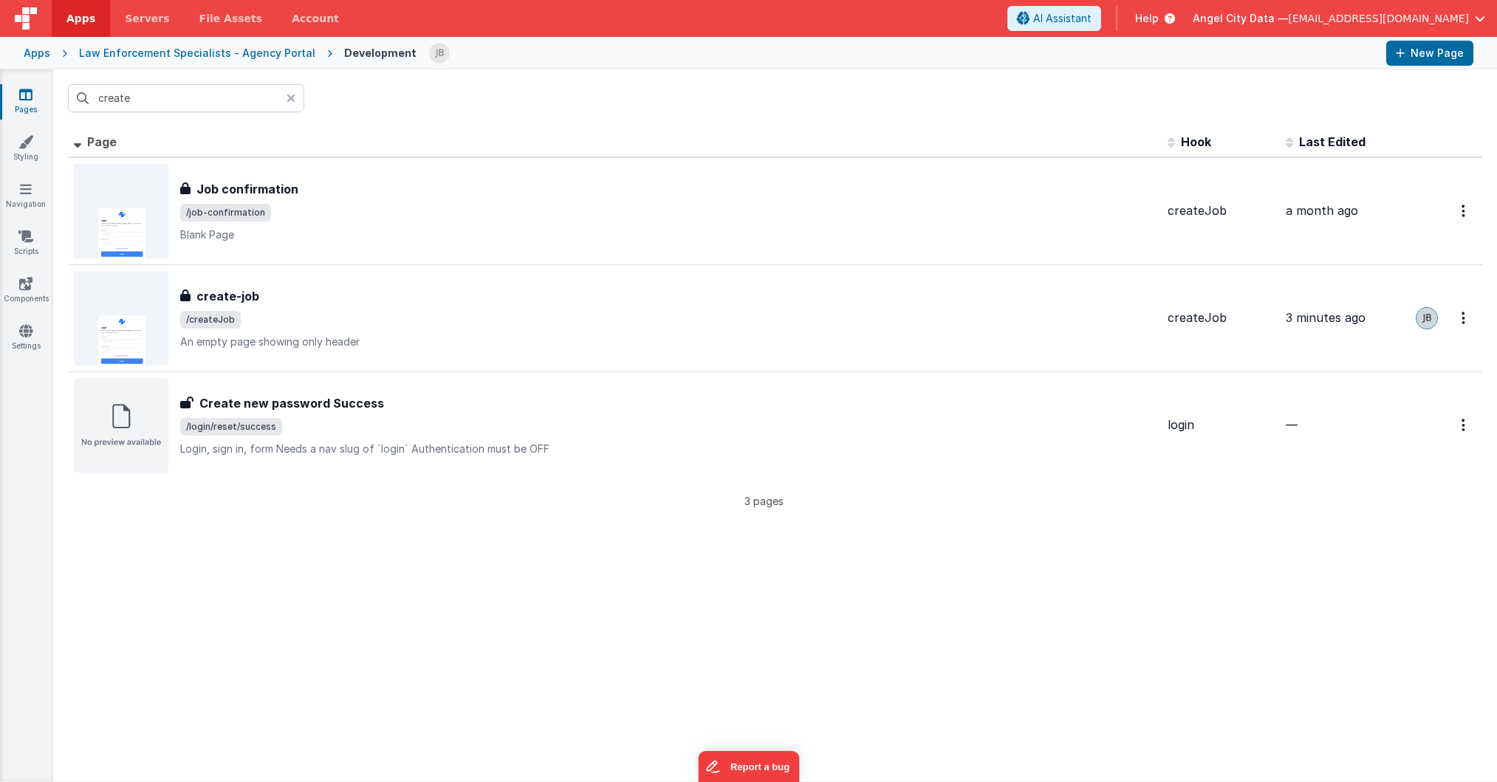
click at [228, 52] on div "Law Enforcement Specialists - Agency Portal" at bounding box center [197, 53] width 236 height 15
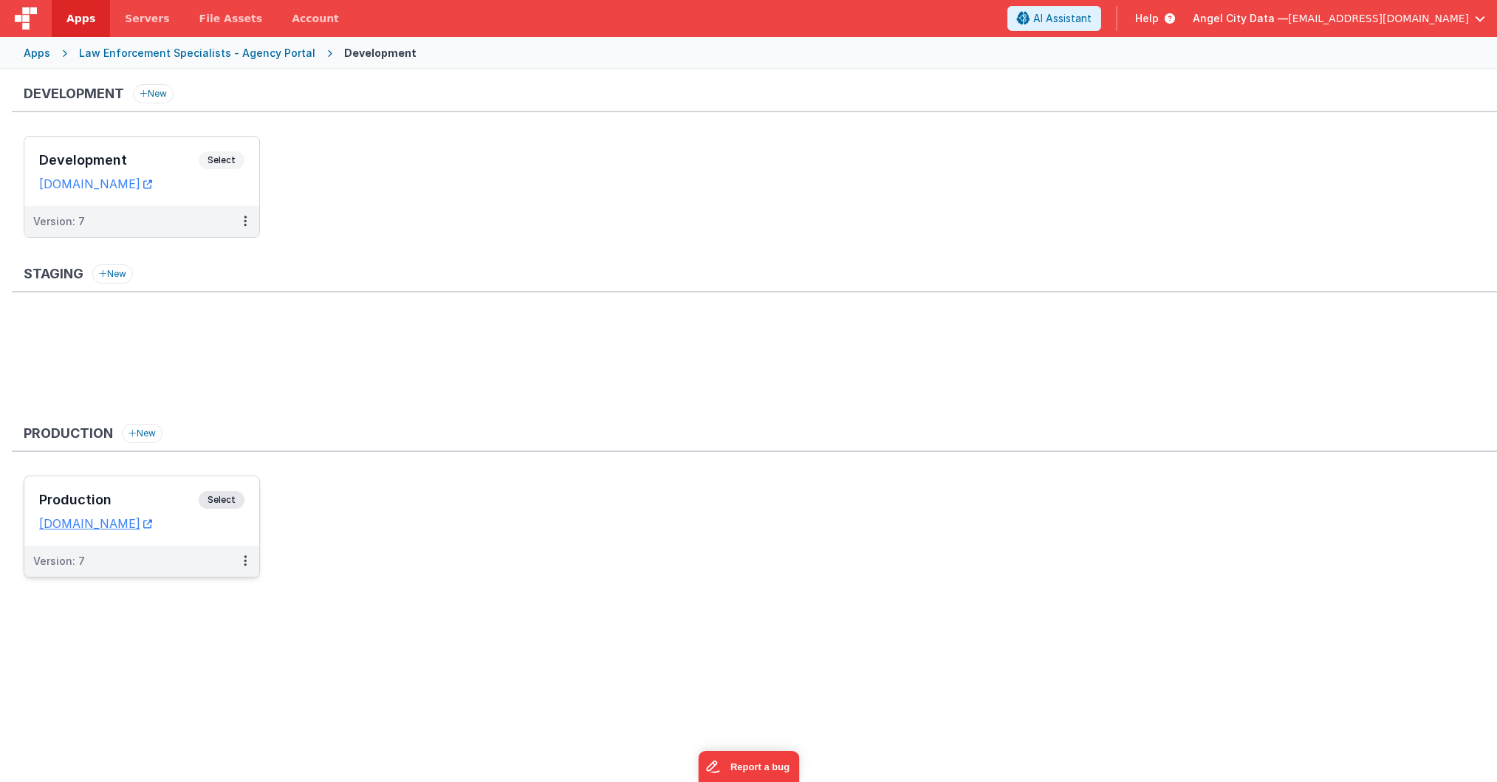
click at [161, 499] on h3 "Production" at bounding box center [118, 499] width 159 height 15
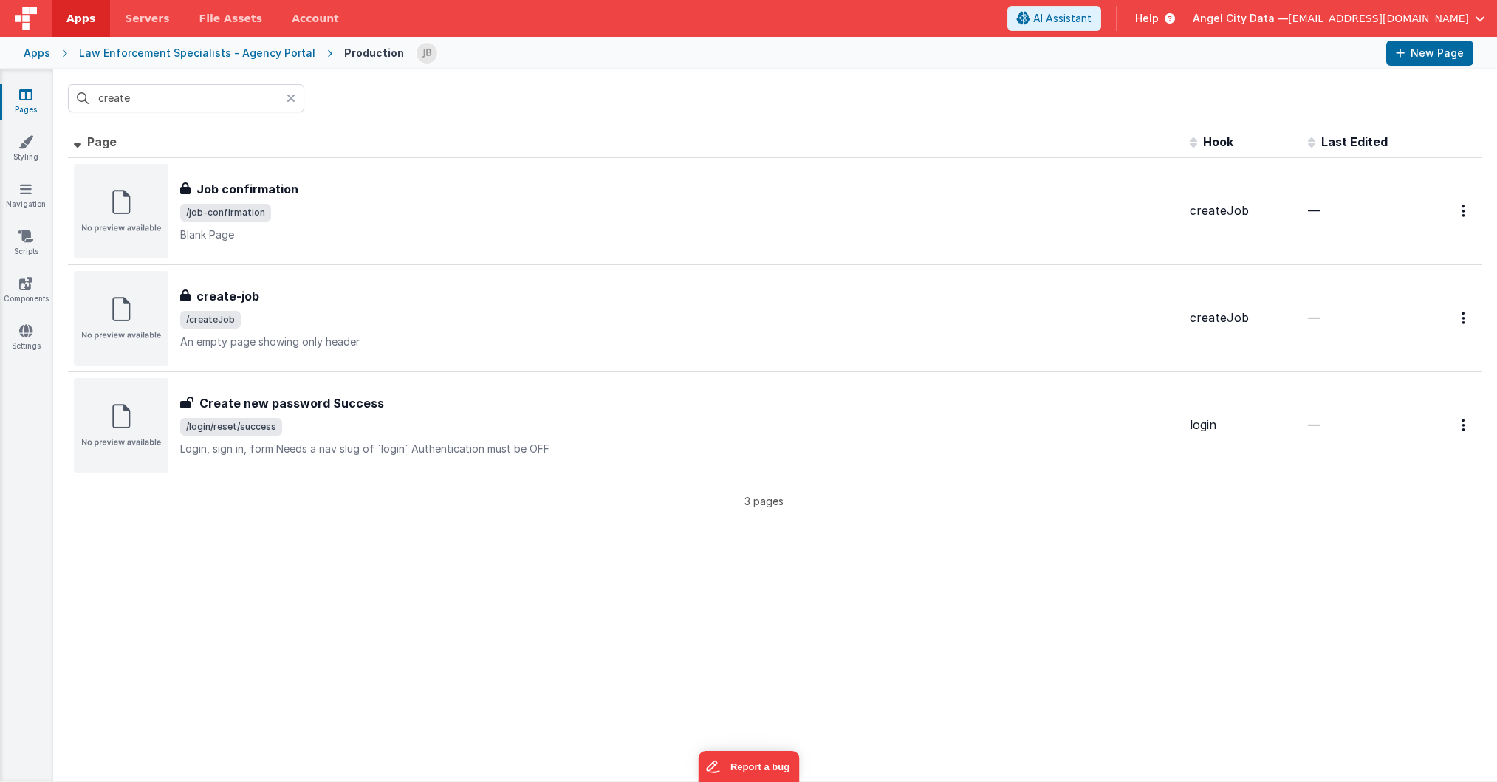
click at [38, 50] on div "Apps" at bounding box center [37, 53] width 27 height 15
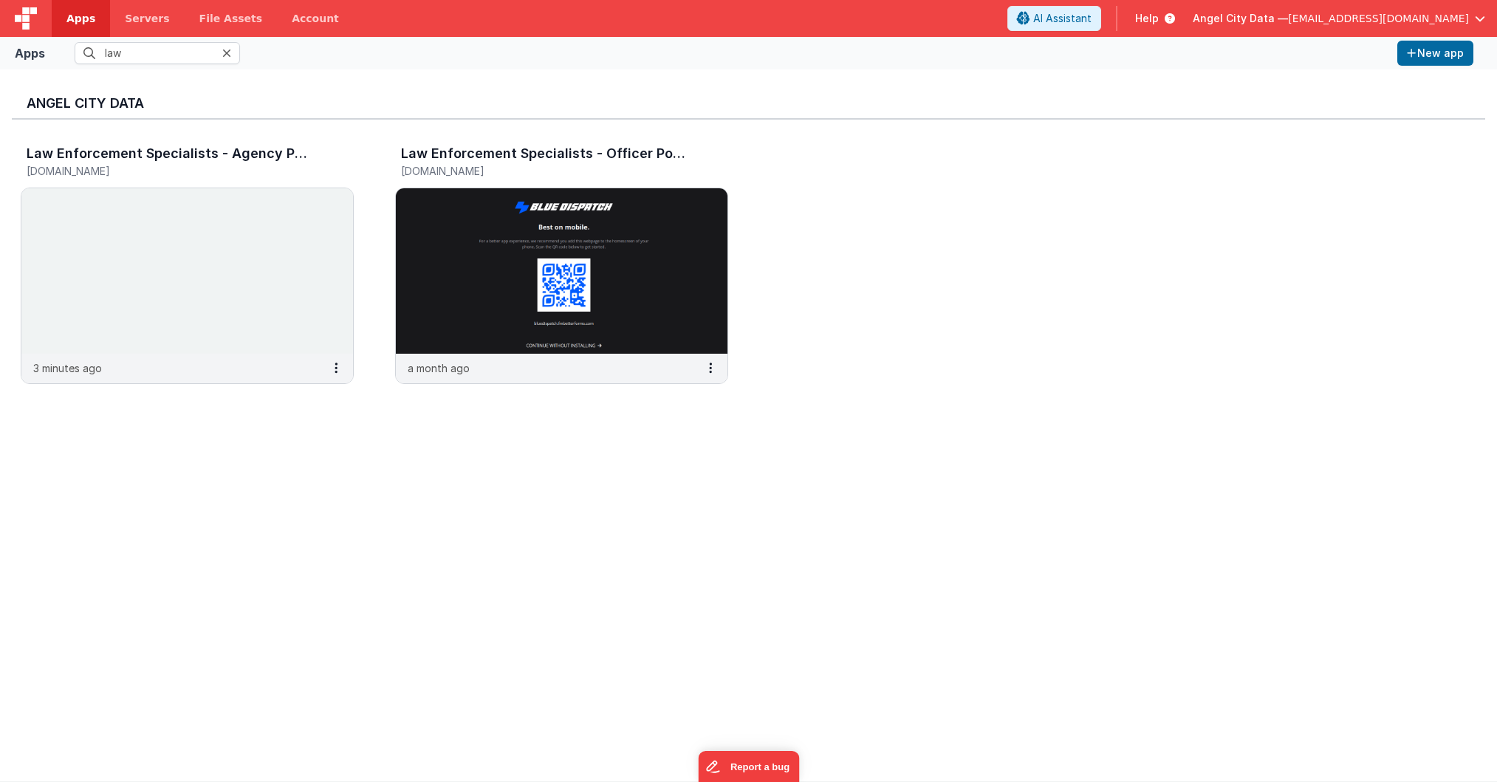
click at [233, 56] on div at bounding box center [231, 53] width 18 height 22
click at [227, 55] on icon at bounding box center [226, 53] width 9 height 12
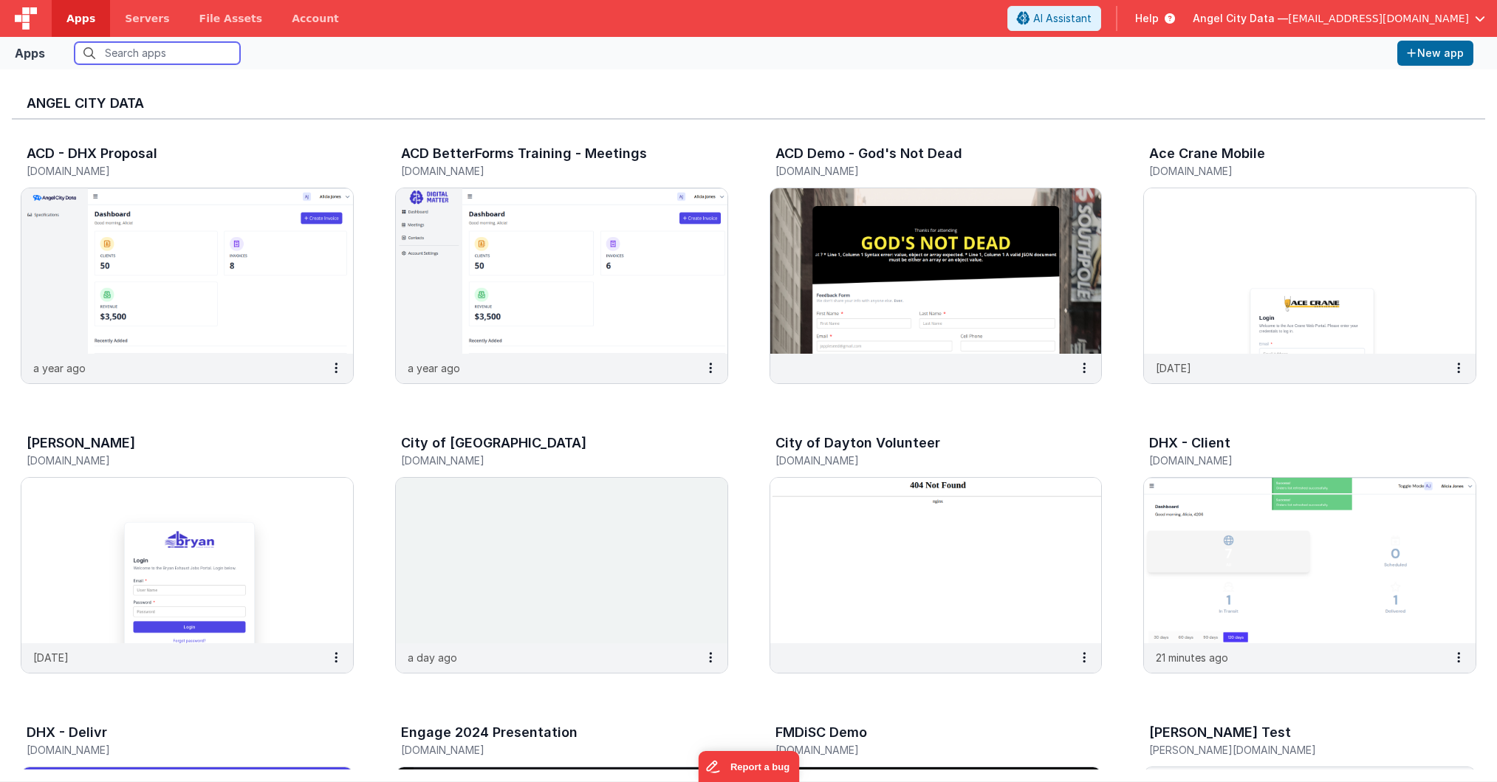
click at [192, 58] on input "text" at bounding box center [157, 53] width 165 height 22
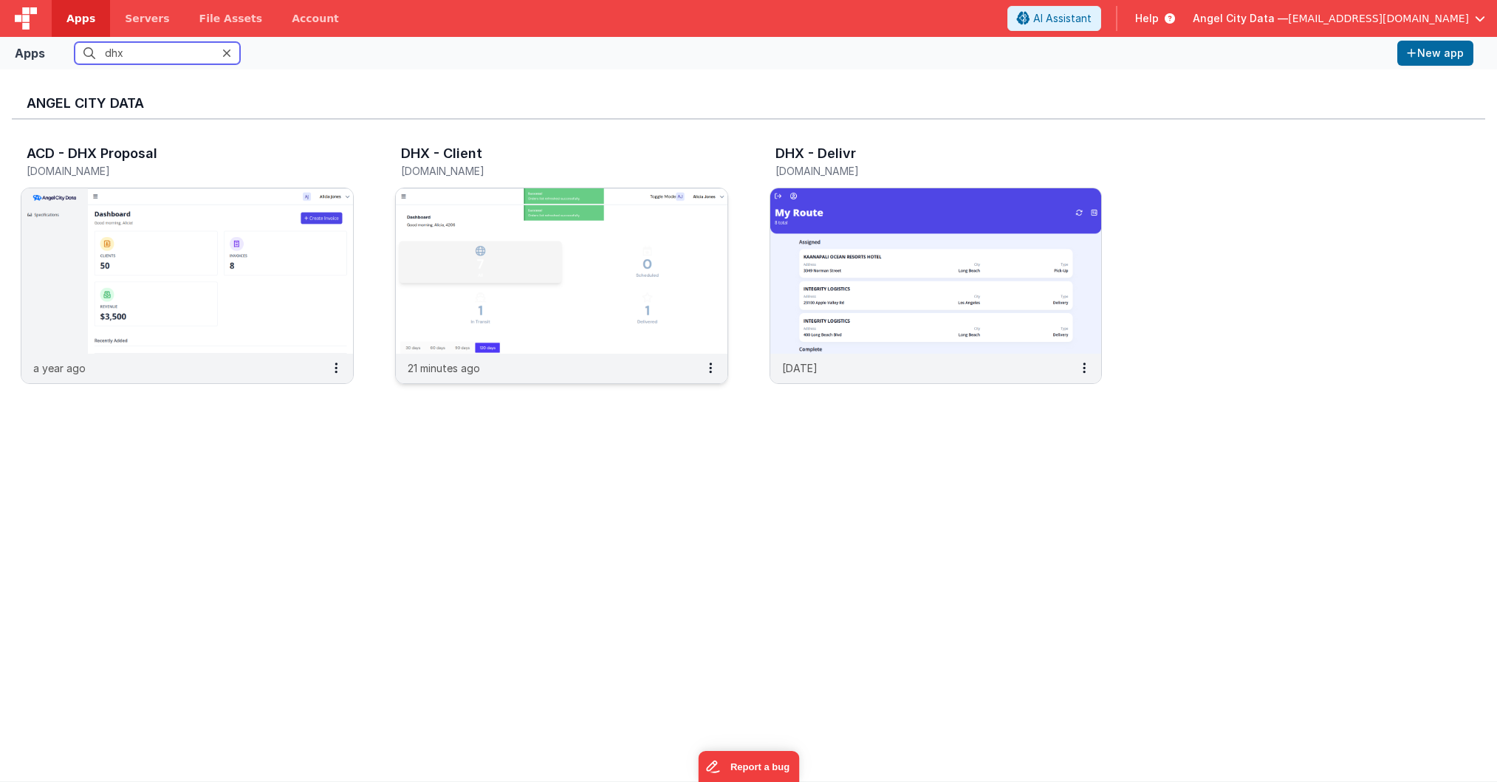
type input "dhx"
click at [453, 286] on img at bounding box center [561, 270] width 331 height 165
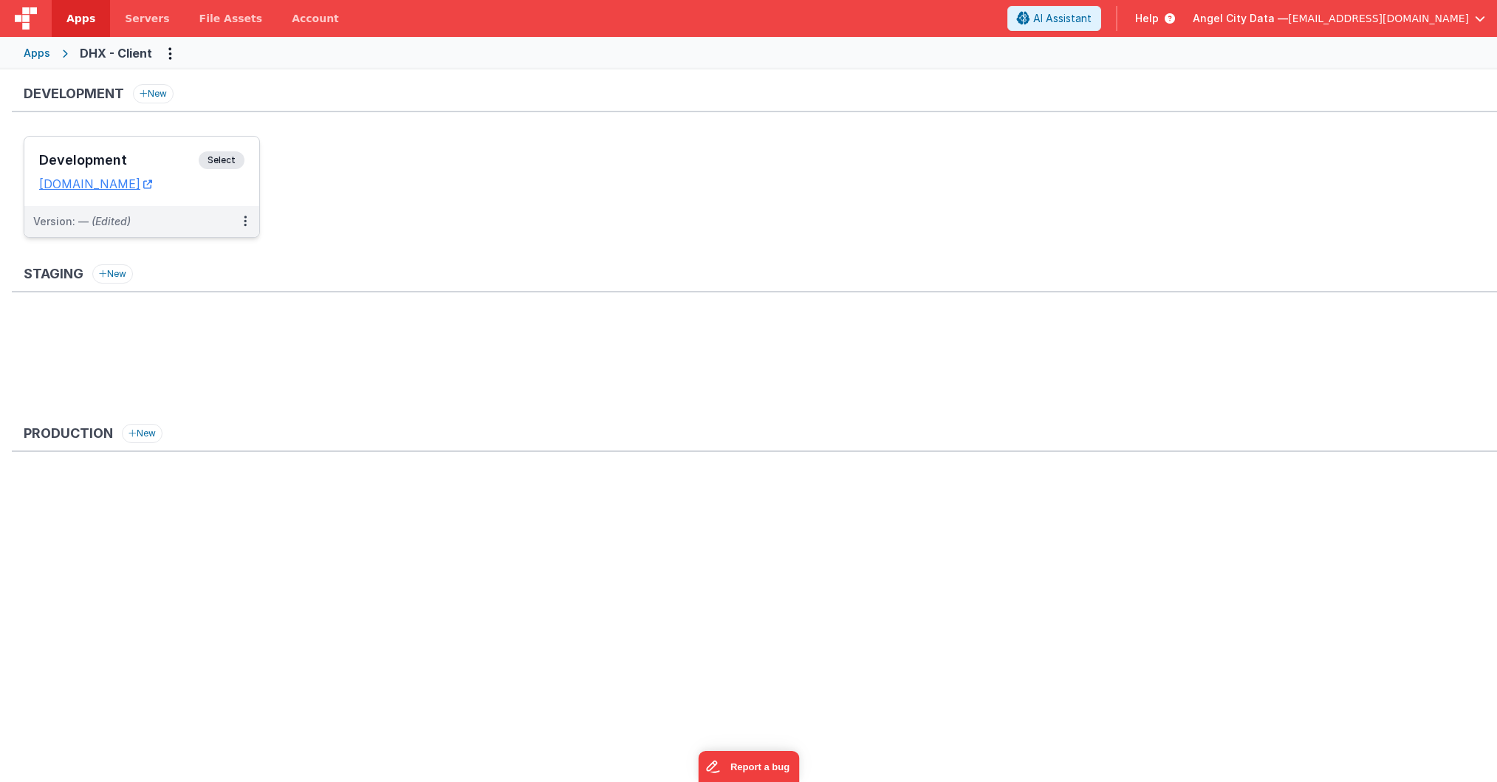
click at [158, 150] on div "Development Select URLs [DOMAIN_NAME]" at bounding box center [141, 171] width 235 height 69
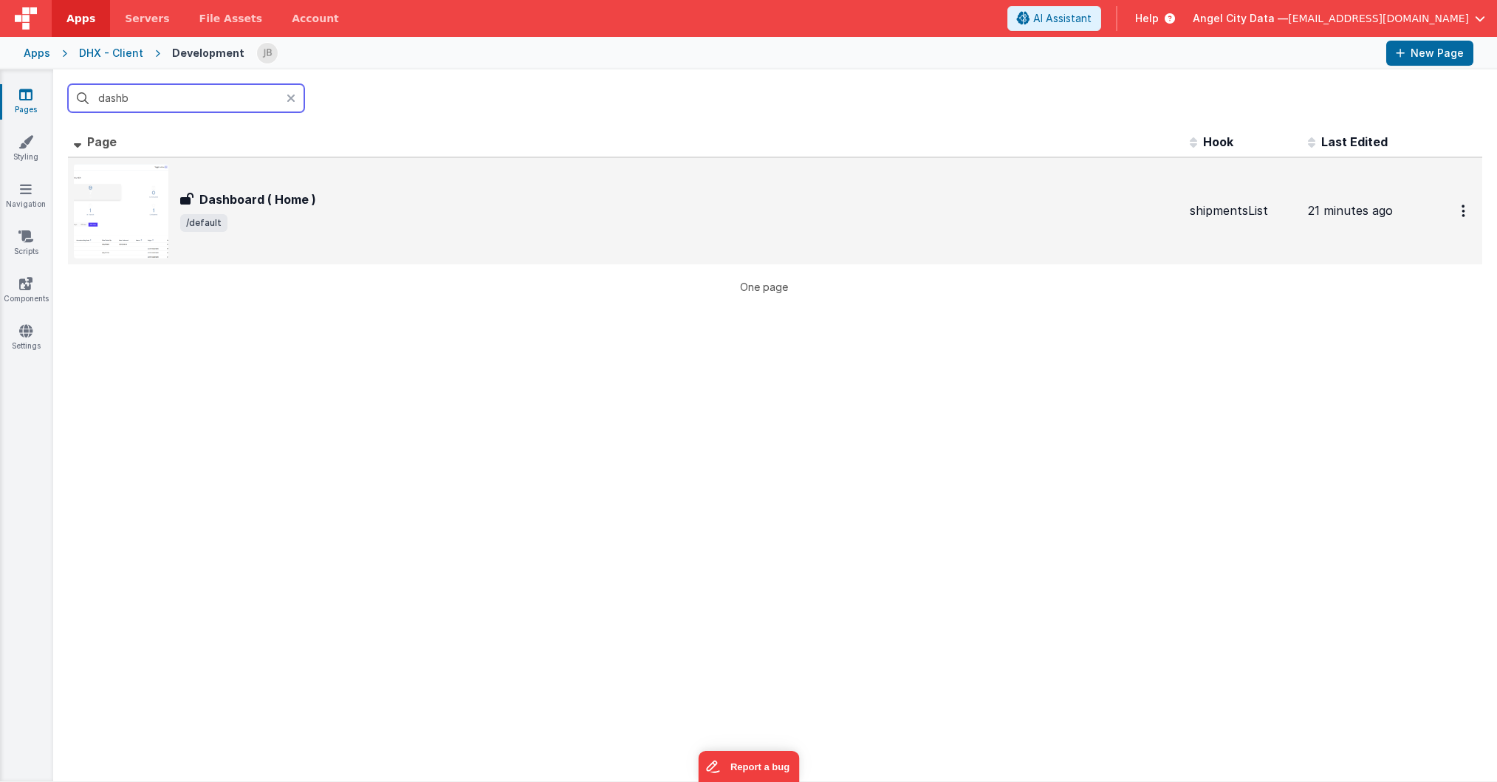
type input "dashb"
click at [217, 190] on h3 "Dashboard ( Home )" at bounding box center [257, 199] width 117 height 18
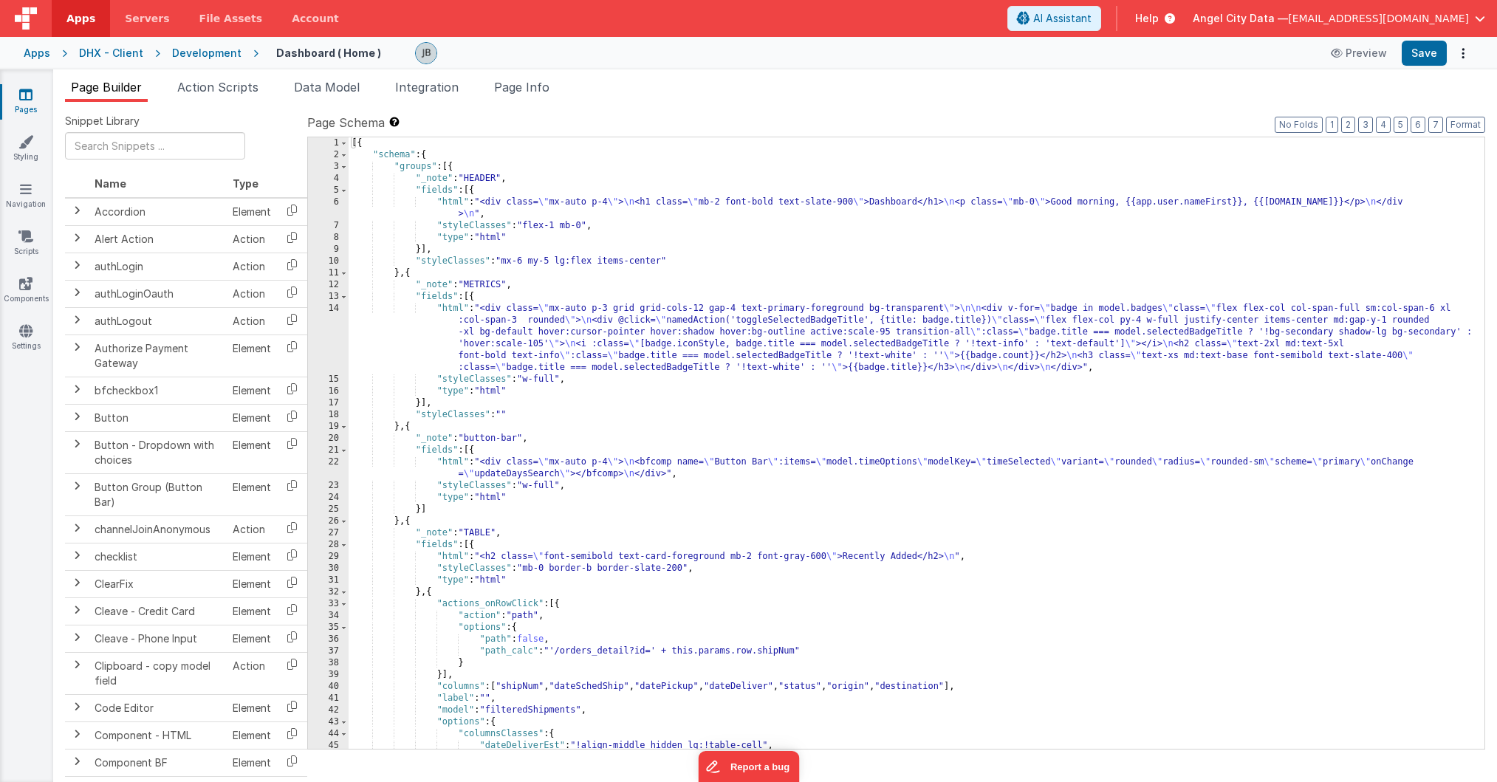
click at [333, 325] on div "14" at bounding box center [328, 338] width 41 height 71
click at [346, 325] on div "14" at bounding box center [328, 338] width 41 height 71
click at [337, 327] on div "14" at bounding box center [328, 338] width 41 height 71
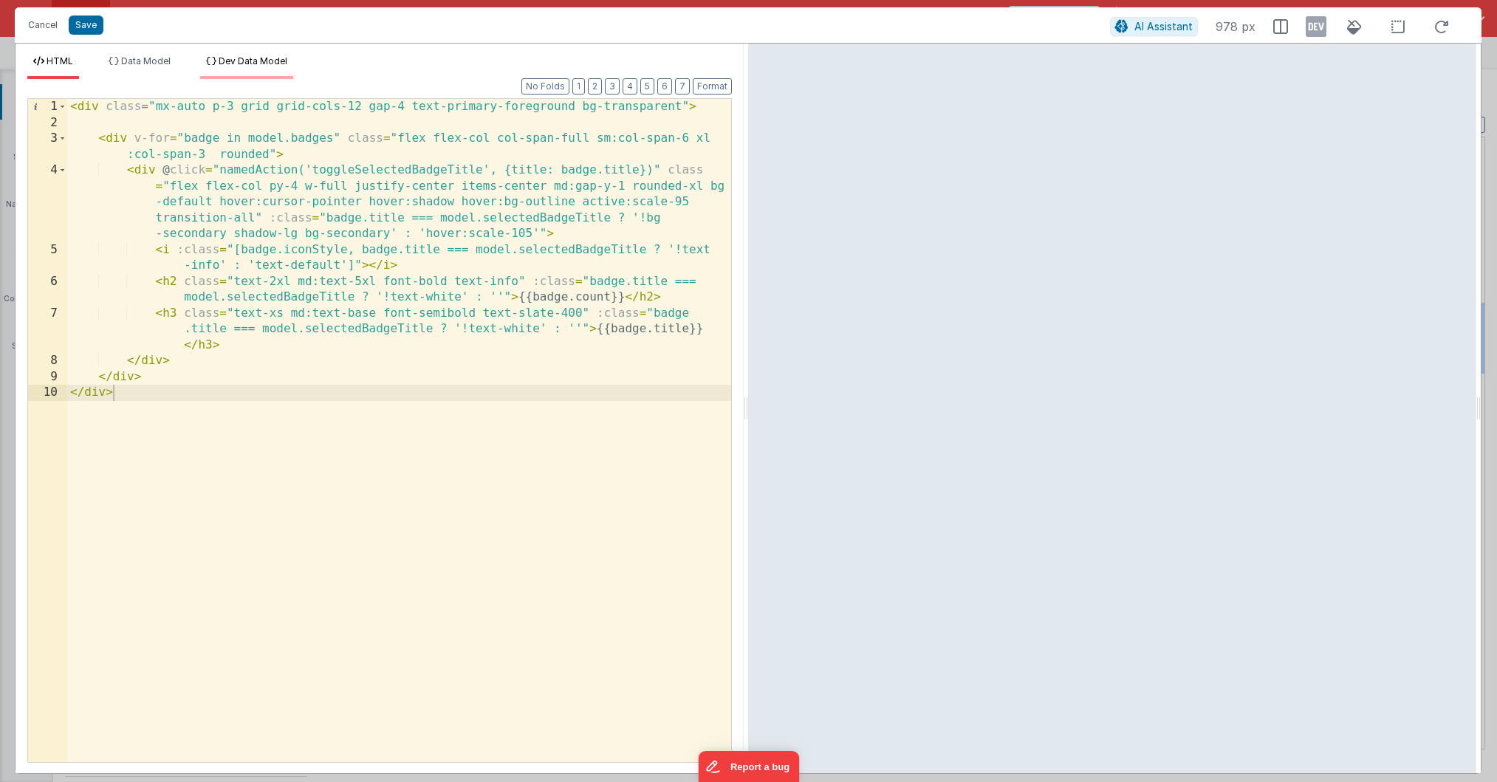
click at [236, 59] on span "Dev Data Model" at bounding box center [253, 60] width 69 height 11
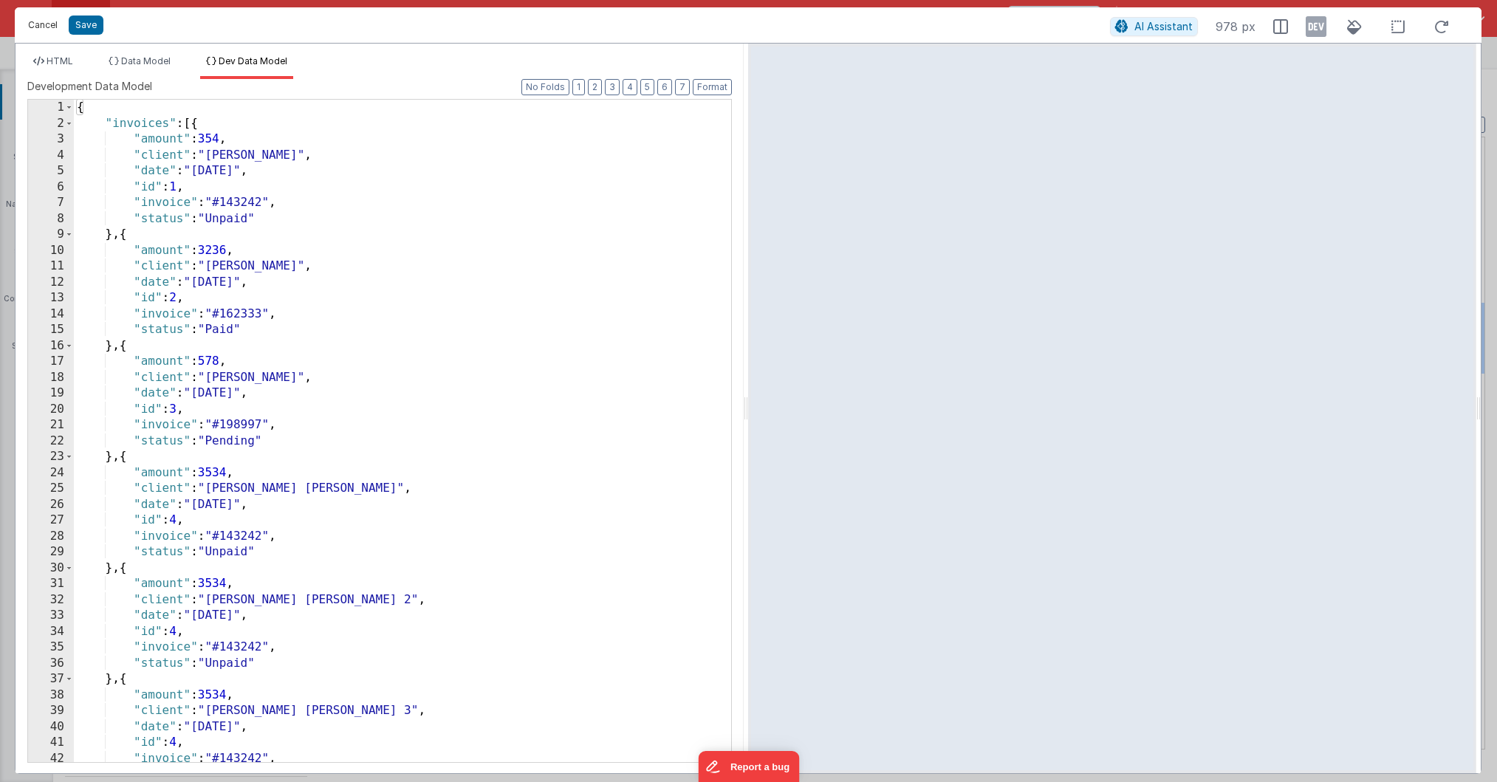
click at [63, 60] on span "HTML" at bounding box center [60, 60] width 27 height 11
click at [46, 20] on button "Cancel" at bounding box center [43, 25] width 44 height 21
click at [85, 29] on button "Save" at bounding box center [86, 25] width 35 height 19
click at [44, 29] on button "Cancel" at bounding box center [43, 25] width 44 height 21
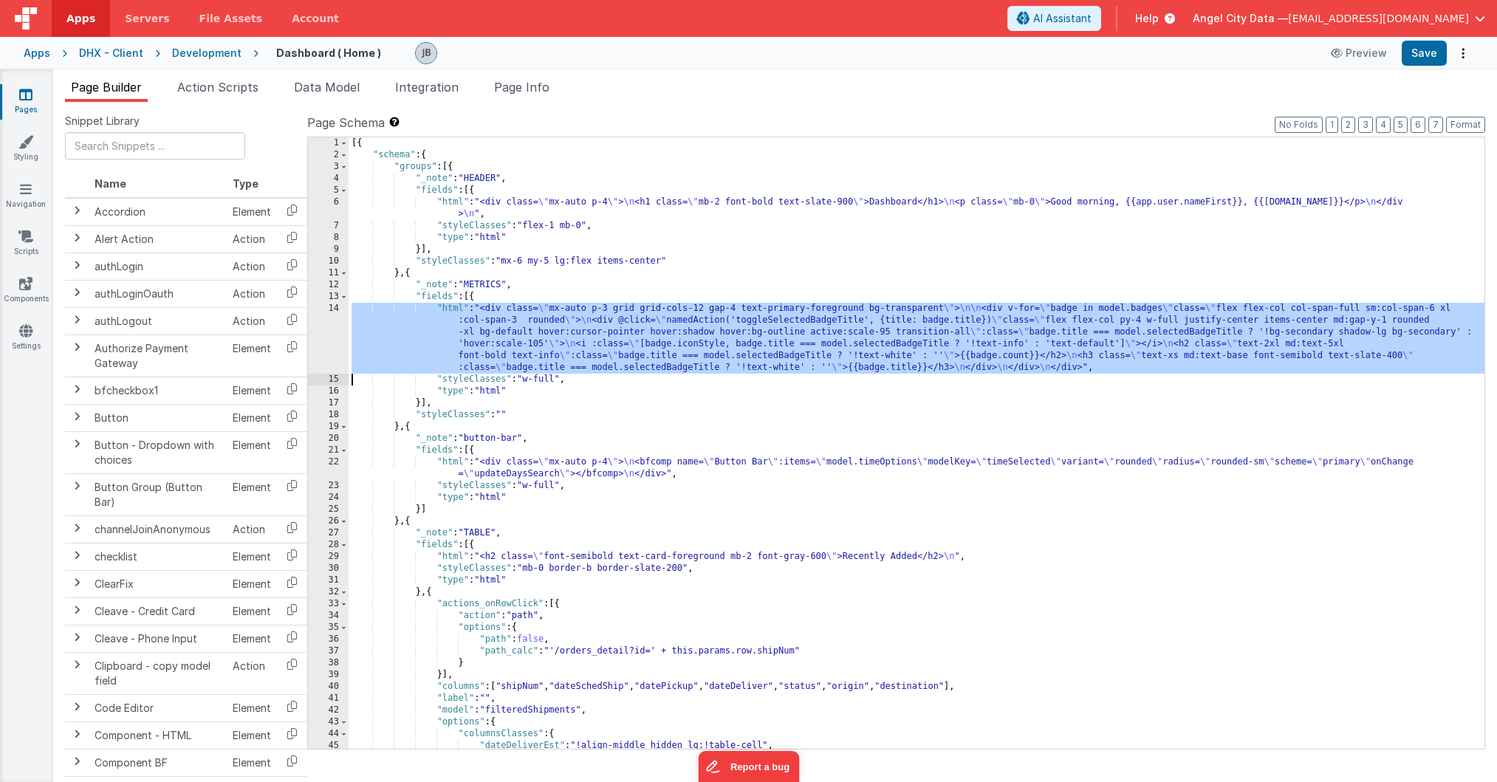
click at [337, 326] on div "14" at bounding box center [328, 338] width 41 height 71
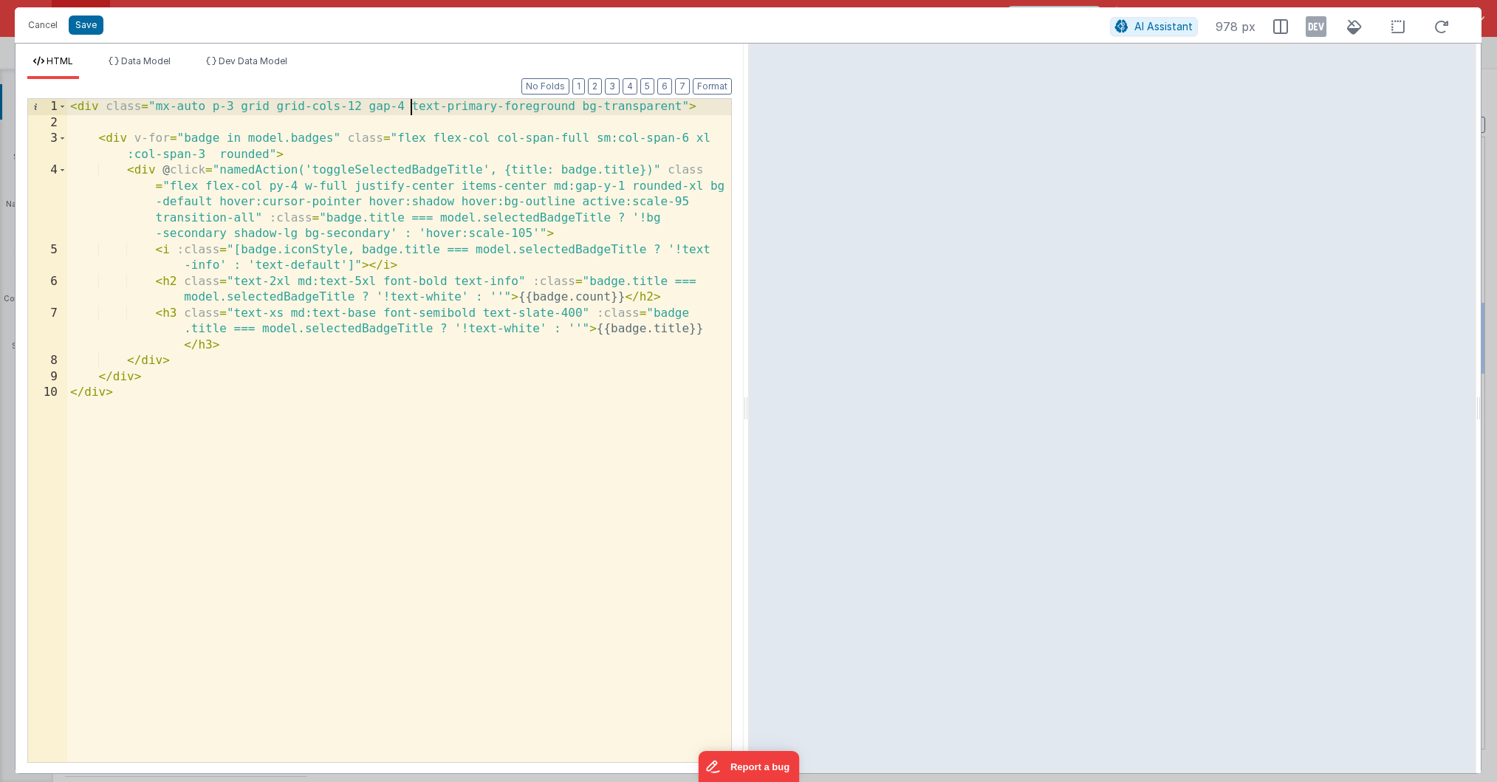
click at [412, 109] on div "< div class = "mx-auto p-3 grid grid-cols-12 gap-4 text-primary-foreground bg-t…" at bounding box center [399, 446] width 664 height 695
drag, startPoint x: 579, startPoint y: 111, endPoint x: 679, endPoint y: 109, distance: 99.7
click at [679, 109] on div "< div class = "mx-auto p-3 grid grid-cols-12 gap-4 text-primary-foreground bg-t…" at bounding box center [399, 446] width 664 height 695
click at [56, 25] on button "Cancel" at bounding box center [43, 25] width 44 height 21
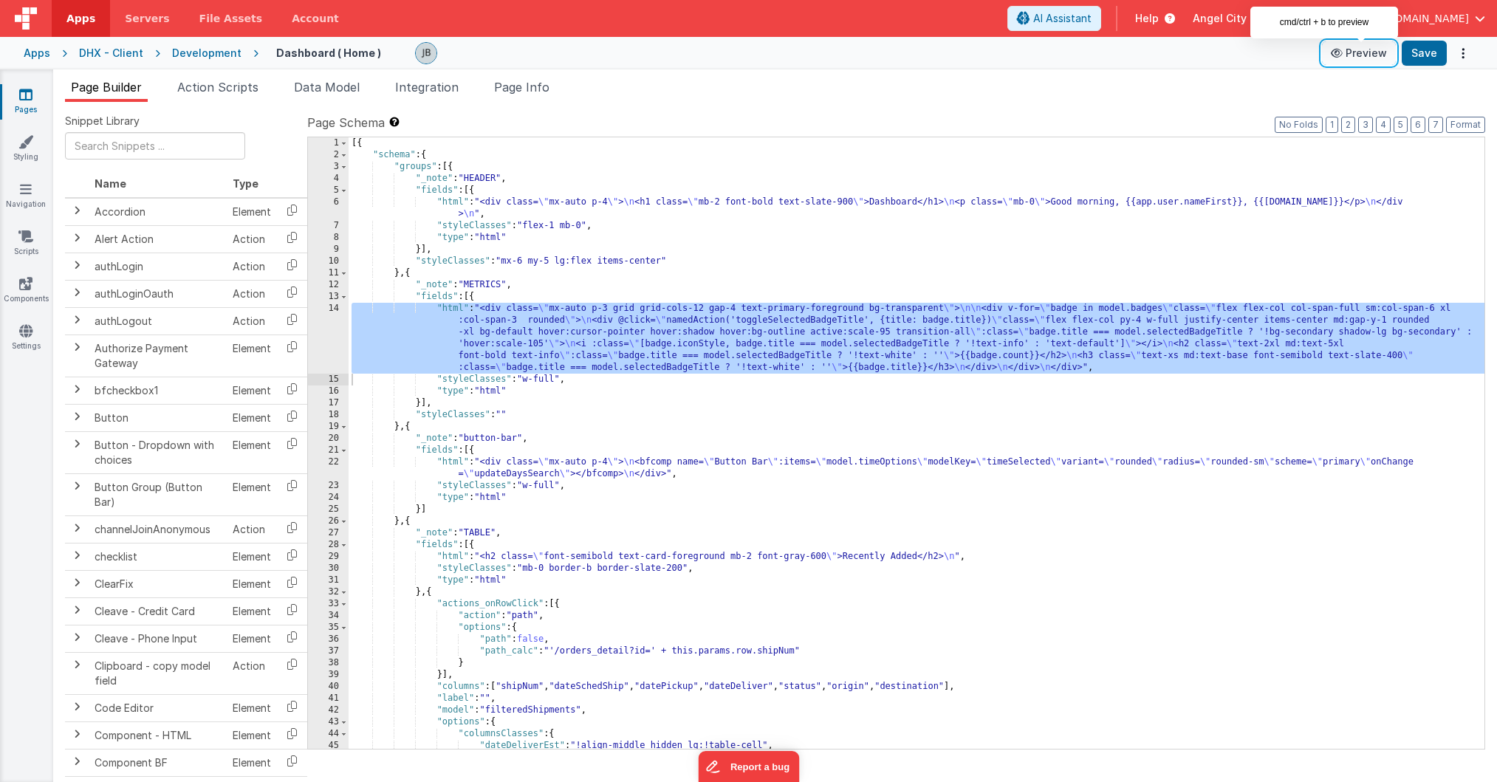
click at [1358, 56] on button "Preview" at bounding box center [1359, 53] width 74 height 24
click at [341, 326] on div "14" at bounding box center [328, 338] width 41 height 71
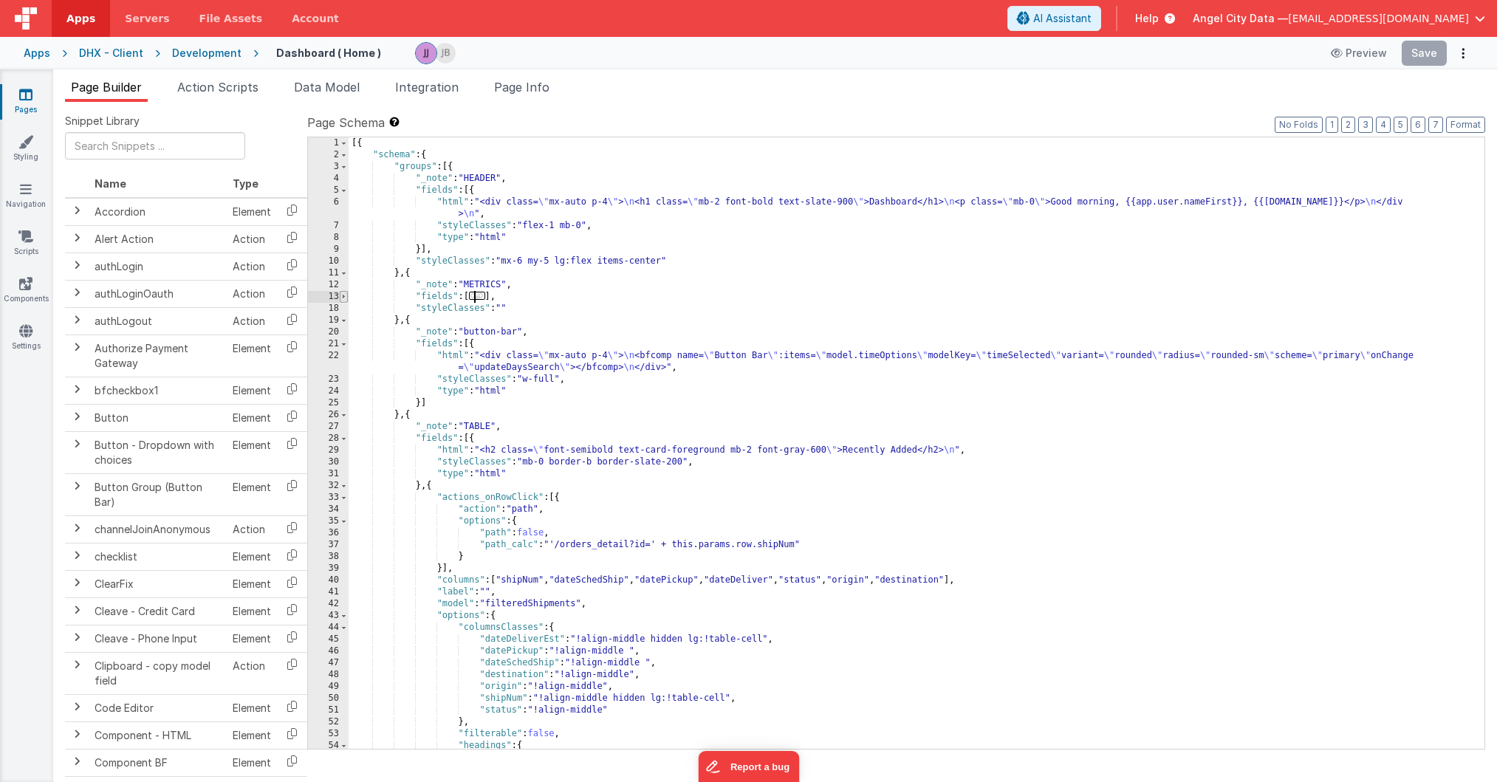
click at [343, 299] on span at bounding box center [344, 297] width 8 height 12
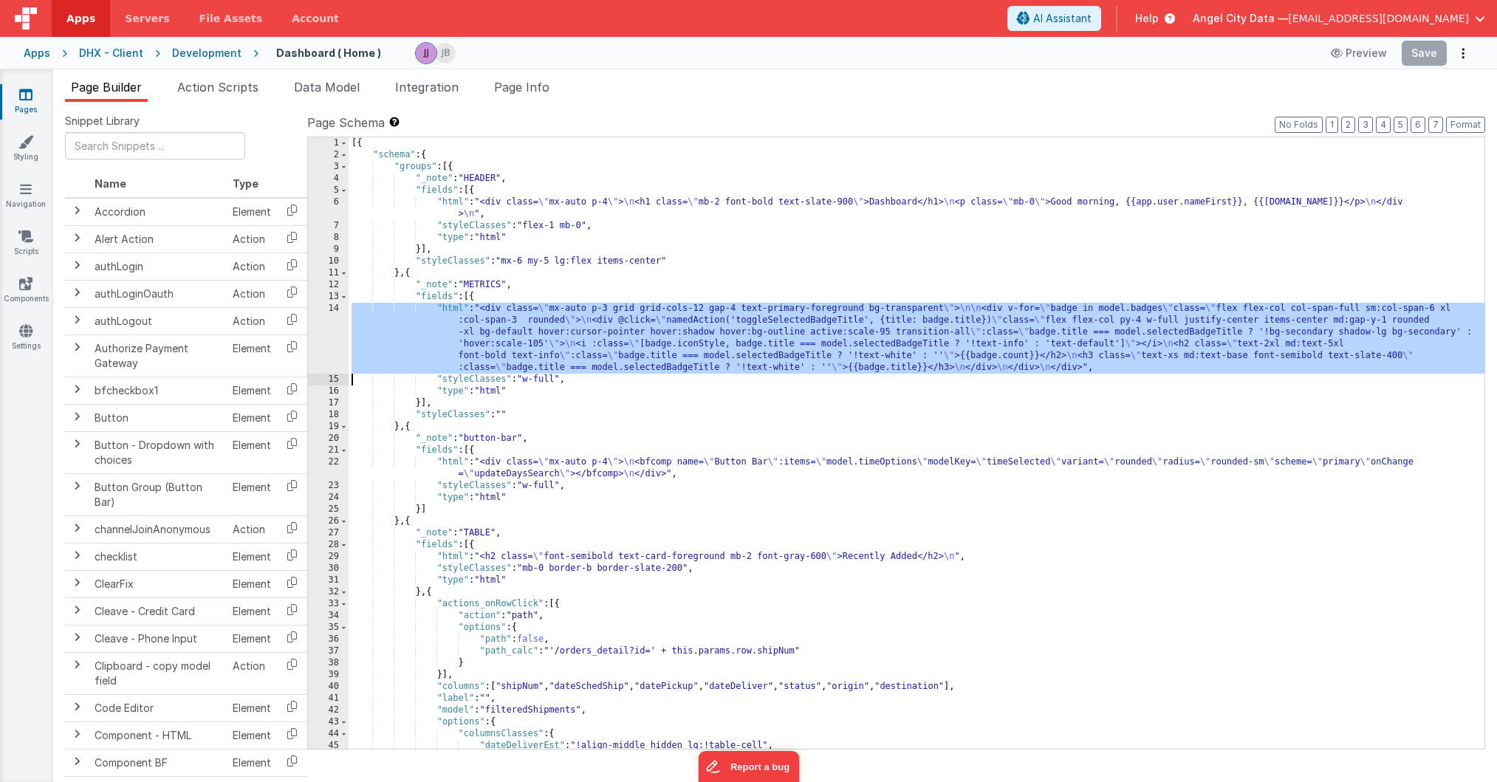
click at [339, 323] on div "14" at bounding box center [328, 338] width 41 height 71
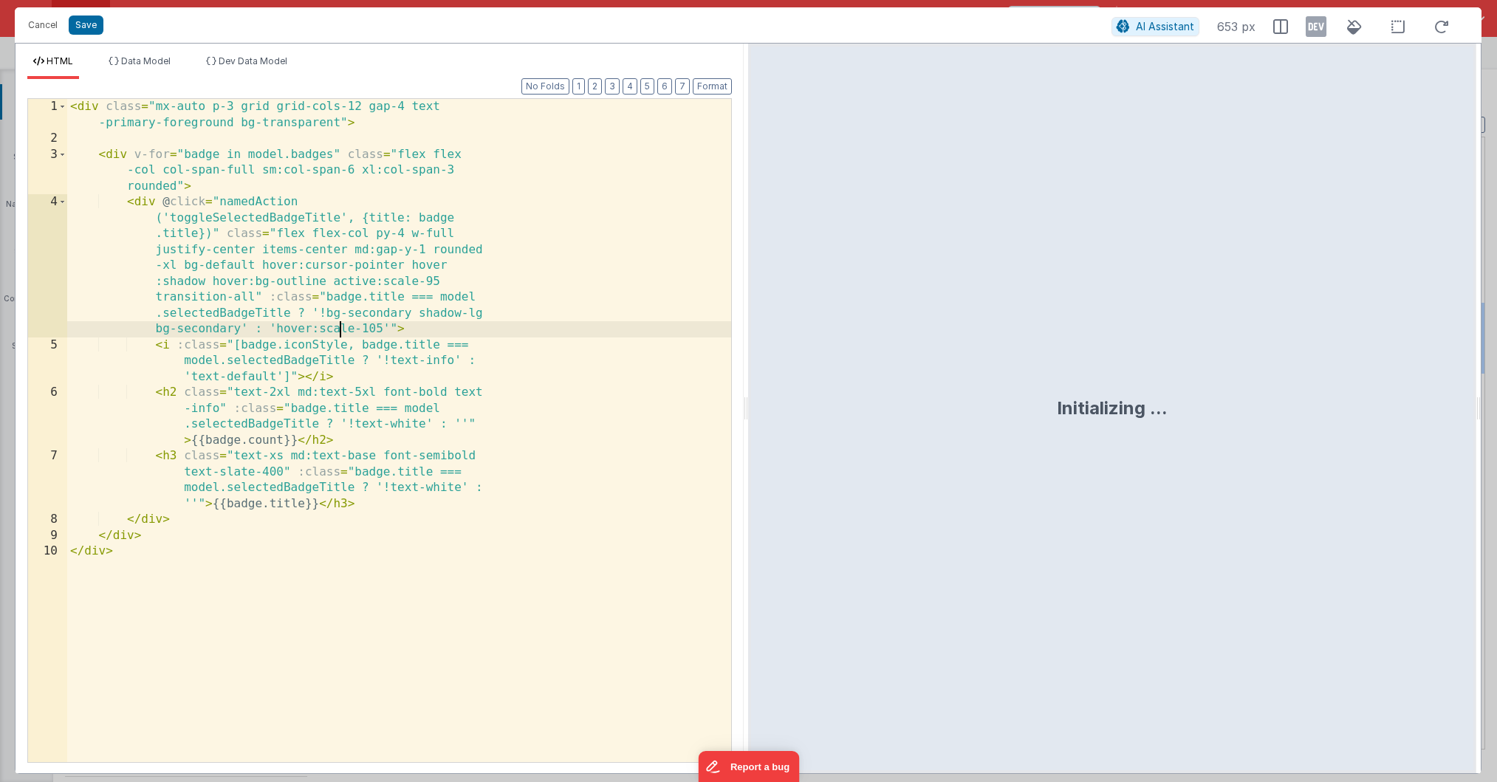
click at [339, 323] on div "< div class = "mx-auto p-3 grid grid-cols-12 gap-4 text -primary-foreground bg-…" at bounding box center [399, 454] width 664 height 711
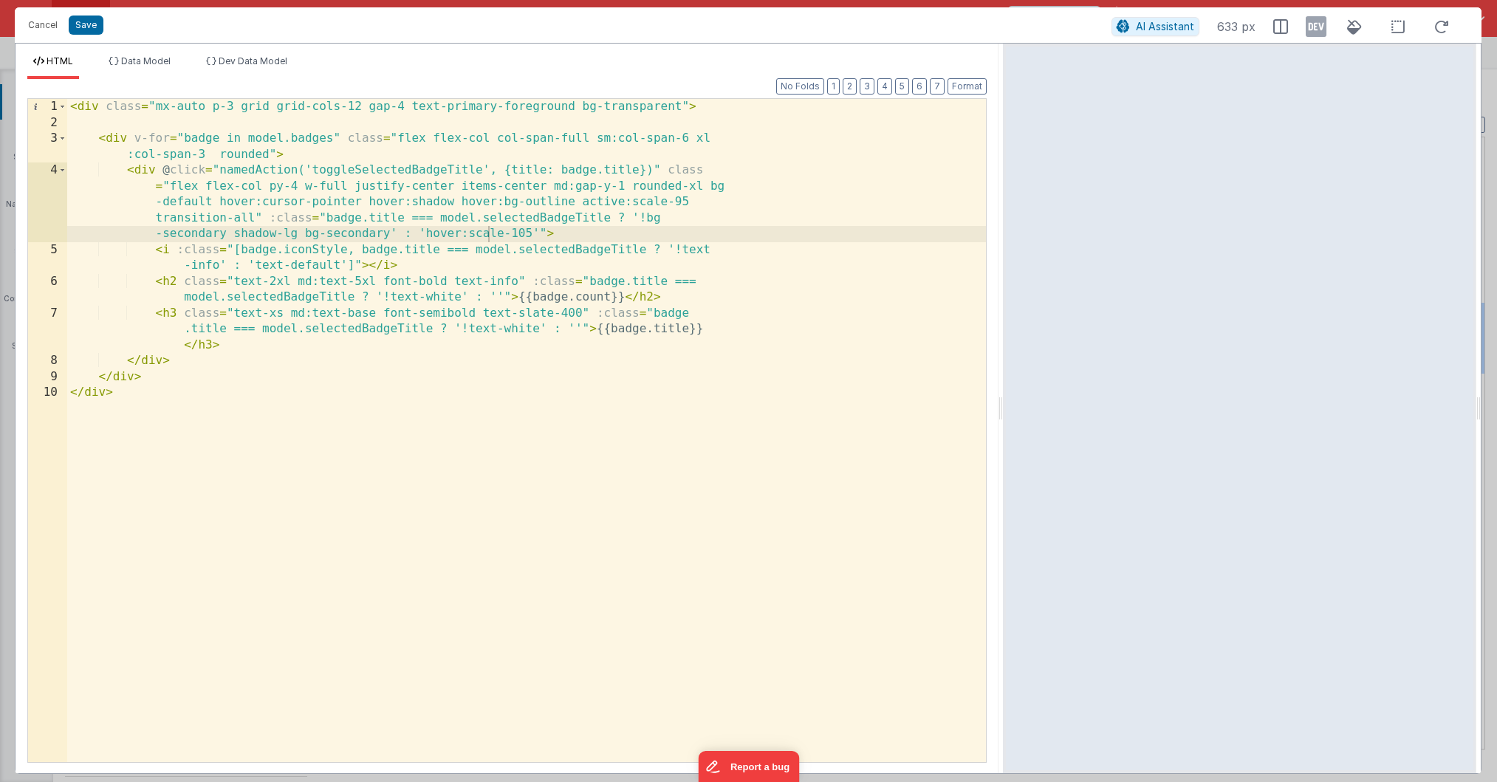
drag, startPoint x: 742, startPoint y: 407, endPoint x: 1013, endPoint y: 388, distance: 271.6
click at [1013, 388] on html "Cancel Save AI Assistant 633 px HTML Data Model Dev Data Model Format 7 6 5 4 3…" at bounding box center [748, 391] width 1497 height 782
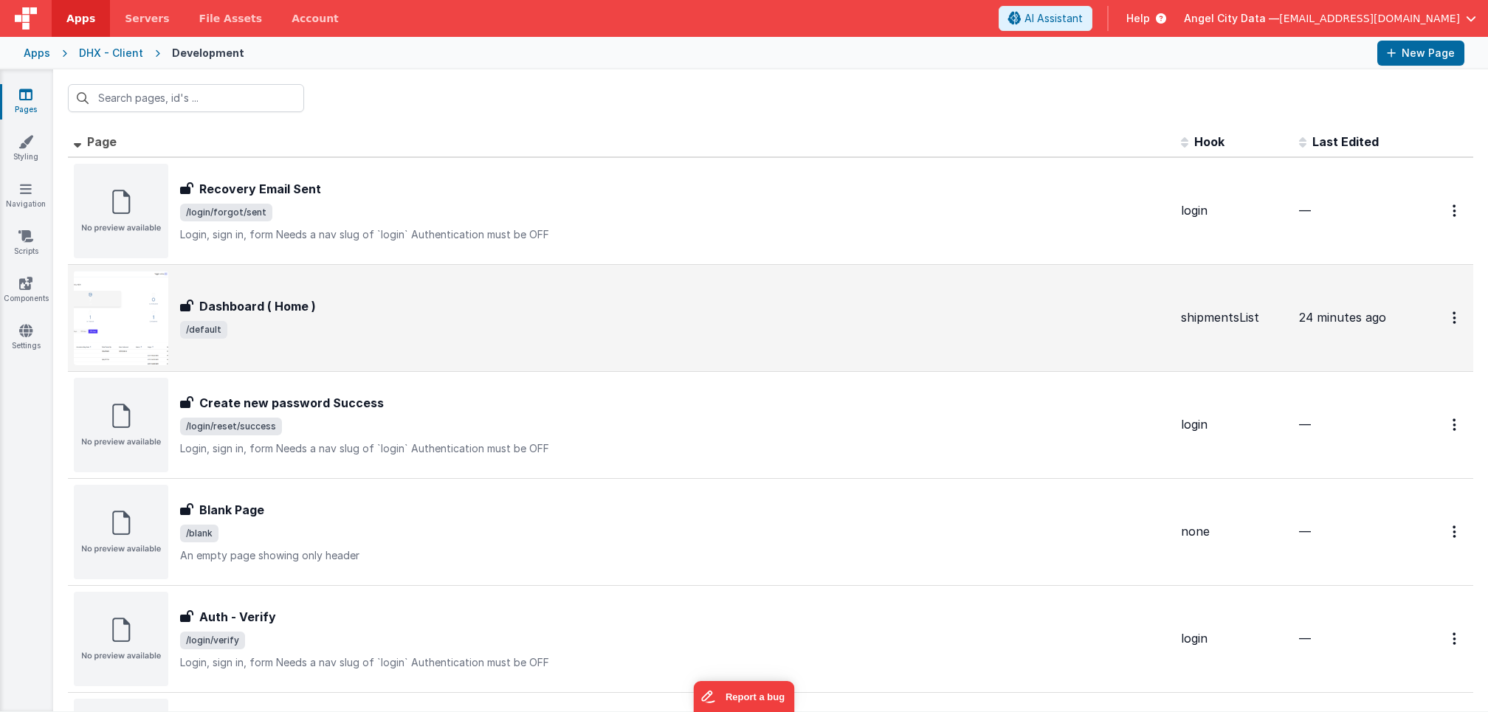
click at [281, 304] on h3 "Dashboard ( Home )" at bounding box center [257, 307] width 117 height 18
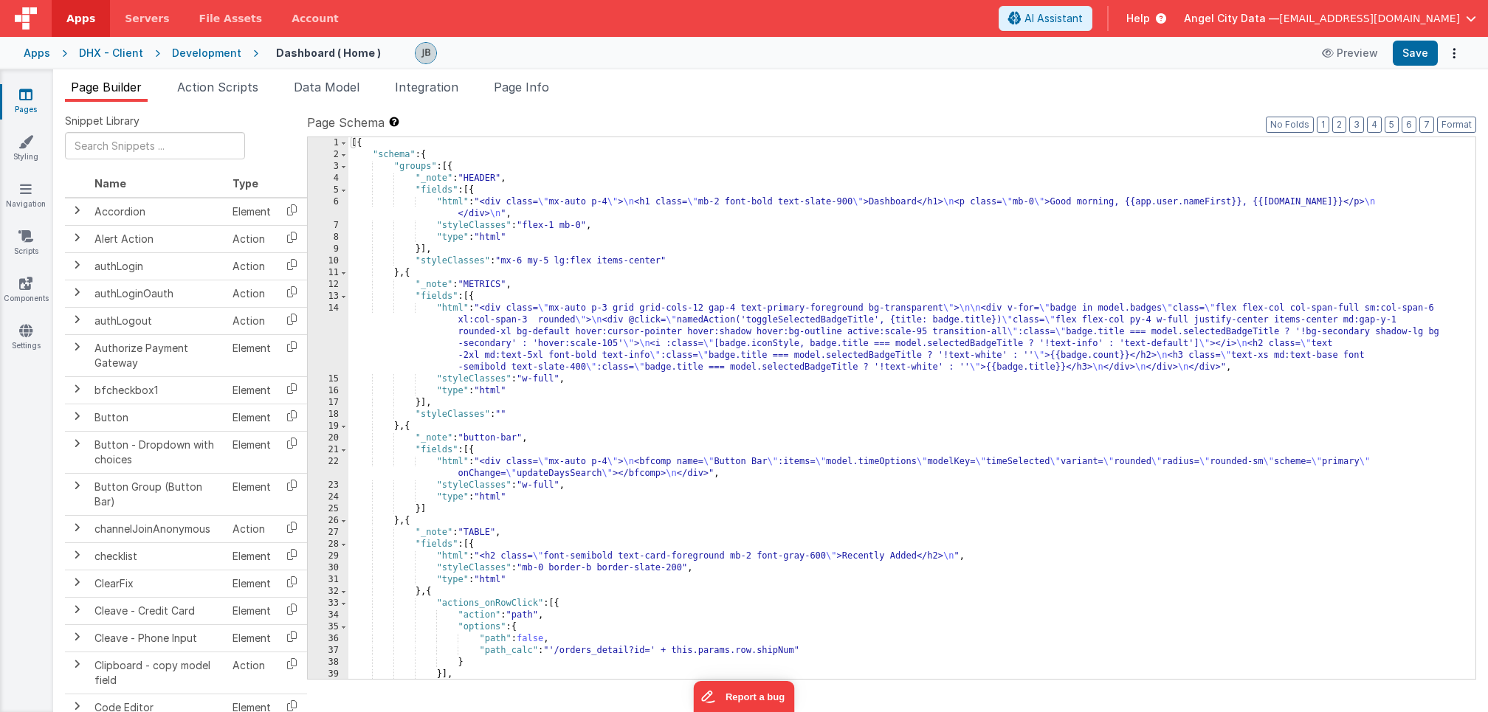
click at [335, 323] on div "14" at bounding box center [328, 338] width 41 height 71
click at [338, 303] on div "14" at bounding box center [328, 338] width 41 height 71
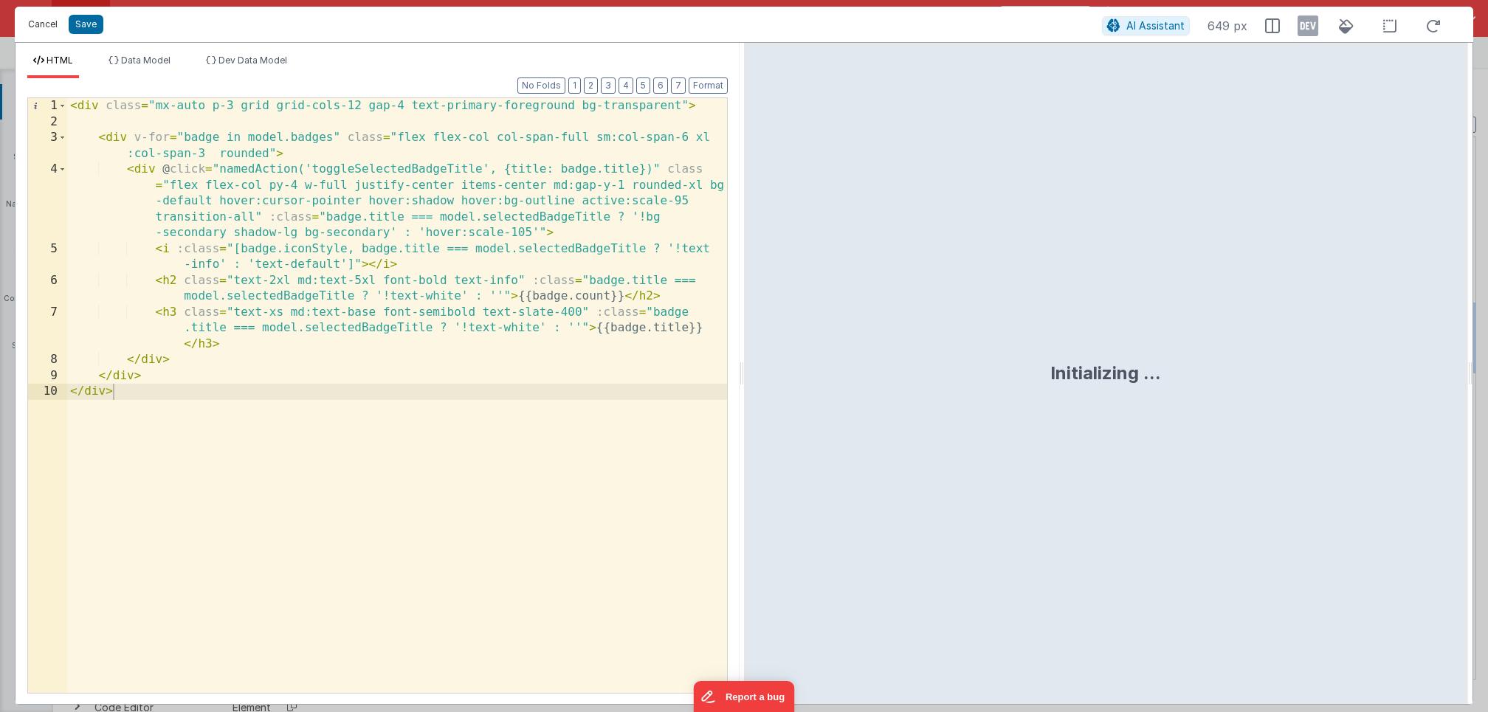
click at [52, 27] on button "Cancel" at bounding box center [43, 24] width 44 height 21
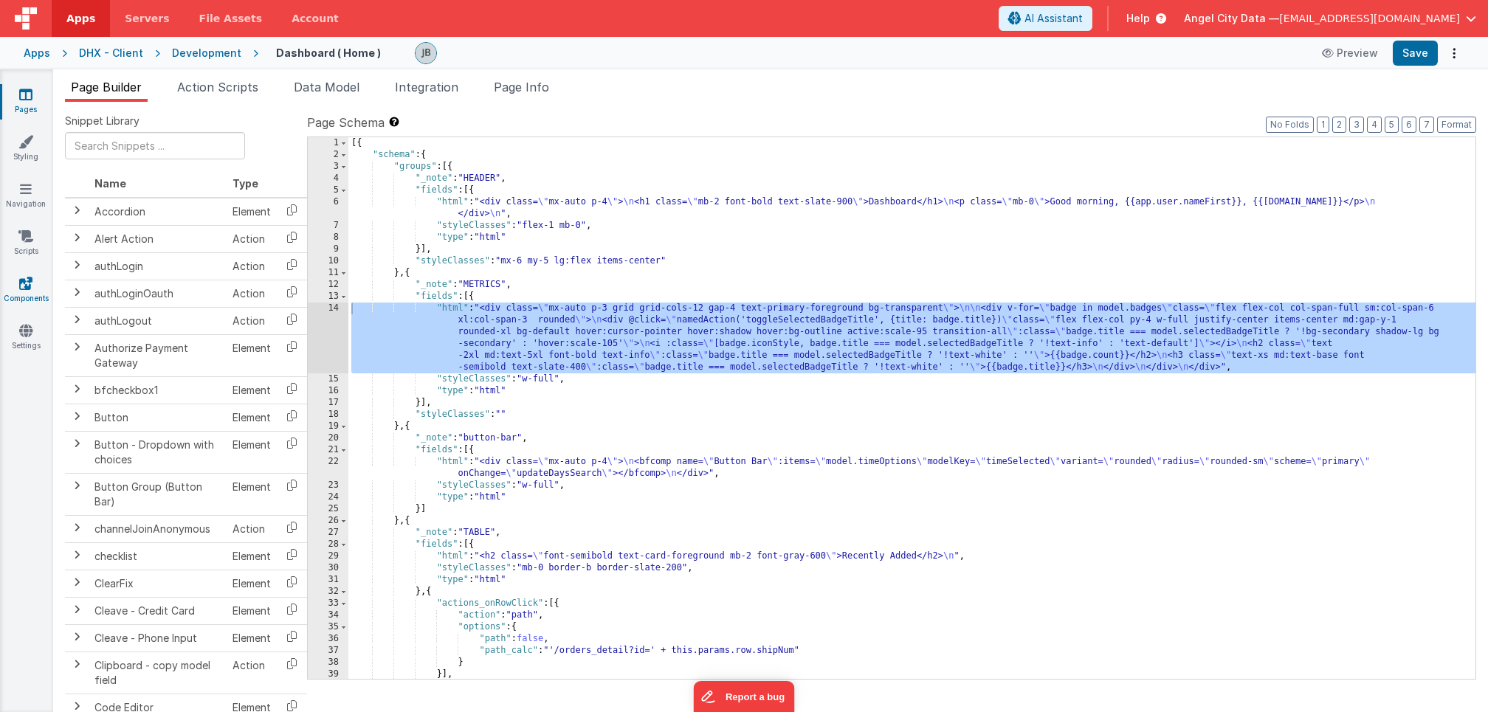
click at [25, 301] on link "Components" at bounding box center [25, 291] width 53 height 30
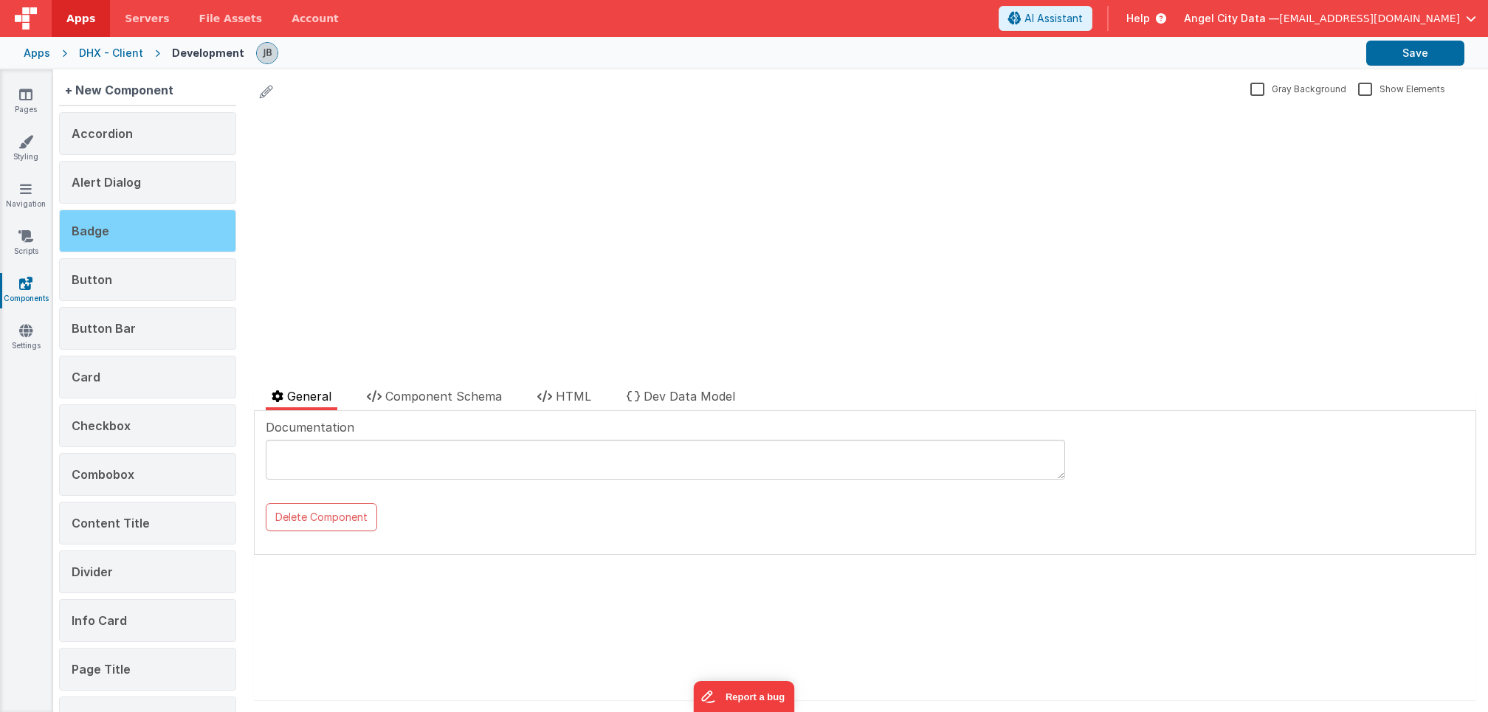
click at [108, 223] on div "Badge" at bounding box center [147, 231] width 177 height 43
click at [419, 403] on span "Component Schema" at bounding box center [443, 396] width 117 height 15
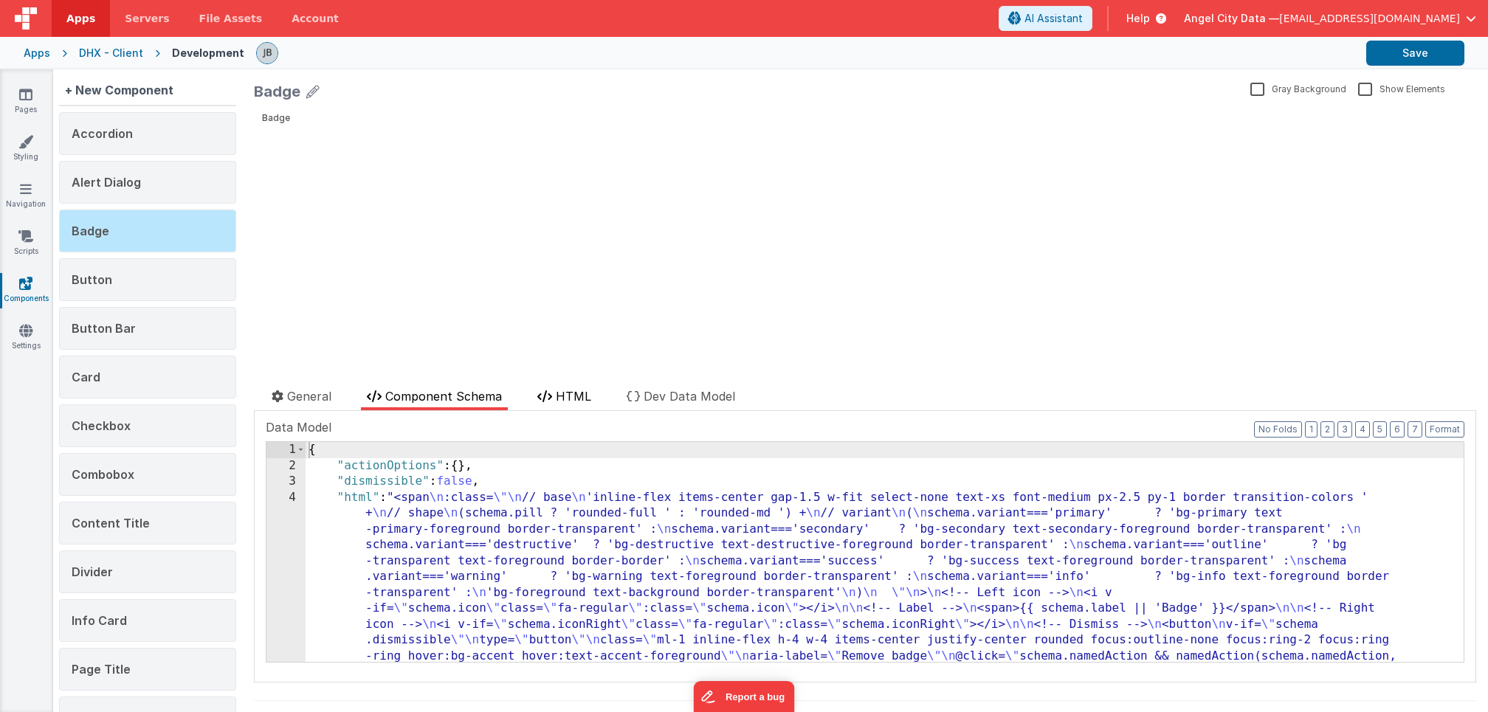
click at [581, 389] on span "HTML" at bounding box center [573, 396] width 35 height 15
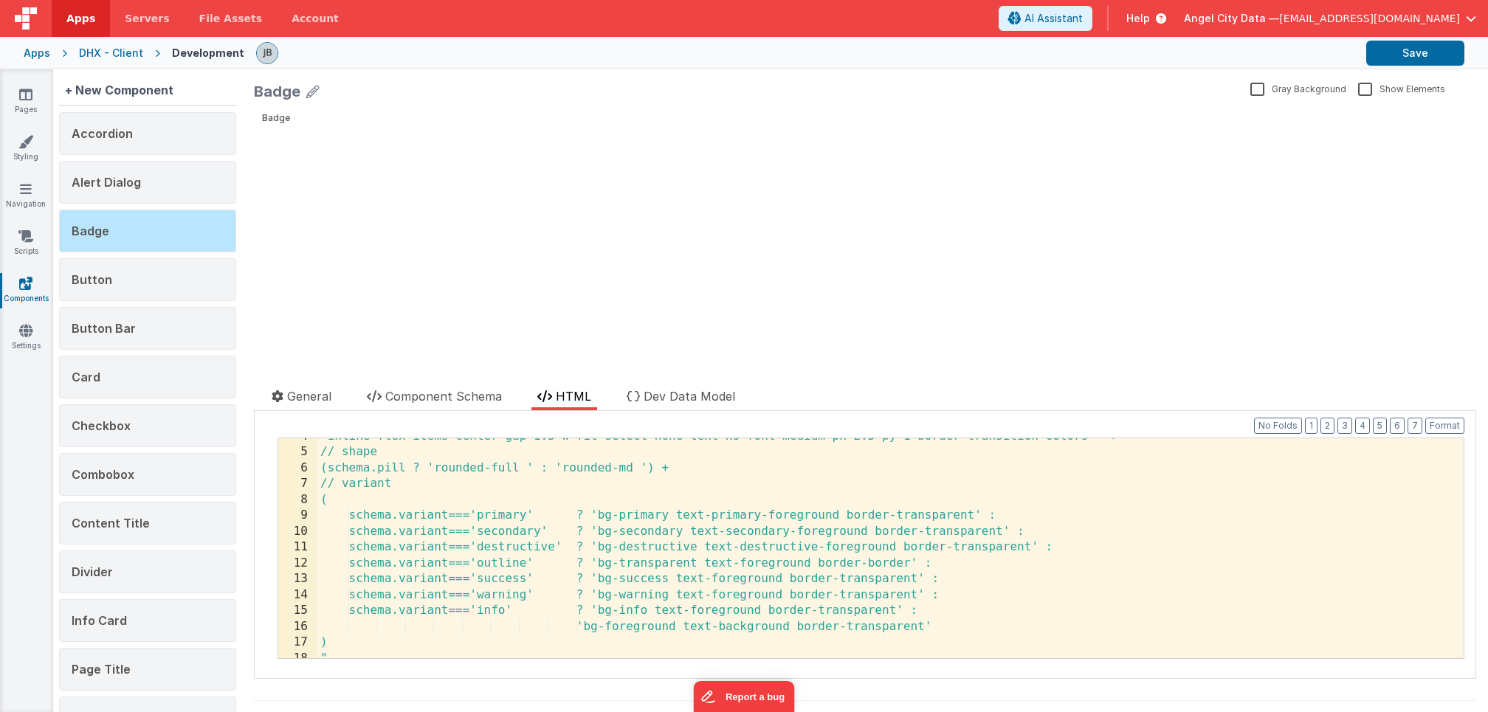
scroll to position [58, 0]
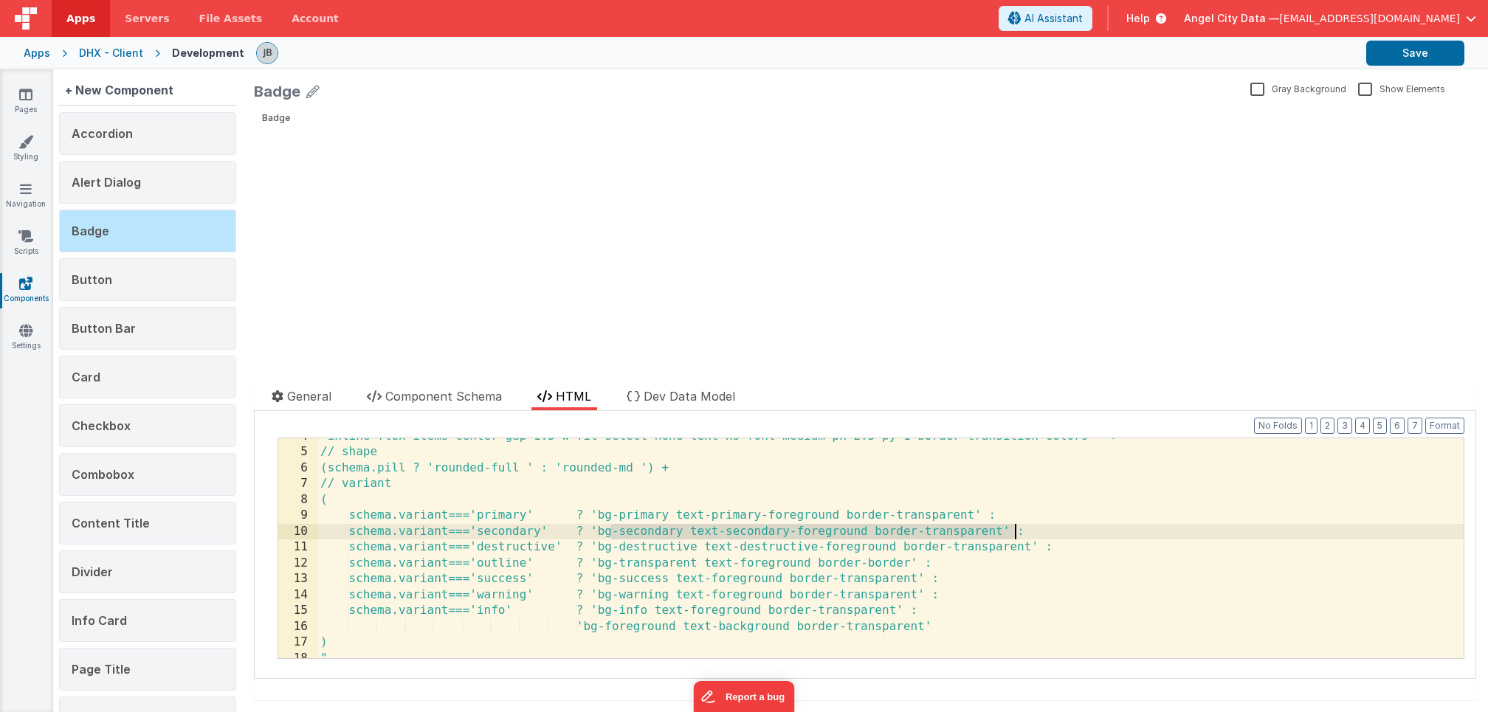
drag, startPoint x: 608, startPoint y: 533, endPoint x: 1014, endPoint y: 530, distance: 406.1
click at [1014, 530] on div "'inline-flex items-center gap-1.5 w-fit select-none text-xs font-medium px-2.5 …" at bounding box center [890, 555] width 1147 height 252
click at [100, 46] on div "DHX - Client" at bounding box center [111, 53] width 64 height 15
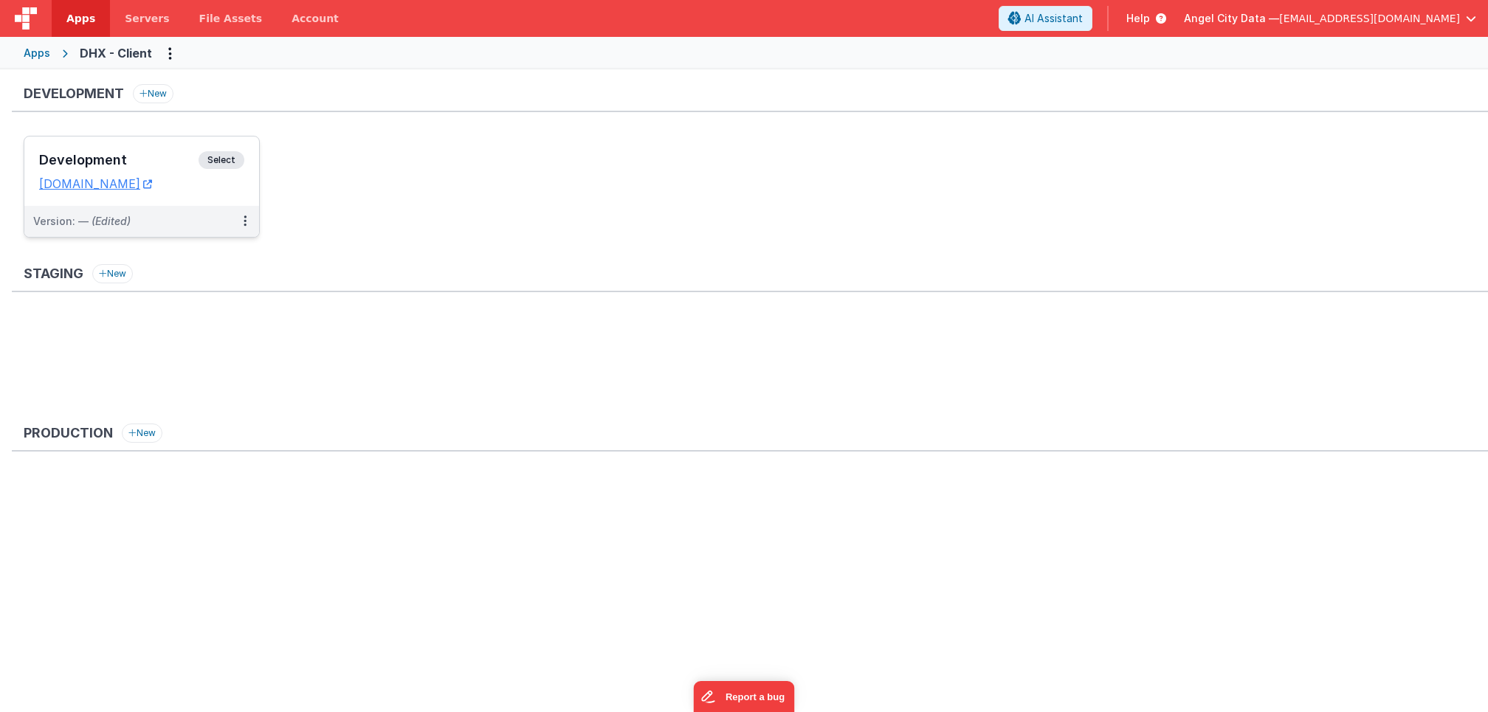
click at [159, 161] on h3 "Development" at bounding box center [118, 160] width 159 height 15
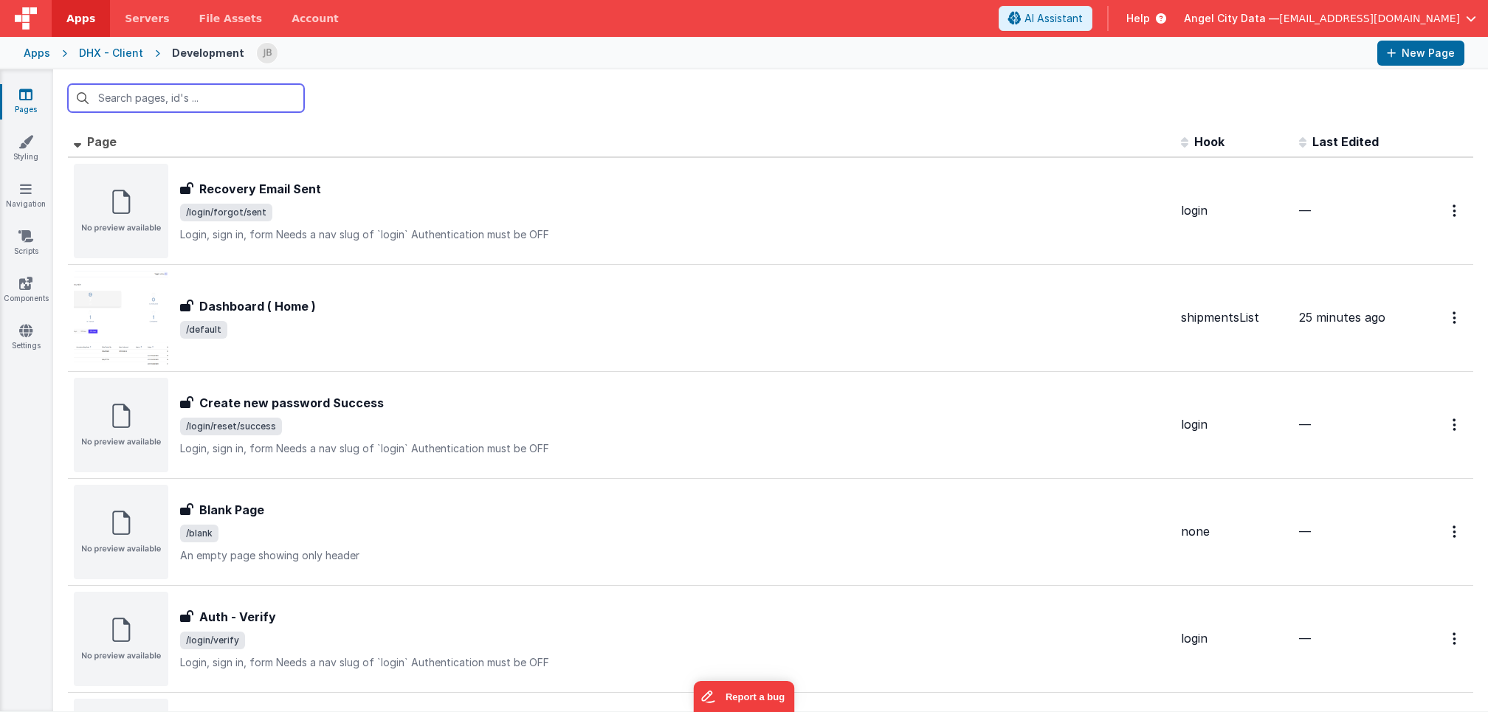
click at [124, 97] on input "text" at bounding box center [186, 98] width 236 height 28
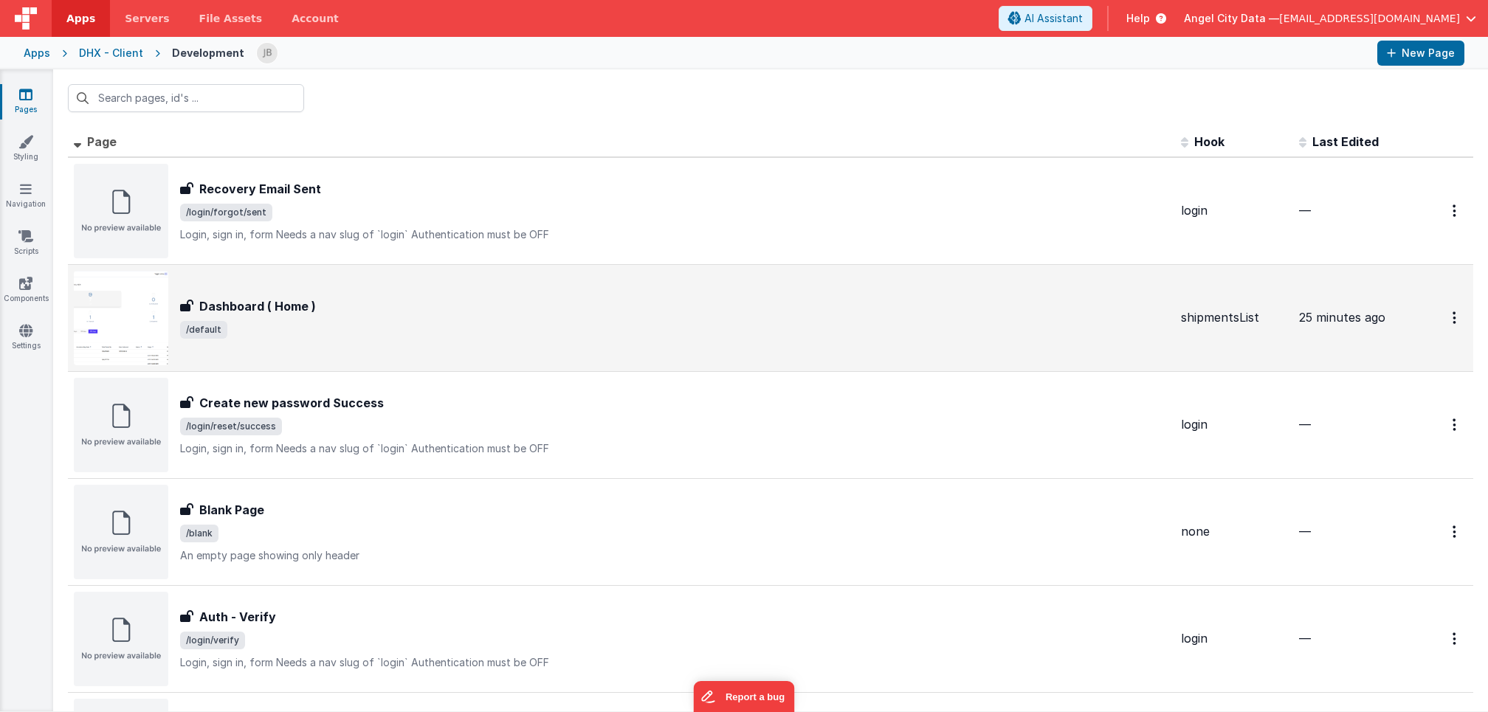
click at [225, 313] on h3 "Dashboard ( Home )" at bounding box center [257, 307] width 117 height 18
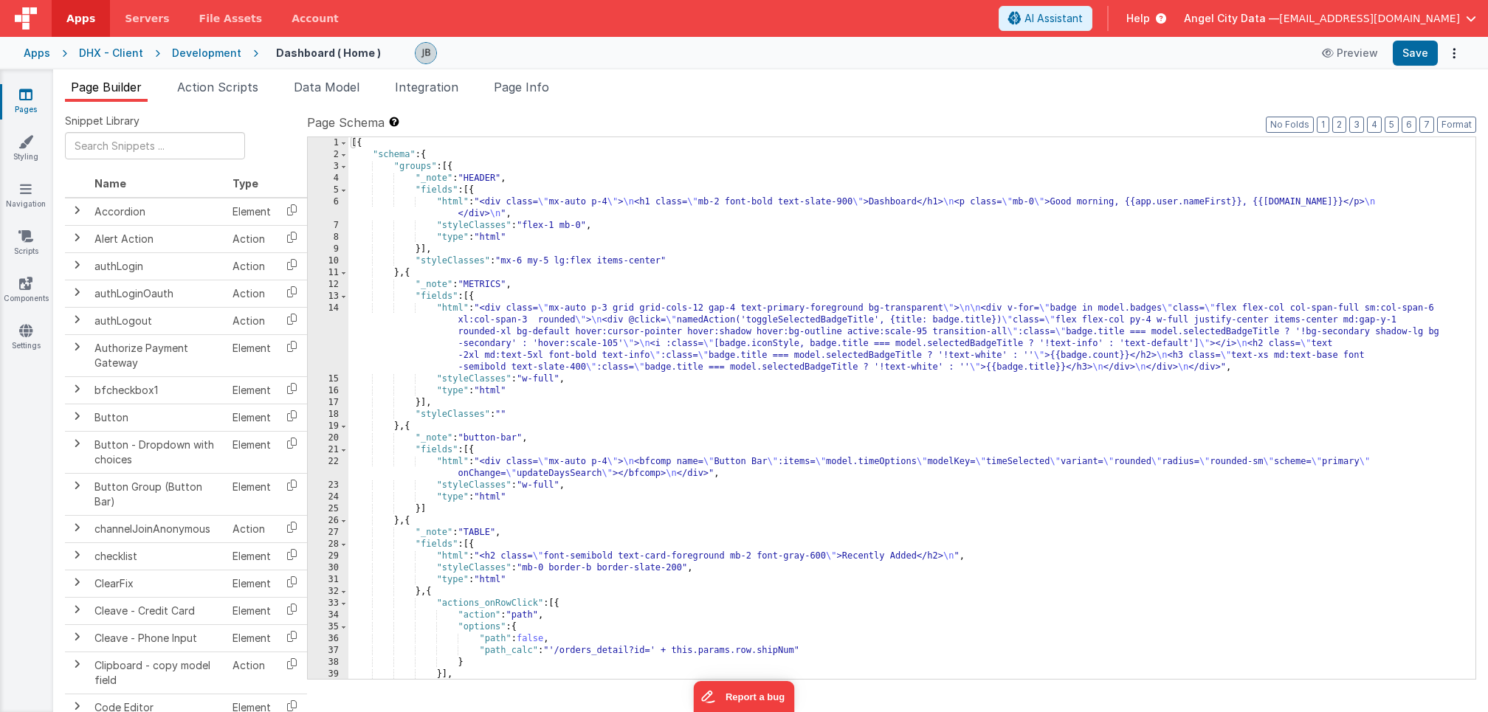
click at [321, 330] on div "14" at bounding box center [328, 338] width 41 height 71
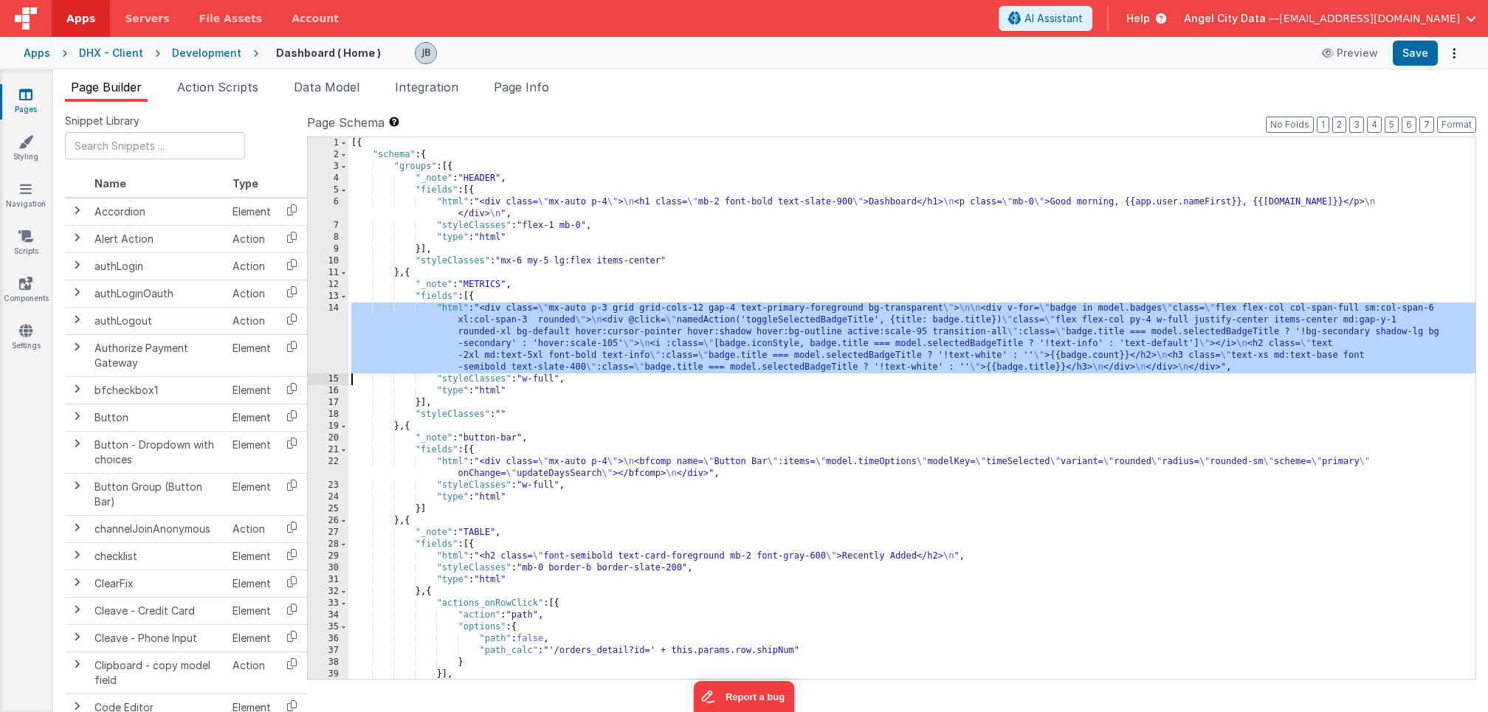
click at [328, 330] on div "14" at bounding box center [328, 338] width 41 height 71
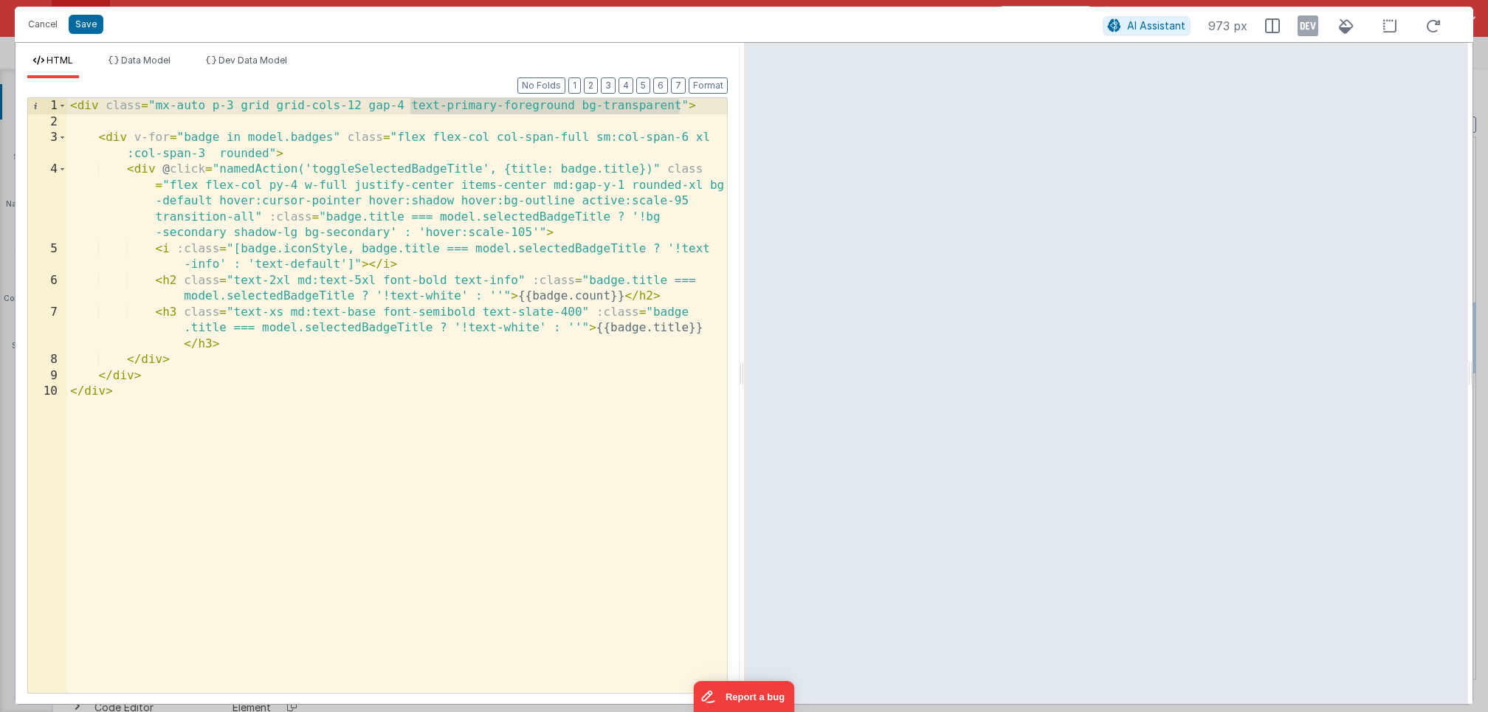
drag, startPoint x: 410, startPoint y: 105, endPoint x: 677, endPoint y: 109, distance: 266.6
click at [677, 109] on div "< div class = "mx-auto p-3 grid grid-cols-12 gap-4 text-primary-foreground bg-t…" at bounding box center [397, 411] width 660 height 627
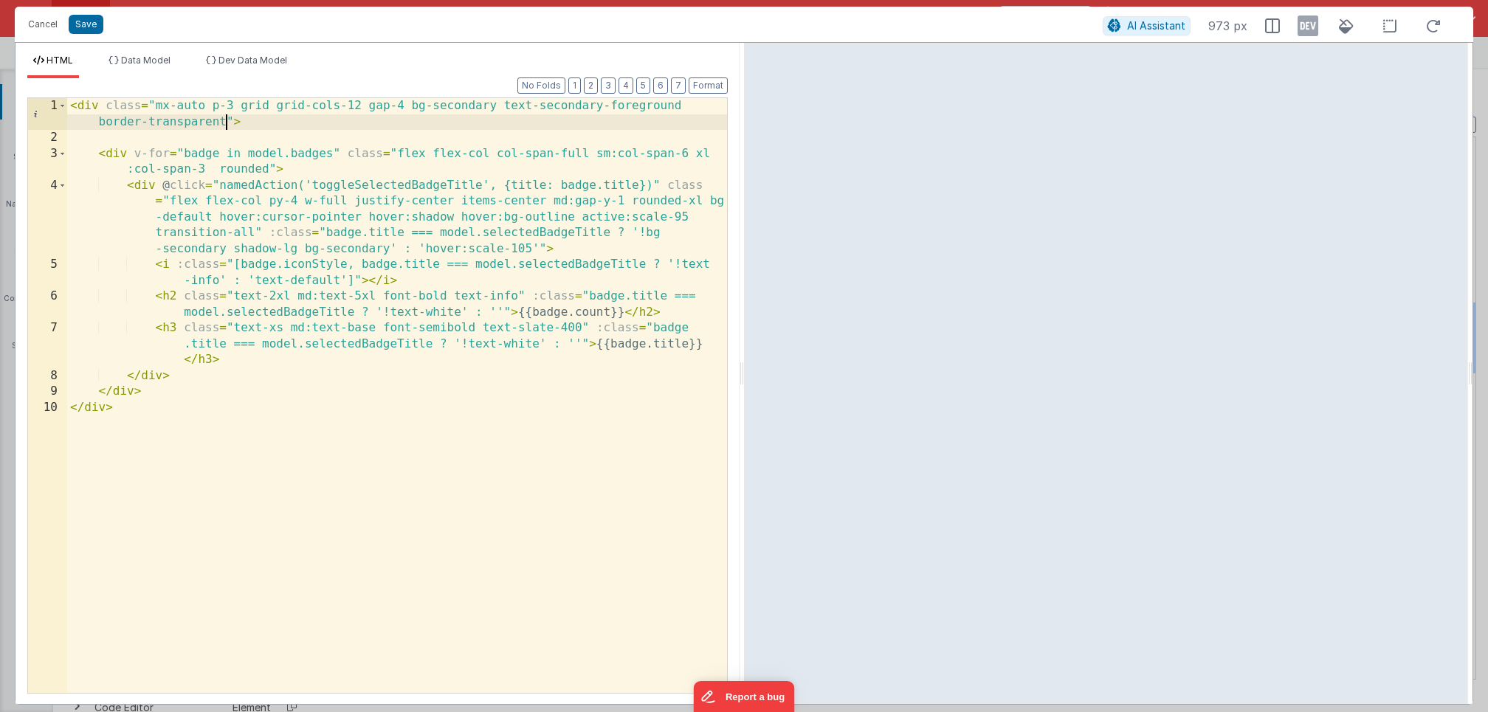
click at [196, 288] on div "< div class = "mx-auto p-3 grid grid-cols-12 gap-4 bg-secondary text-secondary-…" at bounding box center [397, 419] width 660 height 643
click at [201, 284] on div "< div class = "mx-auto p-3 grid grid-cols-12 gap-4 bg-secondary text-secondary-…" at bounding box center [397, 419] width 660 height 643
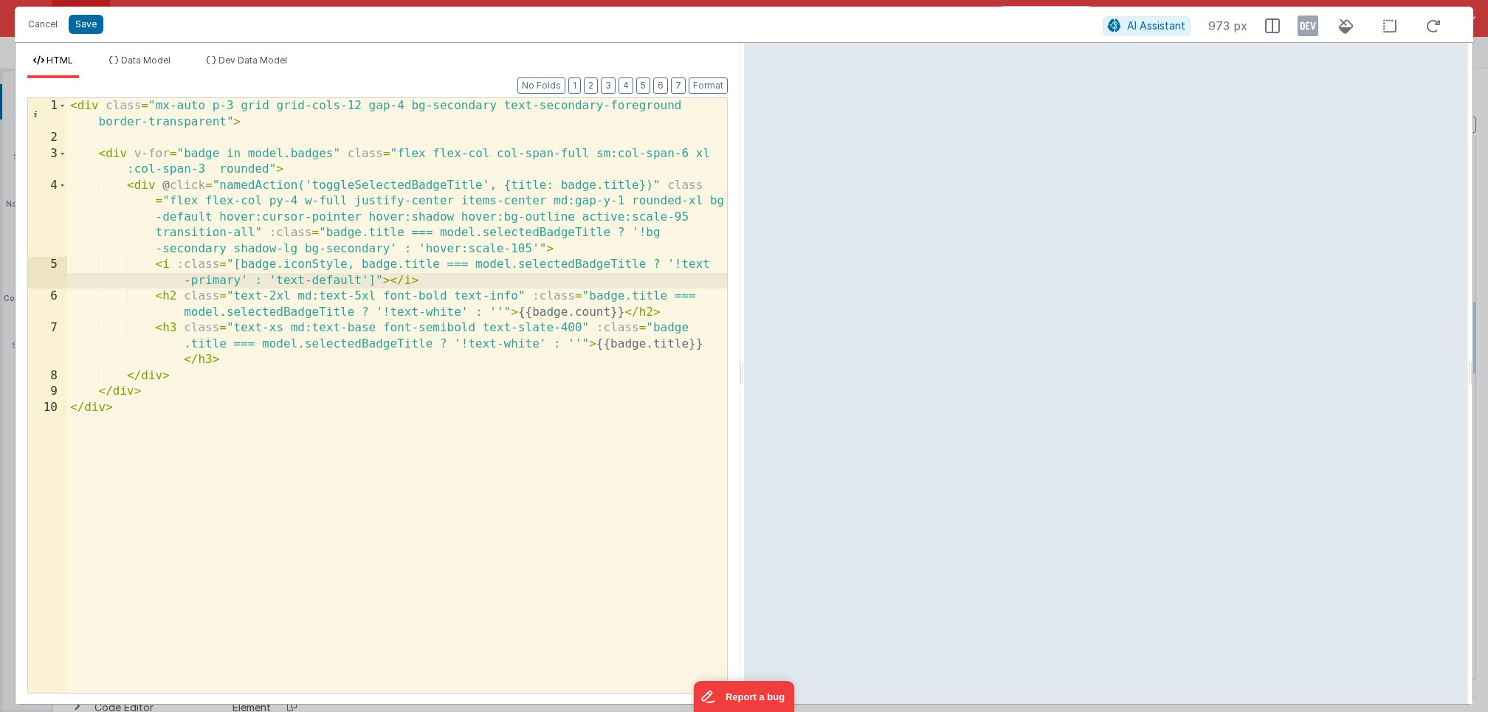
click at [324, 281] on div "< div class = "mx-auto p-3 grid grid-cols-12 gap-4 bg-secondary text-secondary-…" at bounding box center [397, 419] width 660 height 643
click at [218, 284] on div "< div class = "mx-auto p-3 grid grid-cols-12 gap-4 bg-secondary text-secondary-…" at bounding box center [397, 419] width 660 height 643
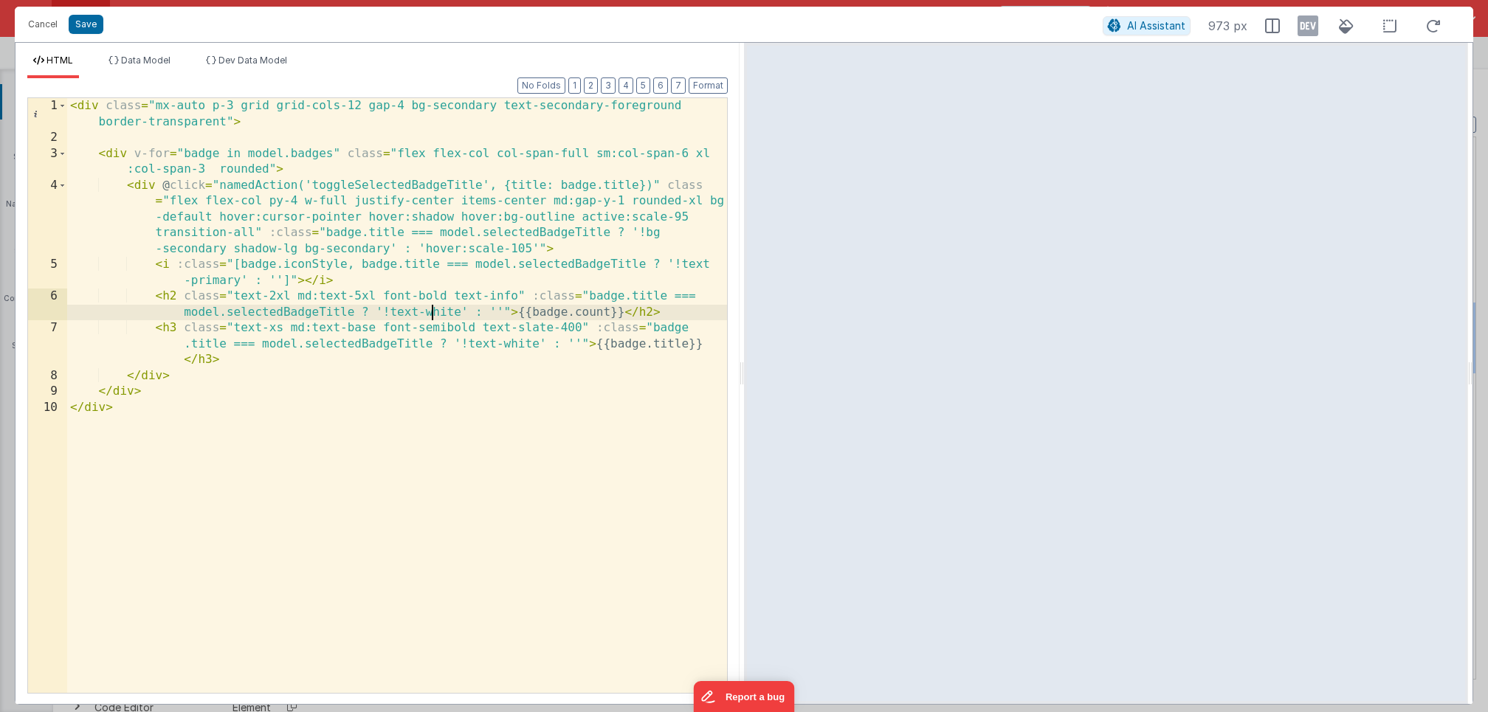
click at [434, 316] on div "< div class = "mx-auto p-3 grid grid-cols-12 gap-4 bg-secondary text-secondary-…" at bounding box center [397, 419] width 660 height 643
drag, startPoint x: 459, startPoint y: 312, endPoint x: 383, endPoint y: 315, distance: 76.1
click at [383, 315] on div "< div class = "mx-auto p-3 grid grid-cols-12 gap-4 bg-secondary text-secondary-…" at bounding box center [397, 419] width 660 height 643
drag, startPoint x: 537, startPoint y: 346, endPoint x: 462, endPoint y: 348, distance: 75.3
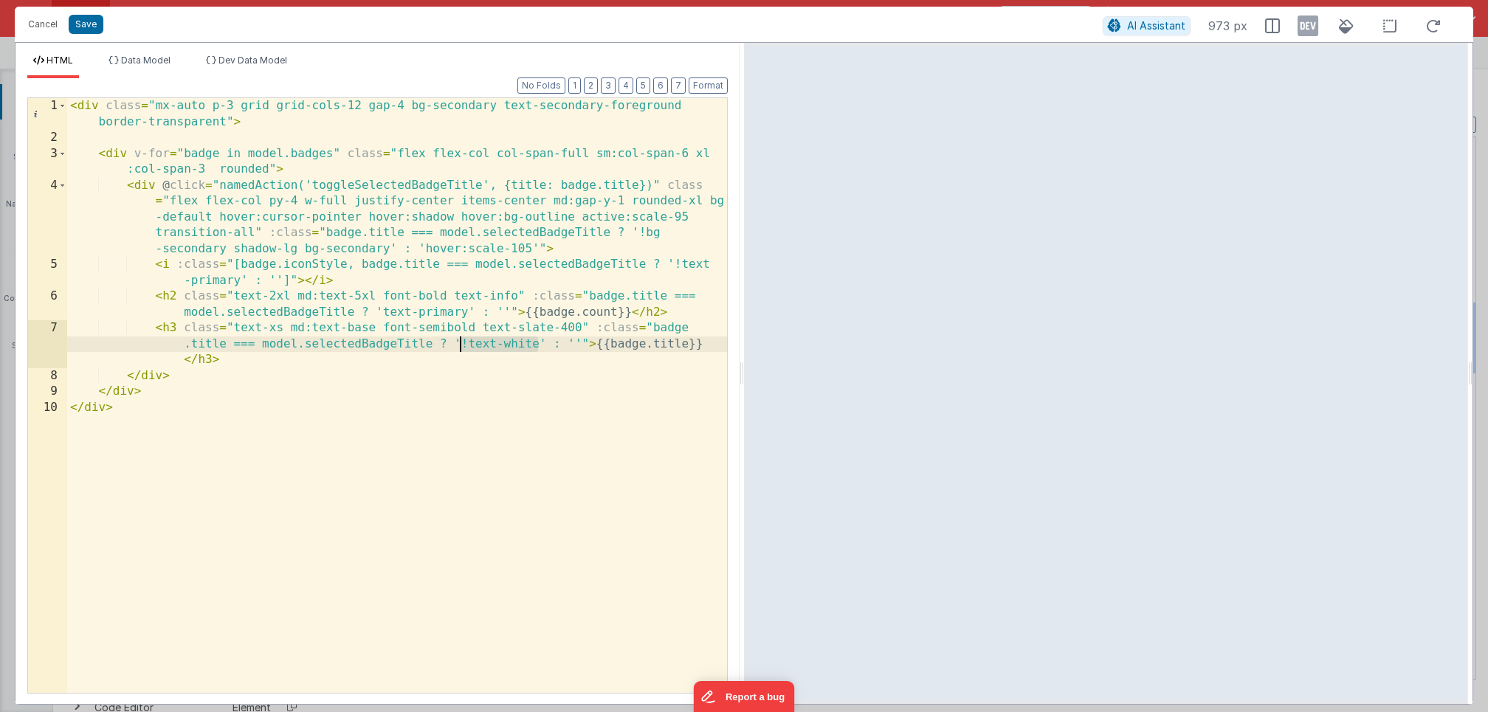
click at [462, 348] on div "< div class = "mx-auto p-3 grid grid-cols-12 gap-4 bg-secondary text-secondary-…" at bounding box center [397, 419] width 660 height 643
click at [79, 30] on button "Save" at bounding box center [86, 24] width 35 height 19
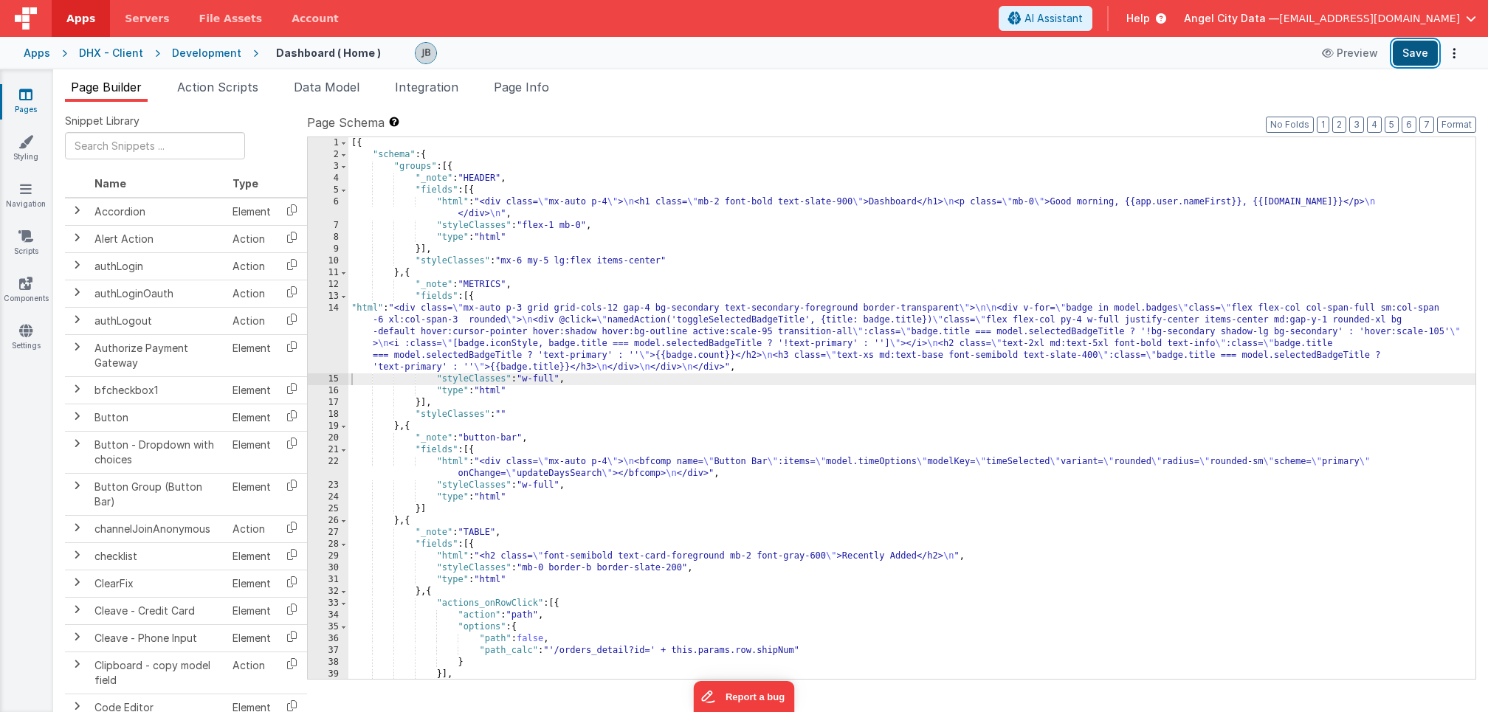
click at [1415, 63] on button "Save" at bounding box center [1415, 53] width 45 height 25
click at [1364, 43] on div "Success! Form saved." at bounding box center [1377, 22] width 221 height 45
click at [1361, 54] on button "Preview" at bounding box center [1350, 53] width 74 height 24
click at [317, 329] on div "14" at bounding box center [328, 338] width 41 height 71
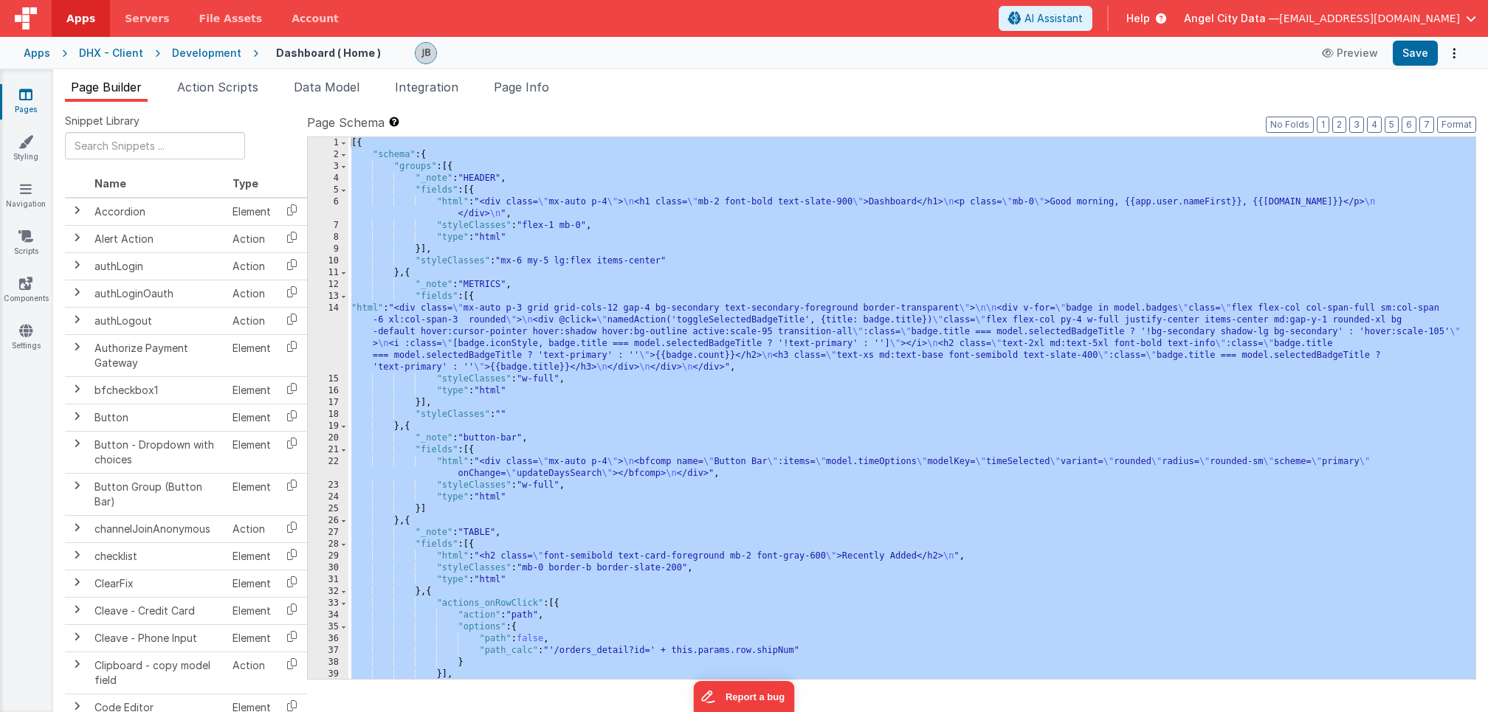
click at [331, 324] on div "14" at bounding box center [328, 338] width 41 height 71
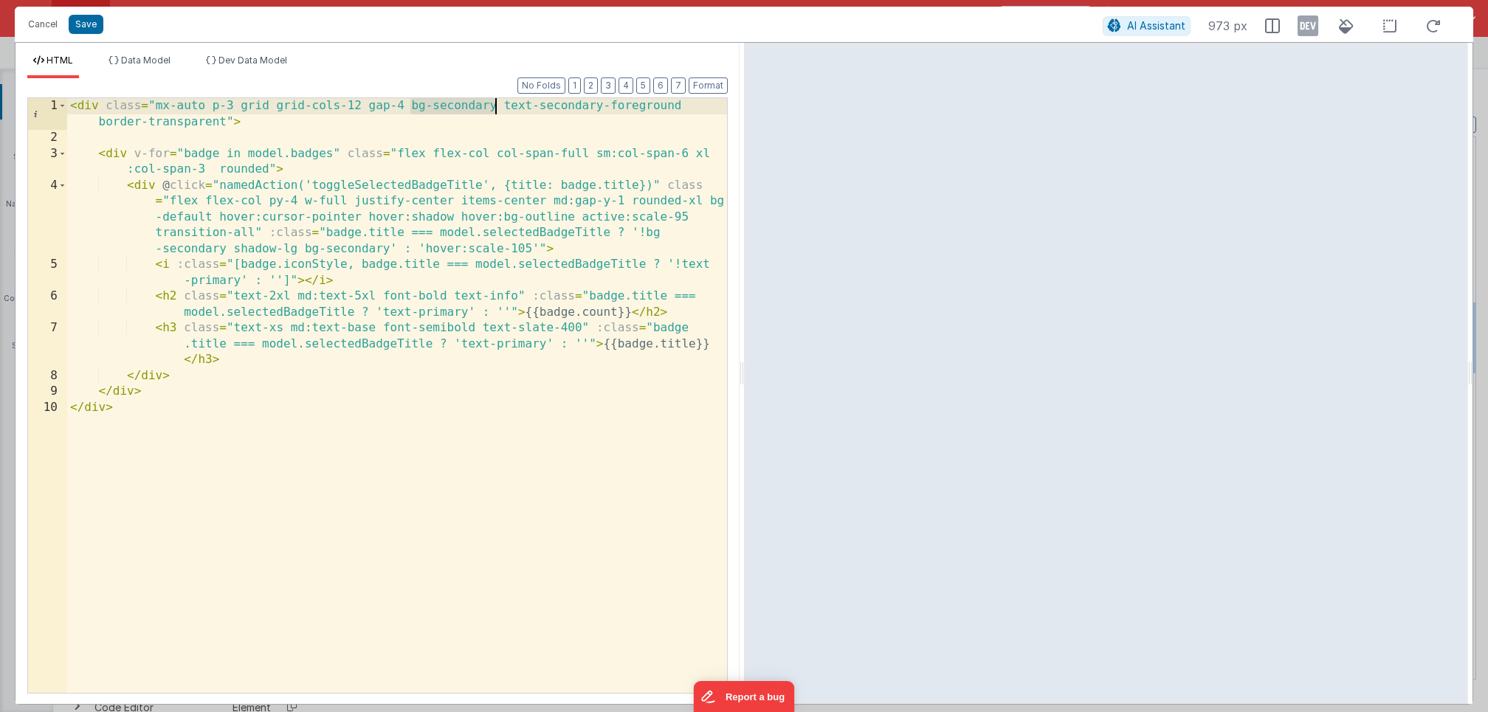
drag, startPoint x: 409, startPoint y: 109, endPoint x: 496, endPoint y: 109, distance: 87.1
click at [496, 109] on div "< div class = "mx-auto p-3 grid grid-cols-12 gap-4 bg-secondary text-secondary-…" at bounding box center [397, 419] width 660 height 643
click at [89, 21] on button "Save" at bounding box center [86, 24] width 35 height 19
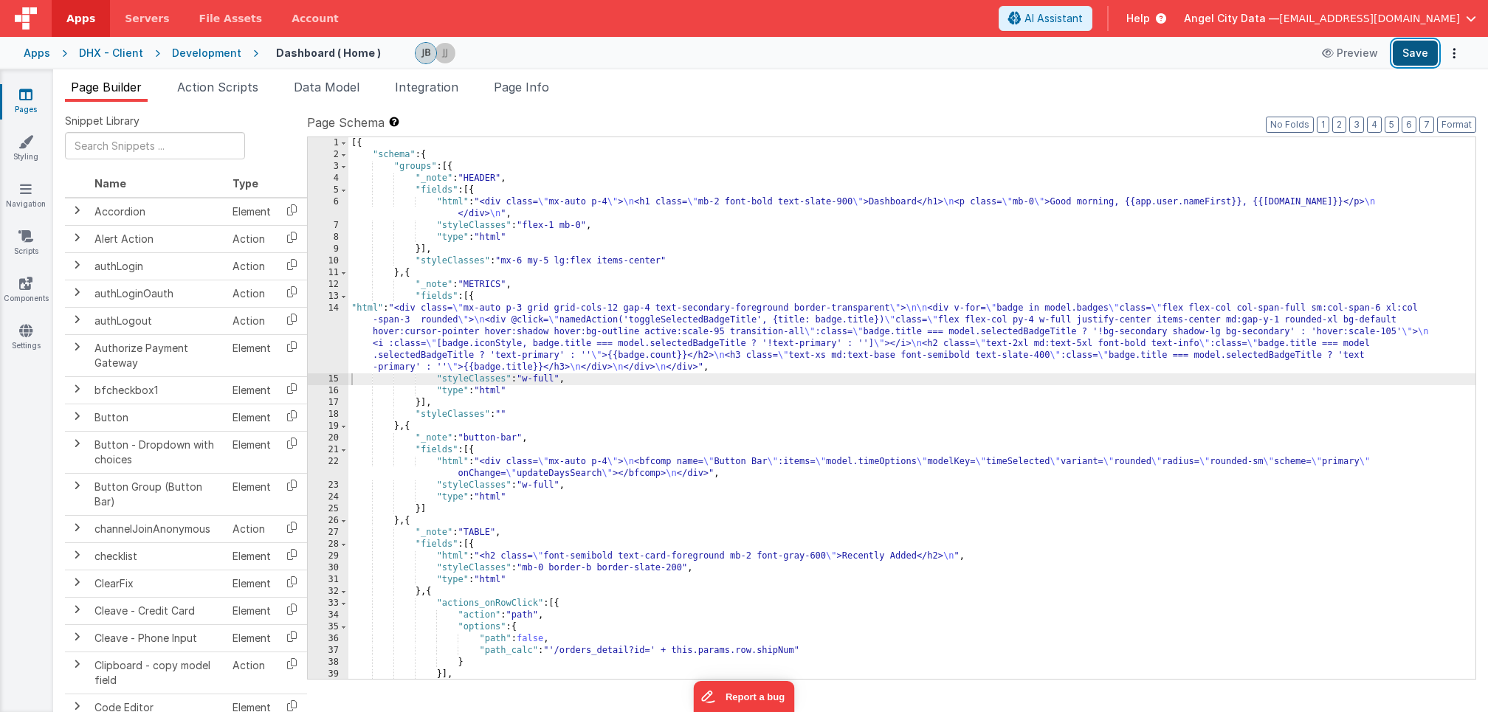
click at [1405, 56] on button "Save" at bounding box center [1415, 53] width 45 height 25
click at [336, 340] on div "14" at bounding box center [328, 338] width 41 height 71
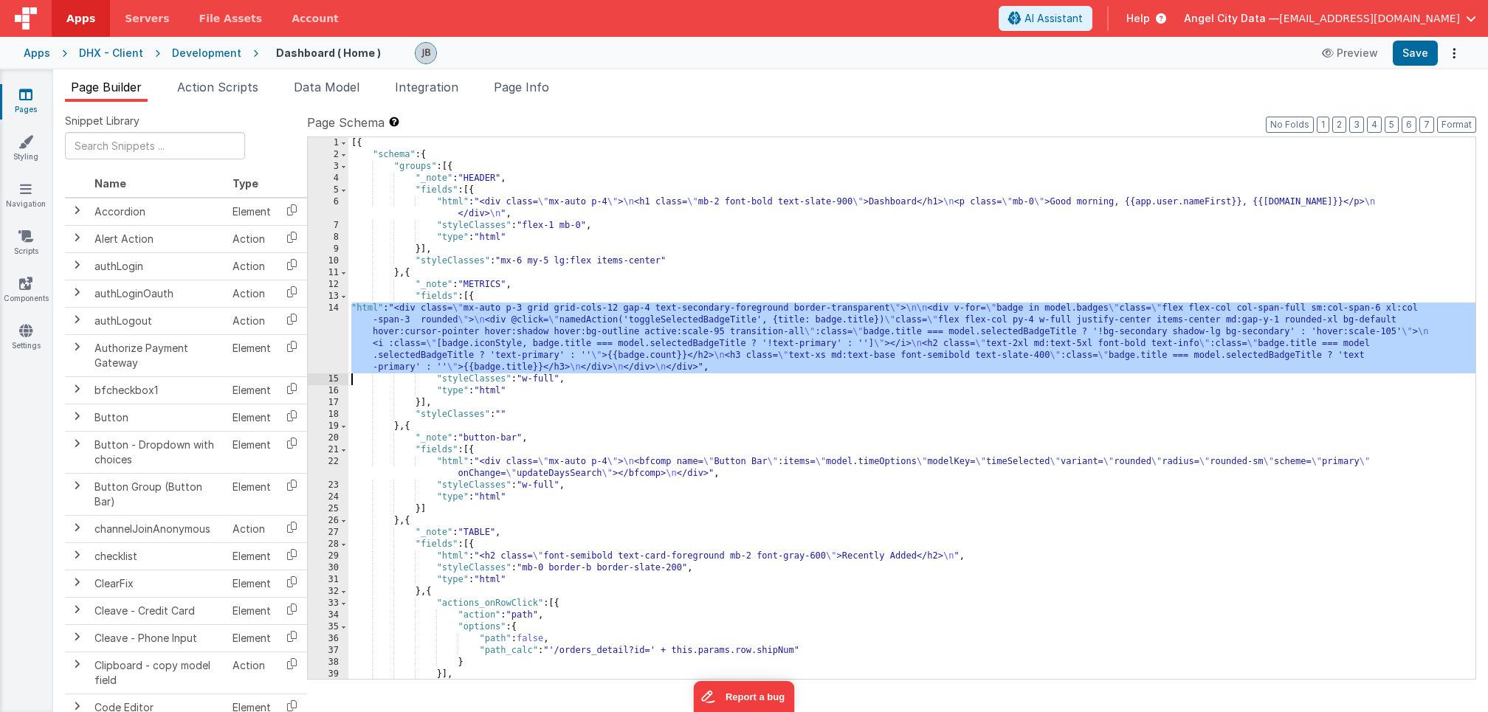
click at [336, 340] on div "14" at bounding box center [328, 338] width 41 height 71
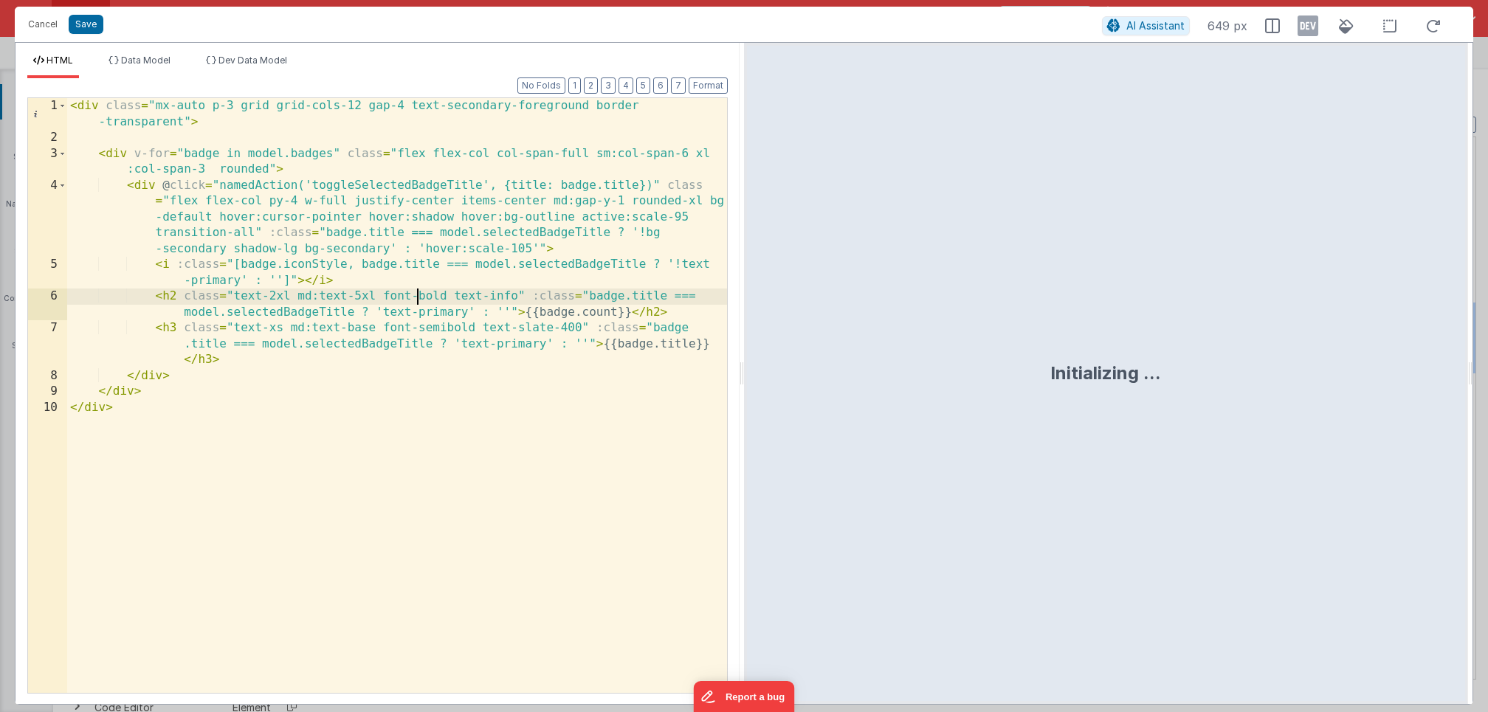
click at [420, 303] on div "< div class = "mx-auto p-3 grid grid-cols-12 gap-4 text-secondary-foreground bo…" at bounding box center [397, 419] width 660 height 643
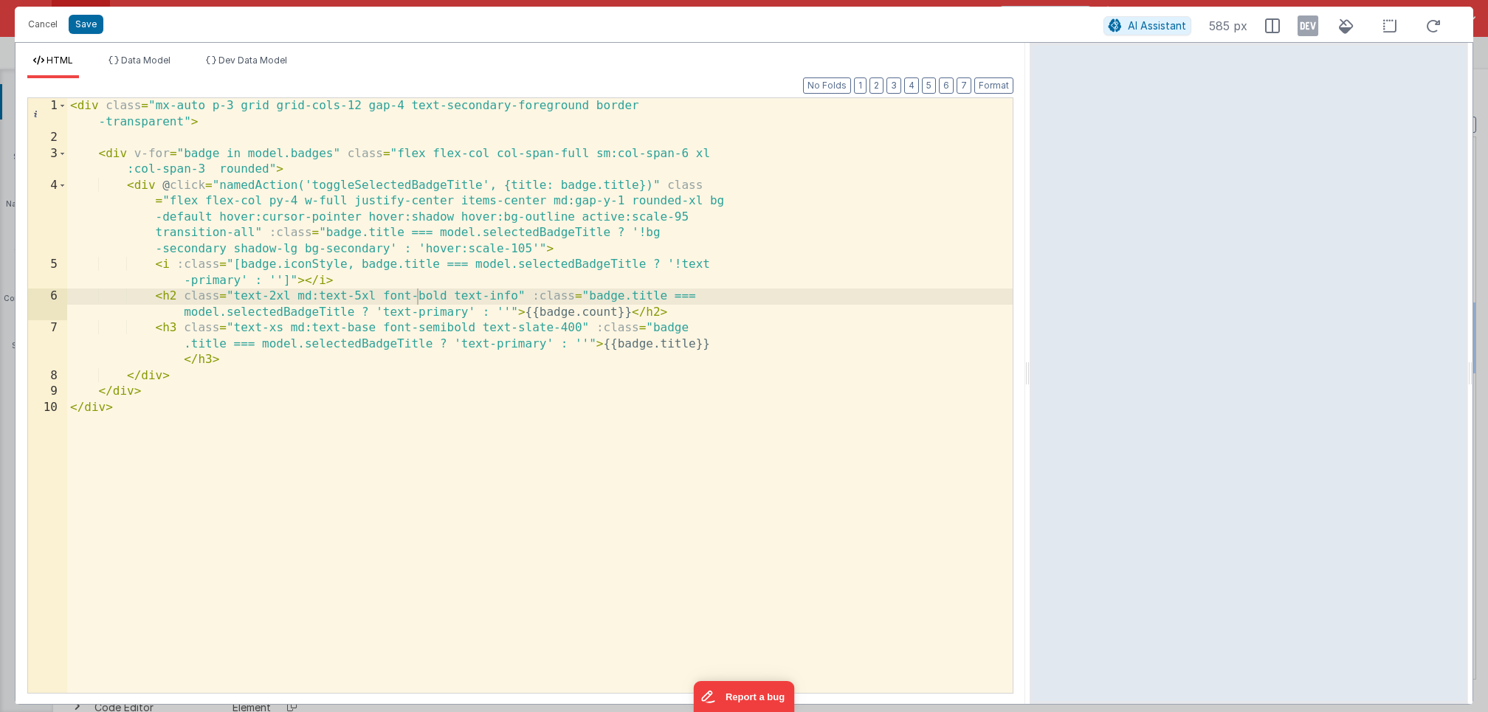
drag, startPoint x: 741, startPoint y: 344, endPoint x: 1033, endPoint y: 343, distance: 291.6
click at [1033, 343] on html "Cancel Save AI Assistant 585 px HTML Data Model Dev Data Model Format 7 6 5 4 3…" at bounding box center [744, 356] width 1488 height 712
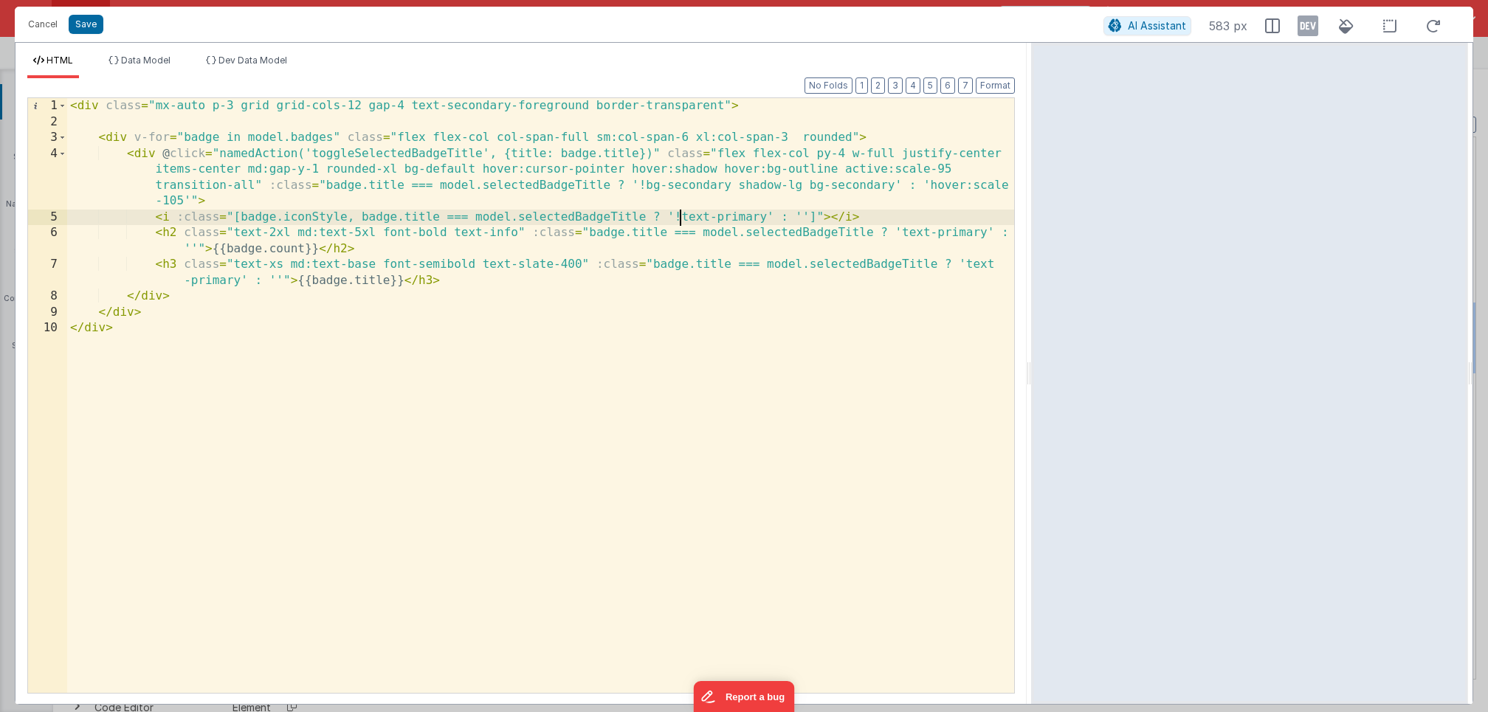
click at [679, 216] on div "< div class = "mx-auto p-3 grid grid-cols-12 gap-4 text-secondary-foreground bo…" at bounding box center [540, 411] width 947 height 627
click at [86, 24] on button "Save" at bounding box center [86, 24] width 35 height 19
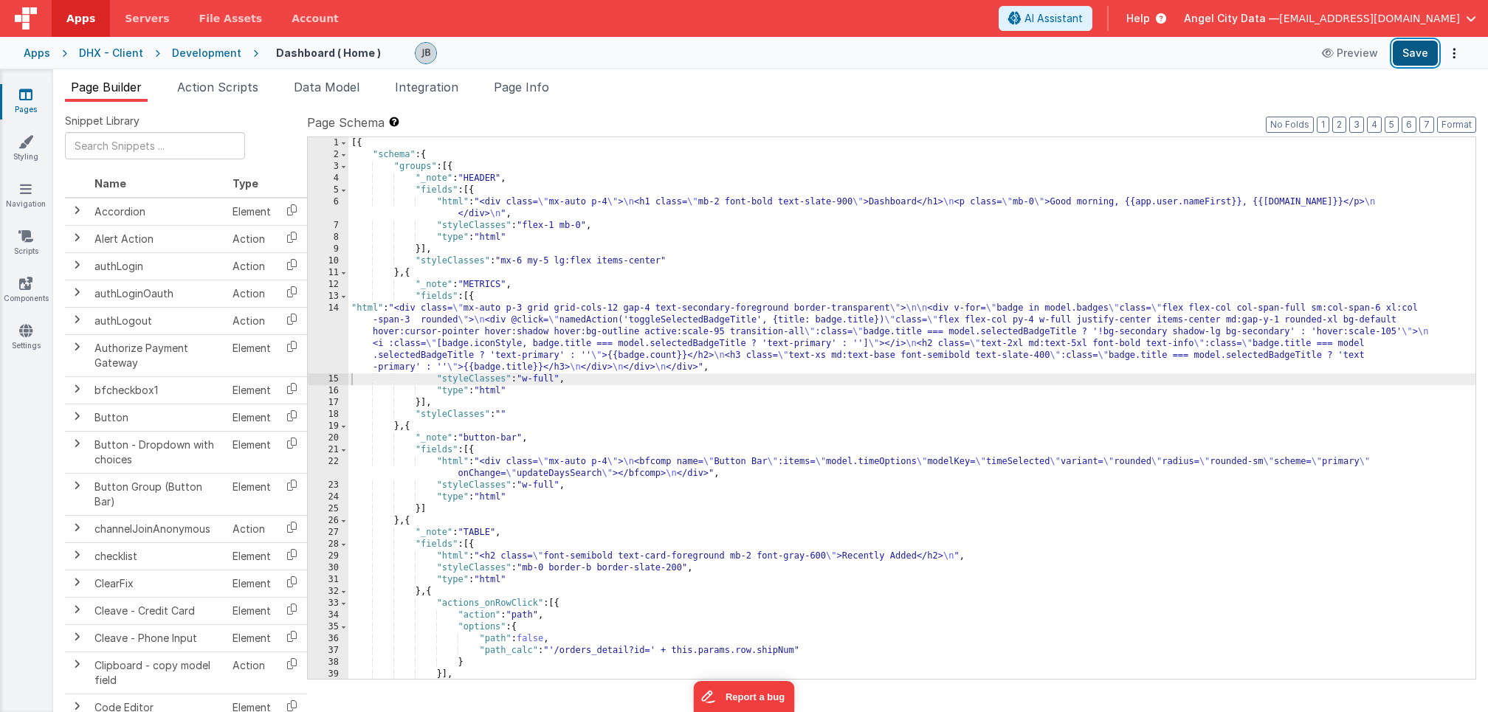
click at [1412, 53] on button "Save" at bounding box center [1415, 53] width 45 height 25
click at [324, 313] on div "14" at bounding box center [328, 338] width 41 height 71
click at [330, 325] on div "14" at bounding box center [328, 338] width 41 height 71
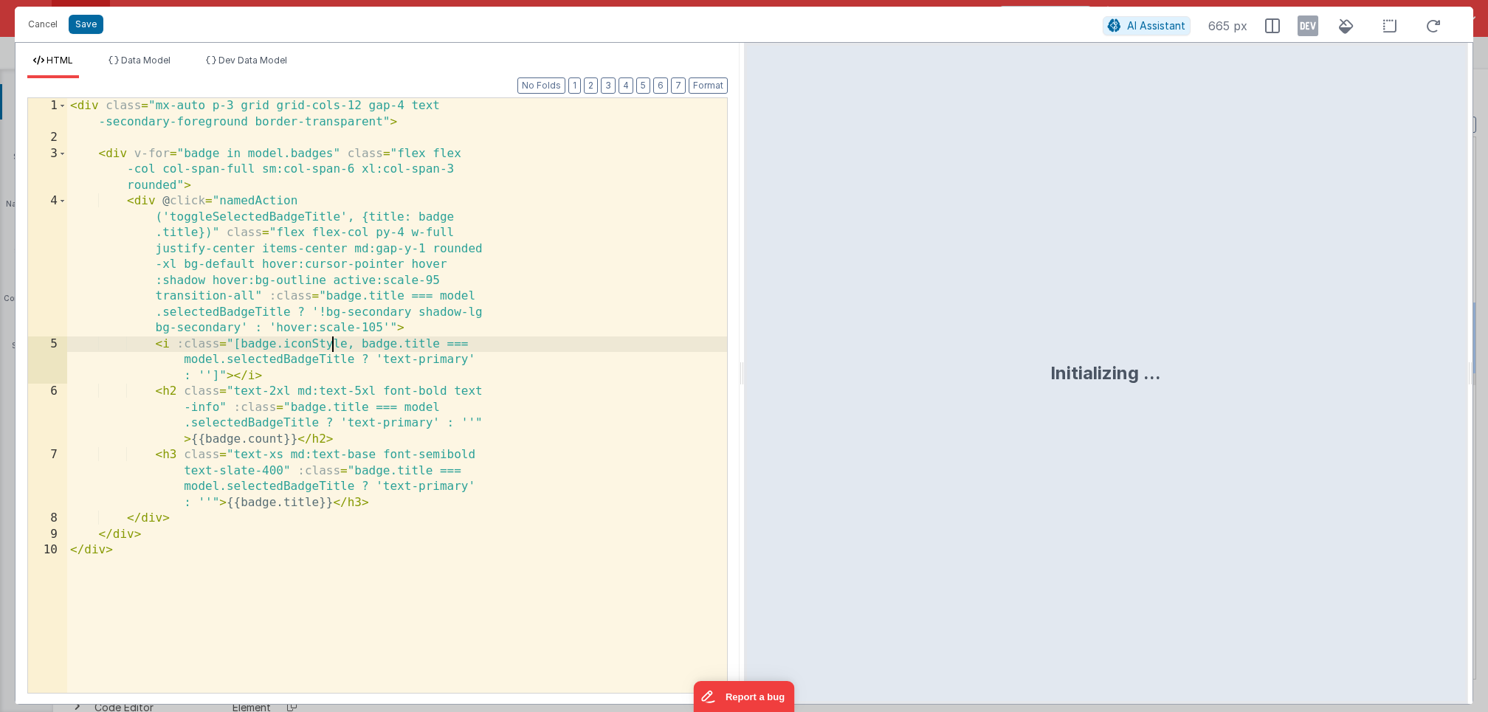
click at [320, 368] on div "< div class = "mx-auto p-3 grid grid-cols-12 gap-4 text -secondary-foreground b…" at bounding box center [397, 419] width 660 height 643
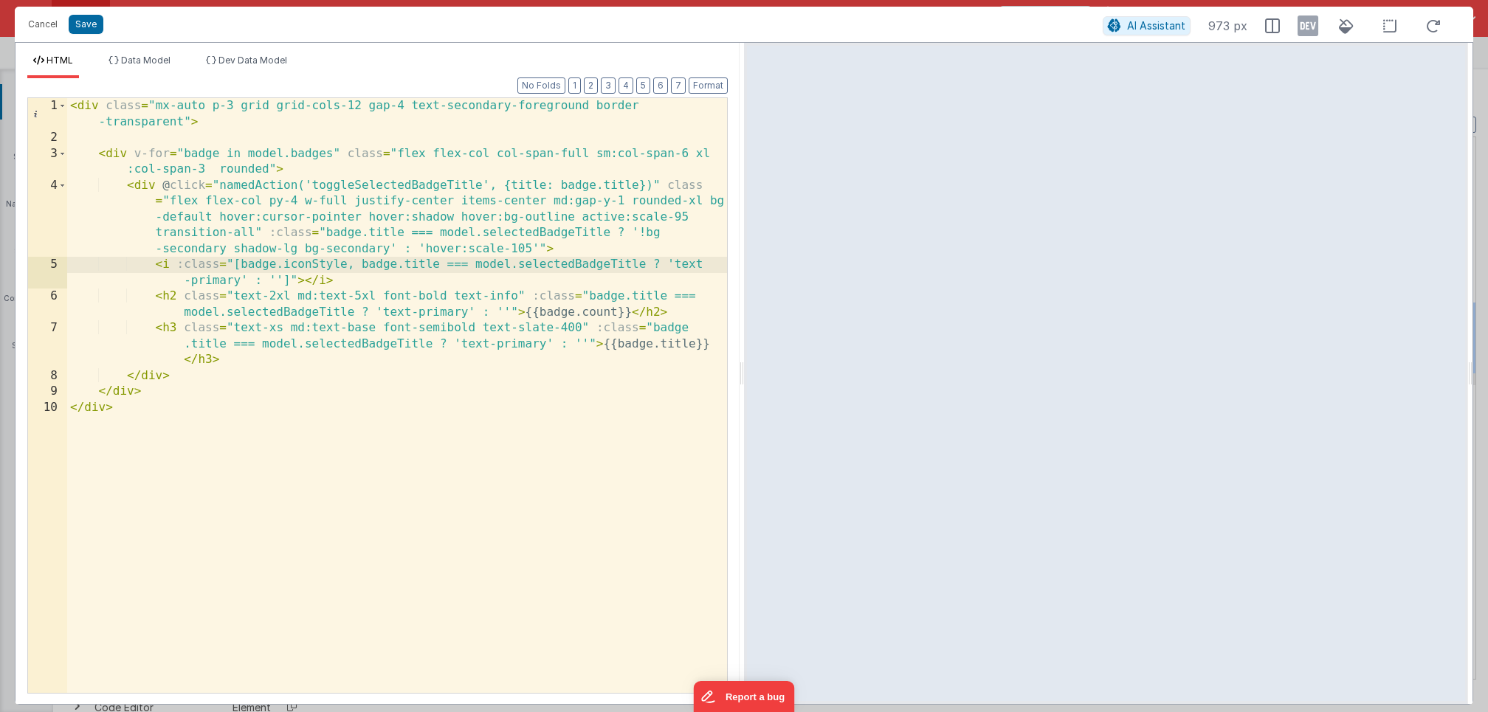
click at [583, 345] on div "< div class = "mx-auto p-3 grid grid-cols-12 gap-4 text-secondary-foreground bo…" at bounding box center [397, 419] width 660 height 643
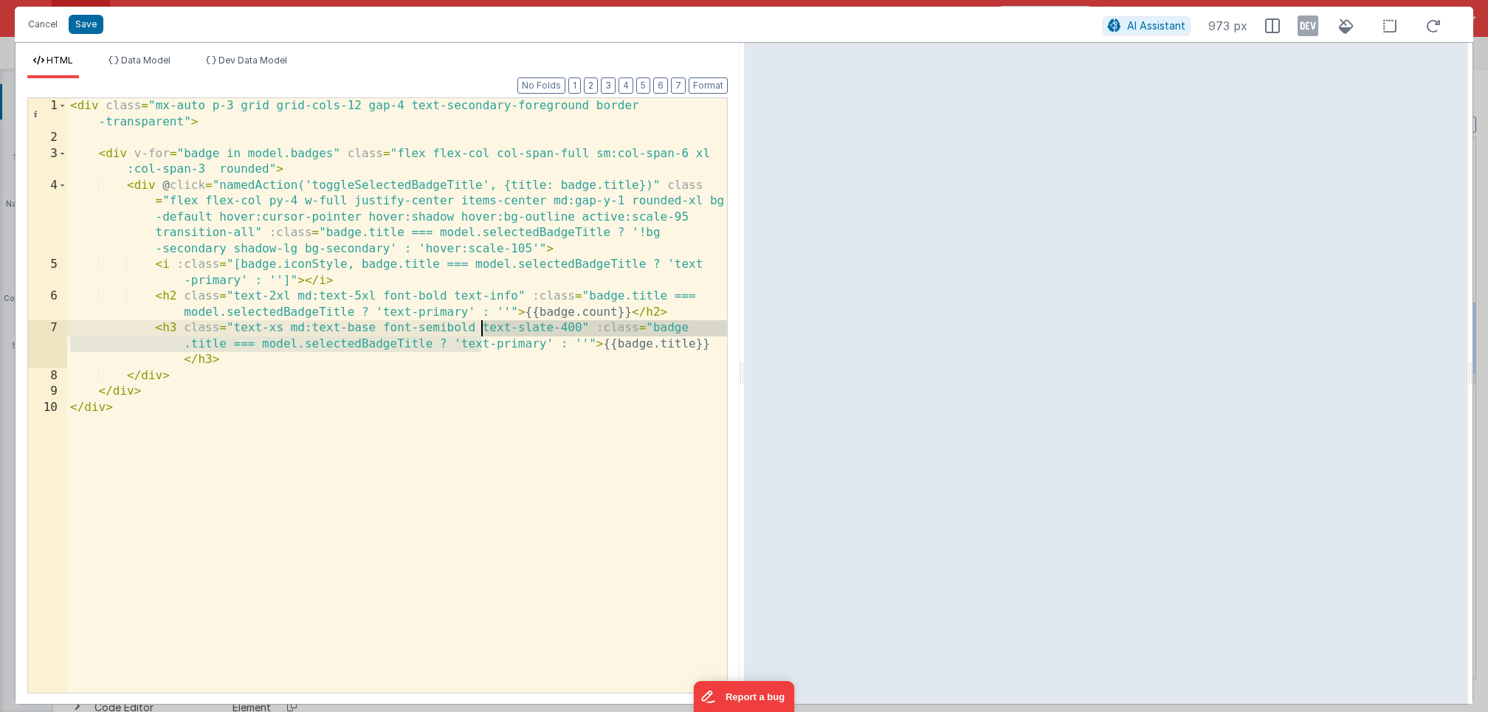
click at [483, 336] on div "< div class = "mx-auto p-3 grid grid-cols-12 gap-4 text-secondary-foreground bo…" at bounding box center [397, 419] width 660 height 643
click at [571, 331] on div "< div class = "mx-auto p-3 grid grid-cols-12 gap-4 text-secondary-foreground bo…" at bounding box center [397, 419] width 660 height 643
drag, startPoint x: 579, startPoint y: 330, endPoint x: 480, endPoint y: 330, distance: 98.9
click at [480, 330] on div "< div class = "mx-auto p-3 grid grid-cols-12 gap-4 text-secondary-foreground bo…" at bounding box center [397, 419] width 660 height 643
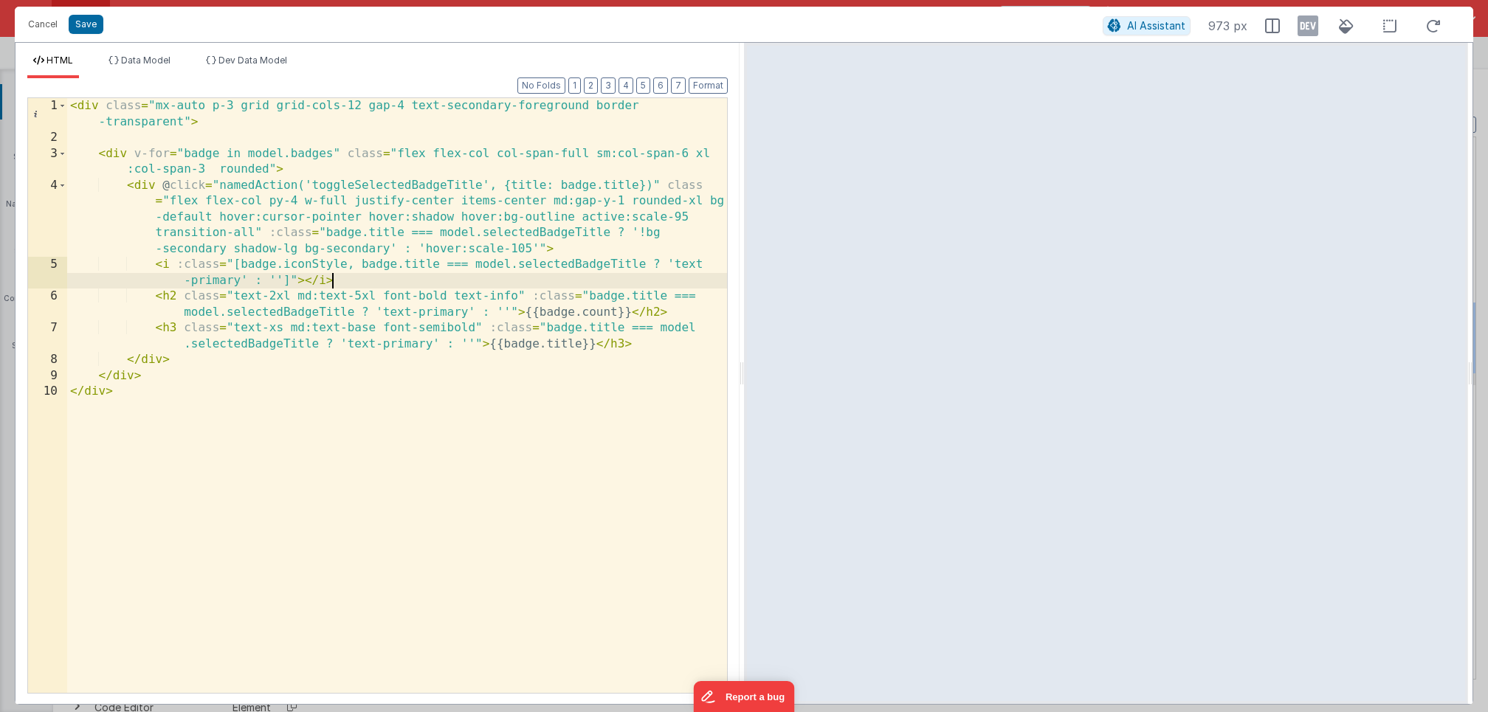
click at [441, 278] on div "< div class = "mx-auto p-3 grid grid-cols-12 gap-4 text-secondary-foreground bo…" at bounding box center [397, 419] width 660 height 643
drag, startPoint x: 516, startPoint y: 298, endPoint x: 449, endPoint y: 299, distance: 67.2
click at [449, 299] on div "< div class = "mx-auto p-3 grid grid-cols-12 gap-4 text-secondary-foreground bo…" at bounding box center [397, 419] width 660 height 643
click at [379, 266] on div "< div class = "mx-auto p-3 grid grid-cols-12 gap-4 text-secondary-foreground bo…" at bounding box center [397, 419] width 660 height 643
click at [370, 275] on div "< div class = "mx-auto p-3 grid grid-cols-12 gap-4 text-secondary-foreground bo…" at bounding box center [397, 419] width 660 height 643
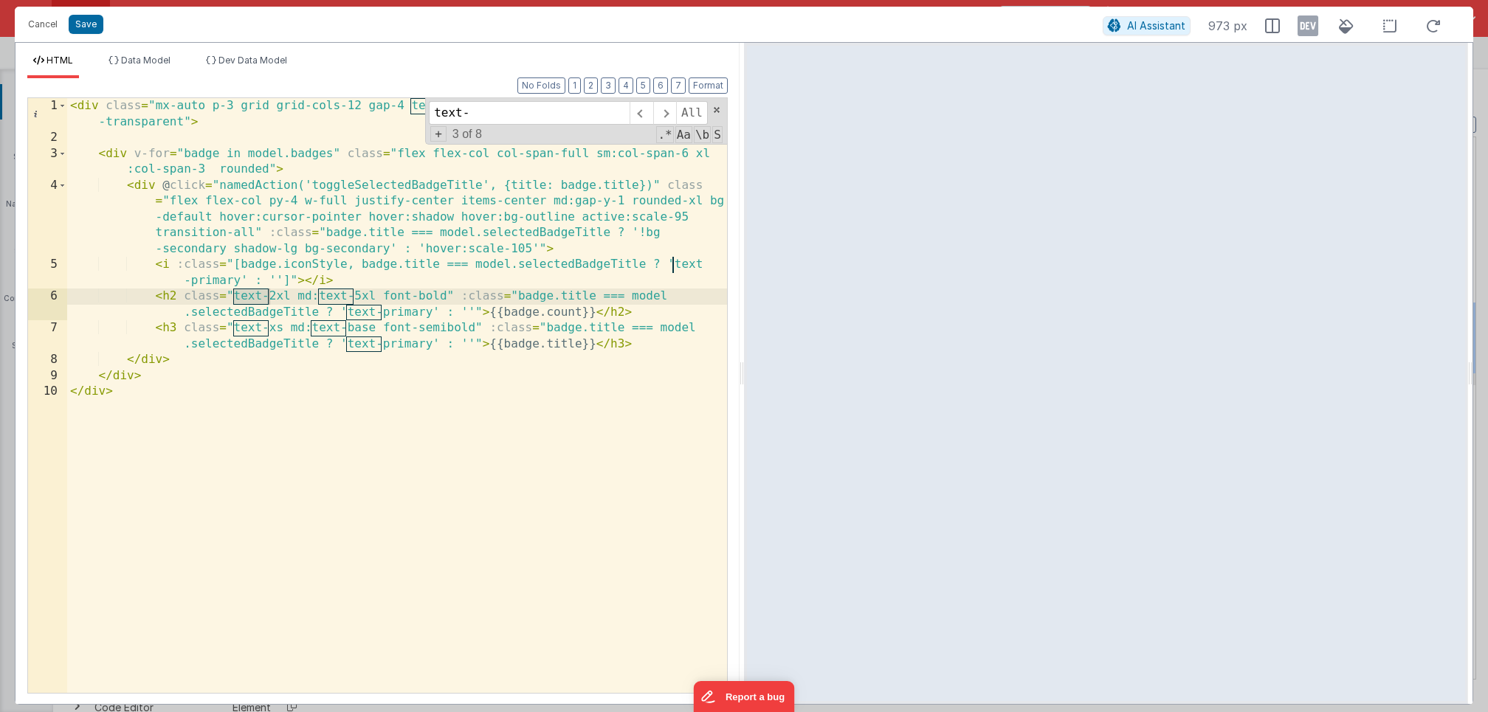
type input "text-"
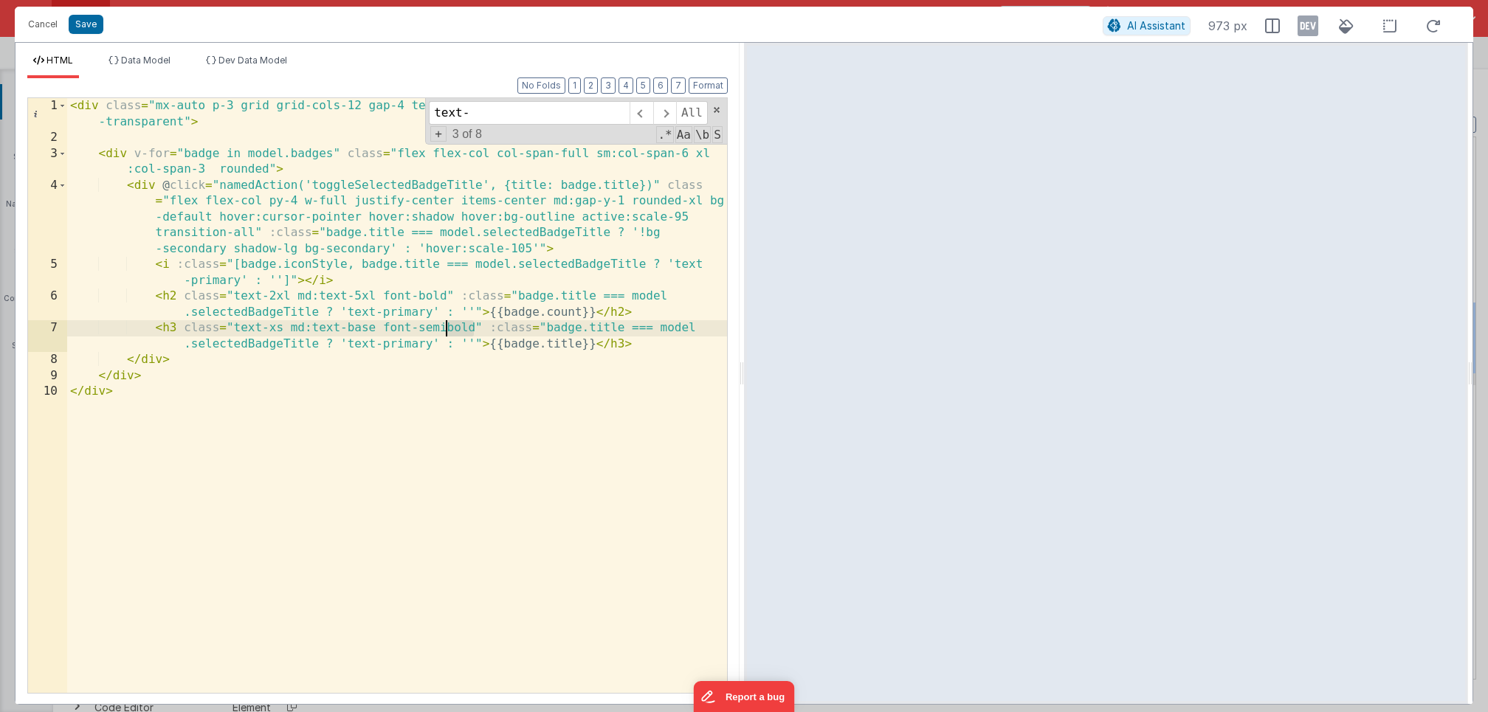
drag, startPoint x: 474, startPoint y: 332, endPoint x: 430, endPoint y: 330, distance: 44.4
click at [430, 330] on div "< div class = "mx-auto p-3 grid grid-cols-12 gap-4 text-secondary-foreground bo…" at bounding box center [397, 419] width 660 height 643
click at [87, 21] on button "Save" at bounding box center [86, 24] width 35 height 19
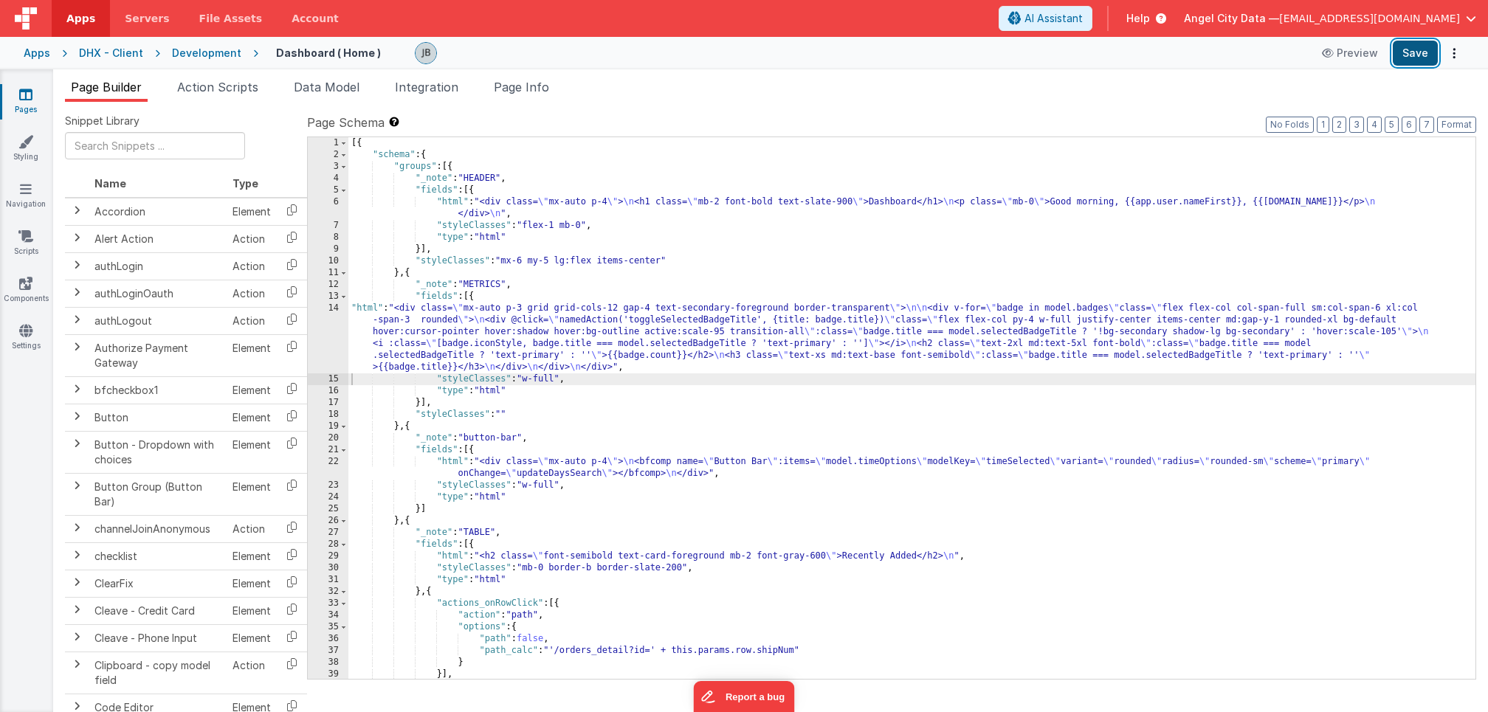
click at [1416, 52] on button "Save" at bounding box center [1415, 53] width 45 height 25
click at [330, 317] on div "14" at bounding box center [328, 338] width 41 height 71
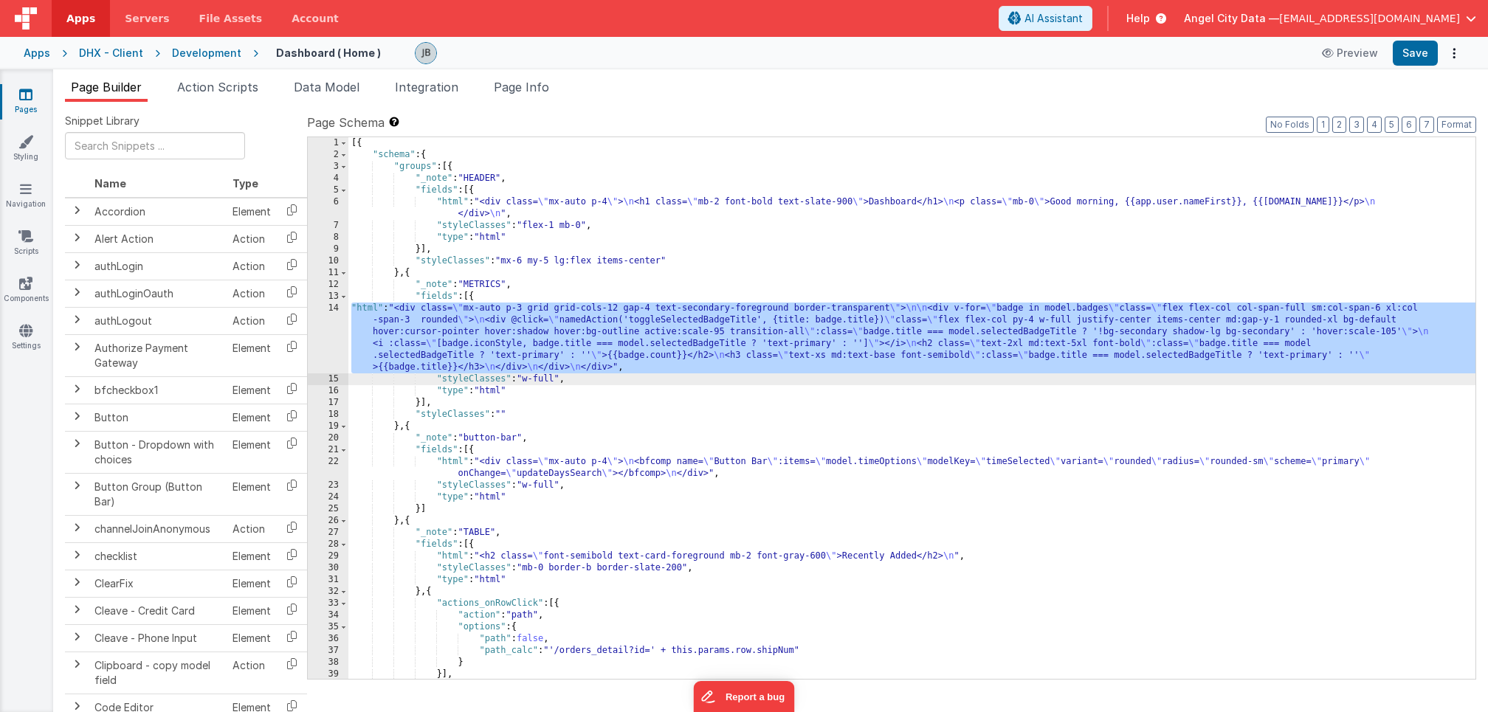
click at [332, 316] on div "14" at bounding box center [328, 338] width 41 height 71
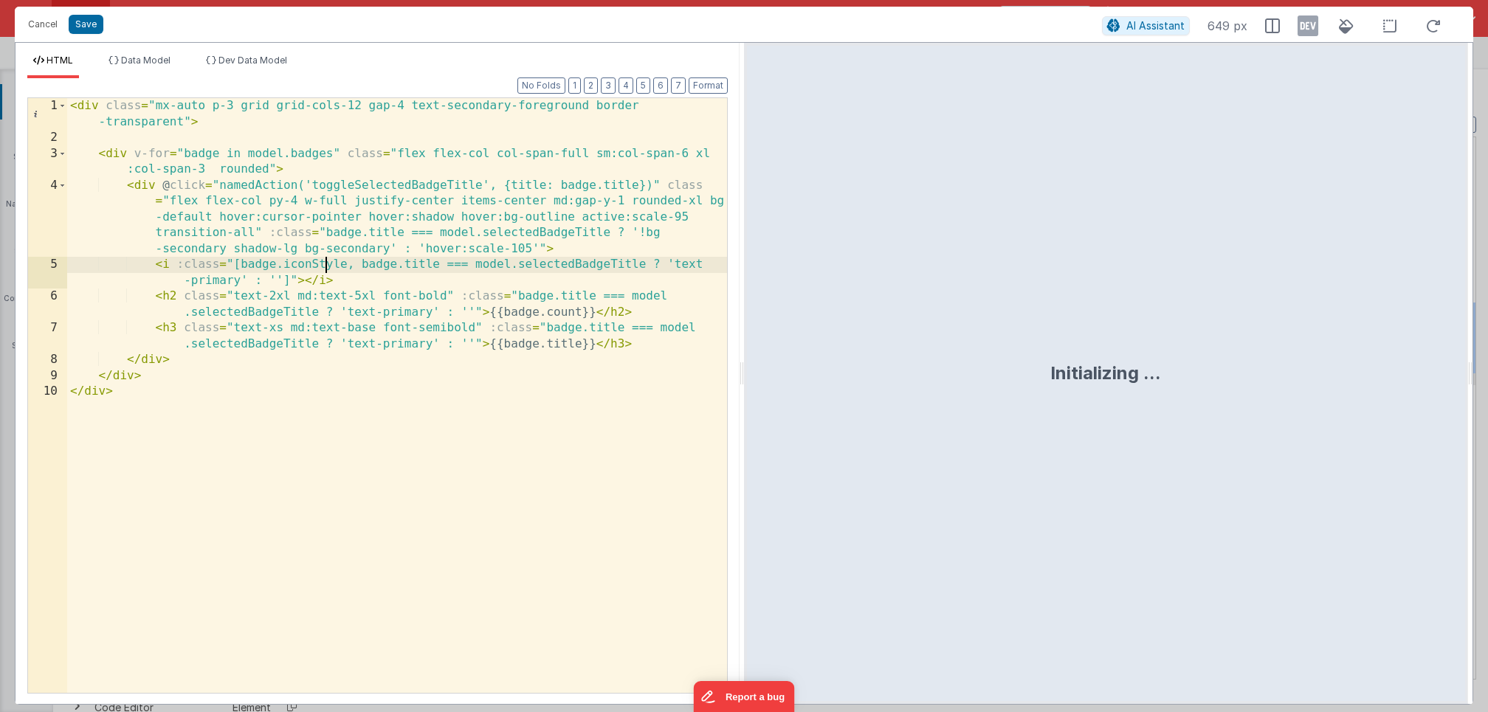
click at [326, 269] on div "< div class = "mx-auto p-3 grid grid-cols-12 gap-4 text-secondary-foreground bo…" at bounding box center [397, 419] width 660 height 643
click at [140, 190] on div "< div class = "mx-auto p-3 grid grid-cols-12 gap-4 text-secondary-foreground bo…" at bounding box center [397, 419] width 660 height 643
click at [195, 247] on div "< div class = "mx-auto p-3 grid grid-cols-12 gap-4 text-secondary-foreground bo…" at bounding box center [397, 419] width 660 height 643
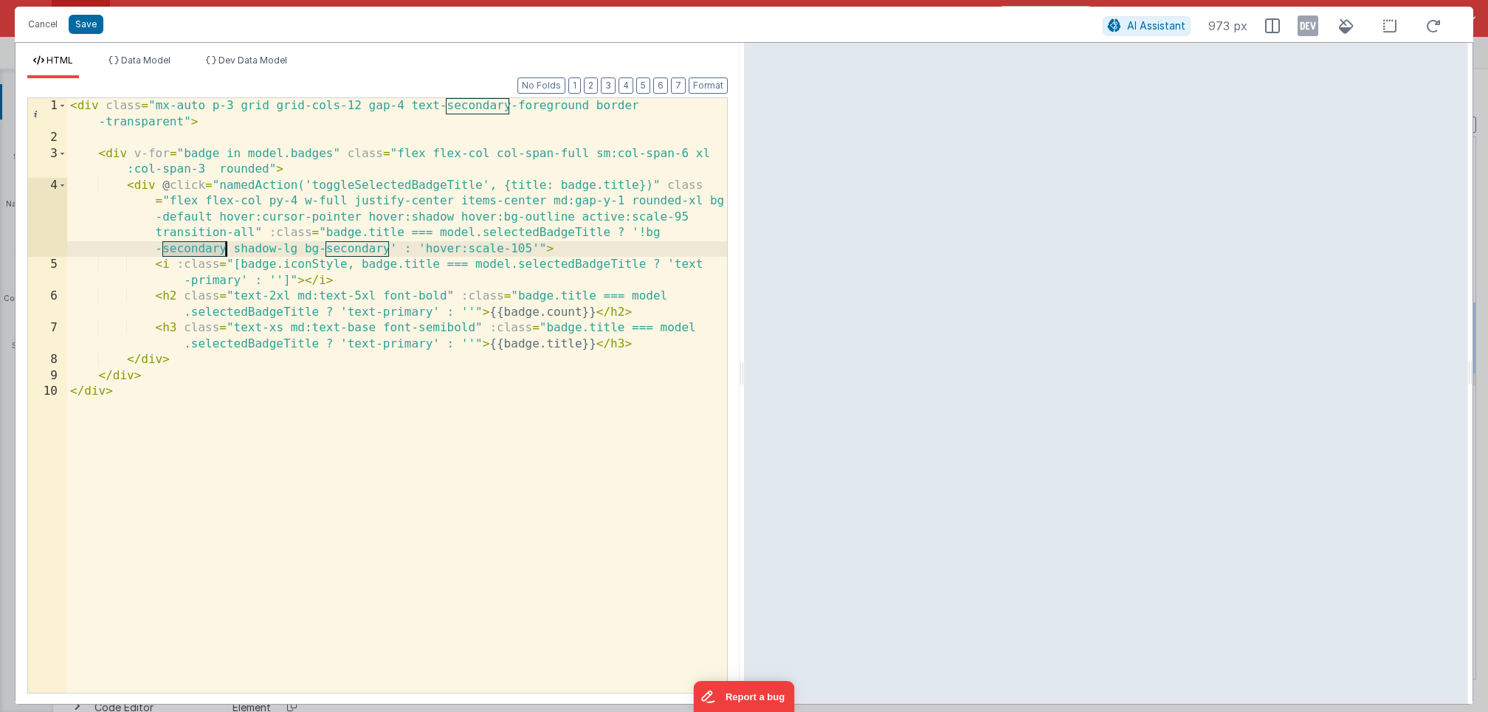
click at [195, 247] on div "< div class = "mx-auto p-3 grid grid-cols-12 gap-4 text-secondary-foreground bo…" at bounding box center [397, 419] width 660 height 643
click at [299, 253] on div "< div class = "mx-auto p-3 grid grid-cols-12 gap-4 text-secondary-foreground bo…" at bounding box center [397, 419] width 660 height 643
click at [91, 28] on button "Save" at bounding box center [86, 24] width 35 height 19
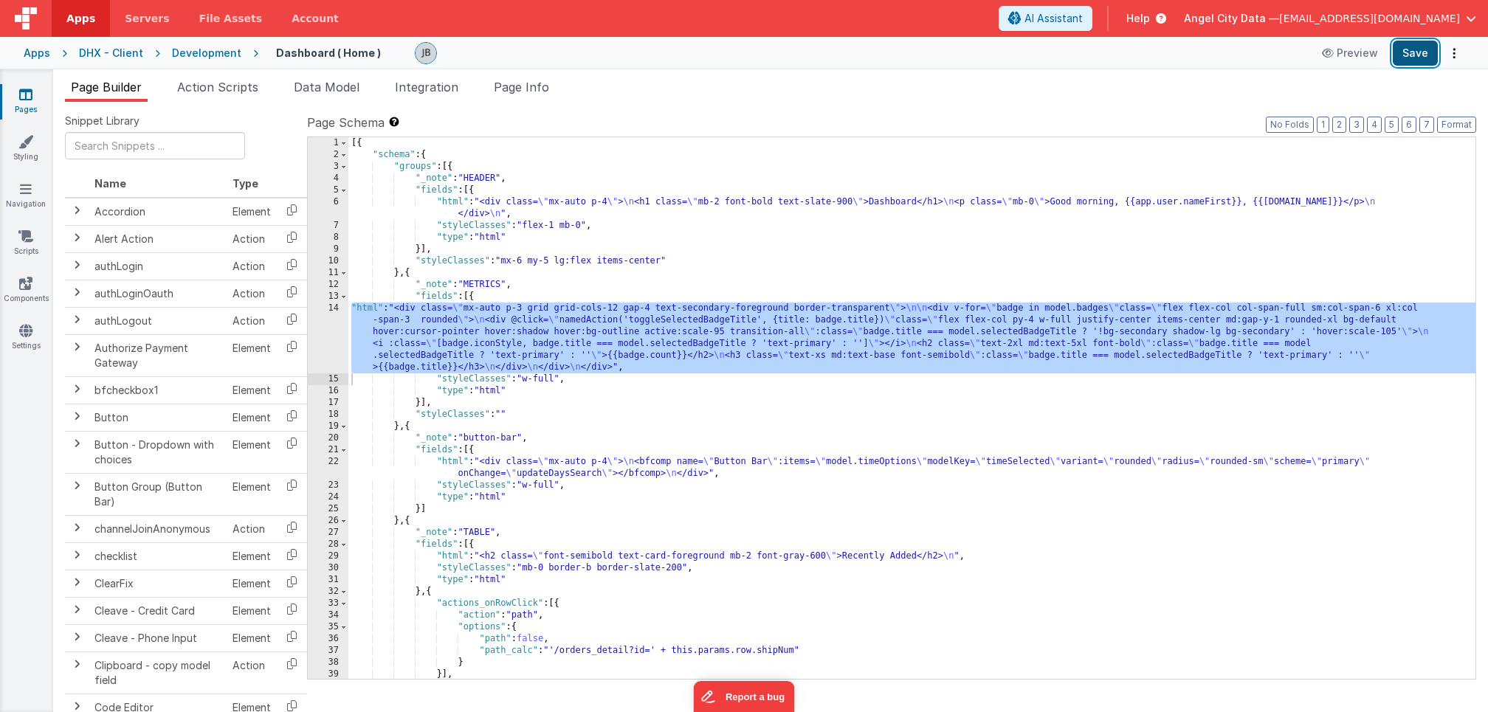
click at [1404, 63] on button "Save" at bounding box center [1415, 53] width 45 height 25
click at [19, 295] on link "Components" at bounding box center [25, 291] width 53 height 30
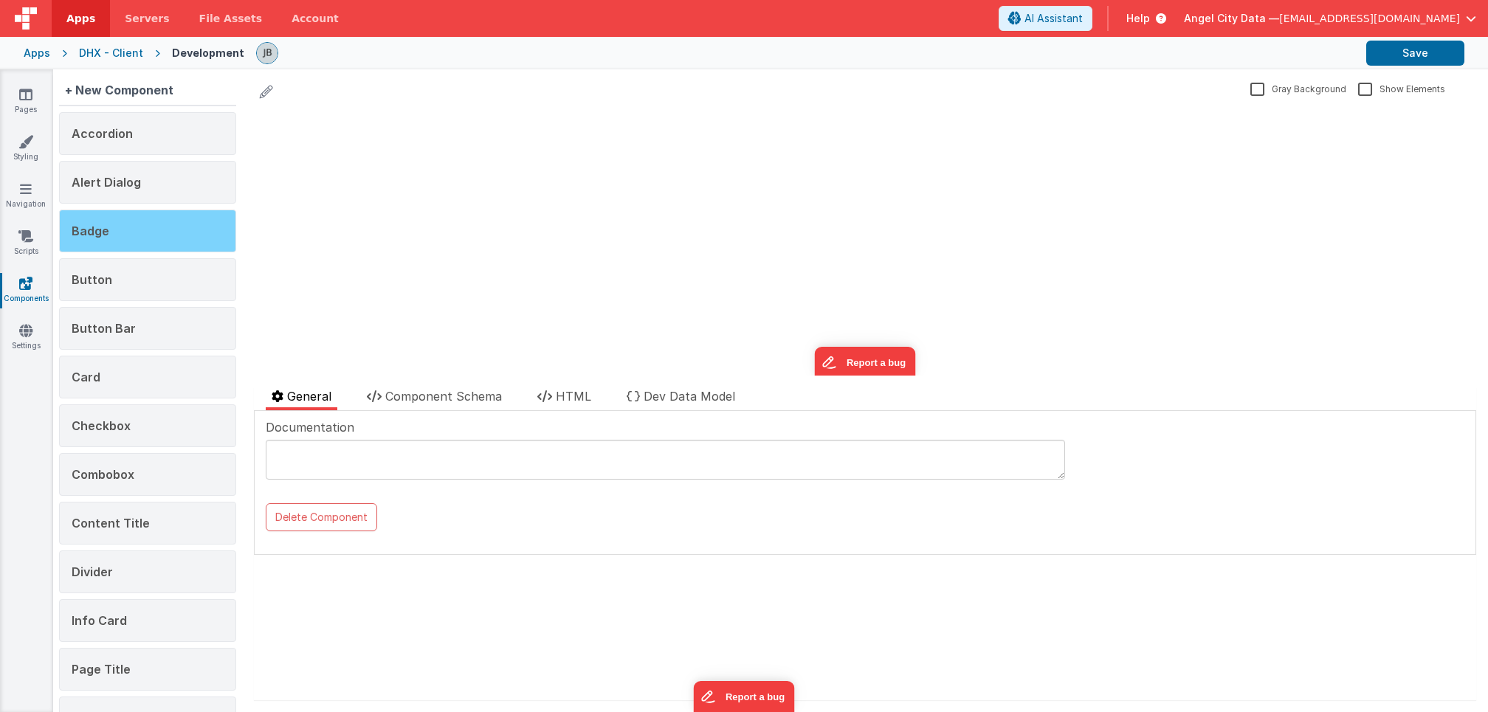
click at [121, 238] on div "Badge" at bounding box center [147, 231] width 177 height 43
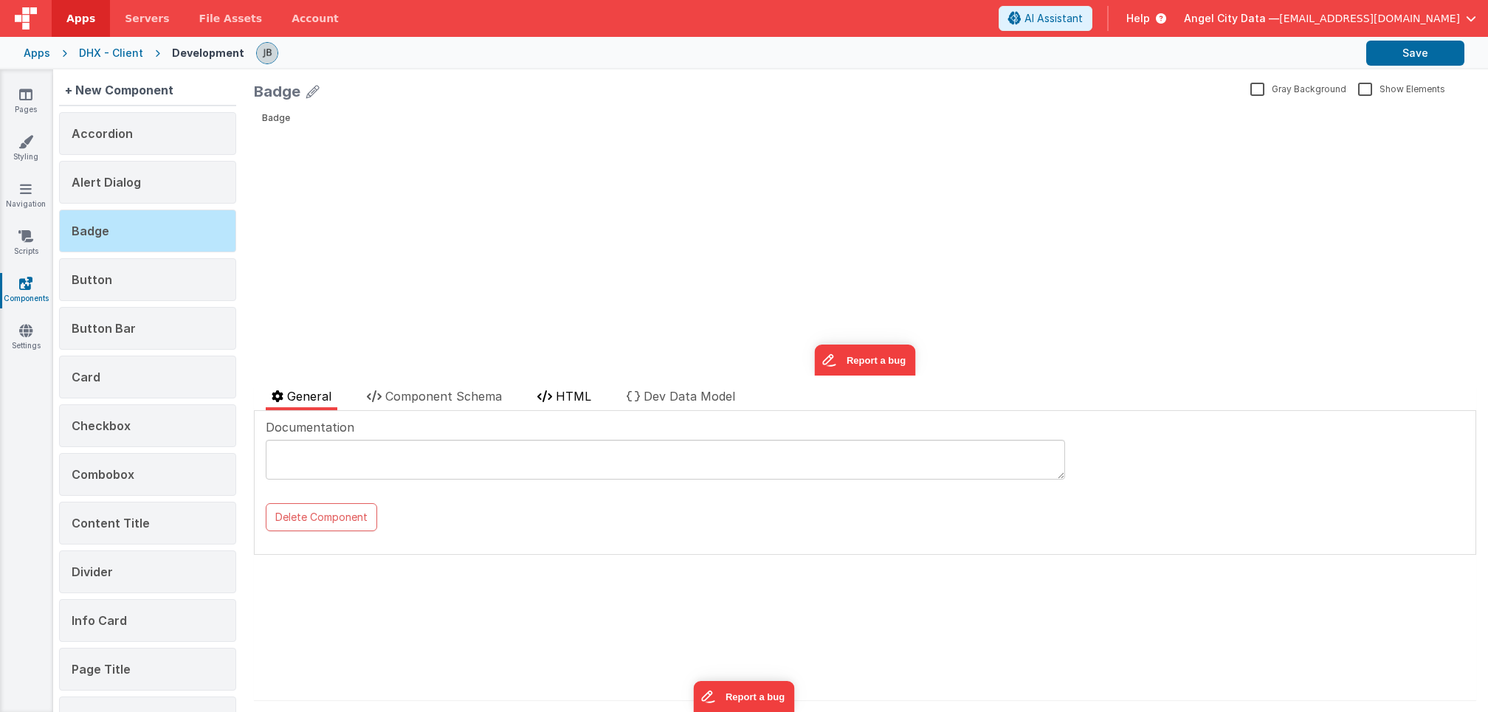
click at [574, 403] on li "HTML" at bounding box center [565, 399] width 66 height 23
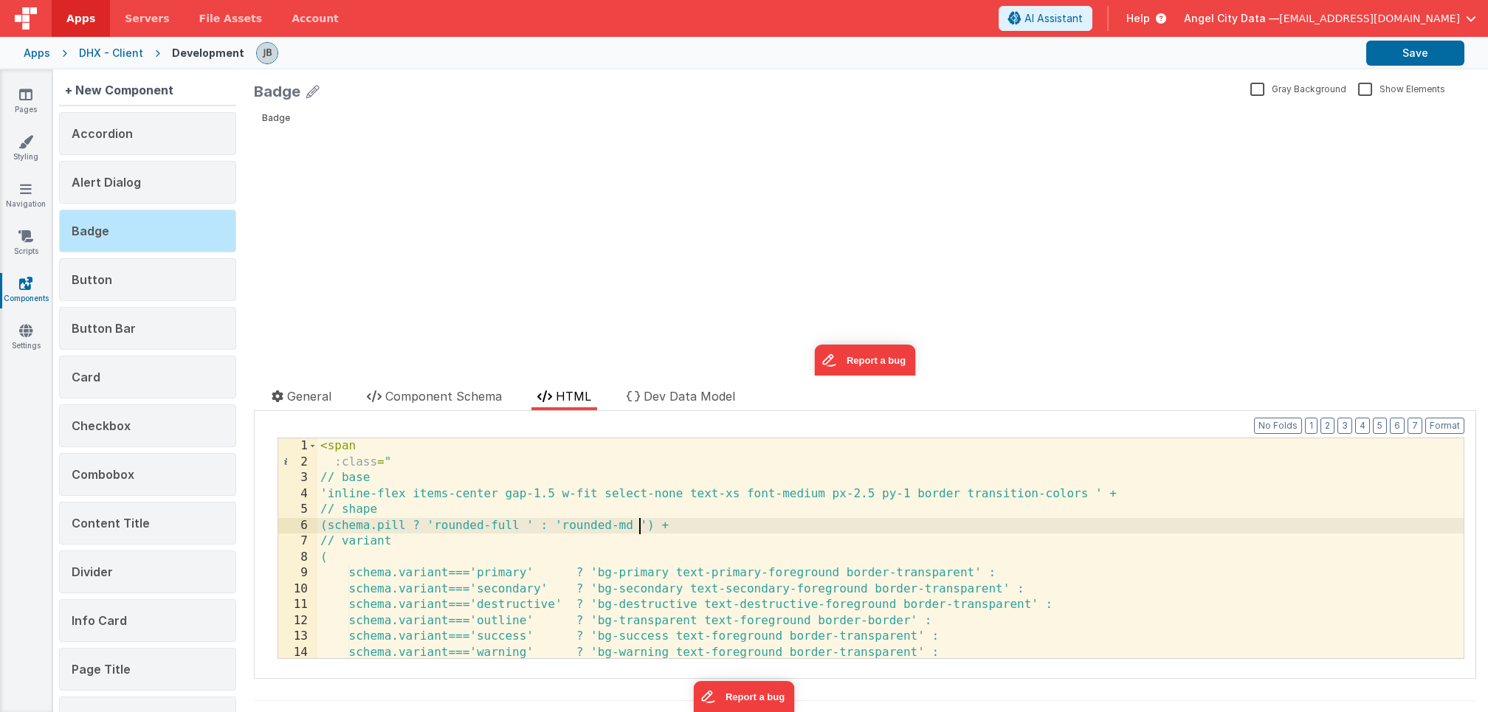
click at [641, 518] on div "< span :class = " // base 'inline-flex items-center gap-1.5 w-fit select-none t…" at bounding box center [890, 565] width 1147 height 252
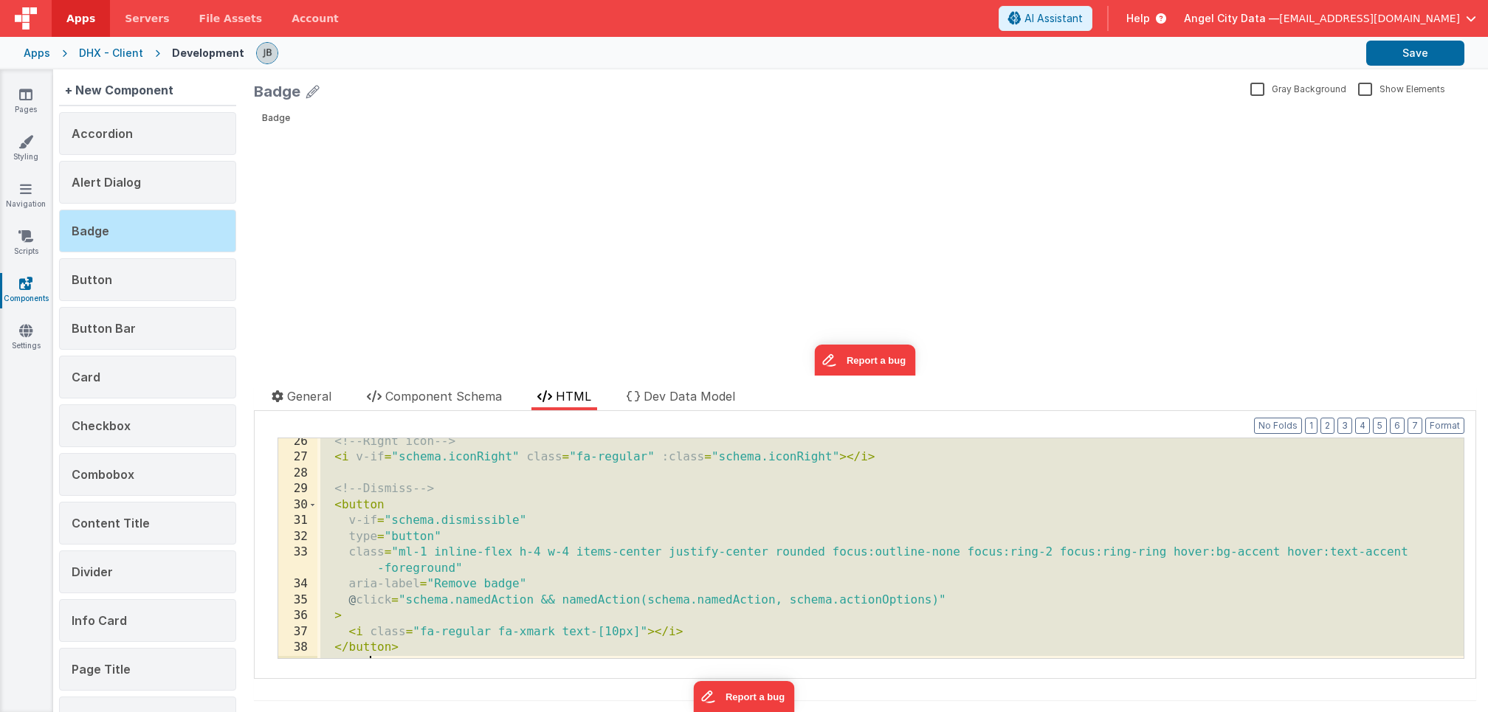
scroll to position [400, 0]
click at [614, 547] on div "<!-- Right icon --> < i v-if = "schema.iconRight" class = "fa-regular" :class =…" at bounding box center [890, 549] width 1147 height 220
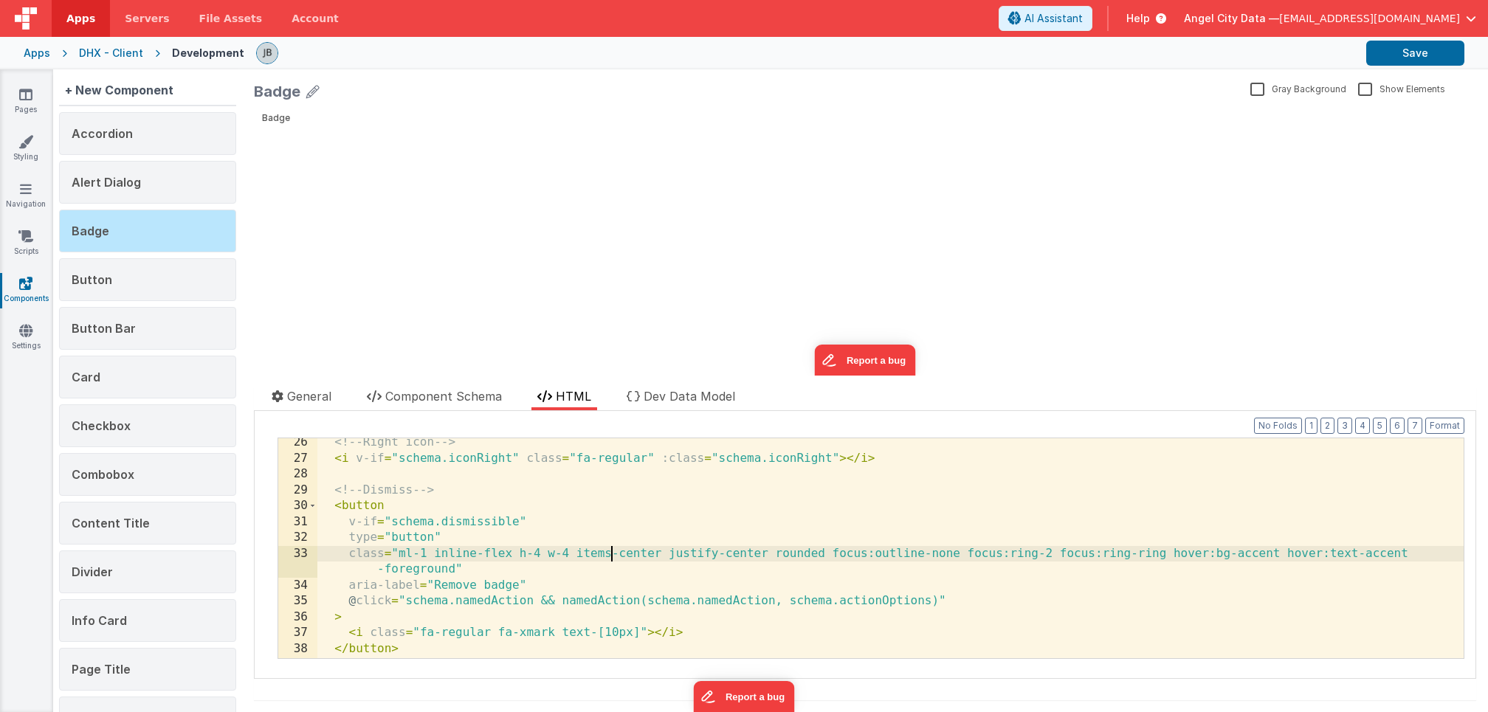
click at [580, 548] on div "<!-- Right icon --> < i v-if = "schema.iconRight" class = "fa-regular" :class =…" at bounding box center [890, 561] width 1147 height 252
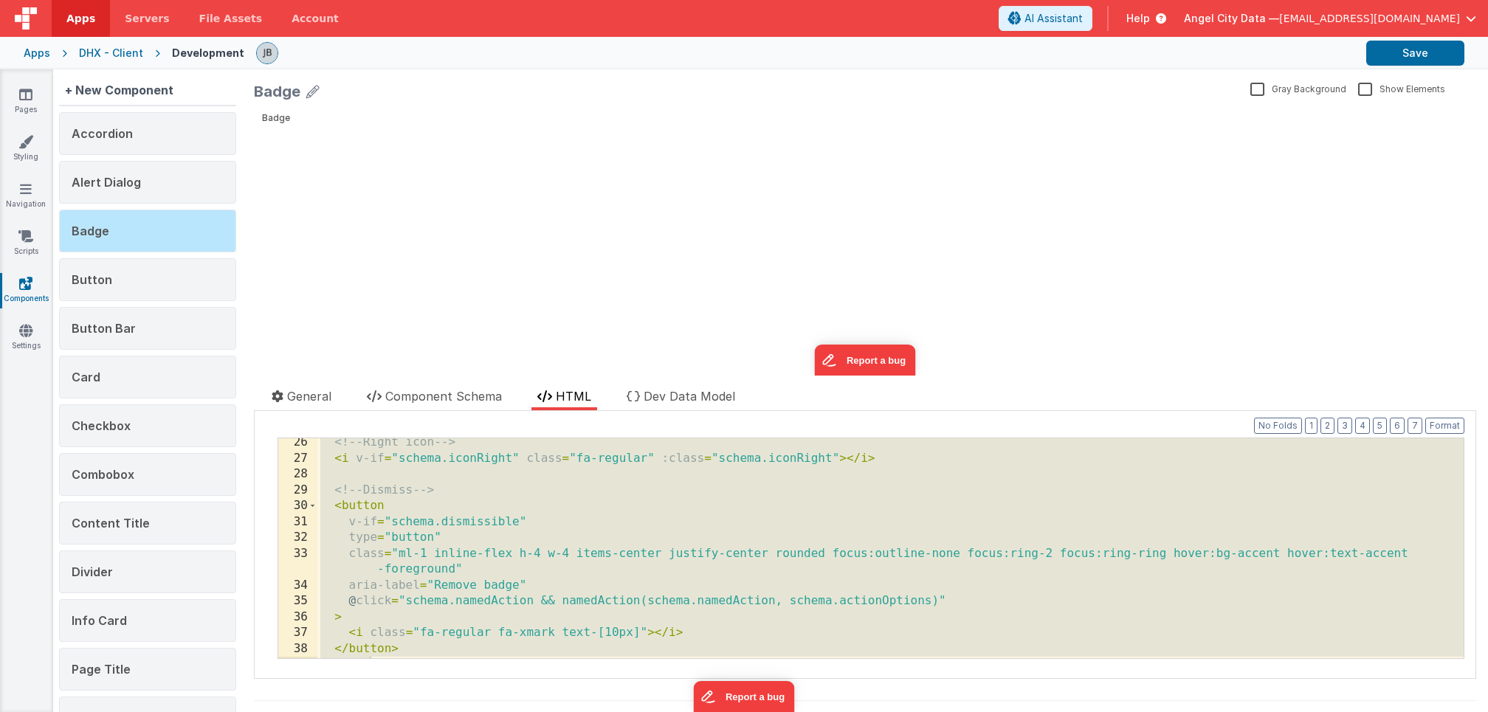
click at [183, 51] on div "Development" at bounding box center [208, 53] width 72 height 15
click at [27, 111] on link "Pages" at bounding box center [25, 102] width 53 height 30
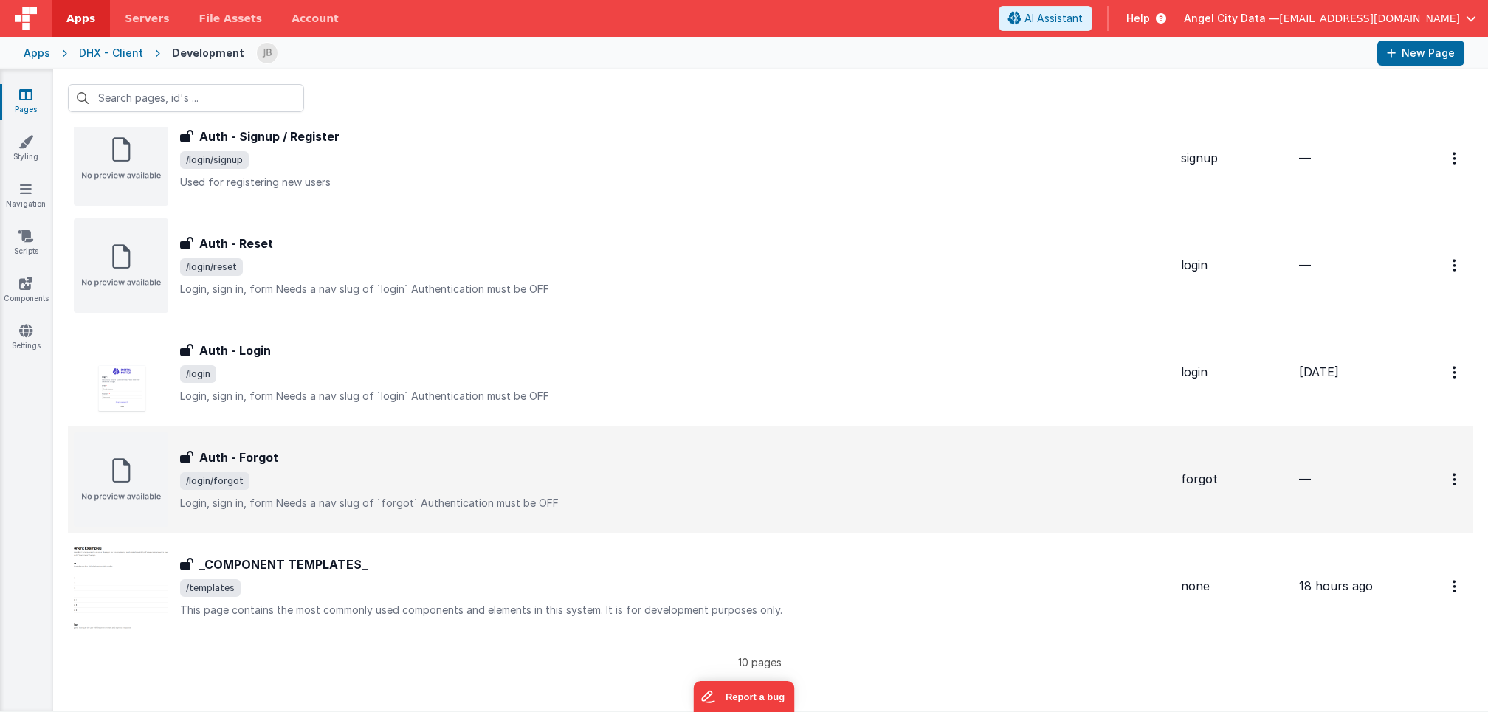
scroll to position [249, 0]
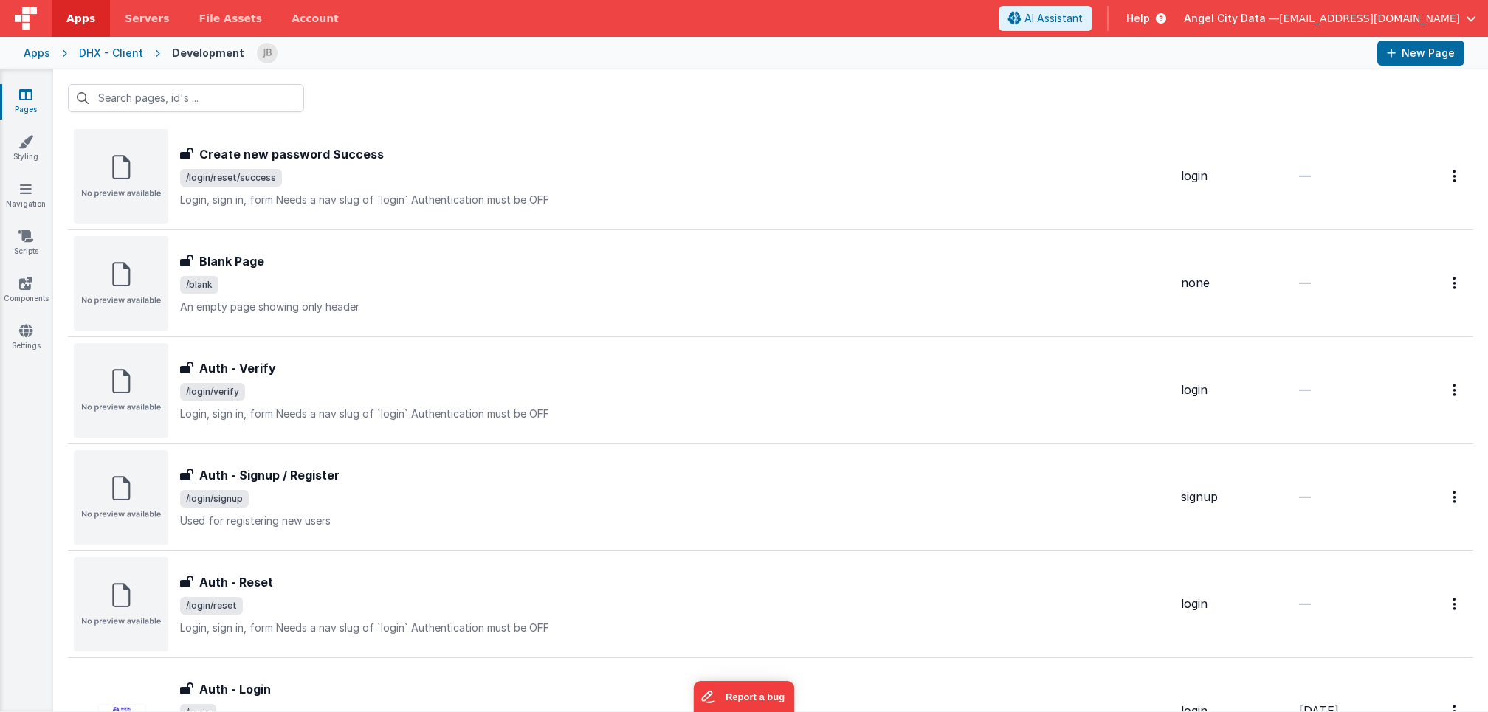
click at [260, 563] on div "Auth - Reset Auth - Reset /login/reset Login, sign in, formNeeds a nav slug of…" at bounding box center [622, 604] width 1096 height 95
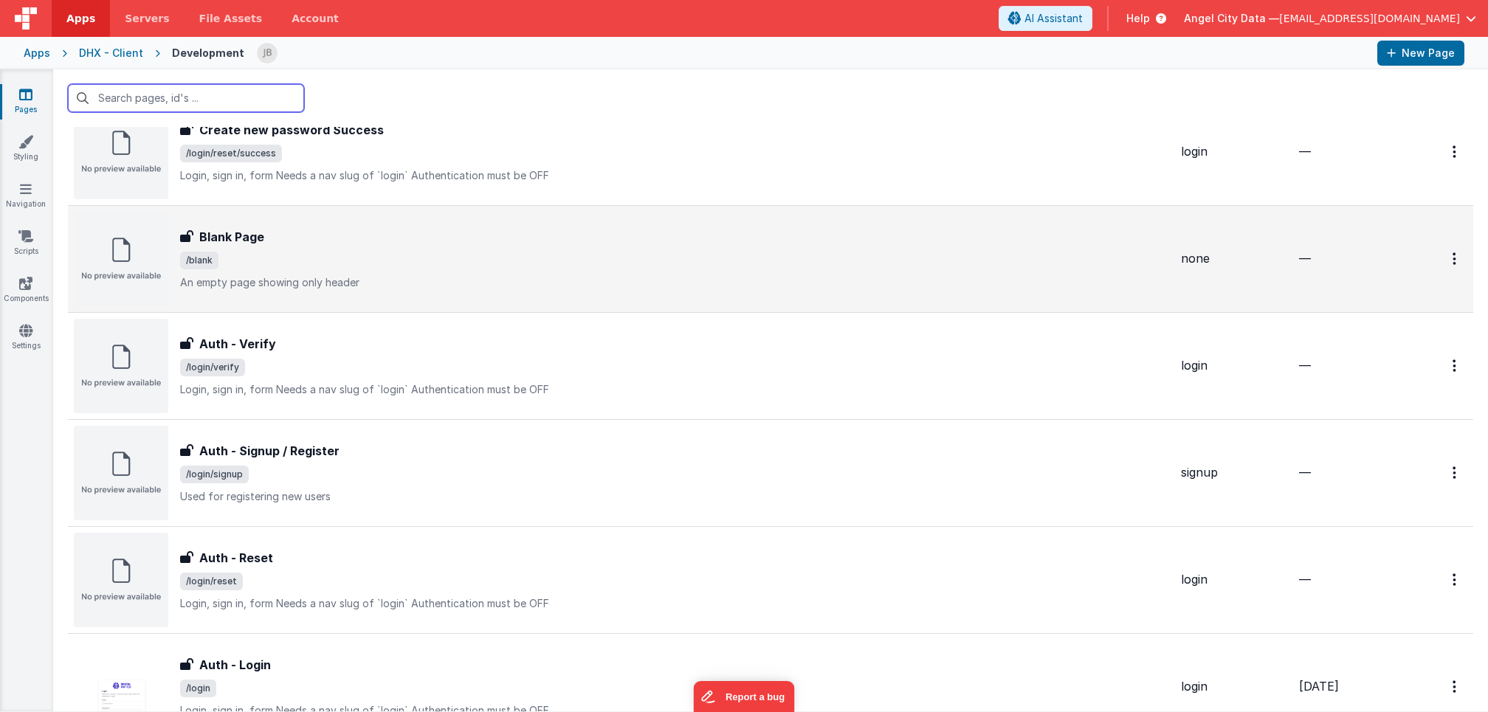
scroll to position [588, 0]
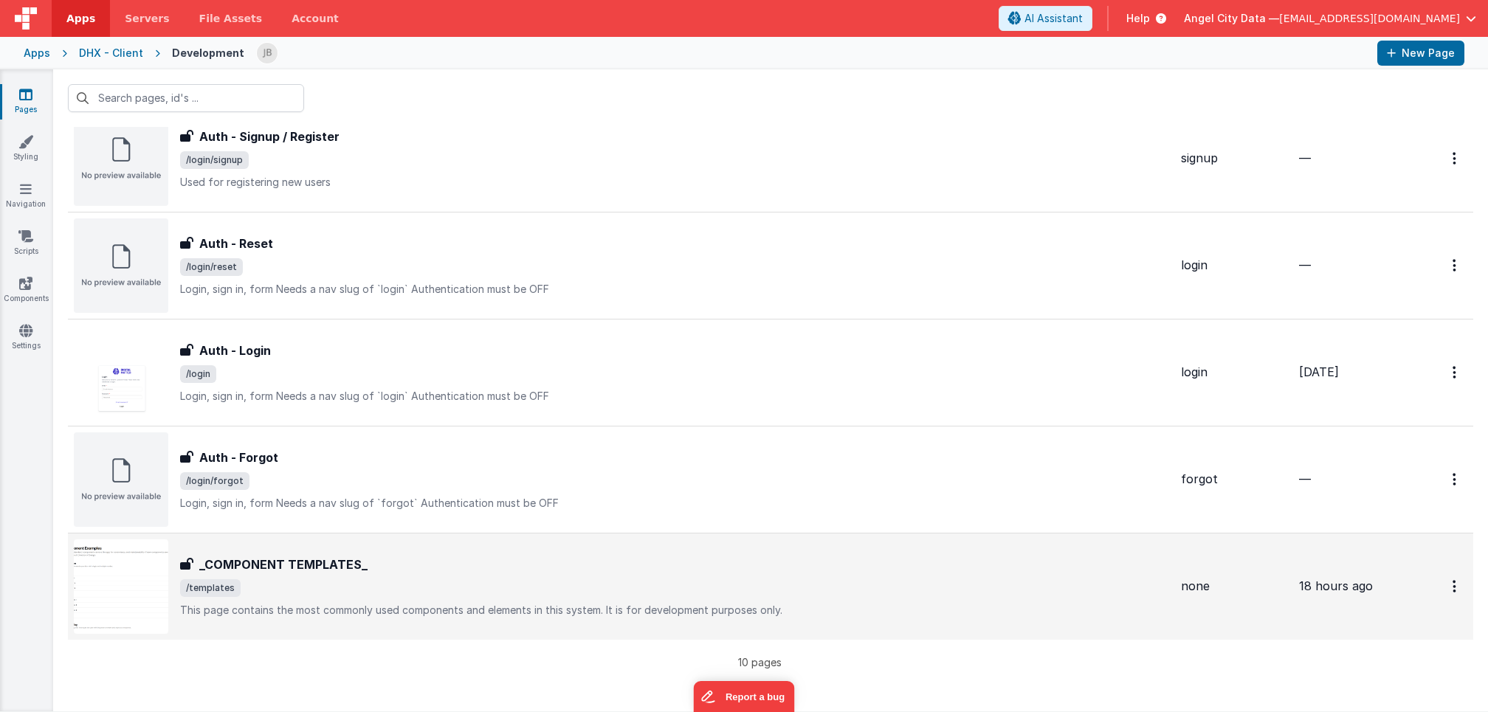
click at [292, 563] on h3 "_COMPONENT TEMPLATES_" at bounding box center [283, 565] width 168 height 18
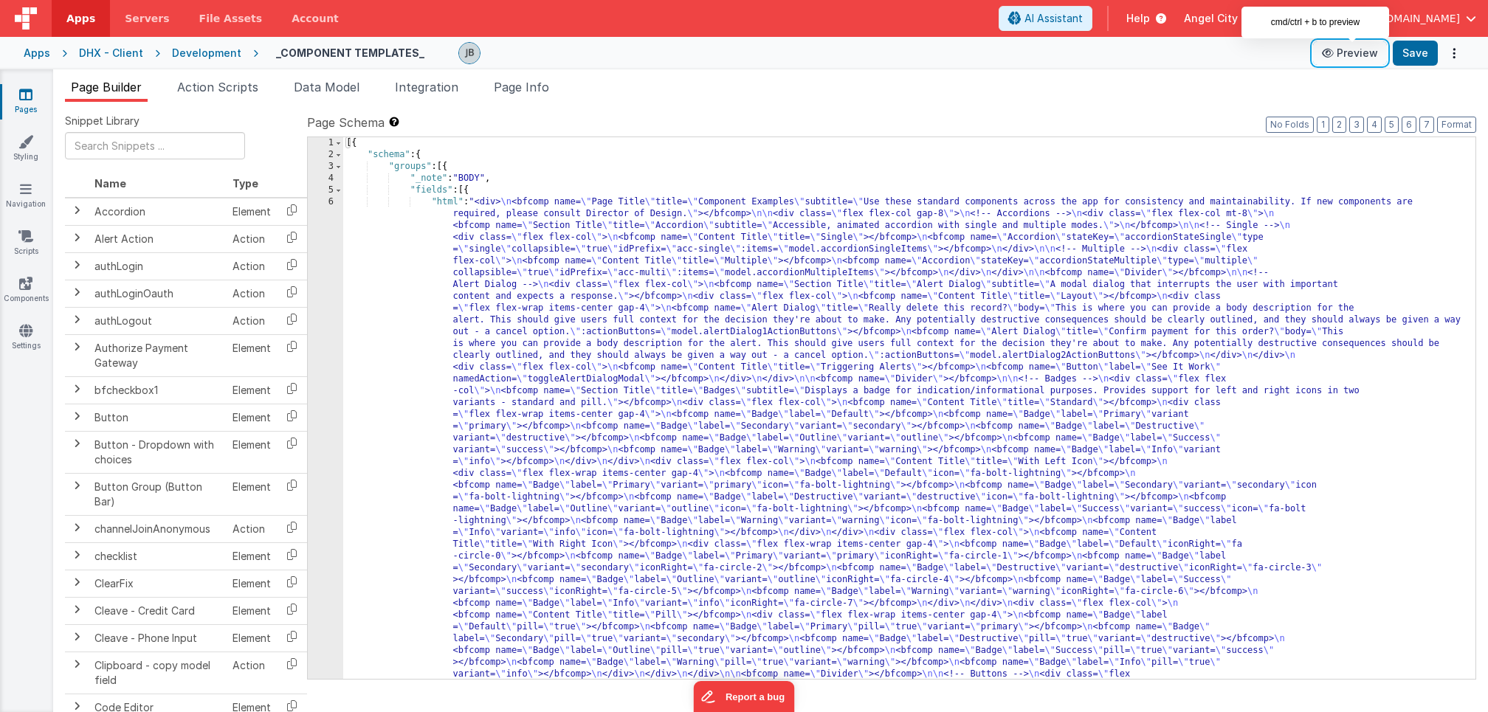
click at [1351, 53] on button "Preview" at bounding box center [1350, 53] width 74 height 24
click at [38, 298] on link "Components" at bounding box center [25, 291] width 53 height 30
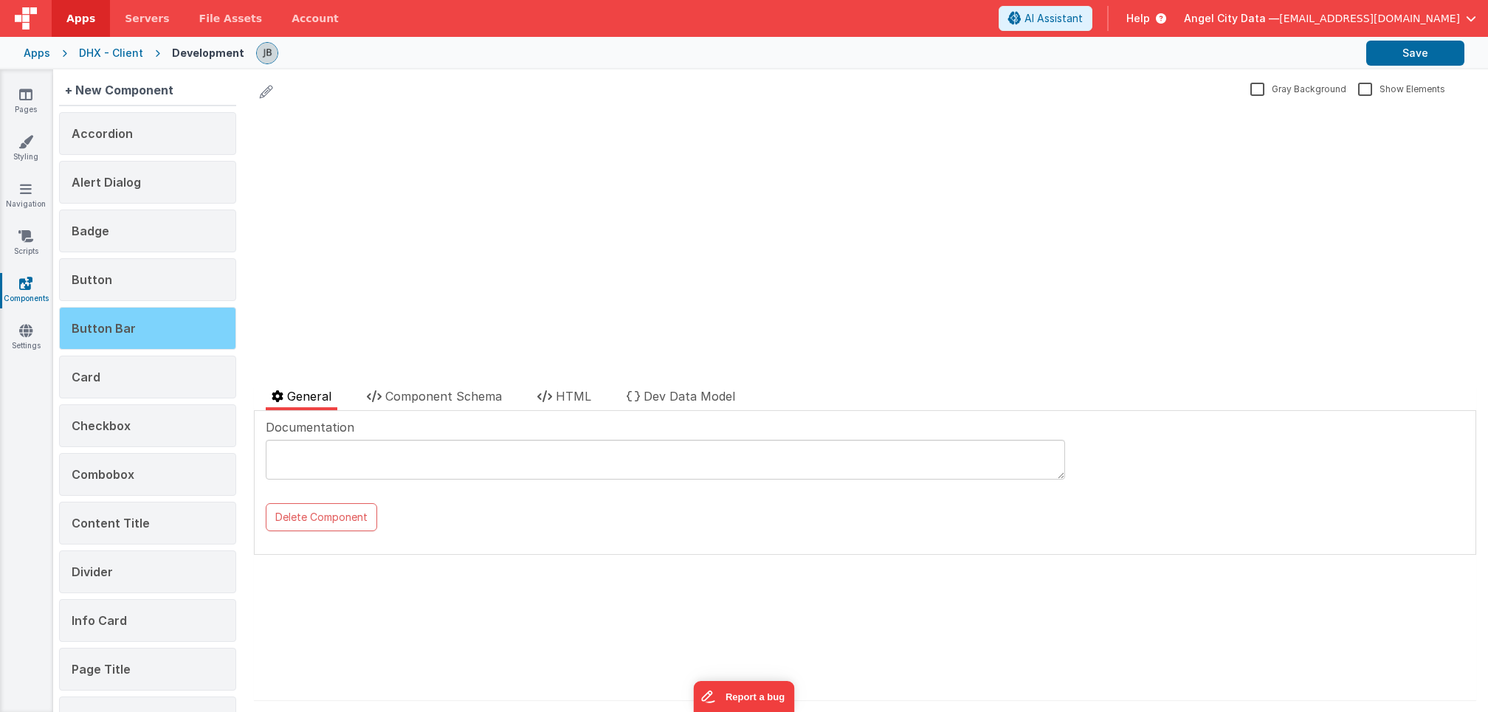
click at [151, 322] on div "Button Bar" at bounding box center [147, 328] width 177 height 43
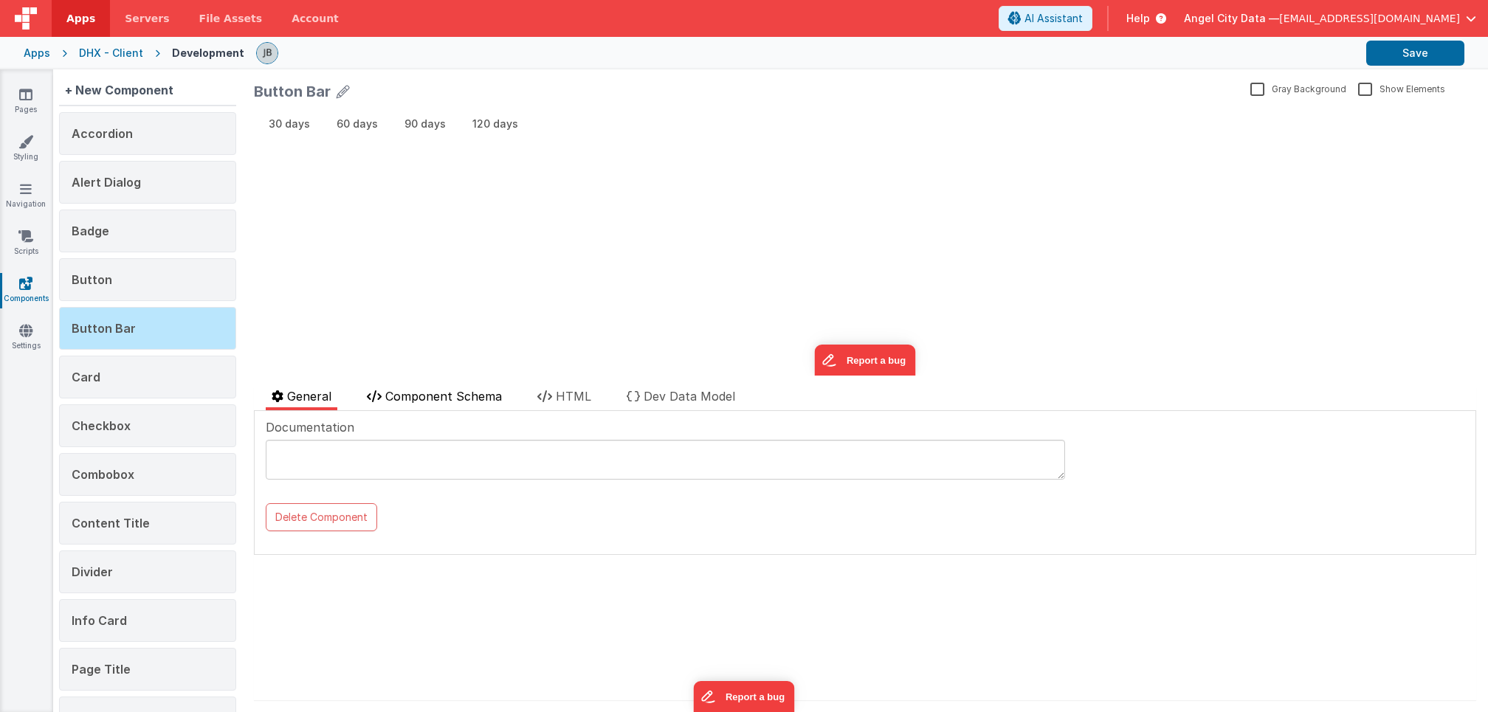
click at [444, 402] on span "Component Schema" at bounding box center [443, 396] width 117 height 15
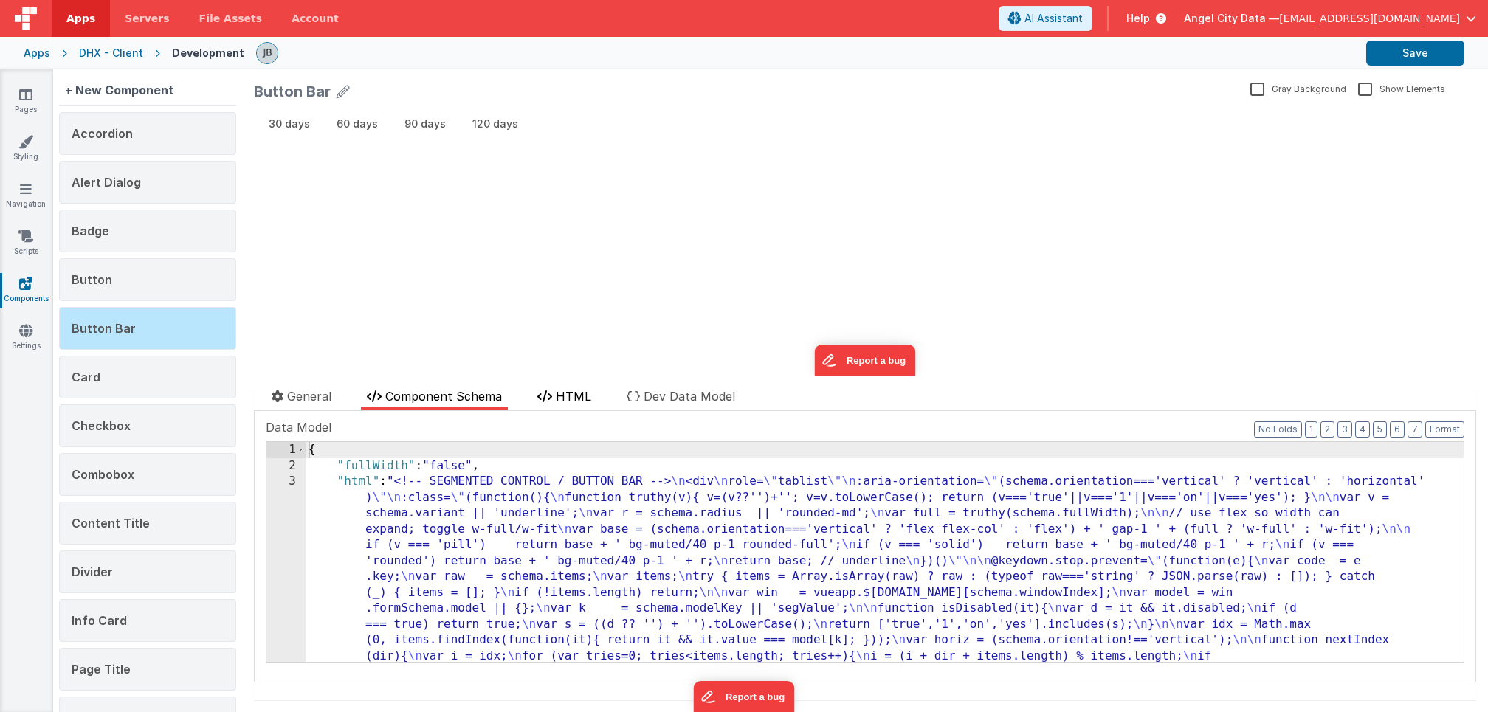
click at [552, 399] on icon at bounding box center [544, 397] width 15 height 12
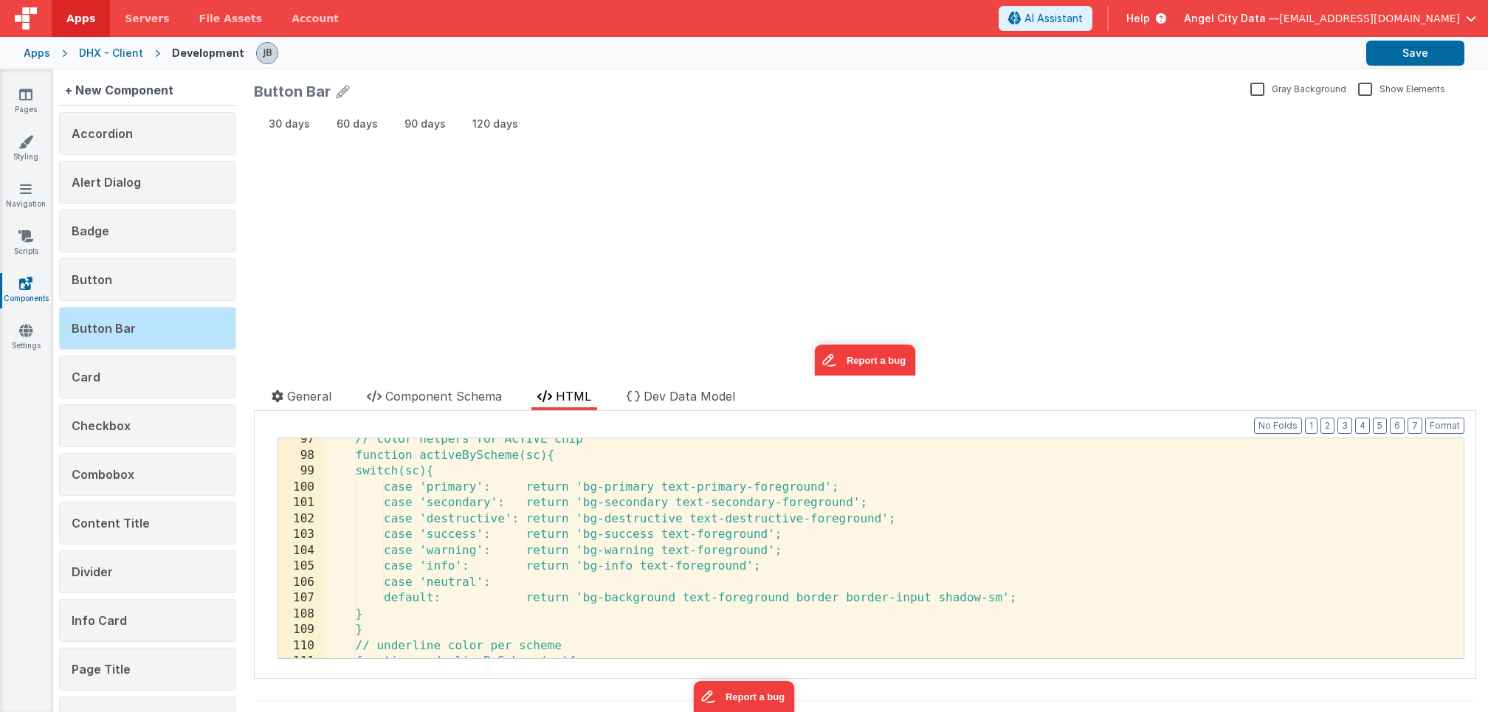
scroll to position [1536, 0]
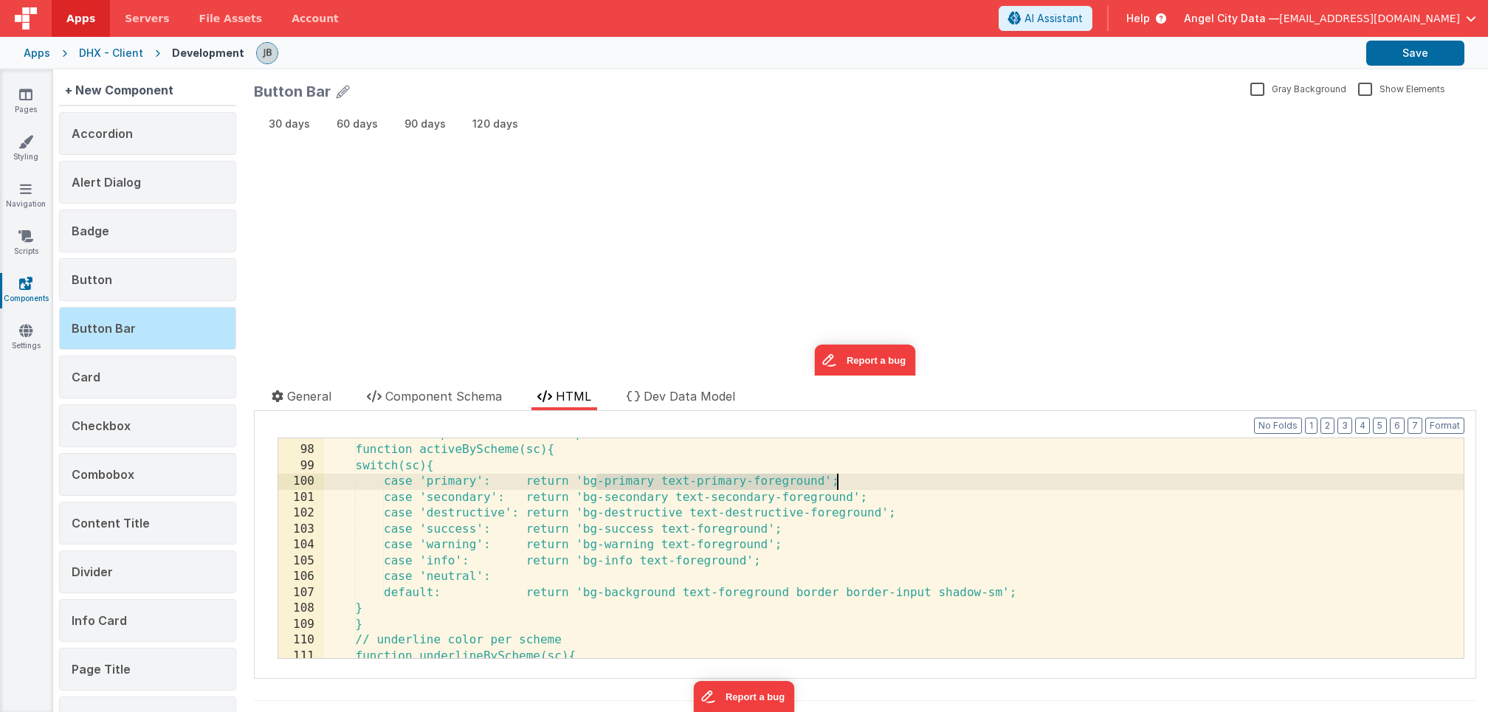
drag, startPoint x: 596, startPoint y: 481, endPoint x: 837, endPoint y: 476, distance: 241.5
click at [837, 476] on div "// color helpers for ACTIVE chip function activeByScheme(sc){ switch(sc){ case …" at bounding box center [894, 553] width 1140 height 252
click at [30, 106] on link "Pages" at bounding box center [25, 102] width 53 height 30
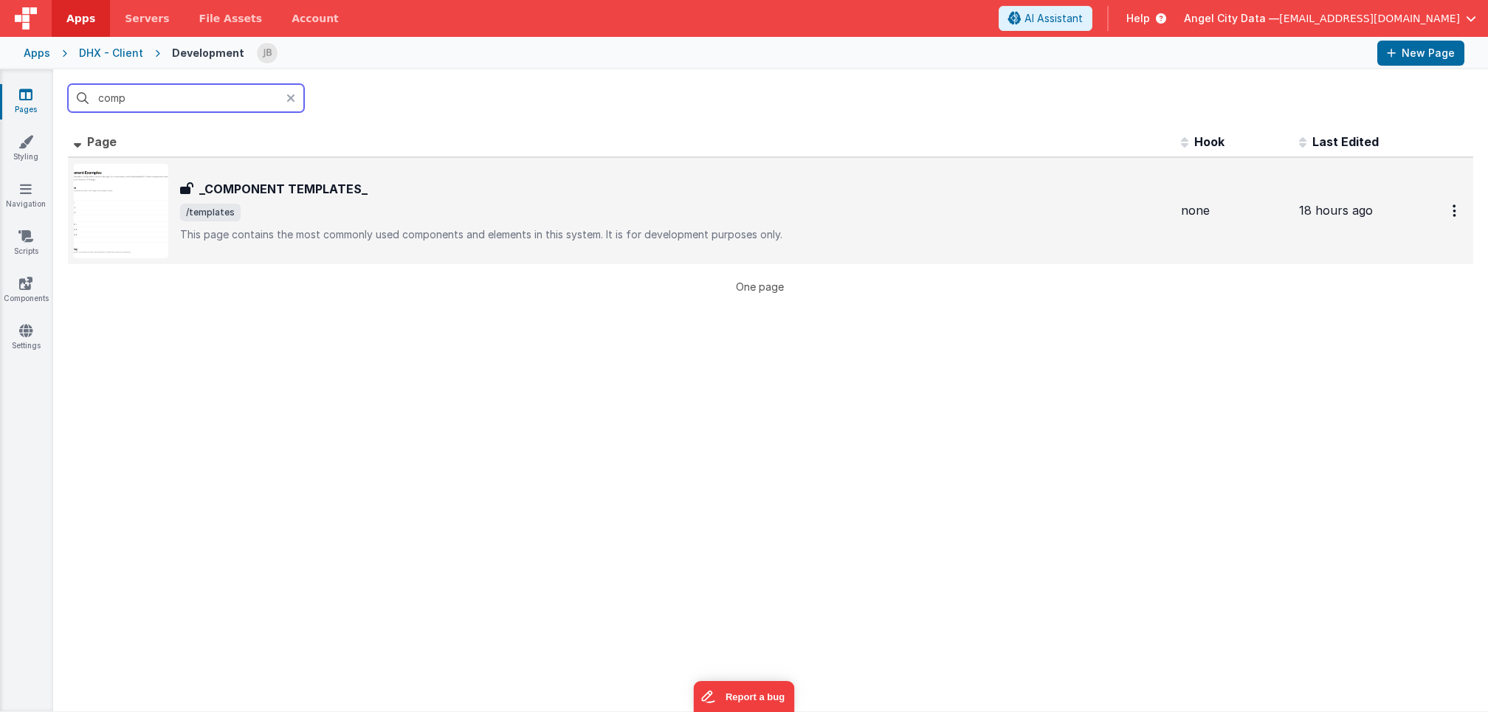
type input "comp"
click at [291, 199] on div "_COMPONENT TEMPLATES_ _COMPONENT TEMPLATES_ /templates This page contains the m…" at bounding box center [674, 211] width 989 height 62
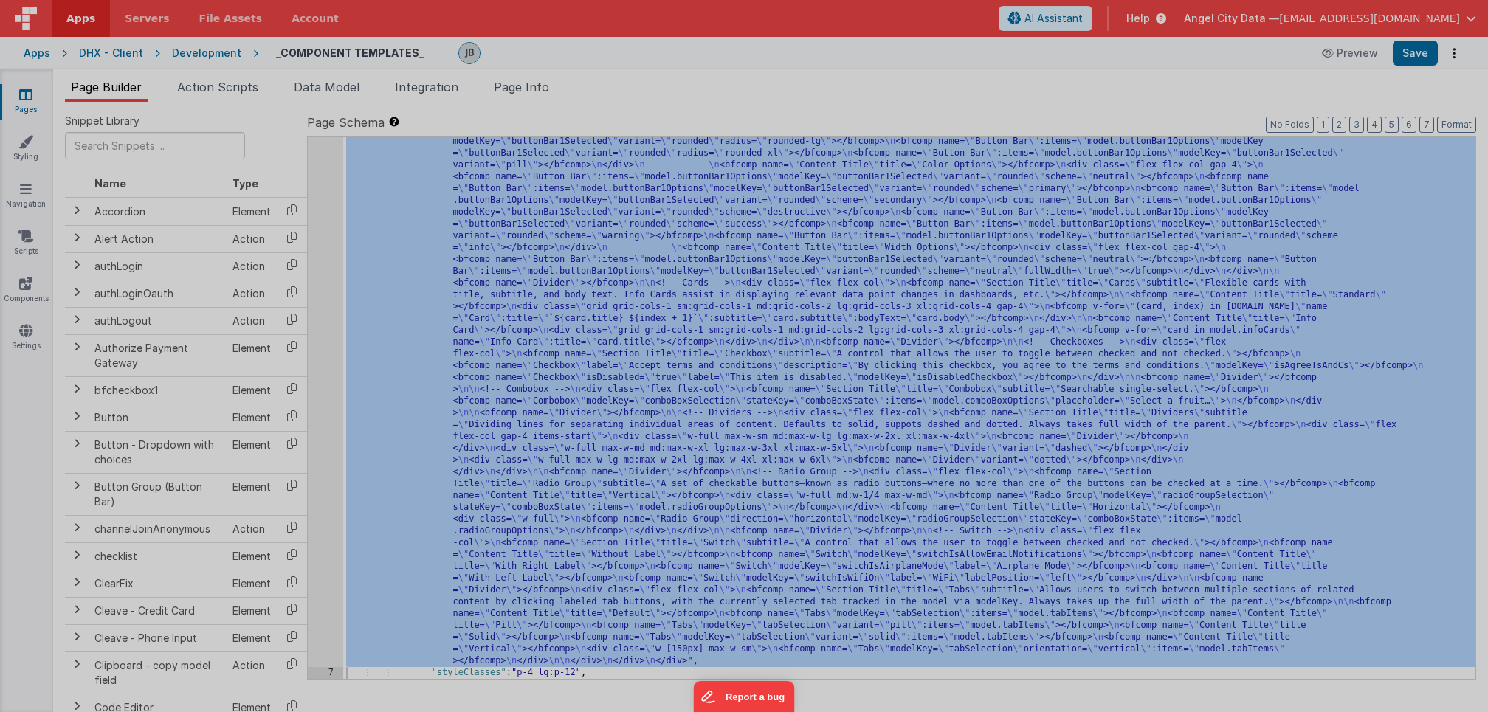
scroll to position [1065, 0]
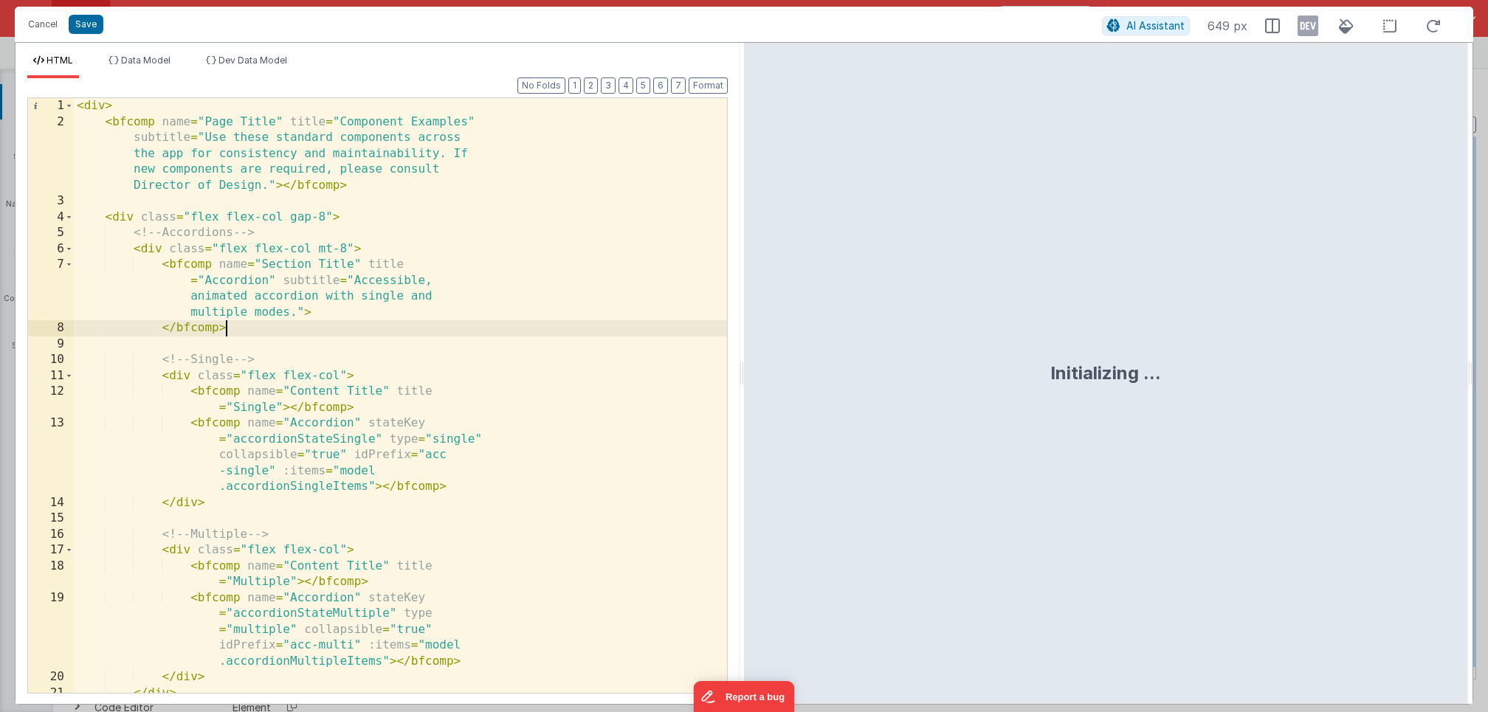
click at [374, 323] on div "< div > < bfcomp name = "Page Title" title = "Component Examples" subtitle = "U…" at bounding box center [400, 411] width 653 height 627
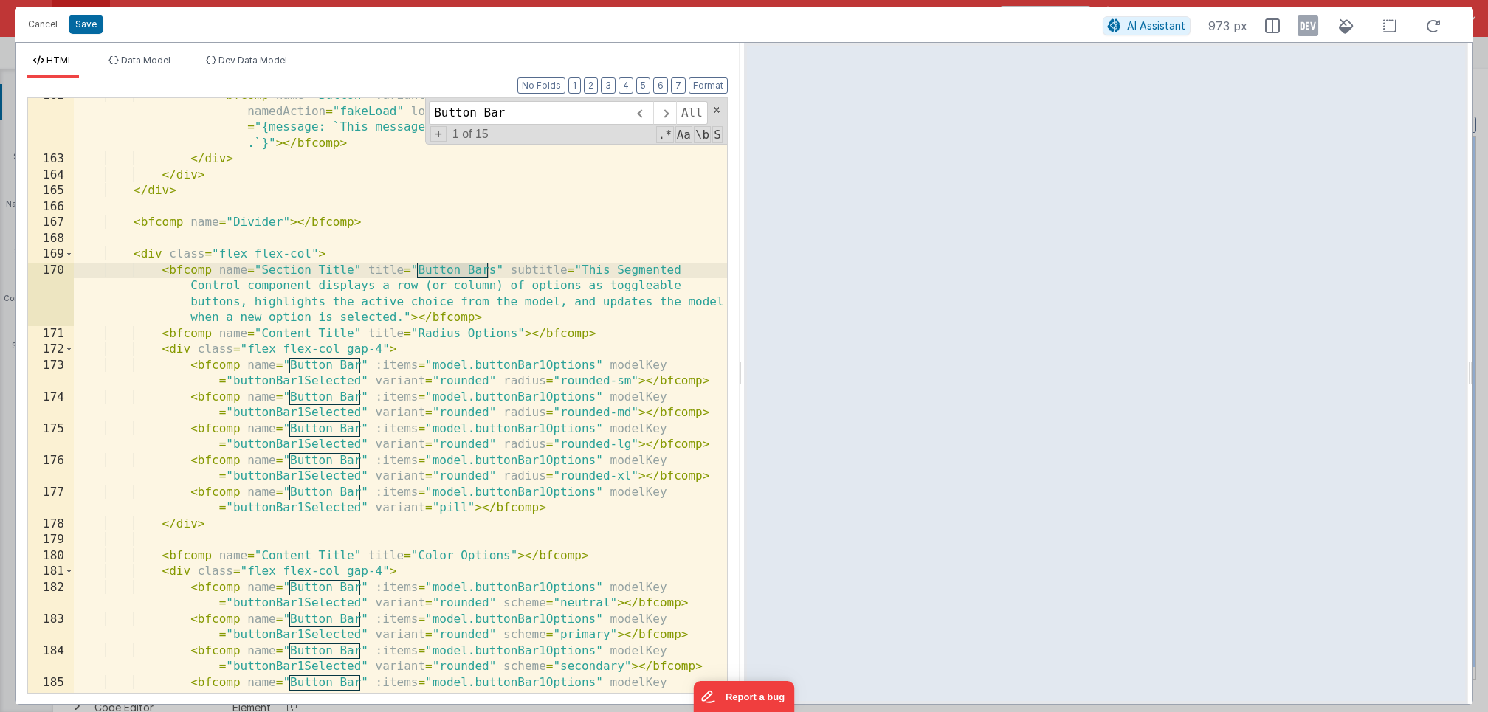
scroll to position [4110, 0]
type input "Button Bar"
click at [48, 25] on button "Cancel" at bounding box center [43, 24] width 44 height 21
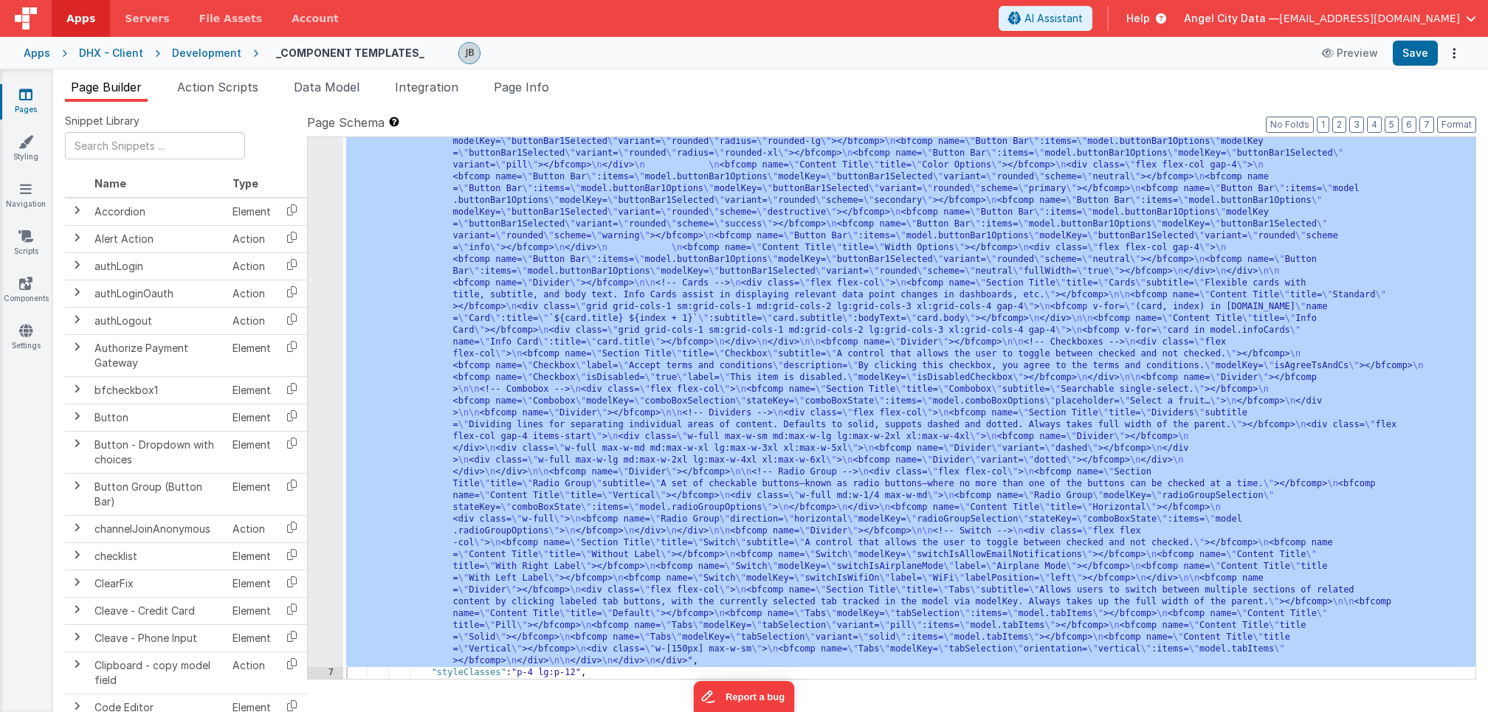
click at [24, 89] on icon at bounding box center [25, 94] width 13 height 15
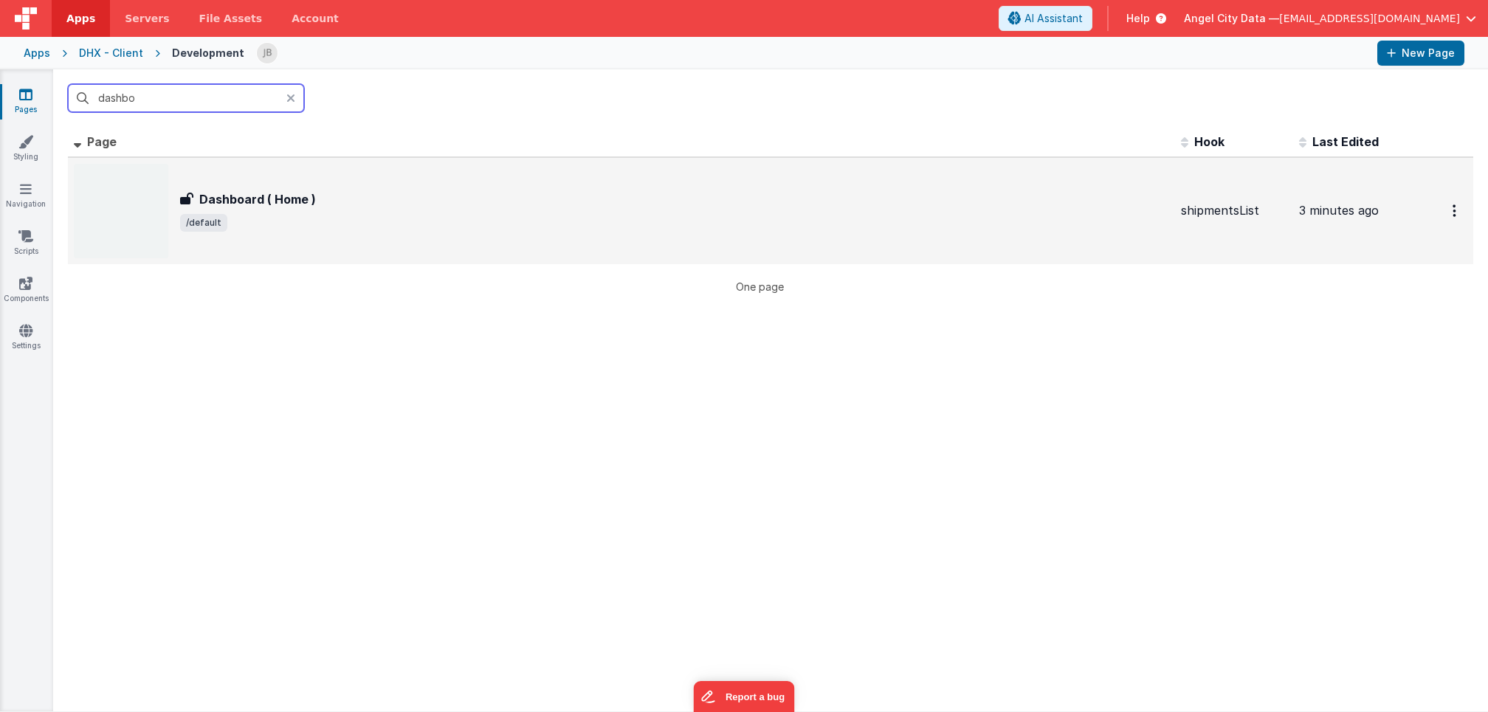
type input "dashbo"
click at [240, 188] on div "Dashboard ( Home ) Dashboard ( Home ) /default" at bounding box center [622, 211] width 1096 height 95
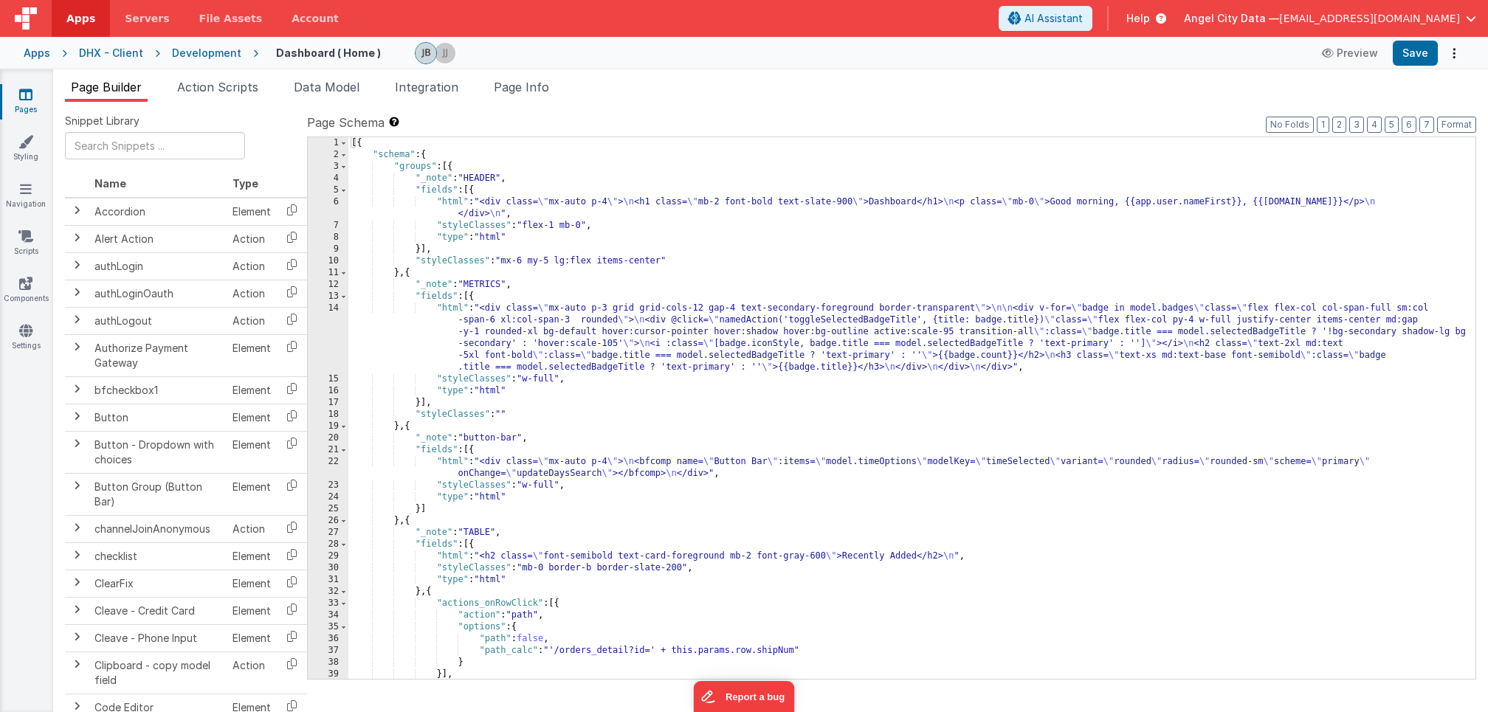
click at [325, 311] on div "14" at bounding box center [328, 338] width 41 height 71
click at [329, 323] on div "14" at bounding box center [328, 338] width 41 height 71
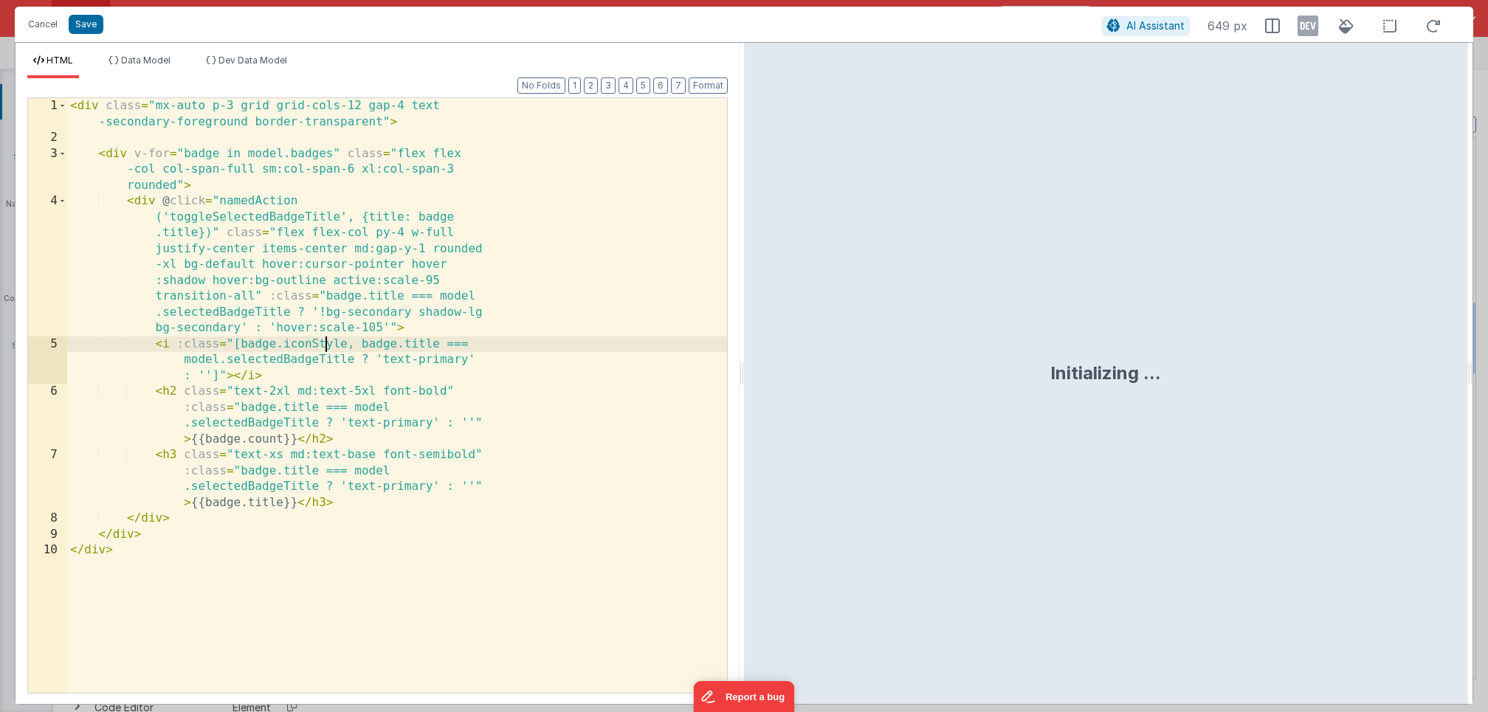
click at [329, 323] on div "< div class = "mx-auto p-3 grid grid-cols-12 gap-4 text -secondary-foreground b…" at bounding box center [397, 419] width 660 height 643
click at [322, 321] on div "< div class = "mx-auto p-3 grid grid-cols-12 gap-4 text -secondary-foreground b…" at bounding box center [397, 419] width 660 height 643
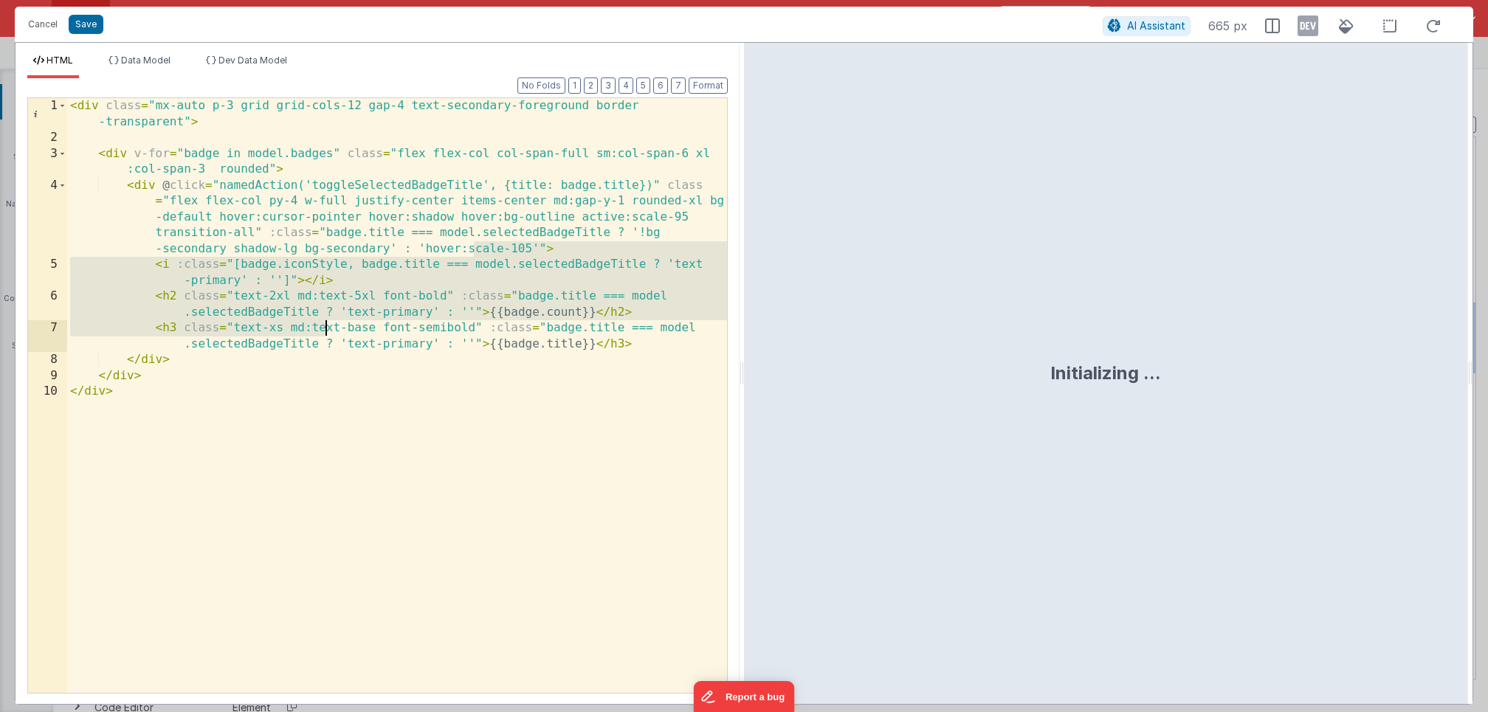
click at [379, 358] on div "< div class = "mx-auto p-3 grid grid-cols-12 gap-4 text-secondary-foreground bo…" at bounding box center [397, 419] width 660 height 643
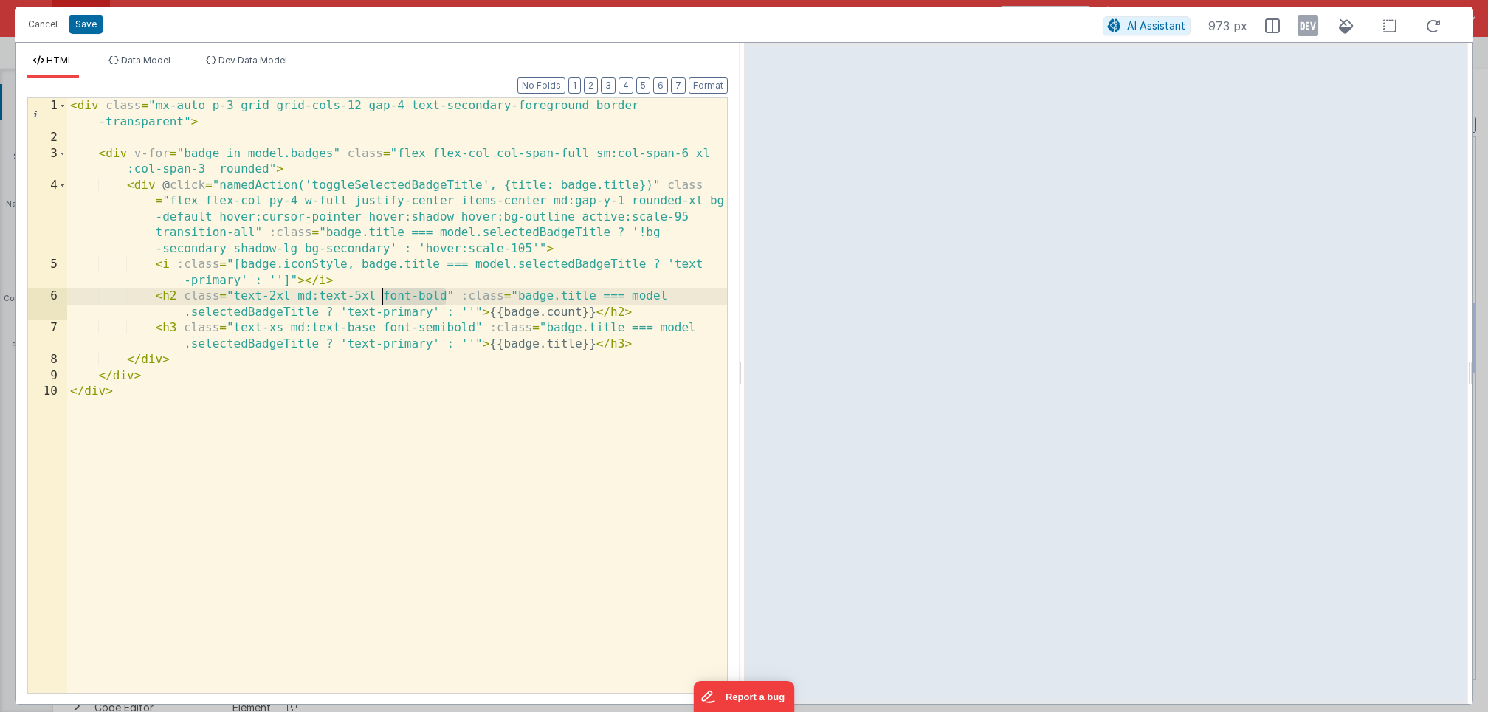
drag, startPoint x: 447, startPoint y: 300, endPoint x: 381, endPoint y: 302, distance: 65.7
click at [381, 302] on div "< div class = "mx-auto p-3 grid grid-cols-12 gap-4 text-secondary-foreground bo…" at bounding box center [397, 419] width 660 height 643
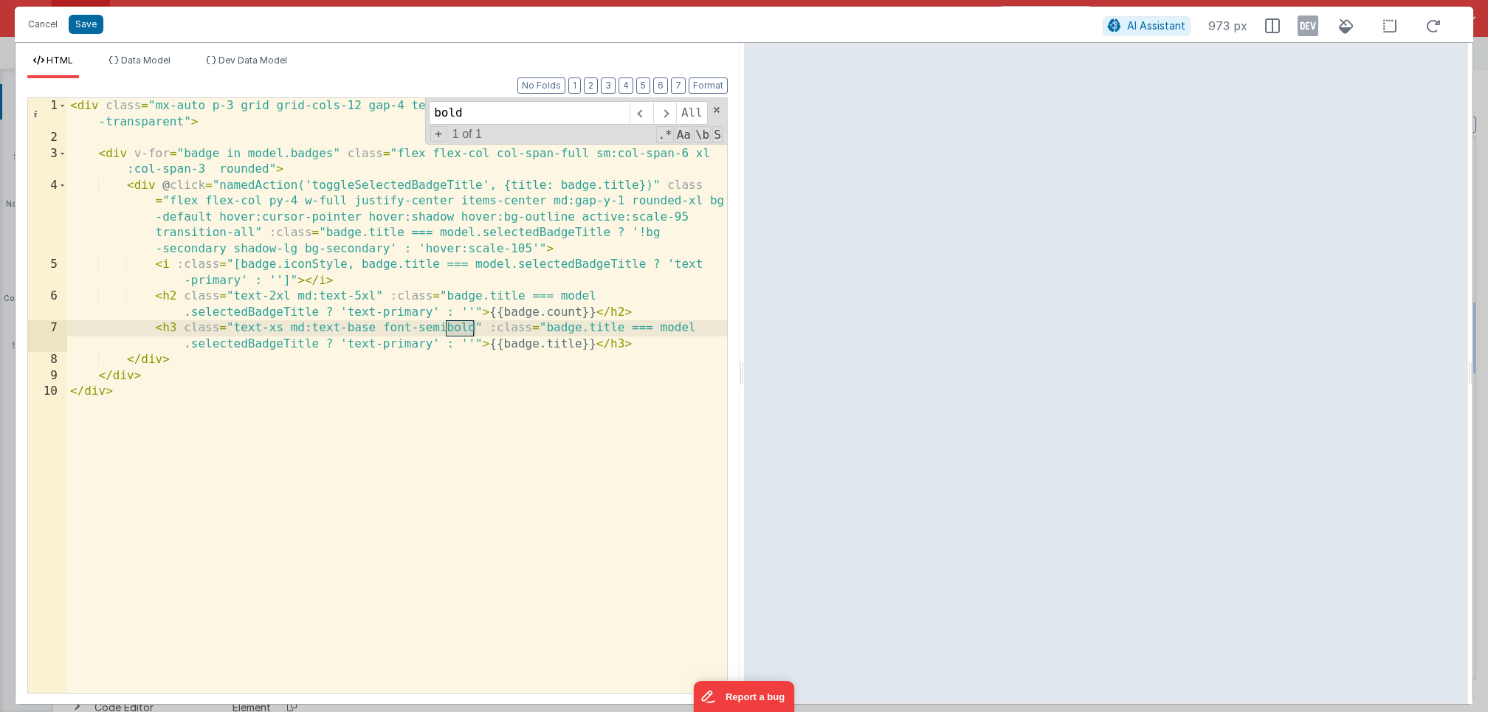
type input "bold"
click at [472, 325] on div "< div class = "mx-auto p-3 grid grid-cols-12 gap-4 text-secondary-foreground bo…" at bounding box center [397, 419] width 660 height 643
click at [434, 323] on div "< div class = "mx-auto p-3 grid grid-cols-12 gap-4 text-secondary-foreground bo…" at bounding box center [397, 419] width 660 height 643
drag, startPoint x: 347, startPoint y: 344, endPoint x: 433, endPoint y: 348, distance: 85.7
click at [433, 348] on div "< div class = "mx-auto p-3 grid grid-cols-12 gap-4 text-secondary-foreground bo…" at bounding box center [397, 419] width 660 height 643
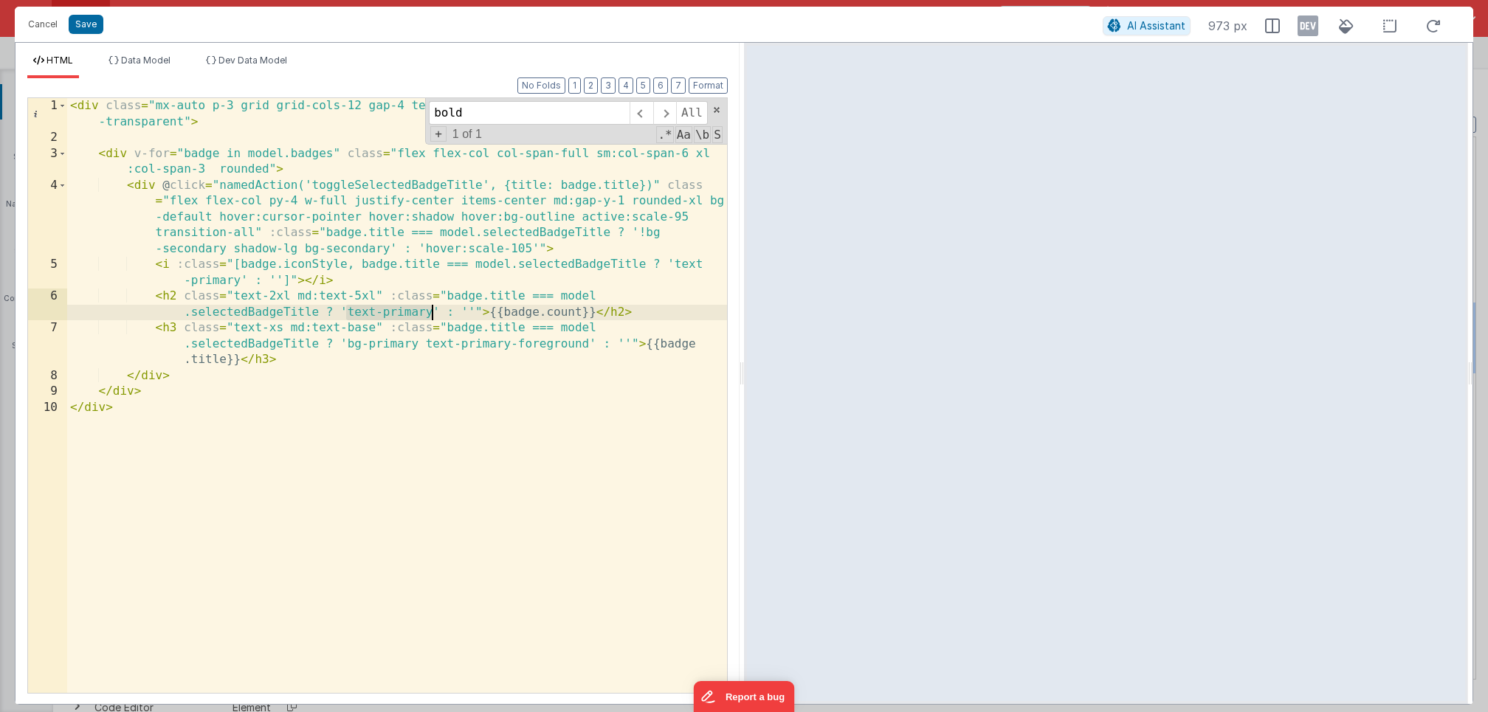
drag, startPoint x: 347, startPoint y: 314, endPoint x: 433, endPoint y: 309, distance: 86.5
click at [433, 309] on div "< div class = "mx-auto p-3 grid grid-cols-12 gap-4 text-secondary-foreground bo…" at bounding box center [397, 419] width 660 height 643
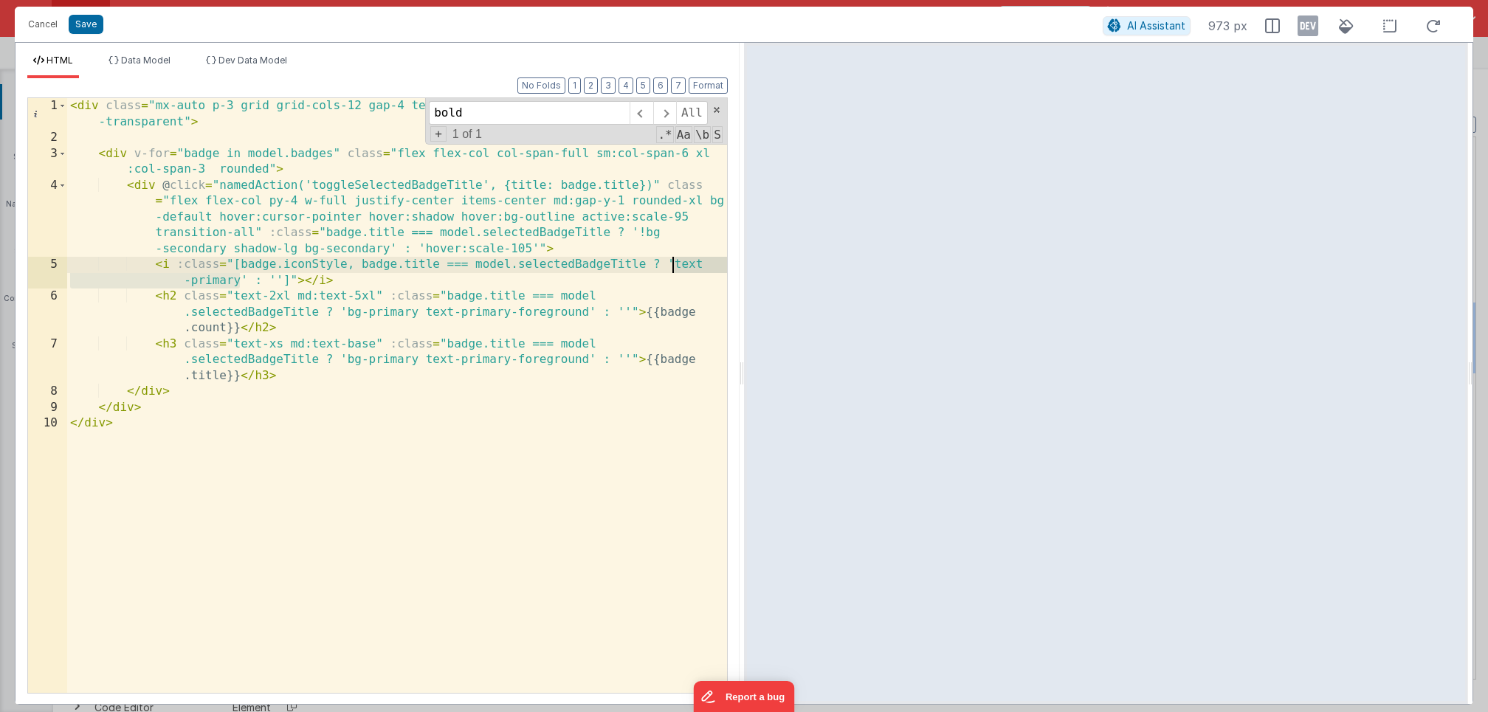
drag, startPoint x: 239, startPoint y: 281, endPoint x: 671, endPoint y: 267, distance: 432.1
click at [671, 267] on div "< div class = "mx-auto p-3 grid grid-cols-12 gap-4 text-secondary-foreground bo…" at bounding box center [397, 419] width 660 height 643
click at [84, 23] on button "Save" at bounding box center [86, 24] width 35 height 19
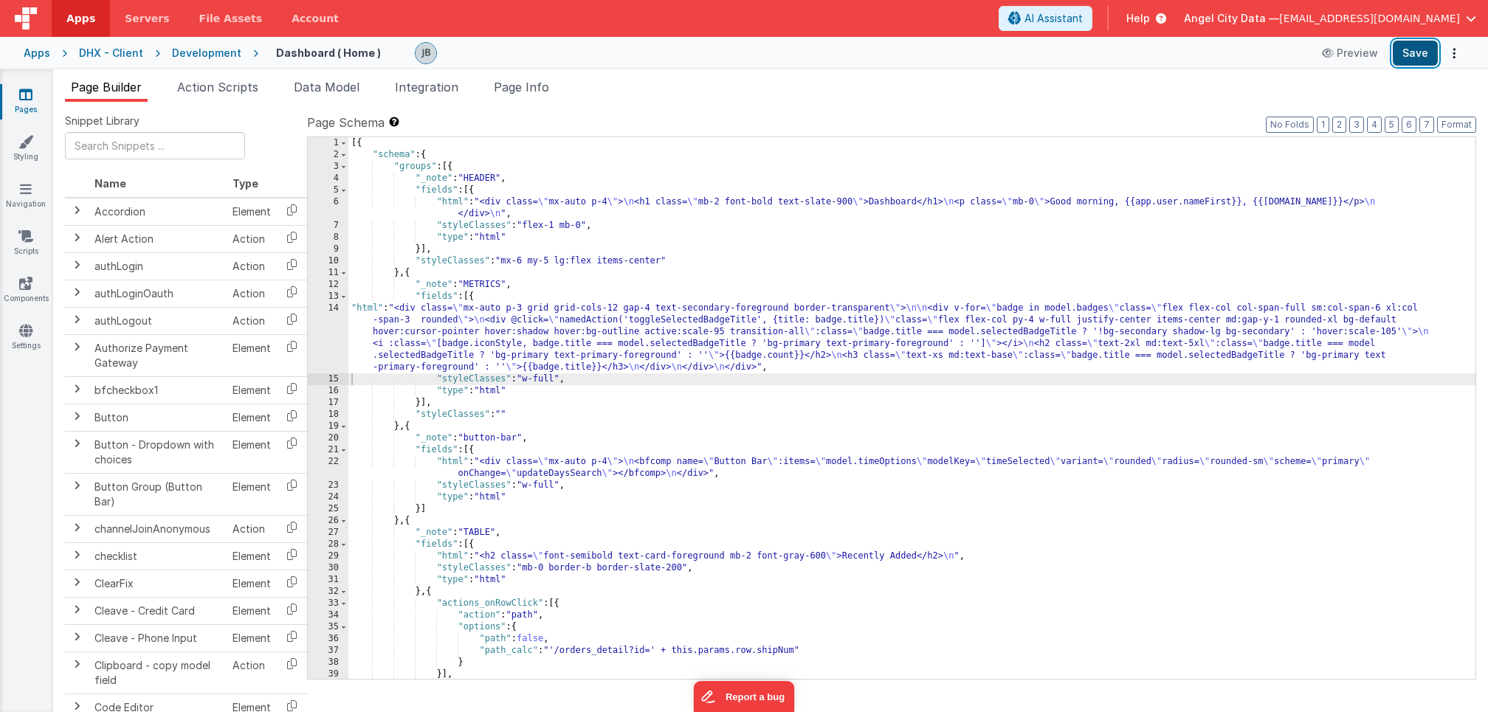
click at [1409, 55] on button "Save" at bounding box center [1415, 53] width 45 height 25
click at [1337, 54] on icon at bounding box center [1329, 53] width 15 height 10
click at [324, 328] on div "14" at bounding box center [328, 338] width 41 height 71
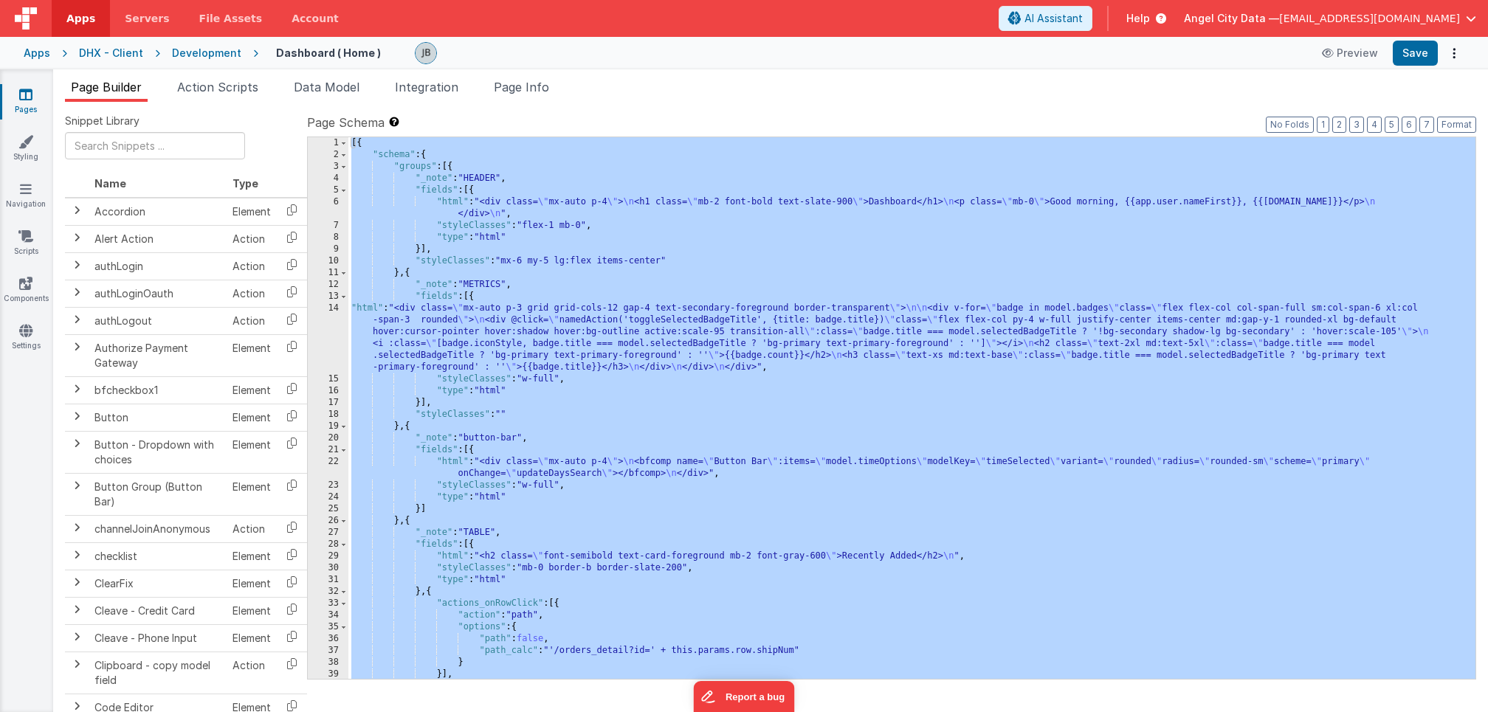
click at [332, 328] on div "14" at bounding box center [328, 338] width 41 height 71
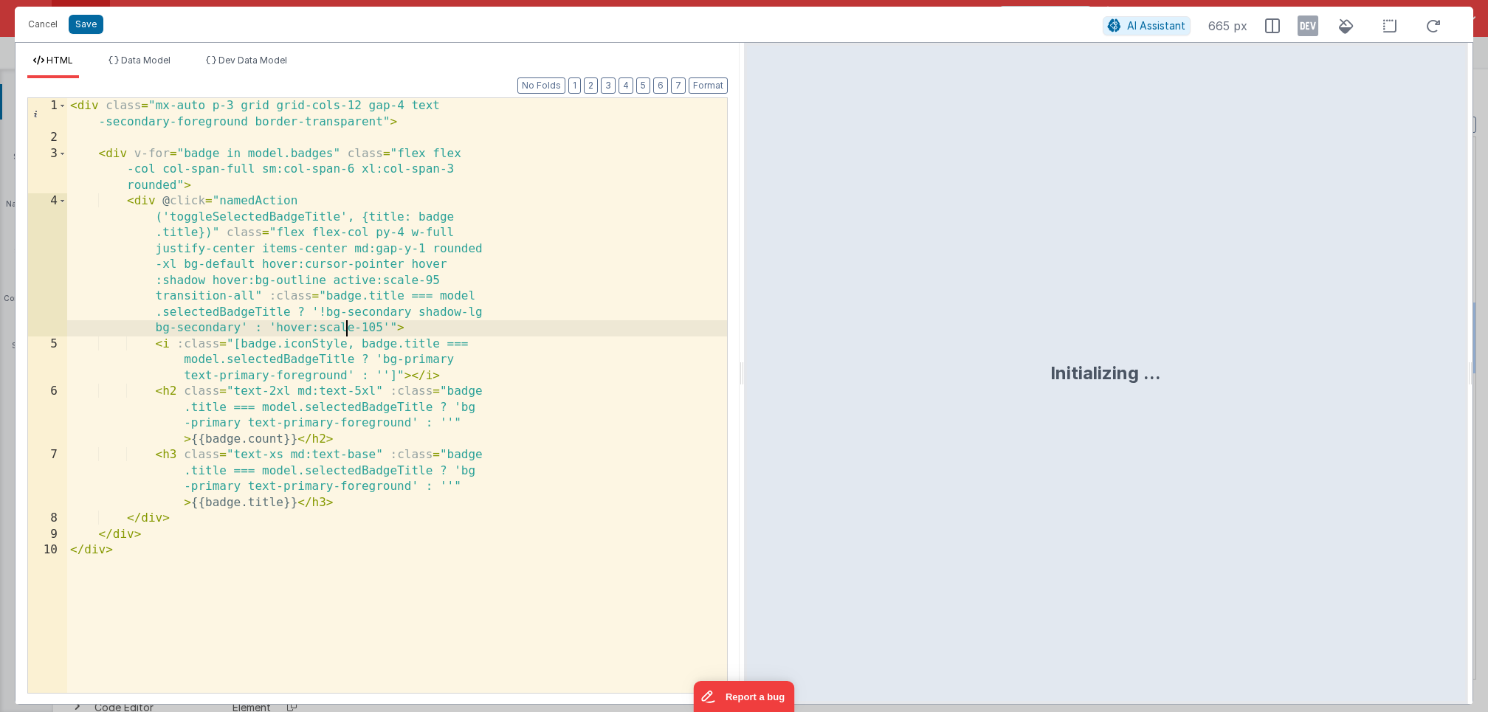
click at [347, 329] on div "< div class = "mx-auto p-3 grid grid-cols-12 gap-4 text -secondary-foreground b…" at bounding box center [397, 419] width 660 height 643
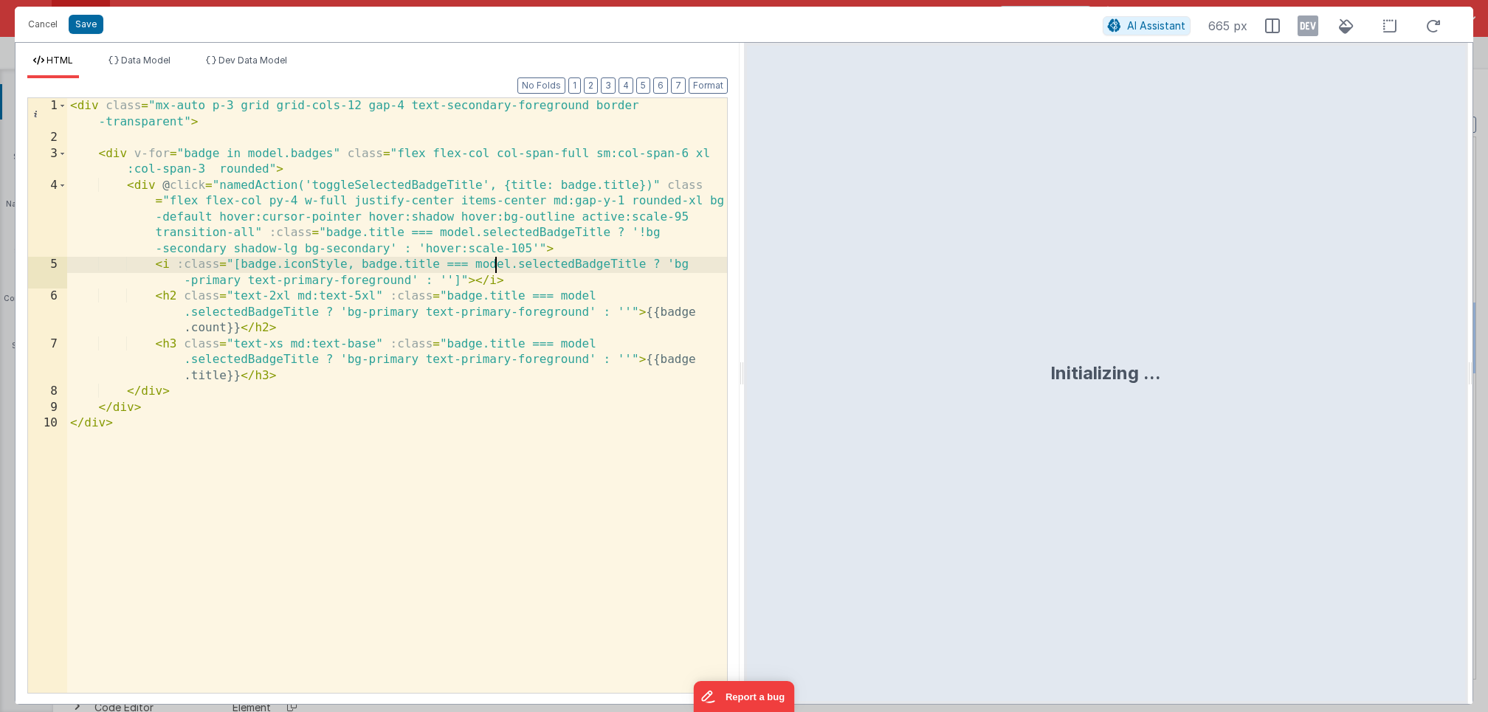
click at [495, 260] on div "< div class = "mx-auto p-3 grid grid-cols-12 gap-4 text-secondary-foreground bo…" at bounding box center [397, 419] width 660 height 643
drag, startPoint x: 423, startPoint y: 313, endPoint x: 346, endPoint y: 315, distance: 77.5
click at [346, 315] on div "< div class = "mx-auto p-3 grid grid-cols-12 gap-4 text-secondary-foreground bo…" at bounding box center [397, 419] width 660 height 643
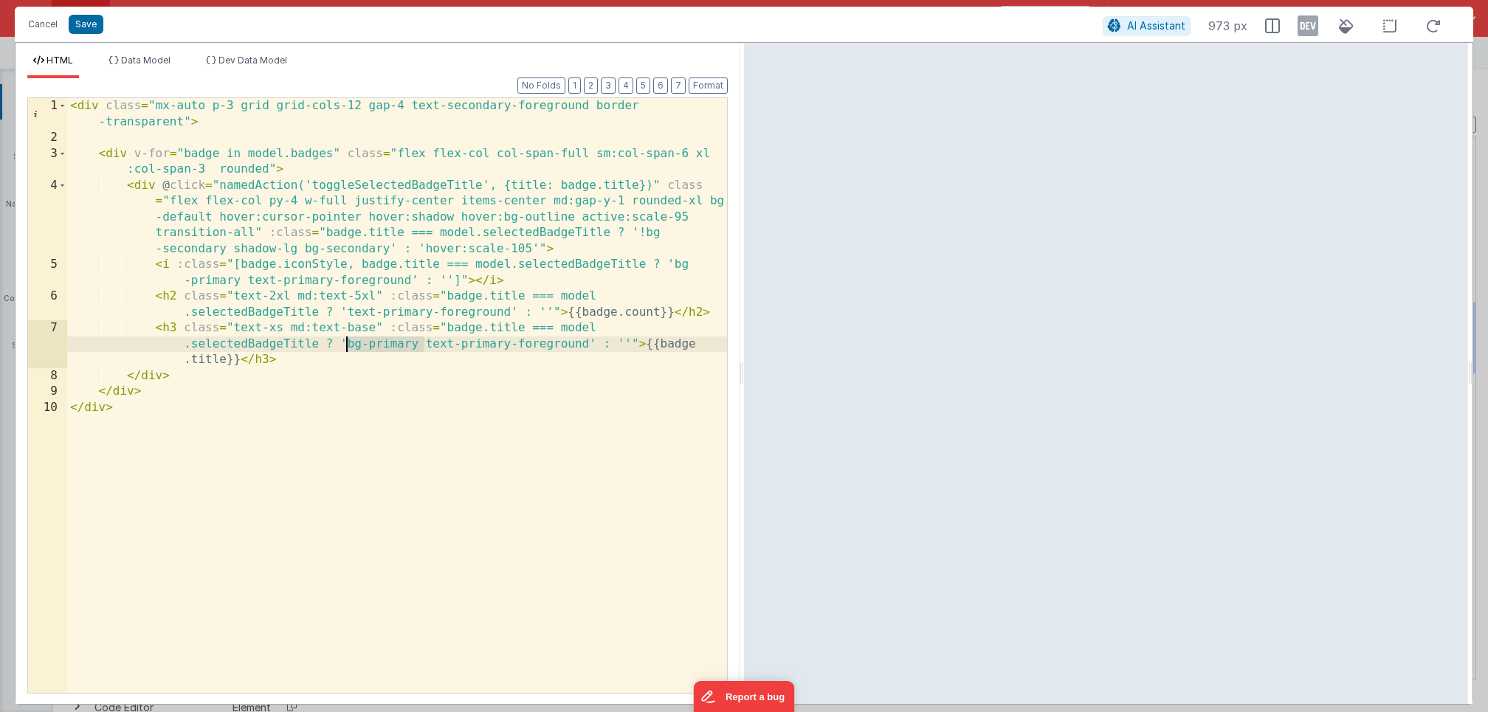
drag, startPoint x: 423, startPoint y: 345, endPoint x: 344, endPoint y: 347, distance: 79.0
click at [344, 347] on div "< div class = "mx-auto p-3 grid grid-cols-12 gap-4 text-secondary-foreground bo…" at bounding box center [397, 419] width 660 height 643
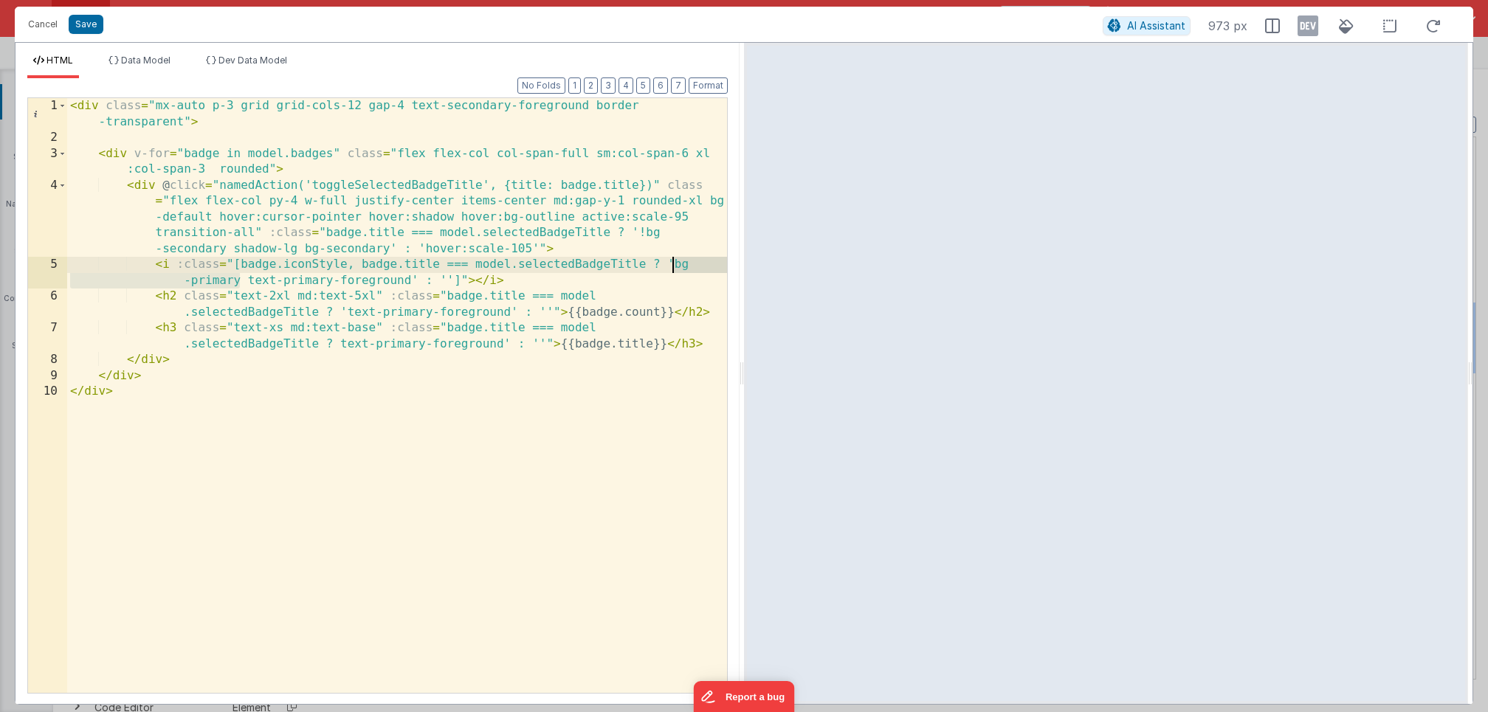
drag, startPoint x: 243, startPoint y: 279, endPoint x: 675, endPoint y: 269, distance: 432.0
click at [675, 269] on div "< div class = "mx-auto p-3 grid grid-cols-12 gap-4 text-secondary-foreground bo…" at bounding box center [397, 419] width 660 height 643
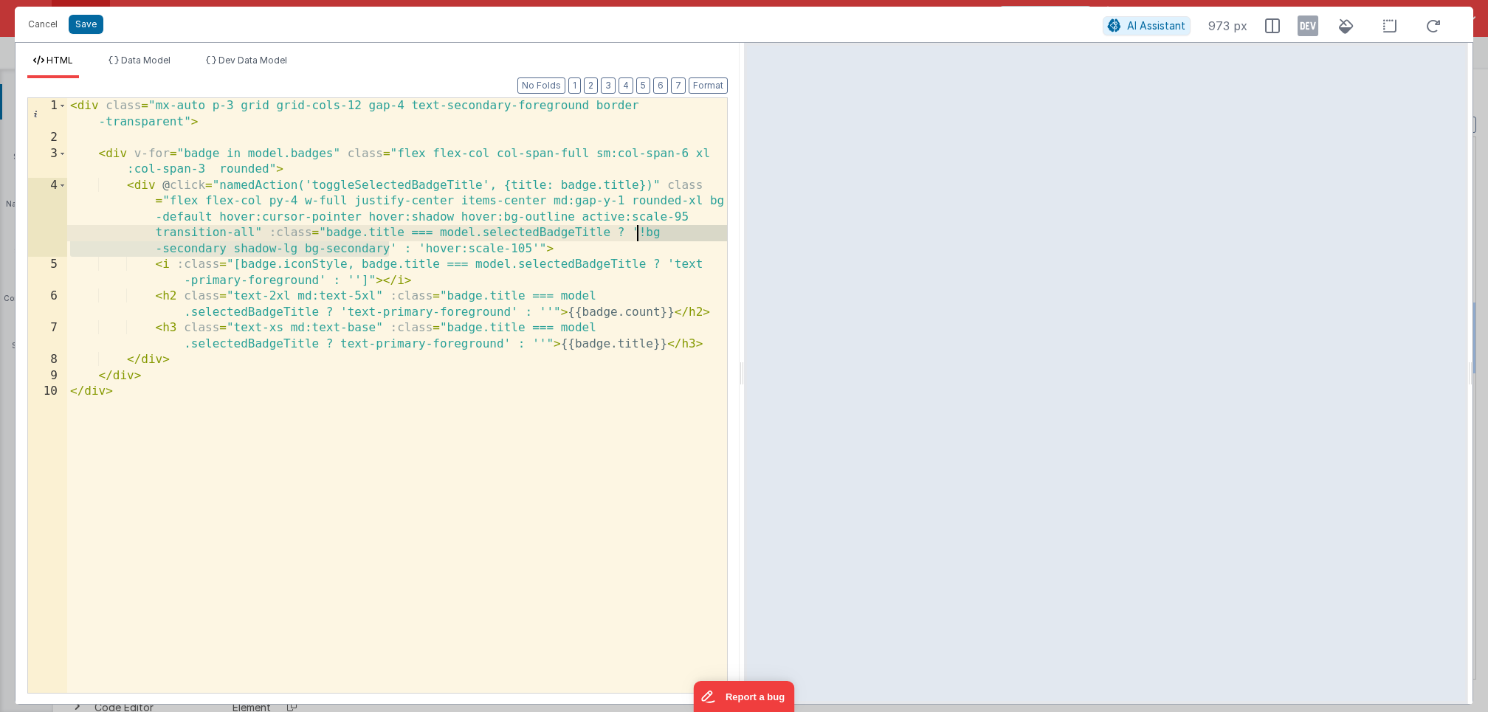
drag, startPoint x: 389, startPoint y: 252, endPoint x: 639, endPoint y: 236, distance: 250.8
click at [639, 236] on div "< div class = "mx-auto p-3 grid grid-cols-12 gap-4 text-secondary-foreground bo…" at bounding box center [397, 419] width 660 height 643
click at [91, 20] on button "Save" at bounding box center [86, 24] width 35 height 19
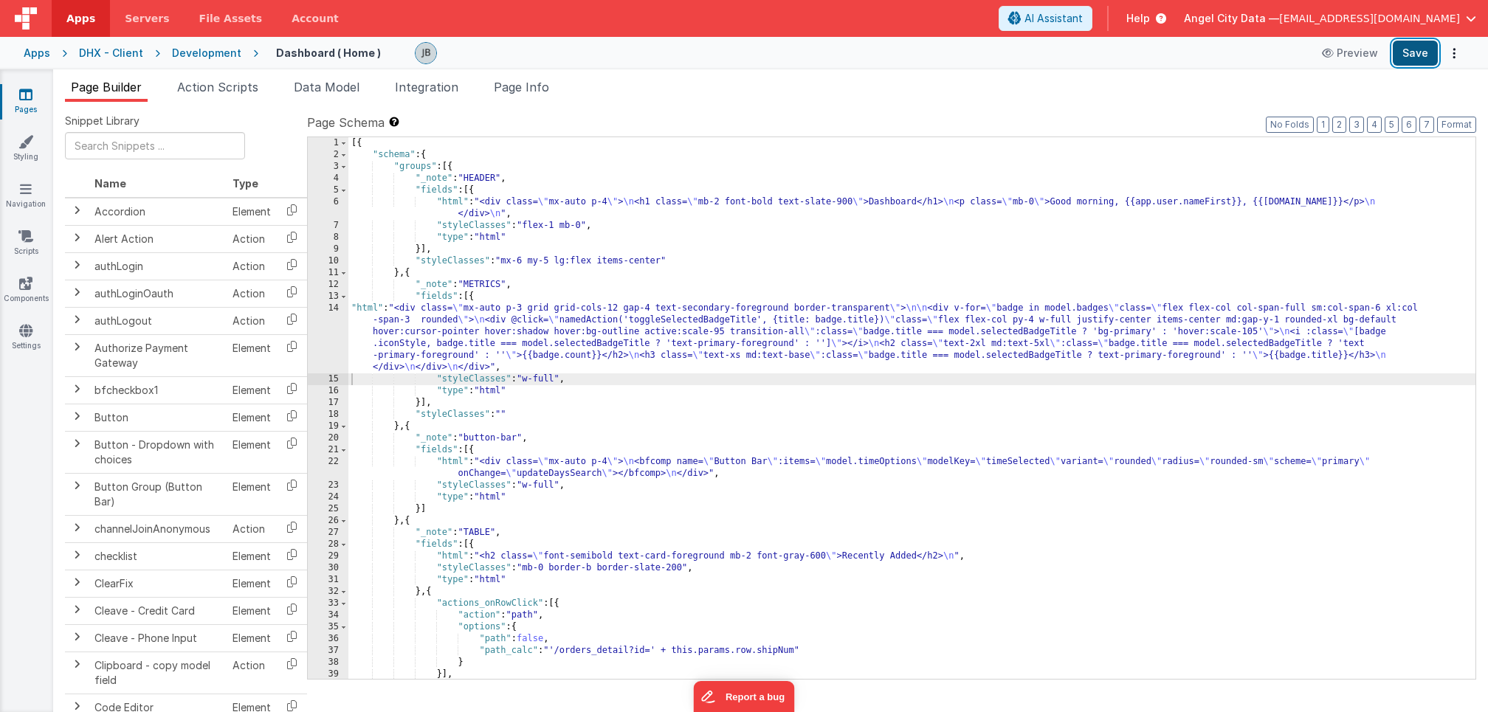
click at [1417, 54] on button "Save" at bounding box center [1415, 53] width 45 height 25
click at [325, 326] on div "14" at bounding box center [328, 338] width 41 height 71
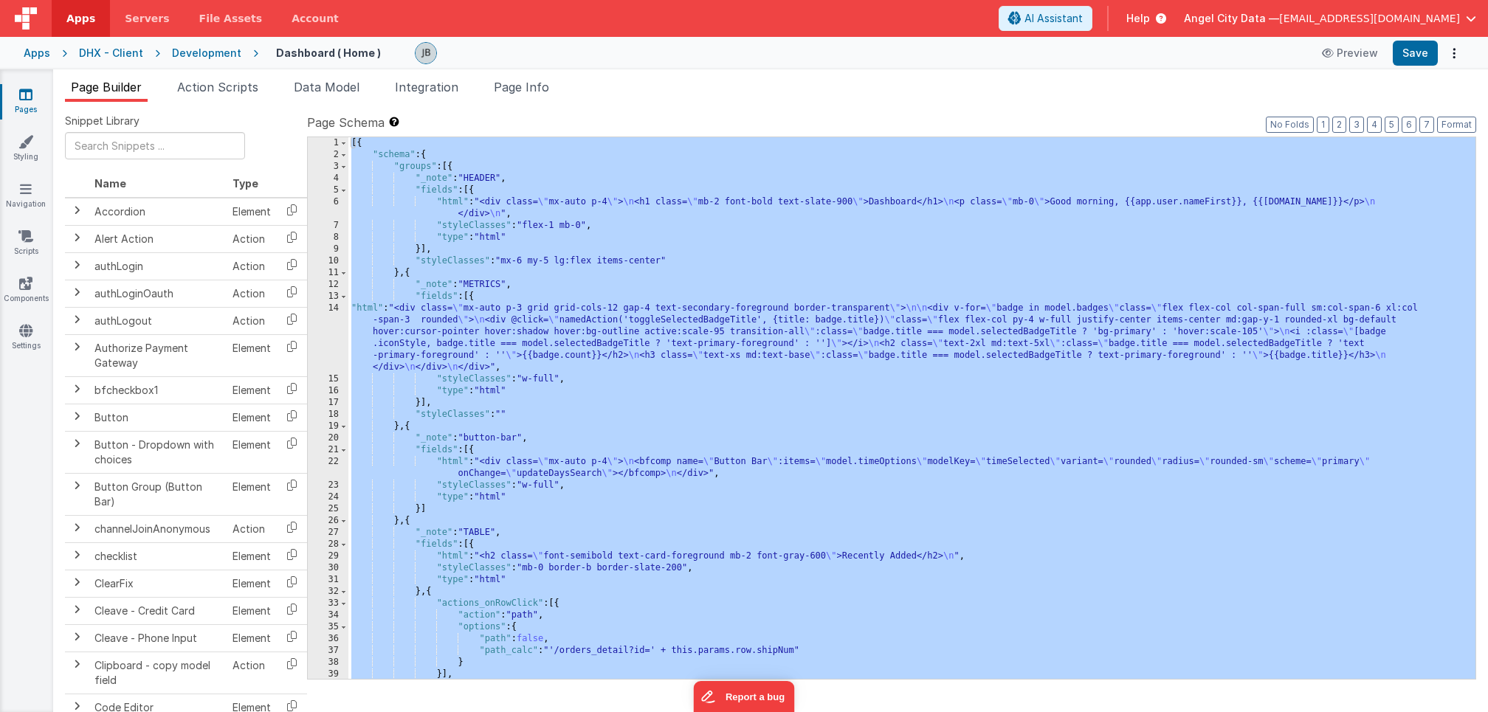
click at [333, 323] on div "14" at bounding box center [328, 338] width 41 height 71
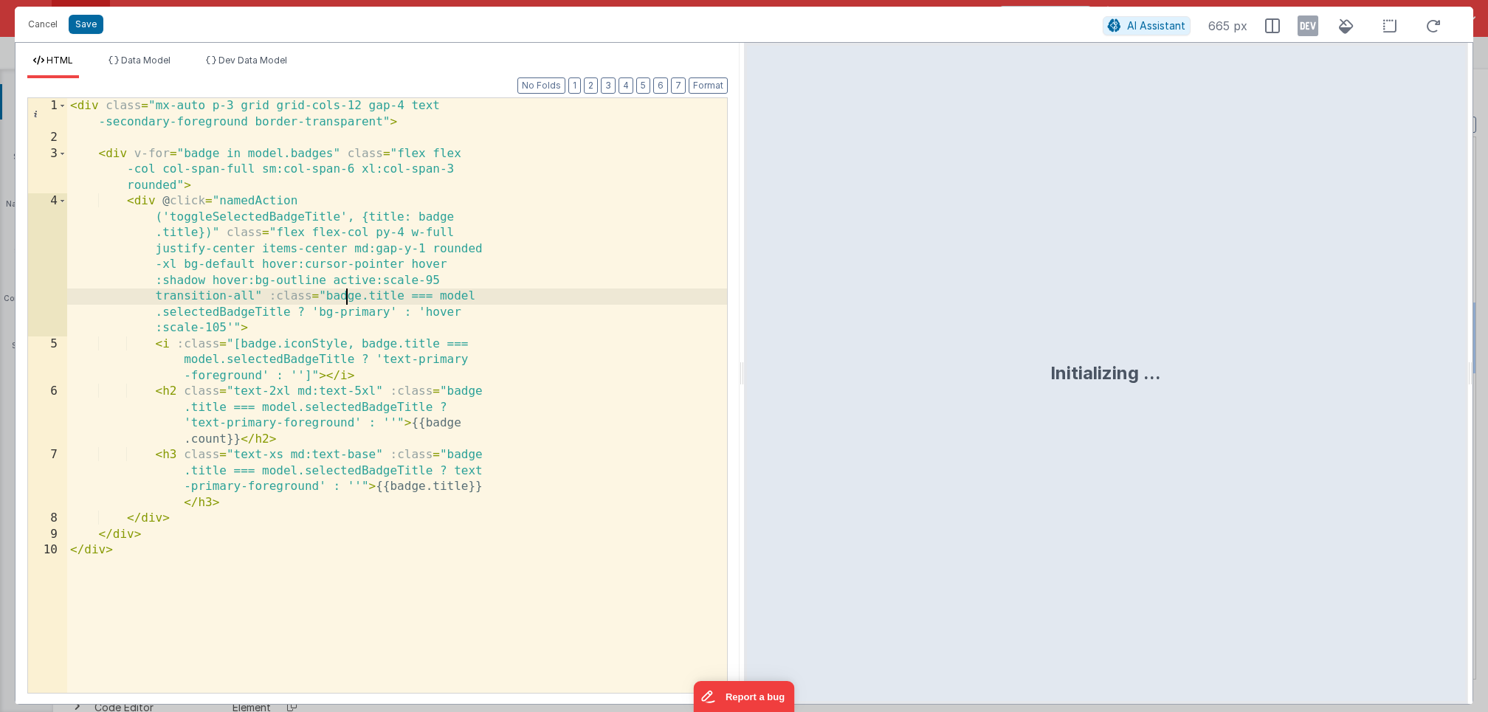
click at [345, 304] on div "< div class = "mx-auto p-3 grid grid-cols-12 gap-4 text -secondary-foreground b…" at bounding box center [397, 419] width 660 height 643
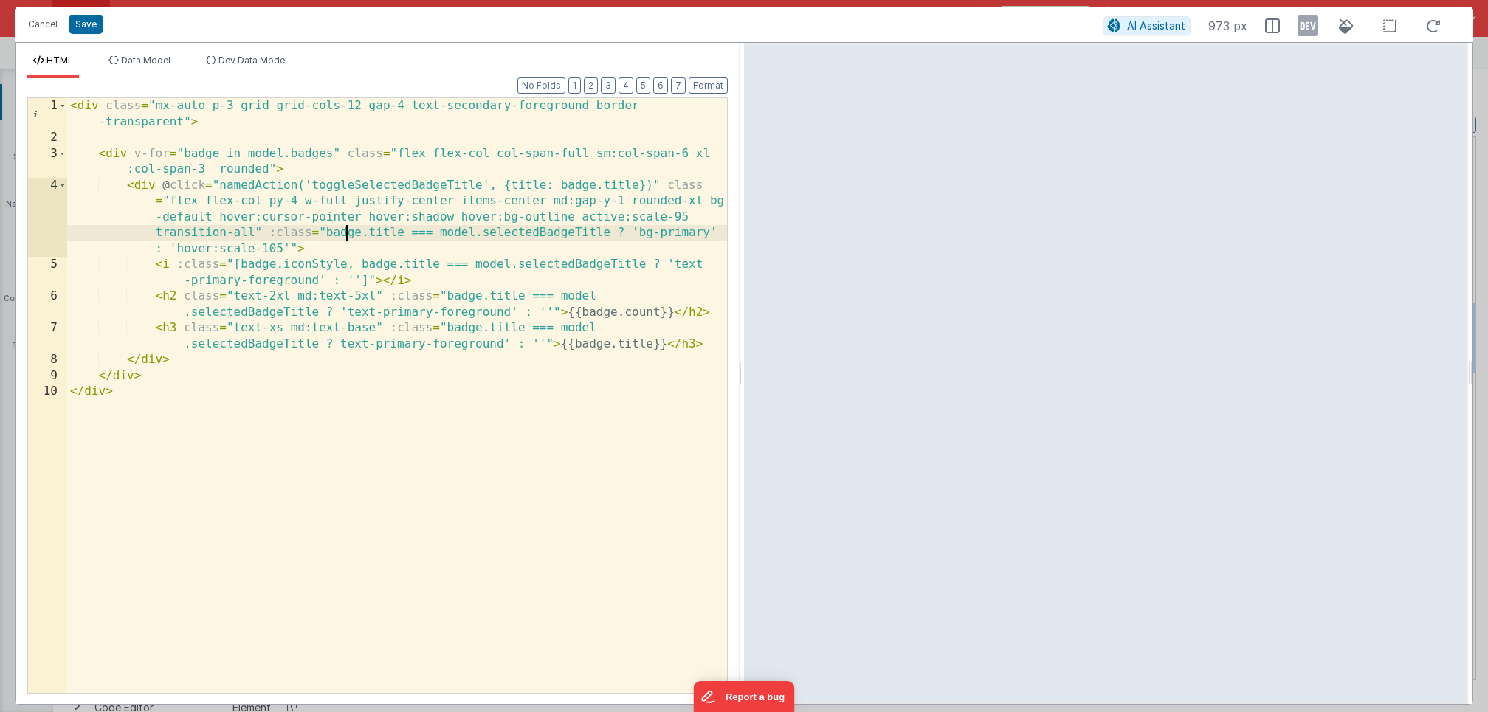
click at [340, 344] on div "< div class = "mx-auto p-3 grid grid-cols-12 gap-4 text-secondary-foreground bo…" at bounding box center [397, 419] width 660 height 643
click at [82, 30] on button "Save" at bounding box center [86, 24] width 35 height 19
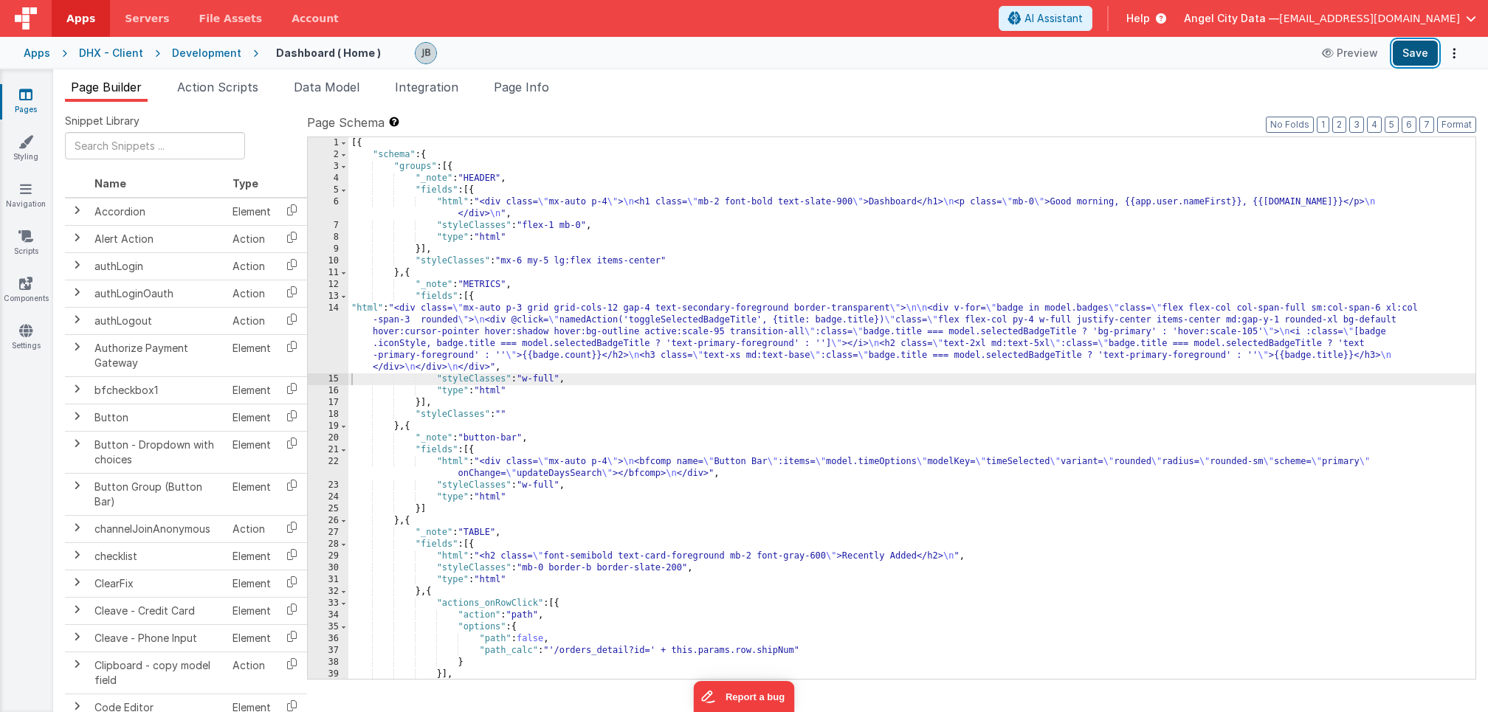
click at [1406, 57] on button "Save" at bounding box center [1415, 53] width 45 height 25
click at [193, 55] on div "Development" at bounding box center [206, 53] width 69 height 15
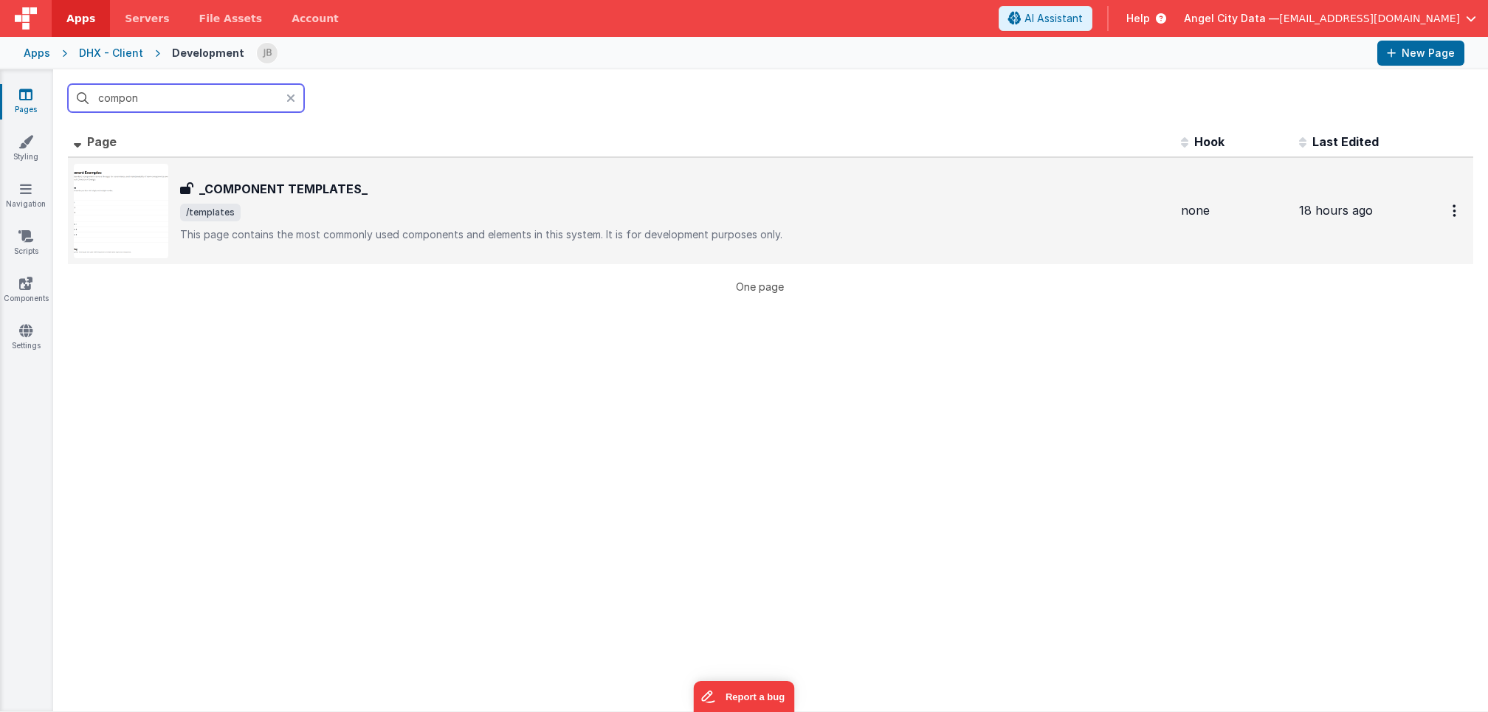
type input "compon"
click at [289, 193] on h3 "_COMPONENT TEMPLATES_" at bounding box center [283, 189] width 168 height 18
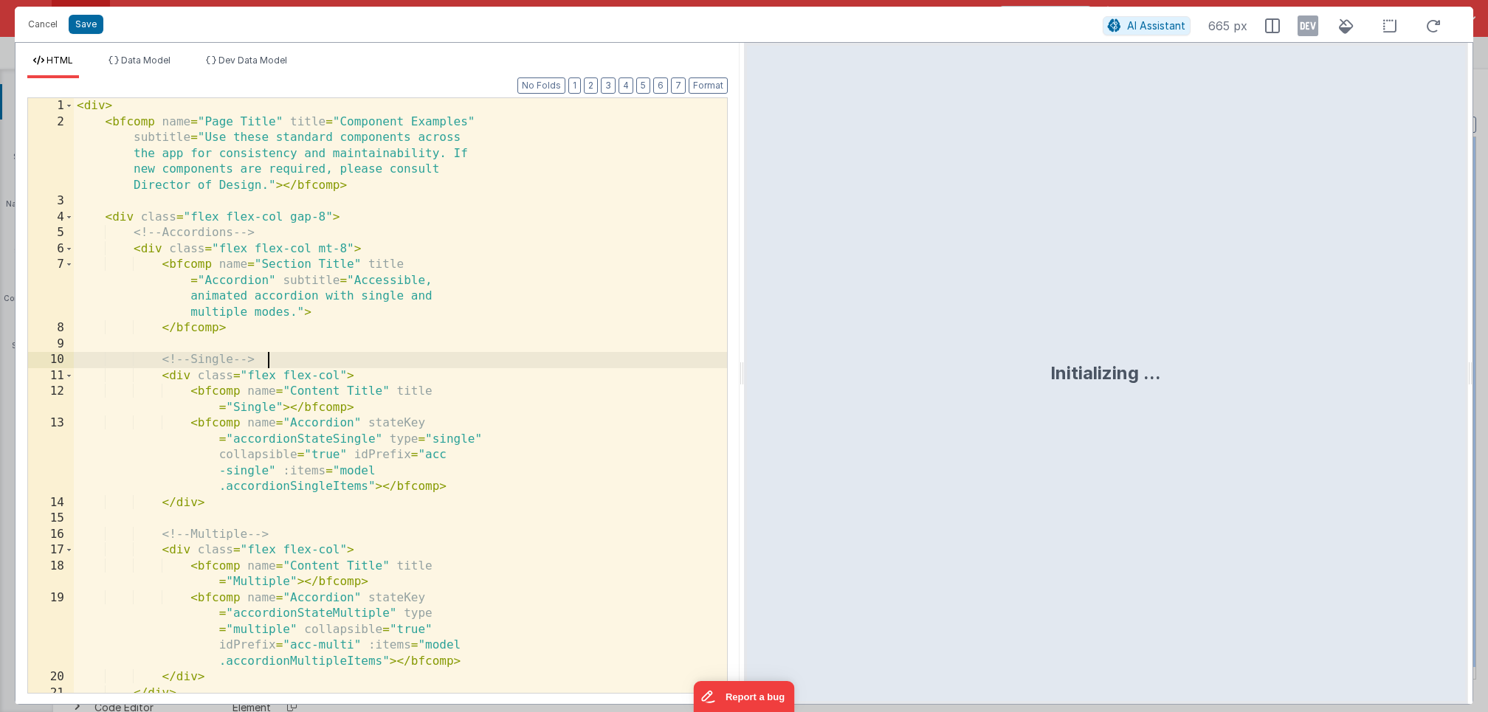
scroll to position [1065, 0]
click at [294, 323] on div "< div > < bfcomp name = "Page Title" title = "Component Examples" subtitle = "U…" at bounding box center [400, 411] width 653 height 627
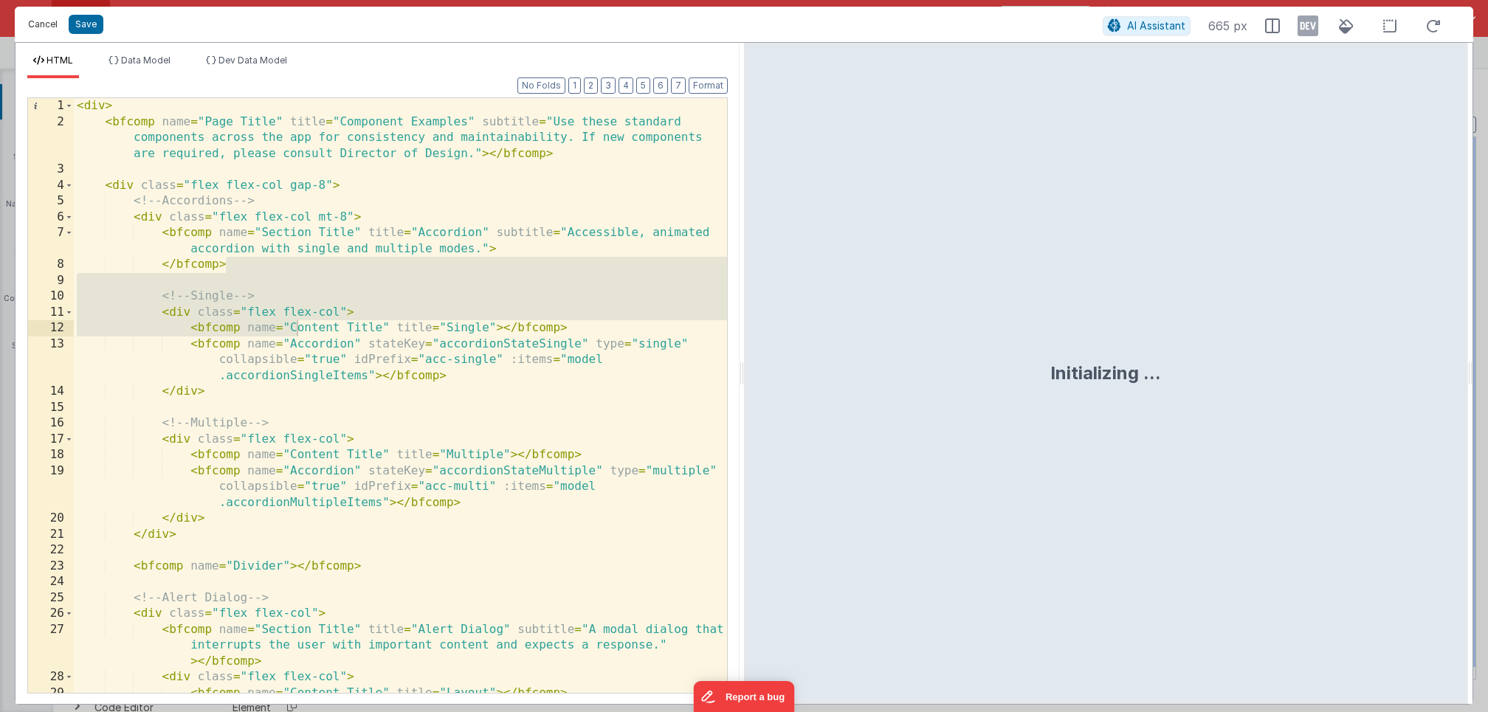
click at [51, 27] on button "Cancel" at bounding box center [43, 24] width 44 height 21
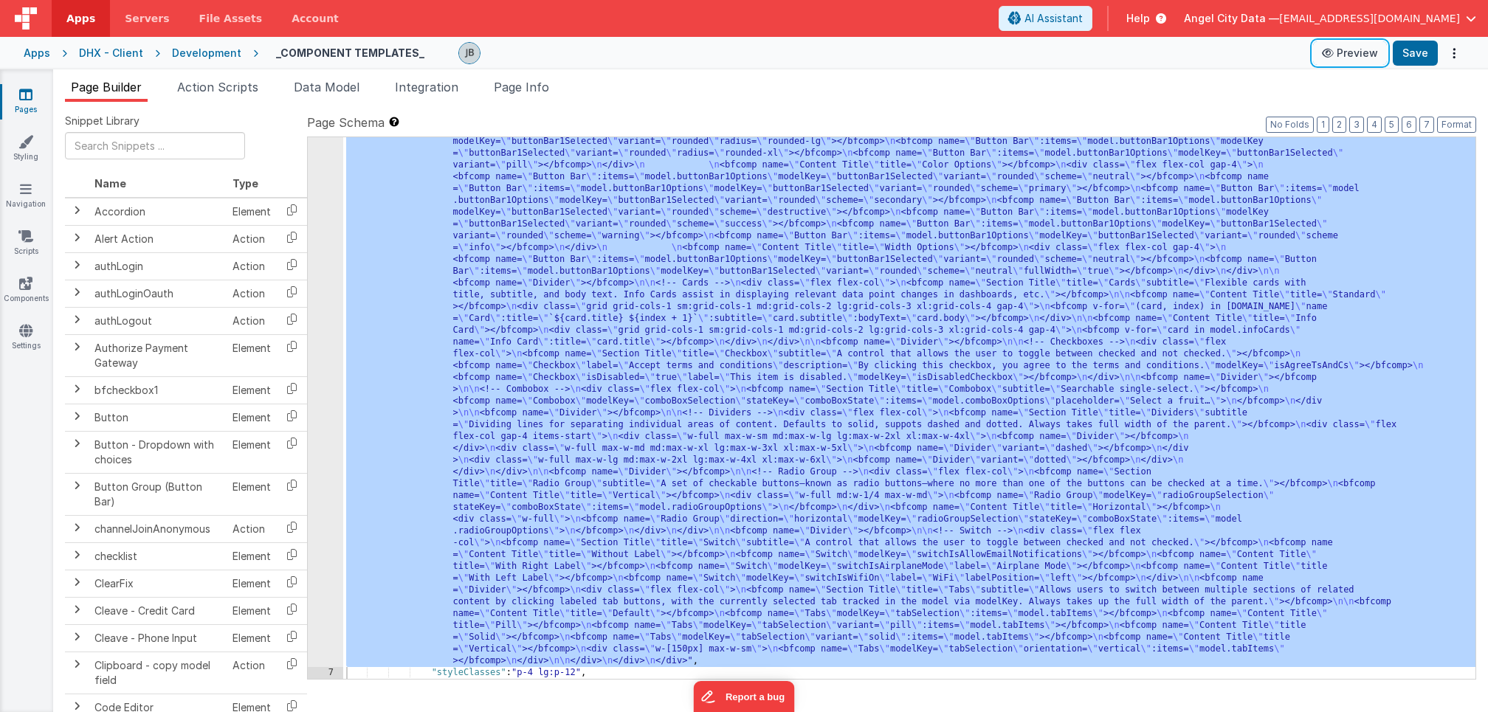
click at [1333, 58] on button "Preview" at bounding box center [1350, 53] width 74 height 24
click at [31, 271] on div "Pages Styling Navigation Scripts Components Settings" at bounding box center [26, 390] width 53 height 643
click at [30, 281] on icon at bounding box center [25, 283] width 13 height 15
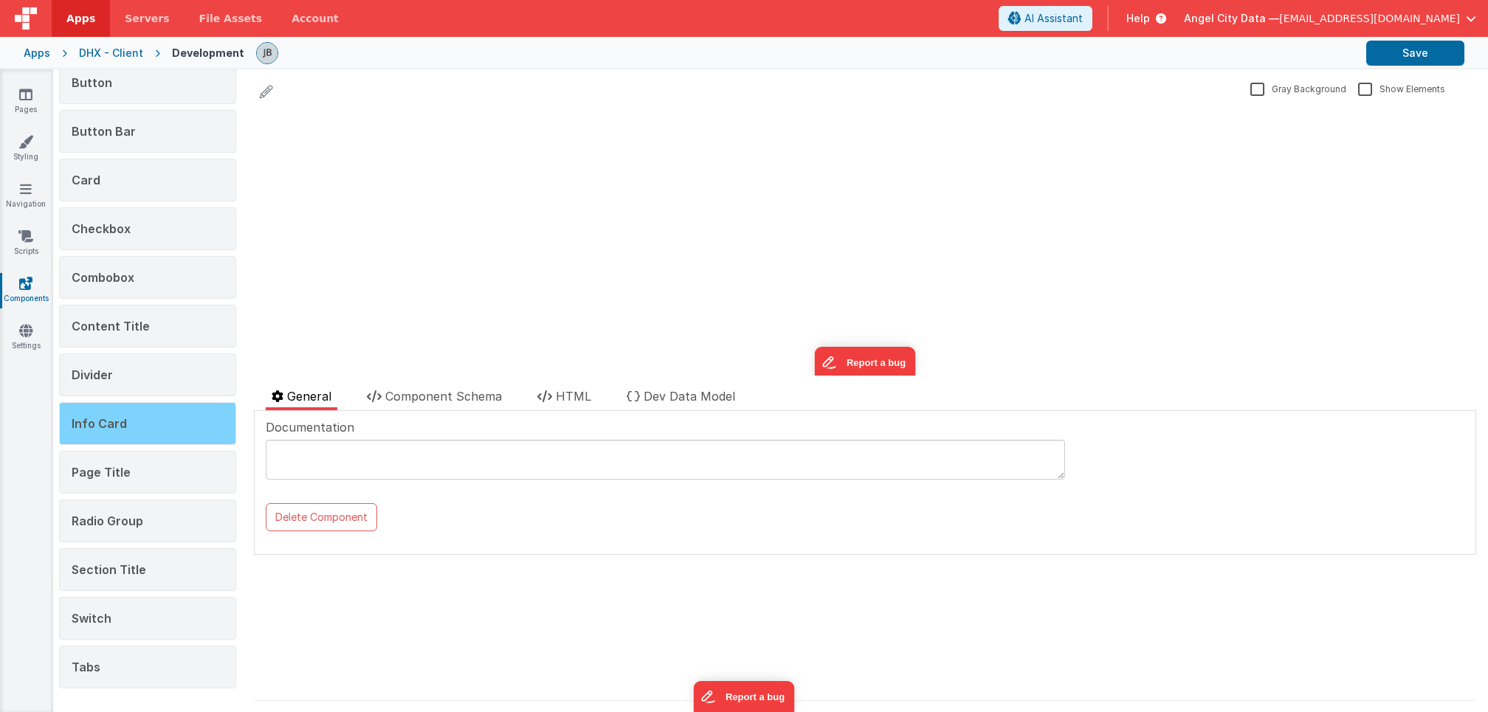
click at [133, 411] on div "Info Card" at bounding box center [147, 423] width 177 height 43
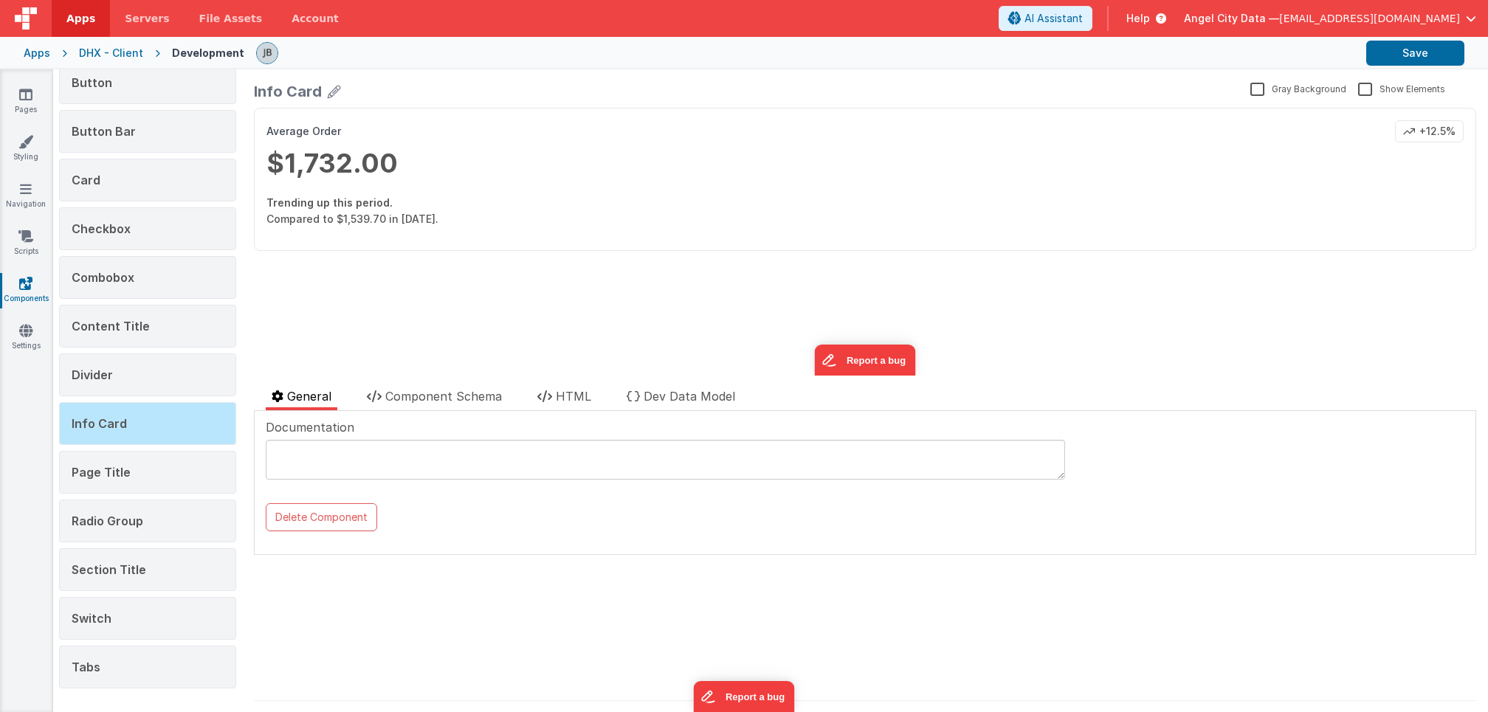
click at [103, 51] on div "DHX - Client" at bounding box center [111, 53] width 64 height 15
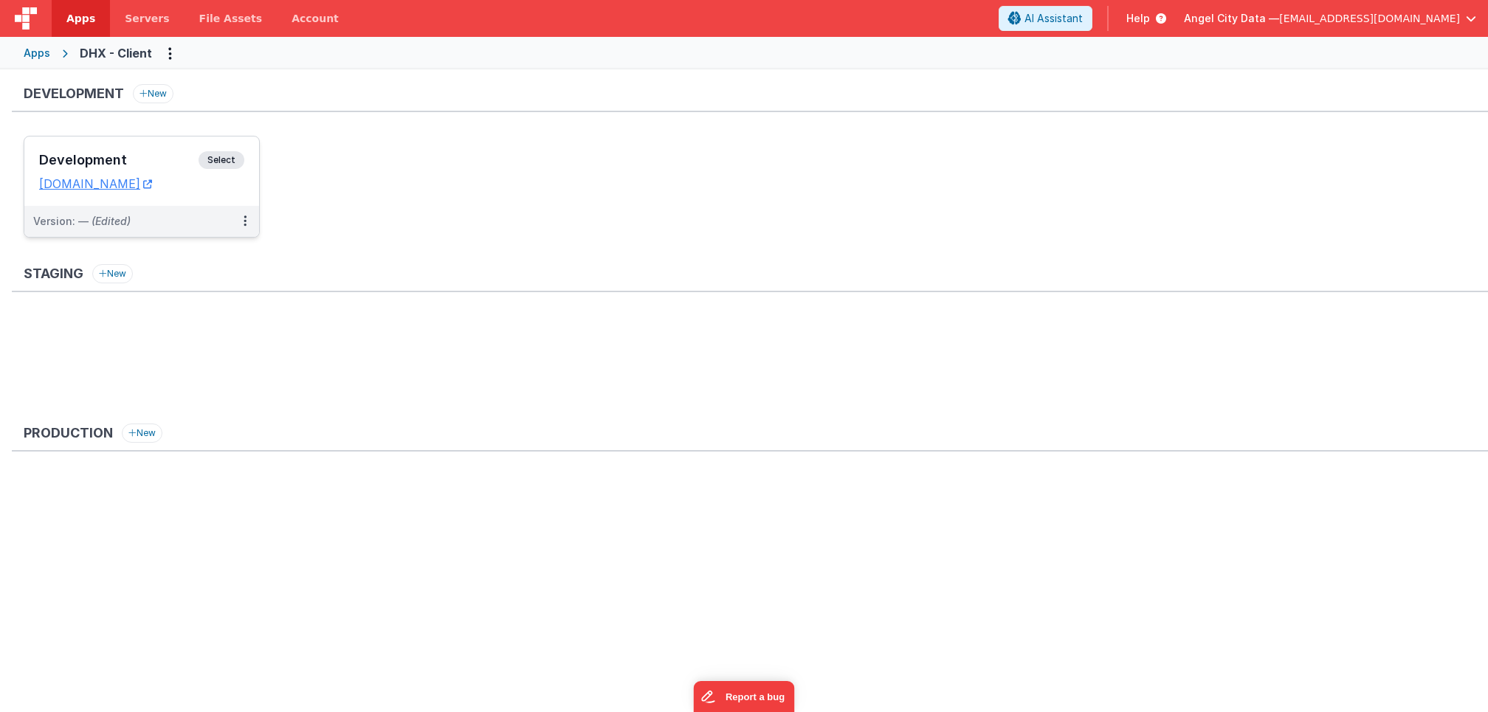
click at [125, 157] on h3 "Development" at bounding box center [118, 160] width 159 height 15
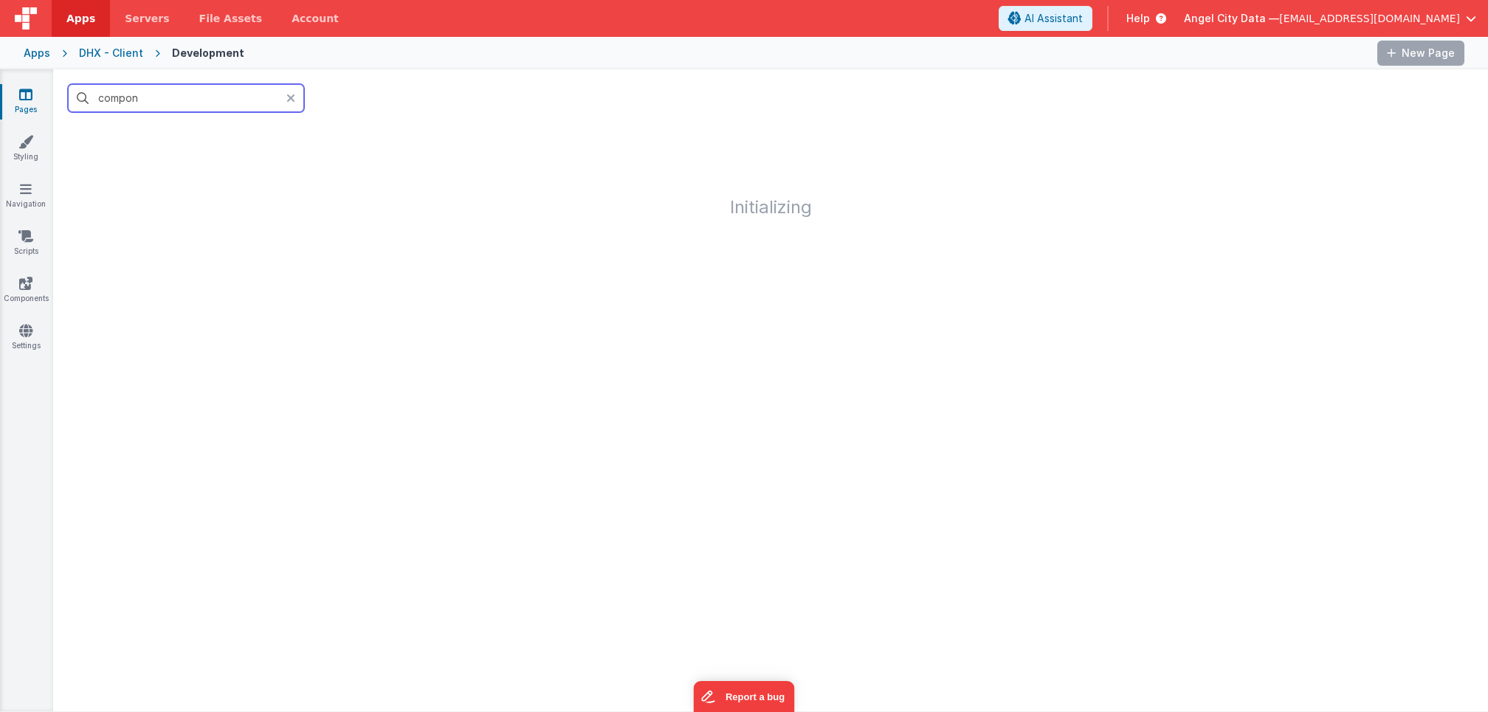
click at [136, 100] on input "compon" at bounding box center [186, 98] width 236 height 28
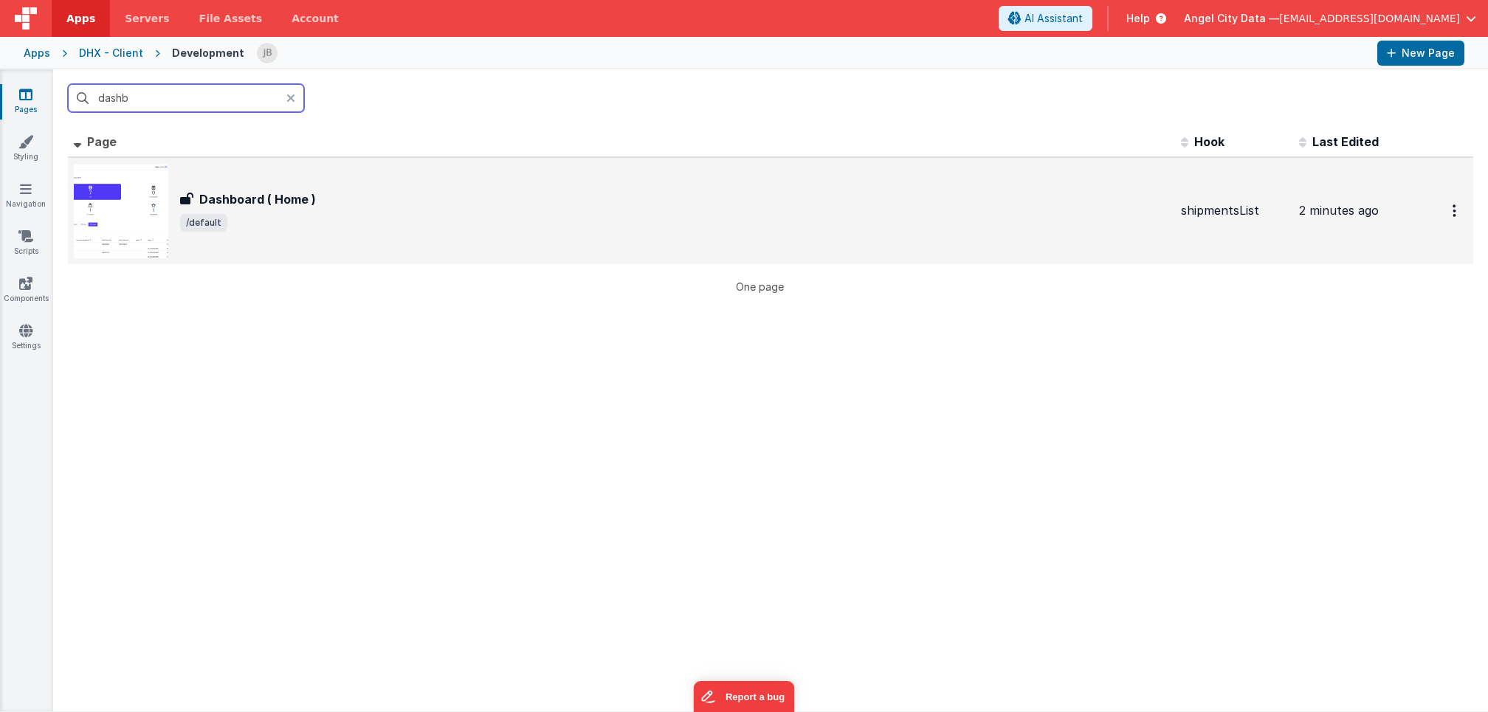
type input "dashb"
click at [248, 187] on div "Dashboard ( Home ) Dashboard ( Home ) /default" at bounding box center [622, 211] width 1096 height 95
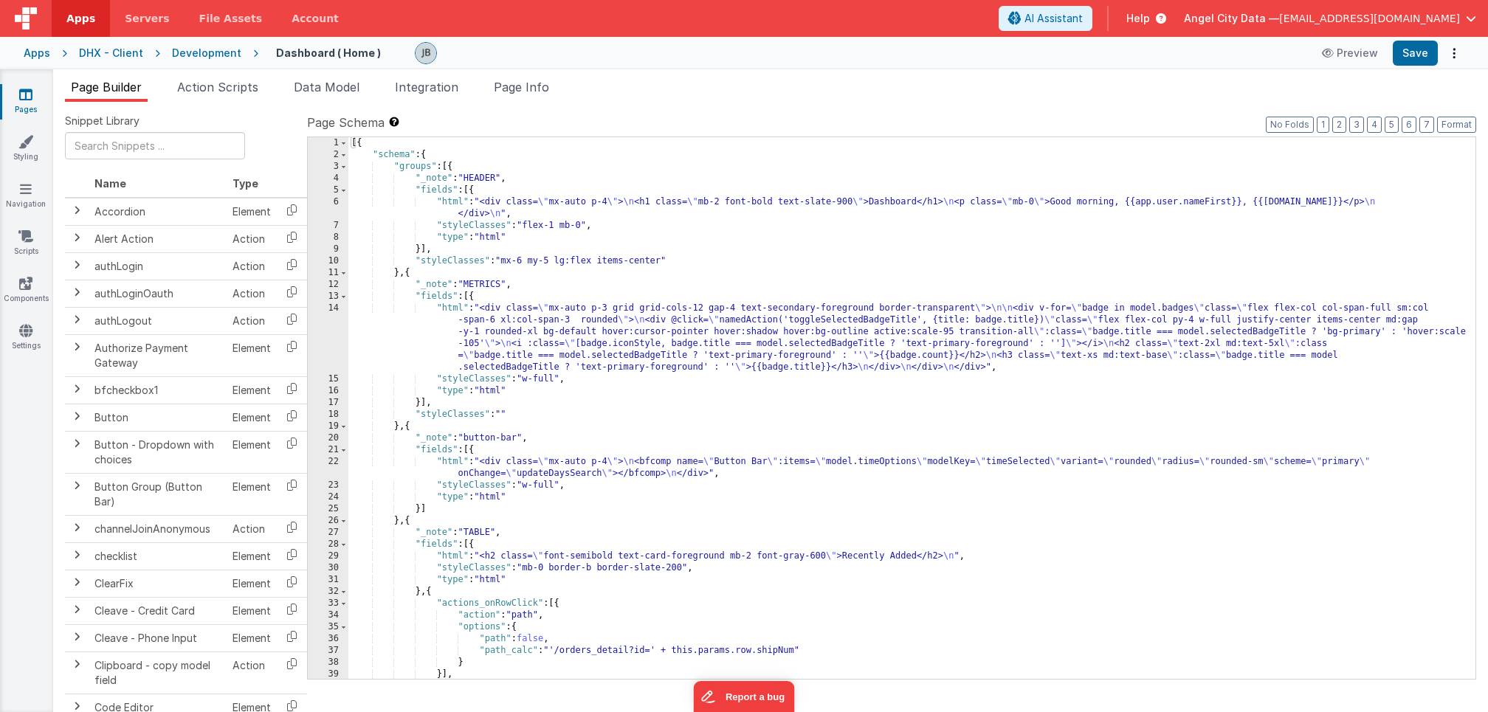
click at [330, 316] on div "14" at bounding box center [328, 338] width 41 height 71
click at [338, 320] on div "14" at bounding box center [328, 338] width 41 height 71
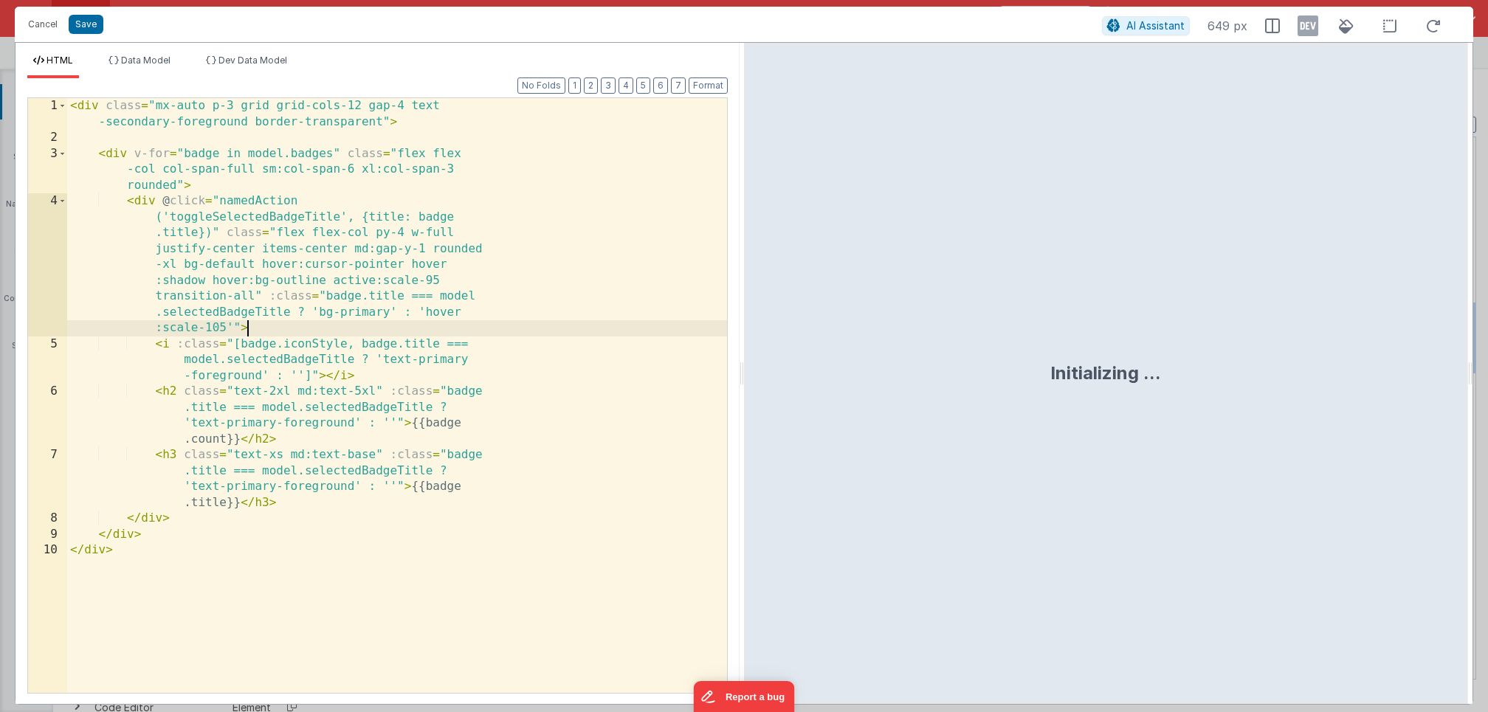
click at [338, 320] on div "< div class = "mx-auto p-3 grid grid-cols-12 gap-4 text -secondary-foreground b…" at bounding box center [397, 419] width 660 height 643
click at [299, 251] on div "< div class = "mx-auto p-3 grid grid-cols-12 gap-4 text -secondary-foreground b…" at bounding box center [397, 419] width 660 height 643
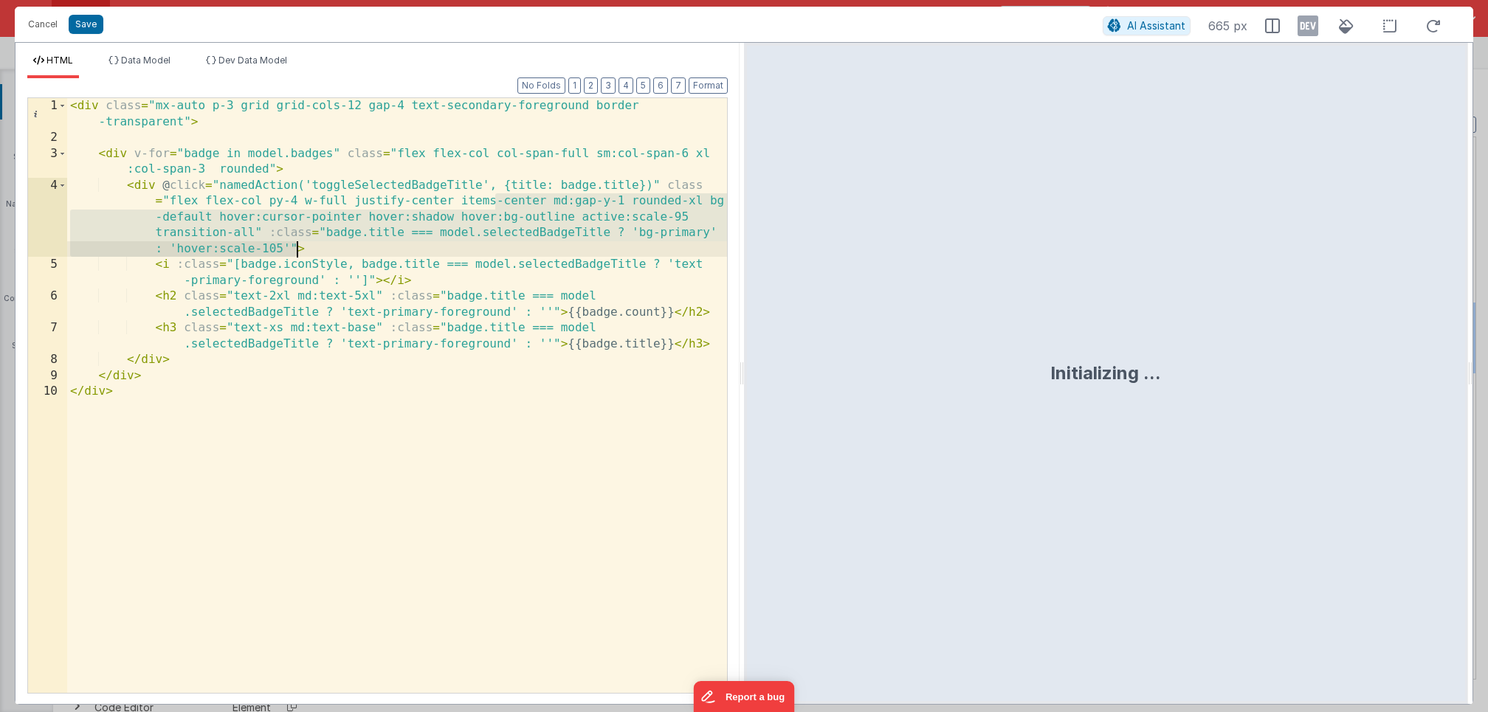
click at [222, 224] on div "< div class = "mx-auto p-3 grid grid-cols-12 gap-4 text-secondary-foreground bo…" at bounding box center [397, 419] width 660 height 643
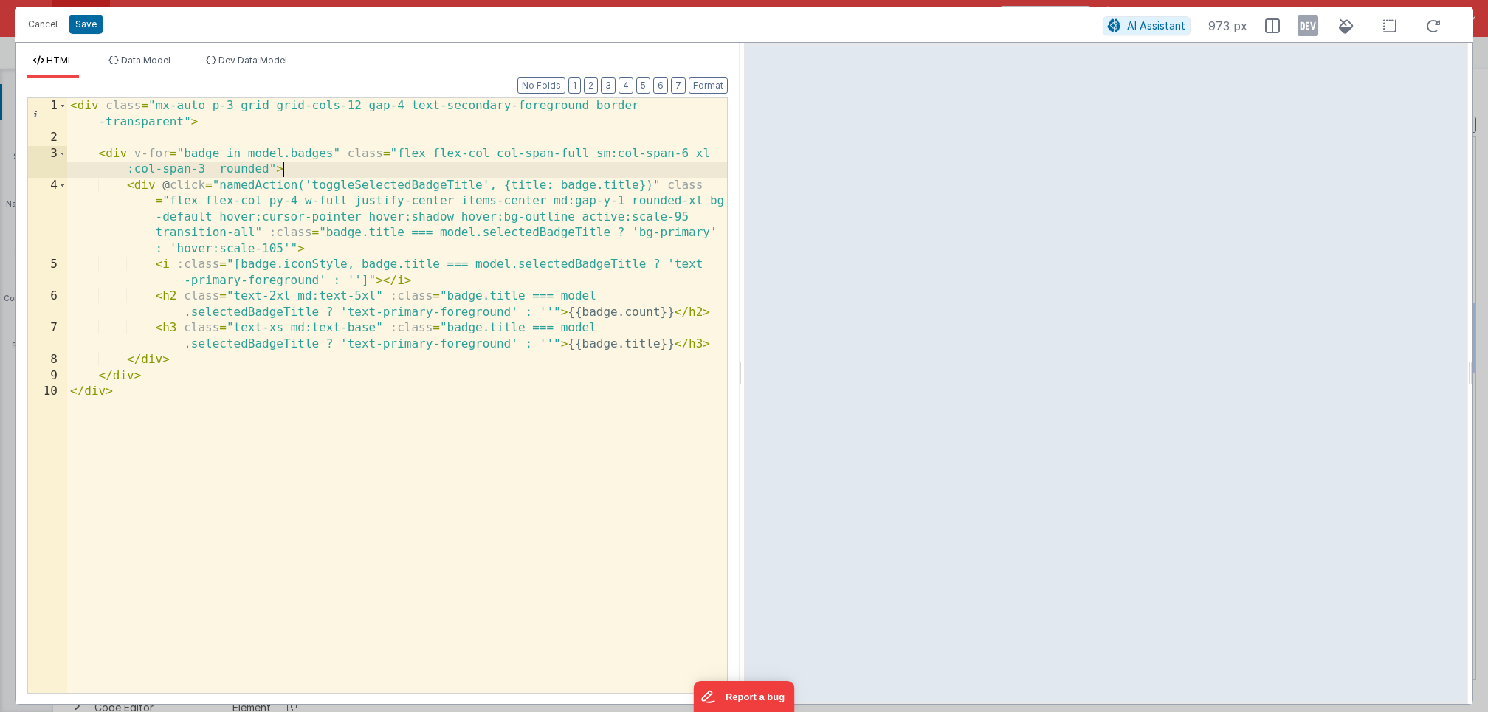
click at [309, 165] on div "< div class = "mx-auto p-3 grid grid-cols-12 gap-4 text-secondary-foreground bo…" at bounding box center [397, 419] width 660 height 643
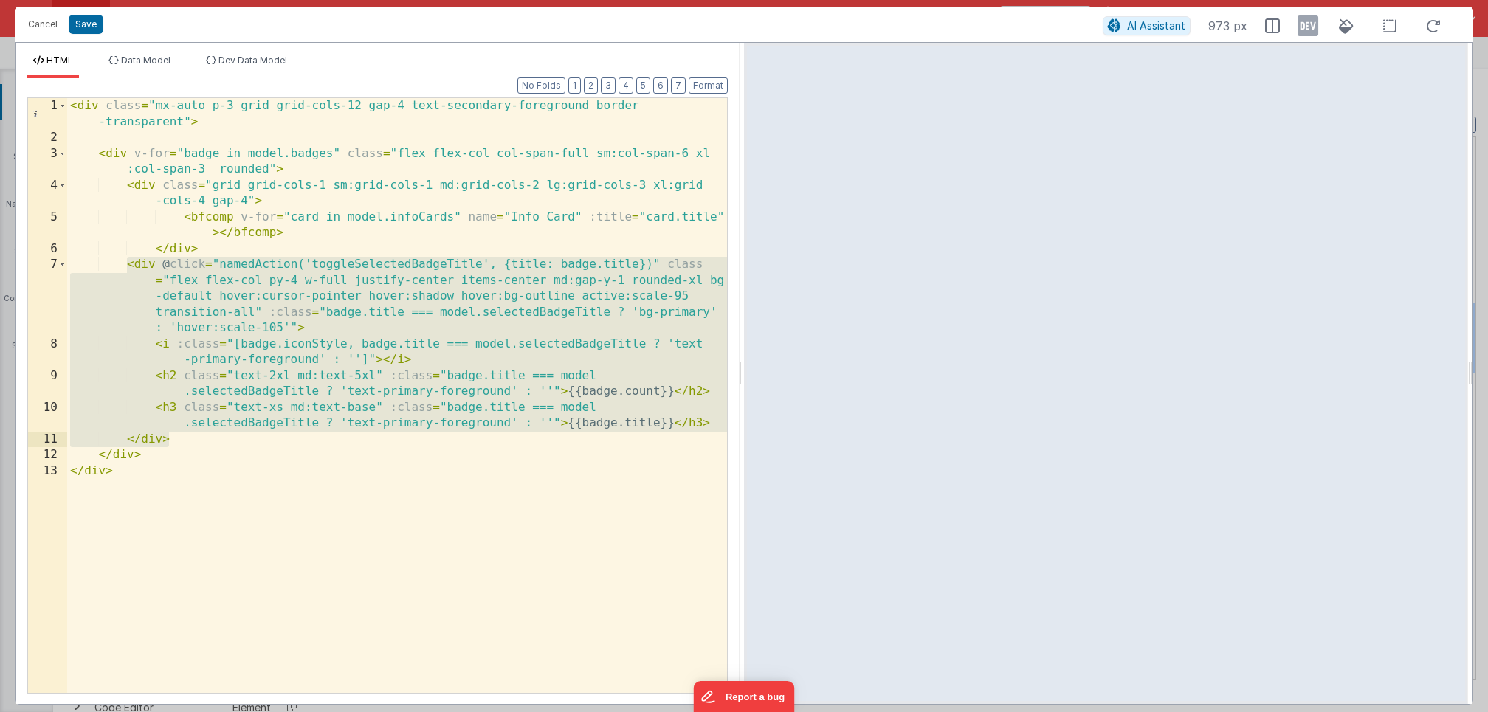
drag, startPoint x: 126, startPoint y: 267, endPoint x: 216, endPoint y: 436, distance: 191.9
click at [216, 436] on div "< div class = "mx-auto p-3 grid grid-cols-12 gap-4 text-secondary-foreground bo…" at bounding box center [397, 419] width 660 height 643
click at [294, 298] on div "< div class = "mx-auto p-3 grid grid-cols-12 gap-4 text-secondary-foreground bo…" at bounding box center [397, 419] width 660 height 643
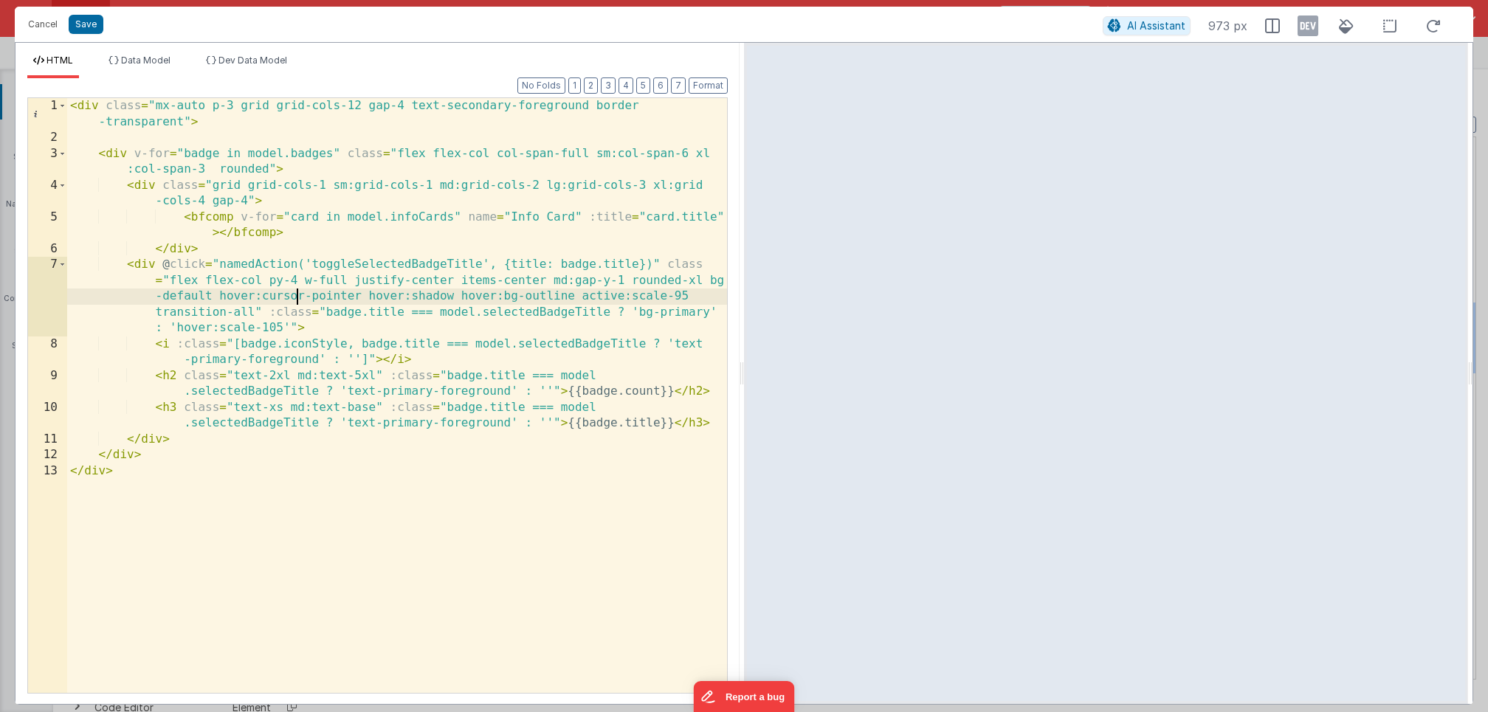
click at [137, 264] on div "< div class = "mx-auto p-3 grid grid-cols-12 gap-4 text-secondary-foreground bo…" at bounding box center [397, 419] width 660 height 643
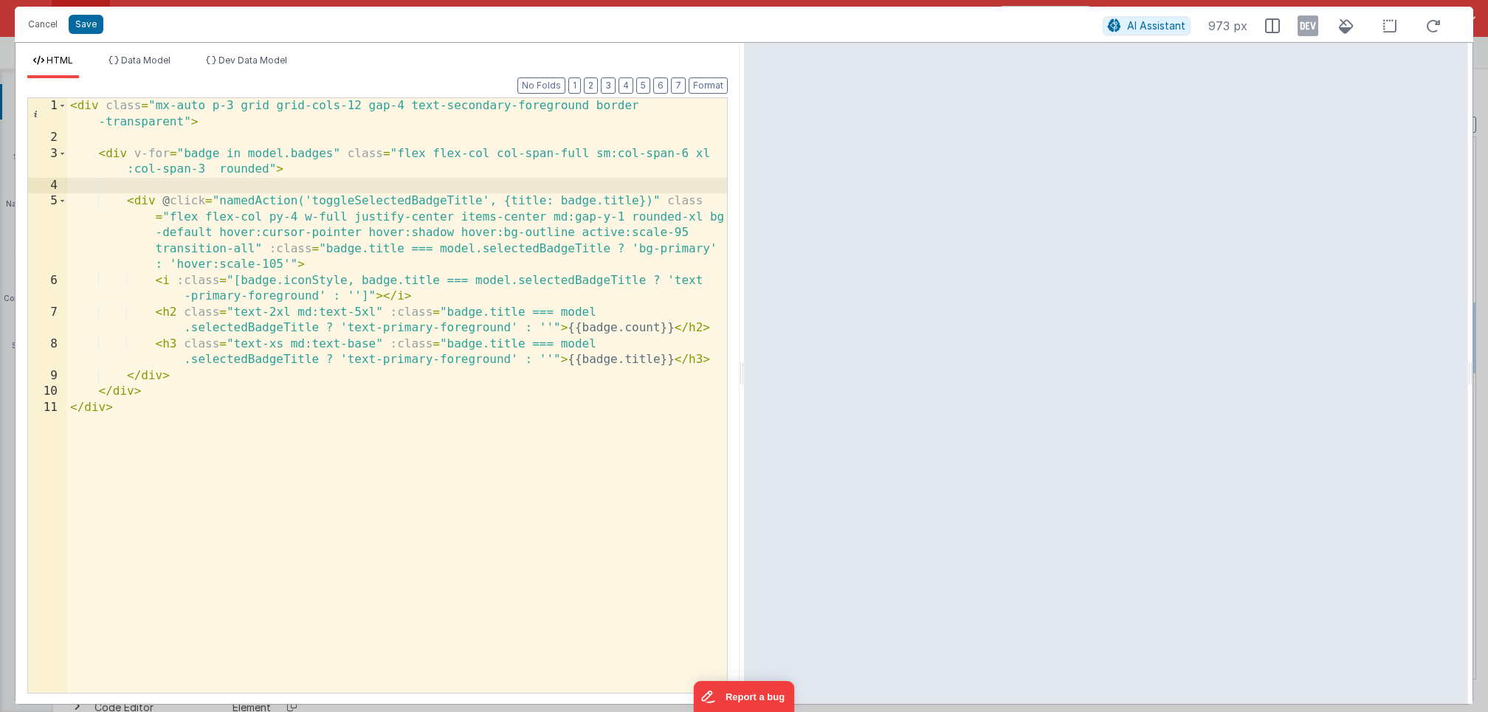
click at [86, 13] on div "Cancel Save AI Assistant 973 px" at bounding box center [744, 24] width 1459 height 35
click at [86, 25] on button "Save" at bounding box center [86, 24] width 35 height 19
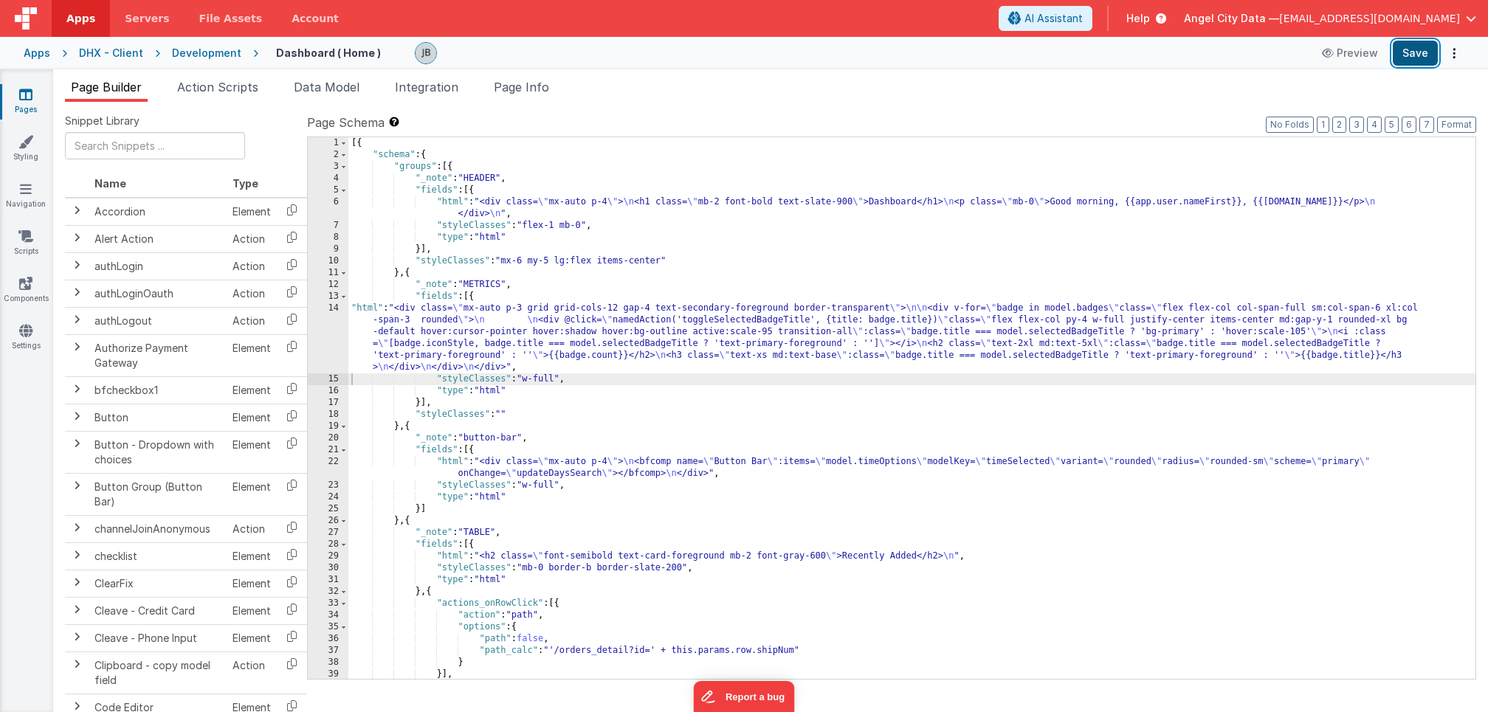
click at [1406, 58] on button "Save" at bounding box center [1415, 53] width 45 height 25
click at [1353, 57] on button "Preview" at bounding box center [1350, 53] width 74 height 24
click at [337, 202] on div "6" at bounding box center [328, 208] width 41 height 24
click at [331, 203] on div "6" at bounding box center [328, 208] width 41 height 24
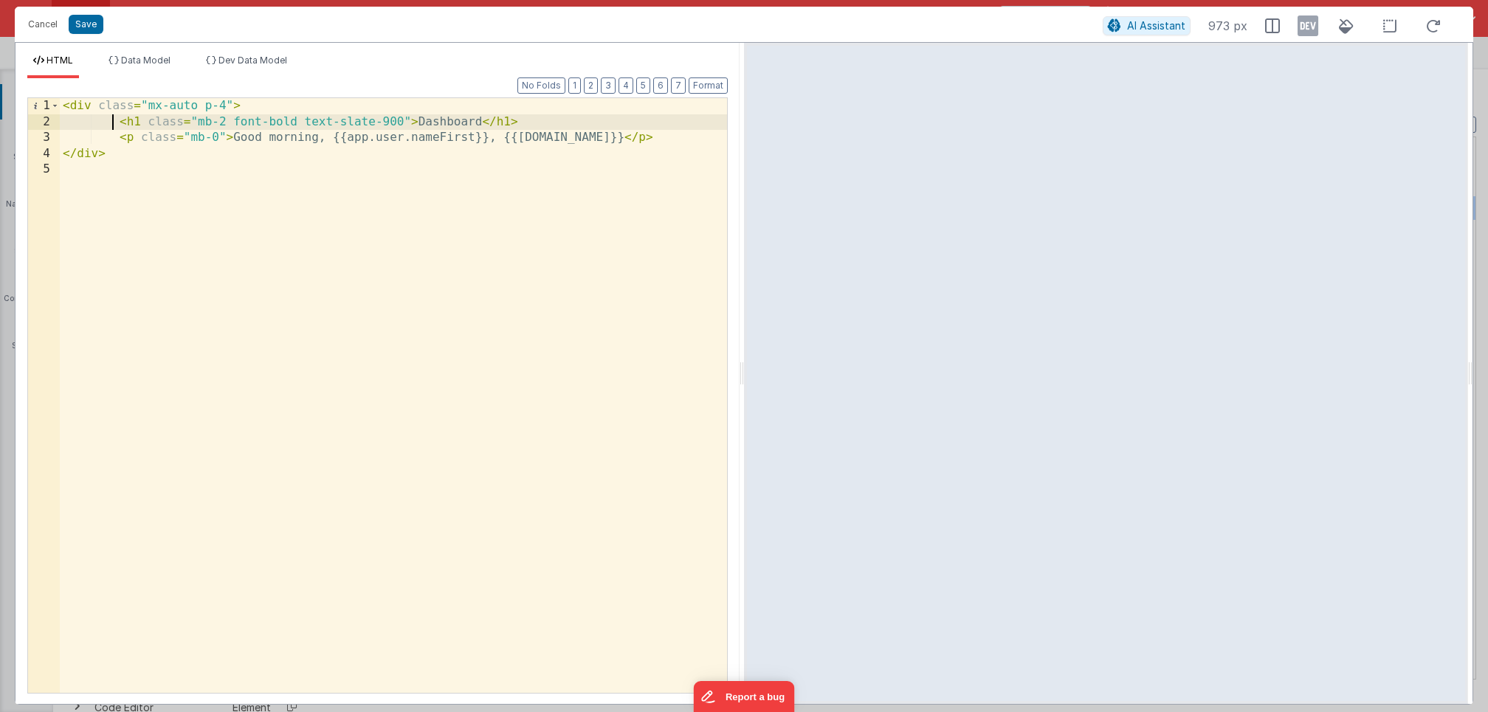
click at [115, 124] on div "< div class = "mx-auto p-4" > < h1 class = "mb-2 font-bold text-slate-900" > Da…" at bounding box center [393, 411] width 667 height 627
click at [33, 21] on button "Cancel" at bounding box center [43, 24] width 44 height 21
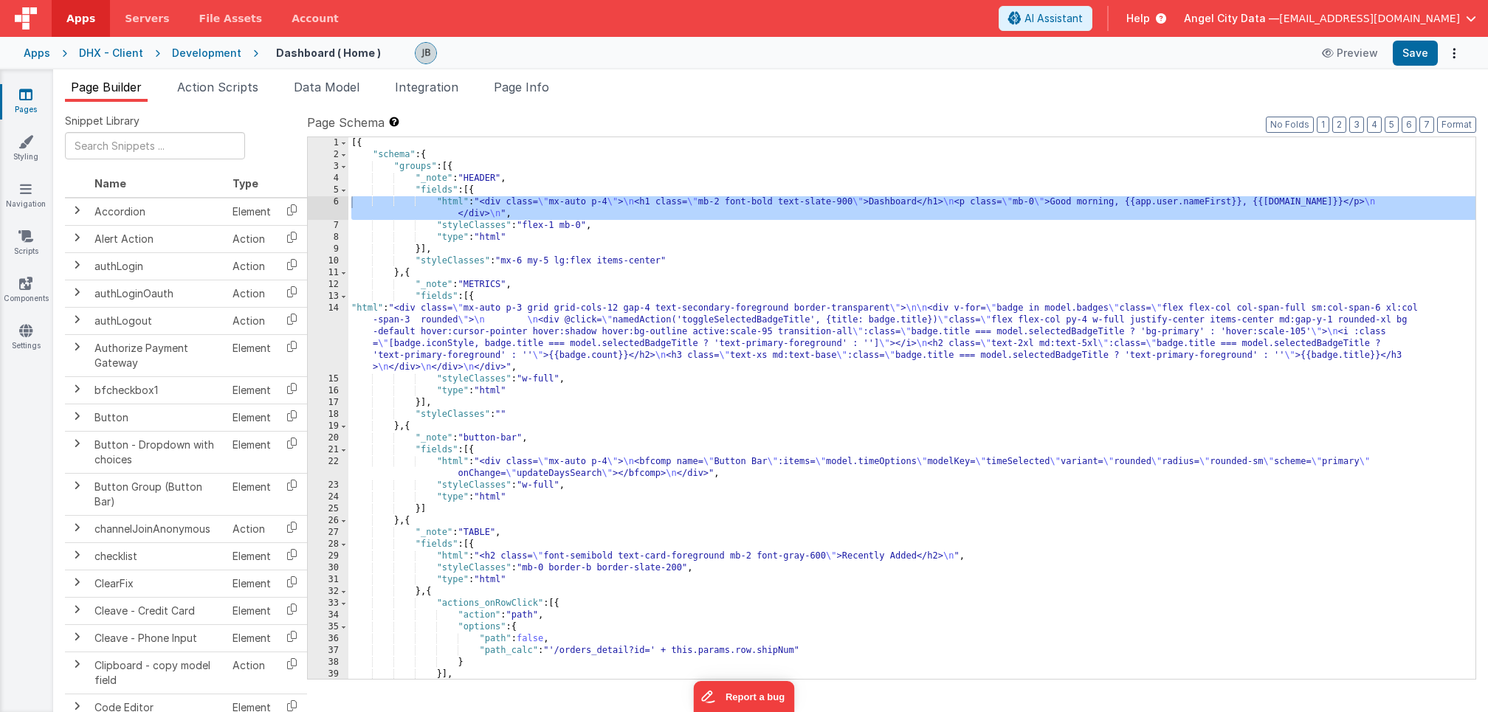
click at [187, 55] on div "Development" at bounding box center [206, 53] width 69 height 15
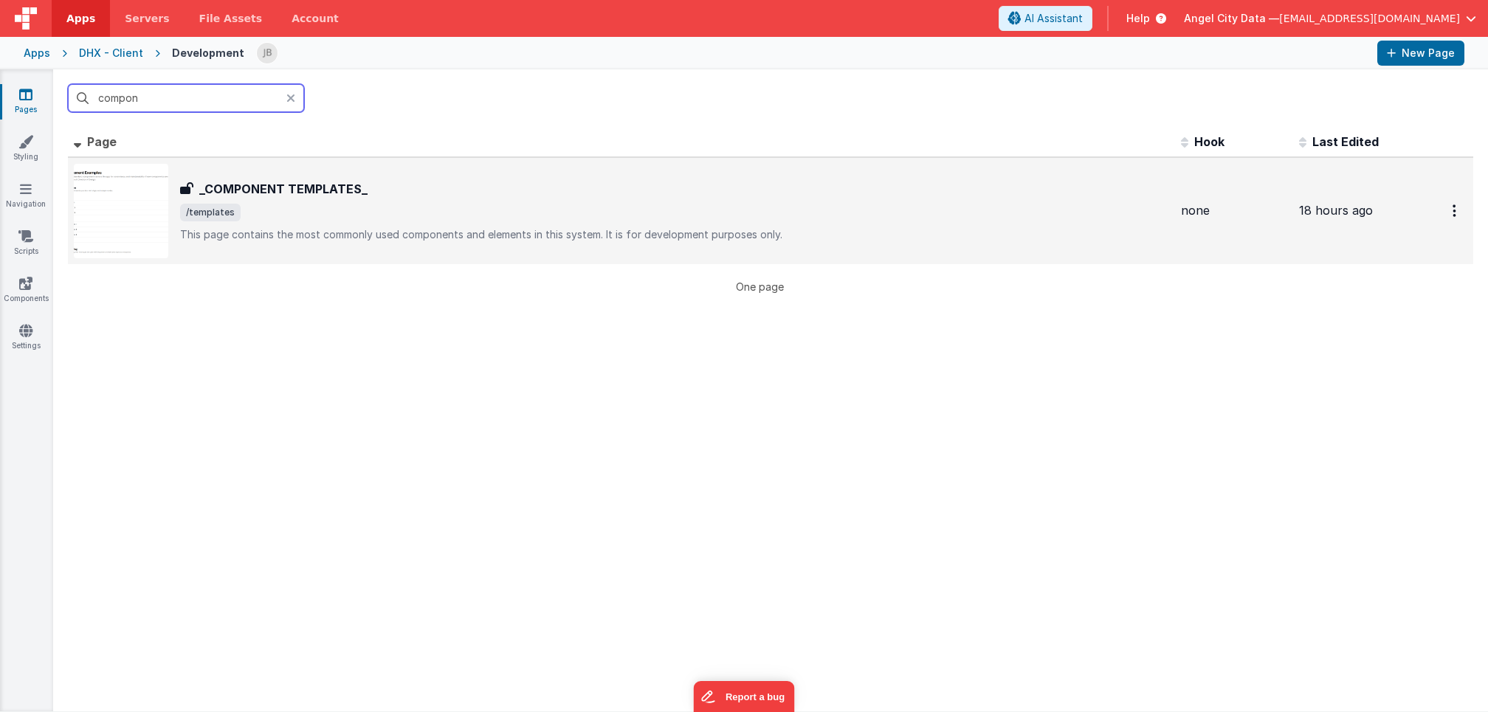
type input "compon"
click at [267, 182] on h3 "_COMPONENT TEMPLATES_" at bounding box center [283, 189] width 168 height 18
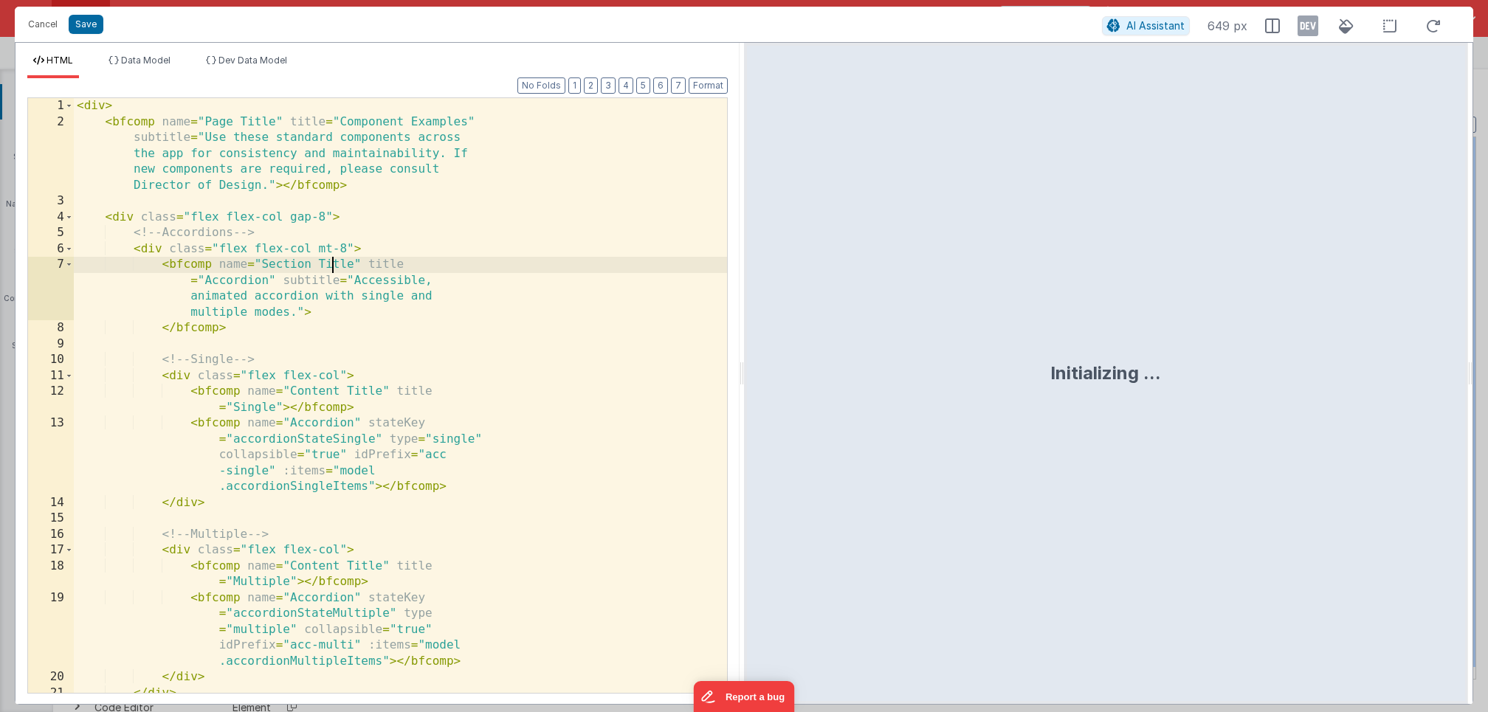
scroll to position [1065, 0]
click at [351, 242] on div "< div > < bfcomp name = "Page Title" title = "Component Examples" subtitle = "U…" at bounding box center [400, 411] width 653 height 627
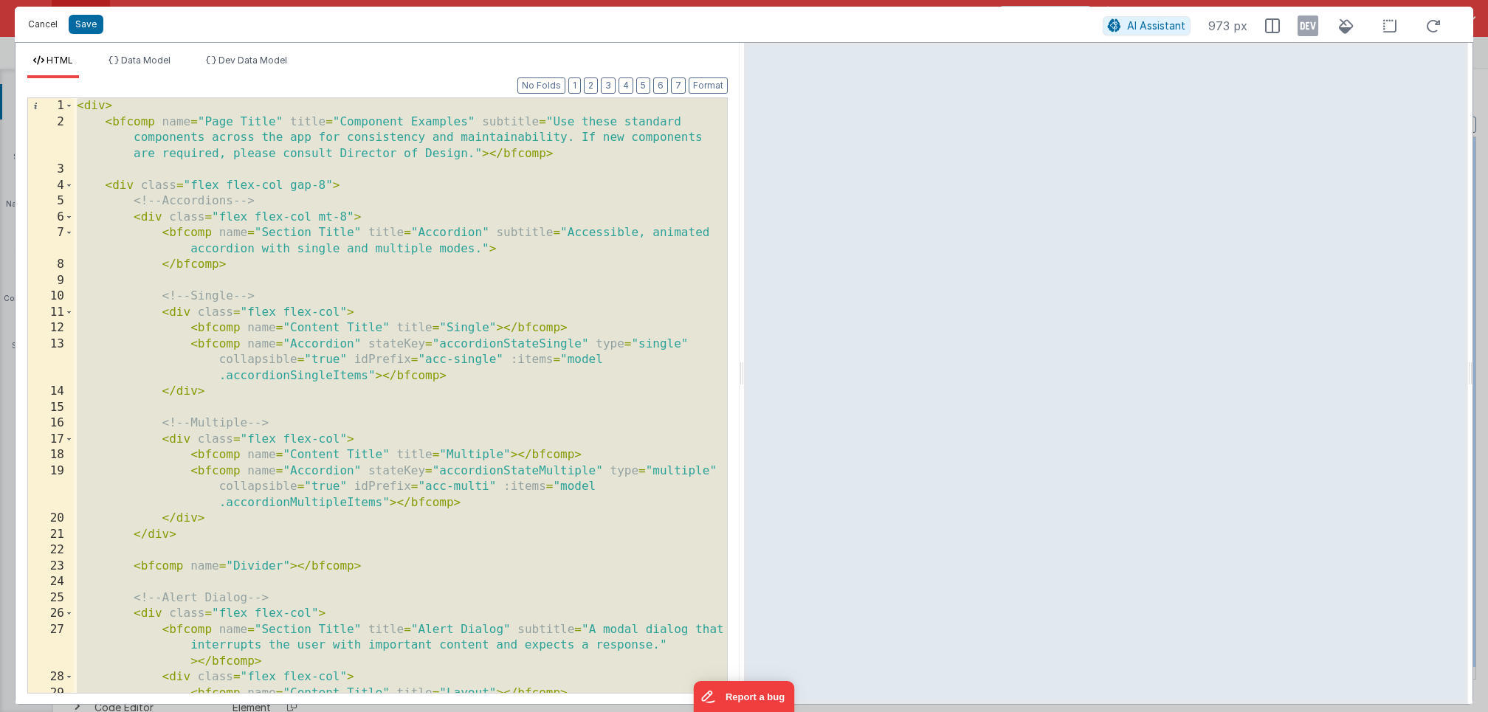
click at [48, 23] on button "Cancel" at bounding box center [43, 24] width 44 height 21
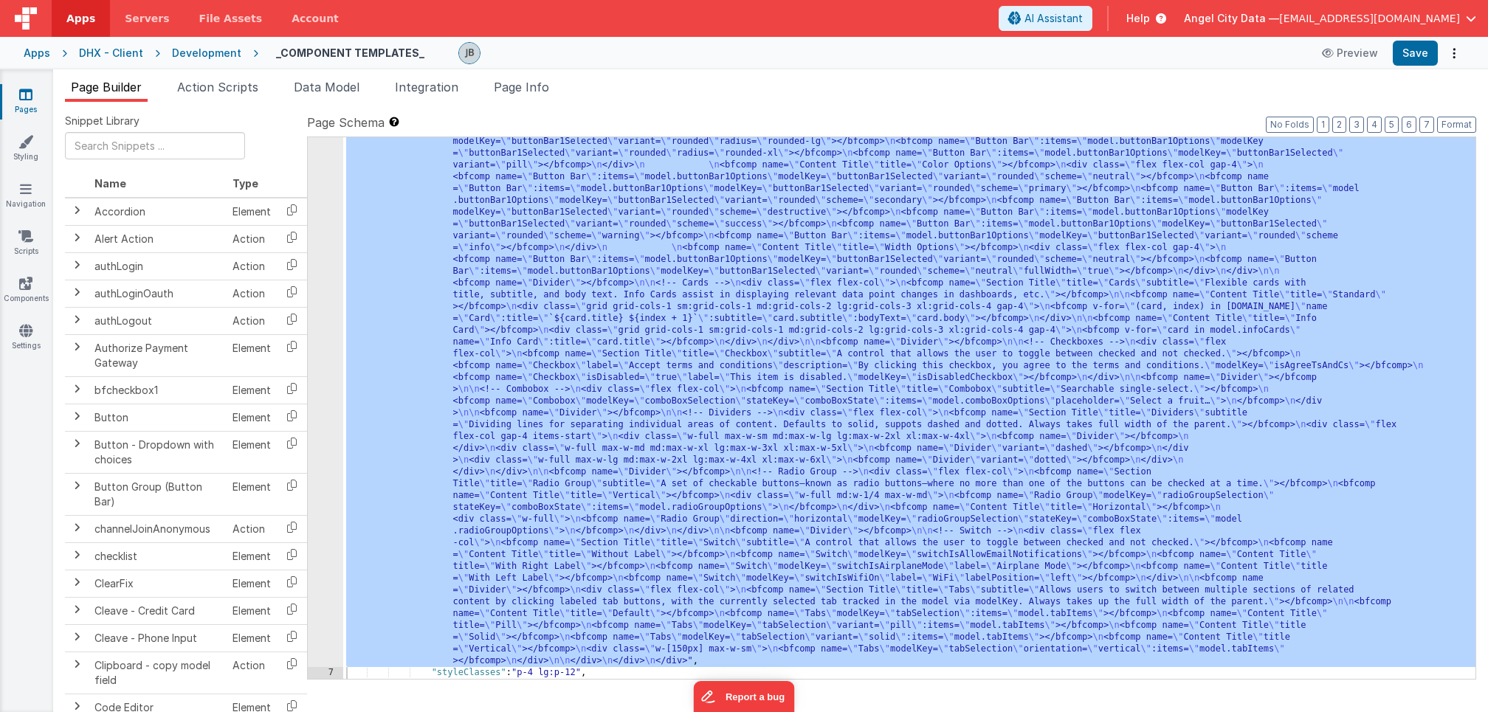
click at [21, 103] on link "Pages" at bounding box center [25, 102] width 53 height 30
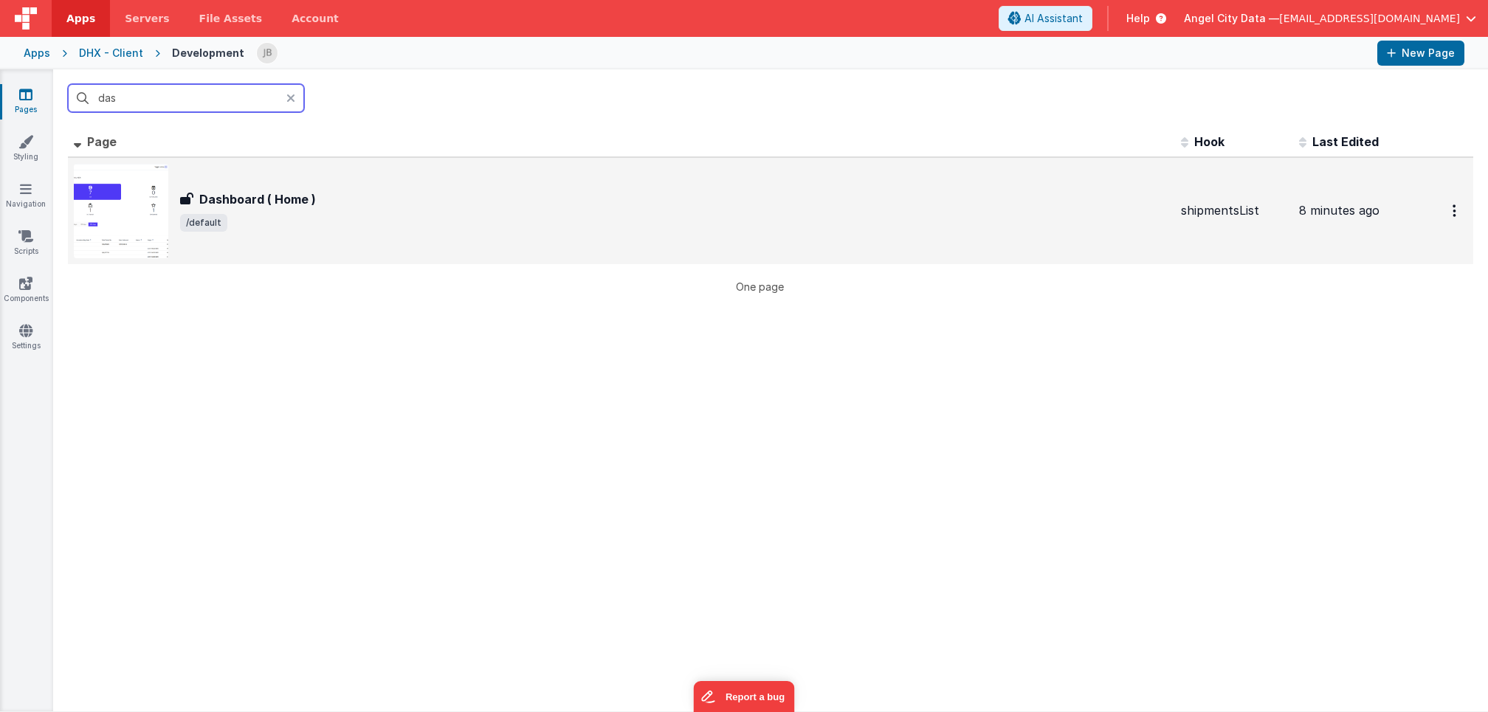
type input "das"
click at [219, 185] on div "Dashboard ( Home ) Dashboard ( Home ) /default" at bounding box center [622, 211] width 1096 height 95
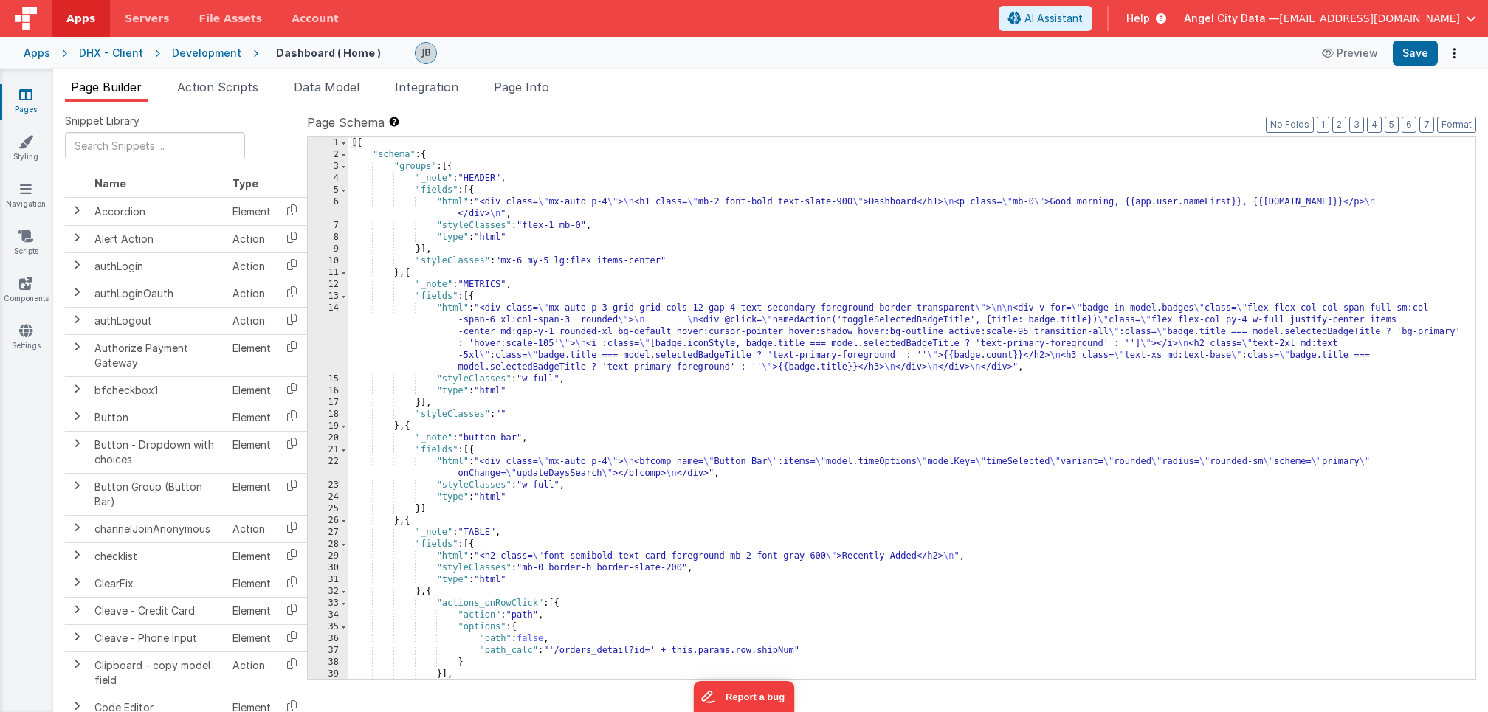
click at [335, 469] on div "22" at bounding box center [328, 468] width 41 height 24
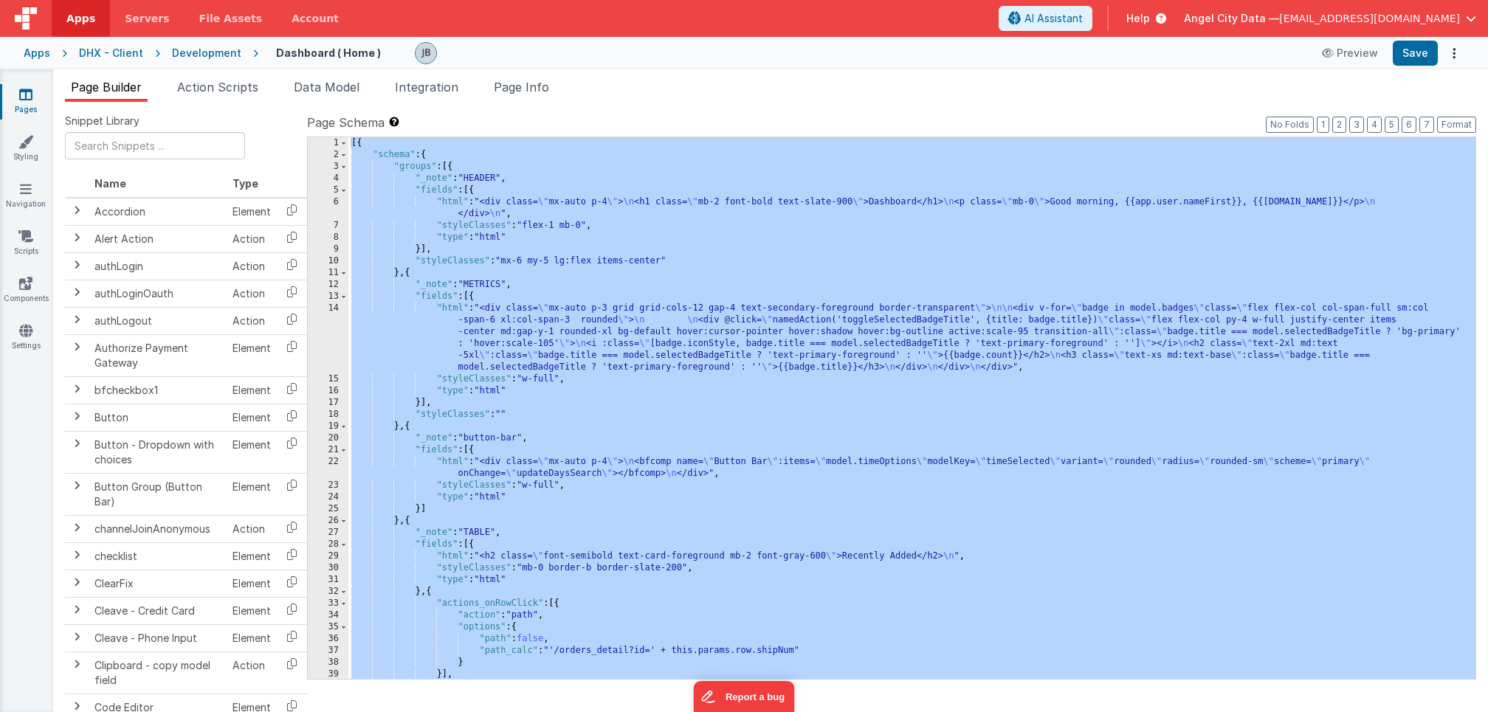
click at [335, 469] on div "22" at bounding box center [328, 468] width 41 height 24
click at [337, 464] on div "22" at bounding box center [328, 468] width 41 height 24
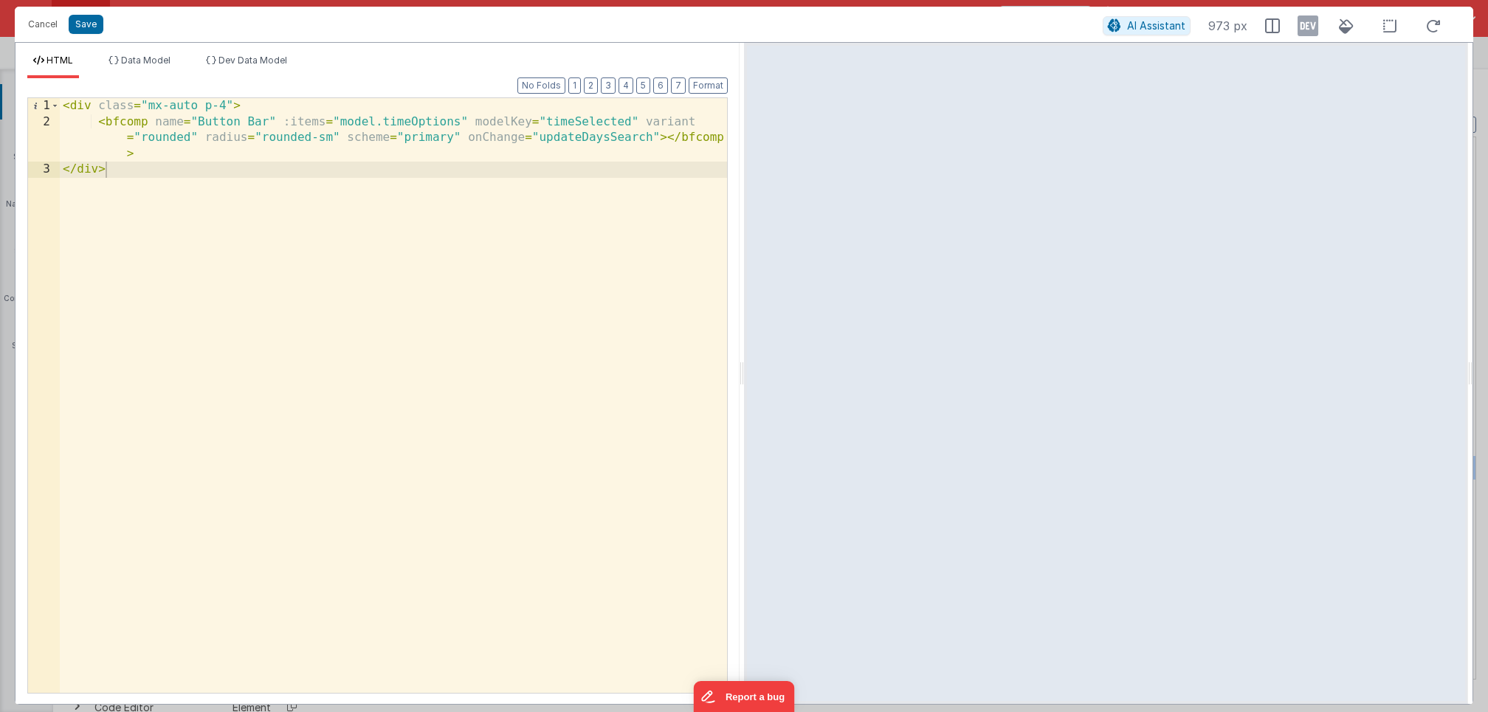
click at [482, 138] on div "< div class = "mx-auto p-4" > < bfcomp name = "Button Bar" :items = "model.time…" at bounding box center [393, 411] width 667 height 627
click at [42, 22] on button "Cancel" at bounding box center [43, 24] width 44 height 21
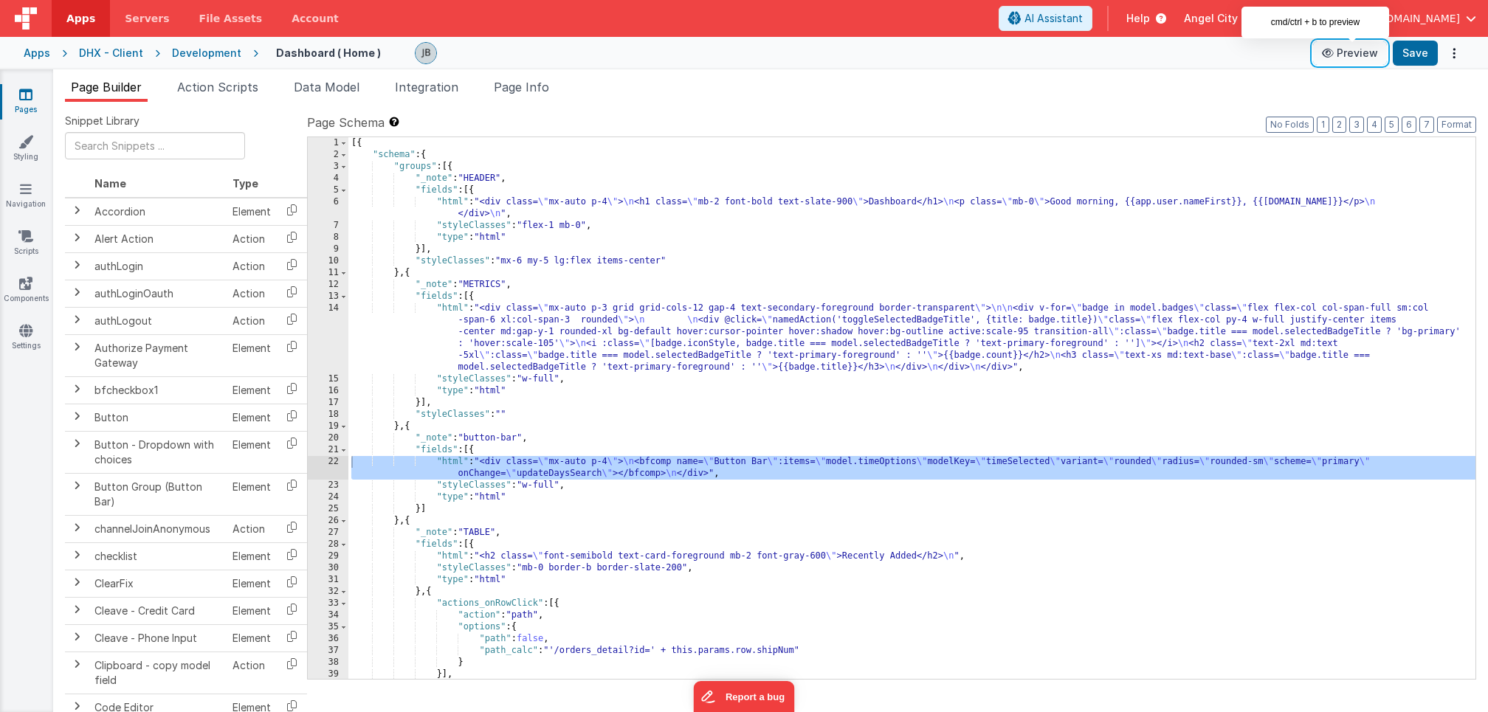
click at [1366, 56] on button "Preview" at bounding box center [1350, 53] width 74 height 24
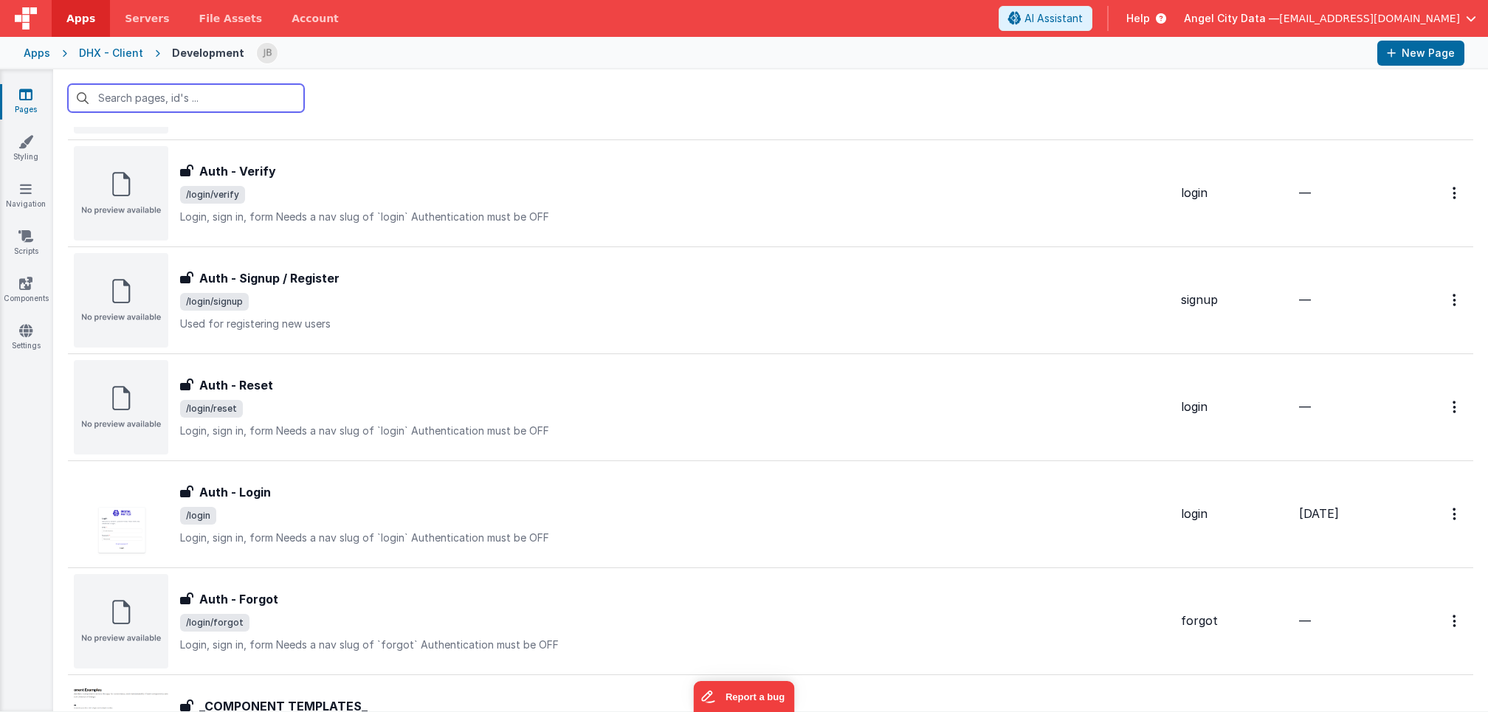
scroll to position [588, 0]
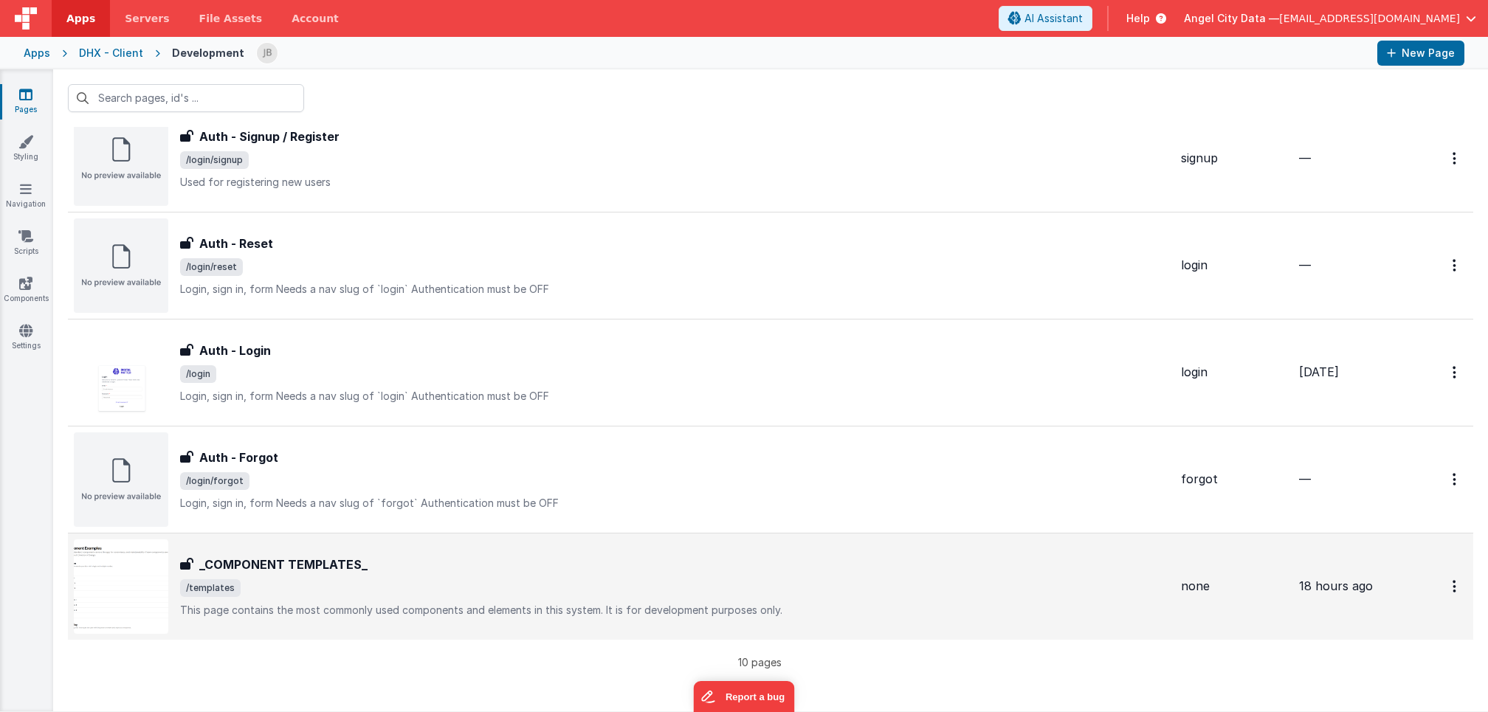
click at [247, 551] on div "_COMPONENT TEMPLATES_ _COMPONENT TEMPLATES_ /templates This page contains the m…" at bounding box center [622, 587] width 1096 height 95
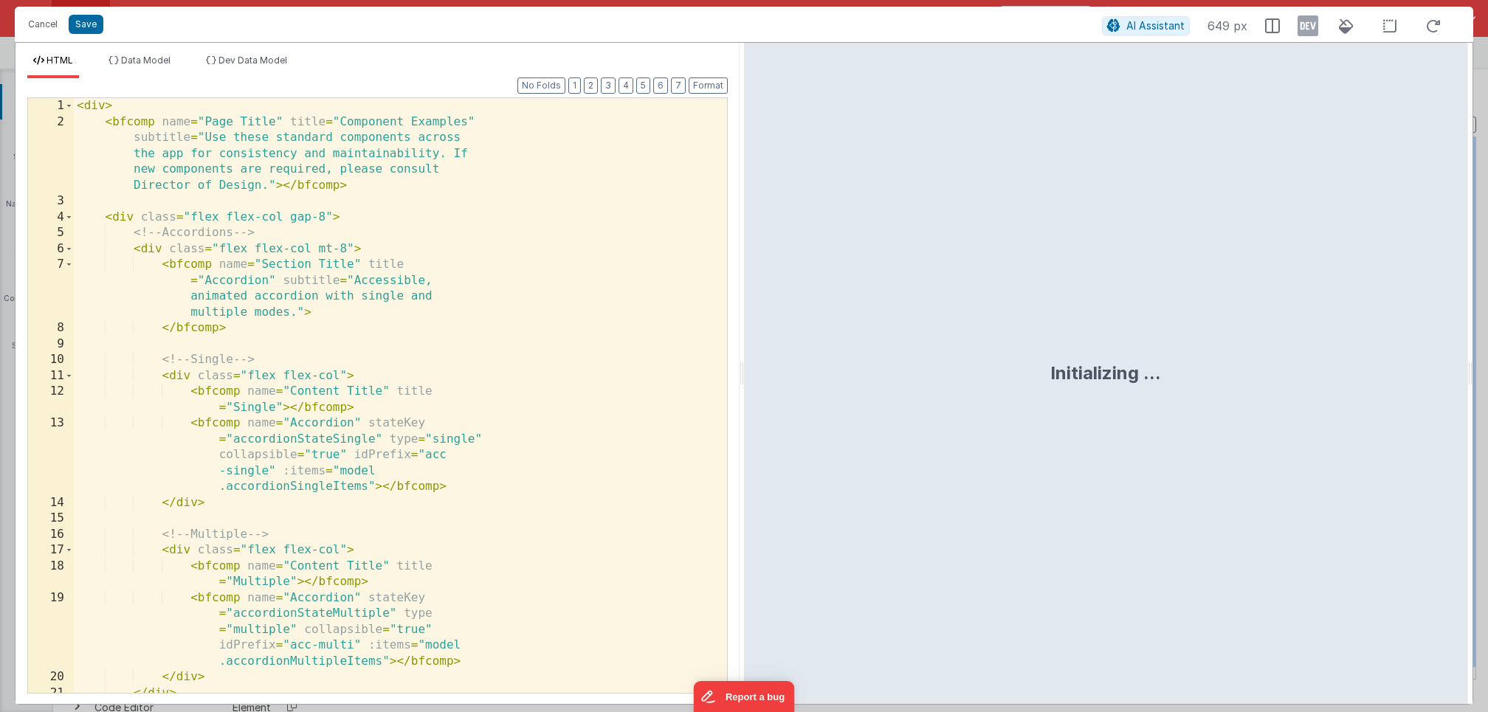
scroll to position [1065, 0]
click at [377, 254] on div "< div > < bfcomp name = "Page Title" title = "Component Examples" subtitle = "U…" at bounding box center [400, 420] width 653 height 645
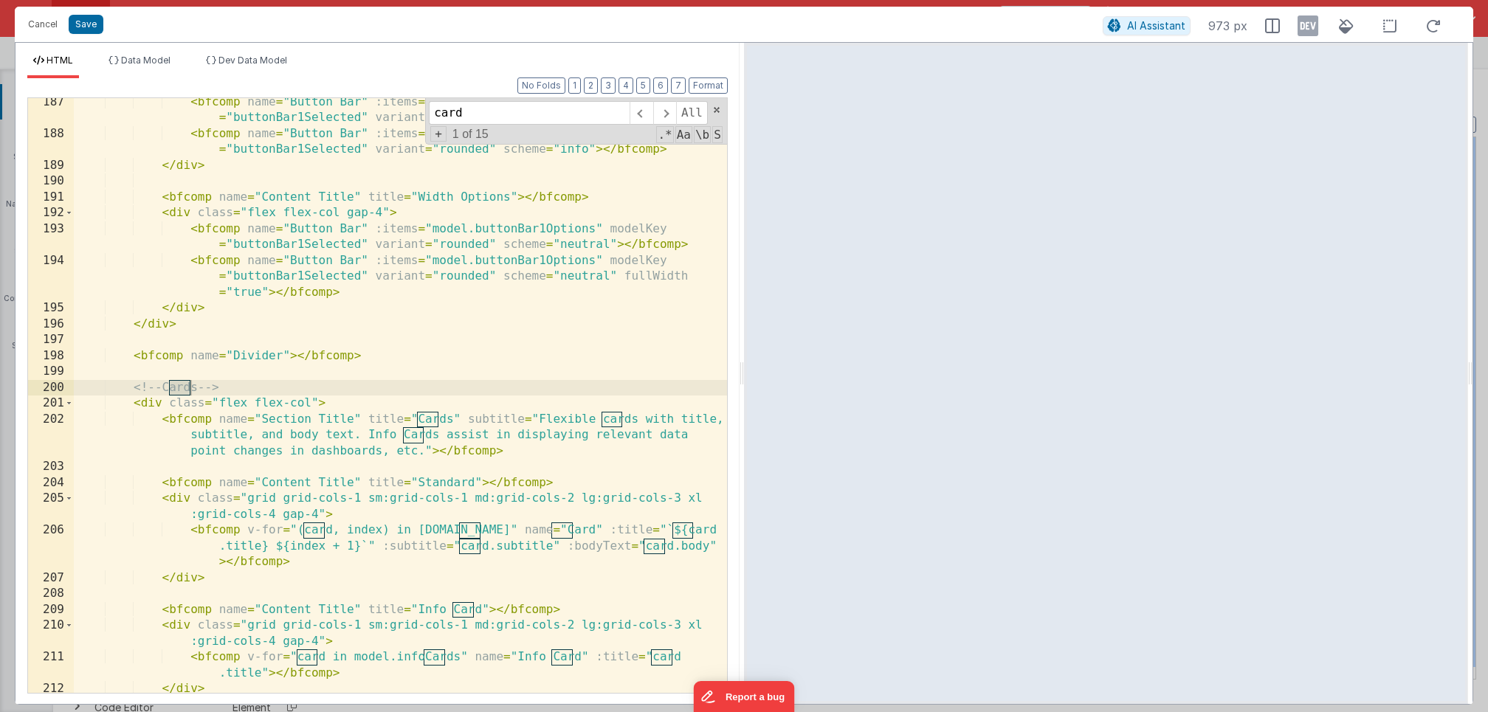
scroll to position [4750, 0]
click at [267, 408] on div "< bfcomp name = "Button Bar" :items = "model.buttonBar1Options" modelKey = "but…" at bounding box center [400, 416] width 653 height 643
click at [180, 422] on div "< bfcomp name = "Button Bar" :items = "model.buttonBar1Options" modelKey = "but…" at bounding box center [400, 416] width 653 height 643
click at [279, 480] on div "< bfcomp name = "Button Bar" :items = "model.buttonBar1Options" modelKey = "but…" at bounding box center [400, 416] width 653 height 643
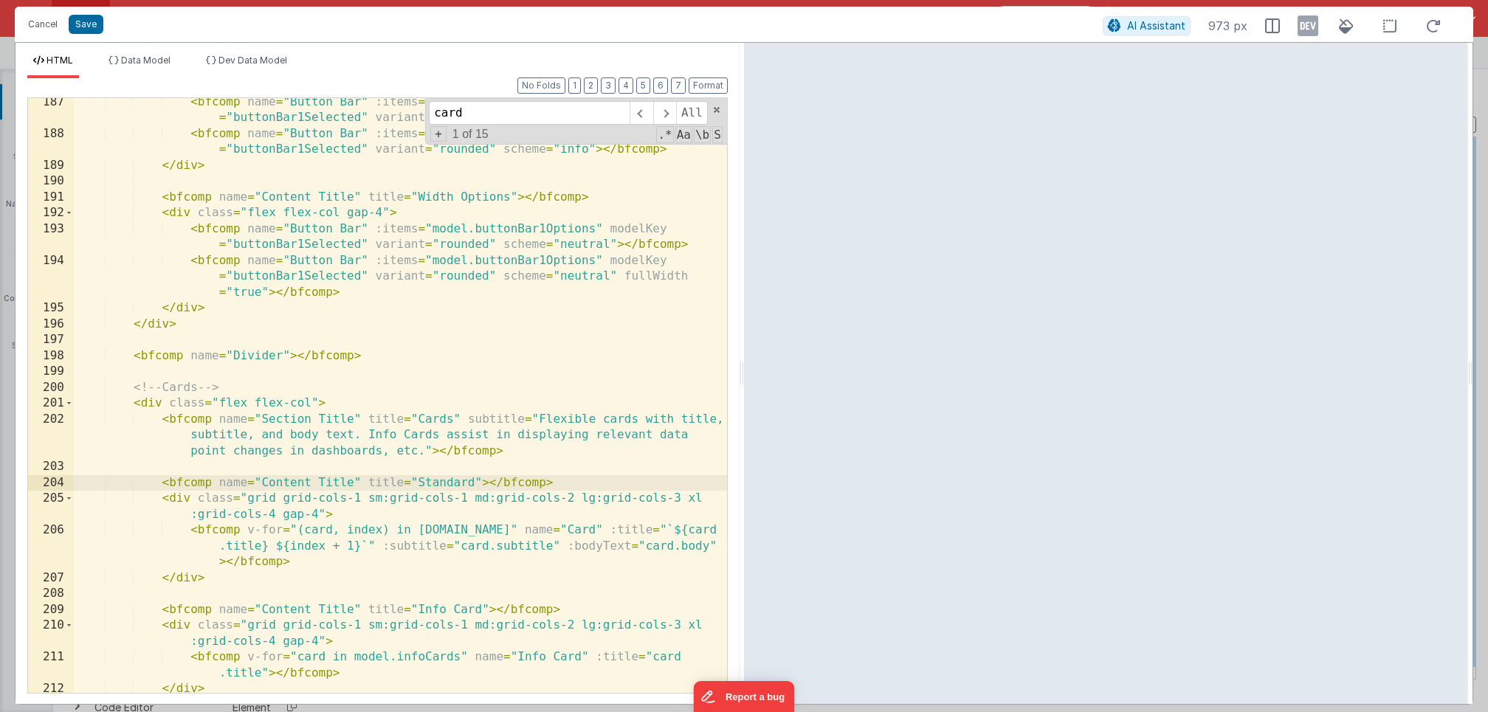
click at [177, 479] on div "< bfcomp name = "Button Bar" :items = "model.buttonBar1Options" modelKey = "but…" at bounding box center [400, 416] width 653 height 643
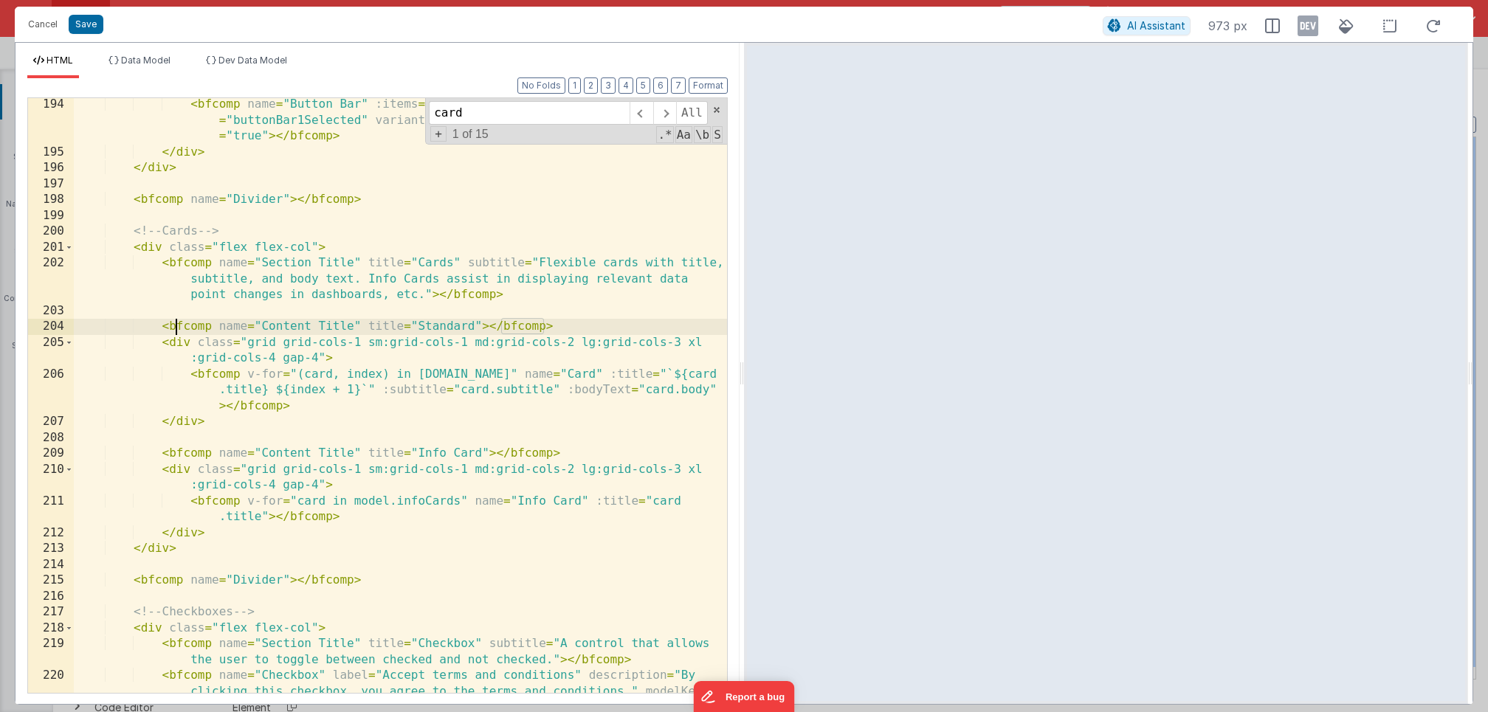
scroll to position [4906, 0]
click at [238, 461] on div "< bfcomp name = "Button Bar" :items = "model.buttonBar1Options" modelKey = "but…" at bounding box center [400, 442] width 653 height 690
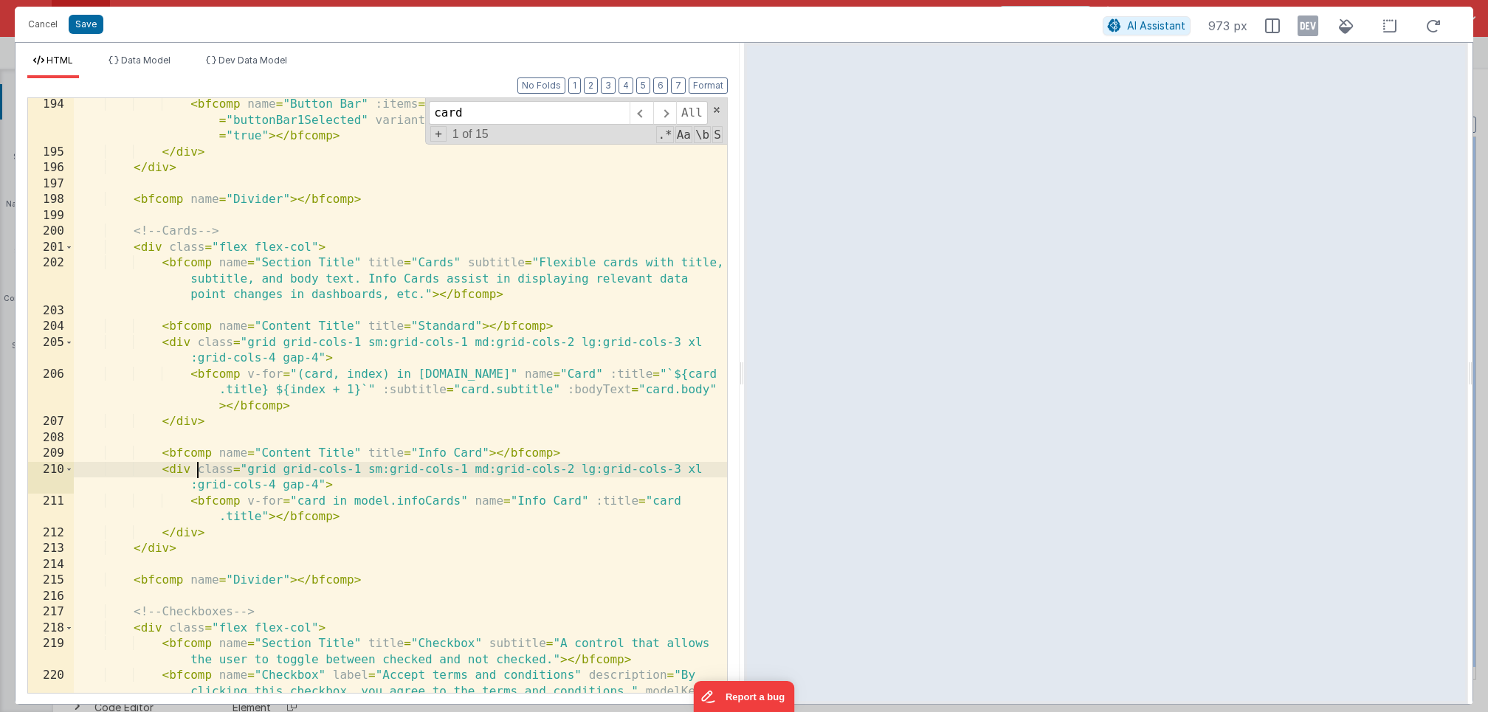
click at [194, 473] on div "< bfcomp name = "Button Bar" :items = "model.buttonBar1Options" modelKey = "but…" at bounding box center [400, 442] width 653 height 690
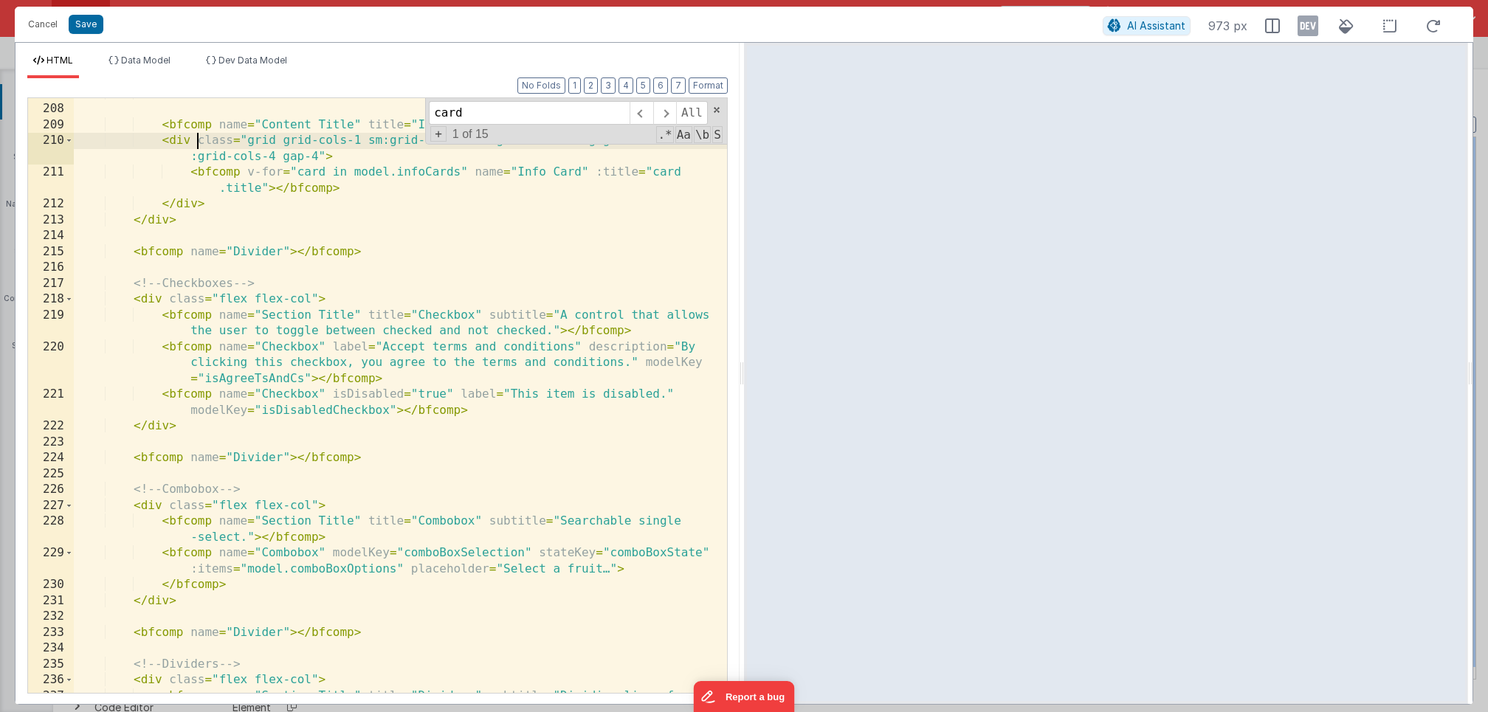
scroll to position [5244, 0]
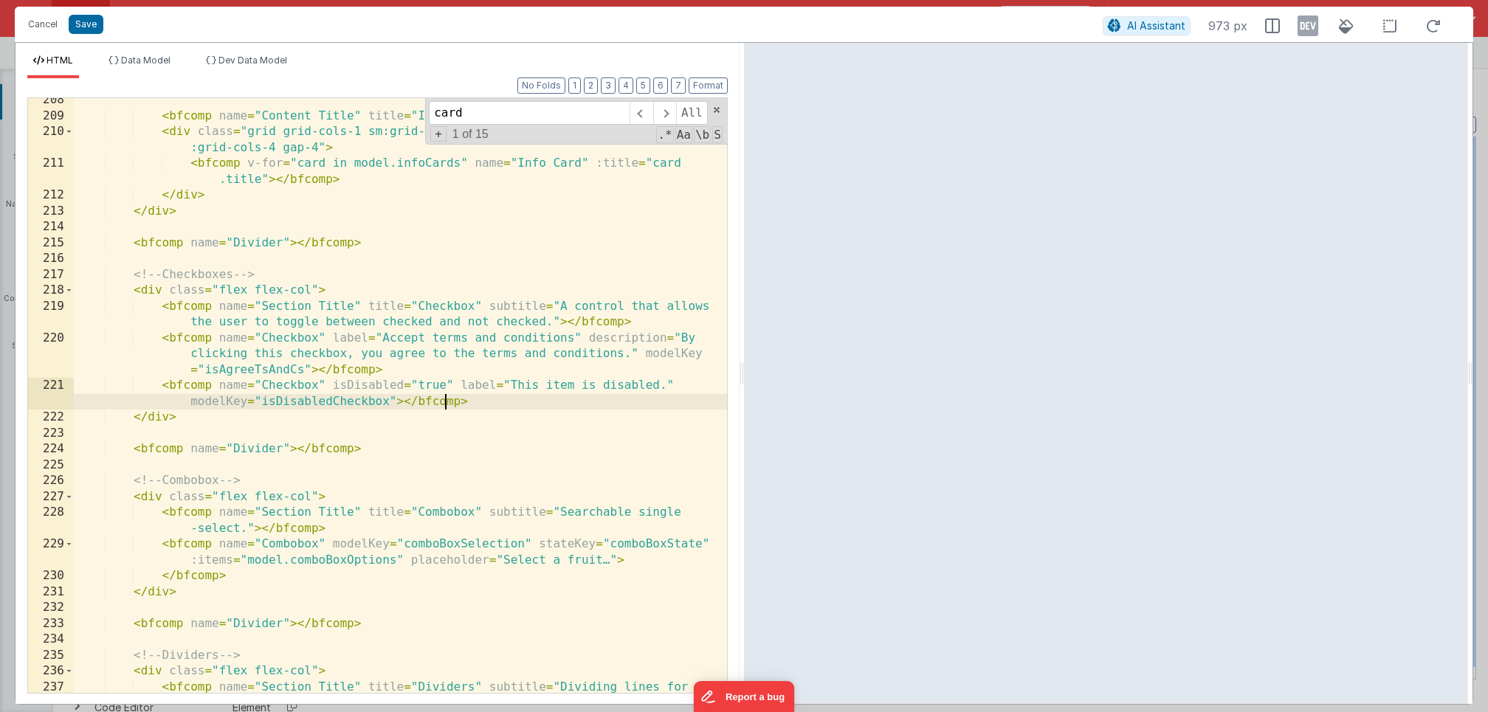
click at [447, 398] on div "< bfcomp name = "Content Title" title = "Info Card" > </ bfcomp > < div class =…" at bounding box center [400, 421] width 653 height 659
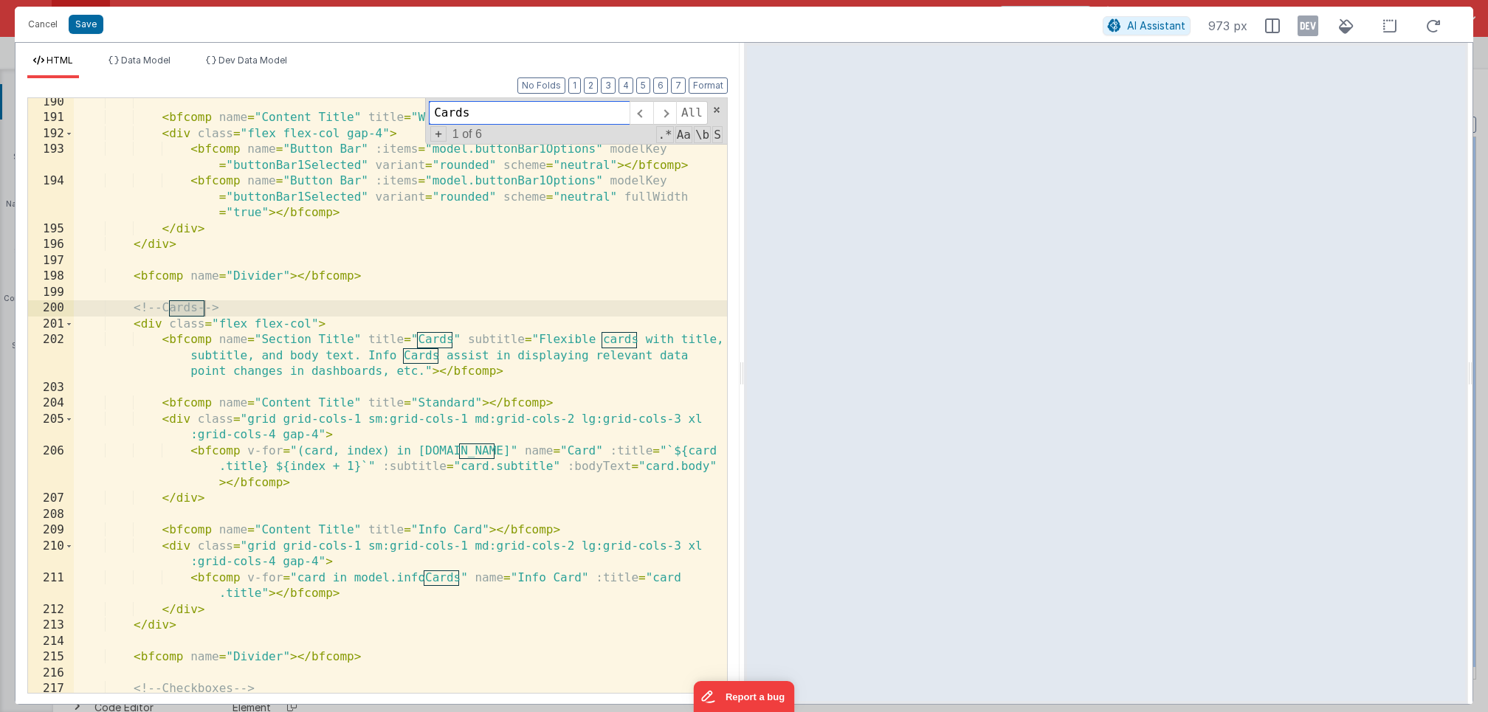
scroll to position [4836, 0]
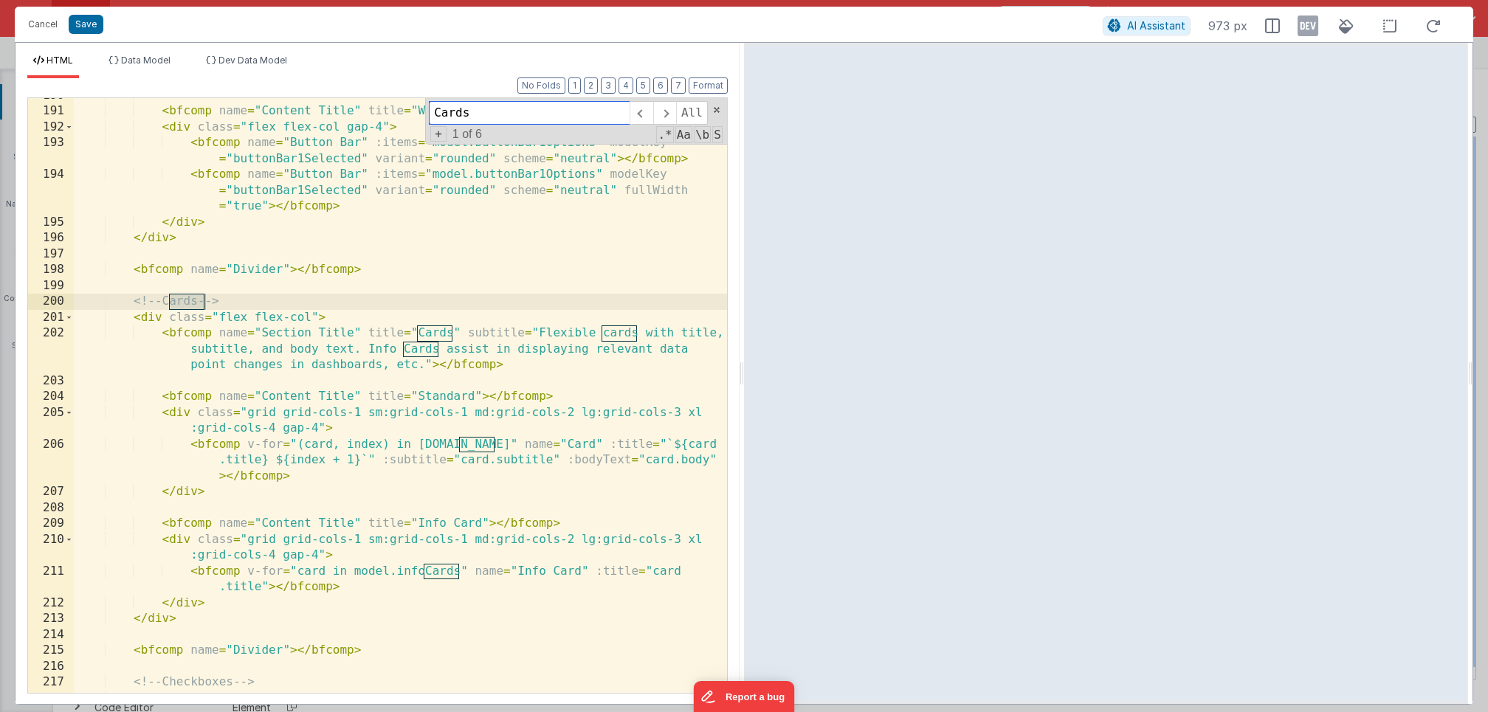
type input "Cards"
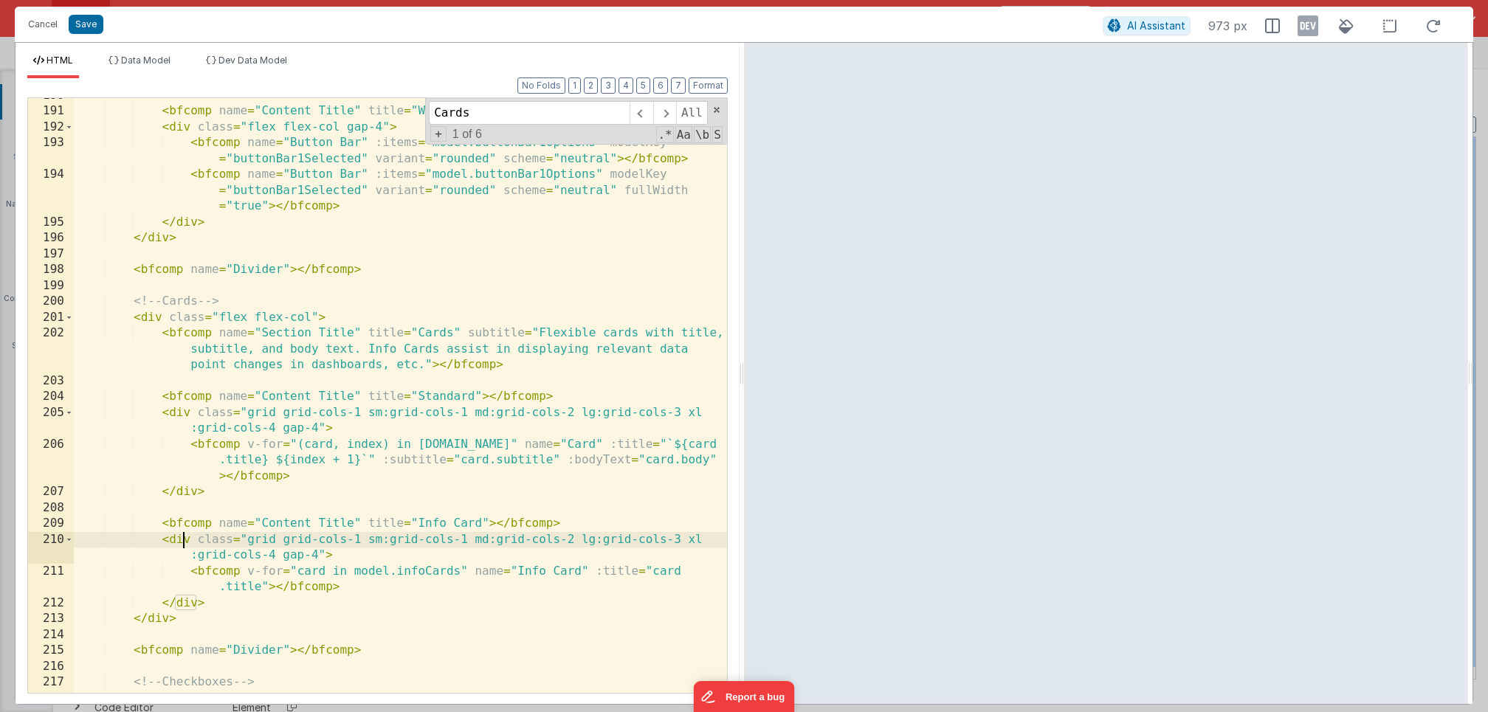
click at [185, 541] on div "< bfcomp name = "Content Title" title = "Width Options" > </ bfcomp > < div cla…" at bounding box center [400, 401] width 653 height 627
click at [196, 515] on div "< bfcomp name = "Content Title" title = "Width Options" > </ bfcomp > < div cla…" at bounding box center [400, 401] width 653 height 627
click at [198, 522] on div "< bfcomp name = "Content Title" title = "Width Options" > </ bfcomp > < div cla…" at bounding box center [400, 401] width 653 height 627
click at [177, 537] on div "< bfcomp name = "Content Title" title = "Width Options" > </ bfcomp > < div cla…" at bounding box center [400, 401] width 653 height 627
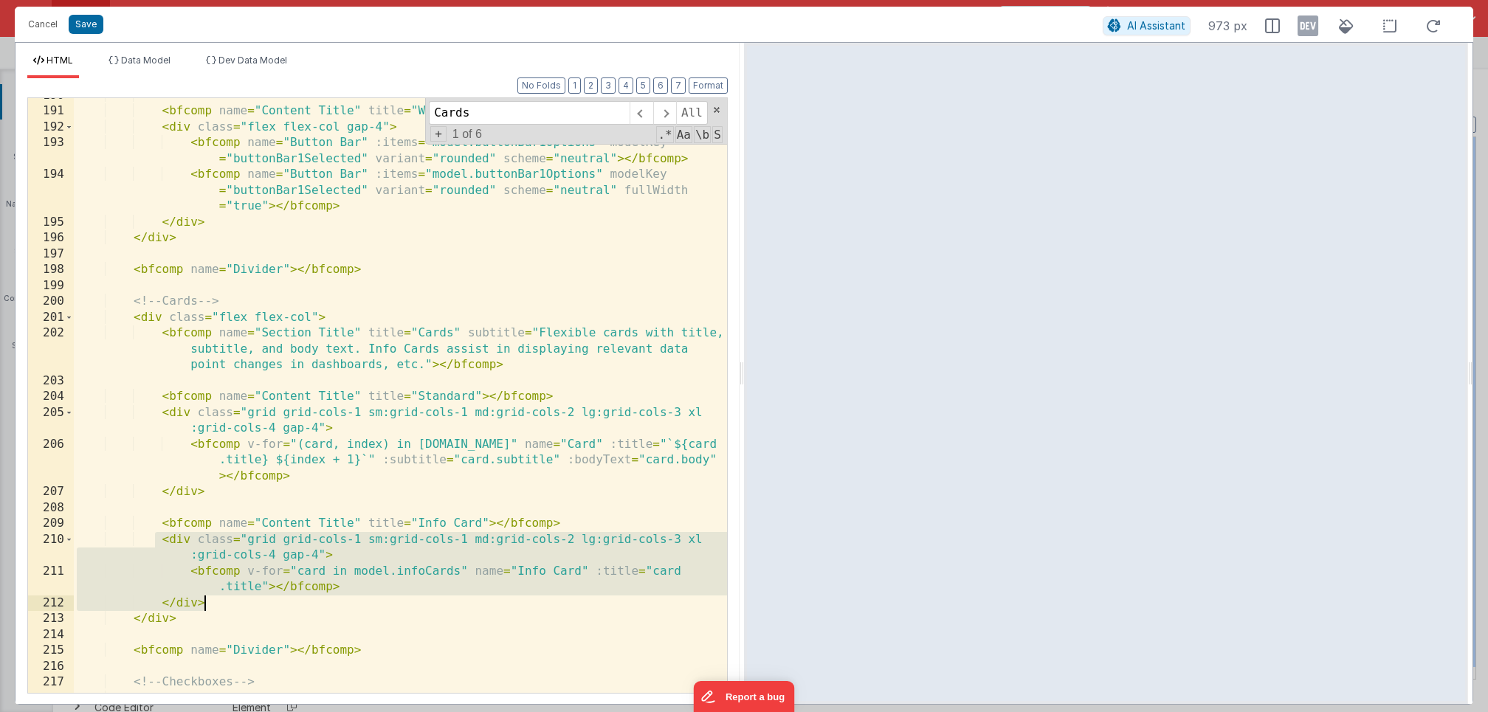
drag, startPoint x: 155, startPoint y: 540, endPoint x: 227, endPoint y: 601, distance: 94.3
click at [227, 601] on div "< bfcomp name = "Content Title" title = "Width Options" > </ bfcomp > < div cla…" at bounding box center [400, 401] width 653 height 627
click at [199, 544] on div "< bfcomp name = "Content Title" title = "Width Options" > </ bfcomp > < div cla…" at bounding box center [400, 401] width 653 height 627
drag, startPoint x: 160, startPoint y: 542, endPoint x: 216, endPoint y: 597, distance: 78.3
click at [216, 597] on div "< bfcomp name = "Content Title" title = "Width Options" > </ bfcomp > < div cla…" at bounding box center [400, 401] width 653 height 627
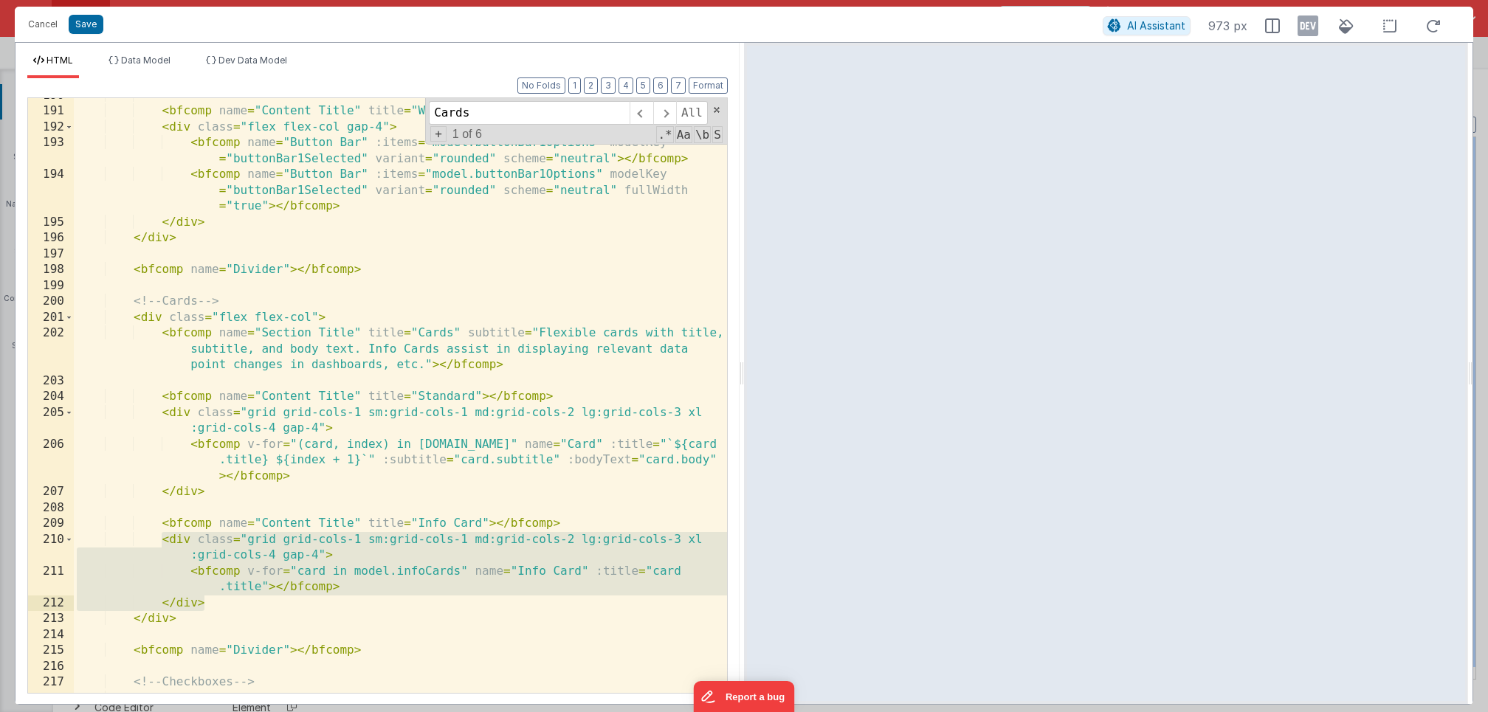
click at [227, 574] on div "< bfcomp name = "Content Title" title = "Width Options" > </ bfcomp > < div cla…" at bounding box center [400, 401] width 653 height 627
drag, startPoint x: 159, startPoint y: 541, endPoint x: 226, endPoint y: 608, distance: 94.5
click at [226, 608] on div "< bfcomp name = "Content Title" title = "Width Options" > </ bfcomp > < div cla…" at bounding box center [400, 401] width 653 height 627
click at [44, 25] on button "Cancel" at bounding box center [43, 24] width 44 height 21
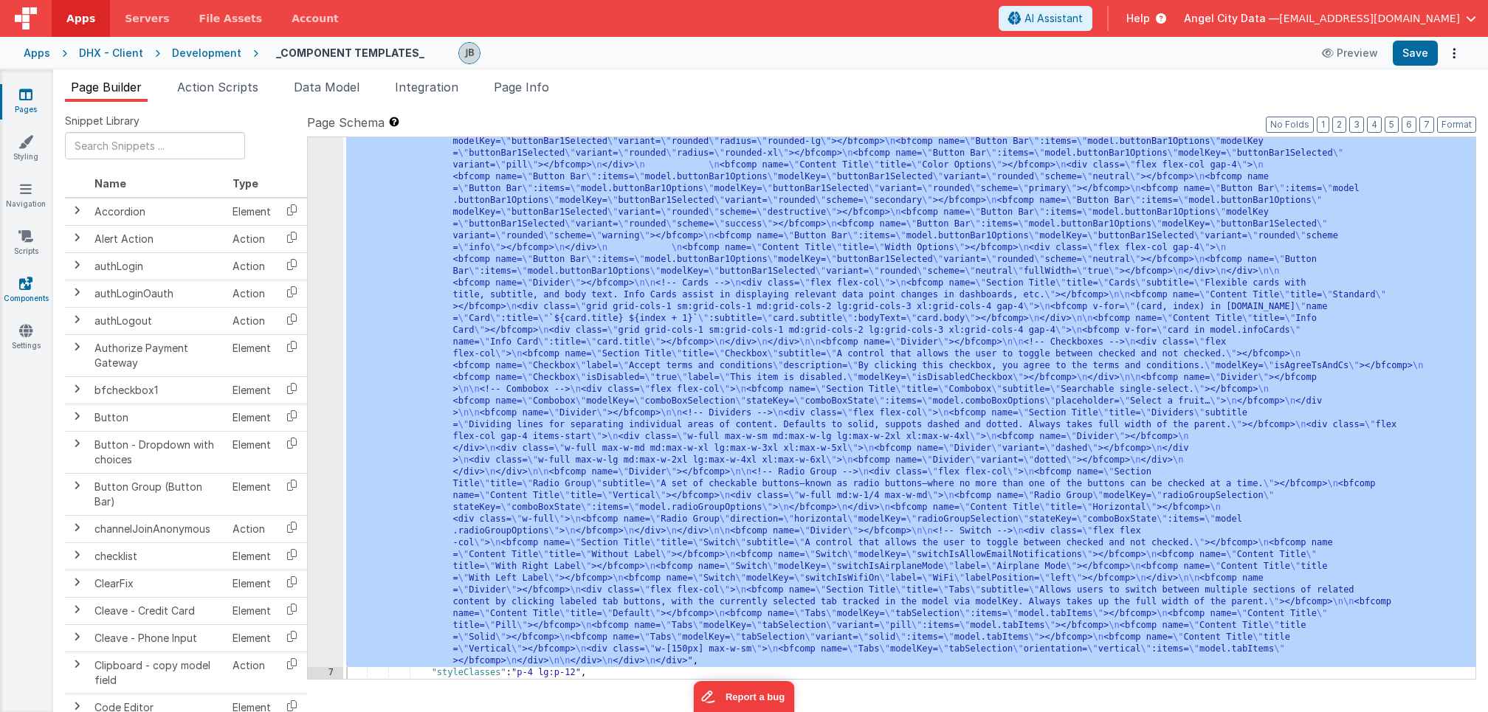
click at [30, 295] on link "Components" at bounding box center [25, 291] width 53 height 30
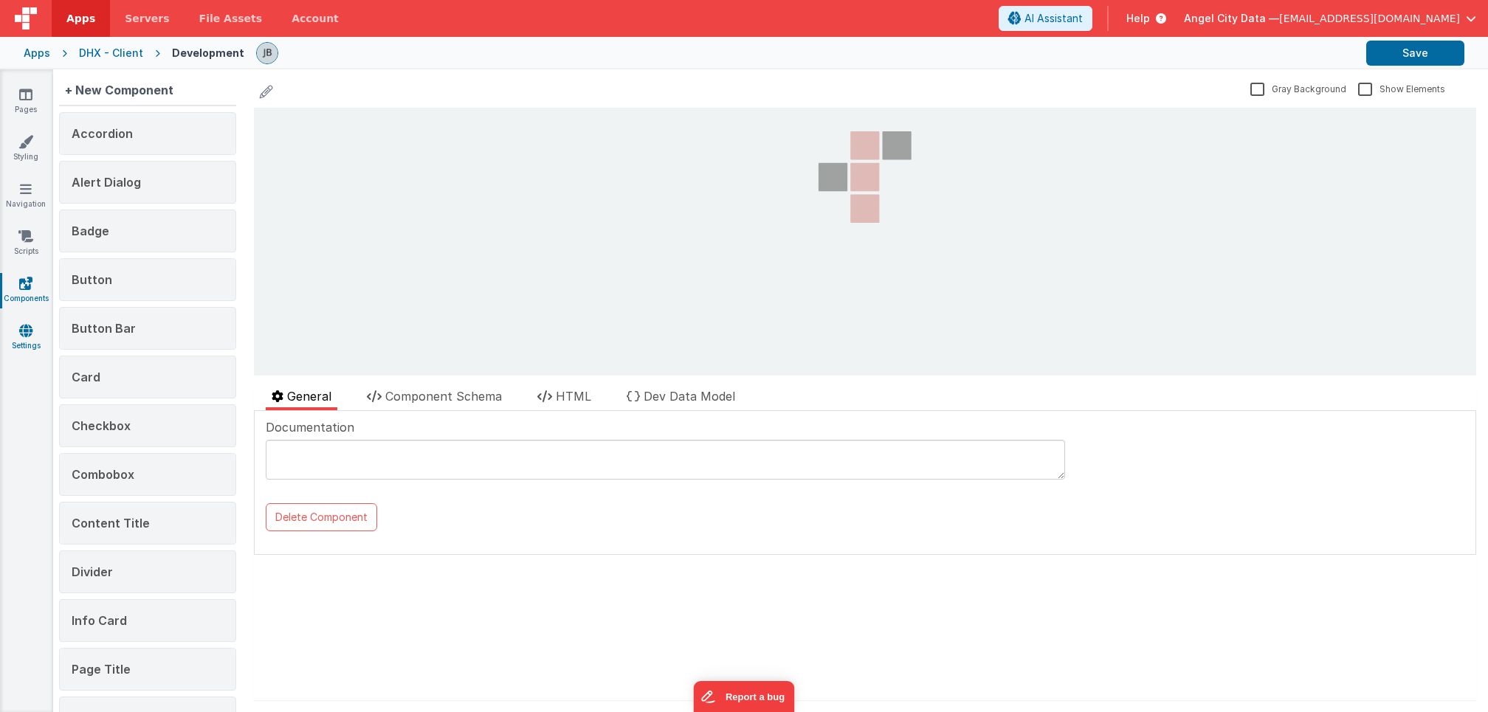
click at [33, 325] on link "Settings" at bounding box center [25, 338] width 53 height 30
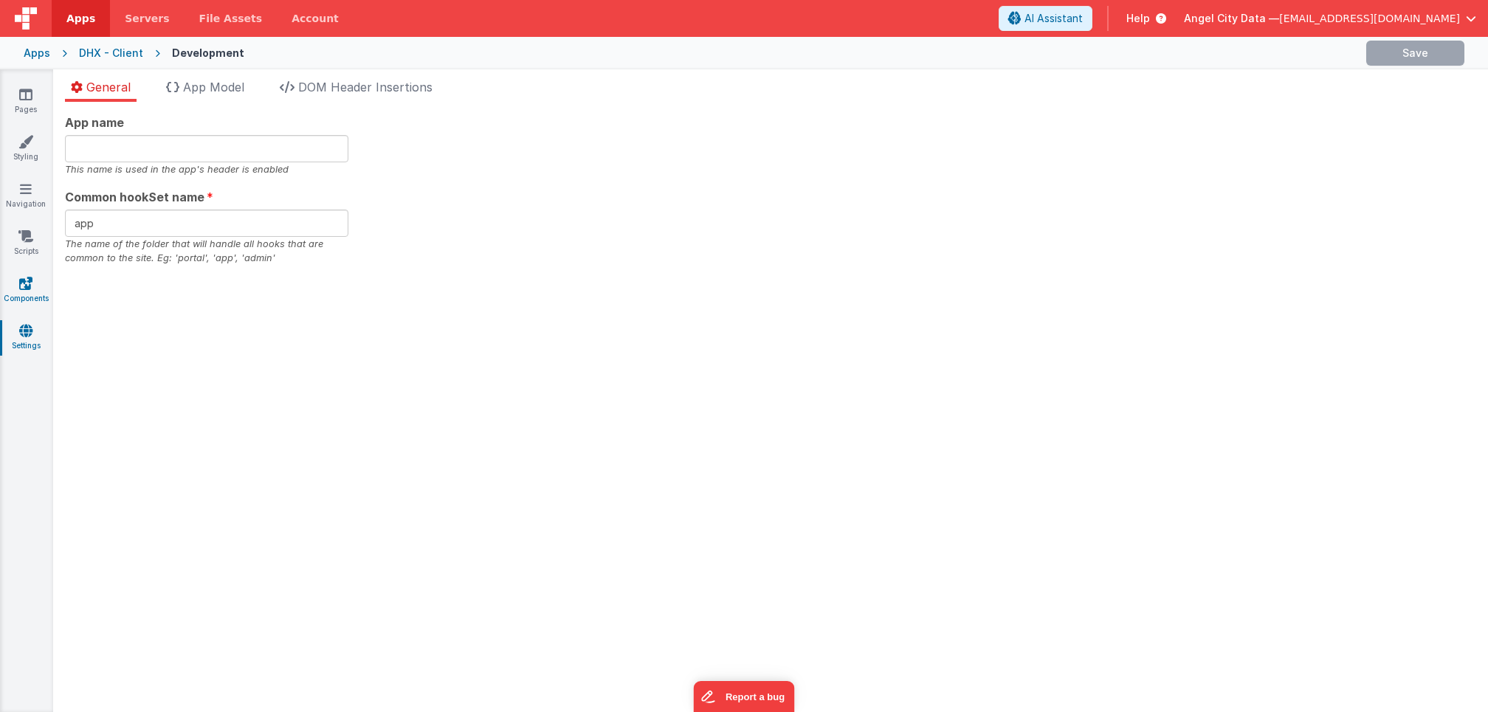
click at [27, 291] on link "Components" at bounding box center [25, 291] width 53 height 30
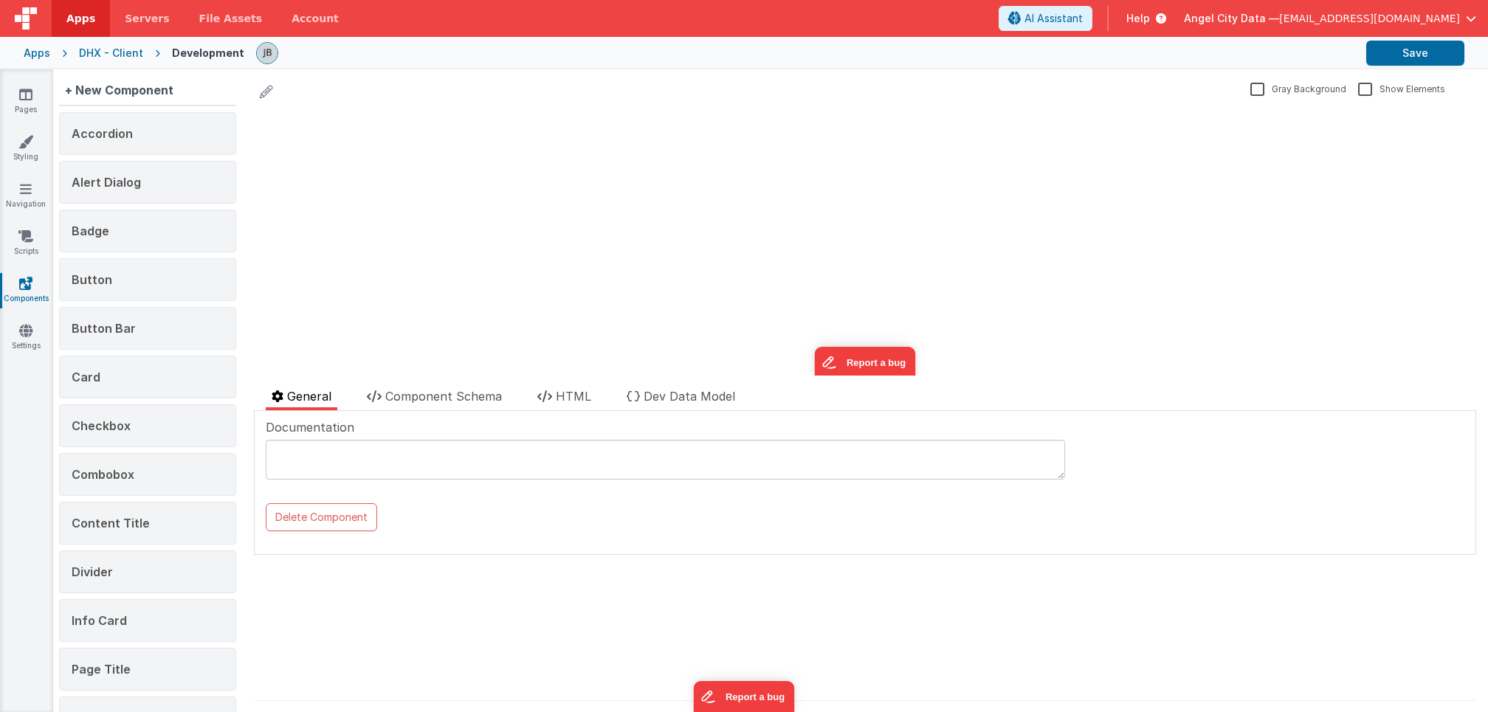
click at [1367, 89] on label "Show Elements" at bounding box center [1401, 88] width 87 height 14
click at [0, 0] on input "Show Elements" at bounding box center [0, 0] width 0 height 0
click at [34, 333] on link "Settings" at bounding box center [25, 338] width 53 height 30
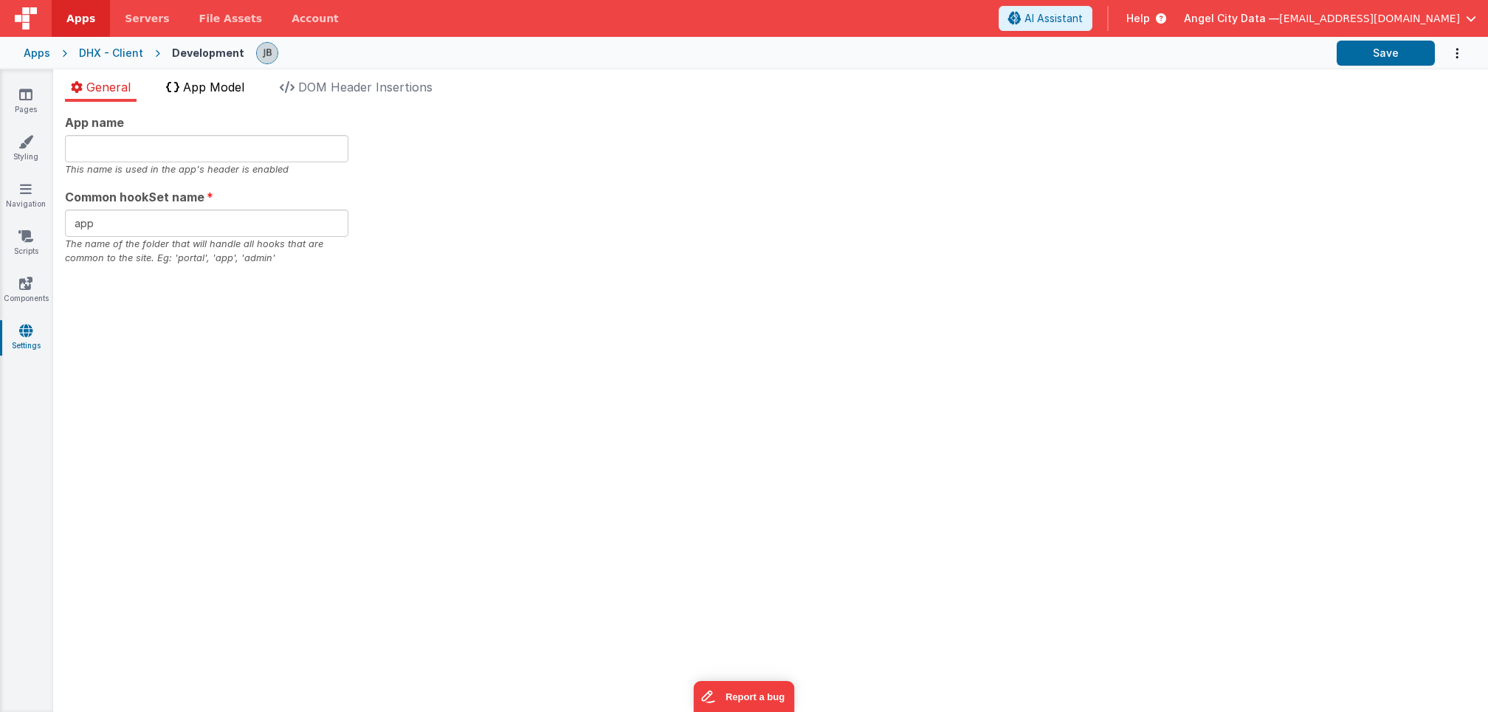
click at [214, 85] on span "App Model" at bounding box center [213, 87] width 61 height 15
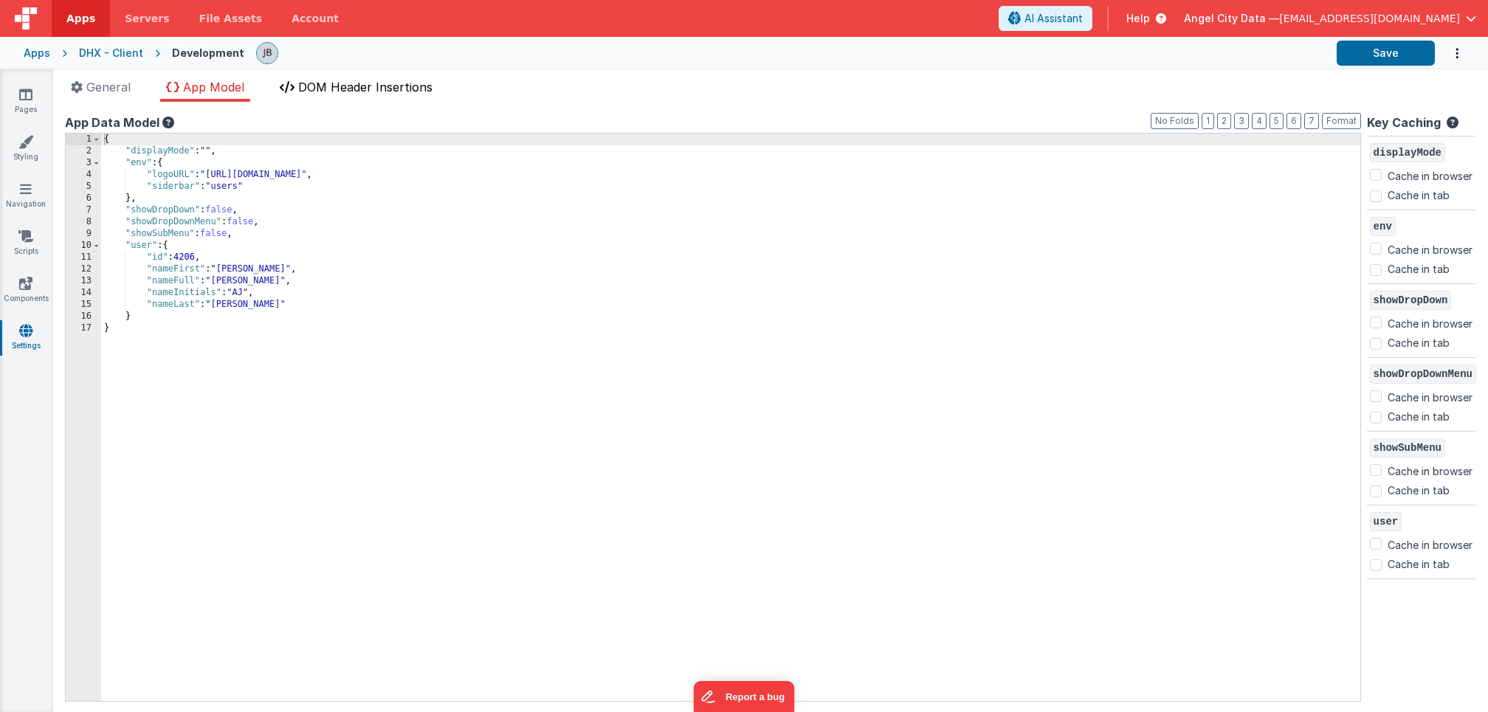
click at [337, 90] on span "DOM Header Insertions" at bounding box center [365, 87] width 134 height 15
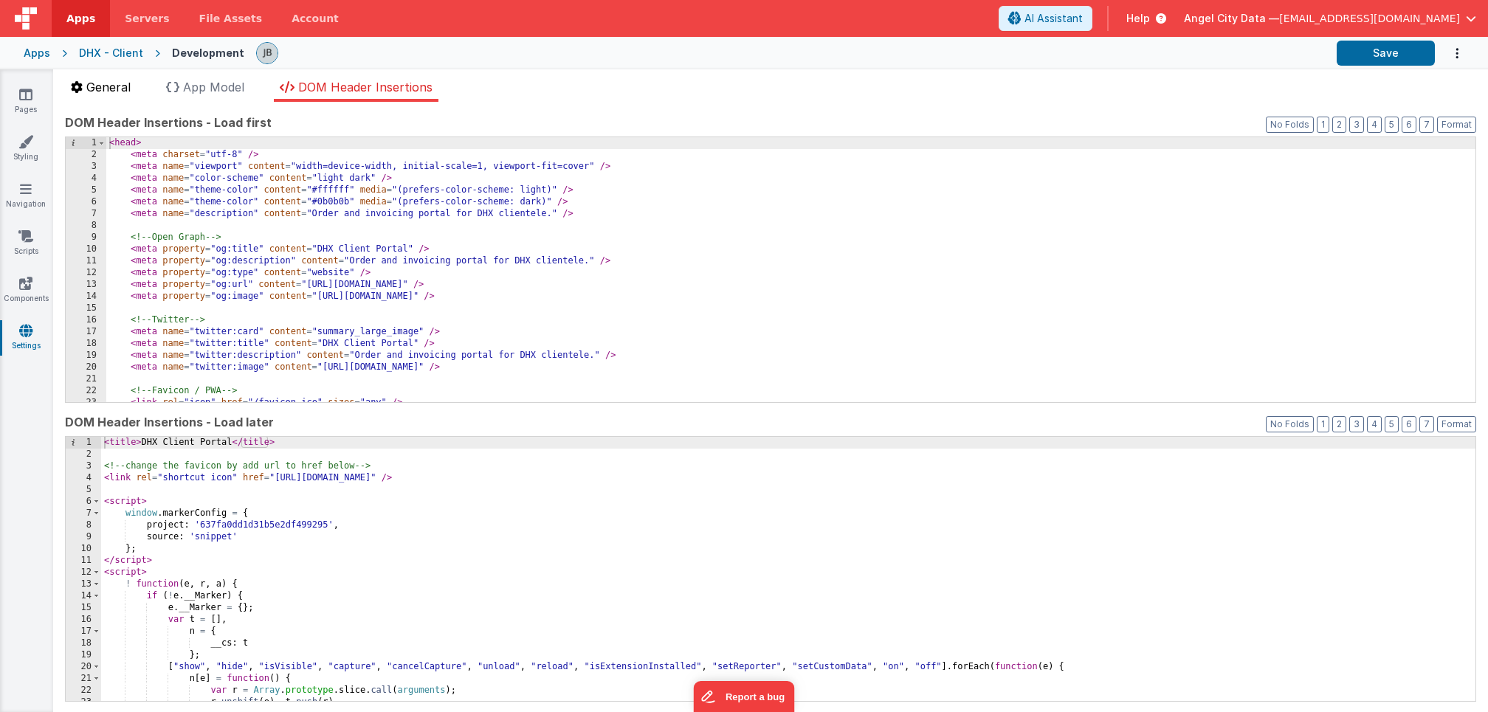
click at [114, 78] on li "General" at bounding box center [101, 90] width 72 height 24
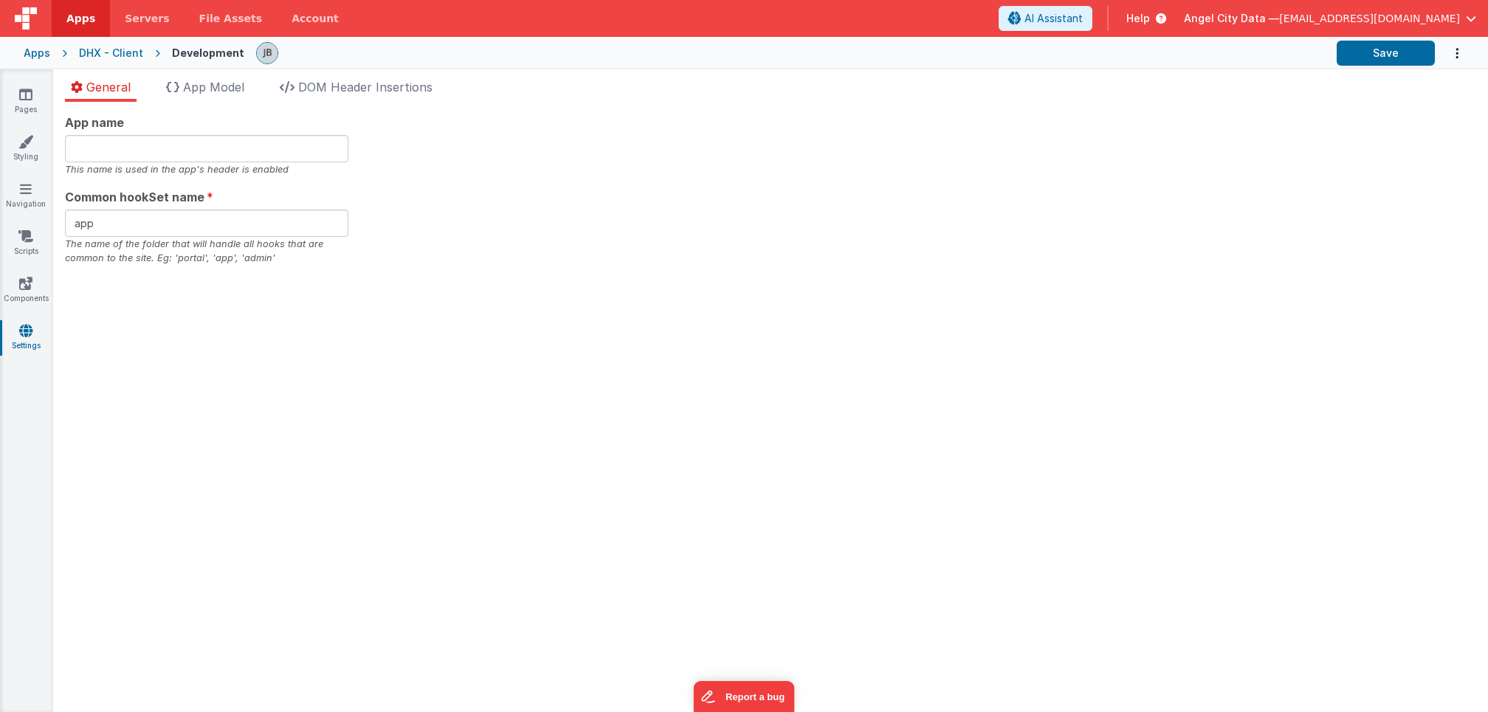
click at [65, 47] on div "Apps DHX - Client Development Save" at bounding box center [744, 53] width 1488 height 32
click at [97, 51] on div "DHX - Client" at bounding box center [111, 53] width 64 height 15
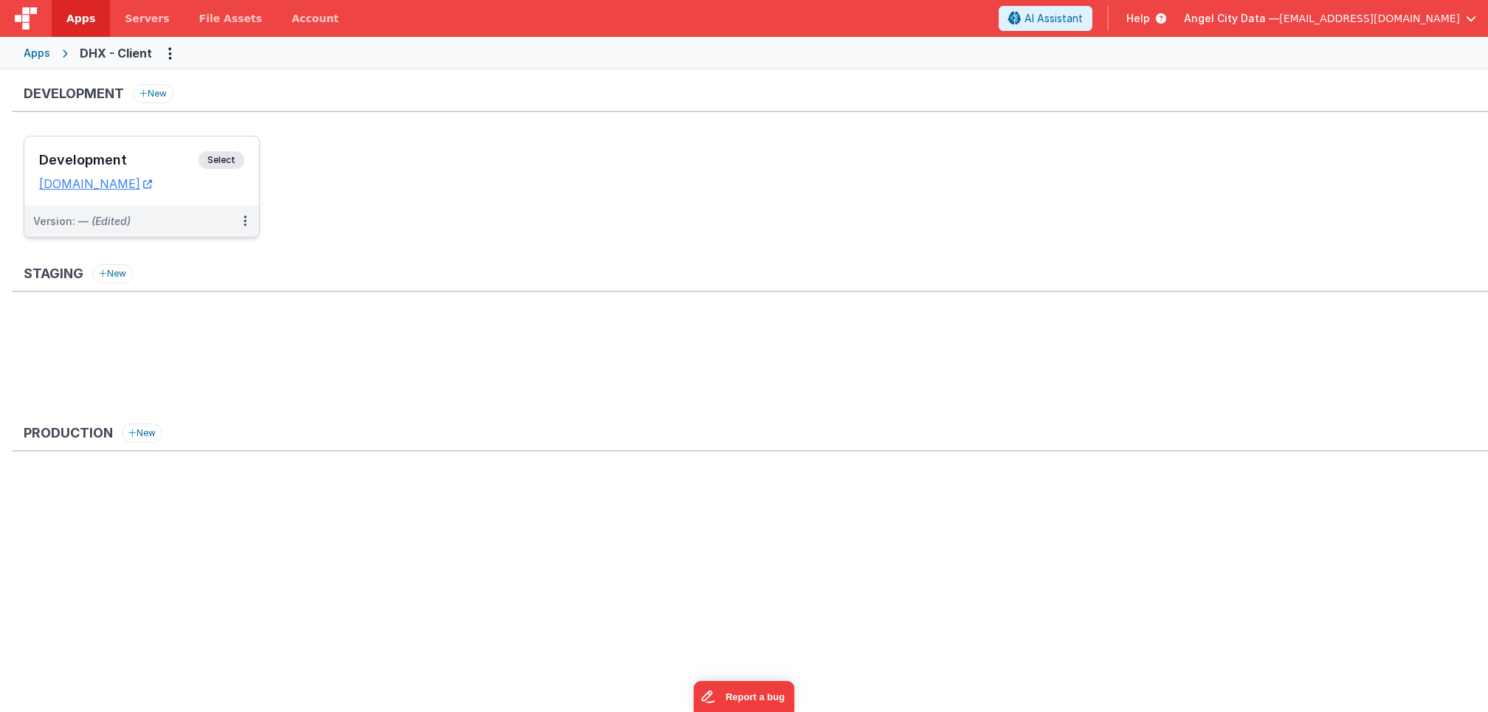
click at [130, 155] on h3 "Development" at bounding box center [118, 160] width 159 height 15
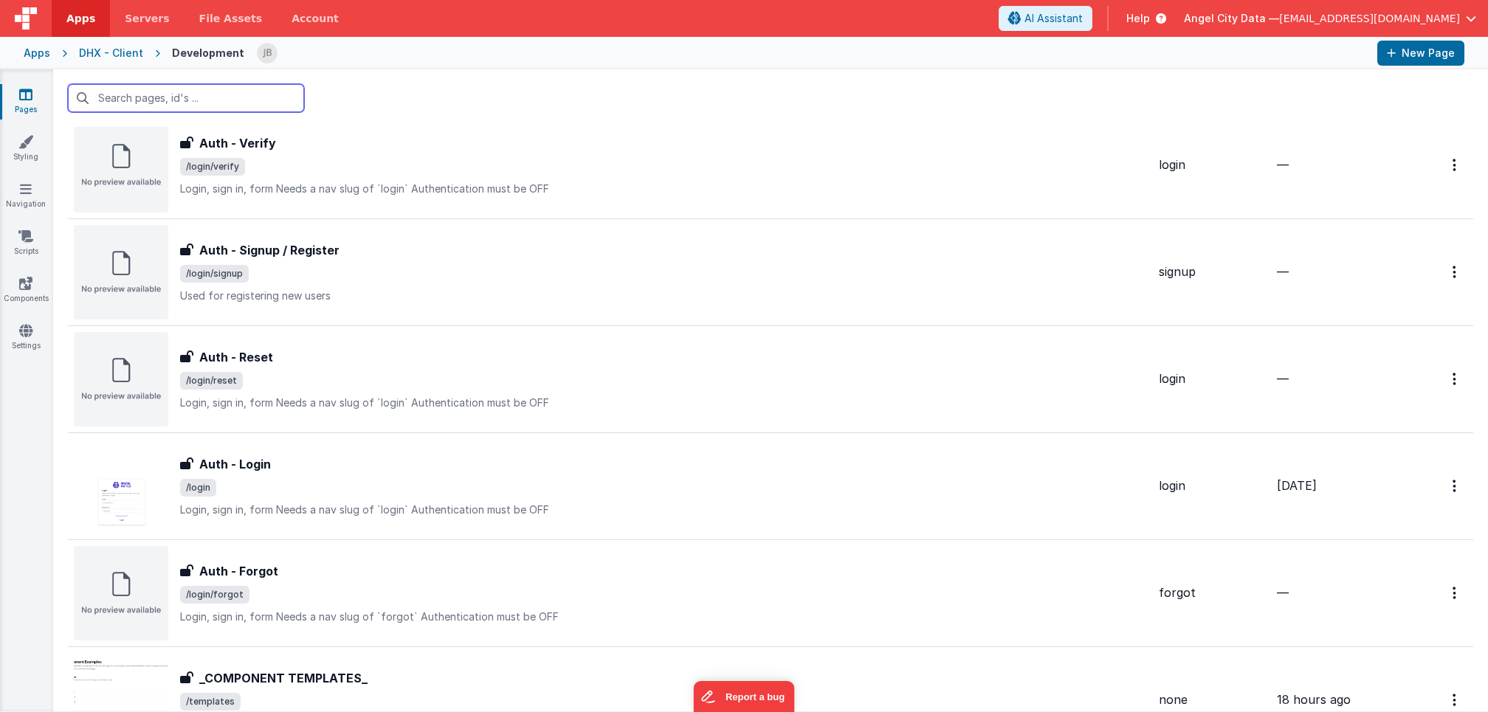
scroll to position [588, 0]
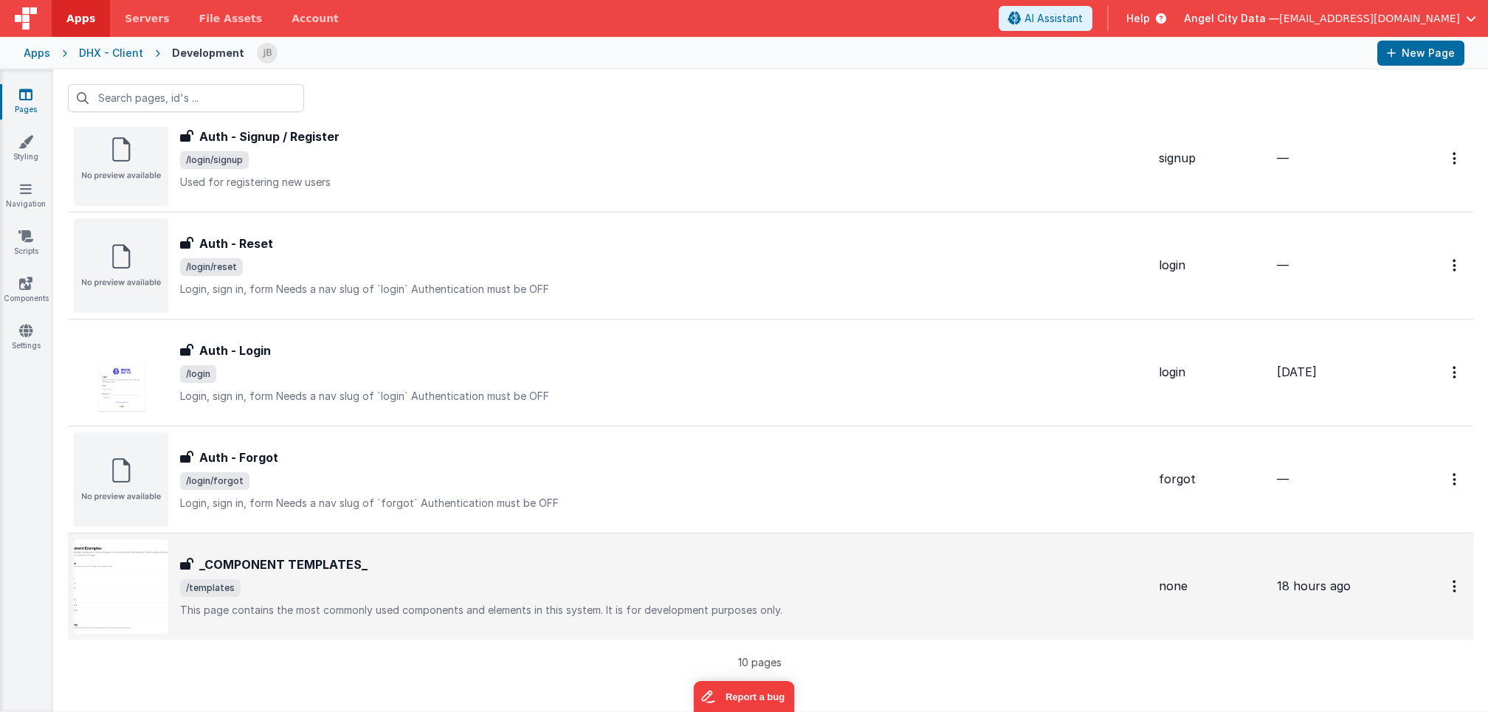
click at [269, 567] on h3 "_COMPONENT TEMPLATES_" at bounding box center [283, 565] width 168 height 18
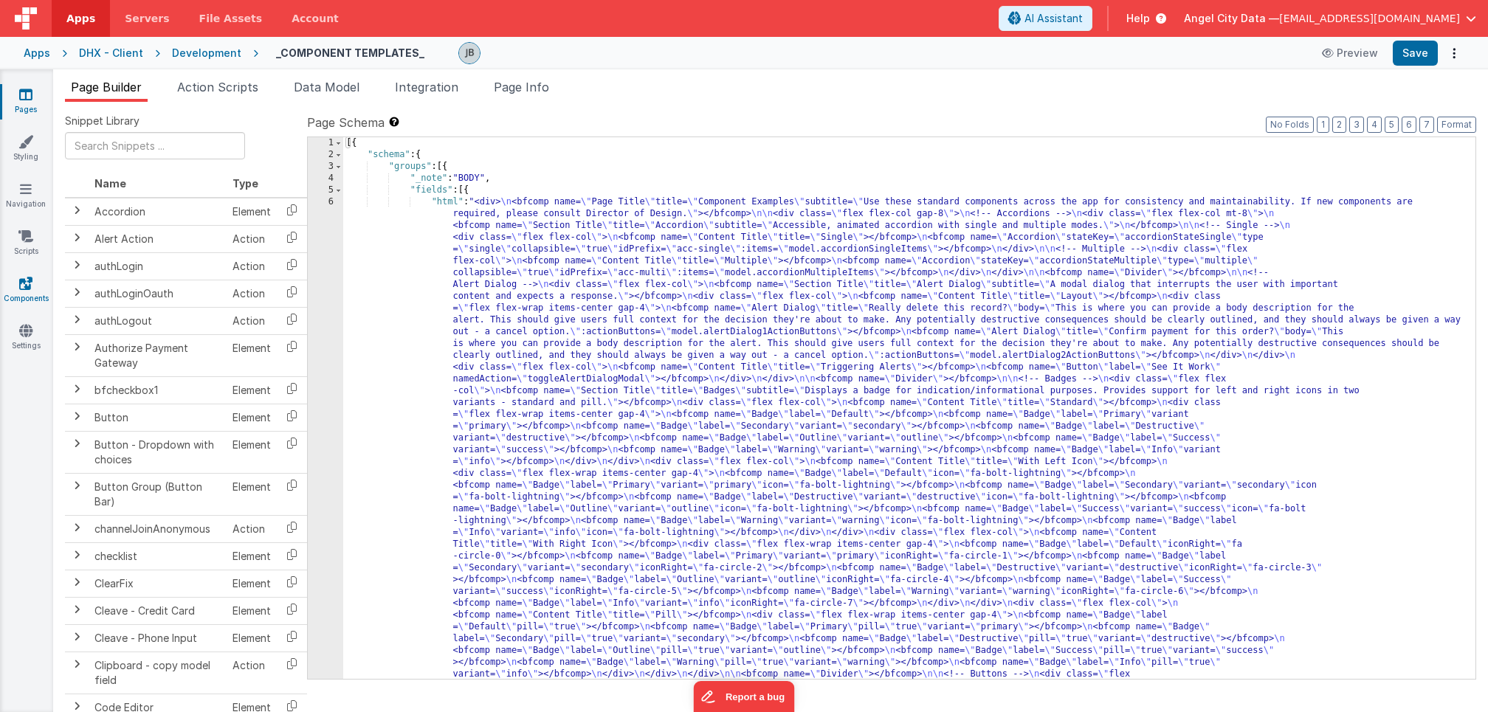
click at [20, 281] on icon at bounding box center [25, 283] width 13 height 15
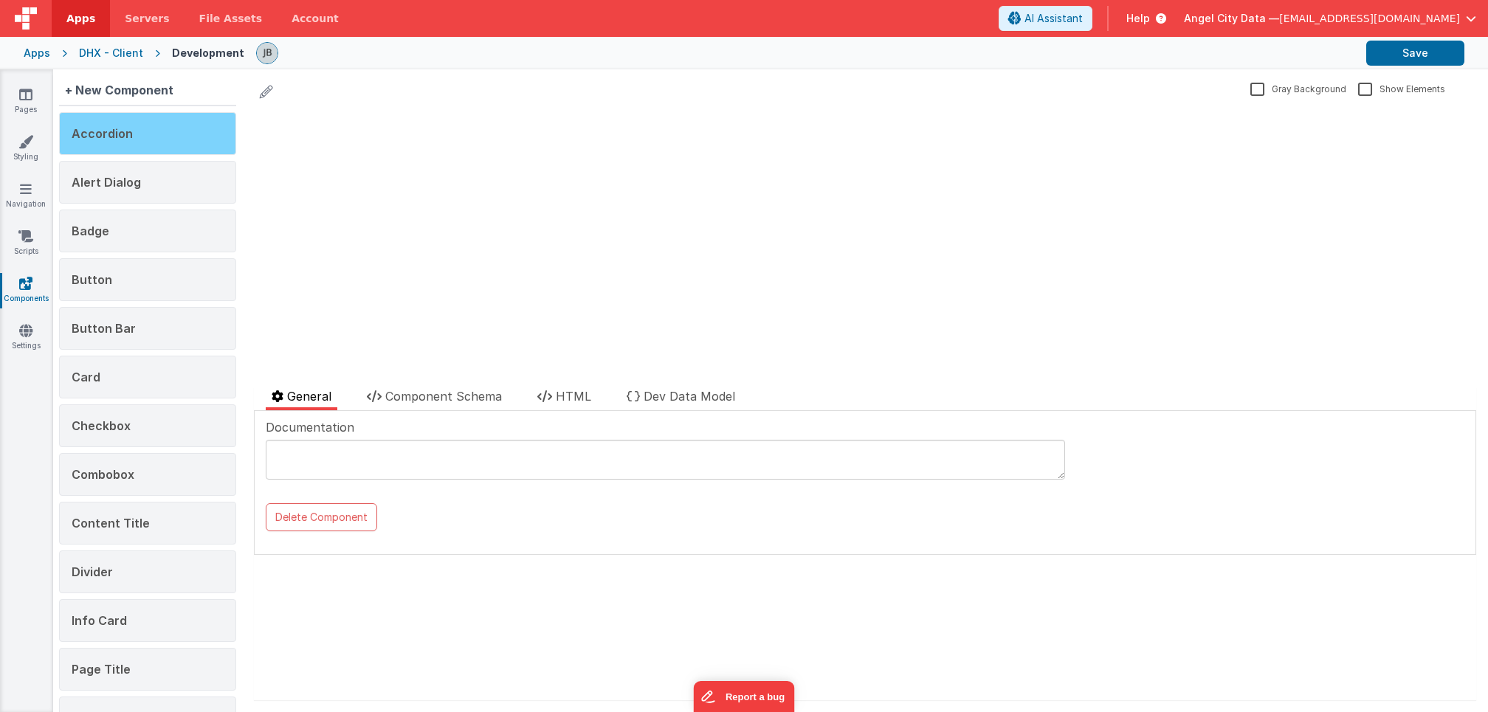
click at [117, 140] on span "Accordion" at bounding box center [102, 133] width 61 height 15
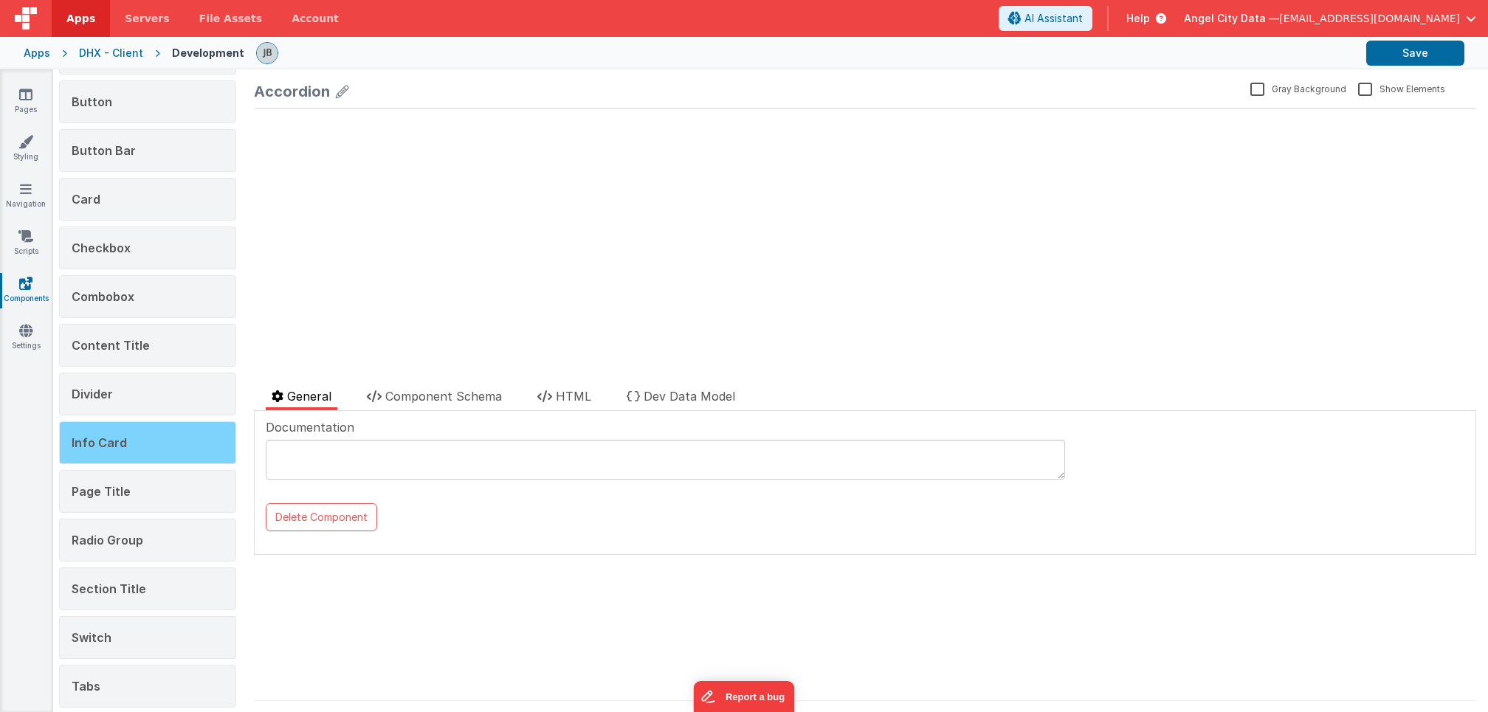
scroll to position [197, 0]
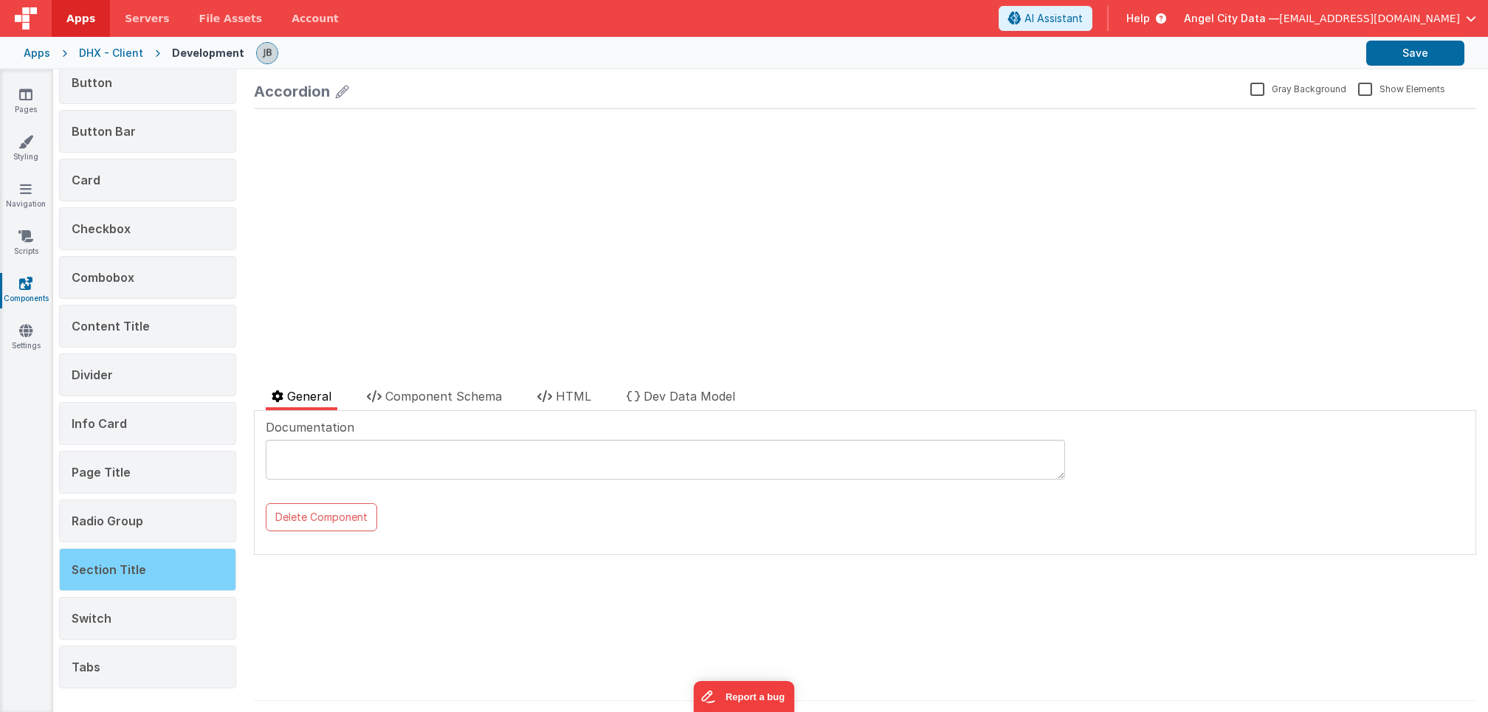
click at [100, 568] on span "Section Title" at bounding box center [109, 570] width 75 height 15
click at [566, 399] on span "HTML" at bounding box center [573, 396] width 35 height 15
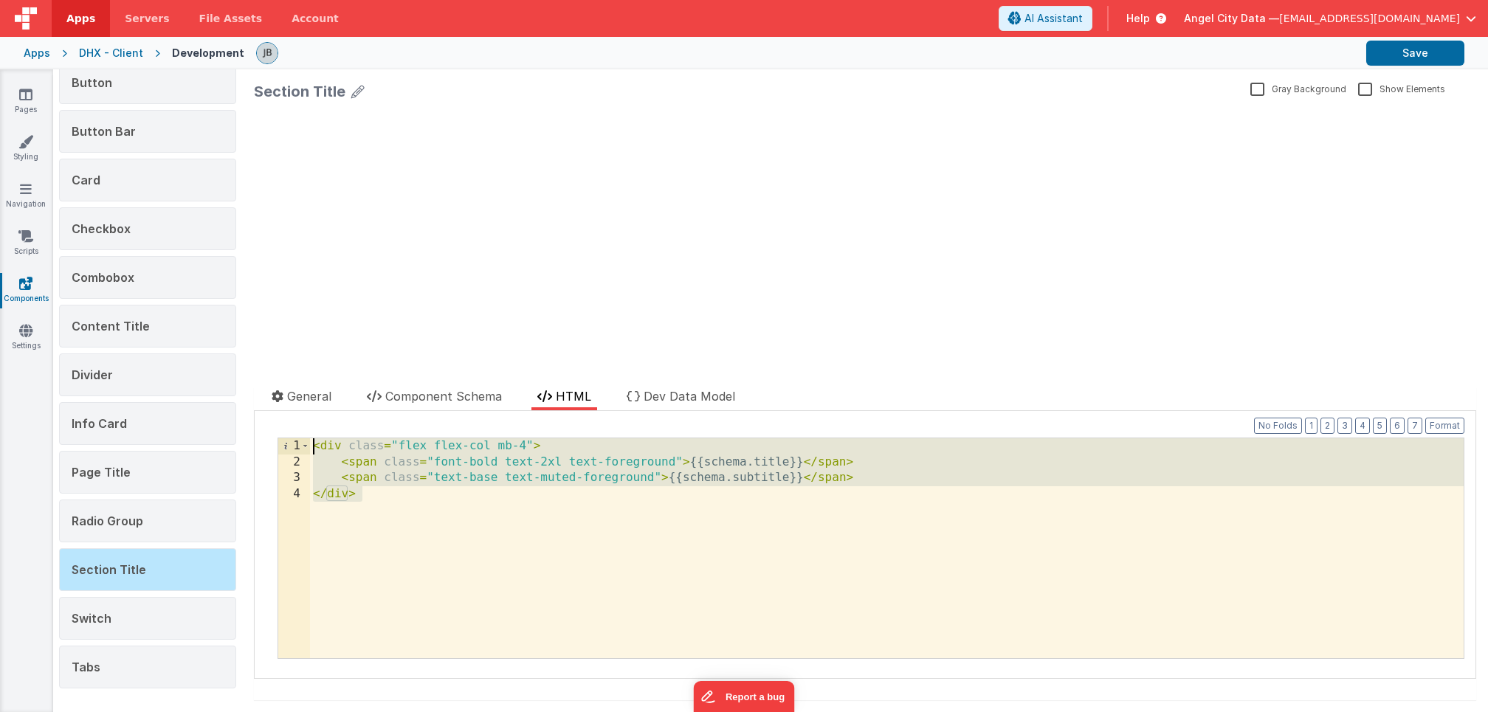
drag, startPoint x: 453, startPoint y: 524, endPoint x: 260, endPoint y: 414, distance: 221.9
click at [260, 414] on div "Documentation Delete Component Data Model Format 7 6 5 4 3 2 1 No Folds XXXXXXX…" at bounding box center [865, 545] width 1223 height 268
click at [435, 577] on div "< div class = "flex flex-col mb-4" > < span class = "font-bold text-2xl text-fo…" at bounding box center [887, 565] width 1154 height 252
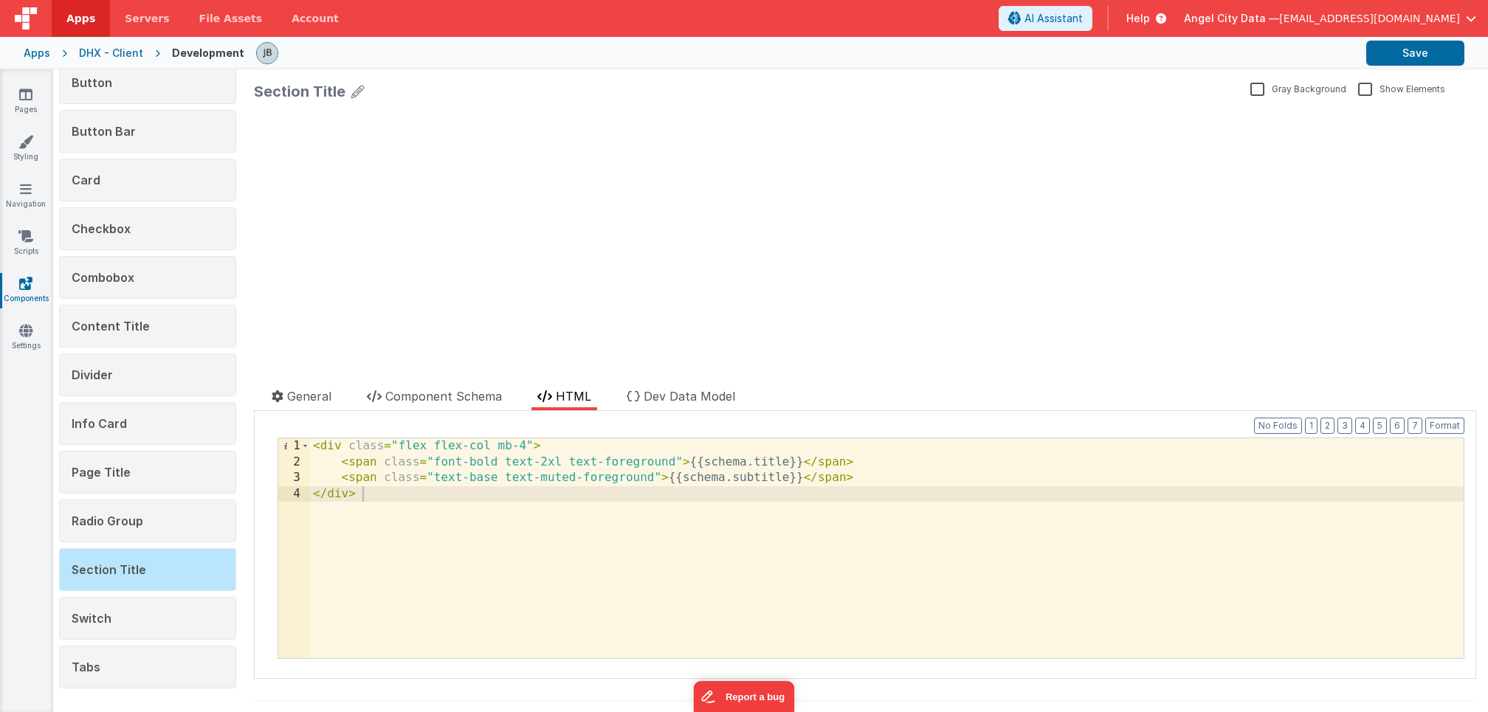
click at [385, 676] on div "Documentation Delete Component Data Model Format 7 6 5 4 3 2 1 No Folds XXXXXXX…" at bounding box center [865, 545] width 1223 height 268
click at [100, 58] on div "DHX - Client" at bounding box center [111, 53] width 64 height 15
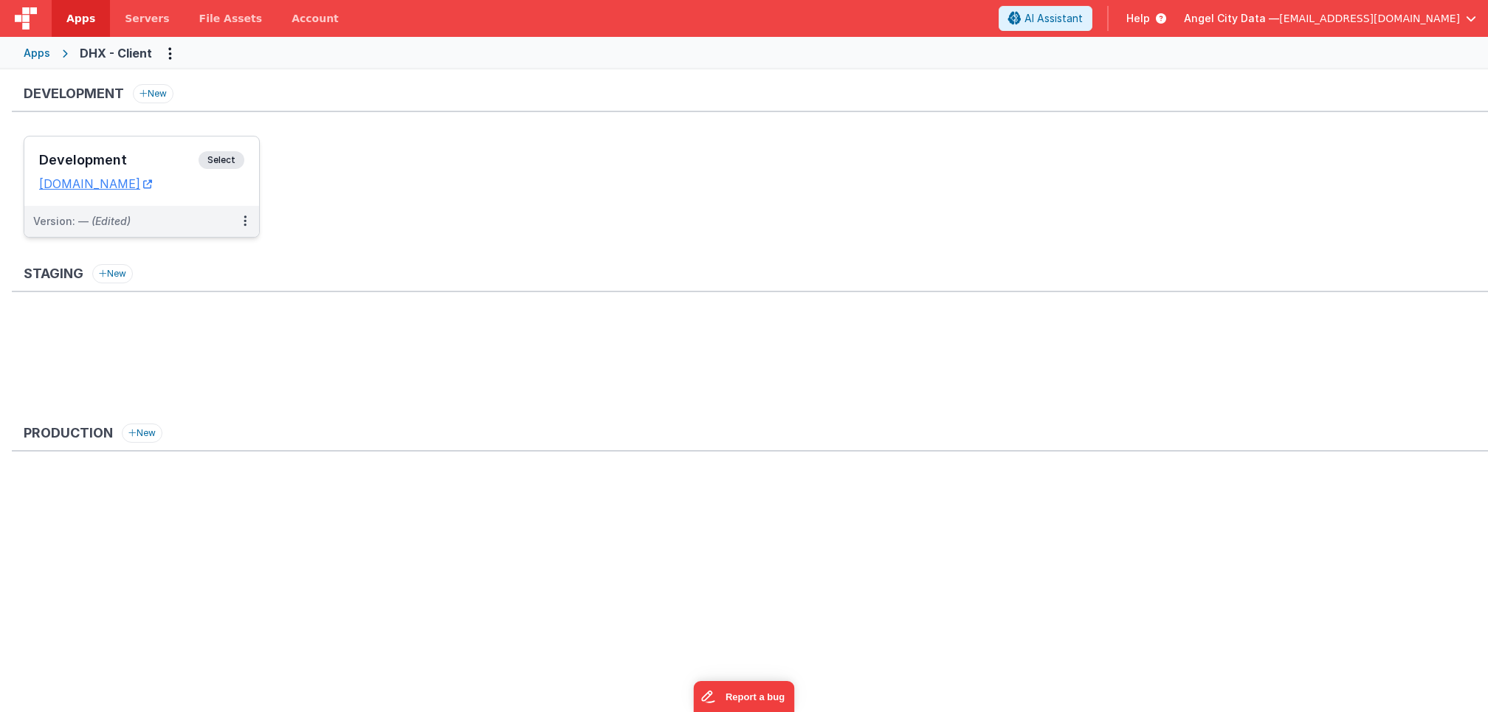
click at [127, 158] on h3 "Development" at bounding box center [118, 160] width 159 height 15
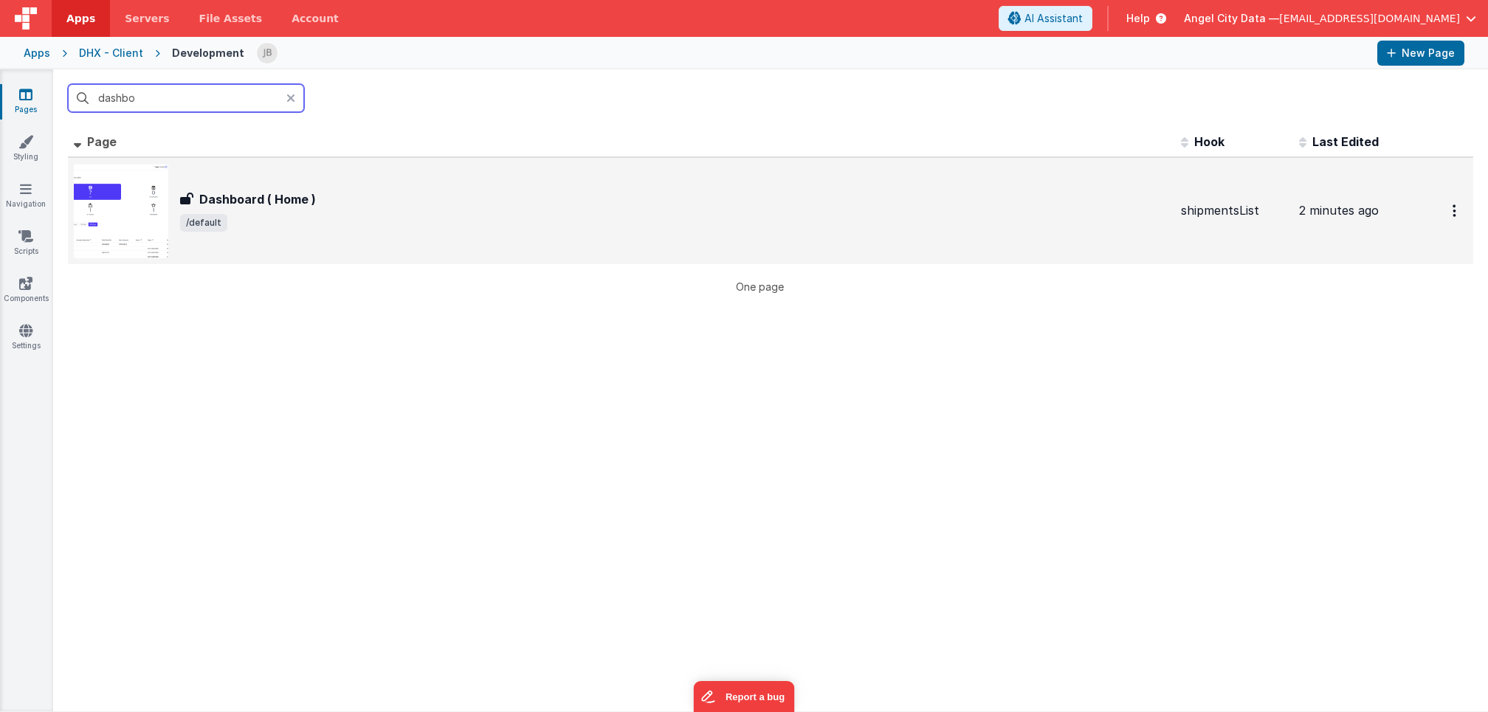
type input "dashbo"
click at [261, 205] on h3 "Dashboard ( Home )" at bounding box center [257, 199] width 117 height 18
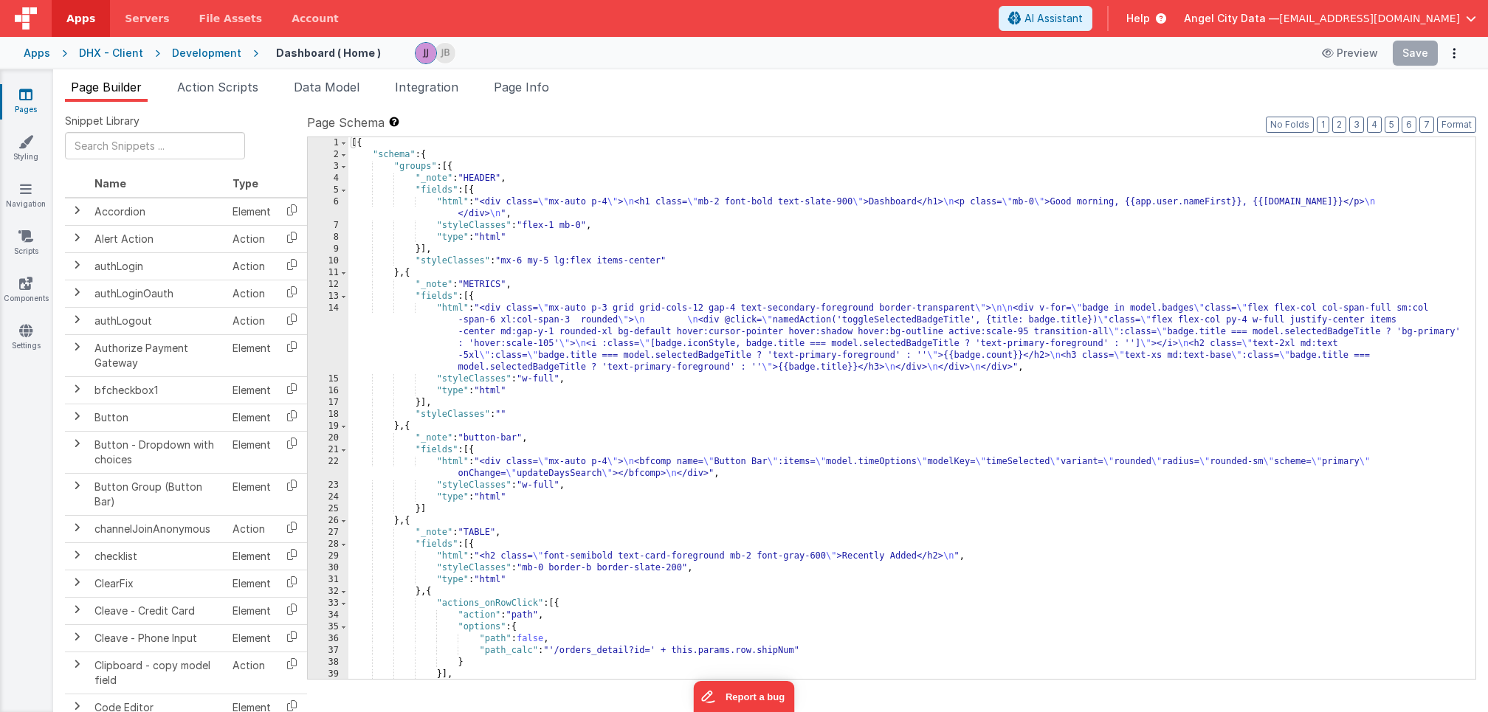
click at [337, 474] on div "22" at bounding box center [328, 468] width 41 height 24
click at [337, 458] on div "22" at bounding box center [328, 468] width 41 height 24
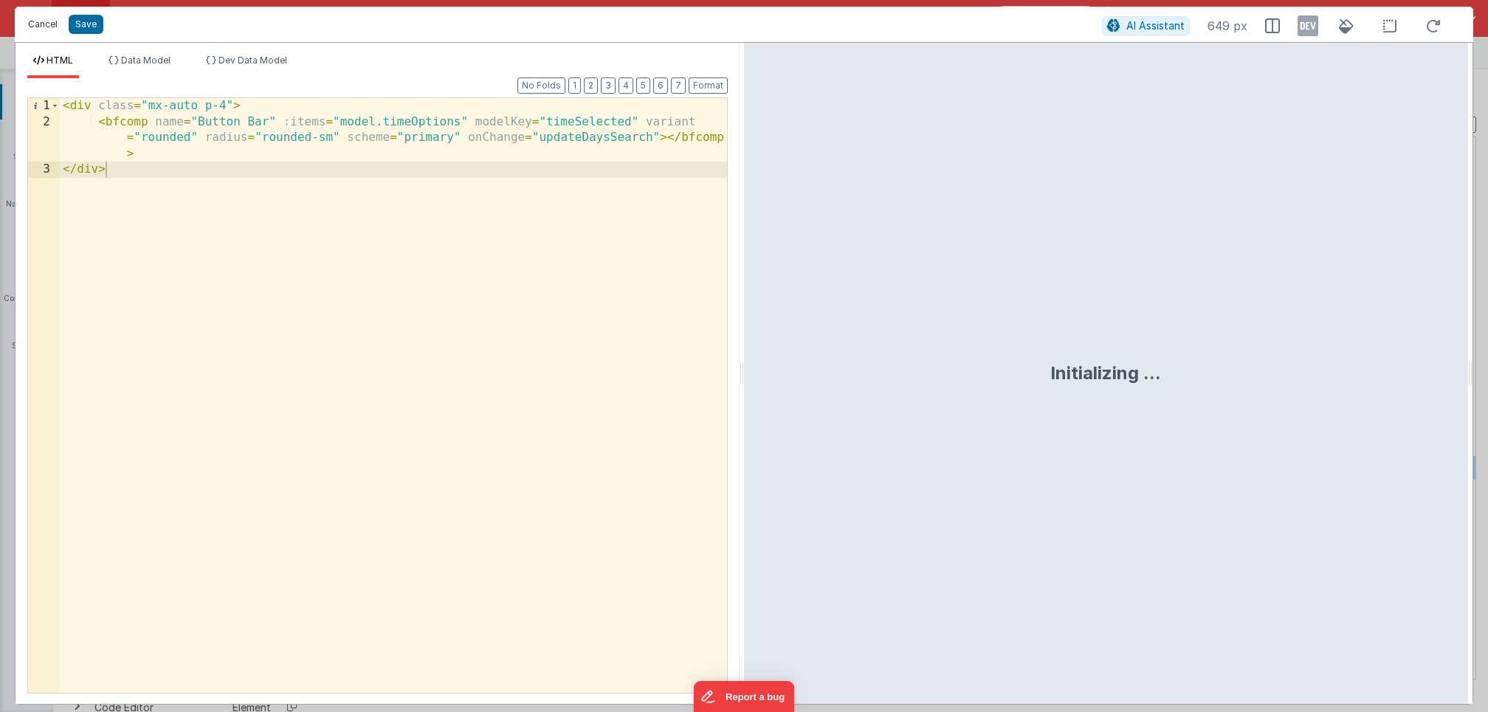
click at [49, 24] on button "Cancel" at bounding box center [43, 24] width 44 height 21
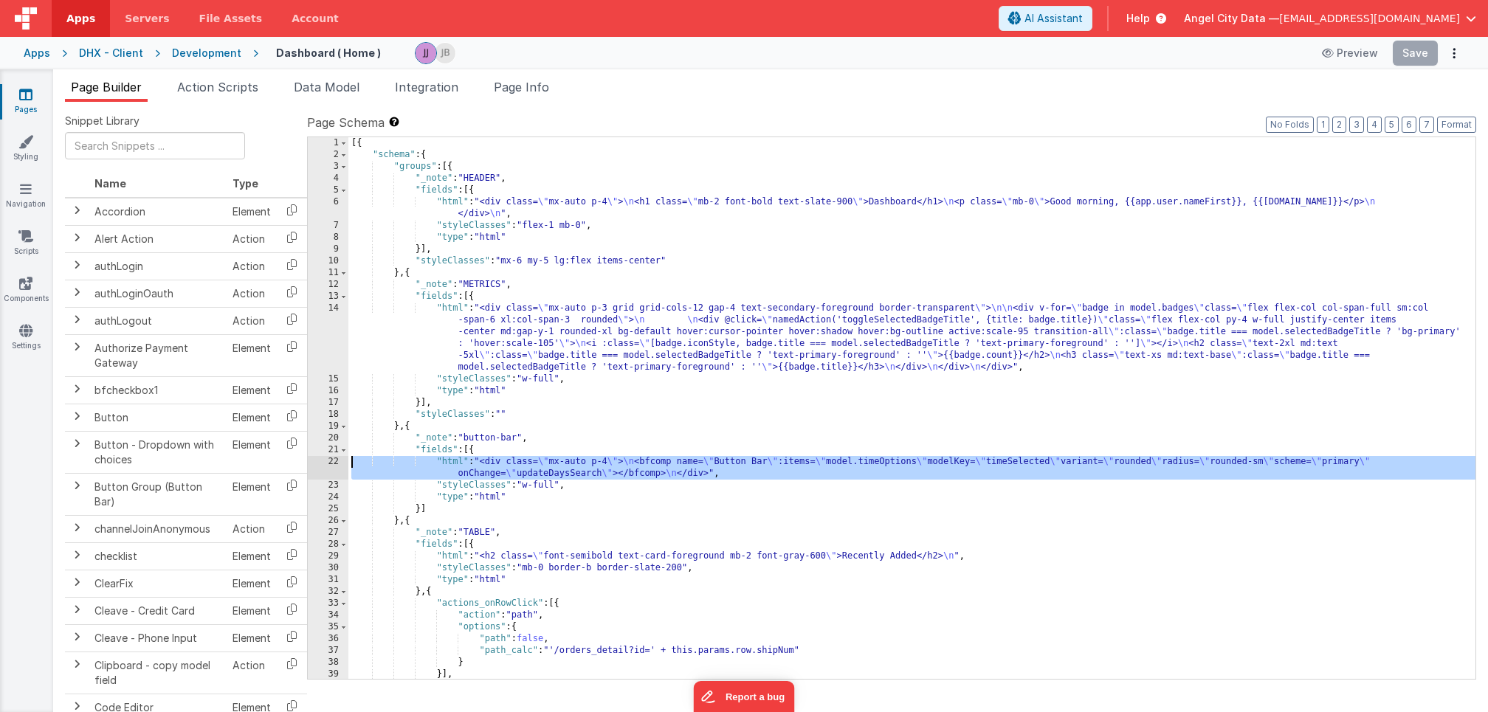
click at [343, 559] on div "29" at bounding box center [328, 557] width 41 height 12
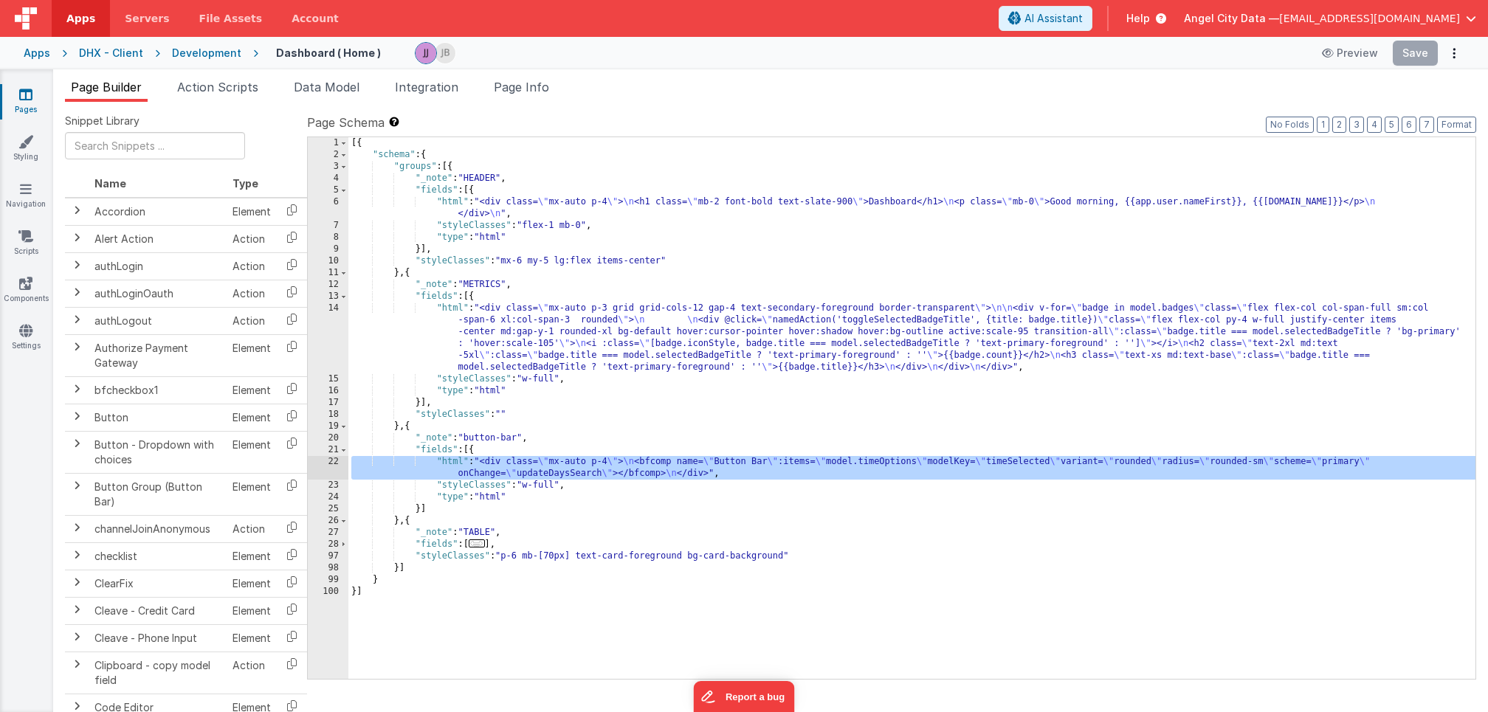
click at [338, 549] on div "28" at bounding box center [328, 545] width 41 height 12
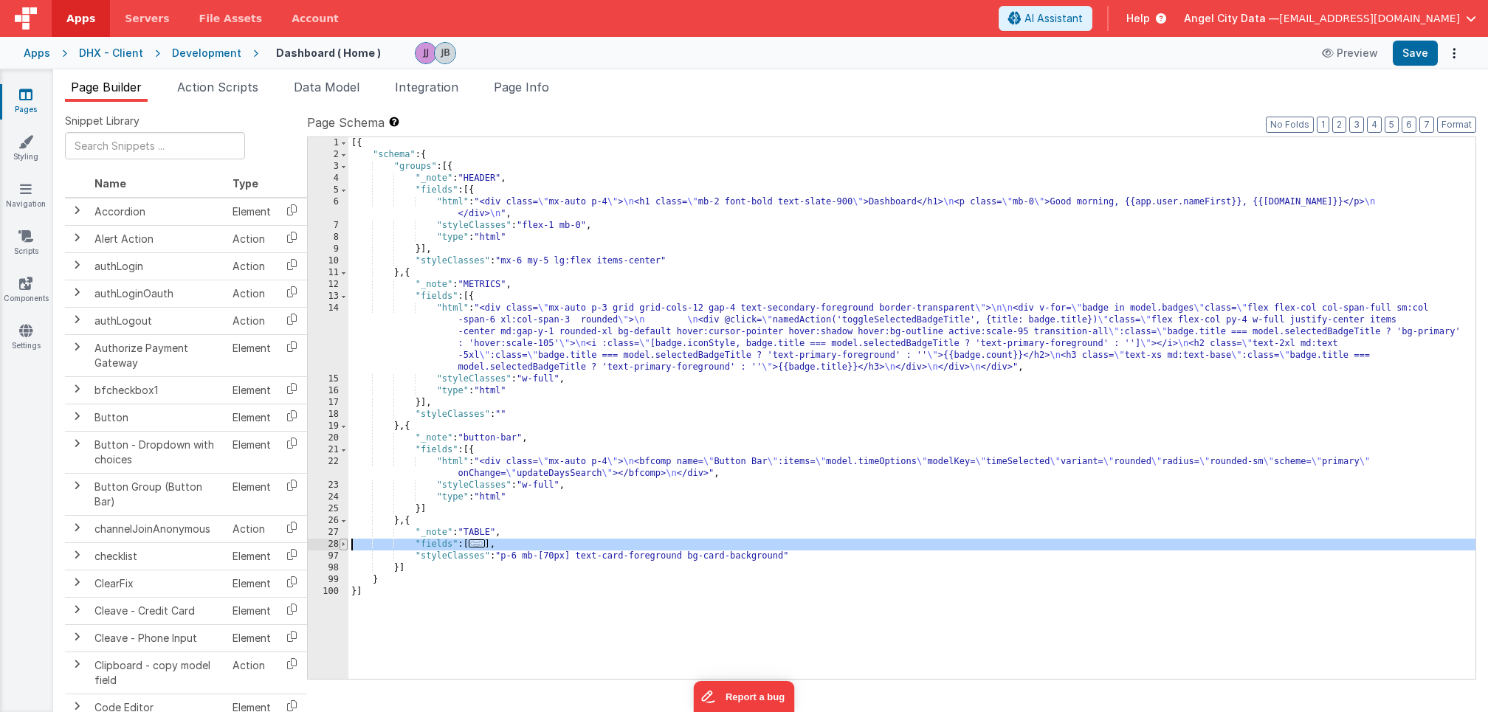
click at [344, 546] on span at bounding box center [344, 545] width 8 height 12
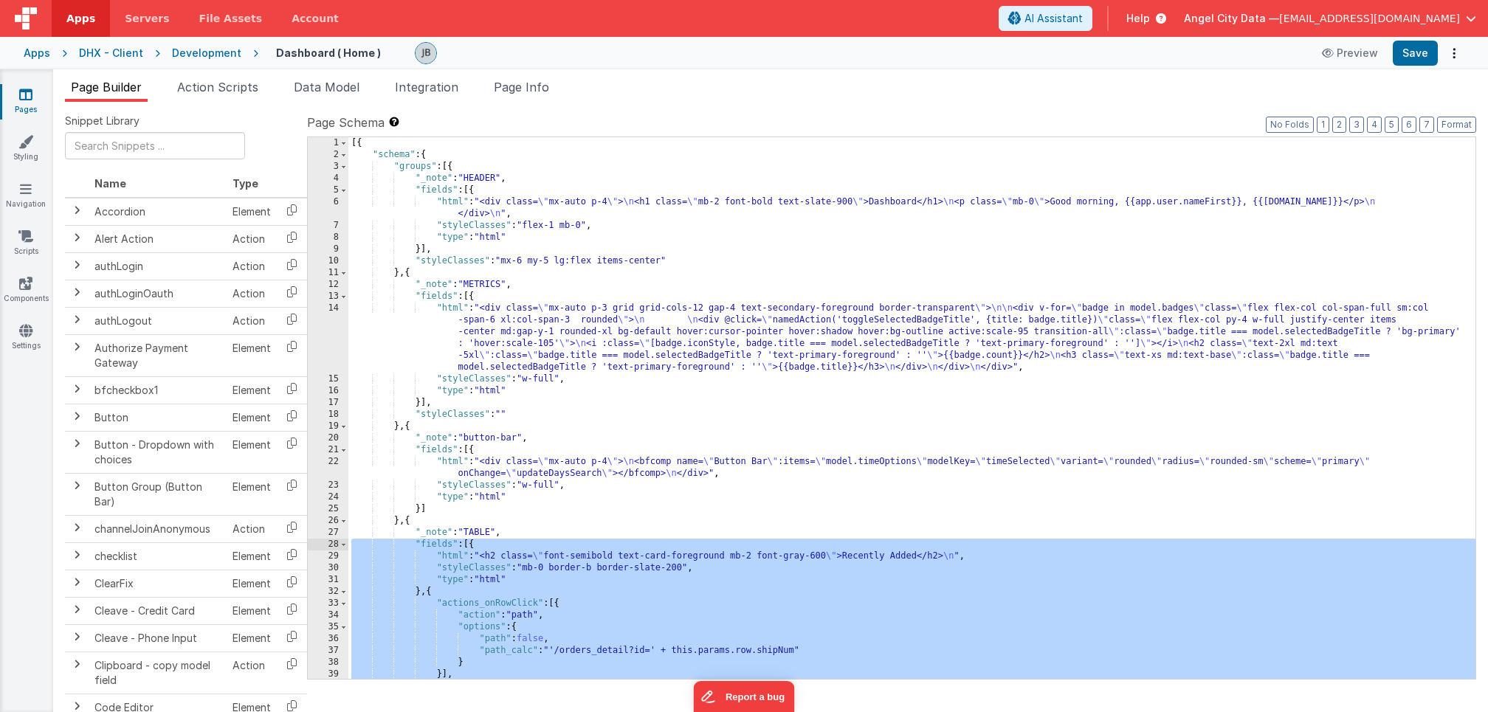
click at [334, 559] on div "29" at bounding box center [328, 557] width 41 height 12
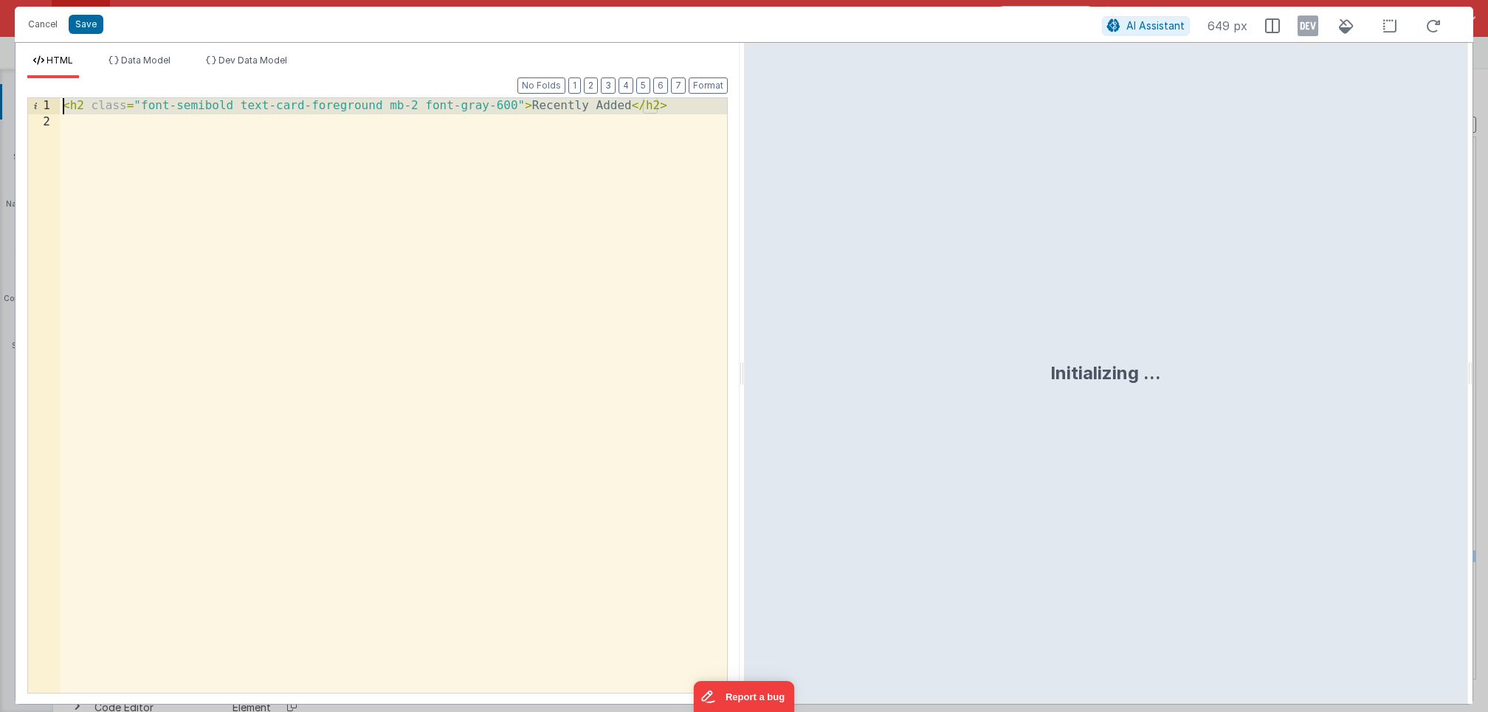
drag, startPoint x: 328, startPoint y: 409, endPoint x: 54, endPoint y: 75, distance: 431.7
click at [54, 75] on div "HTML Data Model Dev Data Model Format 7 6 5 4 3 2 1 No Folds 1 2 < h2 class = "…" at bounding box center [378, 380] width 724 height 650
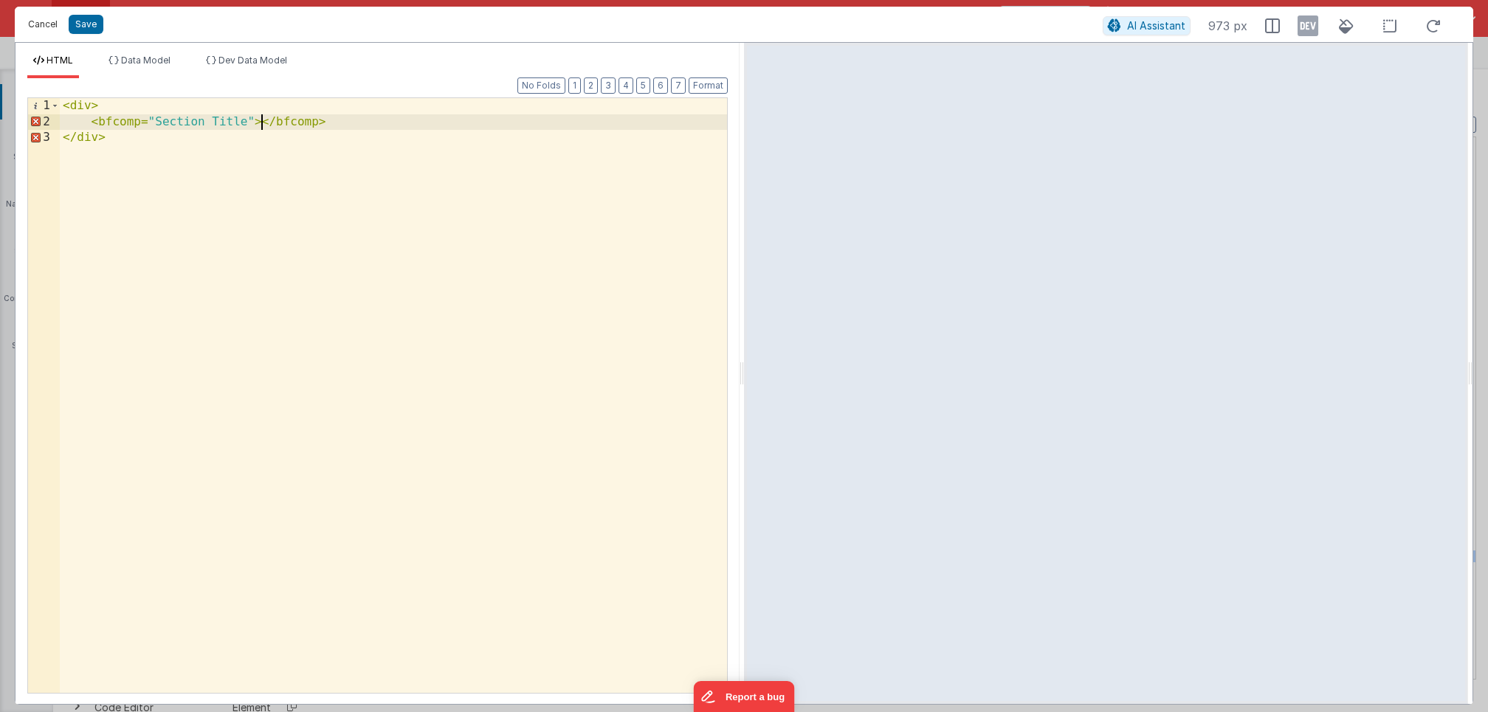
click at [35, 24] on button "Cancel" at bounding box center [43, 24] width 44 height 21
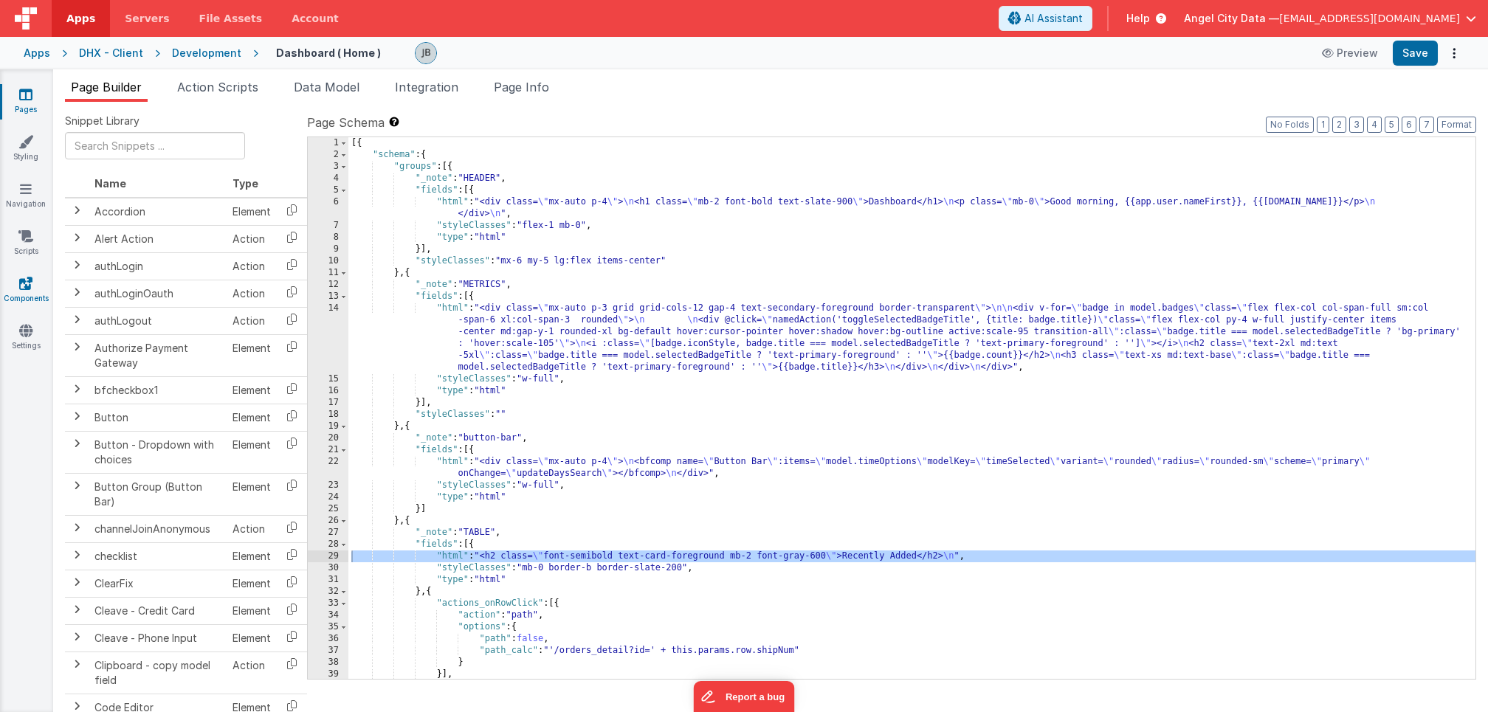
click at [22, 279] on icon at bounding box center [25, 283] width 13 height 15
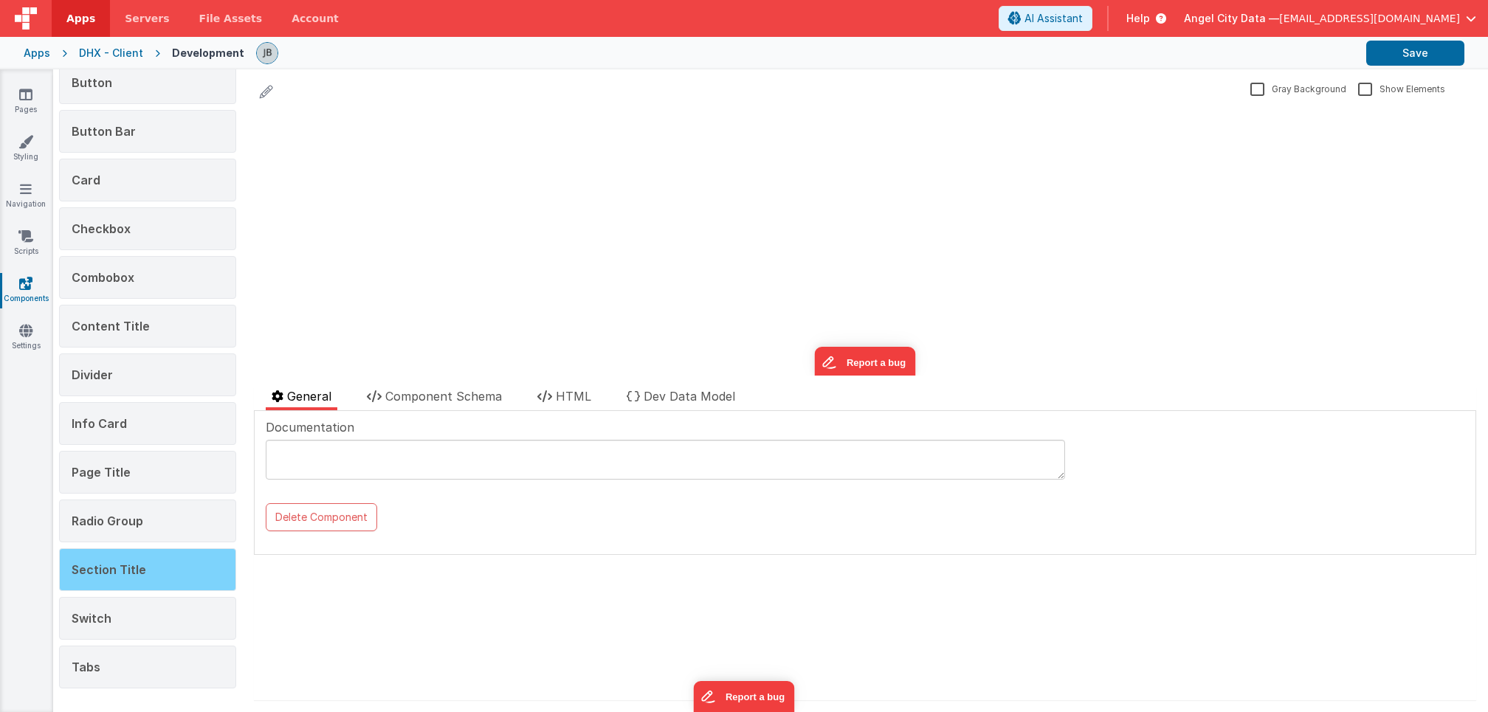
click at [134, 557] on div "Section Title" at bounding box center [147, 570] width 177 height 43
